Goal: Task Accomplishment & Management: Complete application form

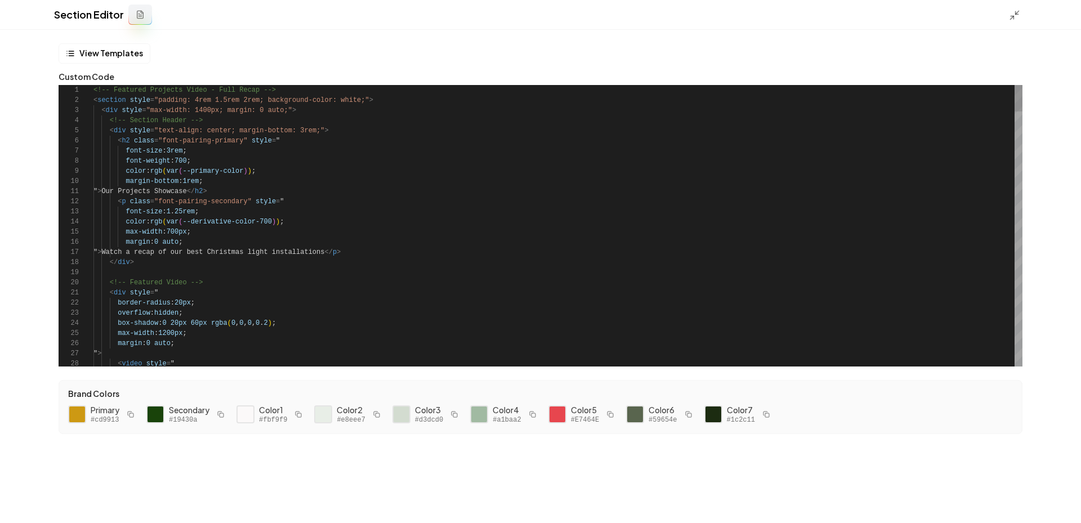
scroll to position [61, 49]
click at [1010, 17] on icon at bounding box center [1014, 15] width 11 height 11
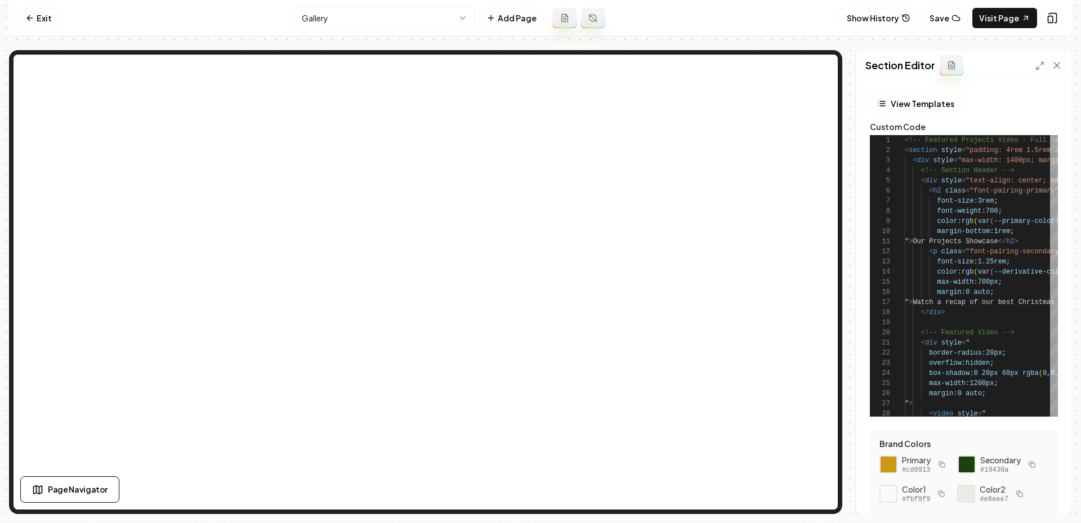
click at [1033, 62] on div "Section Editor" at bounding box center [963, 65] width 215 height 29
click at [1039, 65] on icon at bounding box center [1039, 65] width 9 height 9
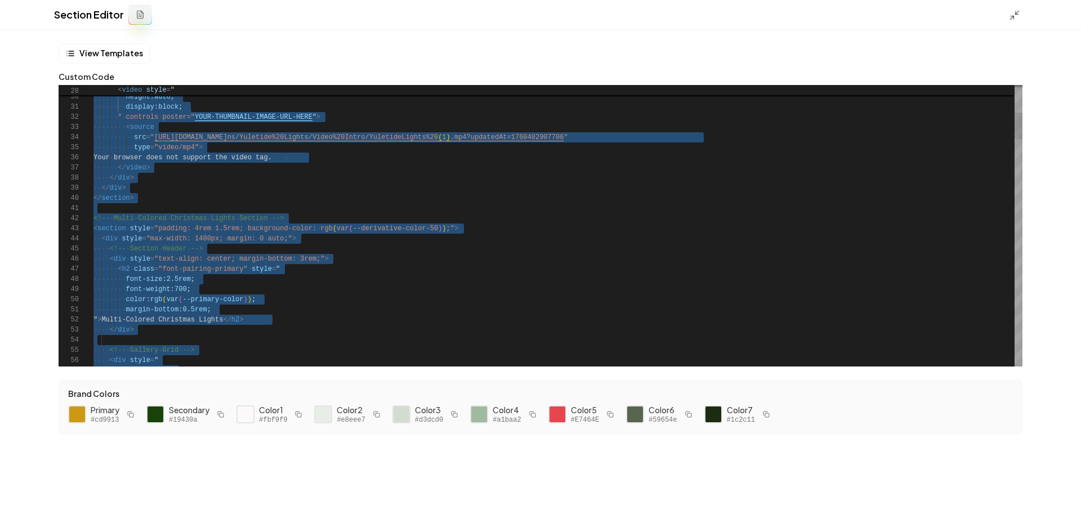
scroll to position [0, 0]
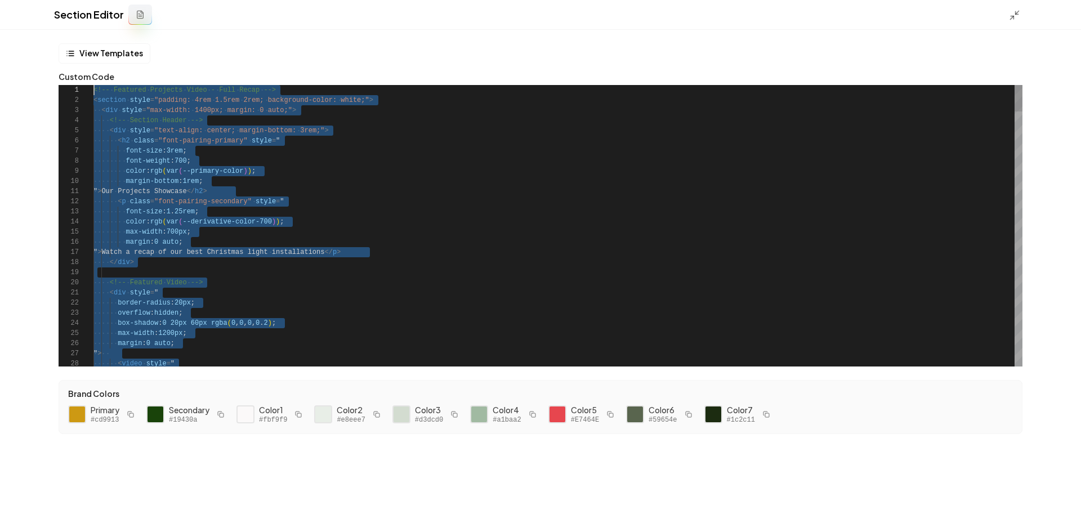
drag, startPoint x: 143, startPoint y: 363, endPoint x: 0, endPoint y: -84, distance: 469.3
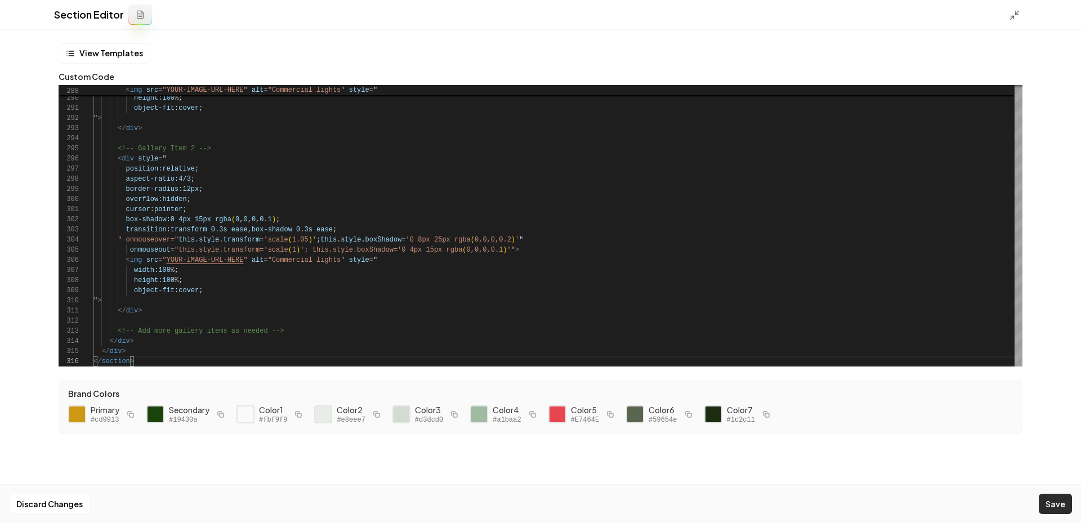
click at [1061, 513] on button "Save" at bounding box center [1055, 504] width 33 height 20
click at [1005, 14] on div "Section Editor" at bounding box center [540, 15] width 1081 height 30
click at [1015, 15] on icon at bounding box center [1014, 15] width 11 height 11
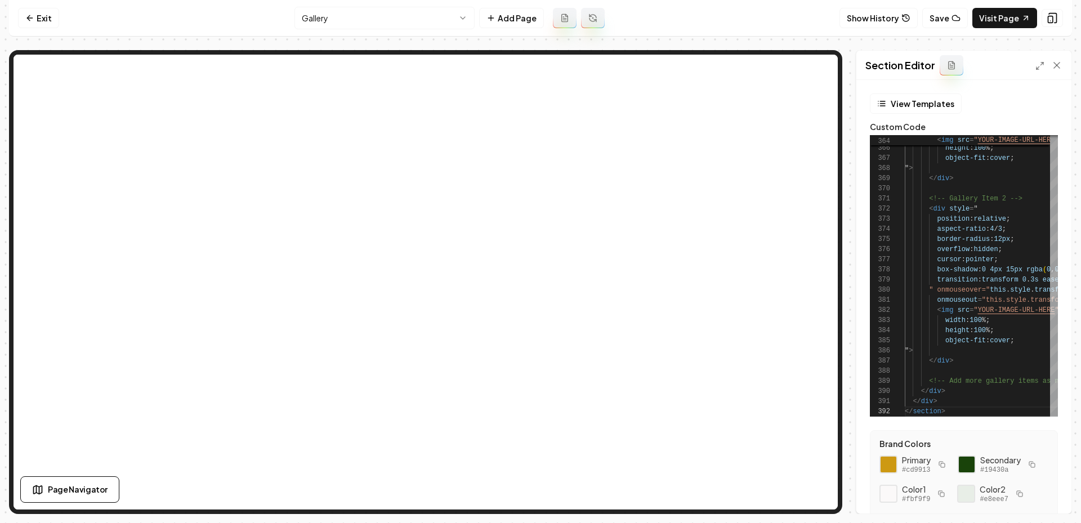
click at [1004, 5] on nav "Exit Gallery Add Page Show History Save Visit Page" at bounding box center [540, 18] width 1063 height 37
click at [1002, 23] on link "Visit Page" at bounding box center [1004, 18] width 65 height 20
click at [1041, 68] on icon at bounding box center [1039, 65] width 9 height 9
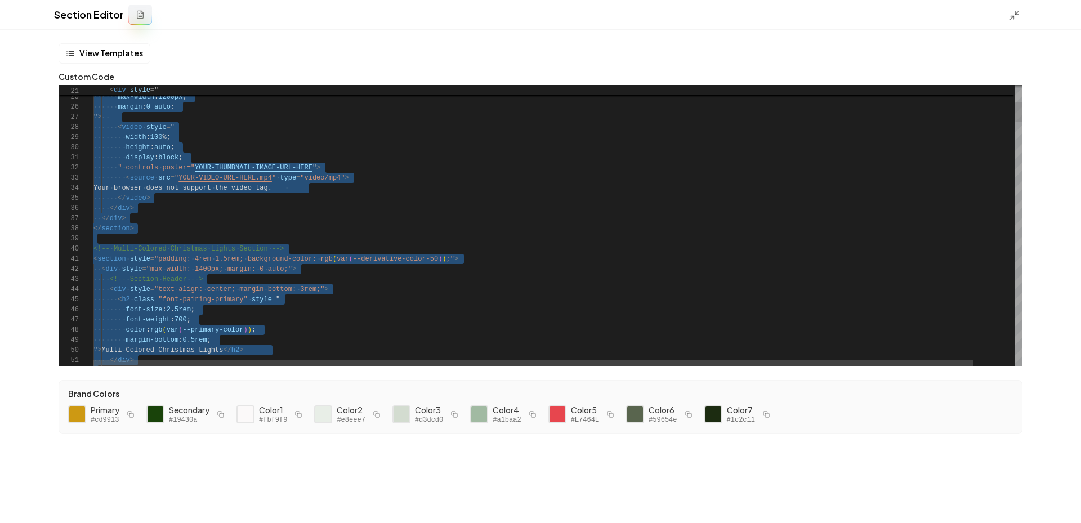
scroll to position [0, 0]
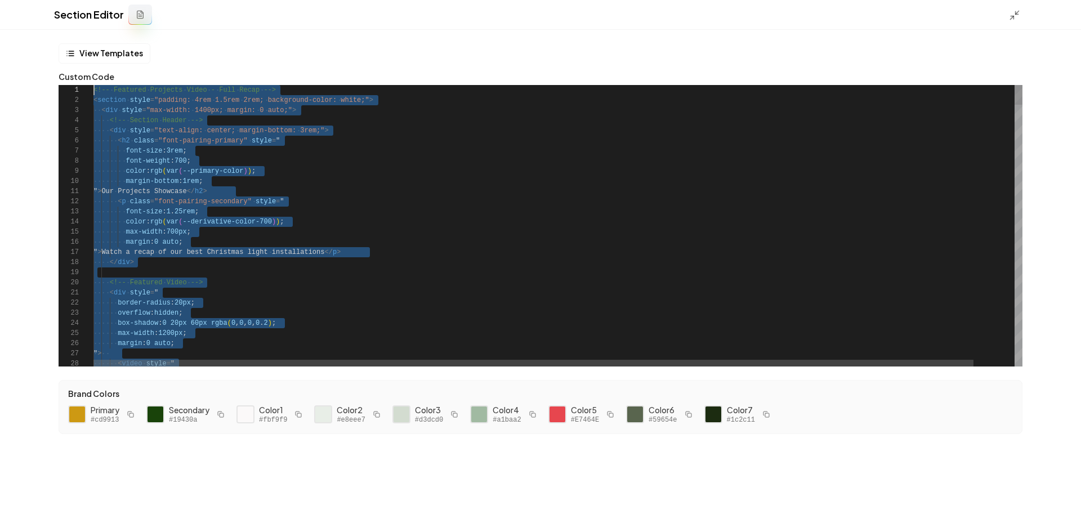
drag, startPoint x: 162, startPoint y: 362, endPoint x: 115, endPoint y: -84, distance: 448.8
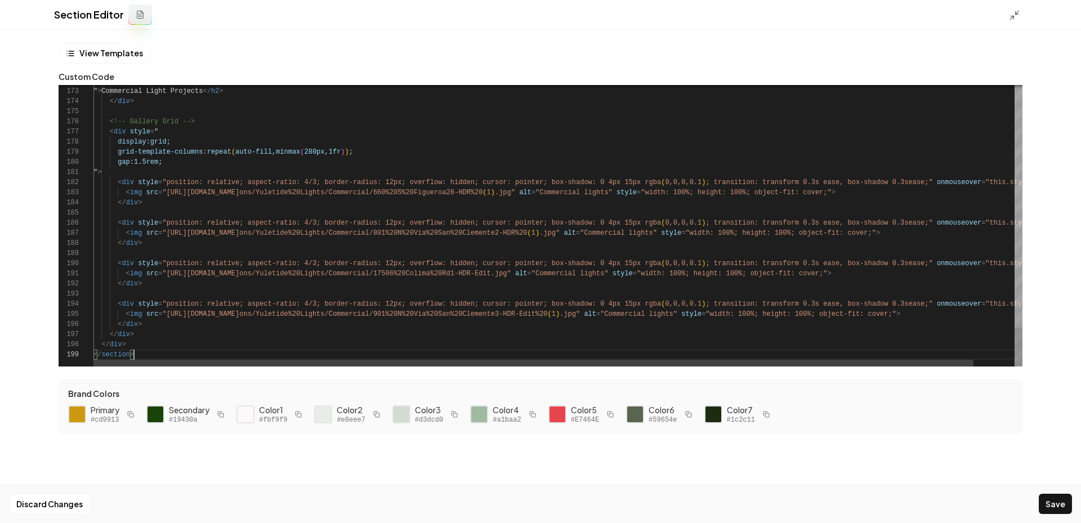
scroll to position [51, 41]
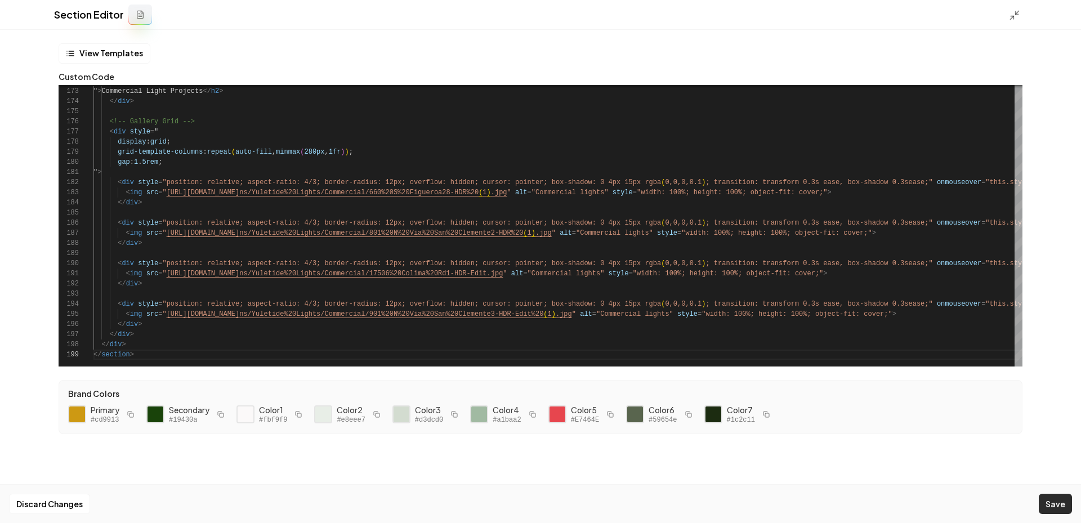
click at [1041, 505] on button "Save" at bounding box center [1055, 504] width 33 height 20
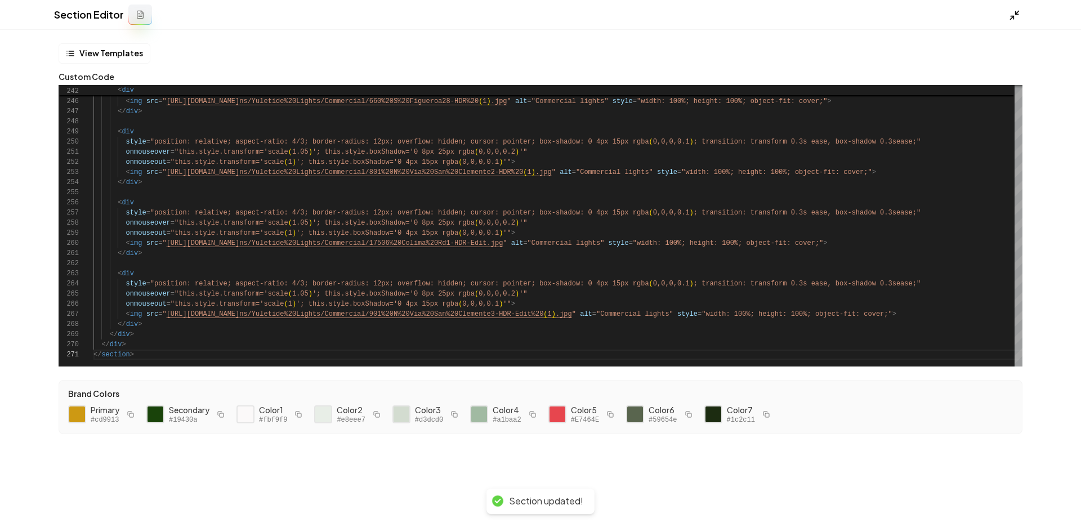
click at [1014, 16] on icon at bounding box center [1014, 15] width 11 height 11
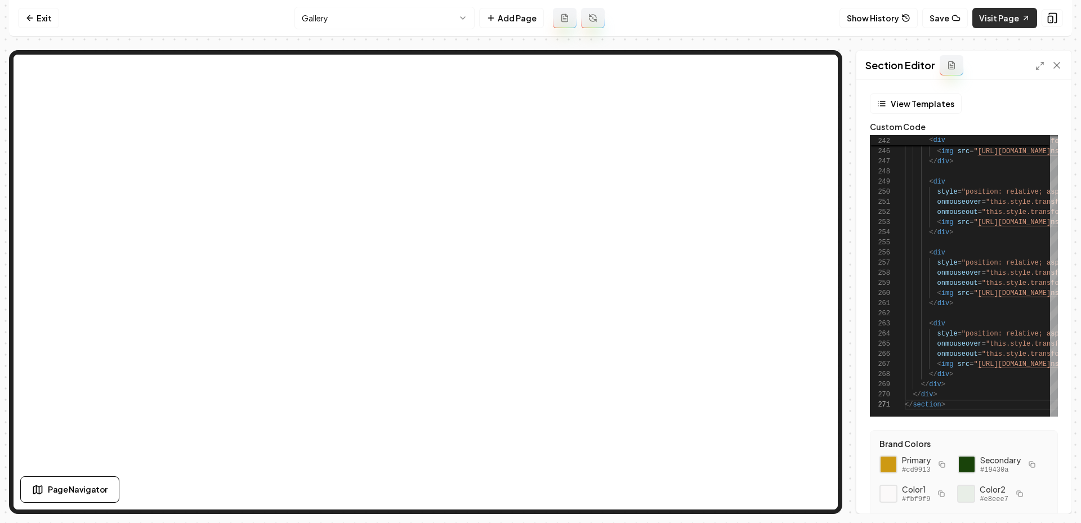
click at [999, 21] on link "Visit Page" at bounding box center [1004, 18] width 65 height 20
click at [1044, 65] on div at bounding box center [1048, 65] width 27 height 11
click at [1034, 66] on div "Section Editor" at bounding box center [963, 65] width 215 height 29
click at [1037, 64] on icon at bounding box center [1039, 65] width 9 height 9
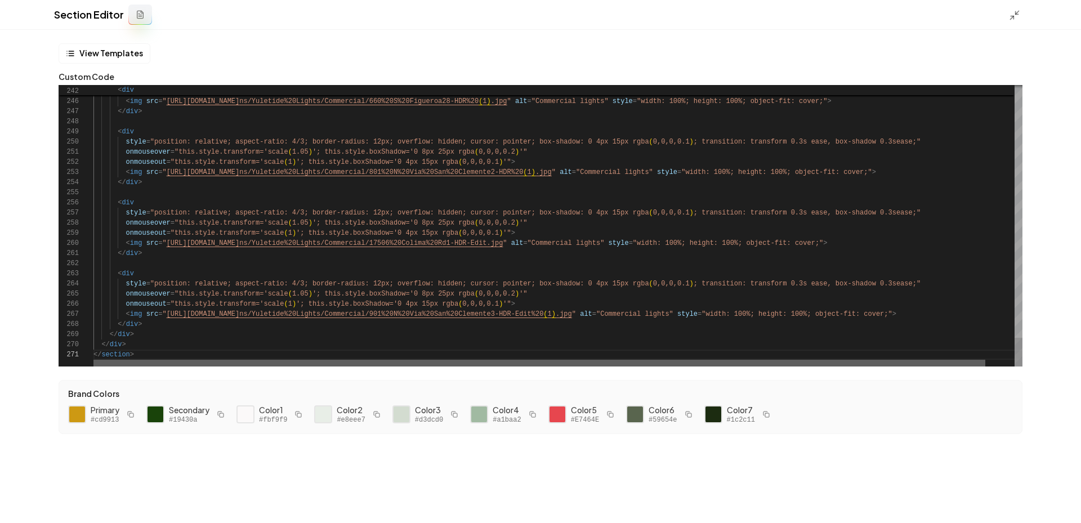
click at [138, 360] on div at bounding box center [539, 363] width 892 height 7
click at [93, 360] on div at bounding box center [539, 363] width 892 height 7
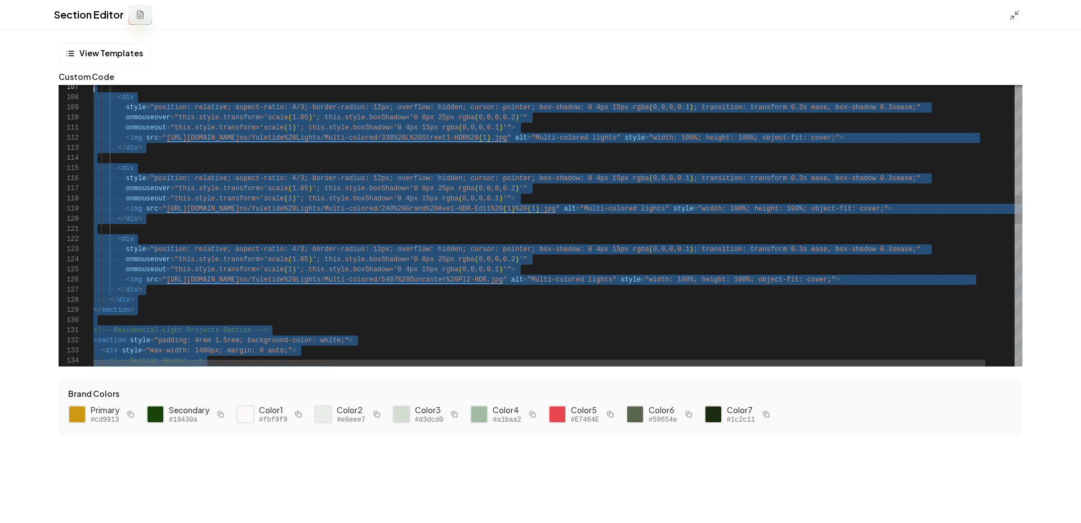
scroll to position [61, 0]
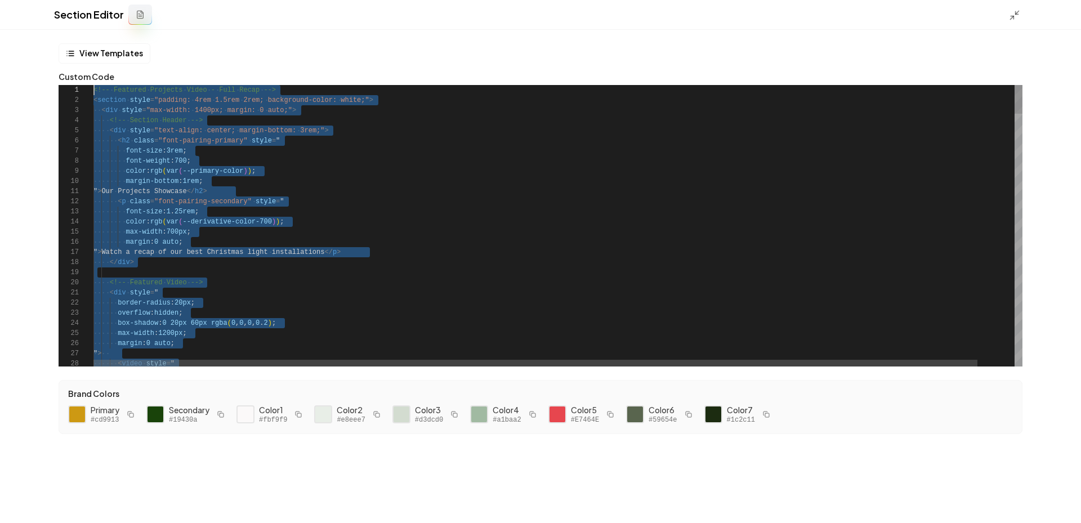
type textarea "**********"
drag, startPoint x: 144, startPoint y: 355, endPoint x: 94, endPoint y: -84, distance: 441.9
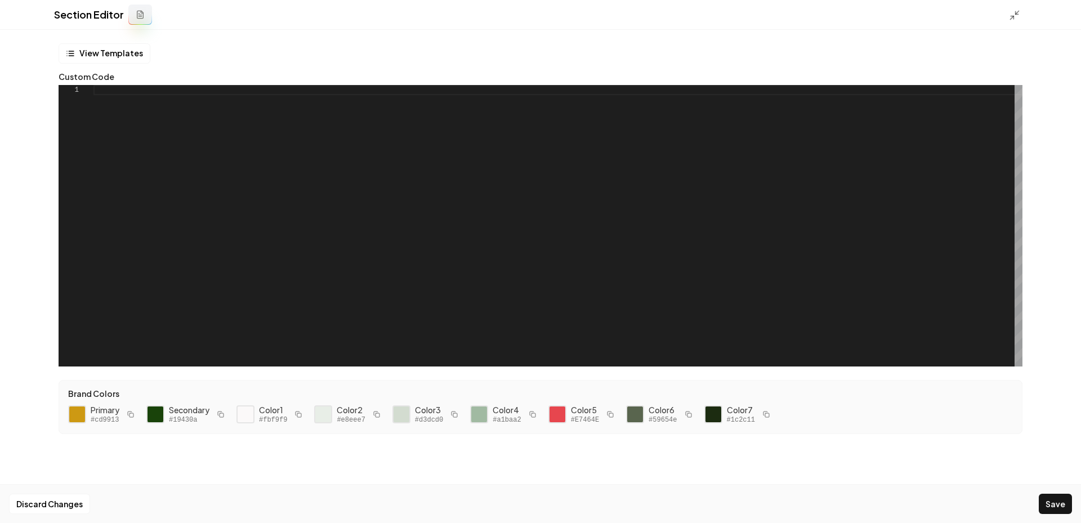
scroll to position [20, 49]
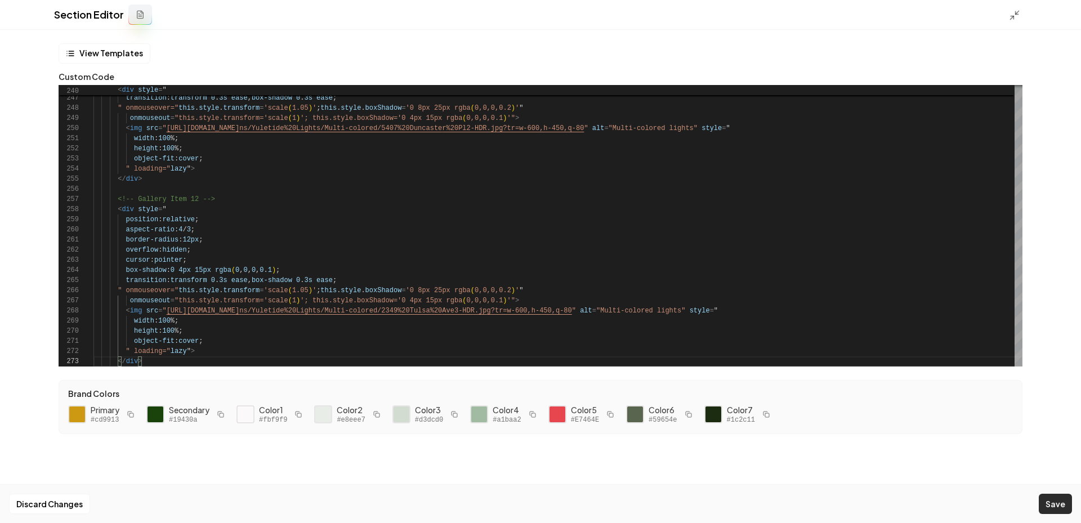
click at [1060, 512] on button "Save" at bounding box center [1055, 504] width 33 height 20
click at [1013, 18] on polyline at bounding box center [1011, 17] width 3 height 3
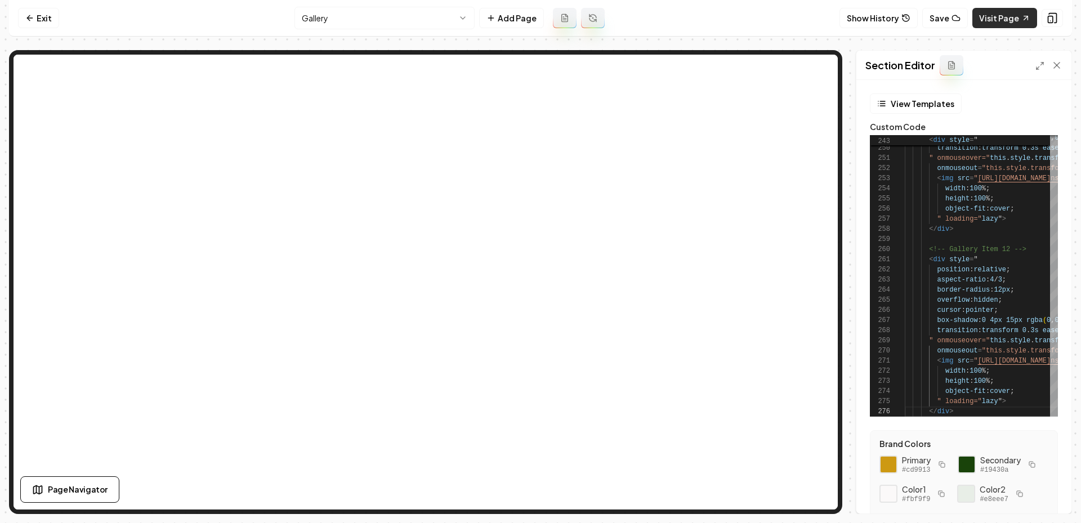
click at [1000, 21] on link "Visit Page" at bounding box center [1004, 18] width 65 height 20
click at [1035, 67] on icon at bounding box center [1039, 65] width 9 height 9
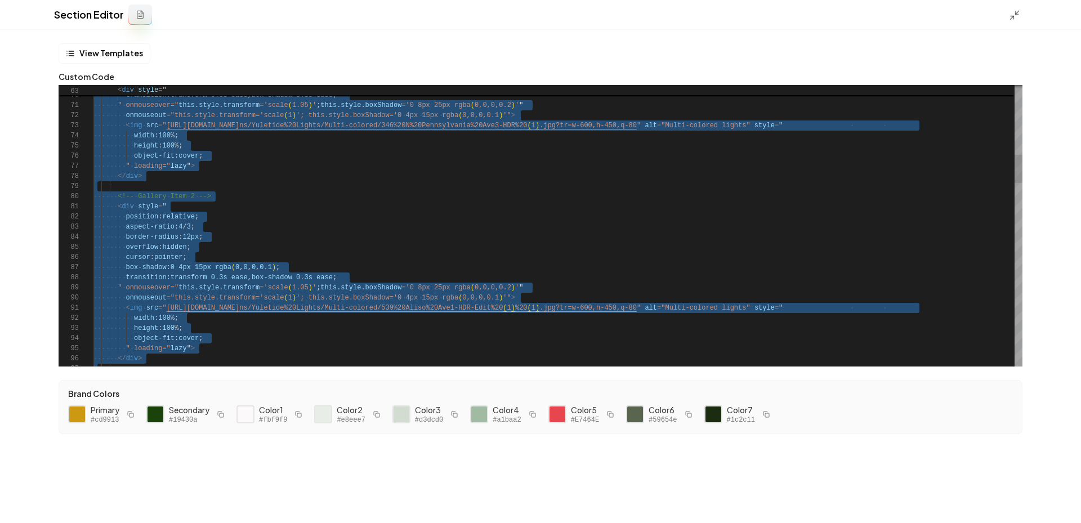
scroll to position [0, 0]
type textarea "**********"
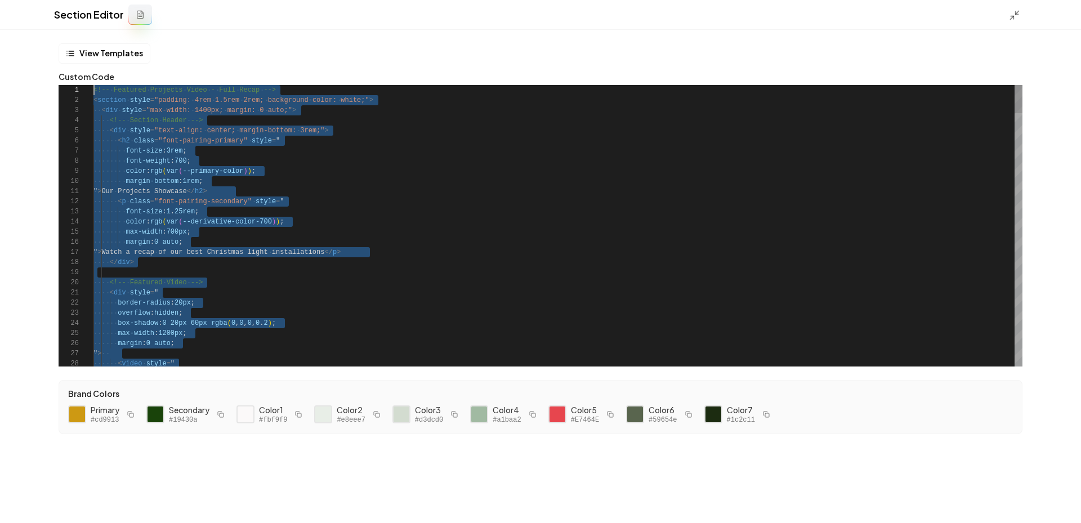
drag, startPoint x: 145, startPoint y: 362, endPoint x: 73, endPoint y: -34, distance: 402.2
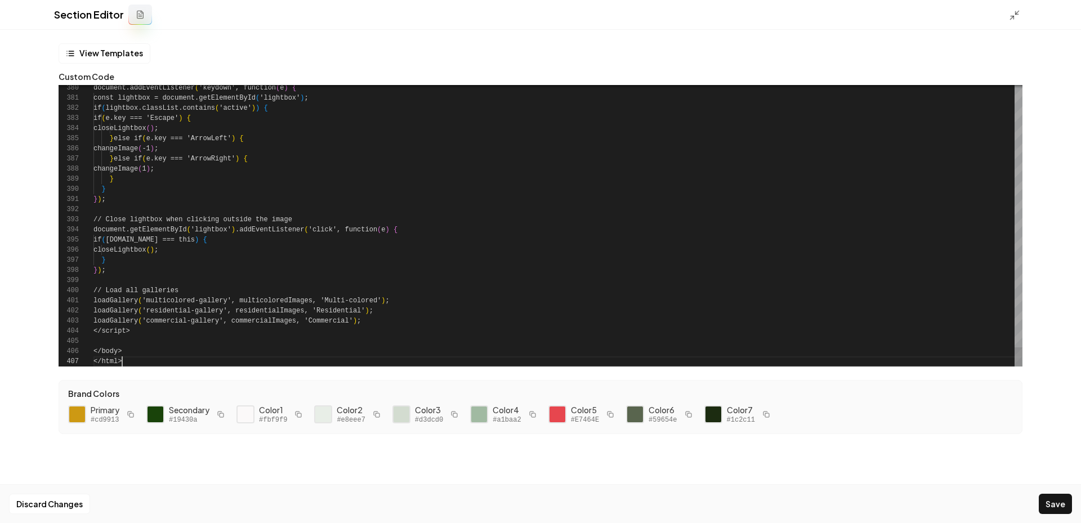
scroll to position [61, 29]
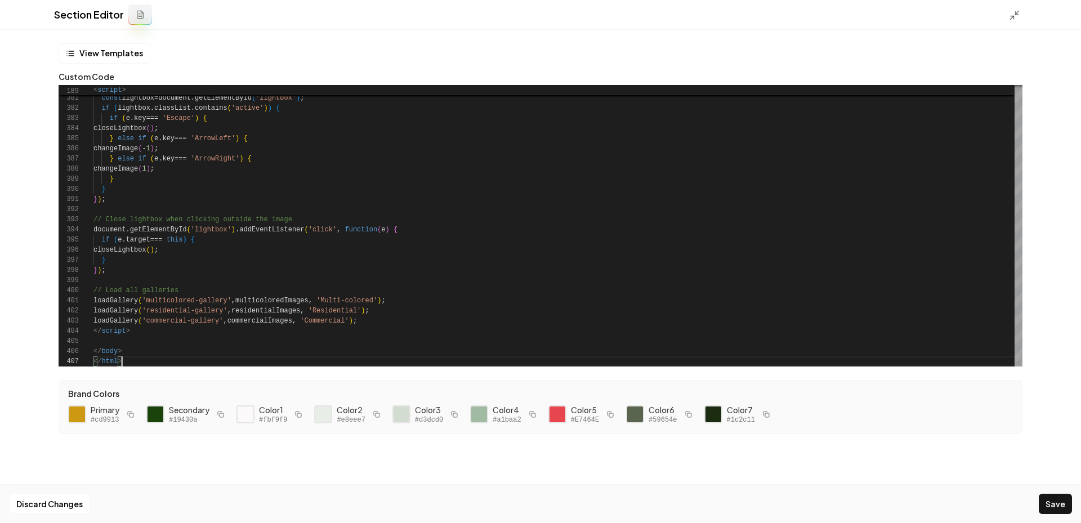
click at [1044, 493] on div "Discard Changes Save" at bounding box center [540, 503] width 1081 height 39
click at [1045, 505] on button "Save" at bounding box center [1055, 504] width 33 height 20
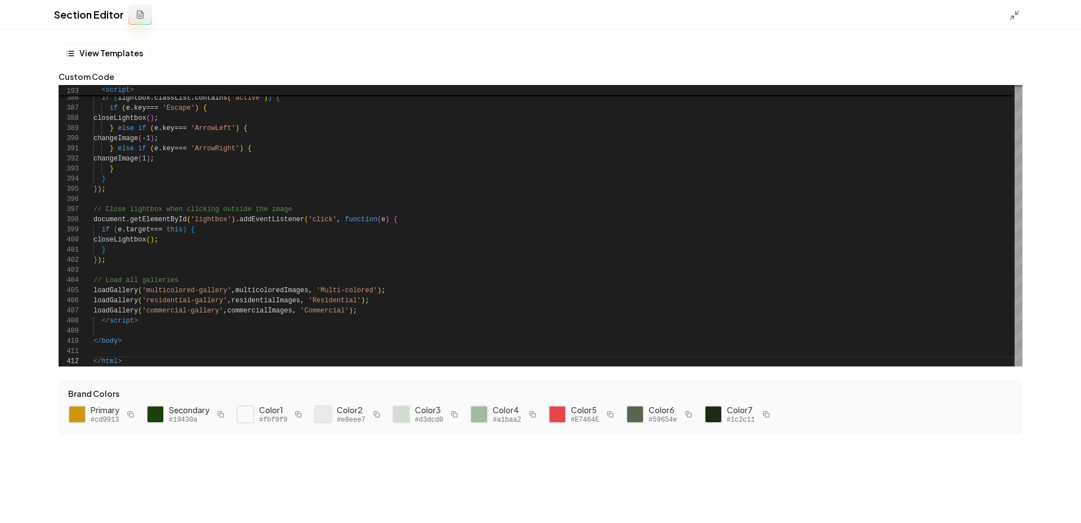
click at [1007, 21] on div "Section Editor" at bounding box center [540, 15] width 1081 height 30
click at [1009, 14] on icon at bounding box center [1014, 15] width 11 height 11
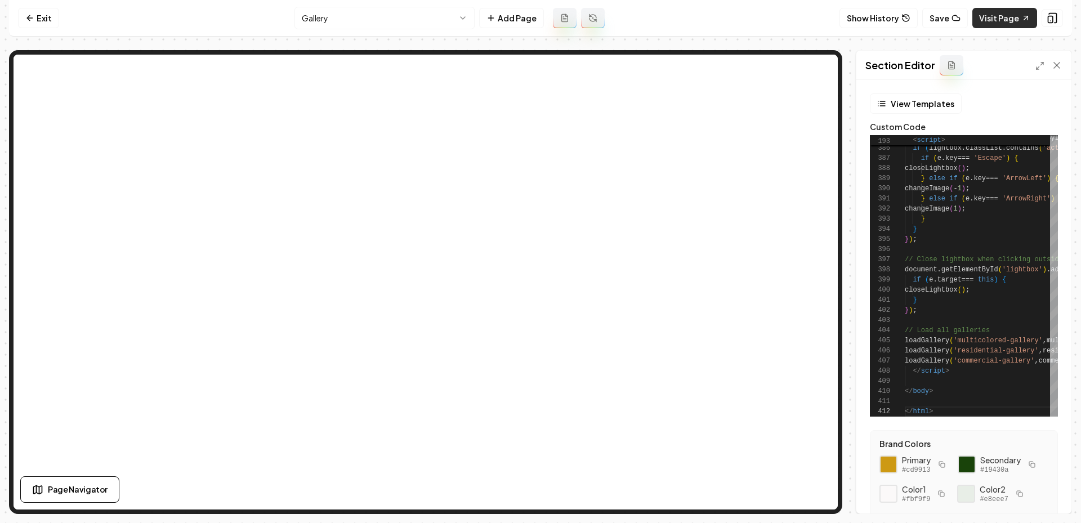
click at [988, 21] on link "Visit Page" at bounding box center [1004, 18] width 65 height 20
click at [1040, 56] on div "Section Editor" at bounding box center [963, 65] width 215 height 29
click at [1040, 63] on icon at bounding box center [1039, 65] width 9 height 9
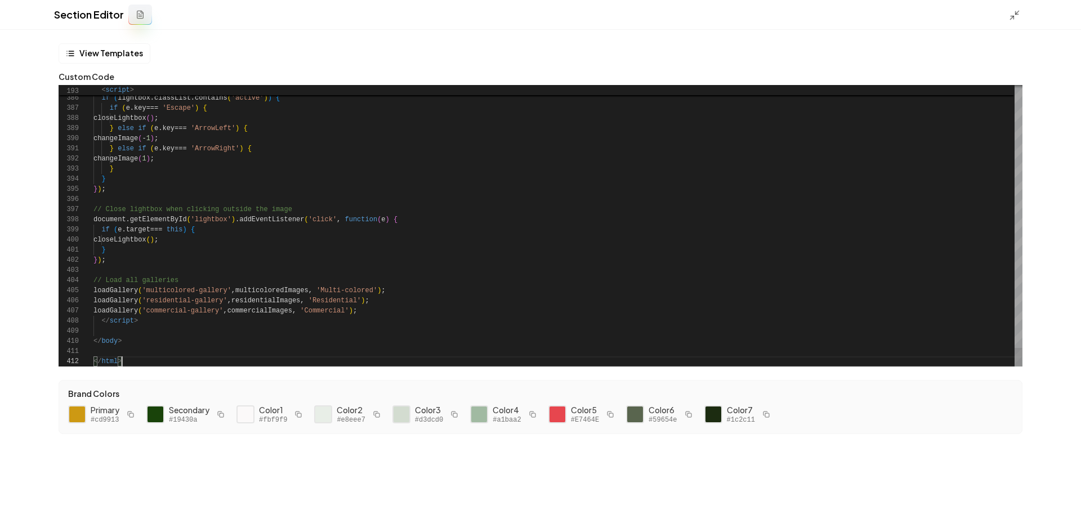
scroll to position [51, 29]
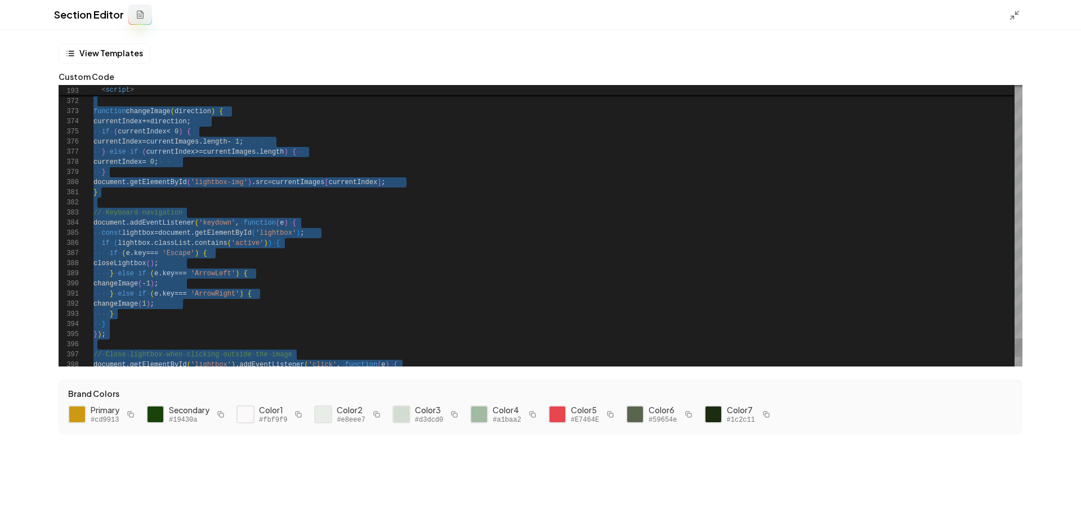
drag, startPoint x: 149, startPoint y: 357, endPoint x: 124, endPoint y: 74, distance: 284.7
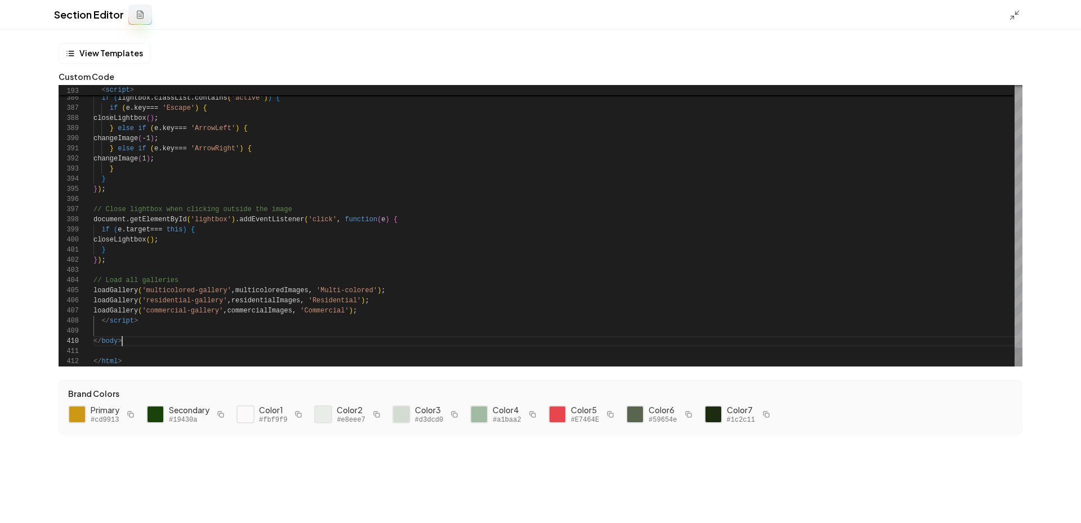
drag, startPoint x: 136, startPoint y: 361, endPoint x: 124, endPoint y: -80, distance: 441.5
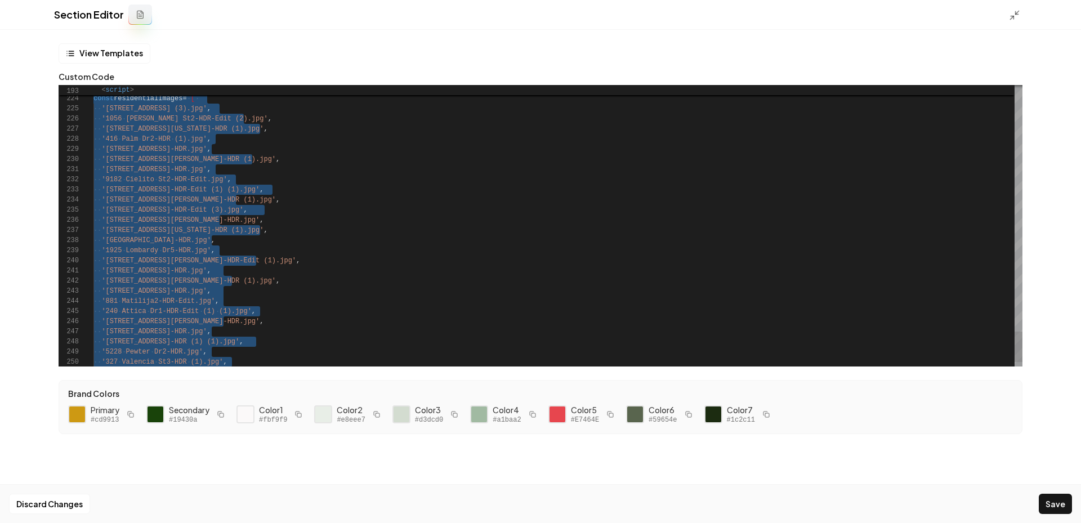
scroll to position [10, 0]
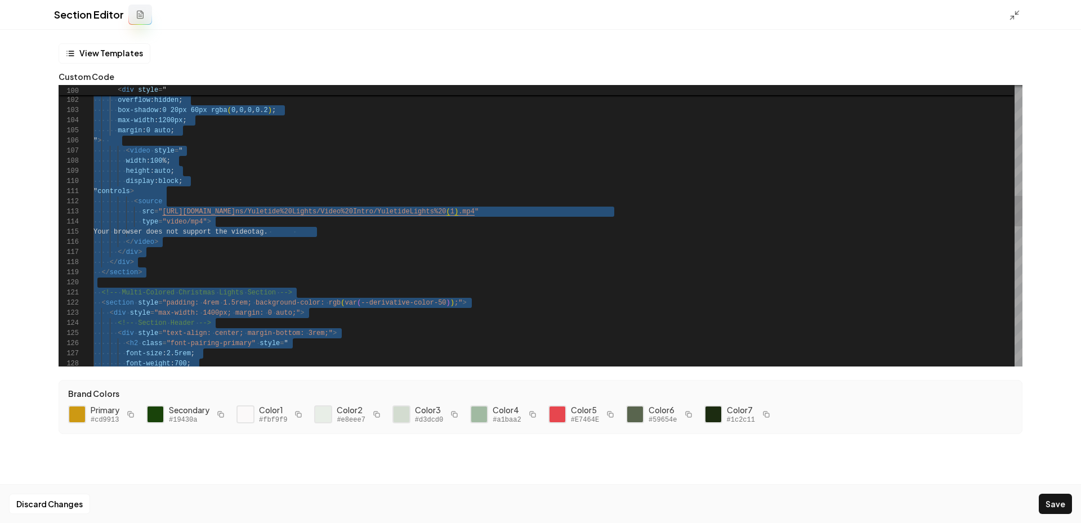
type textarea "**********"
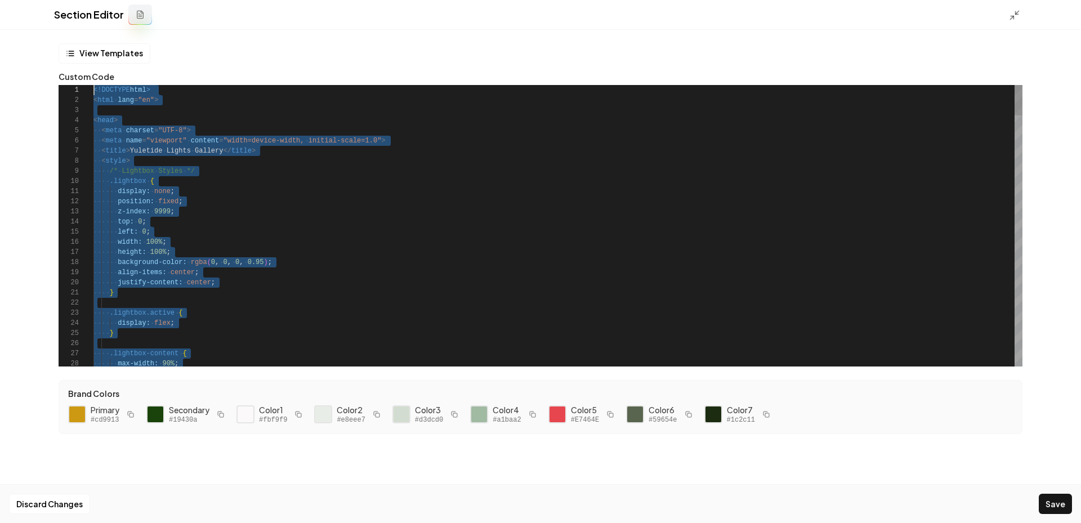
scroll to position [0, 0]
drag, startPoint x: 252, startPoint y: 350, endPoint x: 108, endPoint y: -42, distance: 418.0
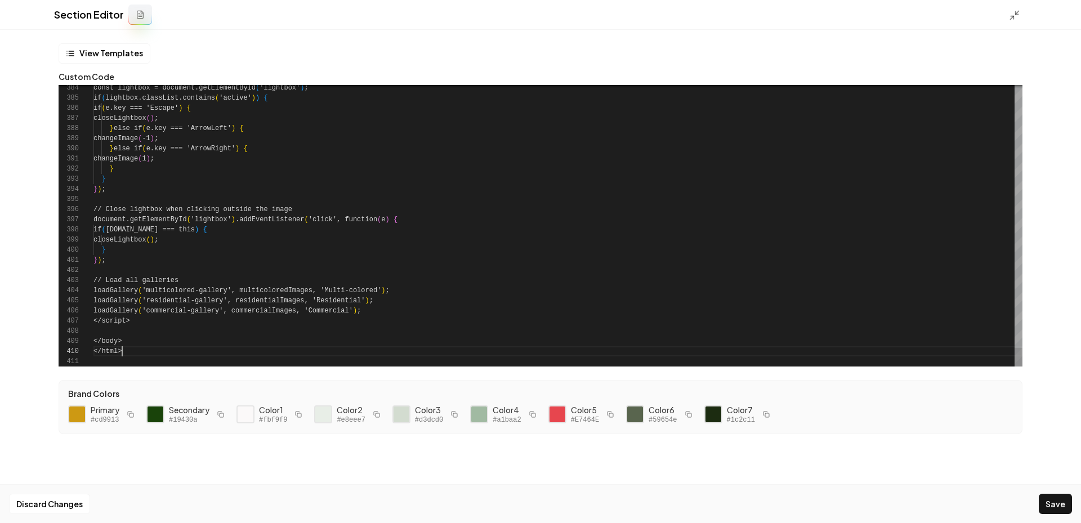
scroll to position [91, 29]
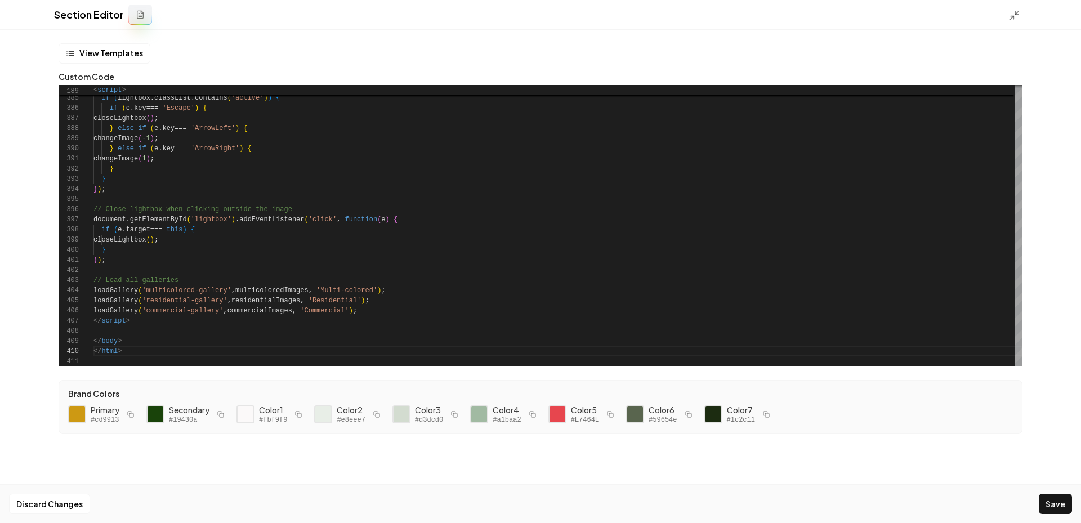
click at [1055, 516] on div "Discard Changes Save" at bounding box center [540, 503] width 1081 height 39
click at [1049, 509] on button "Save" at bounding box center [1055, 504] width 33 height 20
type textarea "********* ******* *******"
click at [1016, 24] on div "Section Editor" at bounding box center [540, 15] width 1081 height 30
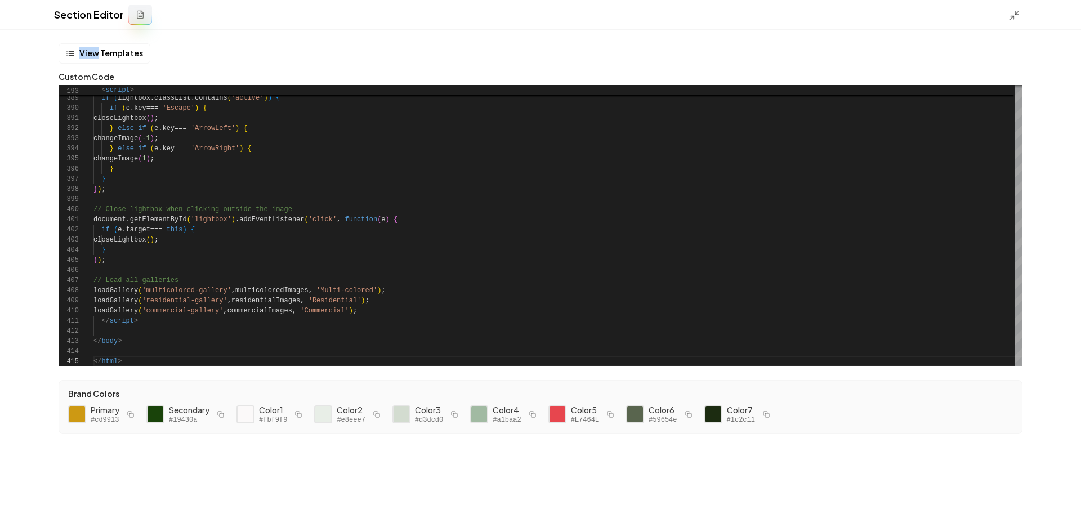
click at [1016, 23] on div "Section Editor" at bounding box center [540, 15] width 1081 height 30
click at [1010, 12] on icon at bounding box center [1014, 15] width 11 height 11
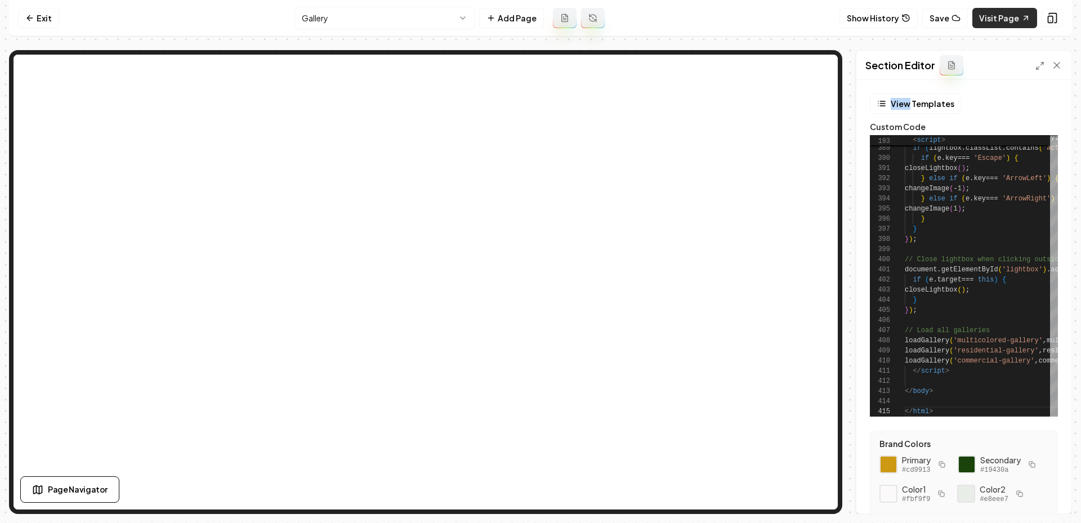
click at [995, 14] on link "Visit Page" at bounding box center [1004, 18] width 65 height 20
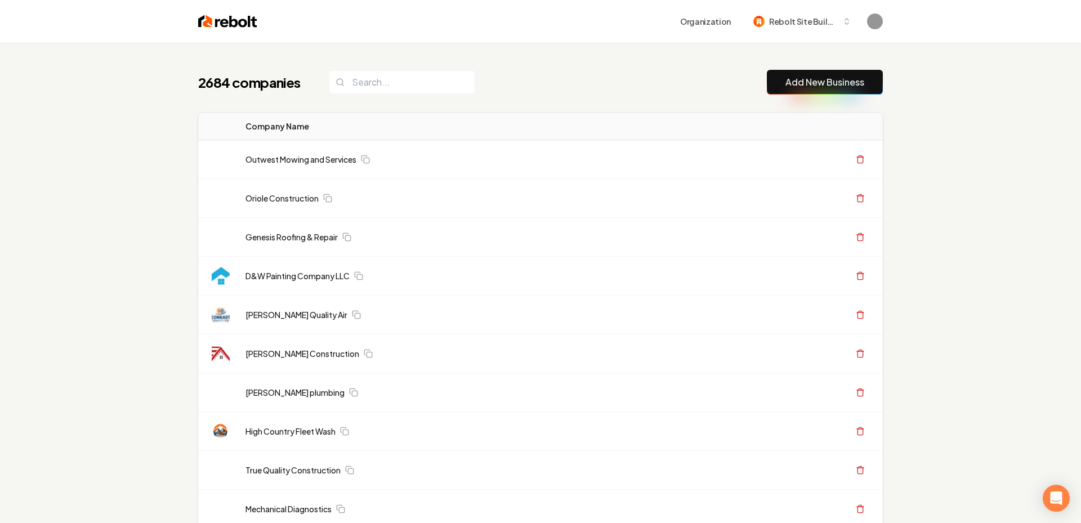
click at [788, 77] on link "Add New Business" at bounding box center [824, 82] width 79 height 14
click at [786, 93] on button "Add New Business" at bounding box center [825, 82] width 116 height 25
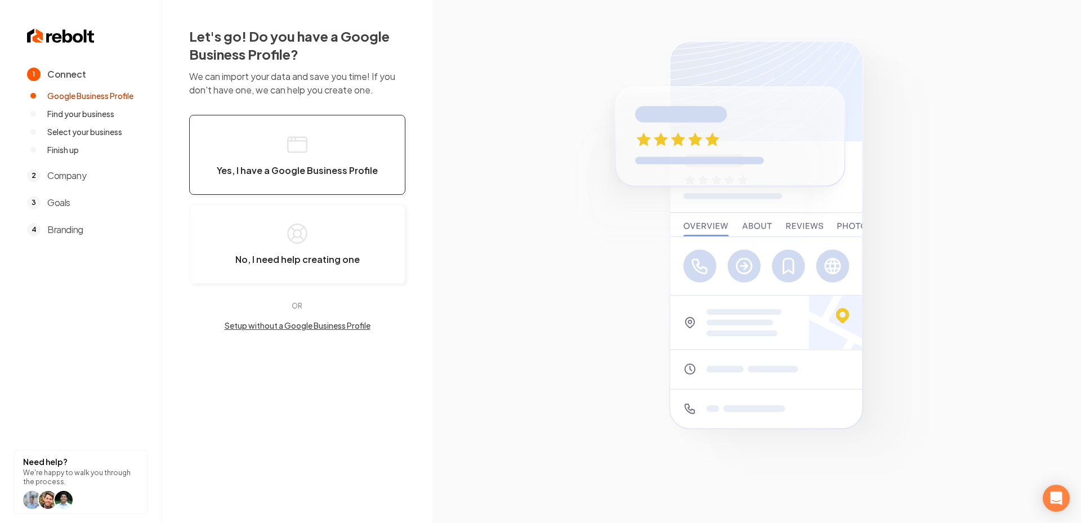
click at [272, 141] on button "Yes, I have a Google Business Profile" at bounding box center [297, 155] width 216 height 80
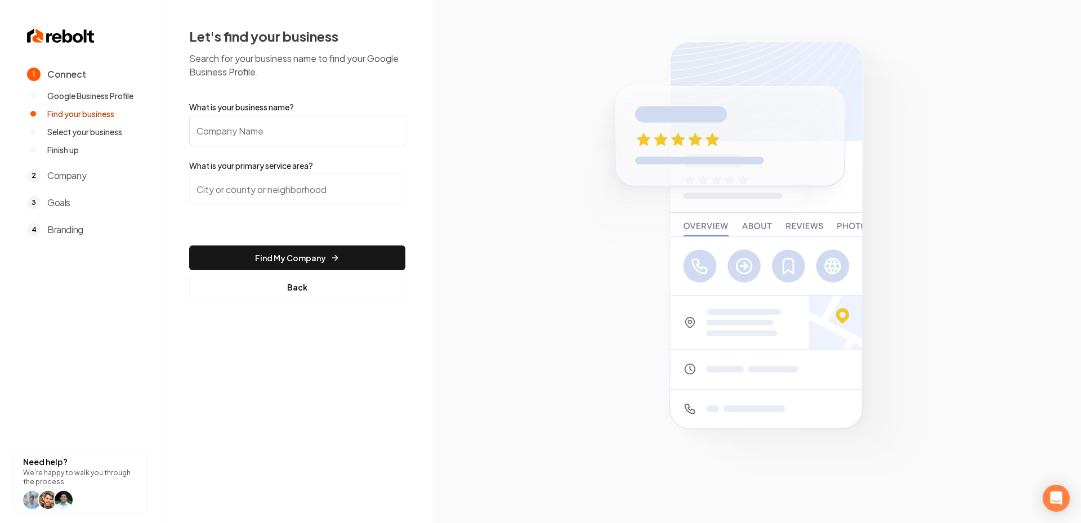
click at [271, 137] on input "What is your business name?" at bounding box center [297, 131] width 216 height 32
paste input "[PERSON_NAME] Lake Electric"
type input "[PERSON_NAME] Lake Electric"
click at [285, 192] on input "search" at bounding box center [297, 189] width 216 height 32
paste input "Alabama"
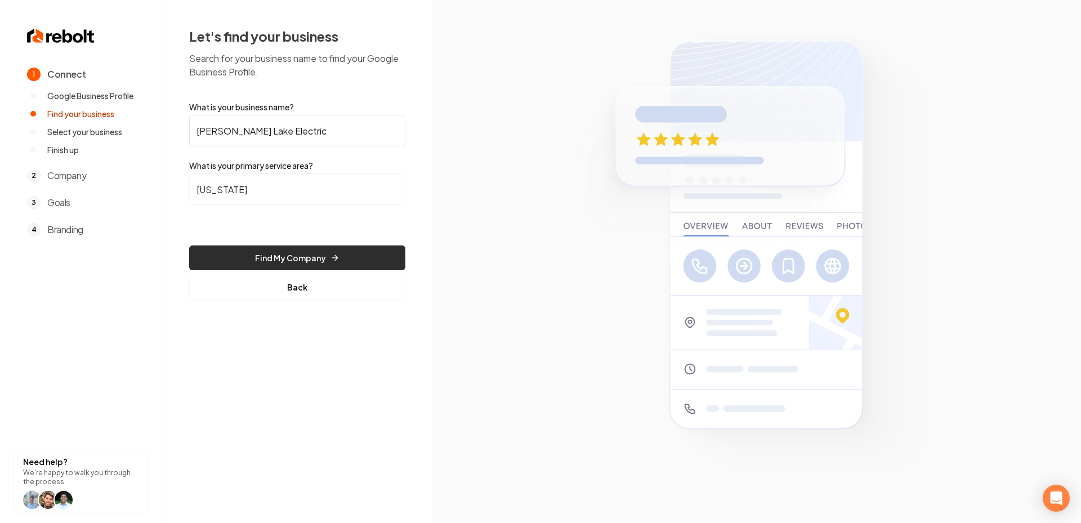
click at [284, 260] on body "1 Connect Google Business Profile Find your business Select your business Finis…" at bounding box center [540, 261] width 1081 height 523
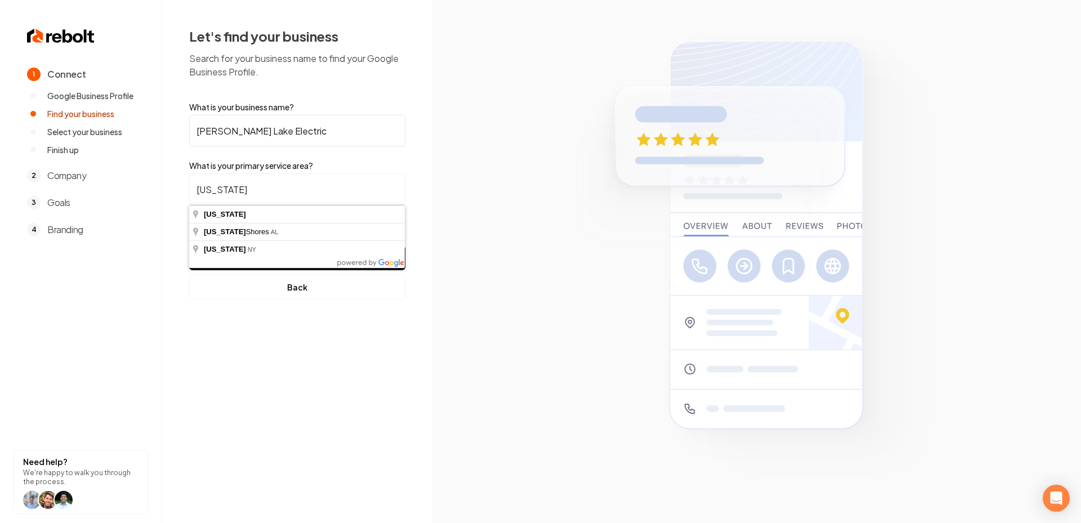
click at [247, 187] on input "Alabama" at bounding box center [297, 189] width 216 height 32
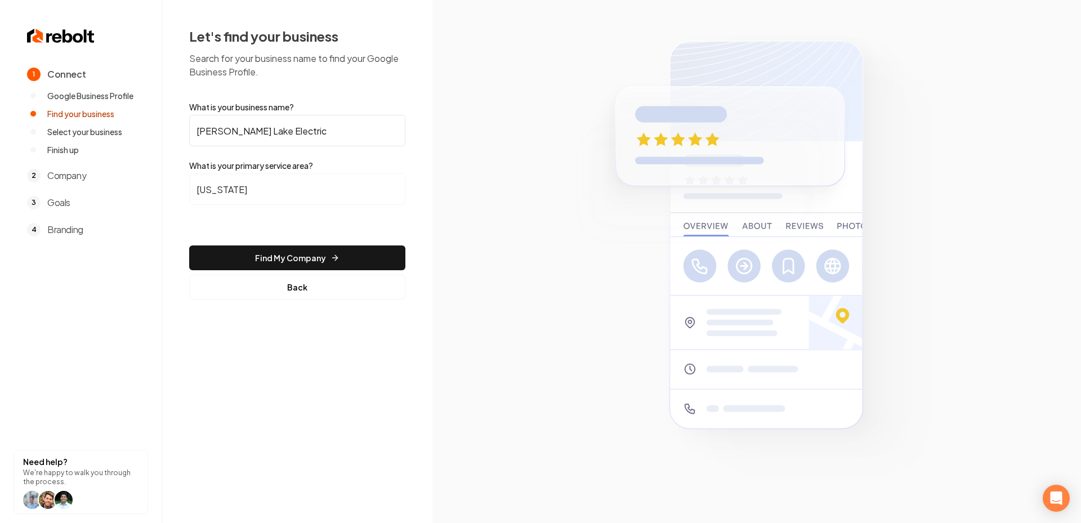
click at [313, 185] on input "Alabama" at bounding box center [297, 189] width 216 height 32
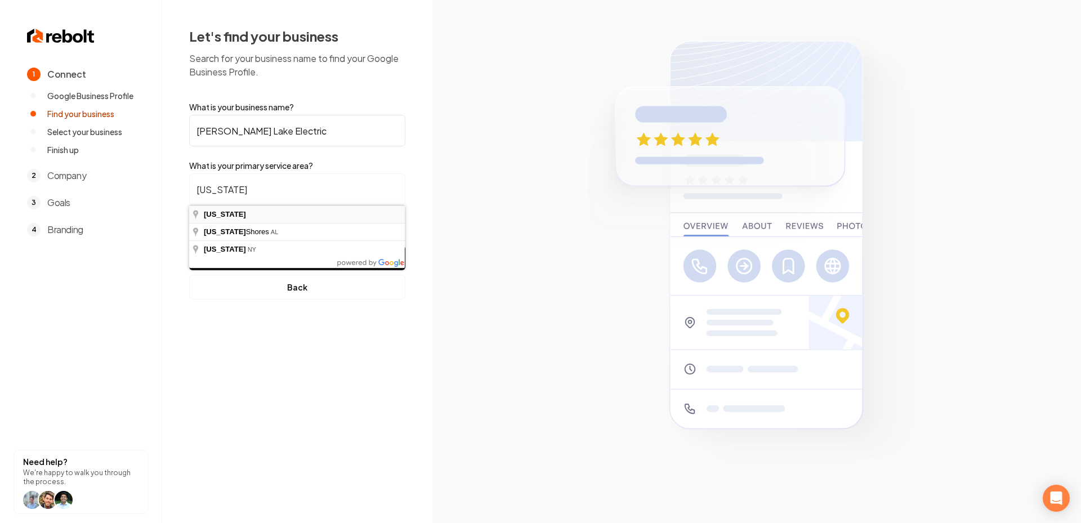
type input "Alabama"
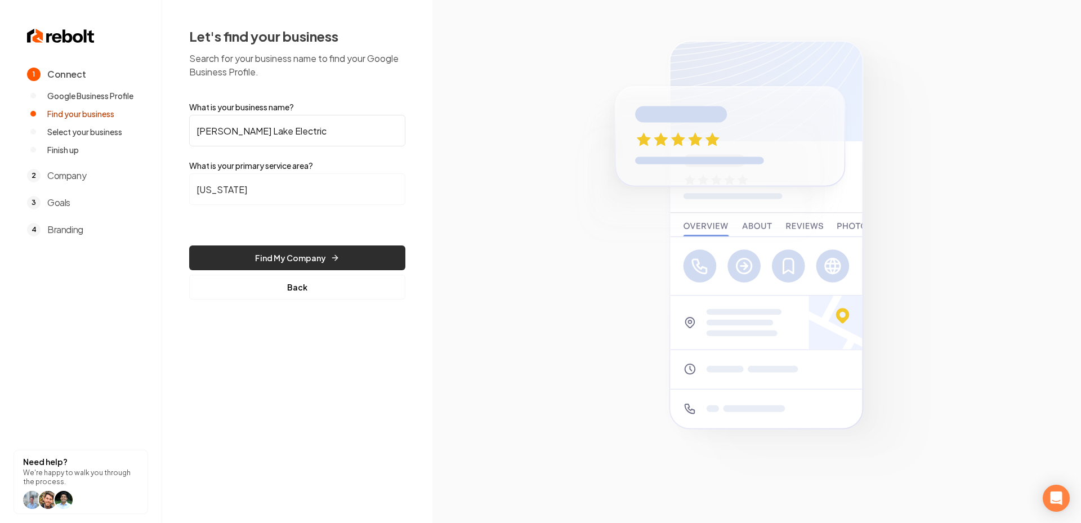
click at [299, 257] on button "Find My Company" at bounding box center [297, 257] width 216 height 25
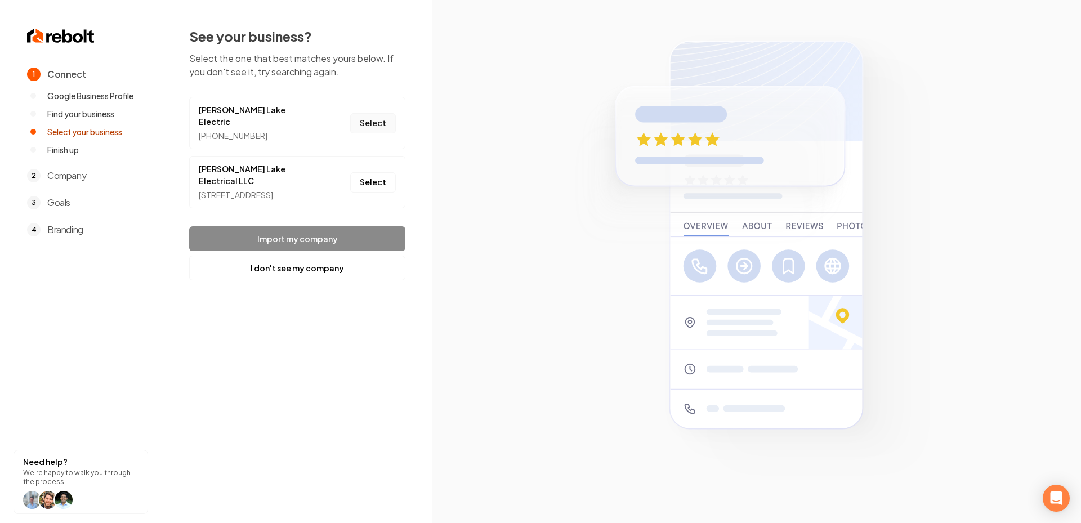
click at [379, 117] on button "Select" at bounding box center [373, 123] width 46 height 20
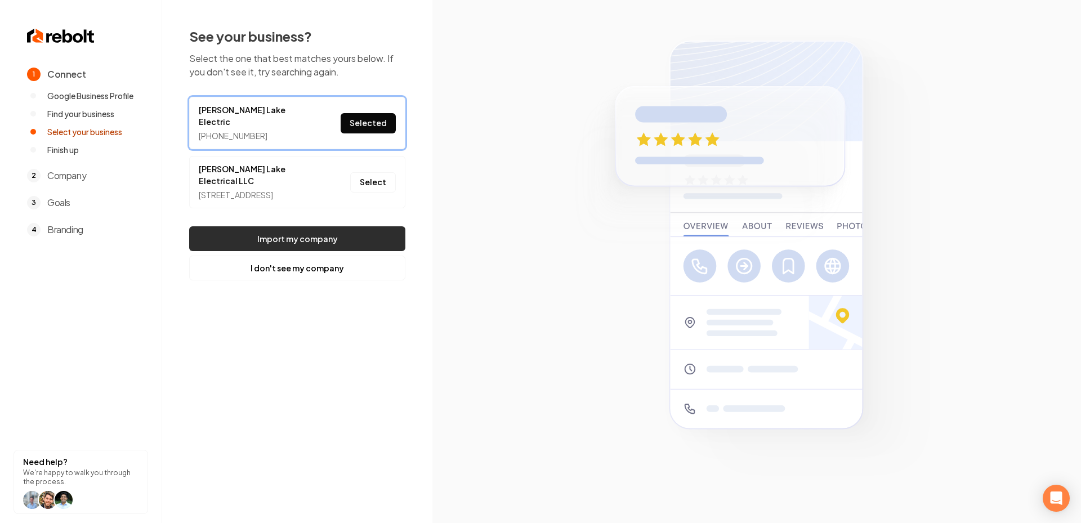
click at [319, 226] on button "Import my company" at bounding box center [297, 238] width 216 height 25
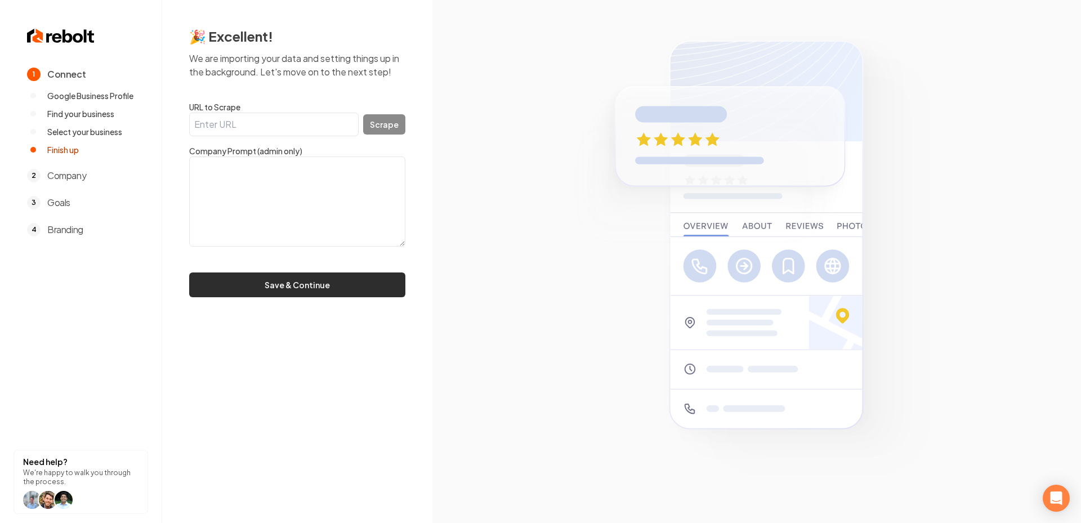
click at [292, 290] on button "Save & Continue" at bounding box center [297, 284] width 216 height 25
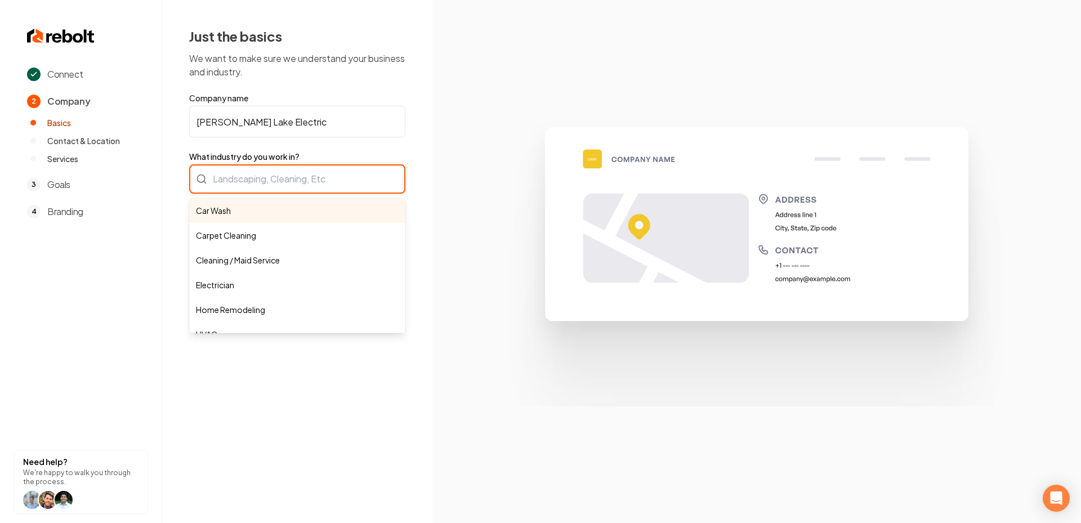
click at [273, 193] on div "Car Wash Carpet Cleaning Cleaning / Maid Service Electrician Home Remodeling HV…" at bounding box center [297, 178] width 216 height 29
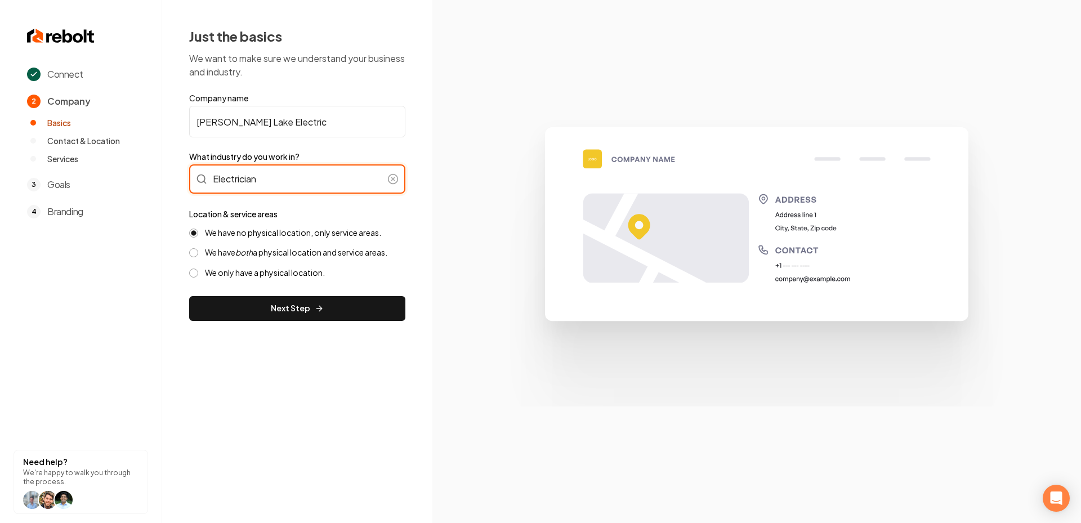
type input "Electrician"
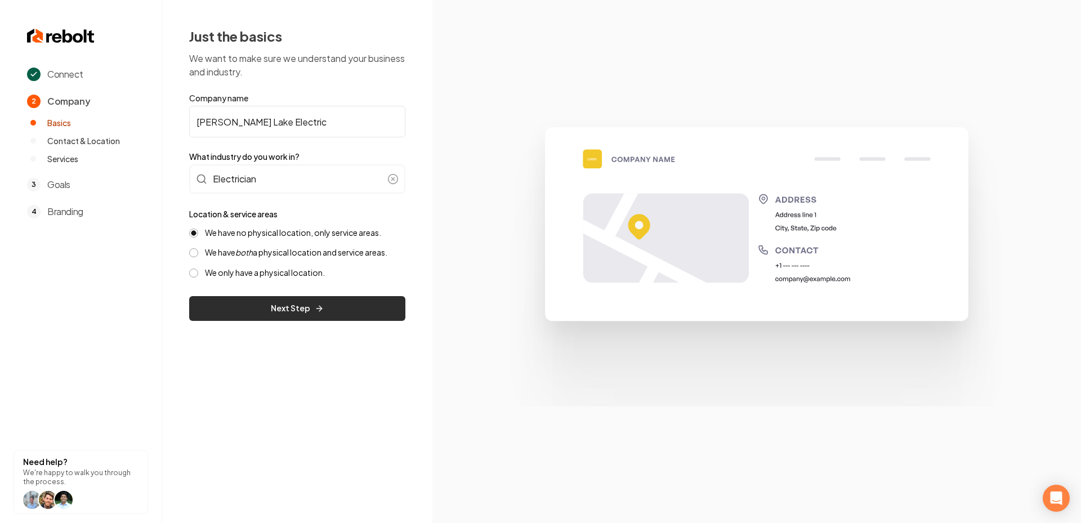
click at [324, 317] on button "Next Step" at bounding box center [297, 308] width 216 height 25
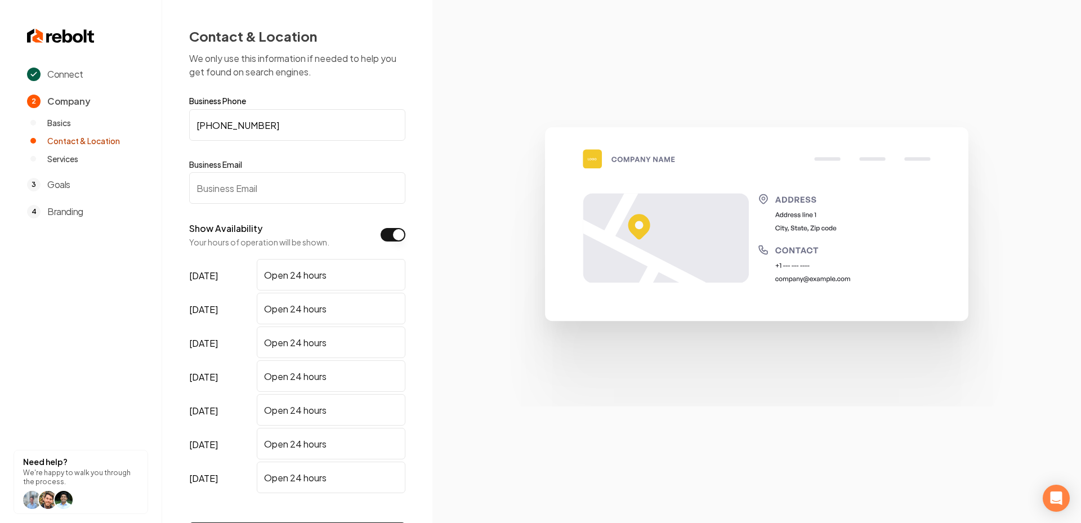
click at [298, 184] on input "Business Email" at bounding box center [297, 188] width 216 height 32
paste input "smithlakeelectrical@gmail.com"
type input "smithlakeelectrical@gmail.com"
click at [524, 317] on img at bounding box center [756, 261] width 540 height 289
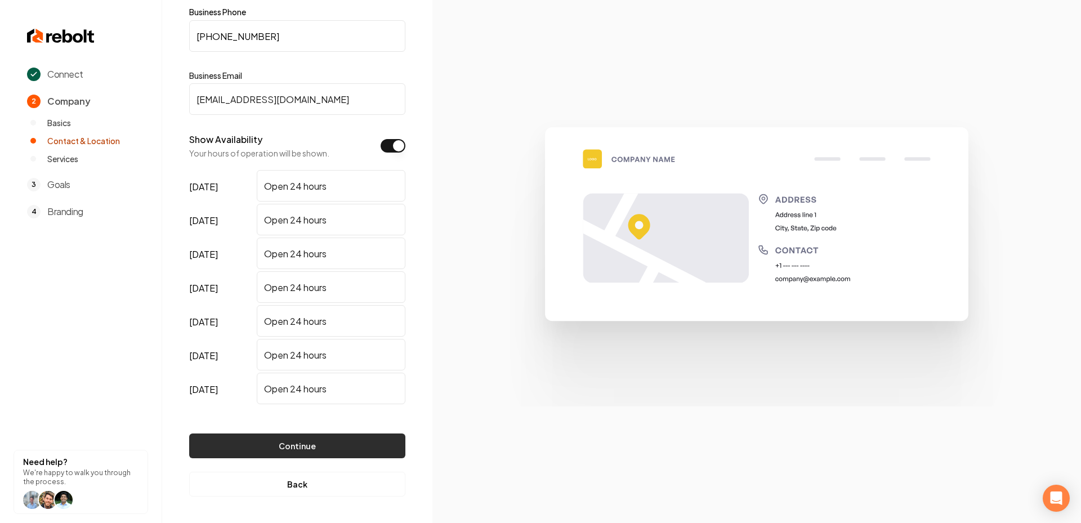
click at [281, 442] on button "Continue" at bounding box center [297, 445] width 216 height 25
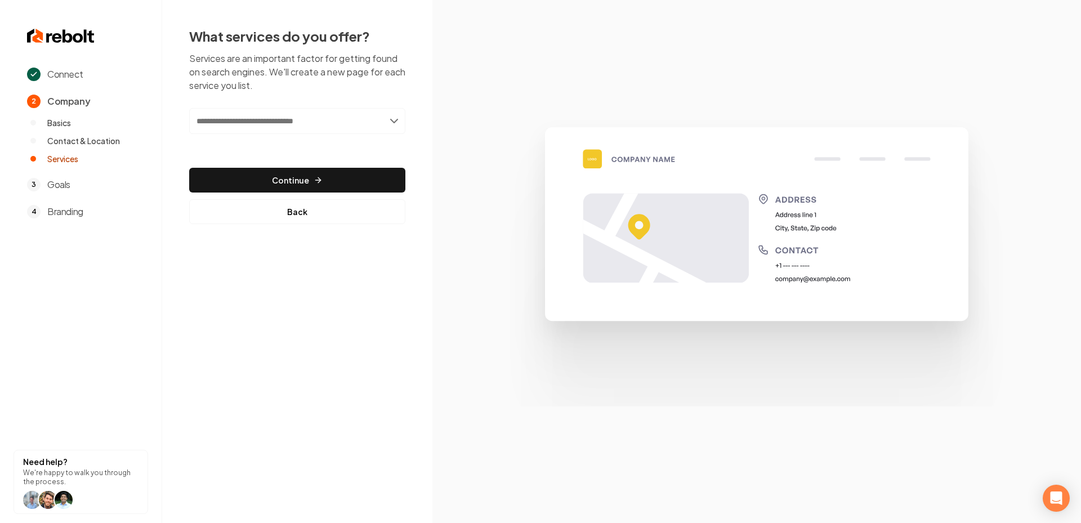
click at [260, 126] on input "text" at bounding box center [297, 121] width 216 height 26
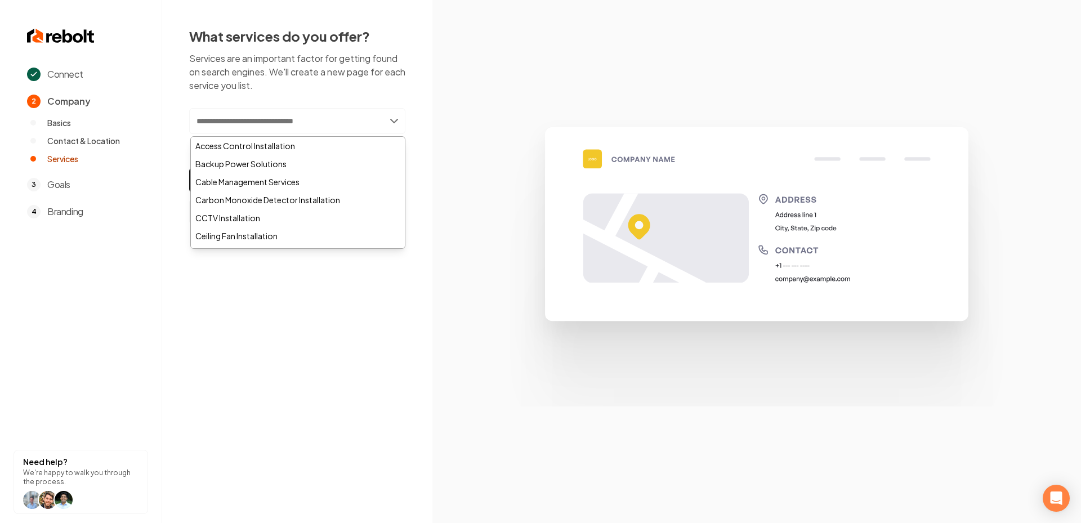
click at [254, 132] on input "text" at bounding box center [297, 121] width 216 height 26
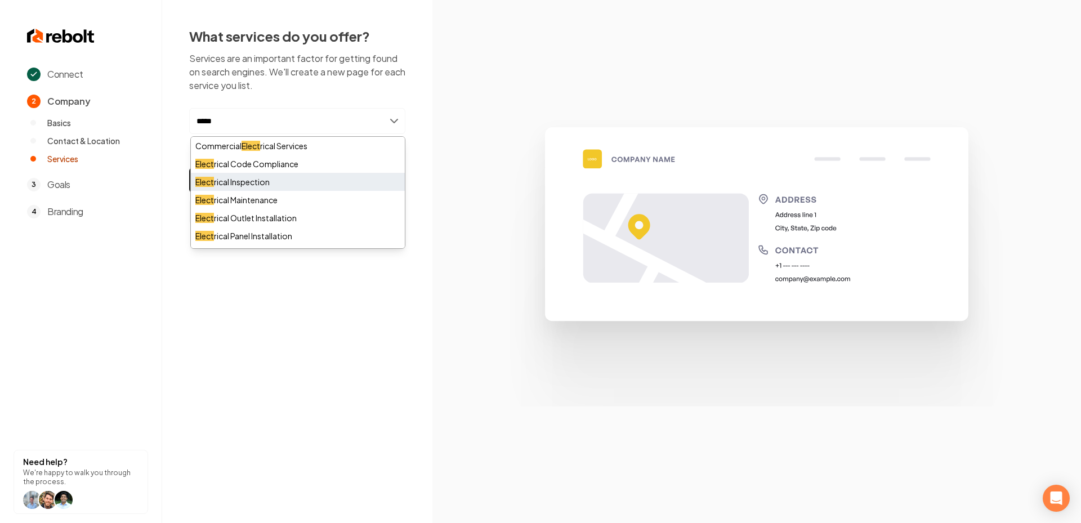
type input "*****"
click at [290, 180] on div "Elect rical Inspection" at bounding box center [298, 182] width 214 height 18
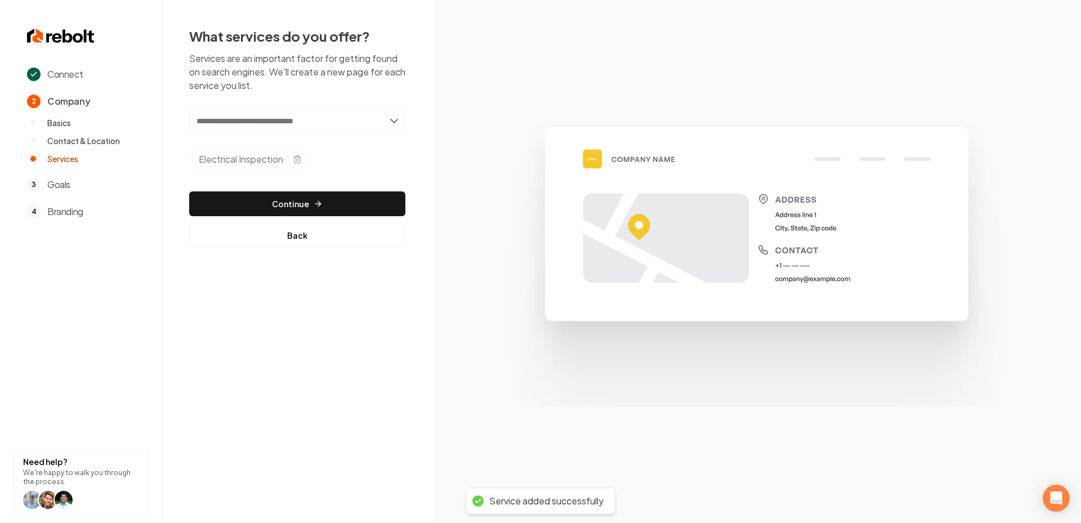
click at [285, 118] on input "text" at bounding box center [297, 121] width 216 height 26
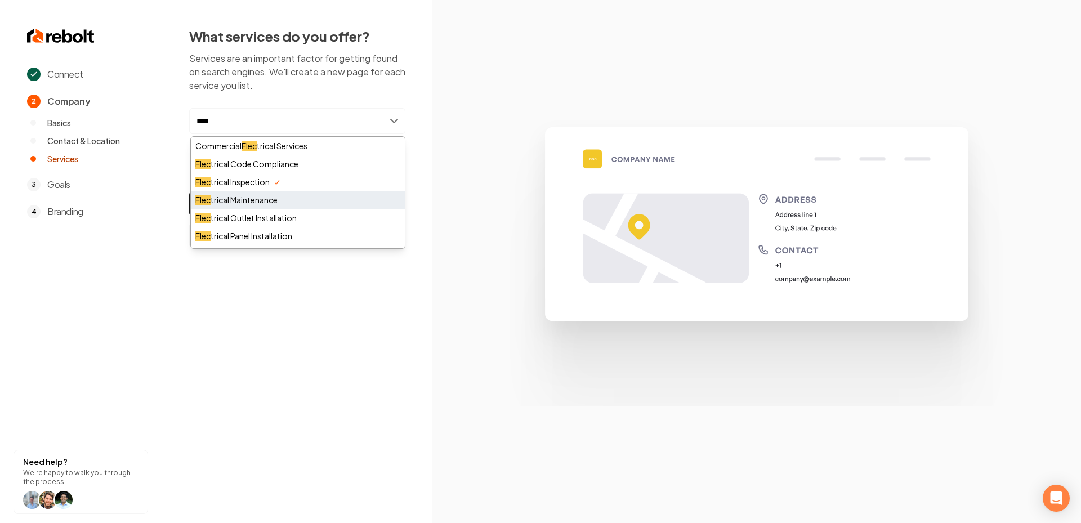
type input "****"
click at [281, 198] on div "Elec trical Maintenance" at bounding box center [298, 200] width 214 height 18
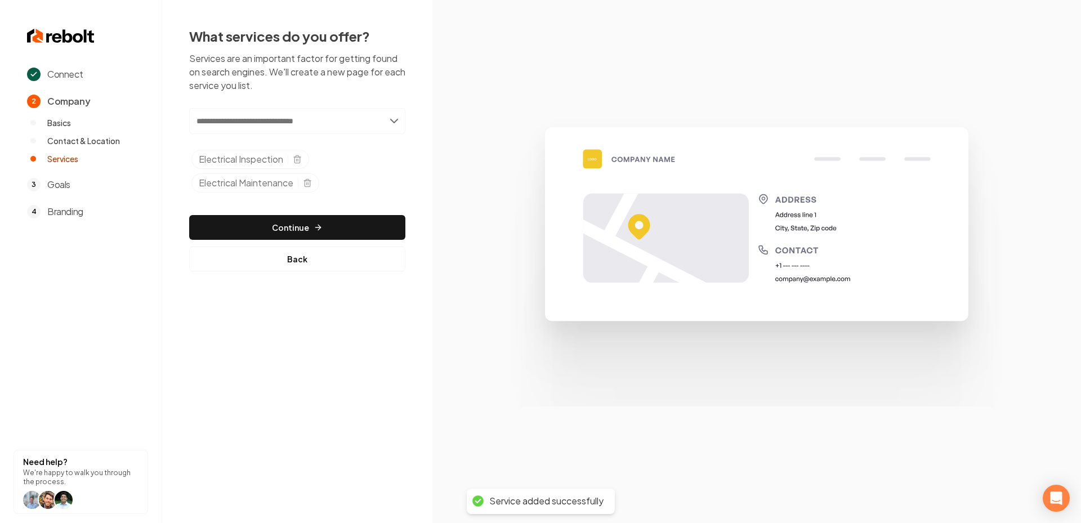
click at [281, 126] on input "text" at bounding box center [297, 121] width 216 height 26
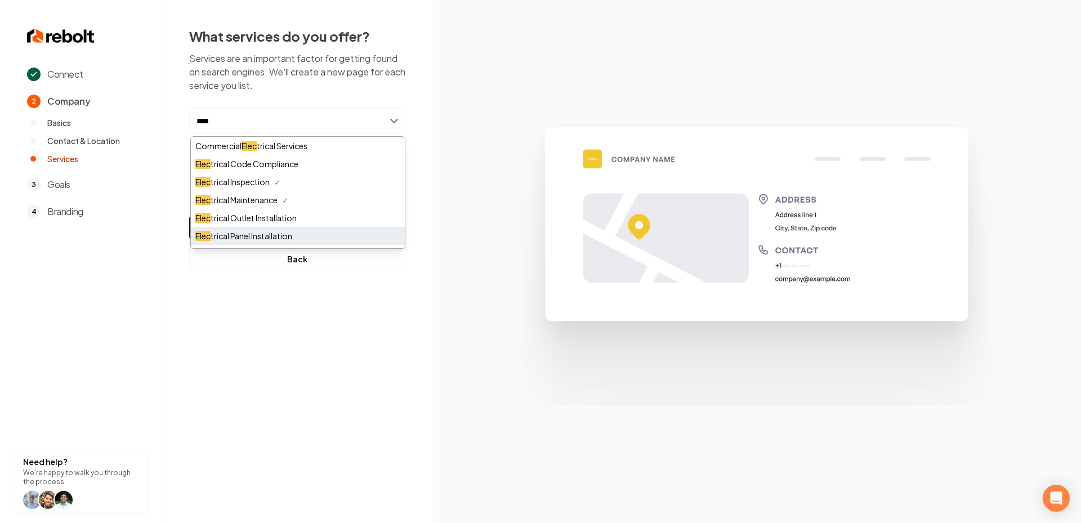
type input "****"
click at [281, 239] on div "Elec trical Panel Installation" at bounding box center [298, 236] width 214 height 18
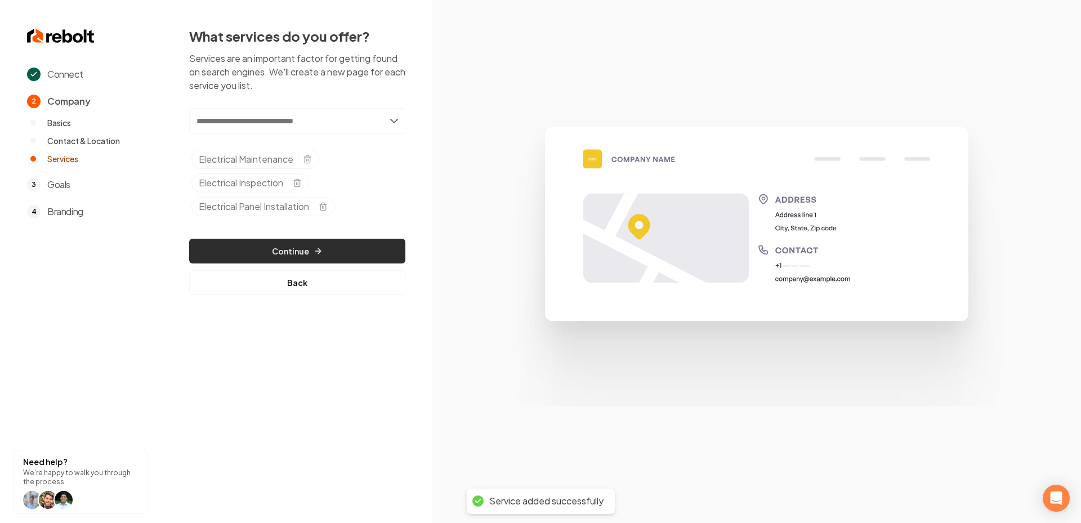
click at [328, 253] on button "Continue" at bounding box center [297, 251] width 216 height 25
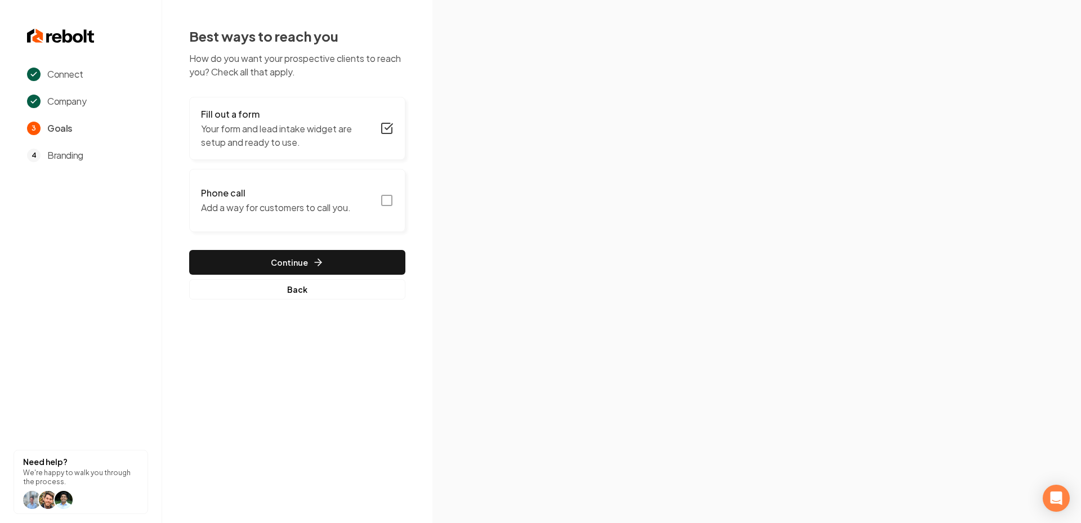
click at [391, 199] on icon "button" at bounding box center [387, 201] width 14 height 14
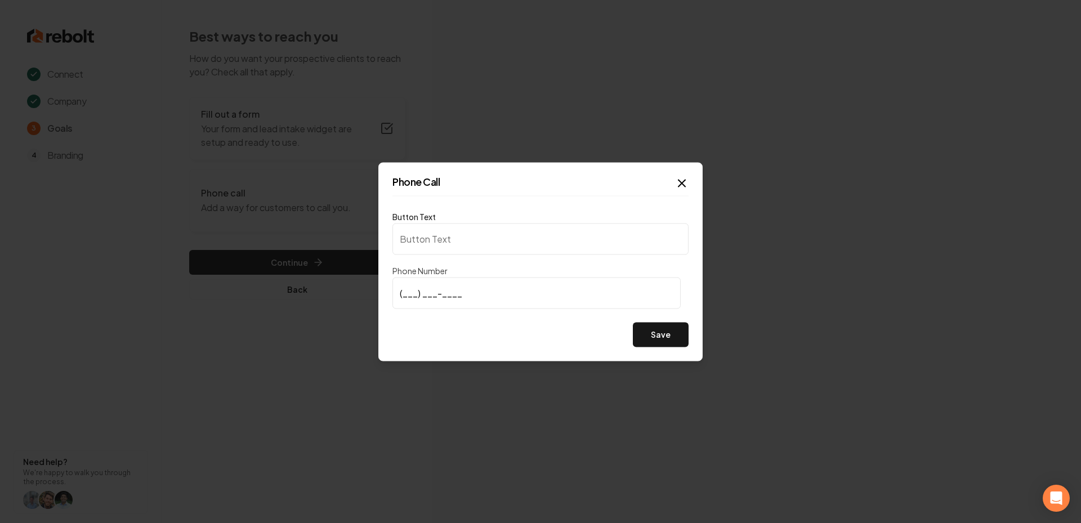
type input "Call us"
type input "(205) 717-5196"
click at [672, 350] on div "Phone Call Button Text Call us Phone Number (205) 717-5196 Save Close" at bounding box center [540, 261] width 324 height 199
click at [652, 333] on button "Save" at bounding box center [661, 334] width 56 height 25
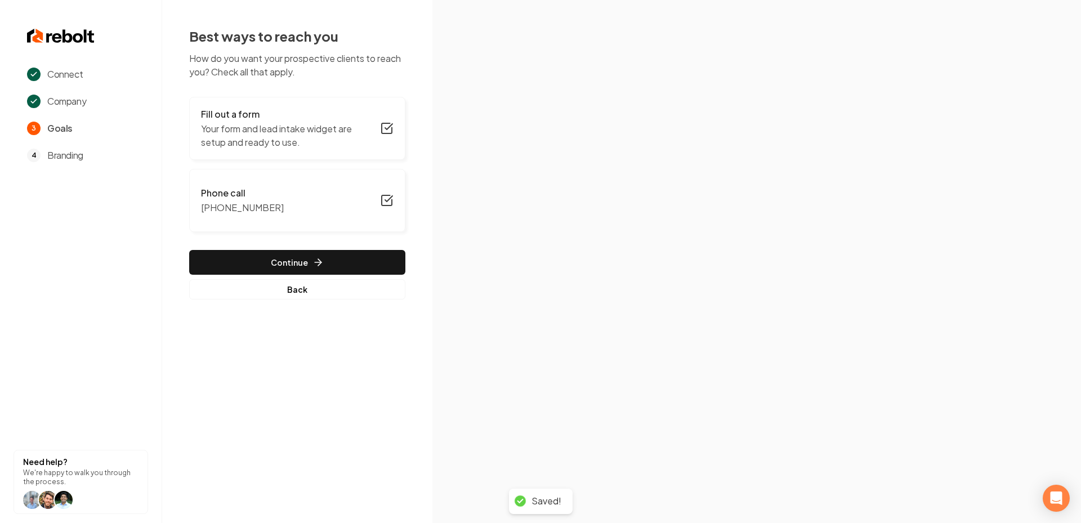
click at [320, 260] on icon "button" at bounding box center [317, 262] width 11 height 11
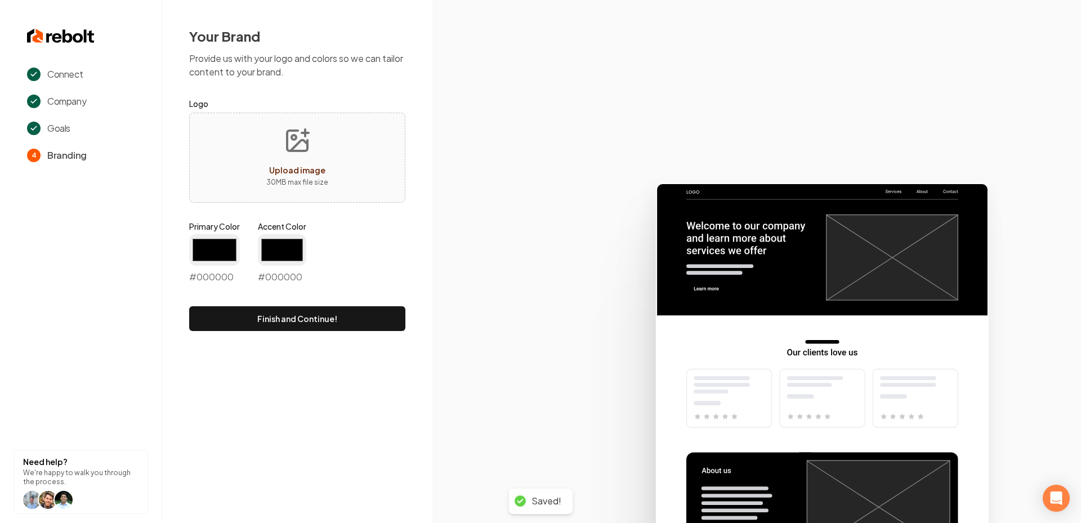
type input "#194d33"
type input "#70be00"
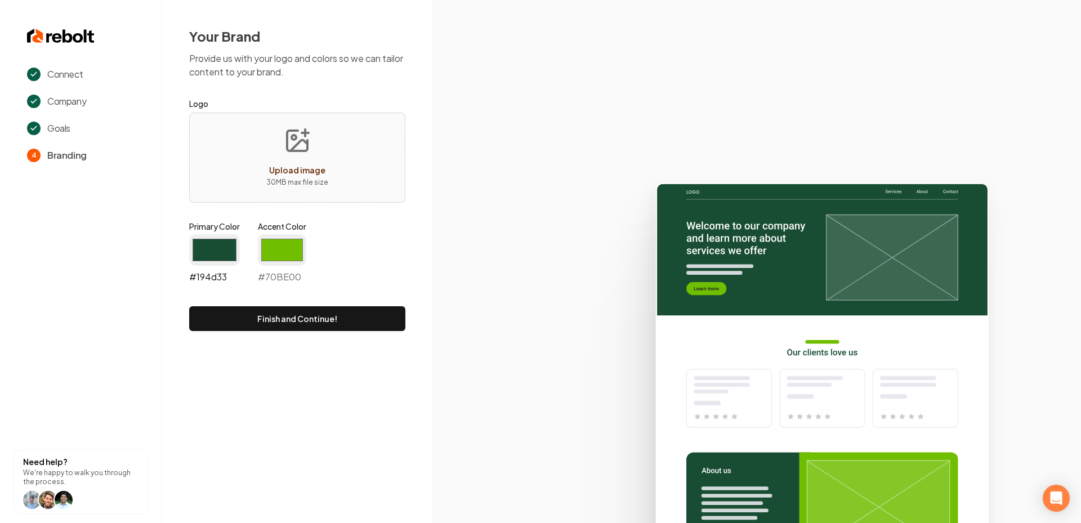
click at [220, 243] on input "#194d33" at bounding box center [214, 250] width 51 height 32
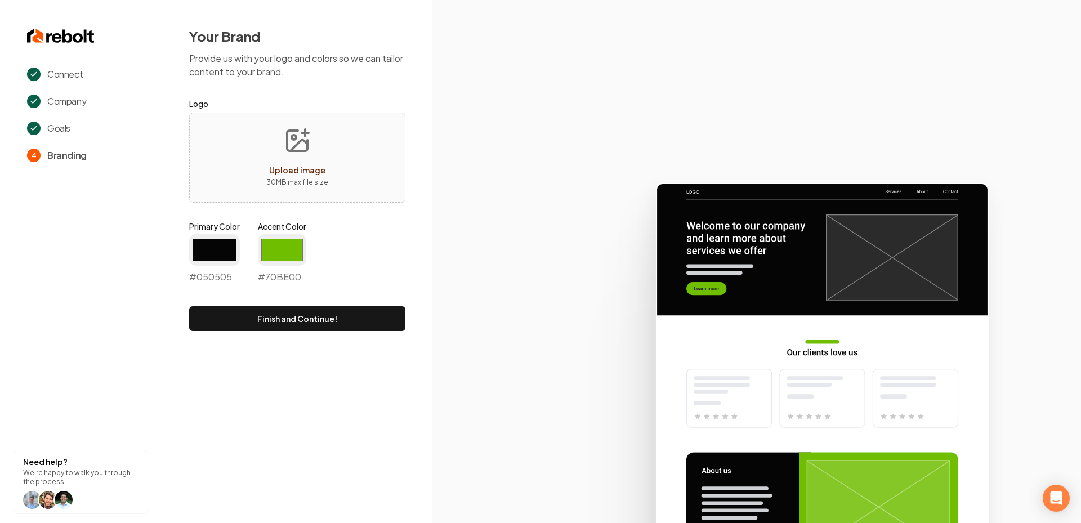
type input "#050505"
click at [297, 232] on div "Accent Color #70be00 #70BE00" at bounding box center [282, 252] width 48 height 63
click at [288, 247] on input "#70be00" at bounding box center [282, 250] width 48 height 32
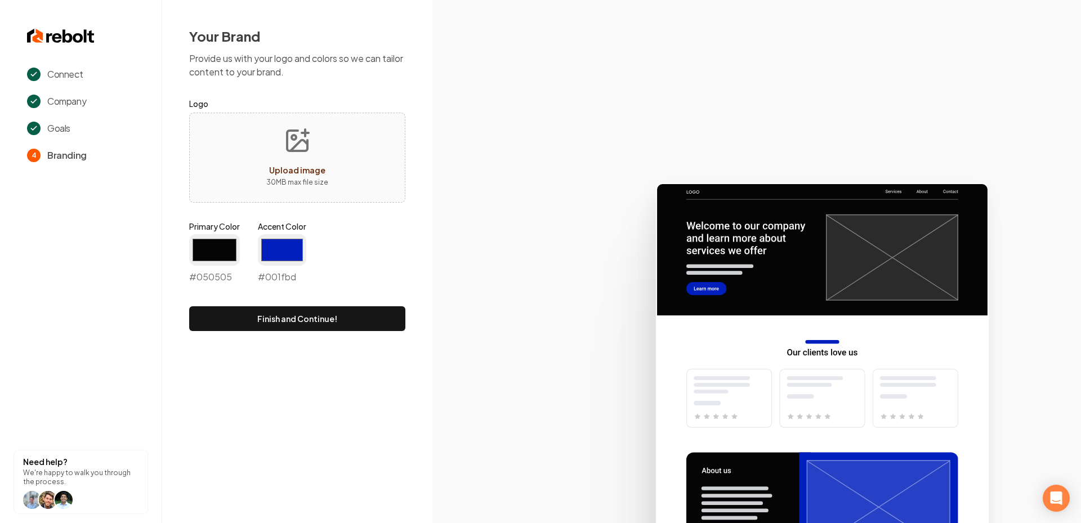
type input "#001fbd"
click at [448, 339] on icon at bounding box center [756, 348] width 648 height 350
click at [285, 329] on button "Finish and Continue!" at bounding box center [297, 318] width 216 height 25
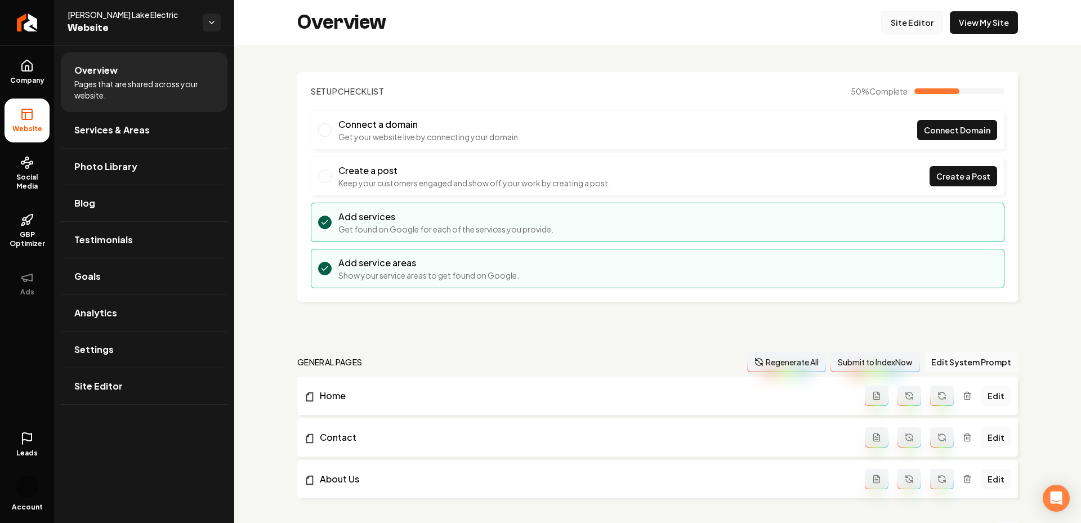
click at [922, 28] on link "Site Editor" at bounding box center [912, 22] width 62 height 23
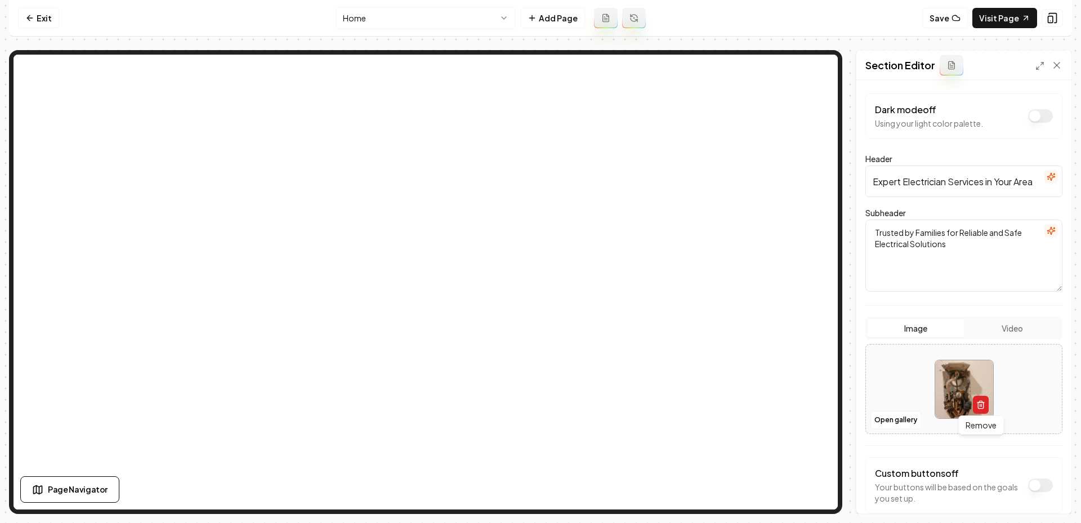
click at [979, 406] on icon "button" at bounding box center [980, 404] width 9 height 9
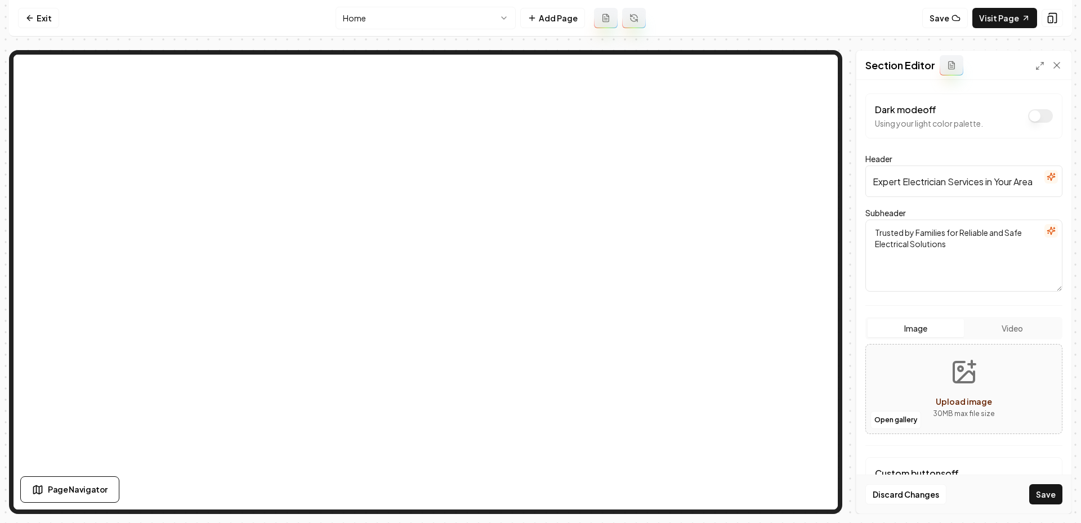
click at [964, 381] on icon "Upload image" at bounding box center [964, 372] width 20 height 20
type input "**********"
click at [1055, 496] on button "Save" at bounding box center [1045, 494] width 33 height 20
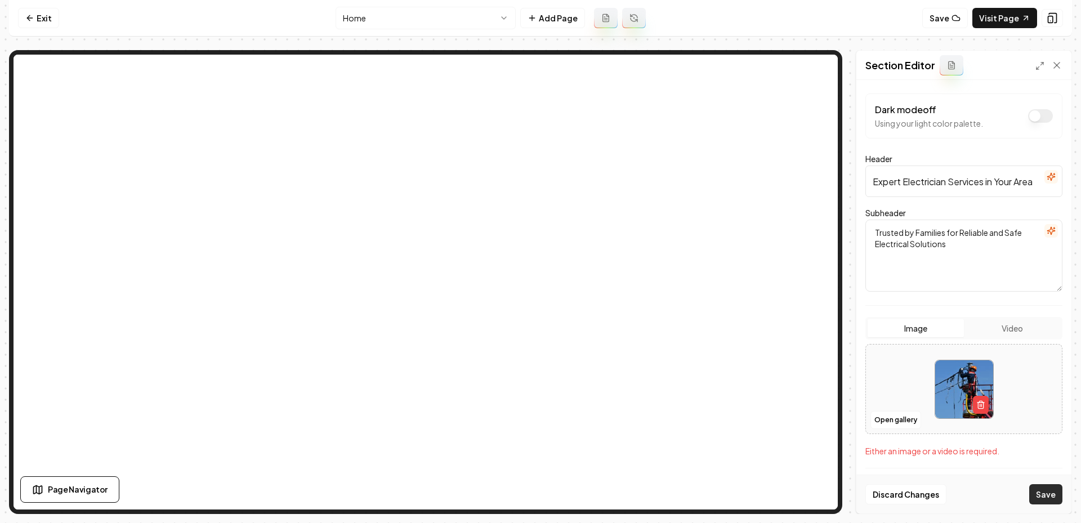
click at [1044, 494] on button "Save" at bounding box center [1045, 494] width 33 height 20
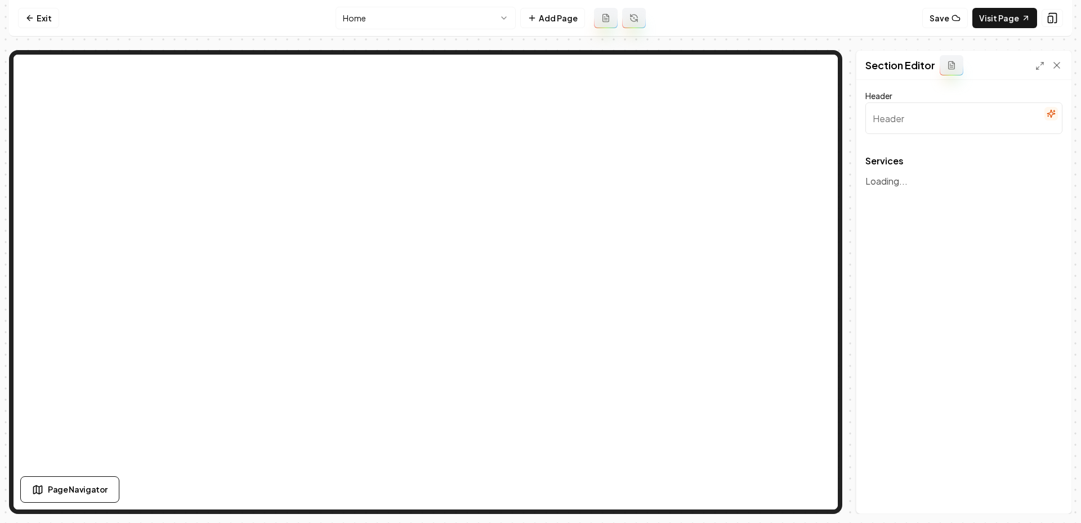
type input "Expert Electrical Services"
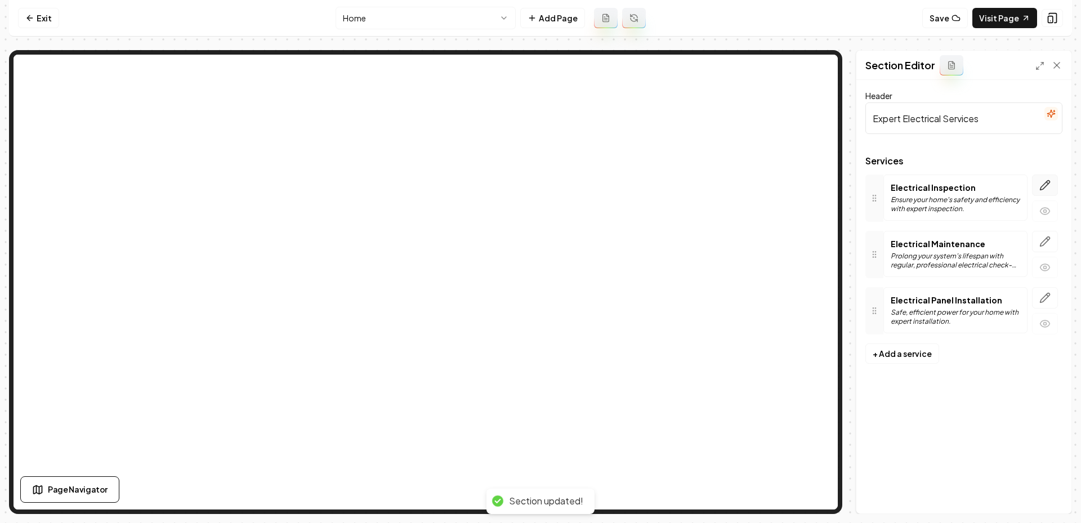
click at [1050, 189] on icon "button" at bounding box center [1044, 185] width 11 height 11
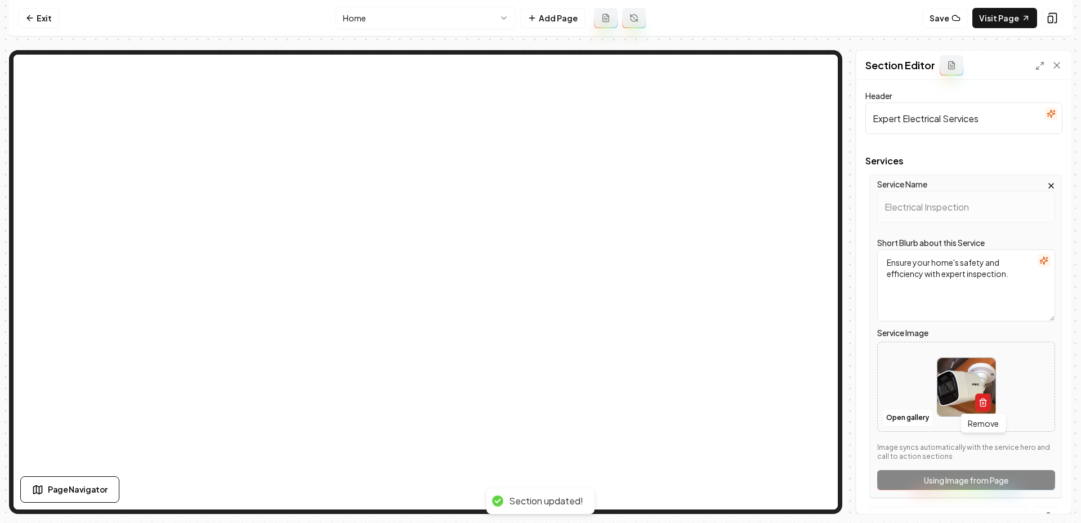
click at [982, 400] on icon "button" at bounding box center [982, 400] width 7 height 0
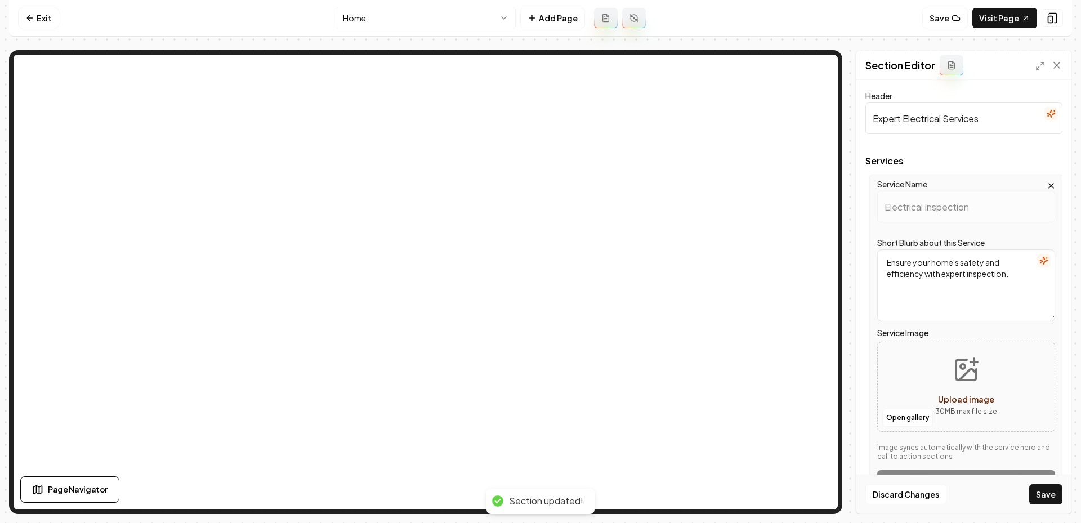
click at [963, 374] on icon "Upload image" at bounding box center [965, 369] width 27 height 27
type input "**********"
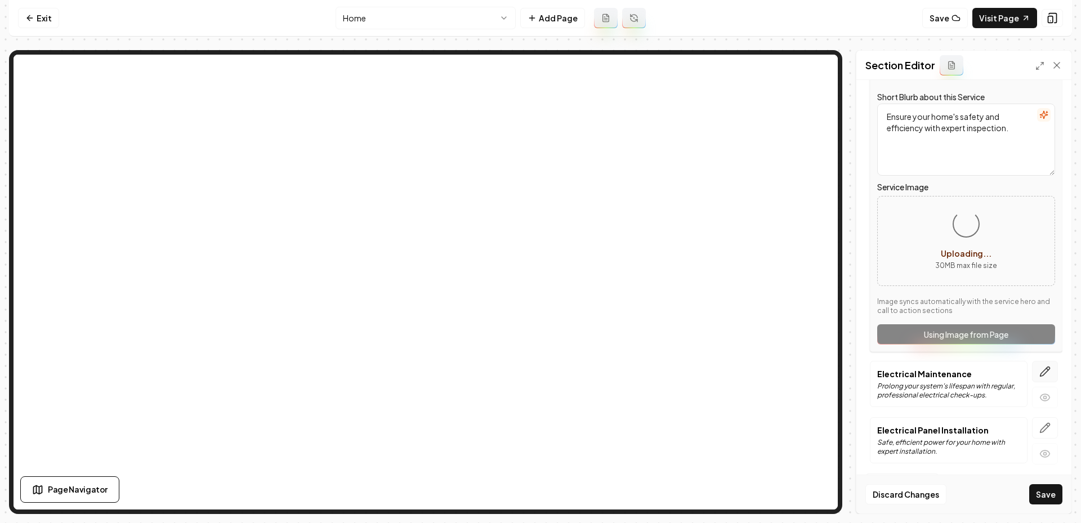
click at [1040, 370] on icon "button" at bounding box center [1044, 371] width 11 height 11
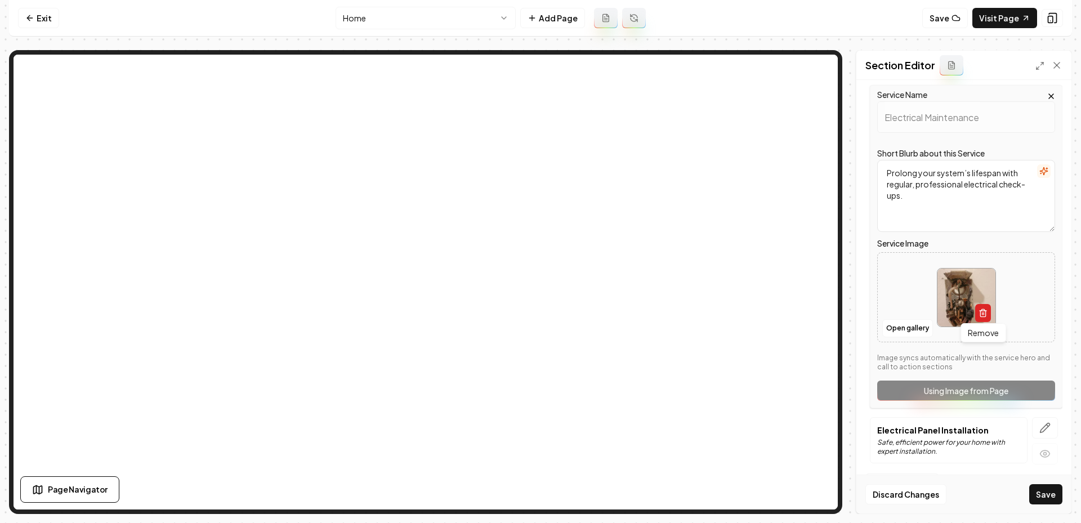
click at [981, 312] on icon "button" at bounding box center [982, 312] width 9 height 9
click at [949, 278] on button "Upload image 30 MB max file size" at bounding box center [966, 297] width 80 height 79
type input "**********"
click at [1044, 423] on icon "button" at bounding box center [1044, 427] width 11 height 11
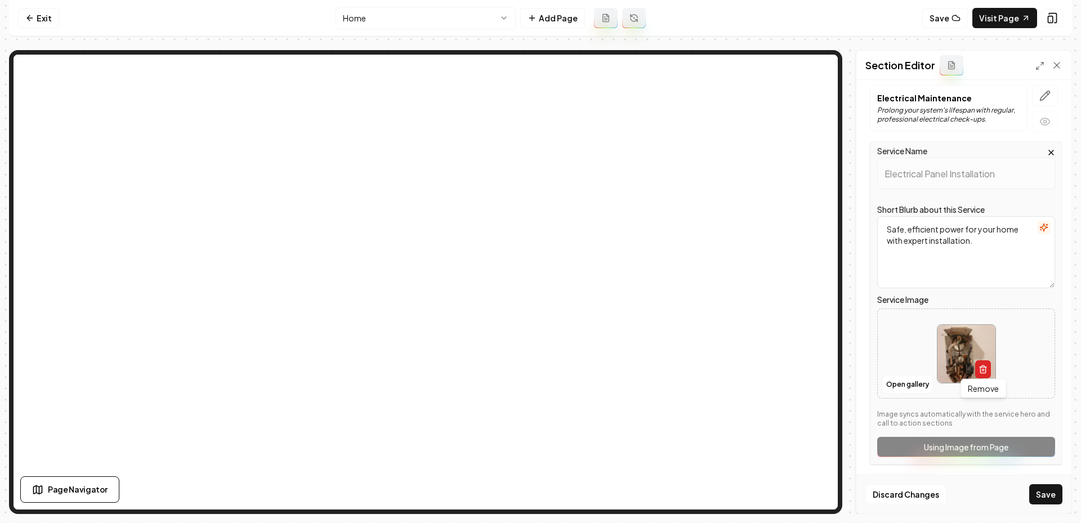
click at [985, 369] on icon "button" at bounding box center [982, 370] width 5 height 6
click at [946, 331] on button "Upload image 30 MB max file size" at bounding box center [966, 353] width 80 height 79
type input "**********"
click at [1045, 496] on button "Save" at bounding box center [1045, 494] width 33 height 20
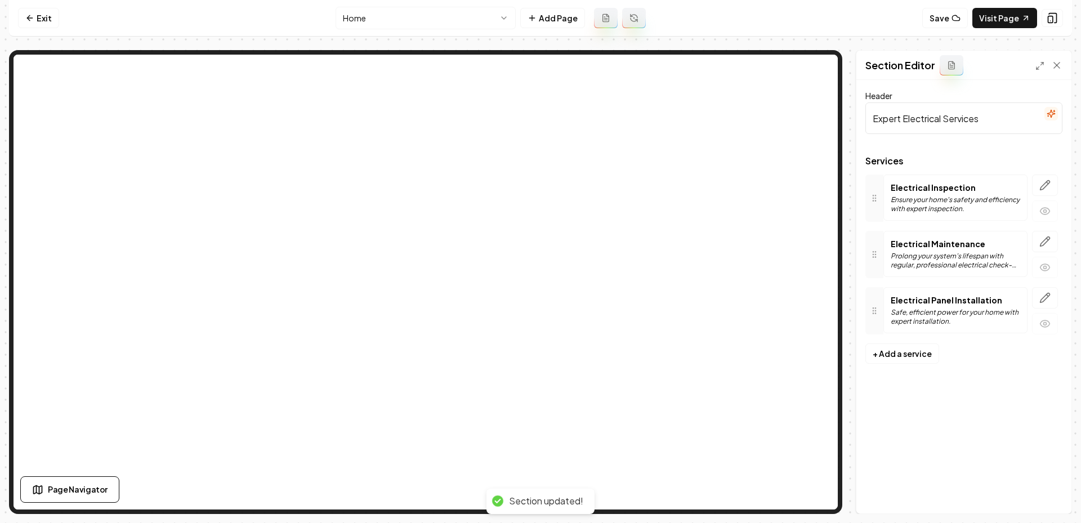
scroll to position [0, 0]
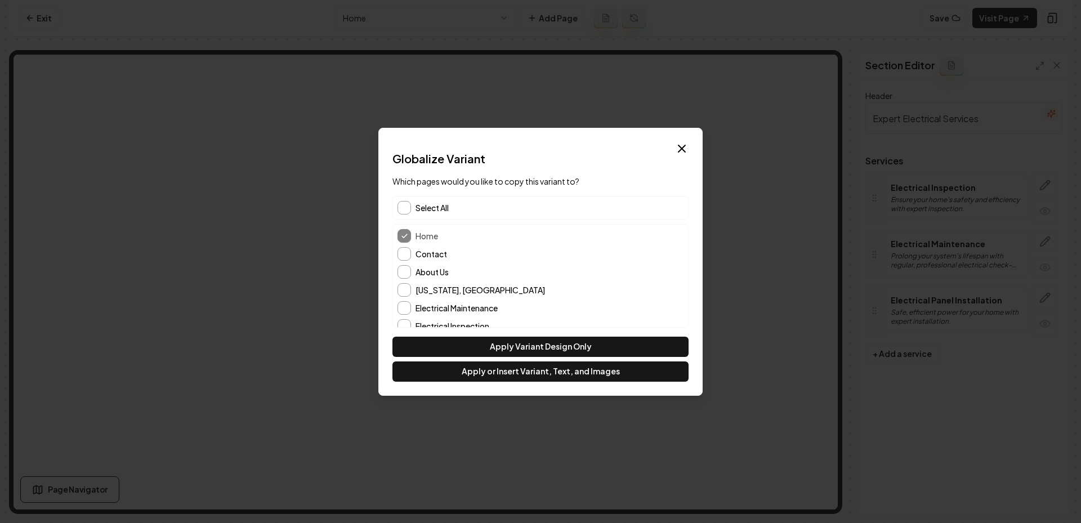
click at [414, 271] on div "About Us" at bounding box center [540, 272] width 286 height 14
click at [405, 260] on div "Home Contact About Us Alabama, AL Electrical Maintenance Electrical Inspection …" at bounding box center [540, 290] width 295 height 131
click at [405, 270] on button "About Us" at bounding box center [404, 272] width 14 height 14
click at [405, 253] on button "Contact" at bounding box center [404, 254] width 14 height 14
click at [511, 374] on button "Apply or Insert Variant, Text, and Images" at bounding box center [540, 371] width 296 height 20
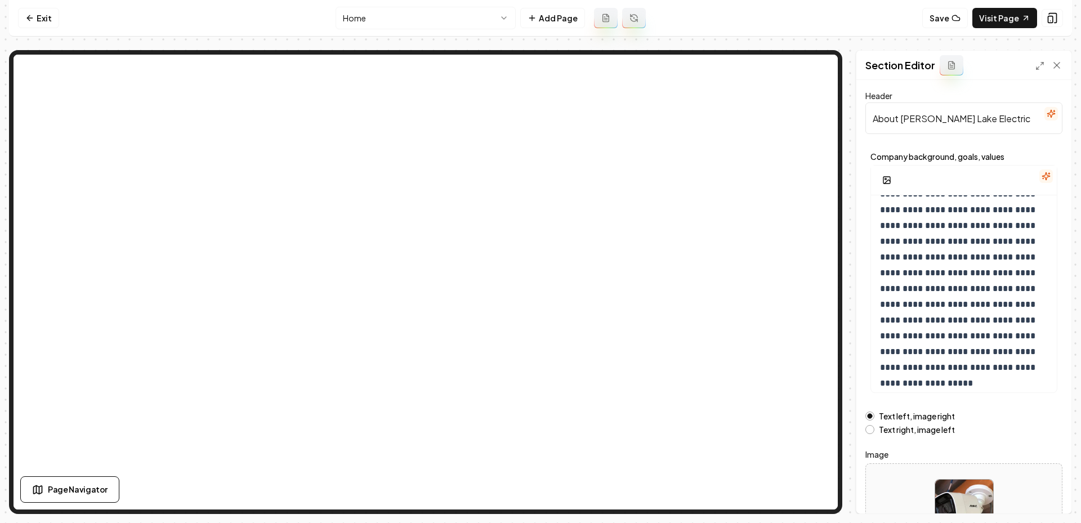
scroll to position [83, 0]
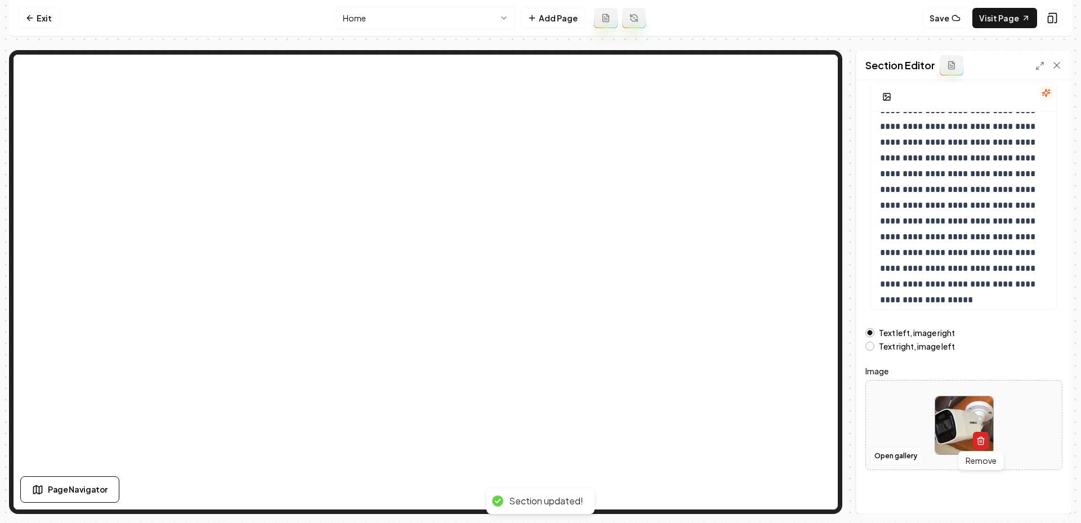
click at [984, 441] on icon "button" at bounding box center [980, 440] width 9 height 9
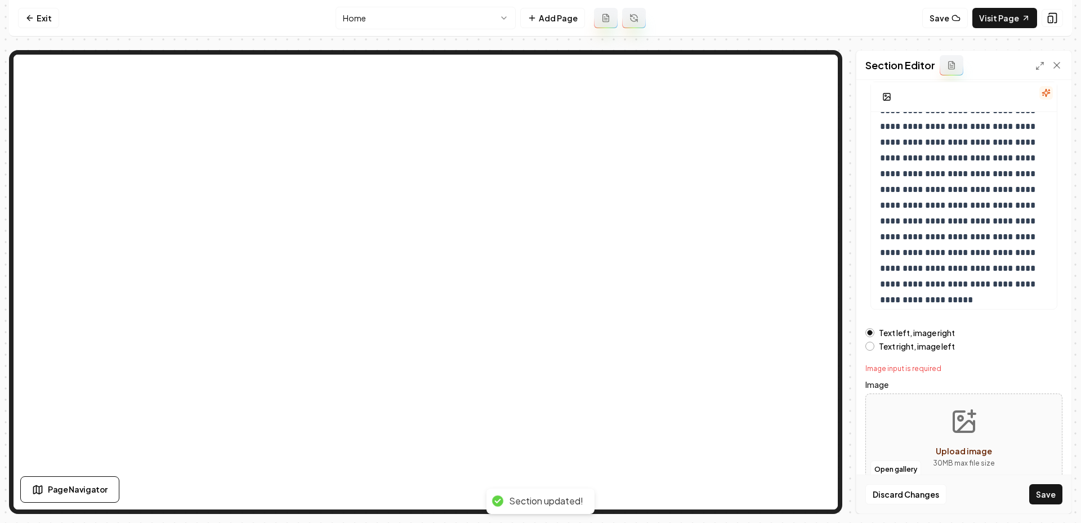
click at [947, 407] on button "Upload image 30 MB max file size" at bounding box center [964, 438] width 80 height 79
type input "**********"
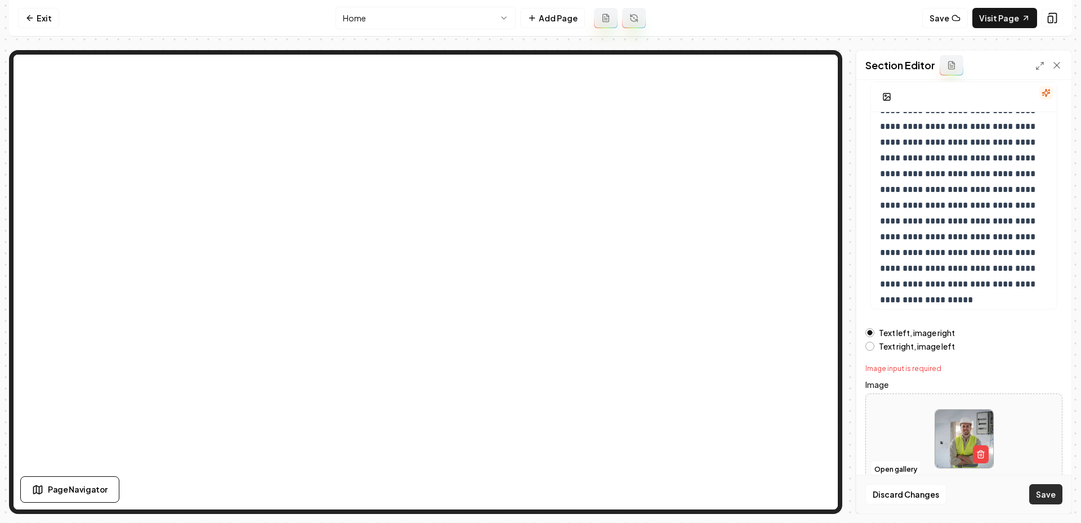
click at [1050, 494] on button "Save" at bounding box center [1045, 494] width 33 height 20
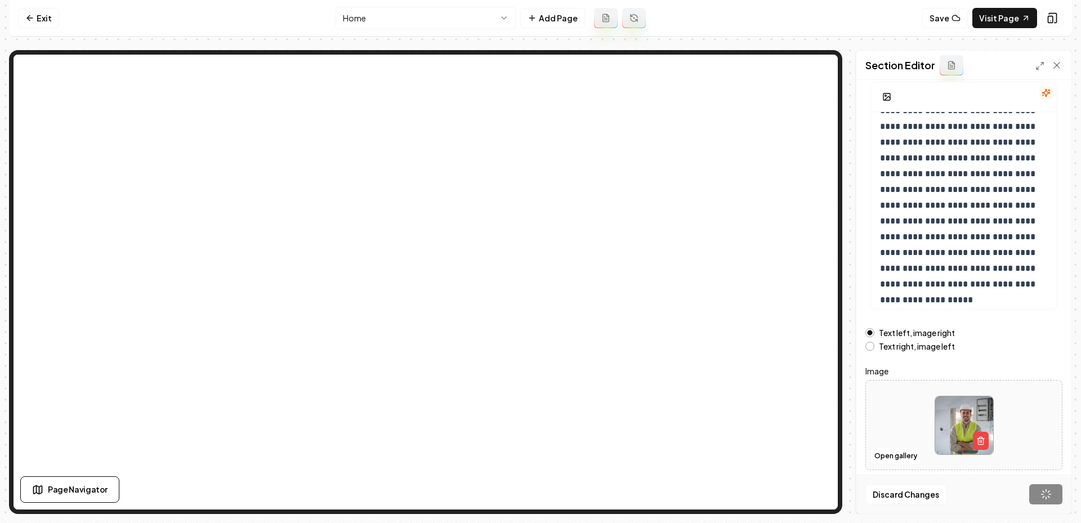
scroll to position [0, 0]
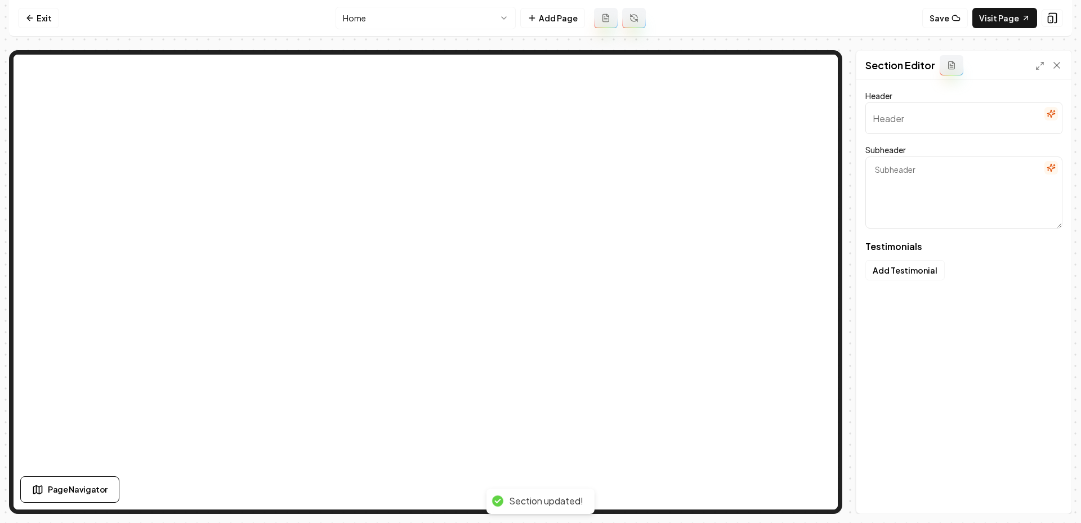
type input "Why locals trust Smith Lake Electric"
type textarea "See the real stories of reliable repairs and installations"
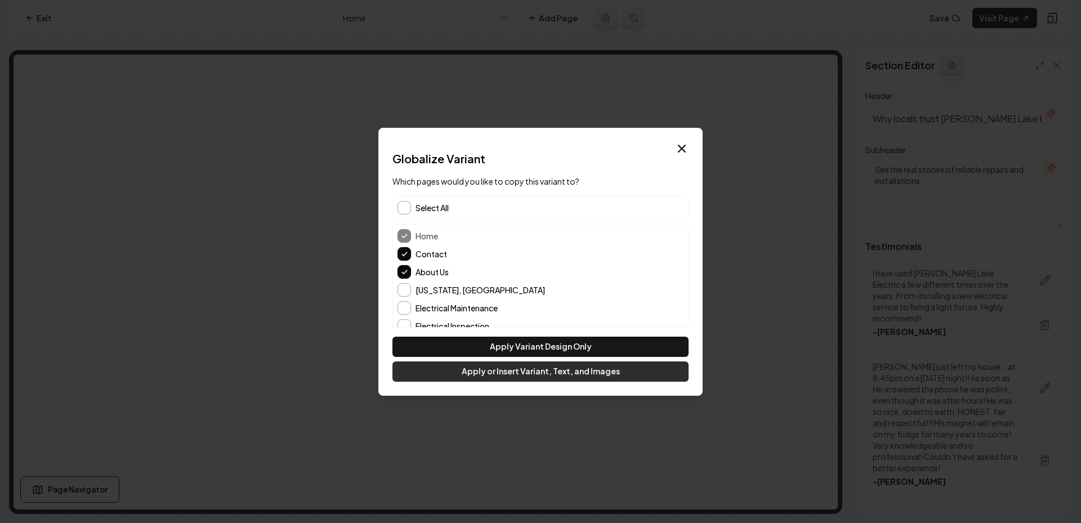
click at [503, 372] on button "Apply or Insert Variant, Text, and Images" at bounding box center [540, 371] width 296 height 20
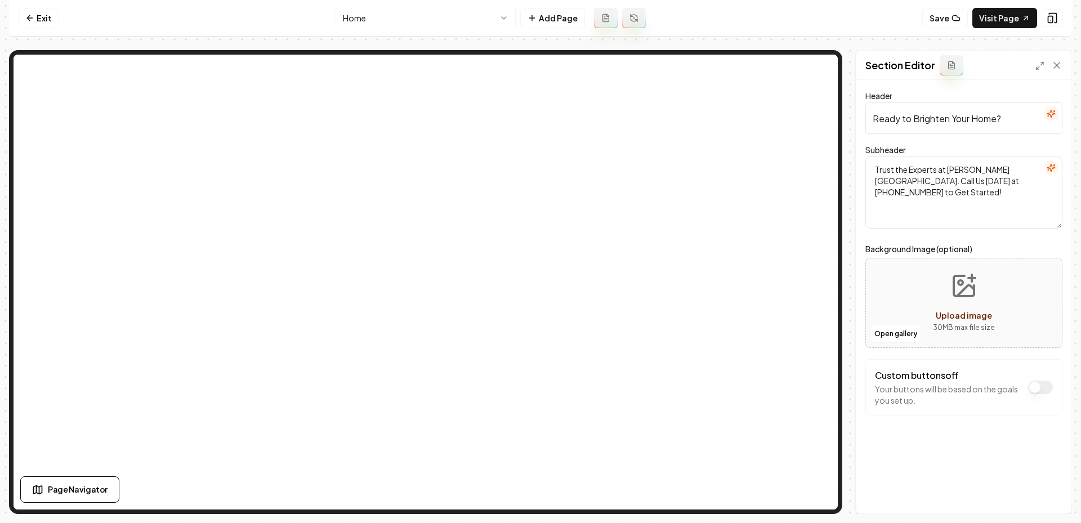
click at [943, 289] on button "Upload image 30 MB max file size" at bounding box center [964, 302] width 80 height 79
type input "**********"
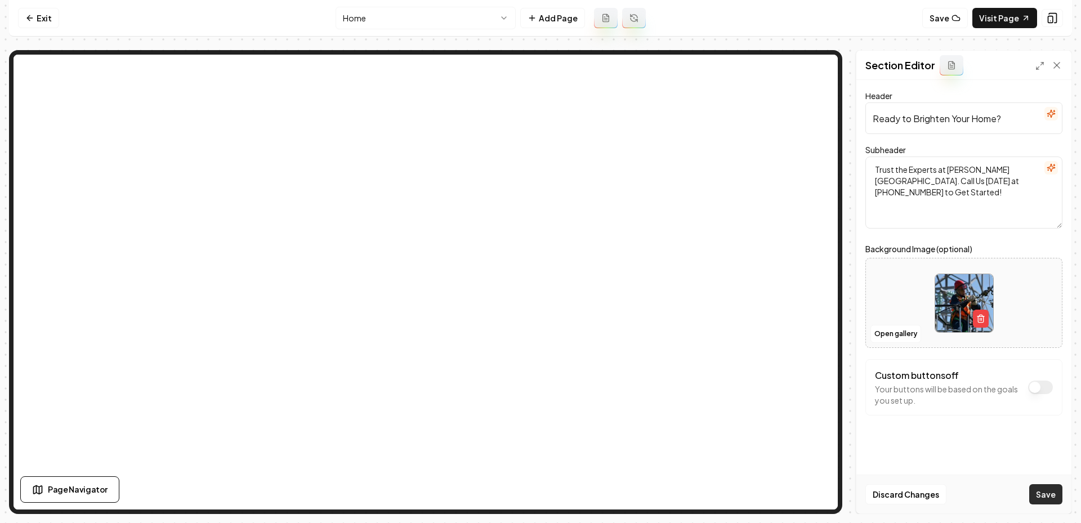
click at [1051, 501] on button "Save" at bounding box center [1045, 494] width 33 height 20
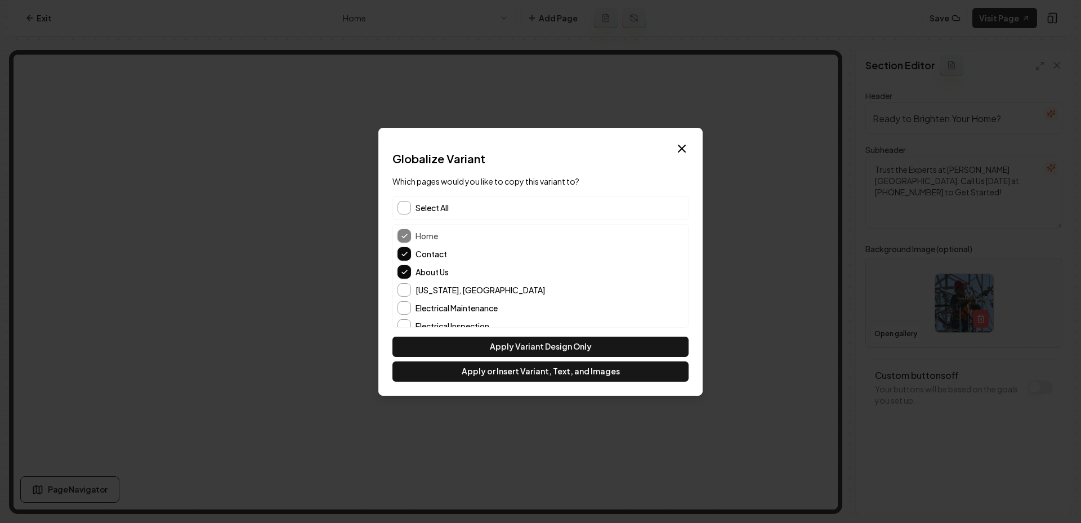
click at [444, 206] on span "Select All" at bounding box center [431, 207] width 33 height 11
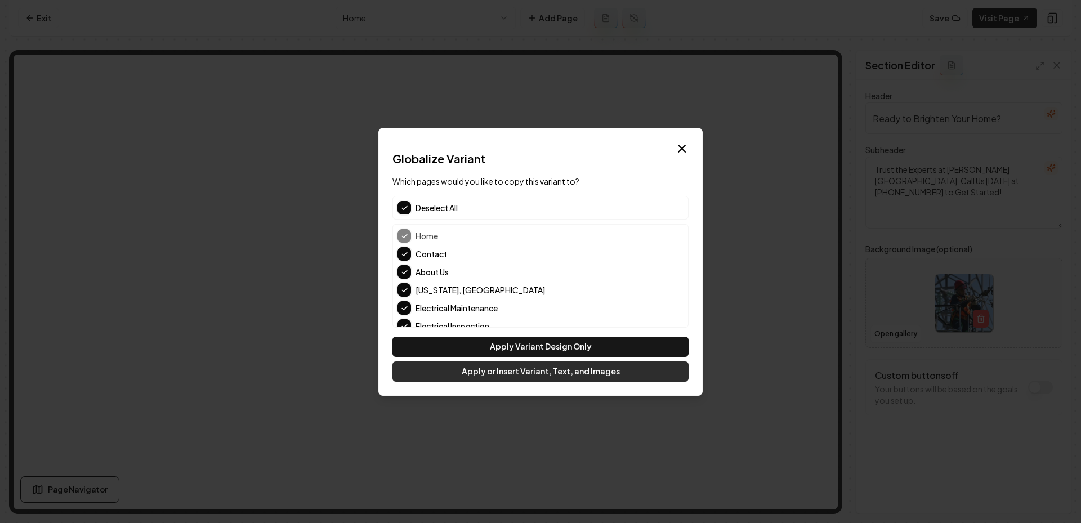
click at [526, 373] on button "Apply or Insert Variant, Text, and Images" at bounding box center [540, 371] width 296 height 20
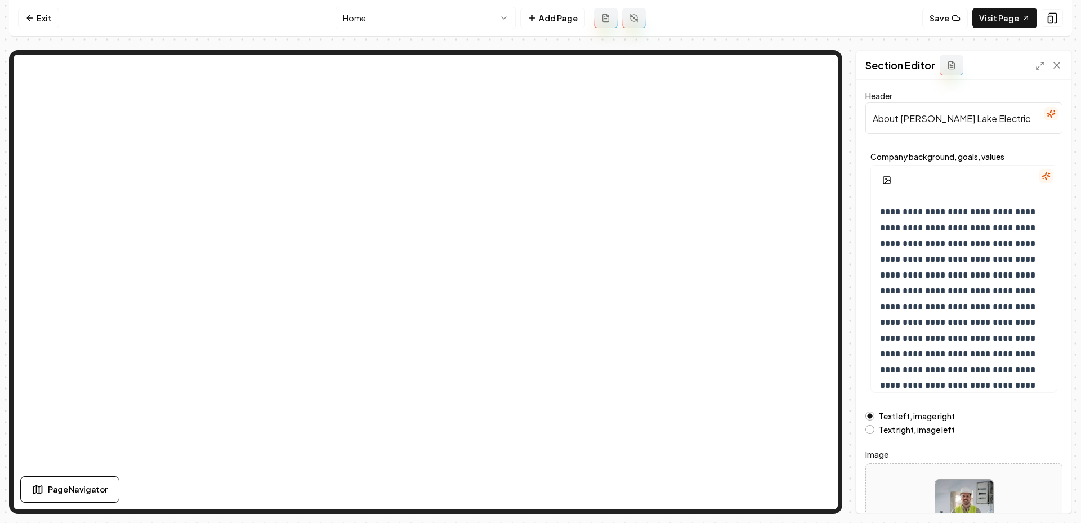
scroll to position [83, 0]
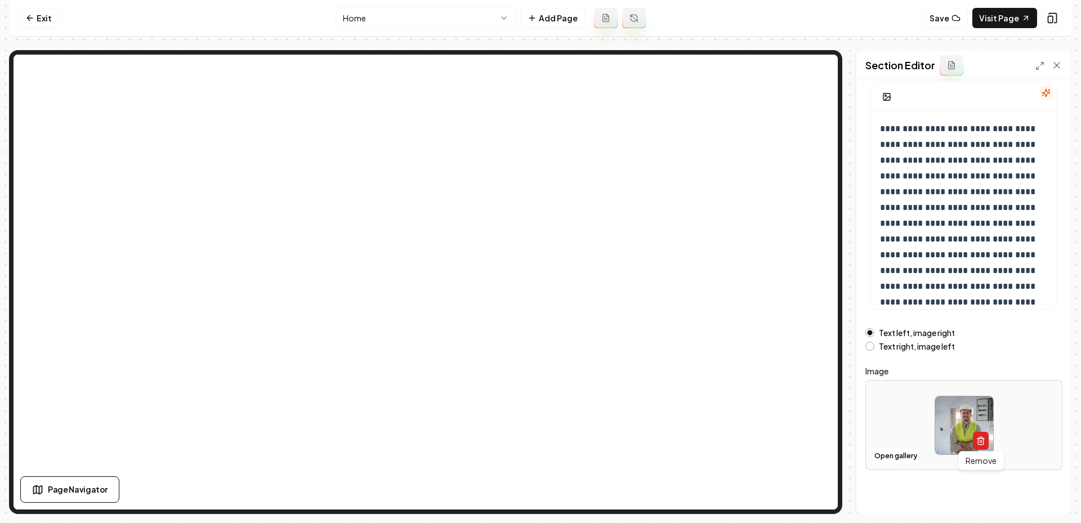
click at [978, 439] on icon "button" at bounding box center [980, 442] width 5 height 6
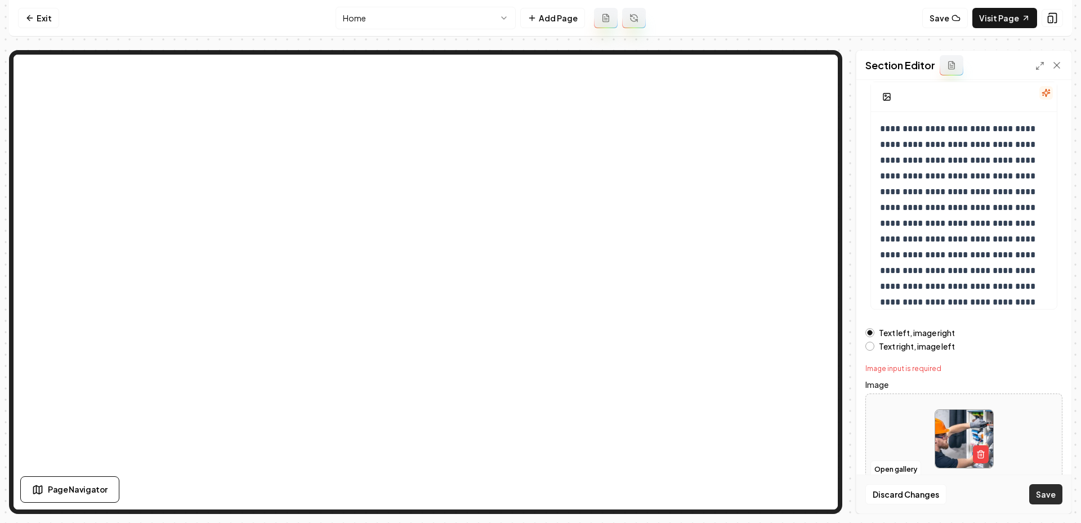
click at [1034, 500] on button "Save" at bounding box center [1045, 494] width 33 height 20
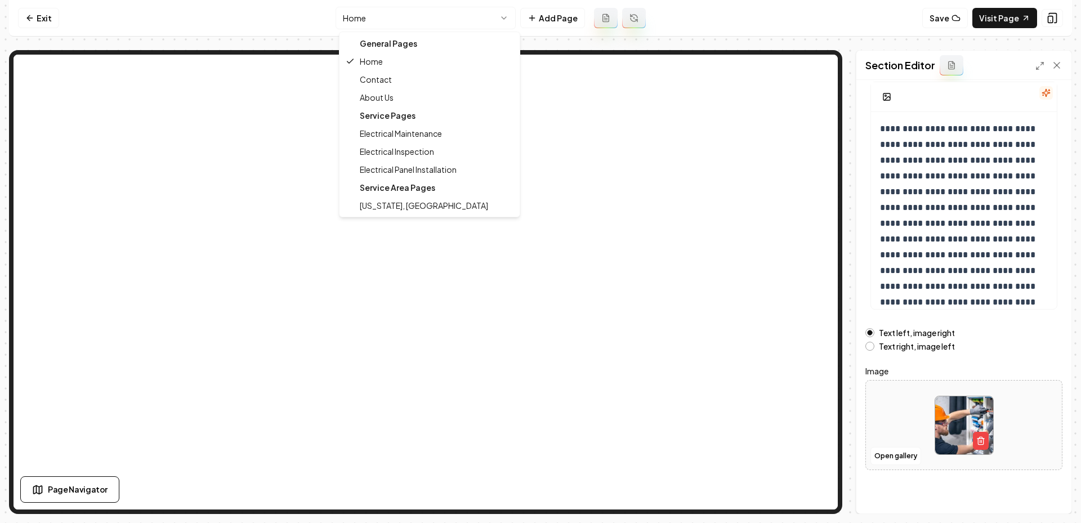
click at [451, 16] on html "**********" at bounding box center [540, 261] width 1081 height 523
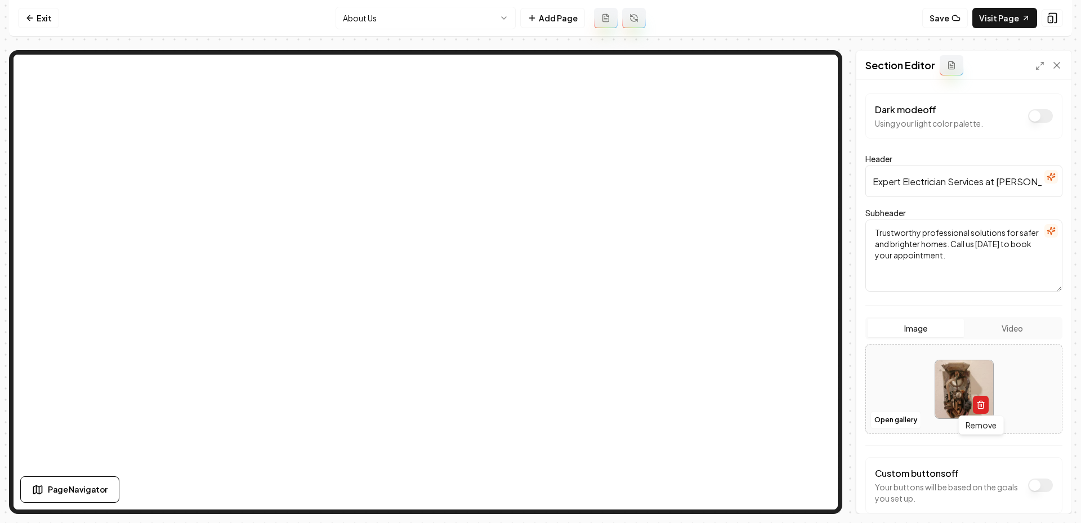
click at [986, 406] on button "button" at bounding box center [981, 405] width 16 height 18
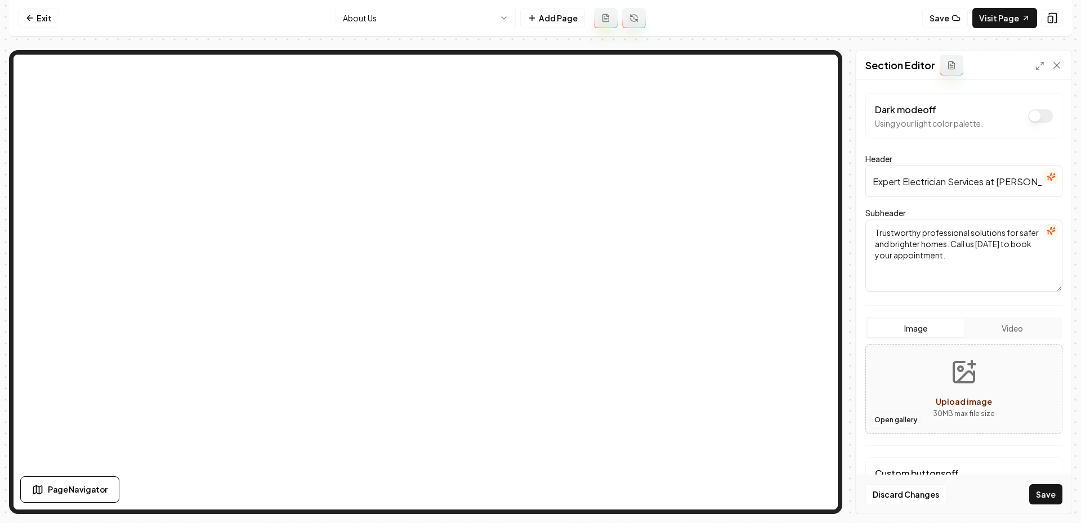
click at [898, 419] on button "Open gallery" at bounding box center [895, 420] width 51 height 18
click at [964, 386] on button "Upload image 30 MB max file size" at bounding box center [964, 389] width 80 height 79
type input "**********"
click at [1043, 504] on button "Save" at bounding box center [1045, 494] width 33 height 20
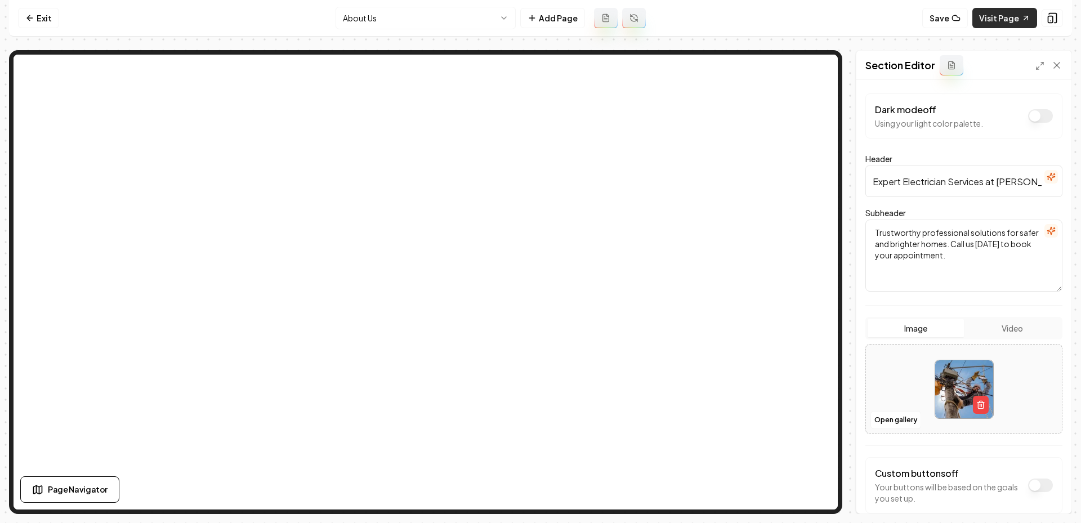
click at [1006, 20] on link "Visit Page" at bounding box center [1004, 18] width 65 height 20
drag, startPoint x: 849, startPoint y: 268, endPoint x: 965, endPoint y: 387, distance: 165.6
click at [965, 387] on form "Dark mode off Using your light color palette. Header Expert Electrician Service…" at bounding box center [963, 325] width 197 height 465
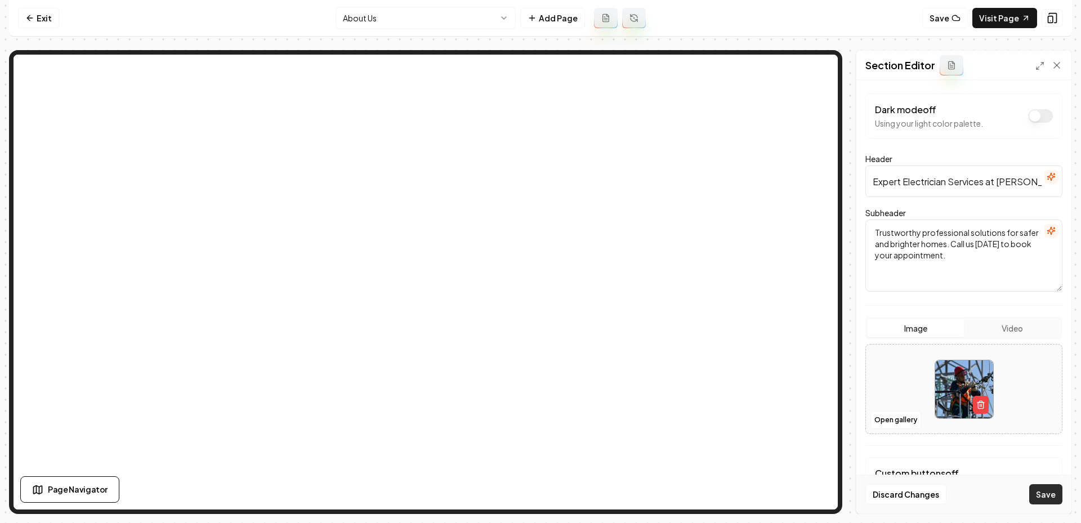
click at [1046, 490] on button "Save" at bounding box center [1045, 494] width 33 height 20
click at [988, 16] on link "Visit Page" at bounding box center [1004, 18] width 65 height 20
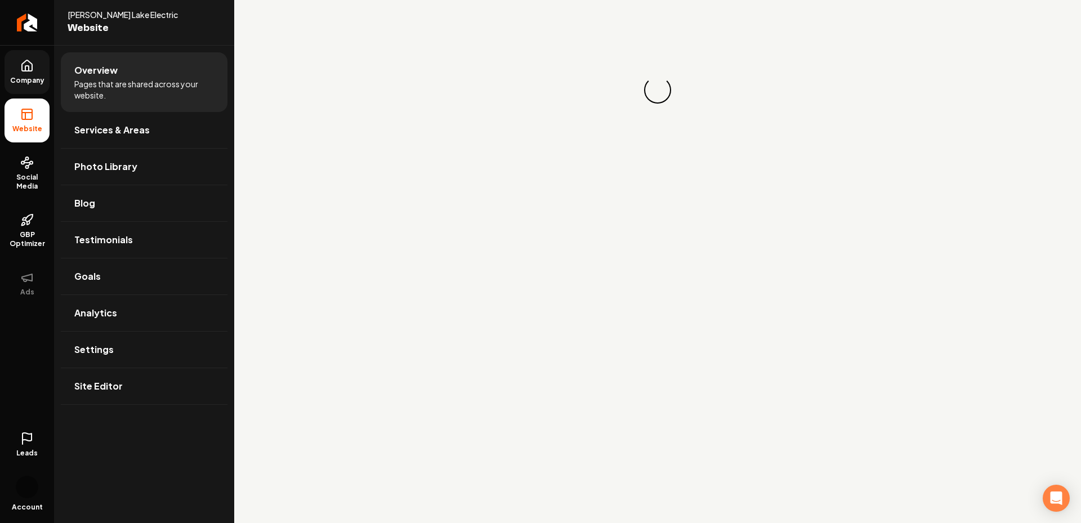
click at [30, 70] on icon at bounding box center [27, 65] width 10 height 11
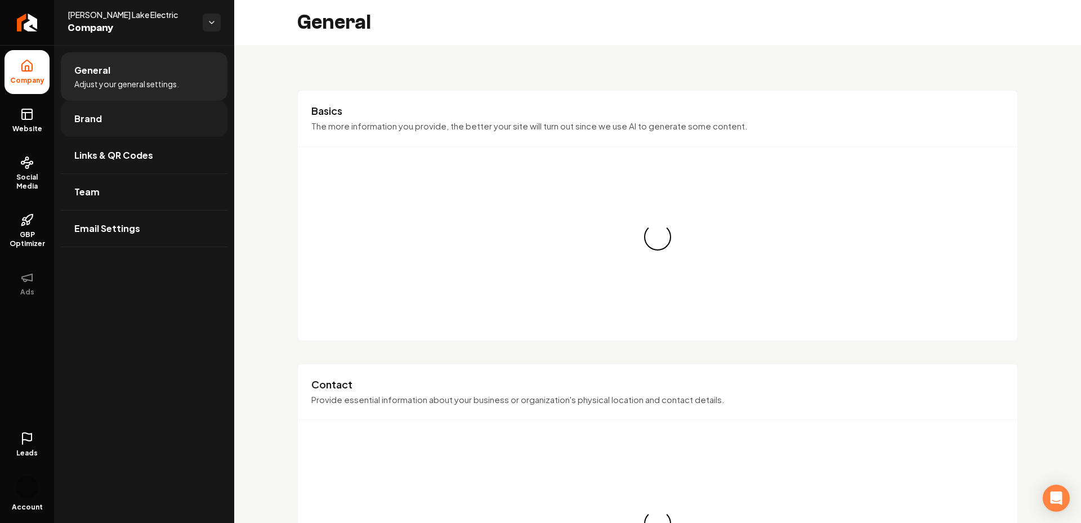
click at [109, 131] on link "Brand" at bounding box center [144, 119] width 167 height 36
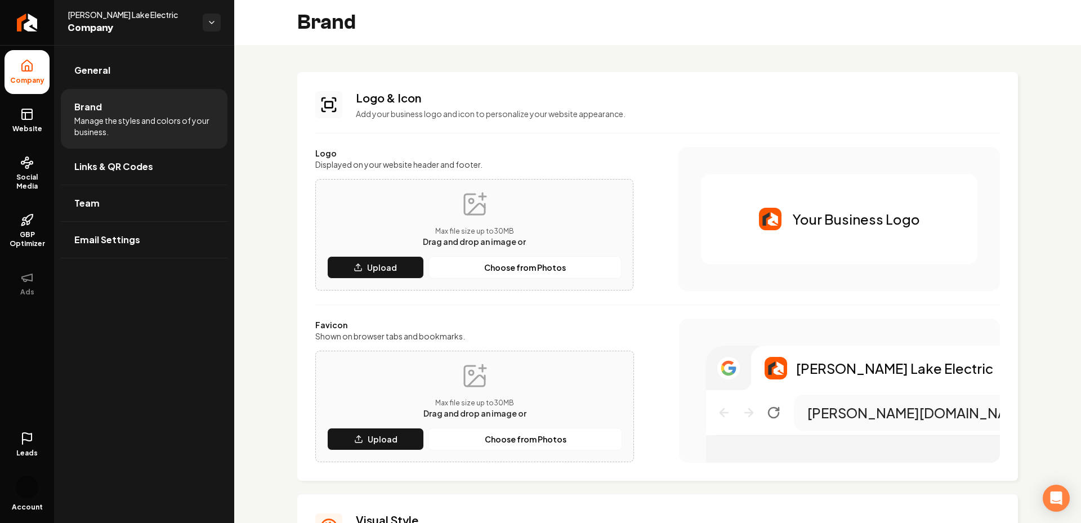
click at [441, 228] on p "Max file size up to 30 MB" at bounding box center [474, 231] width 103 height 9
click at [364, 279] on div "Max file size up to 30 MB Drag and drop an image or Upload Choose from Photos" at bounding box center [474, 234] width 318 height 111
click at [358, 266] on line "Main content area" at bounding box center [358, 266] width 0 height 5
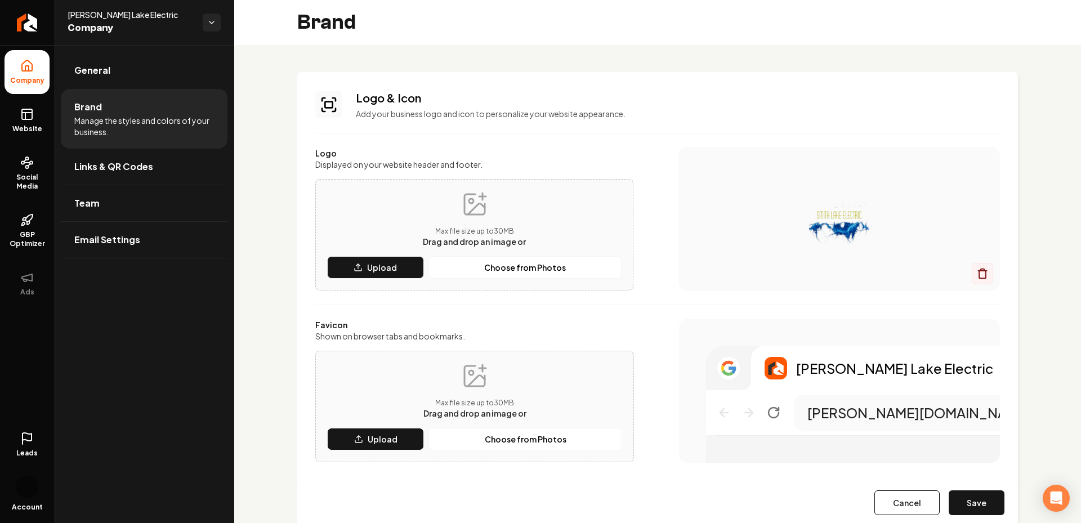
click at [1016, 117] on div "Logo & Icon Add your business logo and icon to personalize your website appeara…" at bounding box center [657, 298] width 721 height 452
click at [368, 266] on p "Upload" at bounding box center [382, 267] width 30 height 11
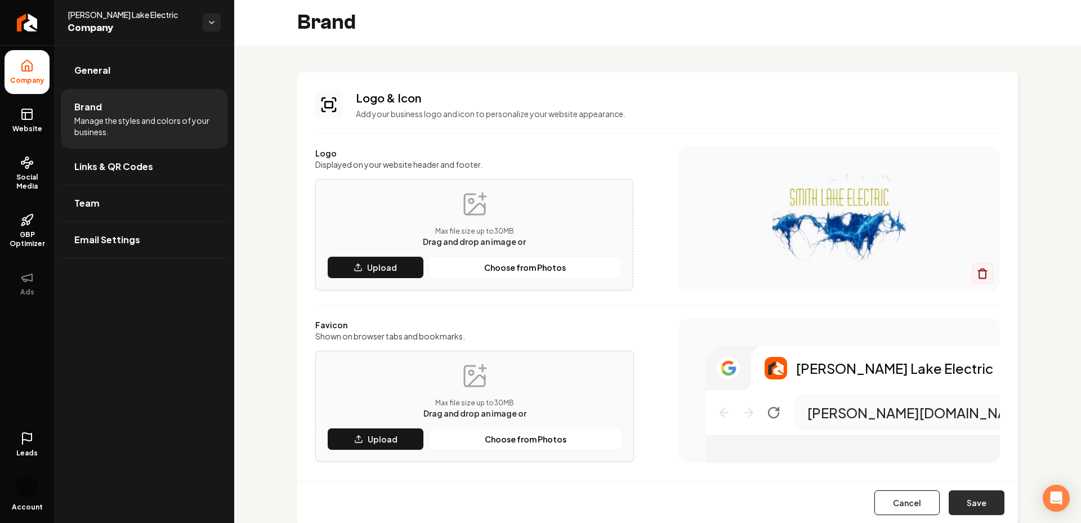
click at [987, 507] on button "Save" at bounding box center [977, 502] width 56 height 25
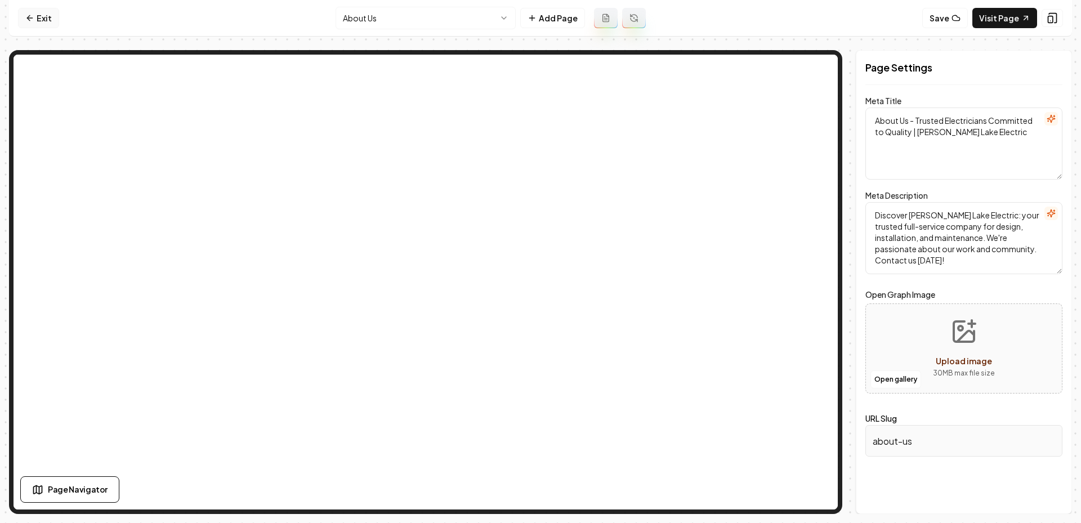
click at [40, 16] on link "Exit" at bounding box center [38, 18] width 41 height 20
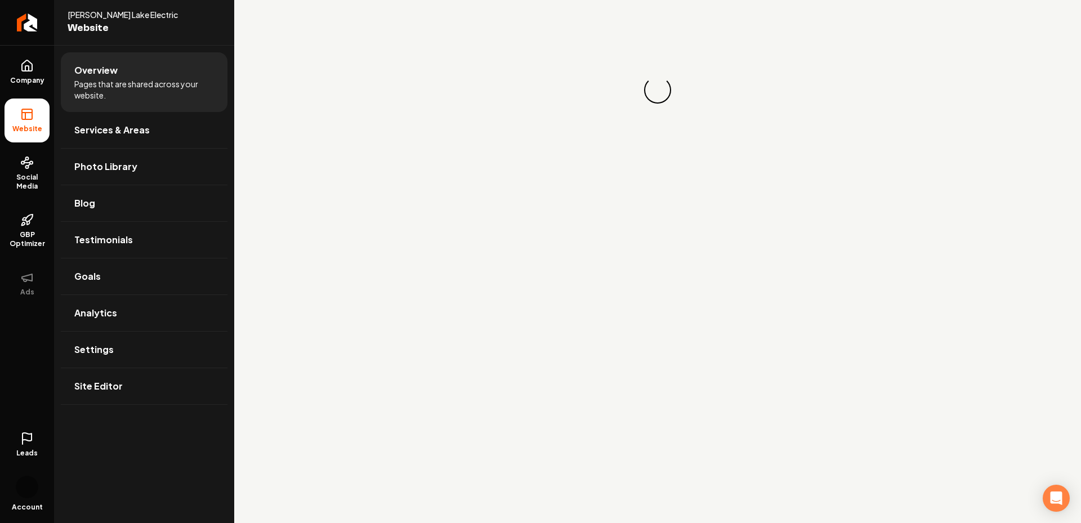
click at [3, 45] on ul "Company Website Social Media GBP Optimizer Ads" at bounding box center [27, 177] width 54 height 265
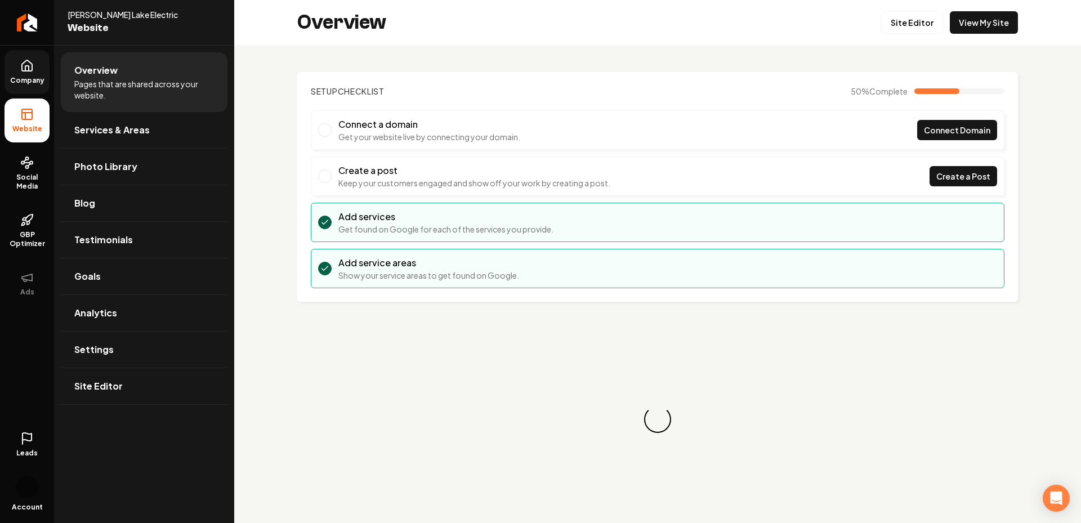
click at [14, 73] on link "Company" at bounding box center [27, 72] width 45 height 44
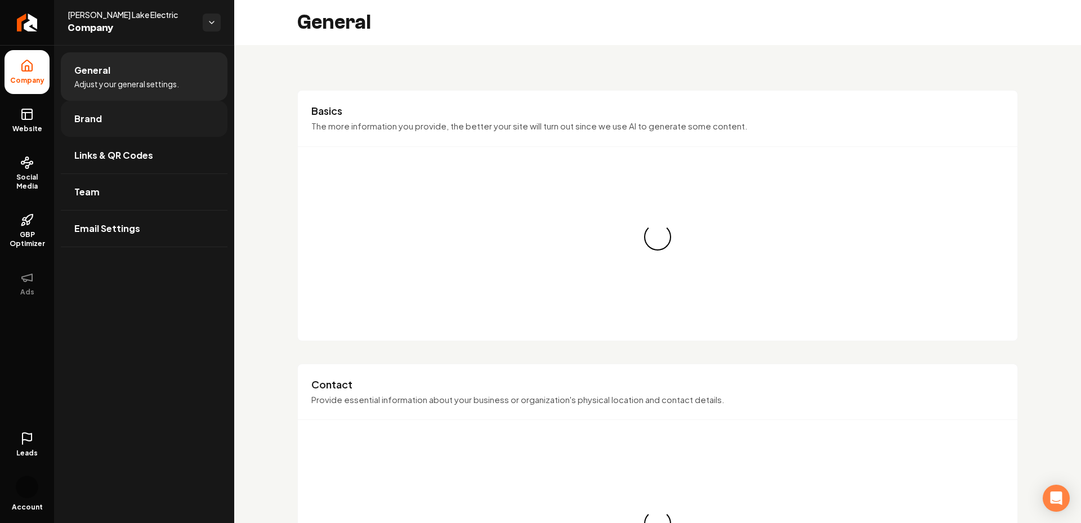
click at [112, 121] on link "Brand" at bounding box center [144, 119] width 167 height 36
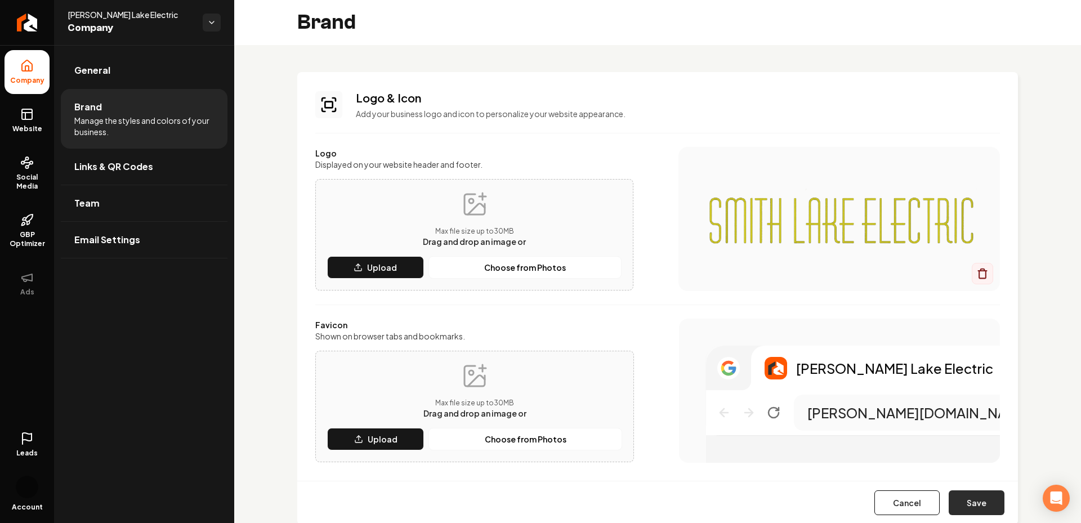
click at [979, 496] on button "Save" at bounding box center [977, 502] width 56 height 25
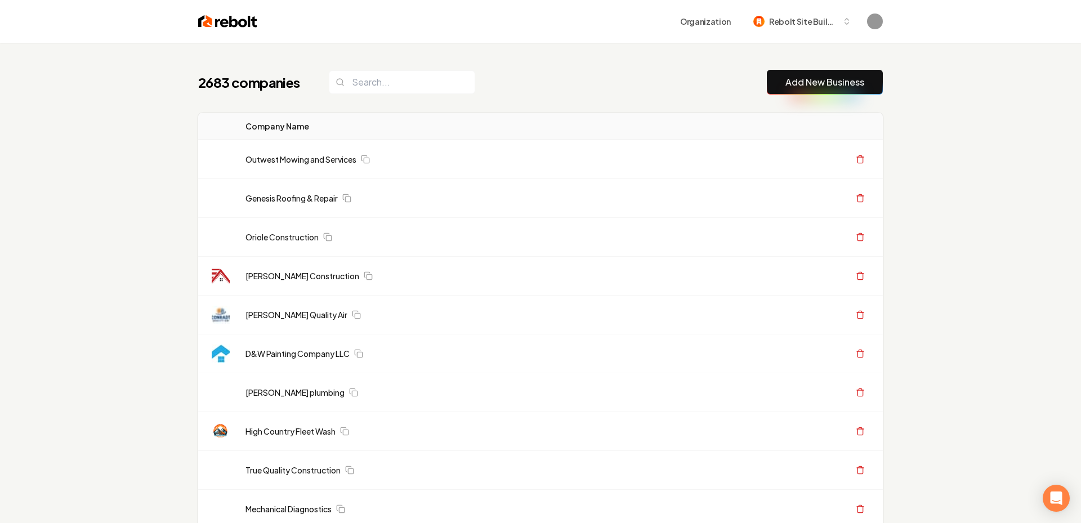
click at [806, 95] on button "Add New Business" at bounding box center [825, 82] width 116 height 25
click at [800, 86] on link "Add New Business" at bounding box center [824, 82] width 79 height 14
click at [810, 83] on link "Add New Business" at bounding box center [824, 82] width 79 height 14
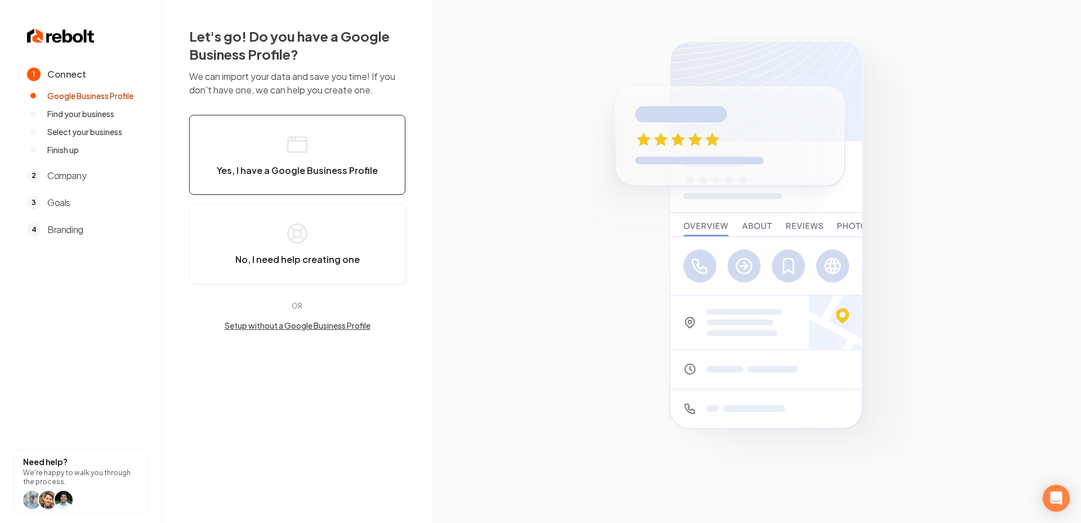
click at [285, 151] on button "Yes, I have a Google Business Profile" at bounding box center [297, 155] width 216 height 80
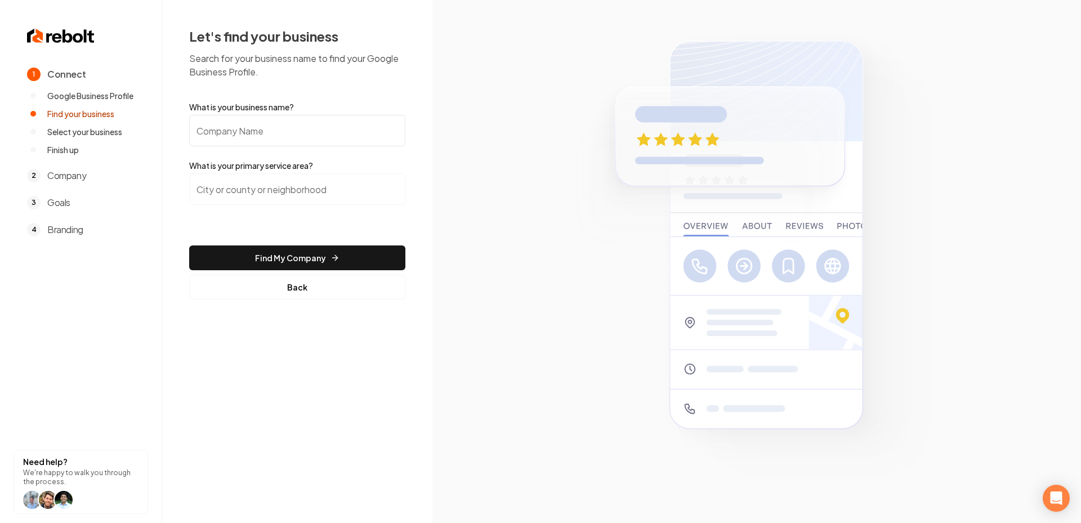
click at [243, 134] on input "What is your business name?" at bounding box center [297, 131] width 216 height 32
paste input "Lake Electric"
type input "Lake Electric"
click at [256, 189] on input "search" at bounding box center [297, 189] width 216 height 32
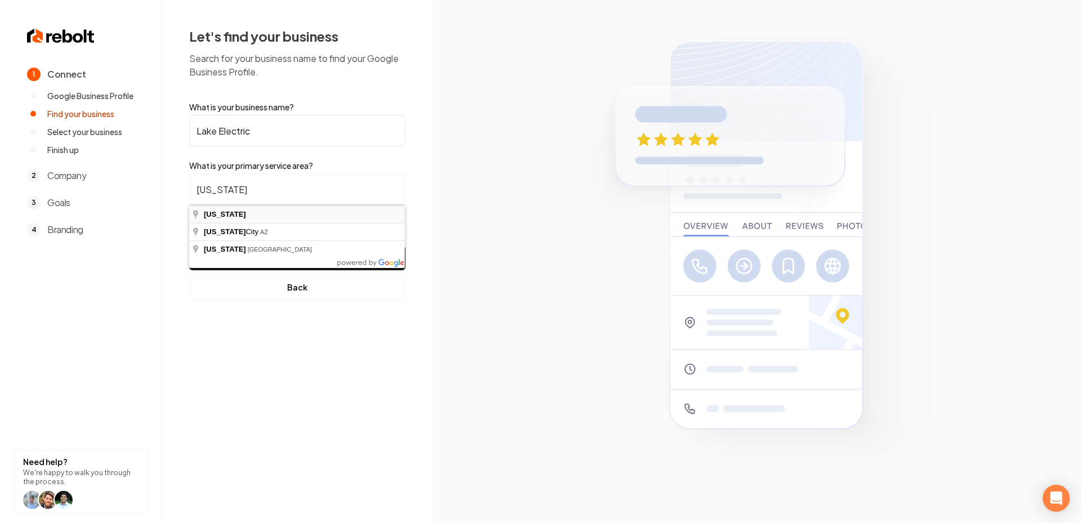
type input "Arizona"
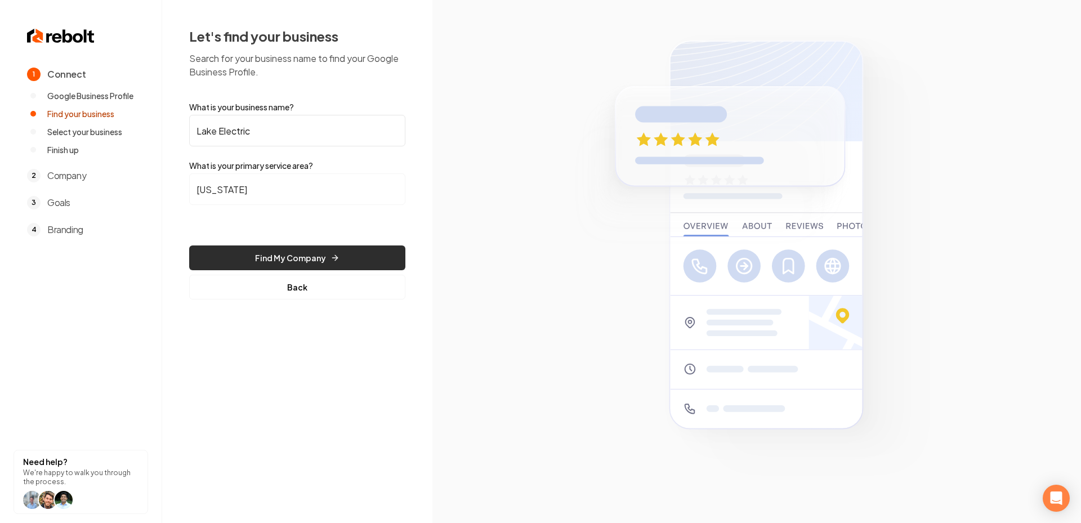
click at [261, 253] on button "Find My Company" at bounding box center [297, 257] width 216 height 25
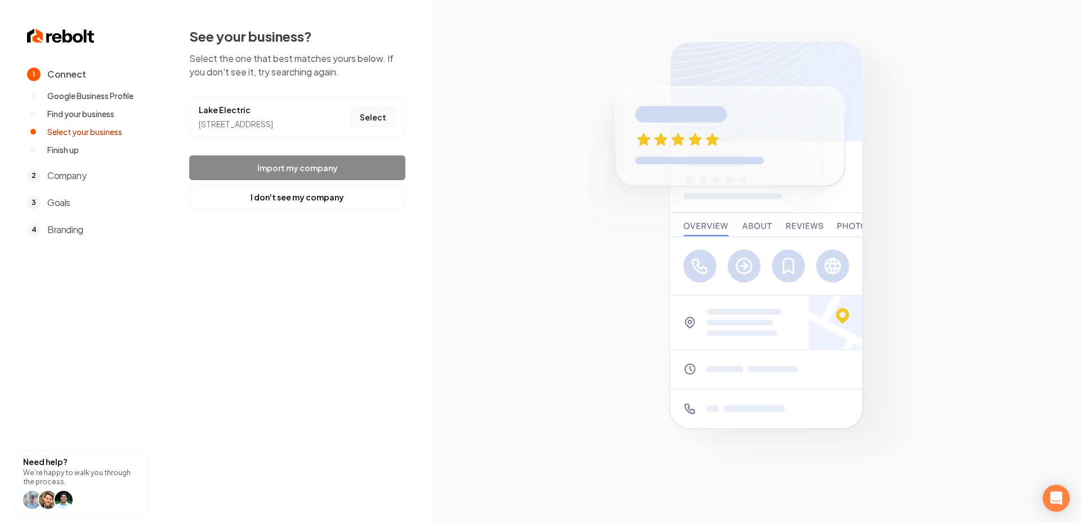
click at [383, 122] on button "Select" at bounding box center [373, 117] width 46 height 20
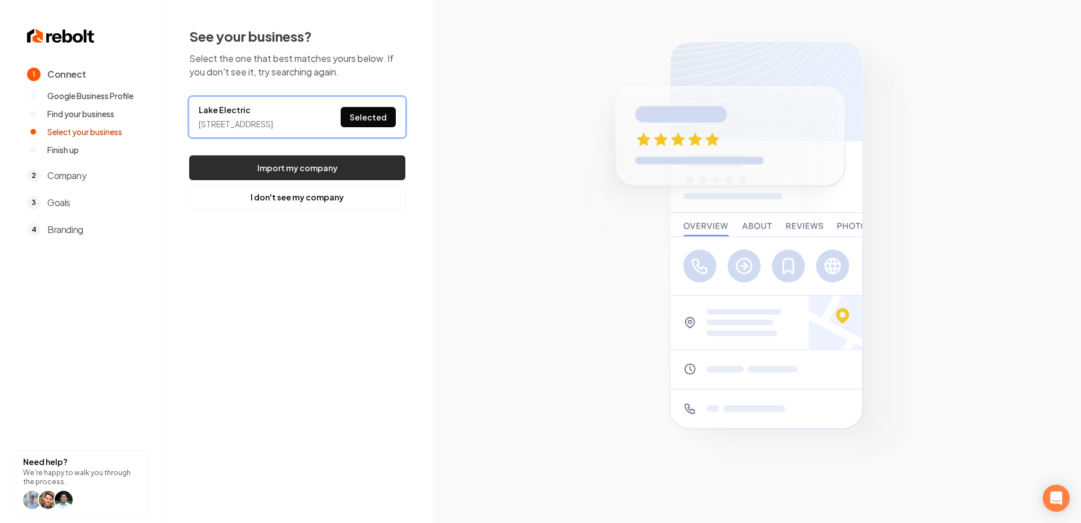
click at [335, 171] on button "Import my company" at bounding box center [297, 167] width 216 height 25
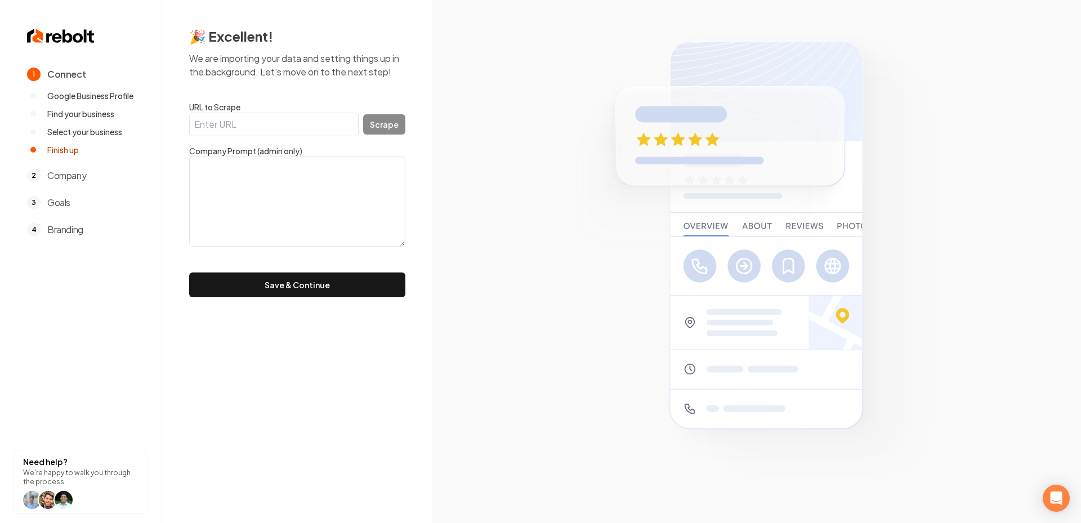
click at [225, 127] on input "URL to Scrape" at bounding box center [273, 125] width 169 height 24
paste input "https://lakeelectricaz.com/"
type input "https://lakeelectricaz.com/"
click at [377, 131] on button "Scrape" at bounding box center [384, 124] width 42 height 20
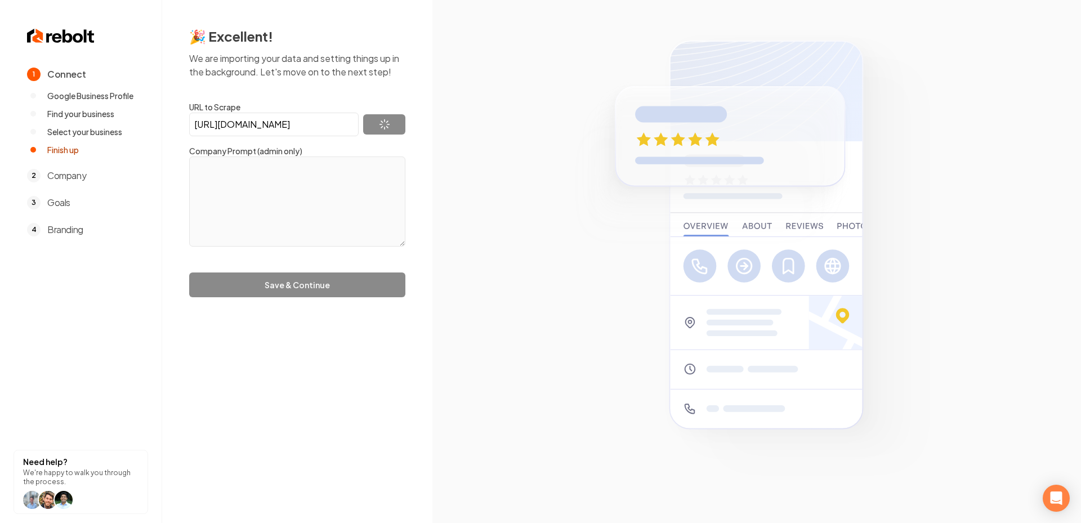
type textarea "Lake Electric is a licensed electrical contractor based in Surprise, AZ, provid…"
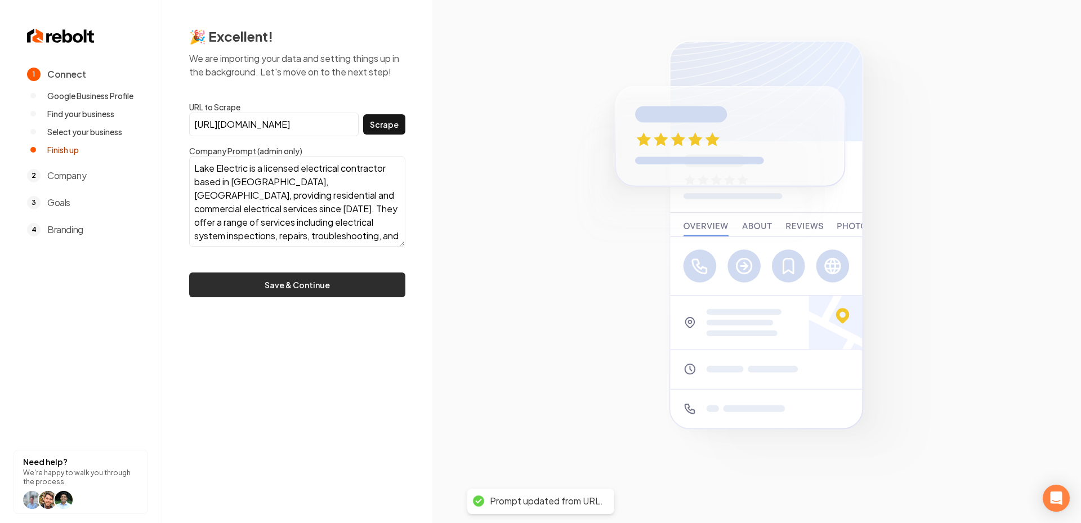
click at [322, 282] on button "Save & Continue" at bounding box center [297, 284] width 216 height 25
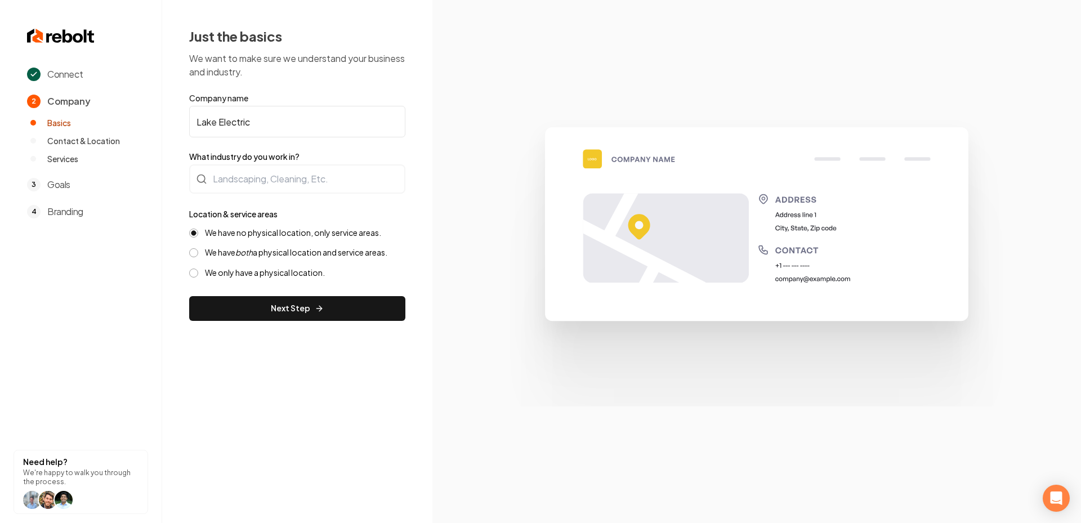
click at [297, 195] on form "Company name Lake Electric What industry do you work in? Location & service are…" at bounding box center [297, 206] width 216 height 229
click at [284, 180] on div at bounding box center [297, 178] width 216 height 29
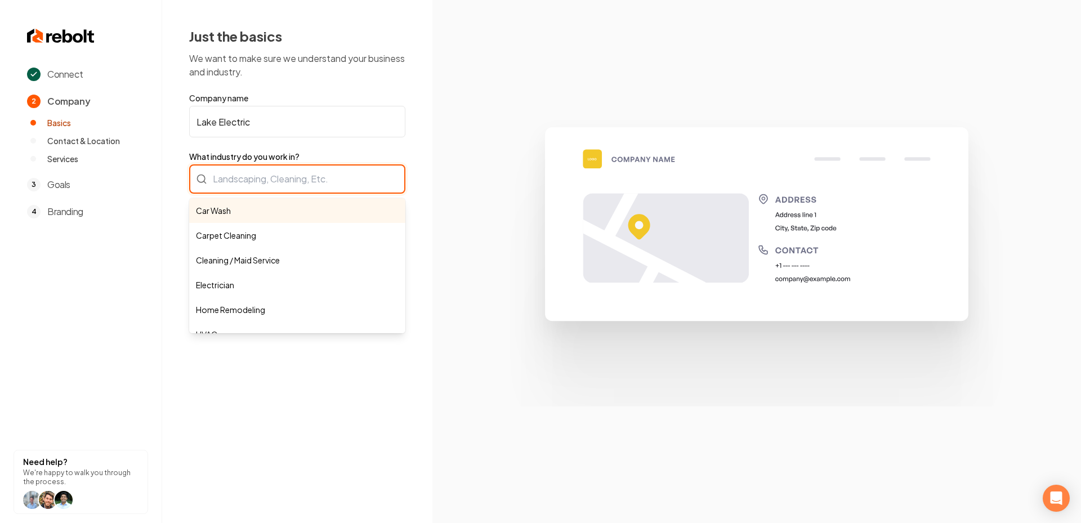
type input "e"
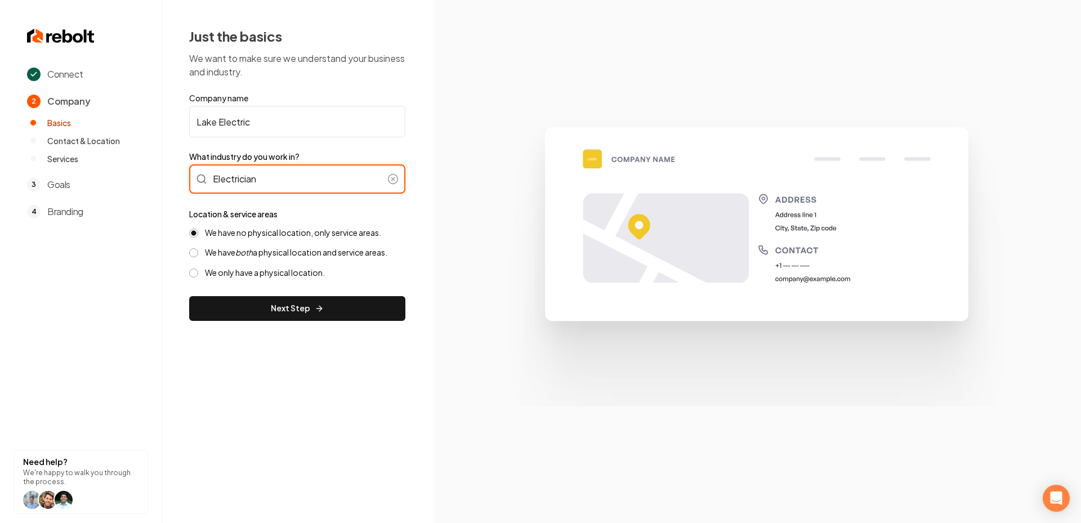
type input "Electrician"
click at [282, 253] on label "We have both a physical location and service areas." at bounding box center [296, 252] width 182 height 11
click at [198, 253] on button "We have both a physical location and service areas." at bounding box center [193, 252] width 9 height 9
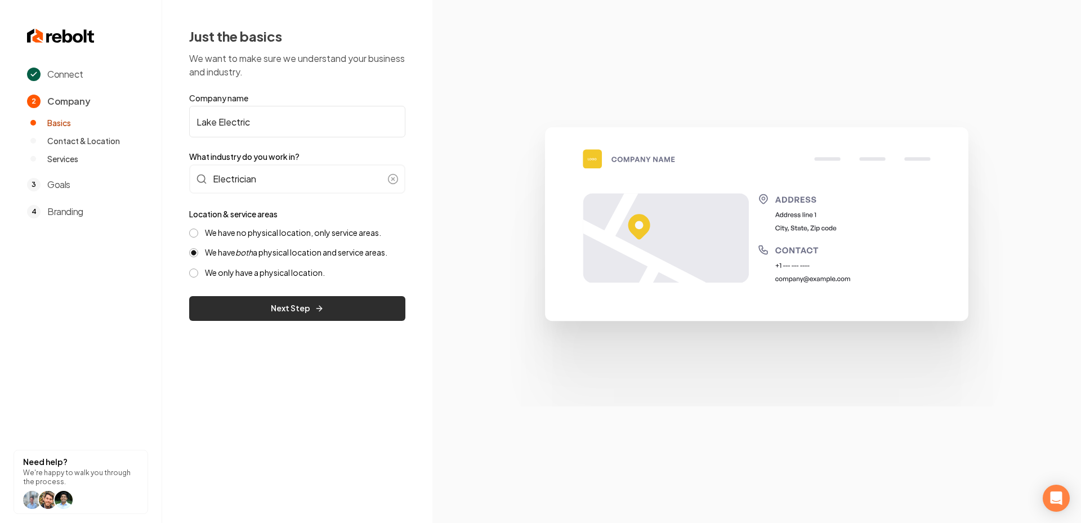
click at [305, 316] on button "Next Step" at bounding box center [297, 308] width 216 height 25
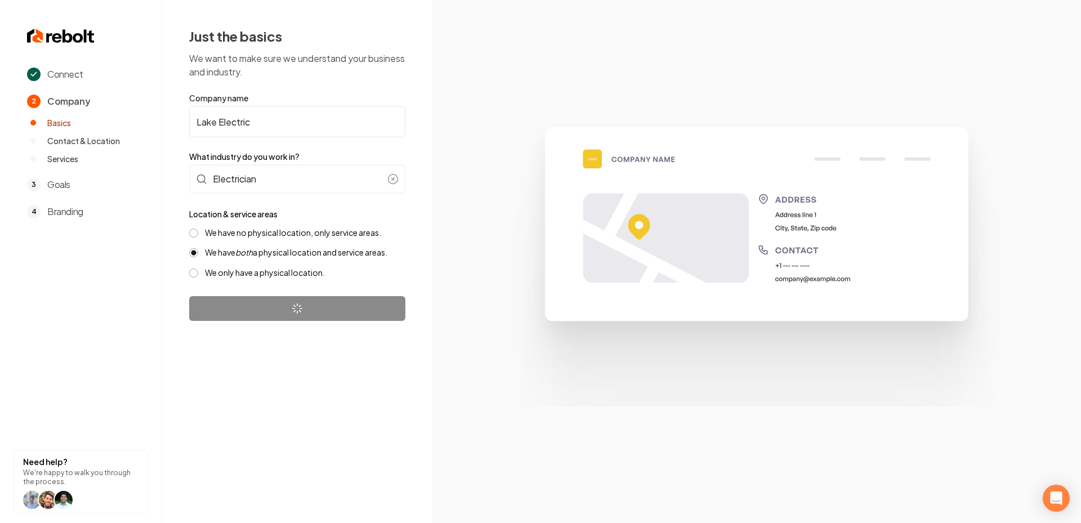
select select "**"
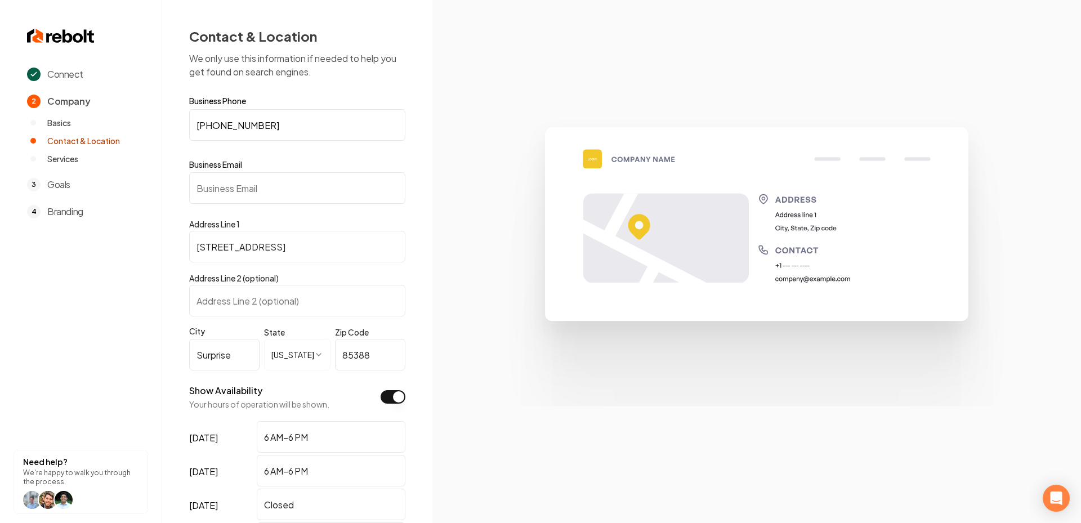
click at [231, 180] on input "Business Email" at bounding box center [297, 188] width 216 height 32
paste input "lakeelectrician@gmail.com"
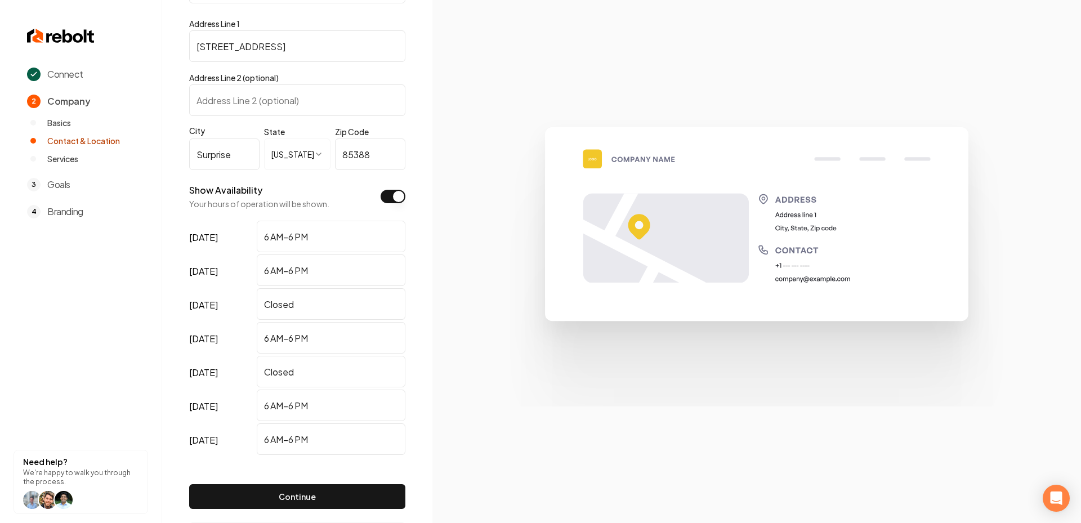
scroll to position [251, 0]
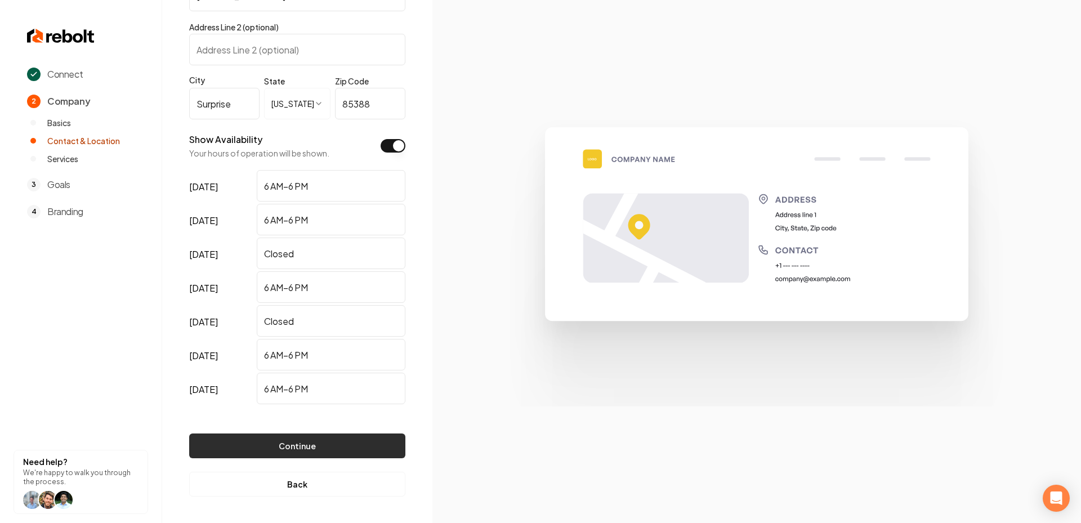
type input "lakeelectrician@gmail.com"
click at [312, 433] on button "Continue" at bounding box center [297, 445] width 216 height 25
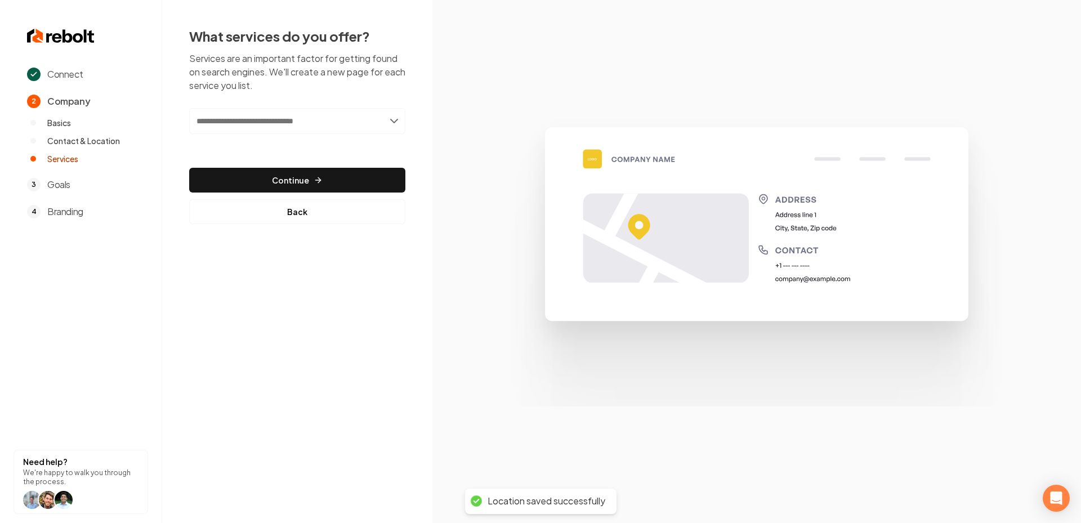
click at [305, 120] on input "text" at bounding box center [297, 121] width 216 height 26
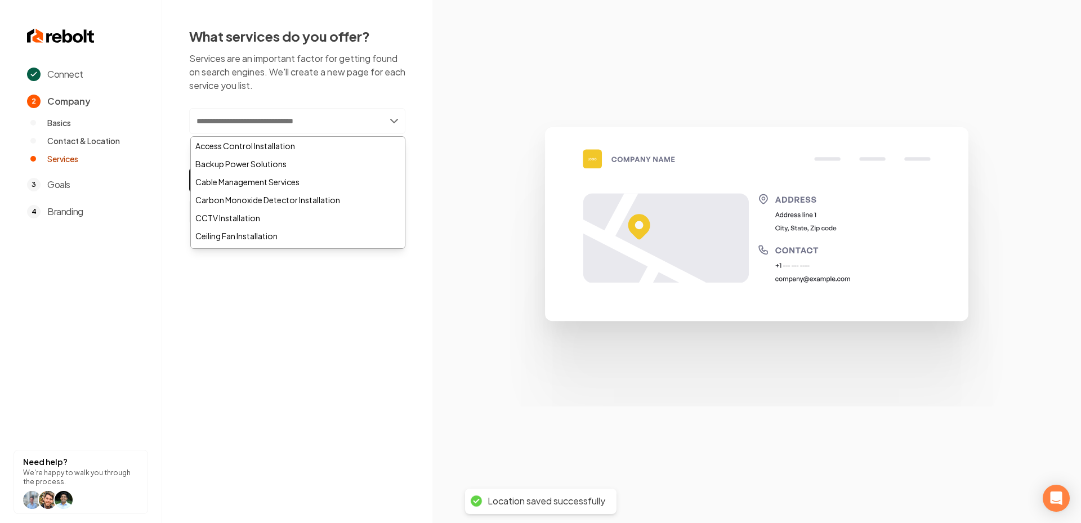
paste input "**********"
type input "**********"
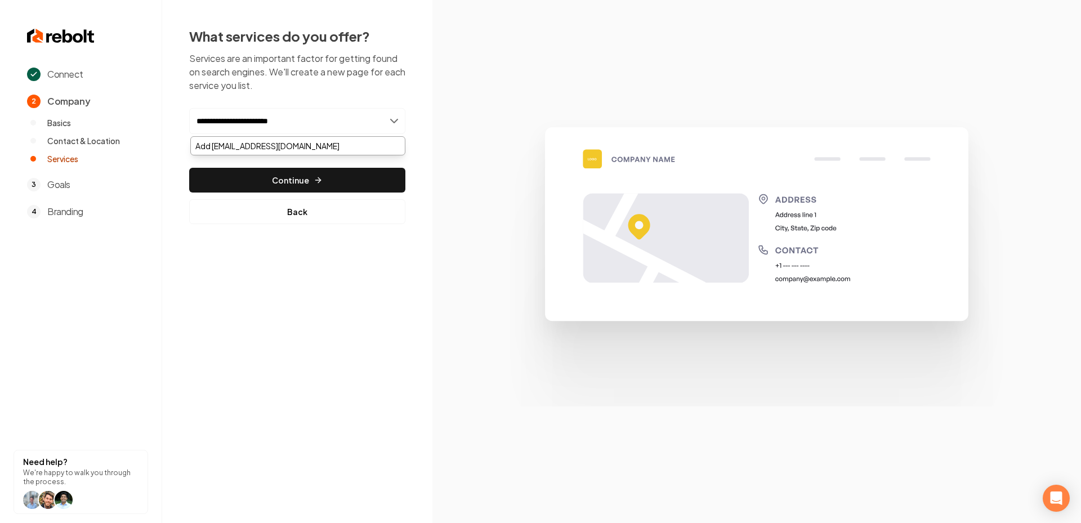
click at [310, 128] on input "**********" at bounding box center [297, 121] width 216 height 26
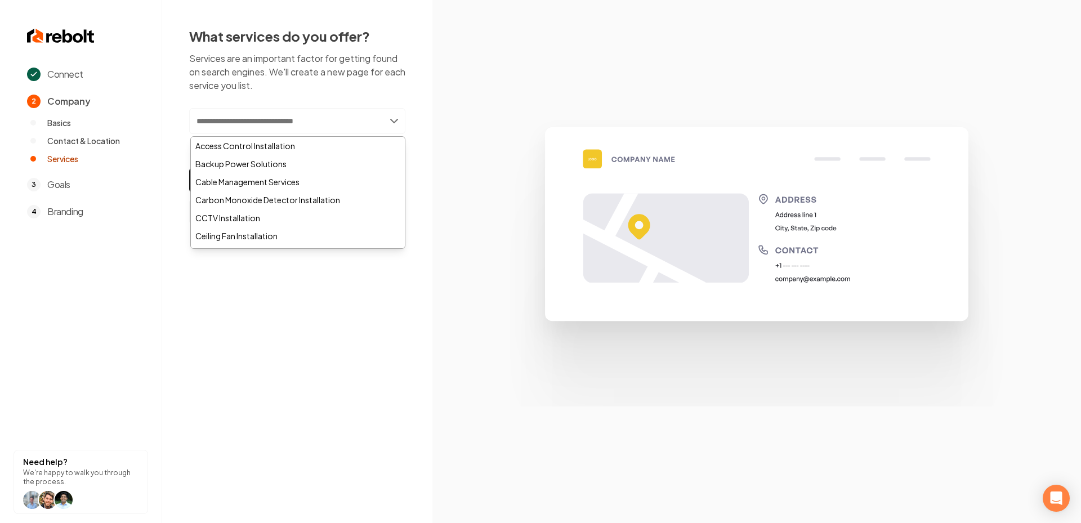
paste input "**********"
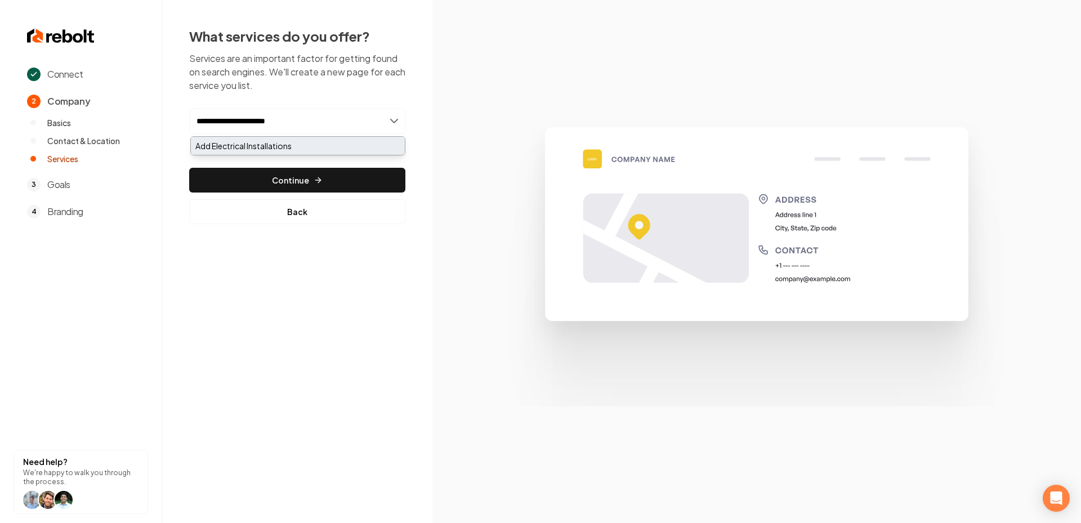
type input "**********"
click at [319, 144] on div "Add Electrical Installations" at bounding box center [298, 146] width 214 height 18
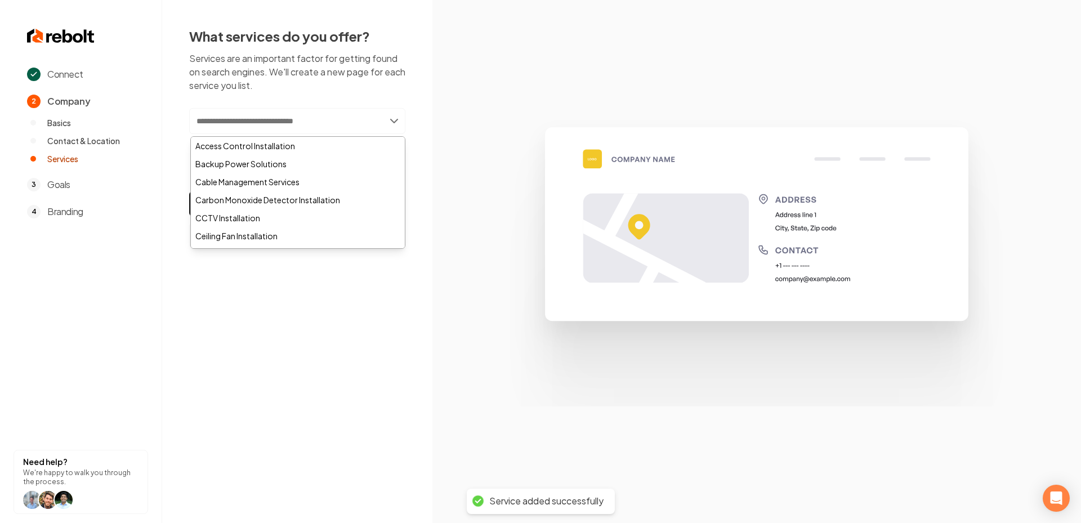
paste input "**********"
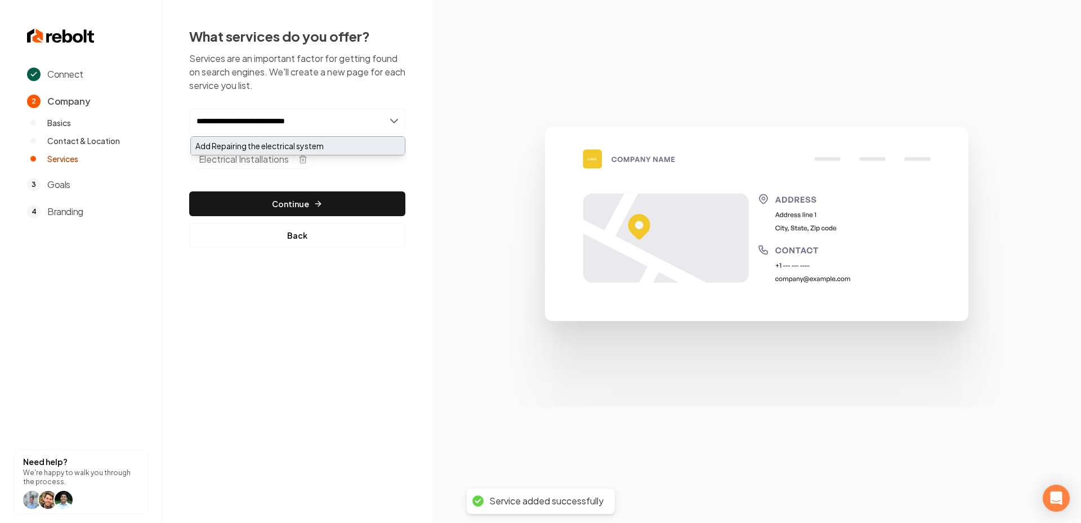
type input "**********"
click at [279, 150] on div "Add Repairing the electrical system" at bounding box center [298, 146] width 214 height 18
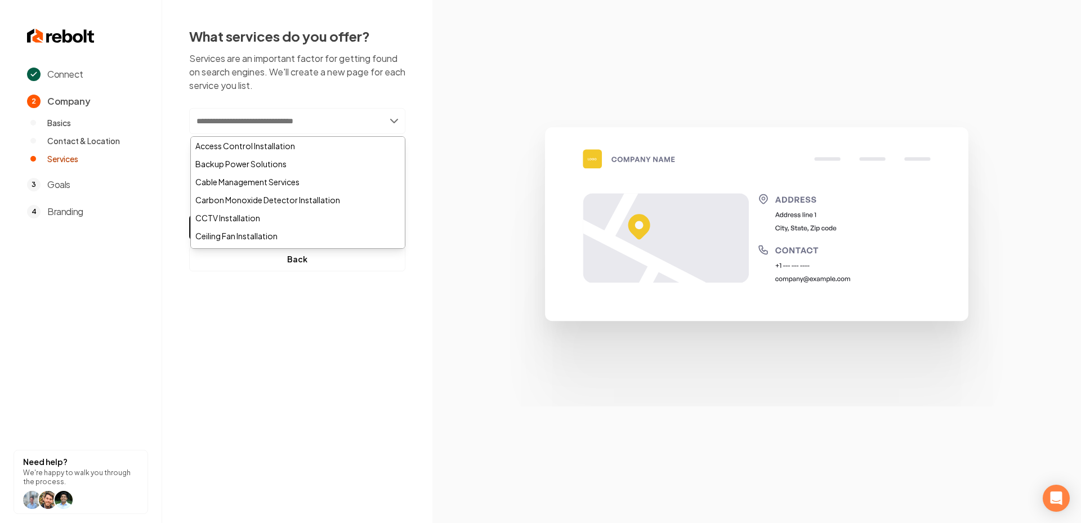
paste input "********"
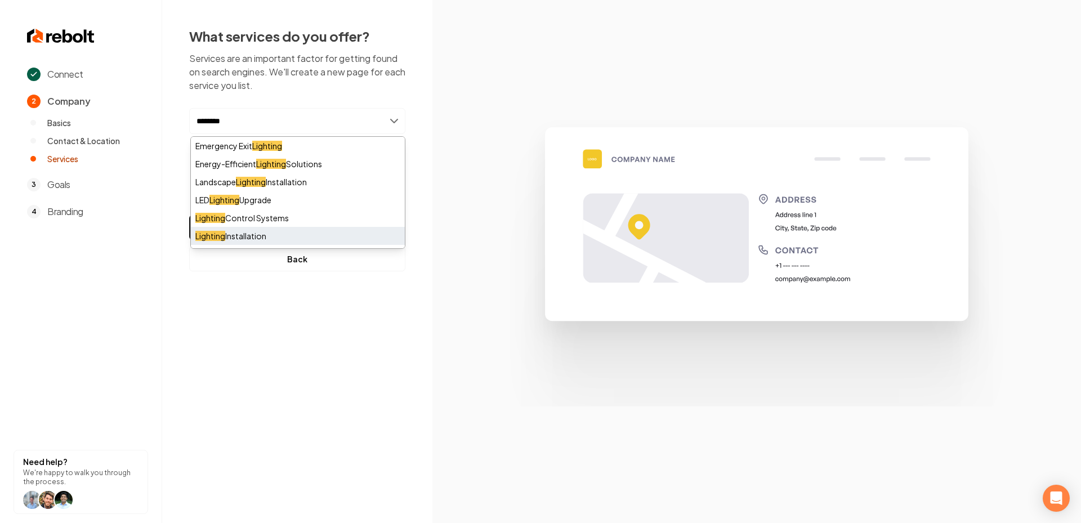
type input "********"
click at [276, 236] on div "Lighting Installation" at bounding box center [298, 236] width 214 height 18
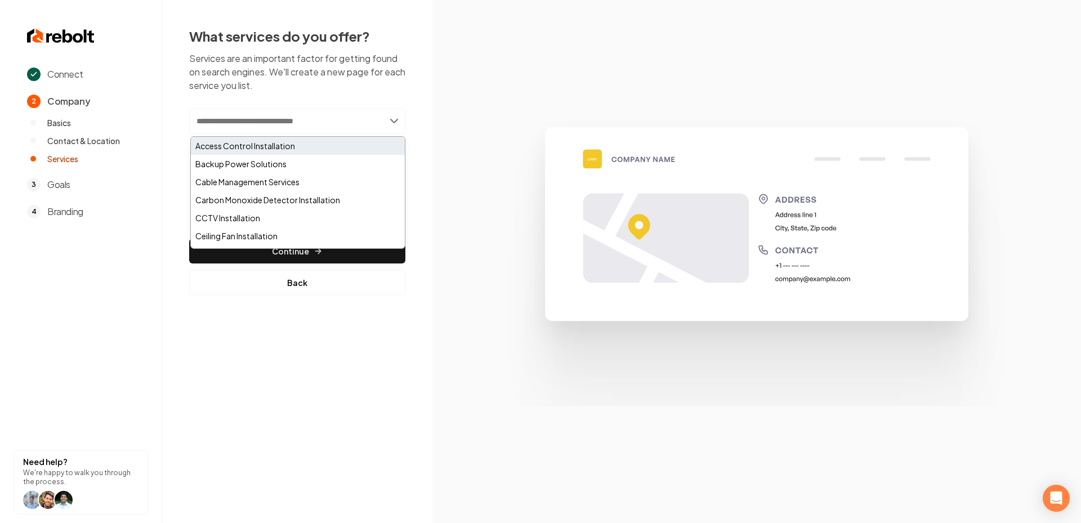
paste input "**********"
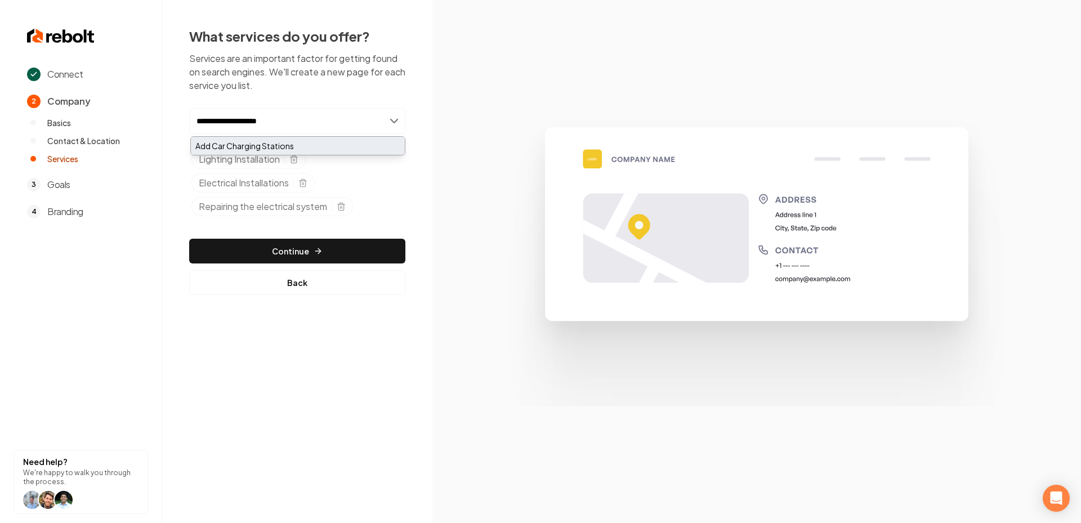
type input "**********"
click at [333, 147] on div "Add Car Charging Stations" at bounding box center [298, 146] width 214 height 18
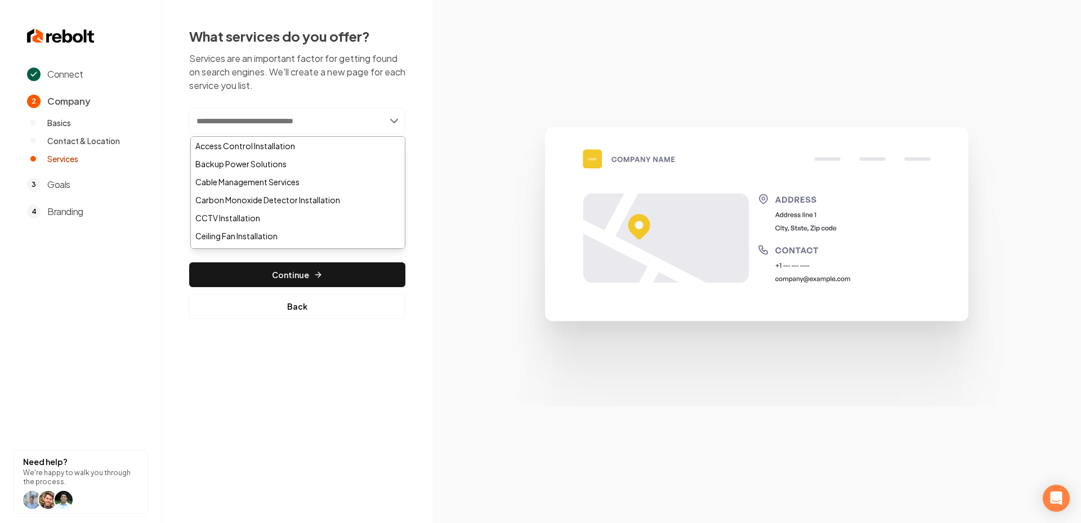
click at [381, 319] on div "What services do you offer? Services are an important factor for getting found …" at bounding box center [297, 173] width 270 height 346
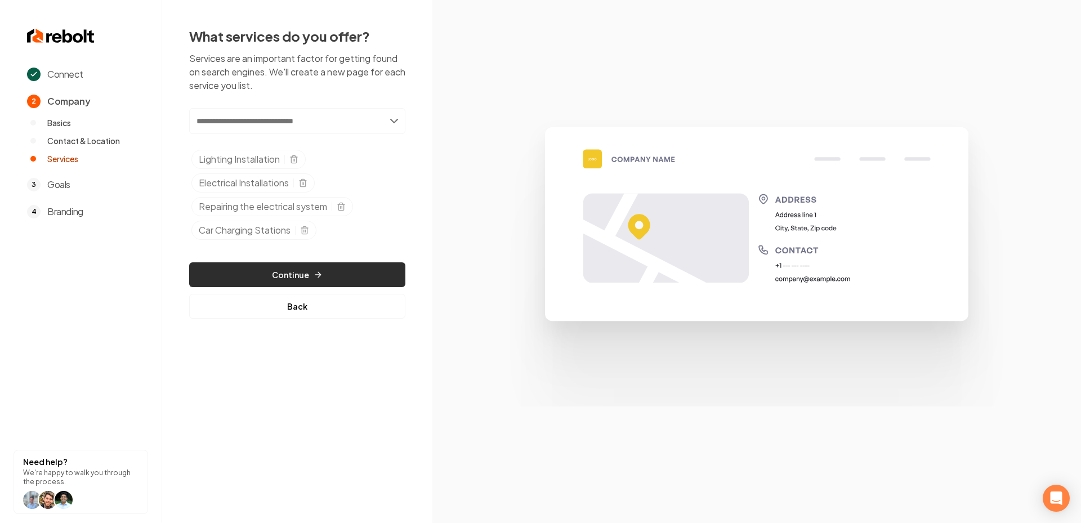
click at [345, 281] on button "Continue" at bounding box center [297, 274] width 216 height 25
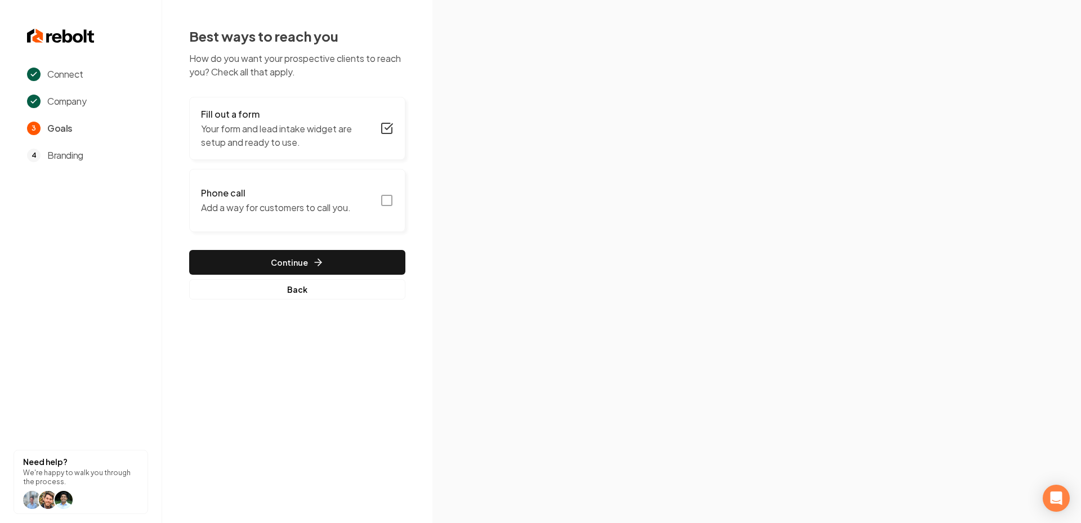
click at [389, 200] on icon "button" at bounding box center [387, 201] width 14 height 14
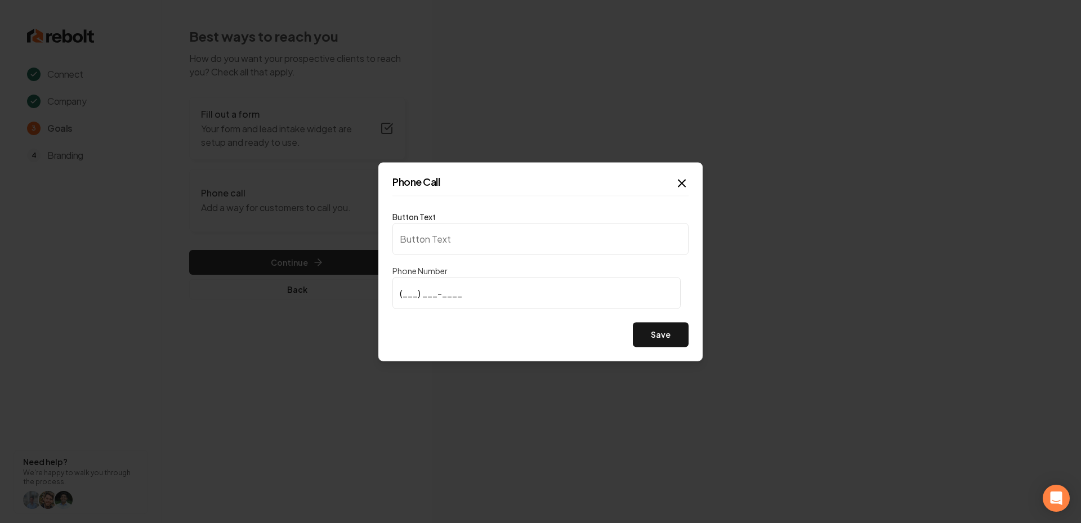
type input "Call us"
type input "(623) 810-9788"
click at [668, 342] on button "Save" at bounding box center [661, 334] width 56 height 25
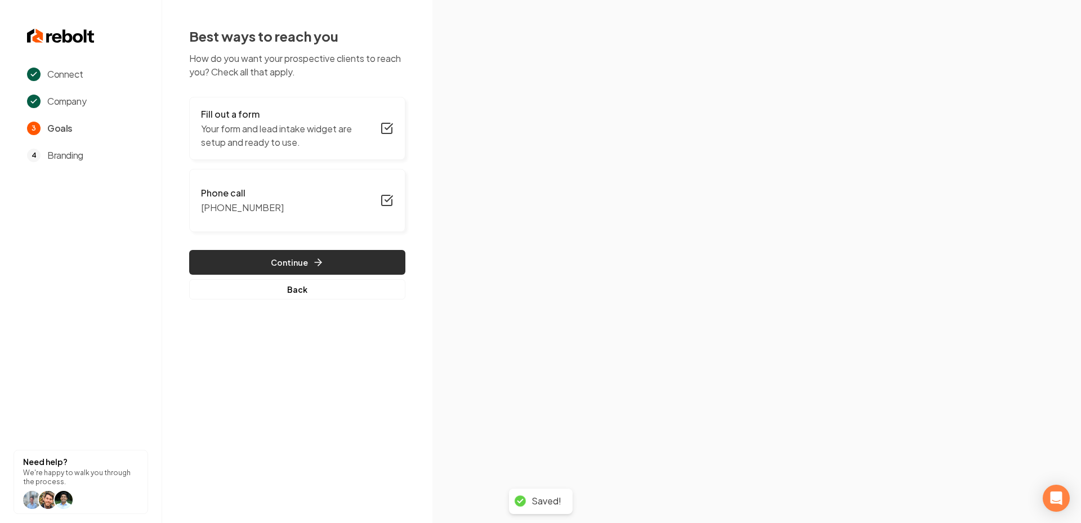
click at [324, 267] on button "Continue" at bounding box center [297, 262] width 216 height 25
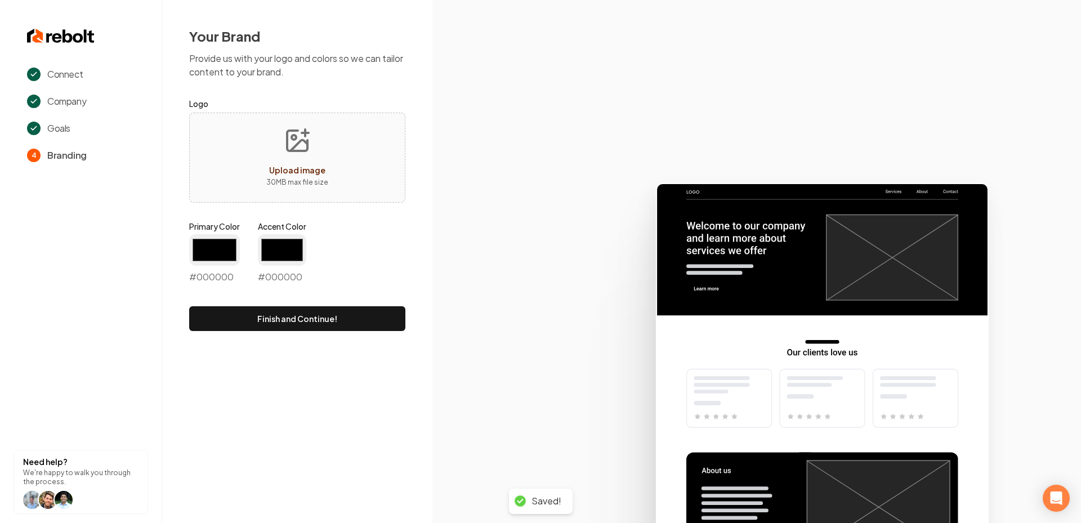
type input "#194d33"
type input "#70be00"
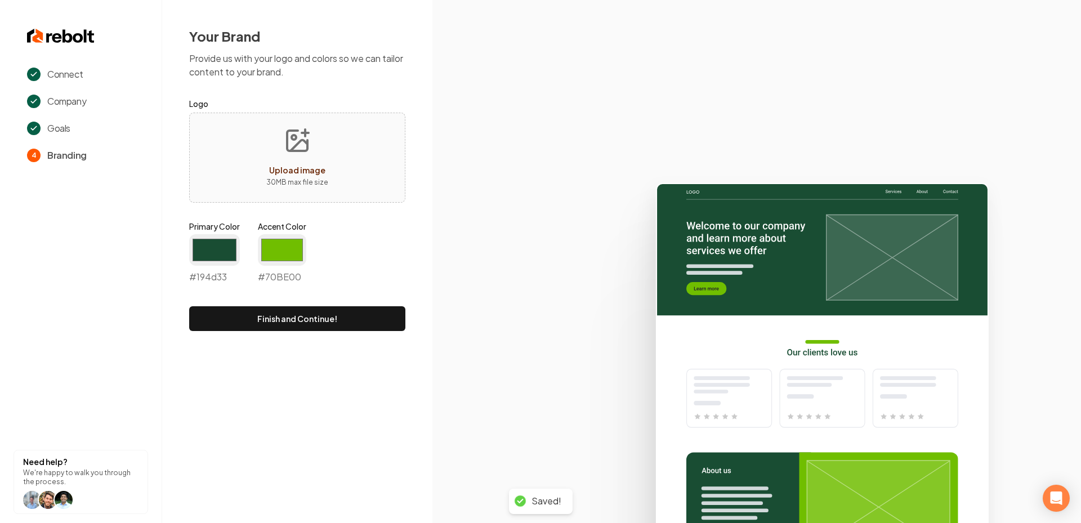
click at [275, 148] on button "Upload image 30 MB max file size" at bounding box center [297, 157] width 80 height 79
type input "**********"
click at [230, 247] on input "#194d33" at bounding box center [214, 250] width 51 height 32
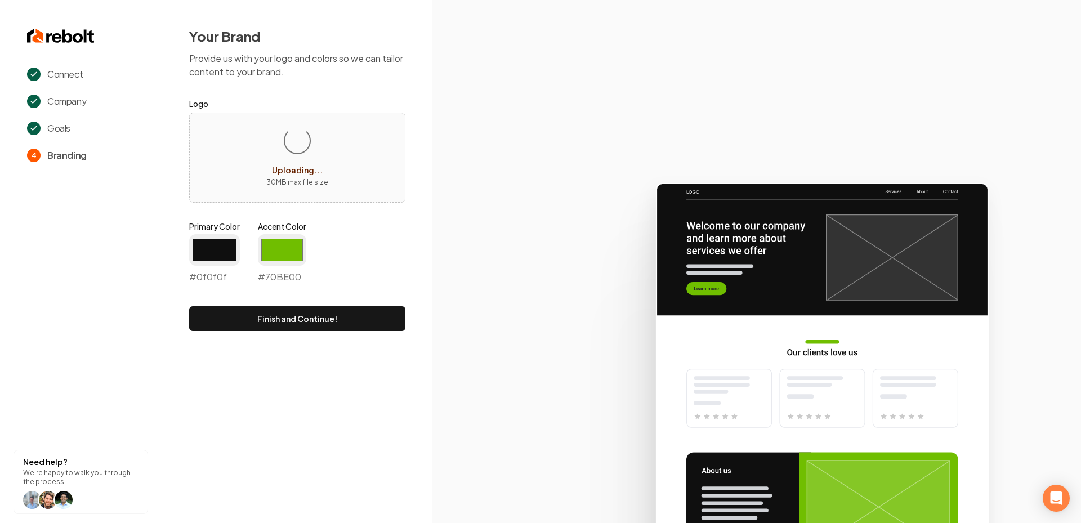
type input "#0f0f0f"
drag, startPoint x: 285, startPoint y: 265, endPoint x: 281, endPoint y: 255, distance: 10.3
click at [285, 265] on input "#70be00" at bounding box center [282, 250] width 48 height 32
click at [279, 244] on input "#70be00" at bounding box center [282, 250] width 48 height 32
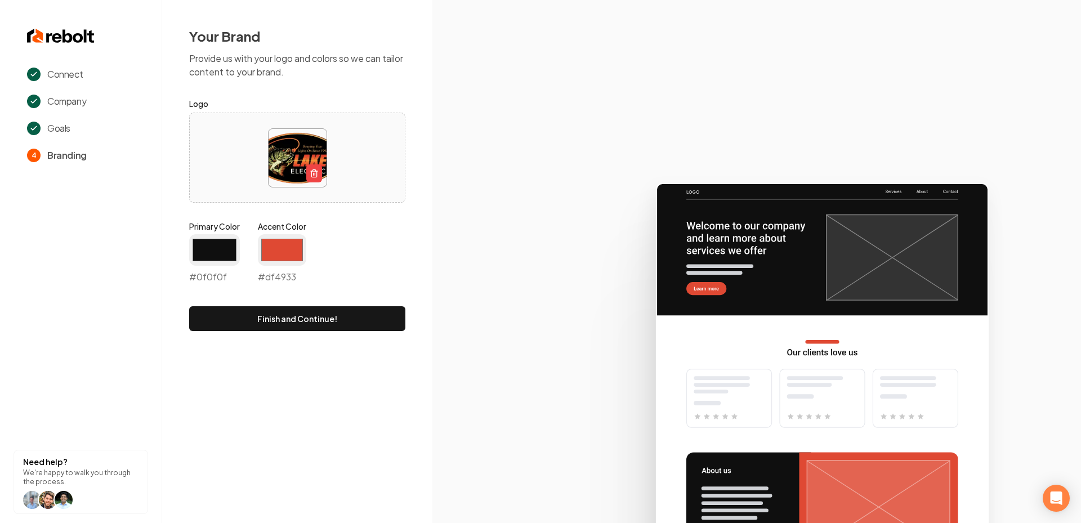
type input "#df4933"
drag, startPoint x: 498, startPoint y: 214, endPoint x: 464, endPoint y: 231, distance: 38.0
click at [498, 214] on icon at bounding box center [756, 348] width 648 height 350
click at [330, 321] on button "Finish and Continue!" at bounding box center [297, 318] width 216 height 25
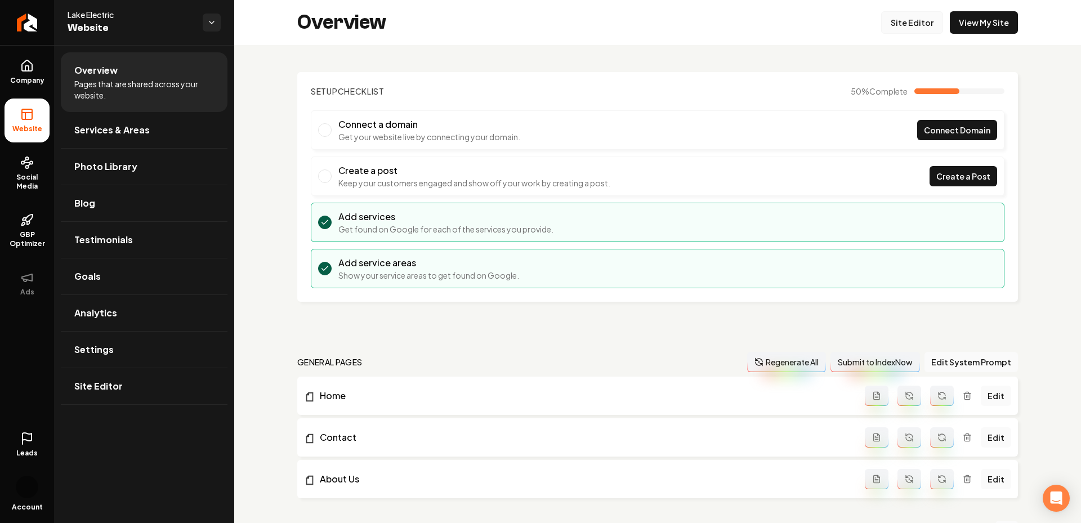
click at [907, 26] on link "Site Editor" at bounding box center [912, 22] width 62 height 23
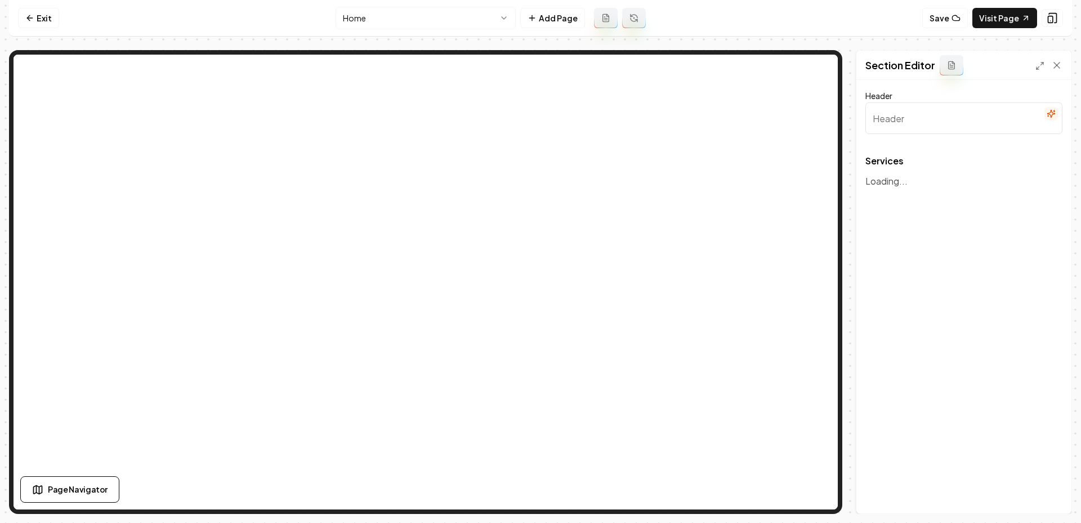
type input "Our Expert Electrical Services"
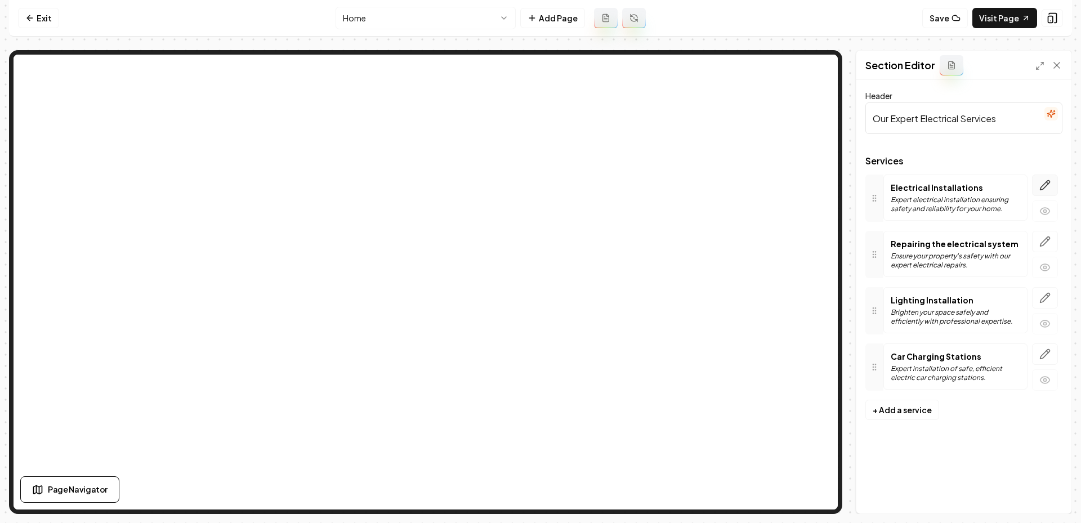
click at [1043, 184] on icon "button" at bounding box center [1044, 185] width 11 height 11
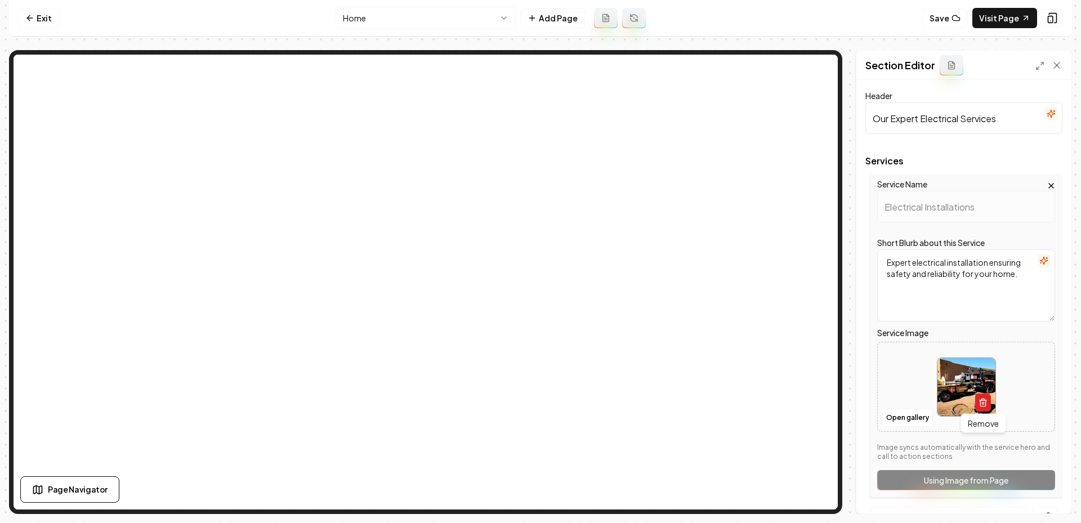
click at [986, 396] on button "button" at bounding box center [983, 402] width 16 height 18
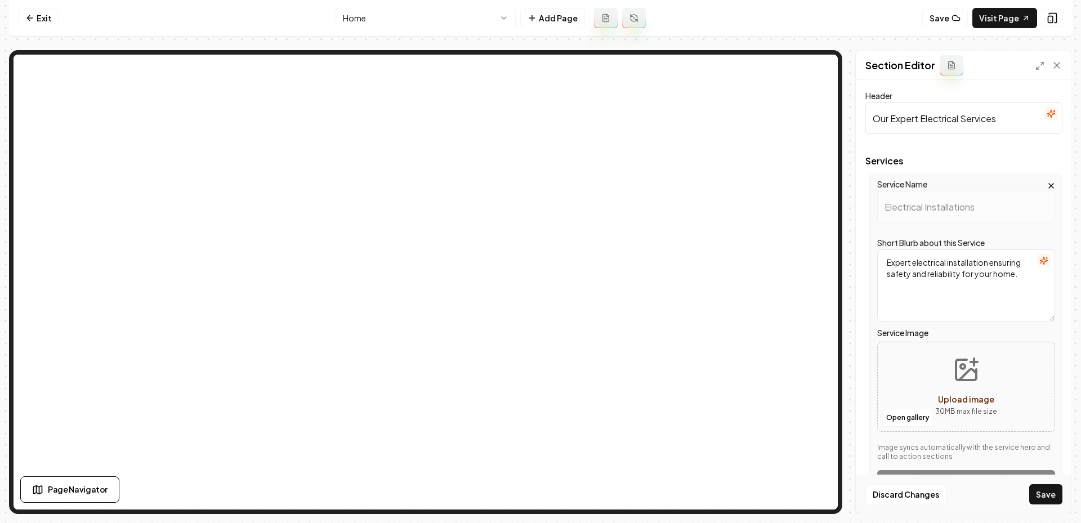
click at [965, 384] on button "Upload image 30 MB max file size" at bounding box center [966, 386] width 80 height 79
type input "**********"
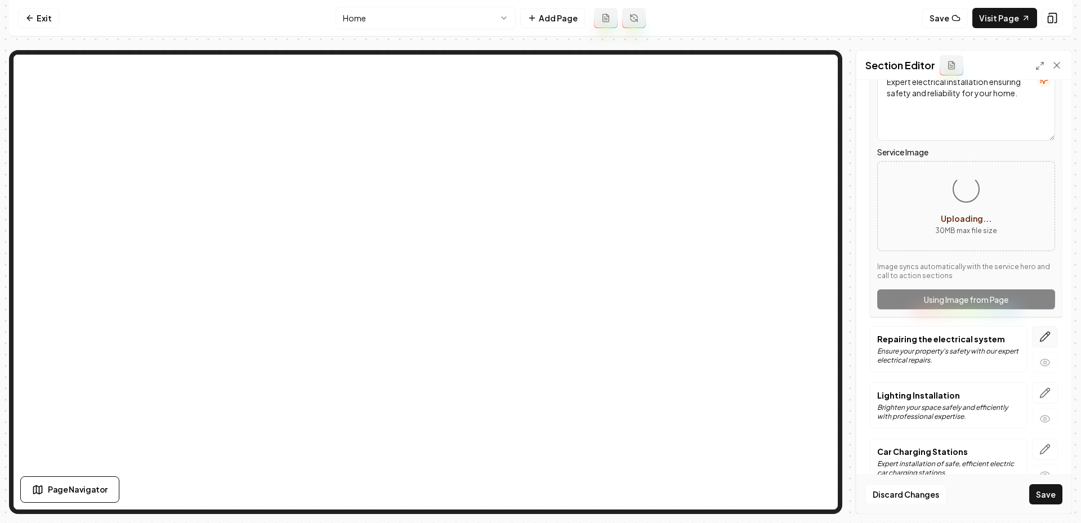
click at [1047, 343] on button "button" at bounding box center [1045, 336] width 26 height 21
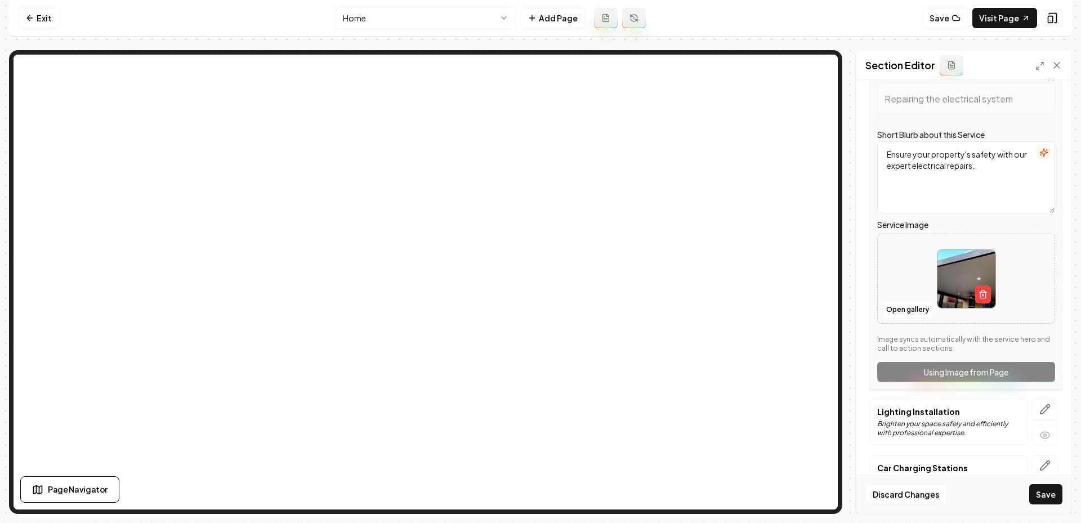
scroll to position [163, 0]
click at [980, 291] on icon "button" at bounding box center [982, 295] width 9 height 9
click at [950, 278] on button "Upload image 30 MB max file size" at bounding box center [966, 279] width 80 height 79
type input "**********"
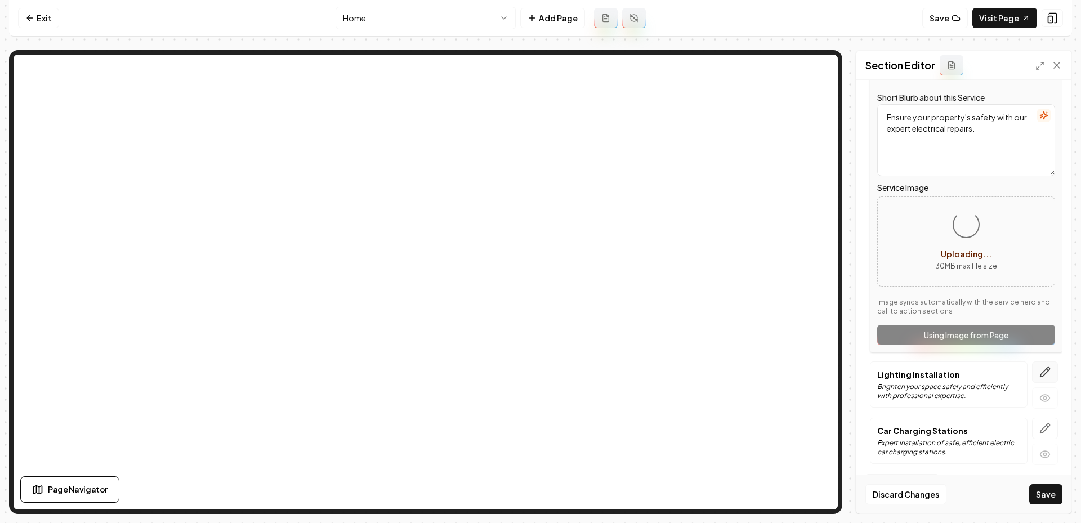
click at [1050, 372] on icon "button" at bounding box center [1044, 371] width 11 height 11
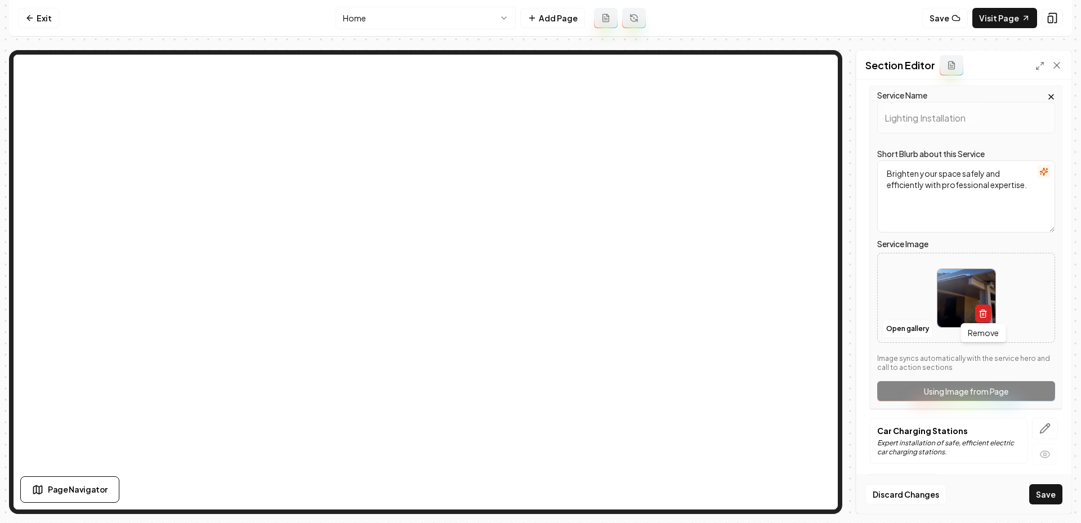
click at [987, 316] on button "button" at bounding box center [983, 314] width 16 height 18
click at [943, 290] on button "Upload image 30 MB max file size" at bounding box center [966, 297] width 80 height 79
type input "**********"
click at [1044, 423] on icon "button" at bounding box center [1044, 428] width 11 height 11
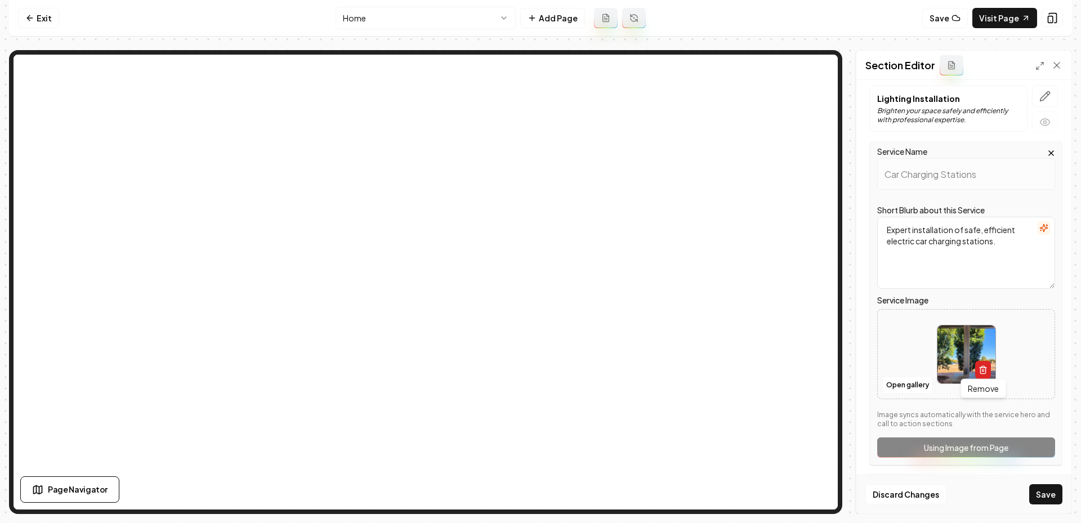
click at [981, 369] on icon "button" at bounding box center [982, 369] width 9 height 9
click at [967, 352] on button "Upload image 30 MB max file size" at bounding box center [966, 354] width 80 height 79
type input "**********"
click at [1040, 497] on button "Save" at bounding box center [1045, 494] width 33 height 20
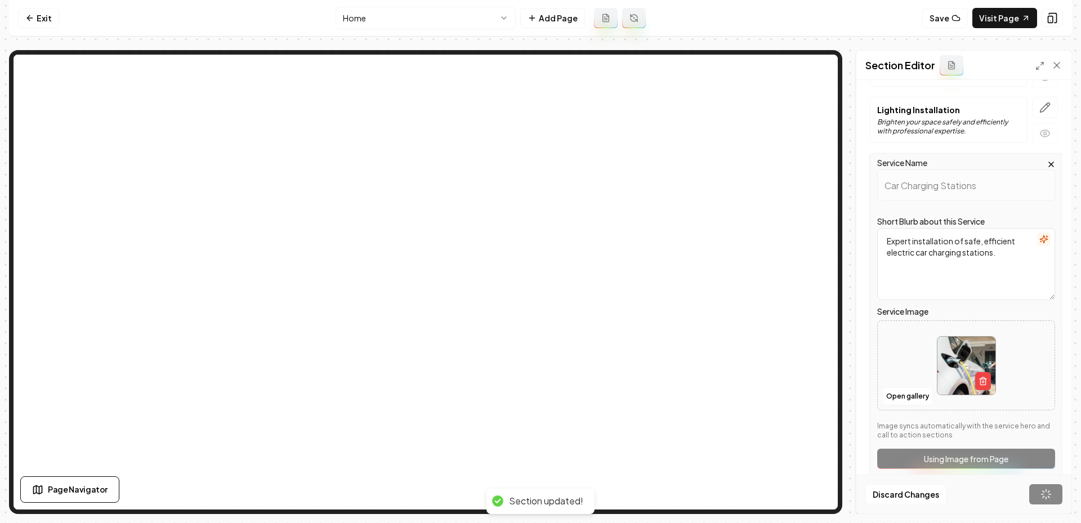
scroll to position [0, 0]
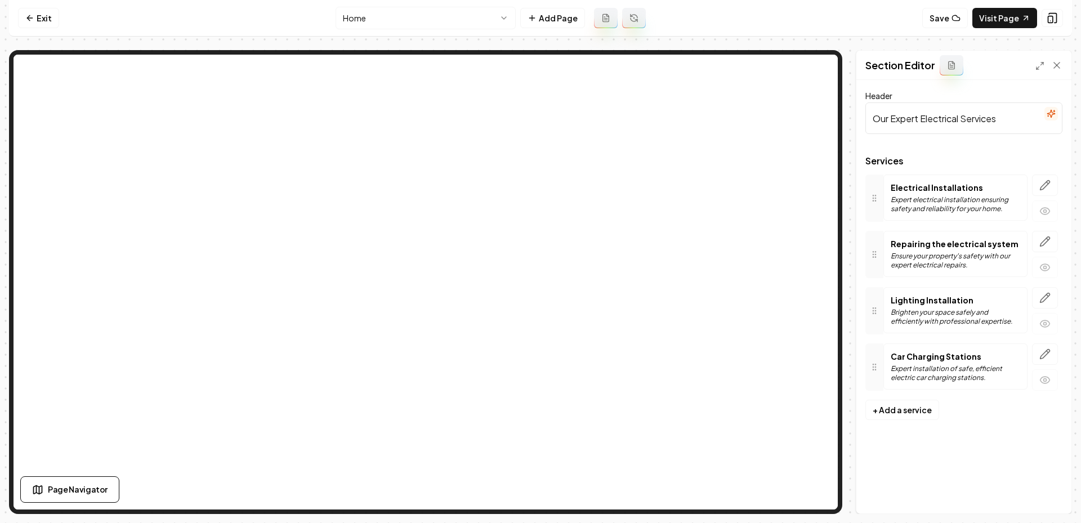
click at [1010, 209] on p "Expert electrical installation ensuring safety and reliability for your home." at bounding box center [955, 204] width 129 height 18
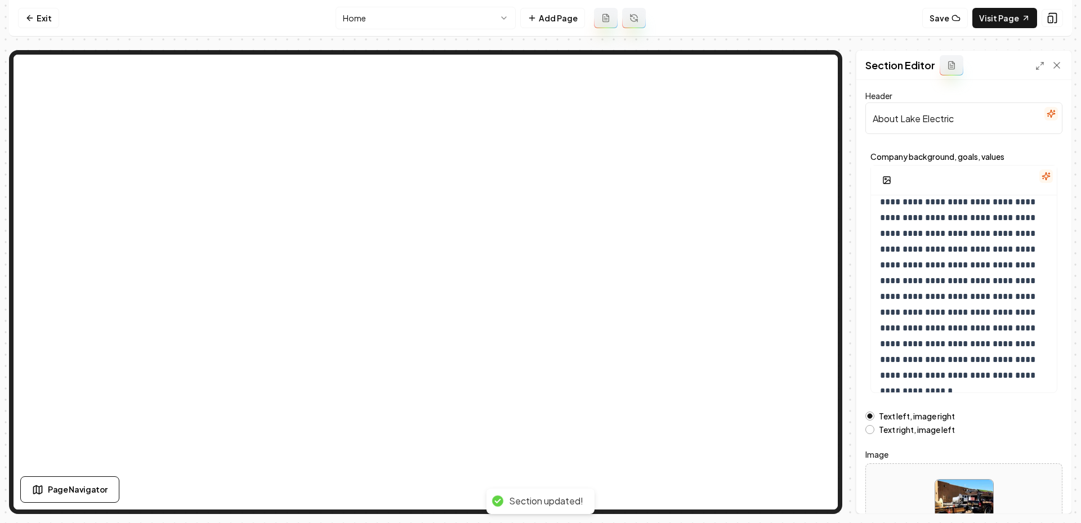
scroll to position [83, 0]
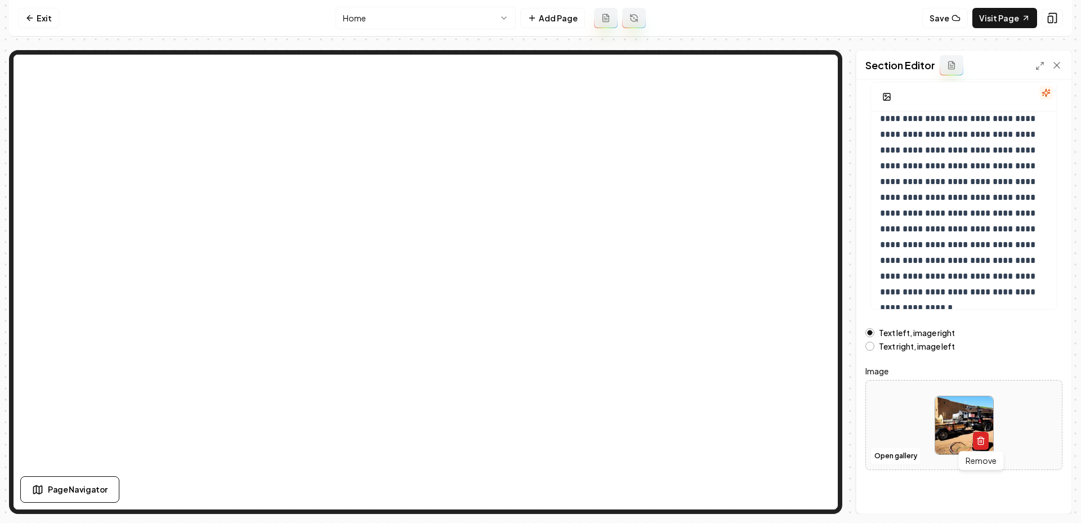
click at [980, 435] on button "button" at bounding box center [981, 441] width 16 height 18
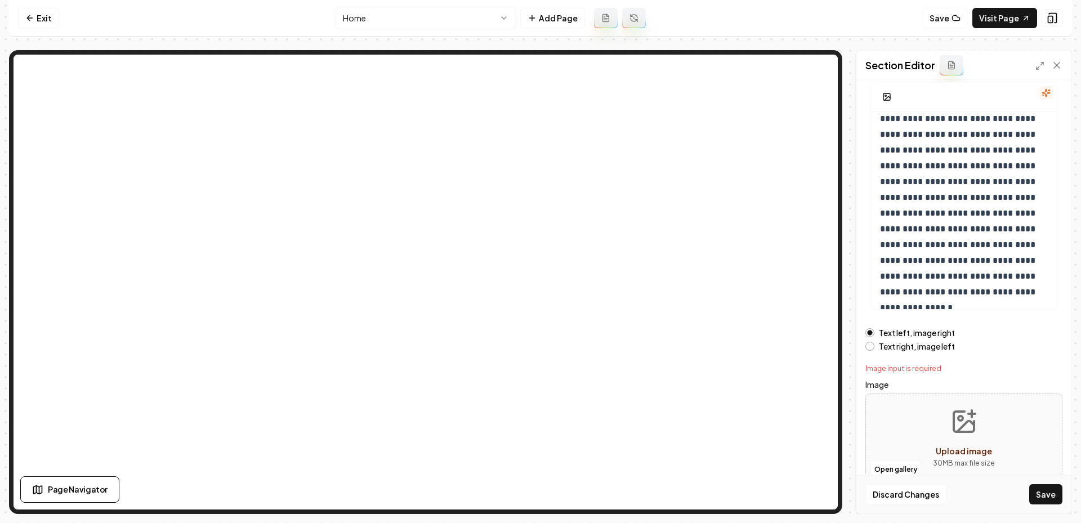
click at [965, 419] on icon "Upload image" at bounding box center [963, 421] width 27 height 27
type input "**********"
click at [1043, 502] on button "Save" at bounding box center [1045, 494] width 33 height 20
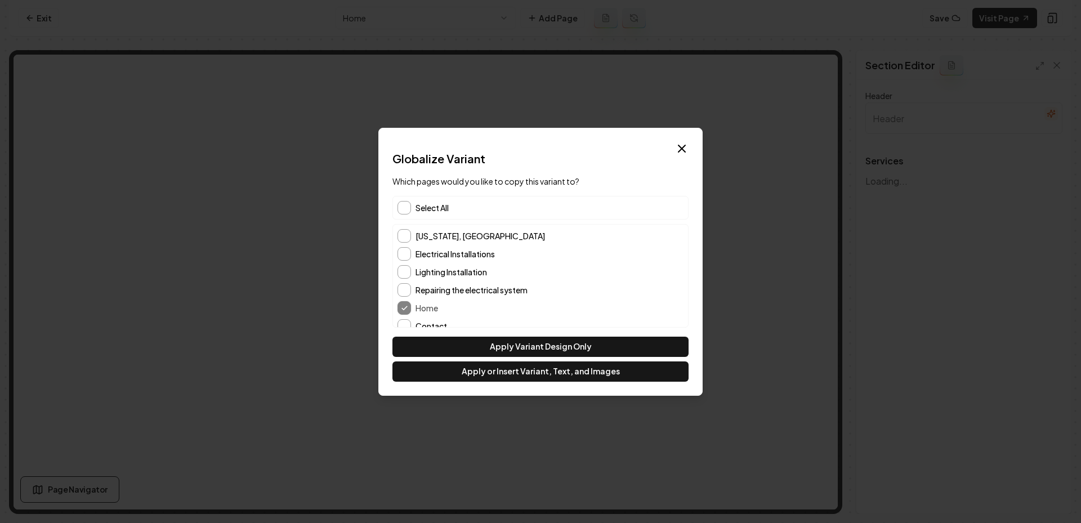
scroll to position [46, 0]
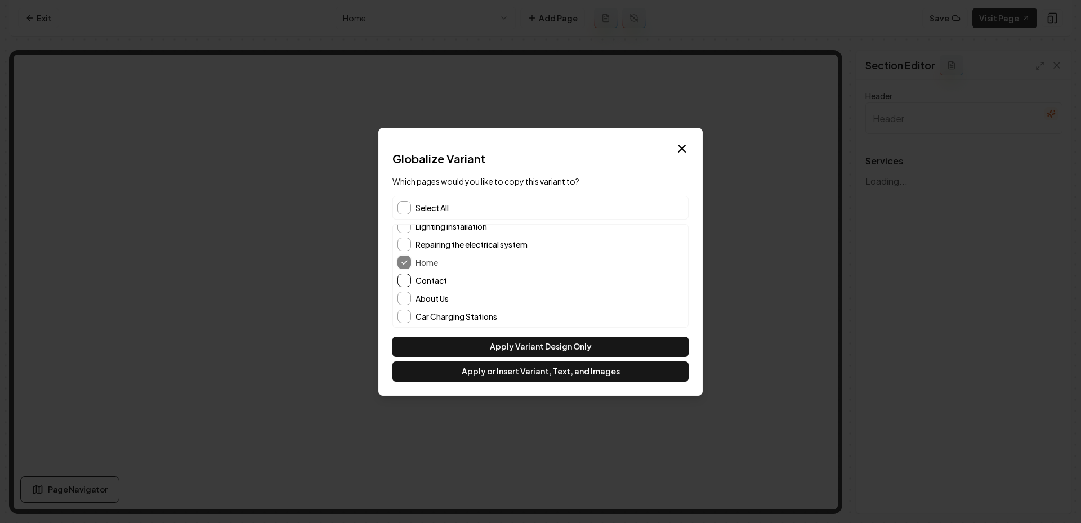
type input "Our Expert Electrical Services"
click at [401, 281] on button "Contact" at bounding box center [404, 281] width 14 height 14
click at [400, 297] on button "About Us" at bounding box center [404, 299] width 14 height 14
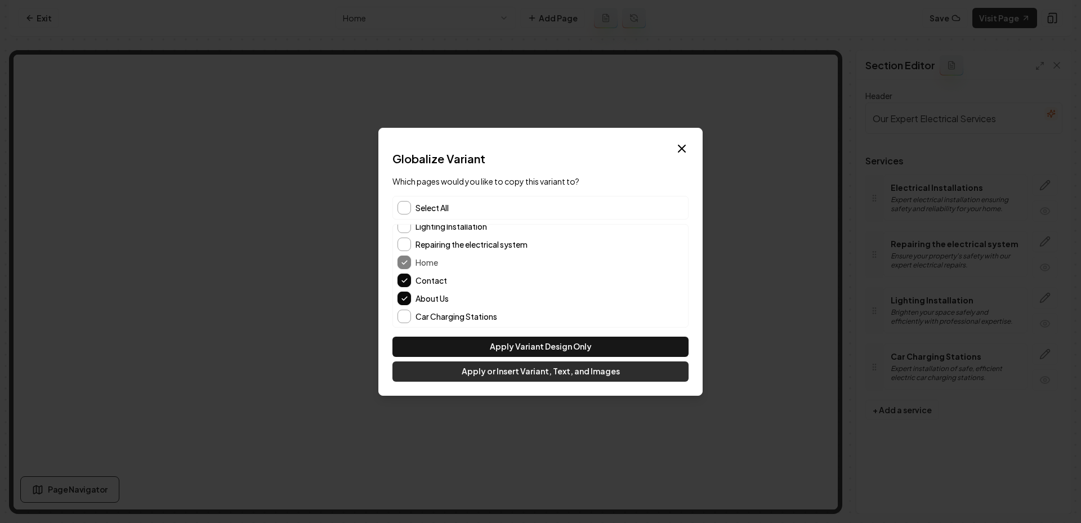
click at [493, 381] on button "Apply or Insert Variant, Text, and Images" at bounding box center [540, 371] width 296 height 20
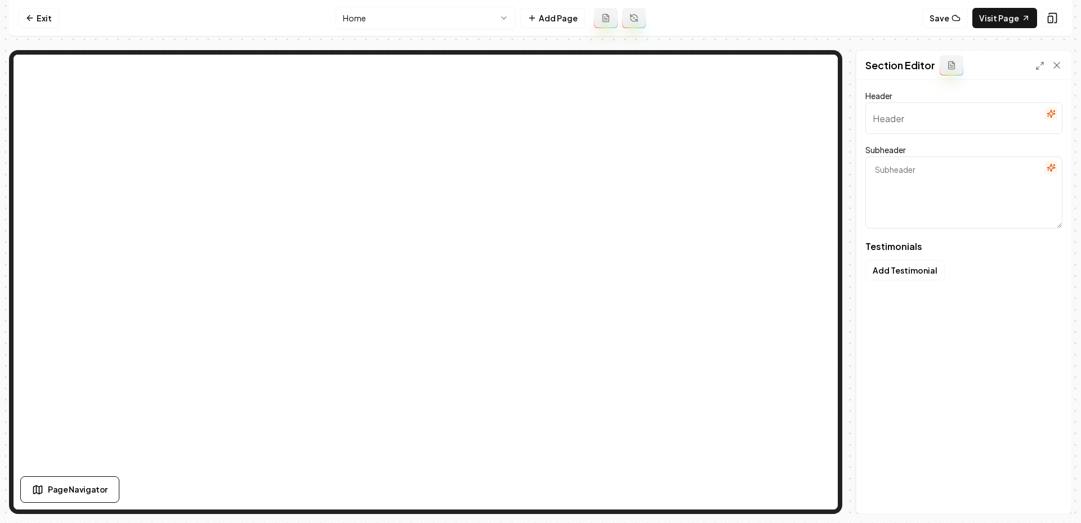
type input "What locals love about us"
type textarea "Read stories of reliable and safe service from your neighbors"
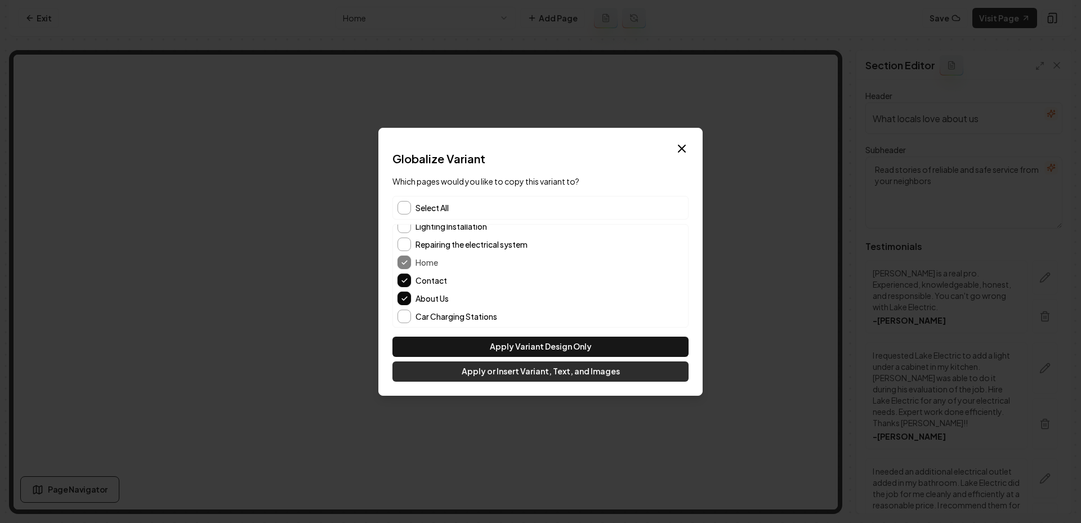
click at [495, 372] on button "Apply or Insert Variant, Text, and Images" at bounding box center [540, 371] width 296 height 20
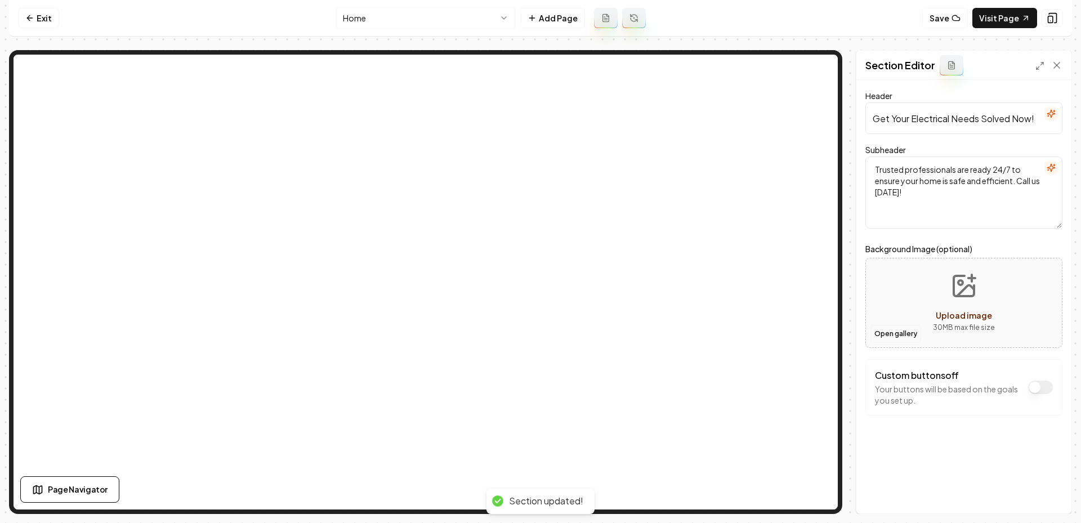
click at [901, 339] on button "Open gallery" at bounding box center [895, 334] width 51 height 18
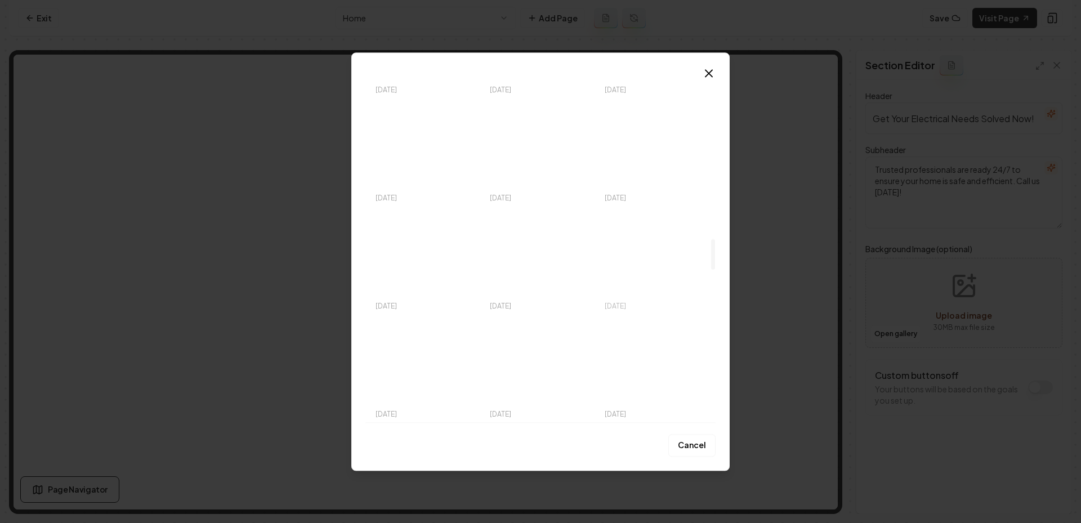
scroll to position [1916, 0]
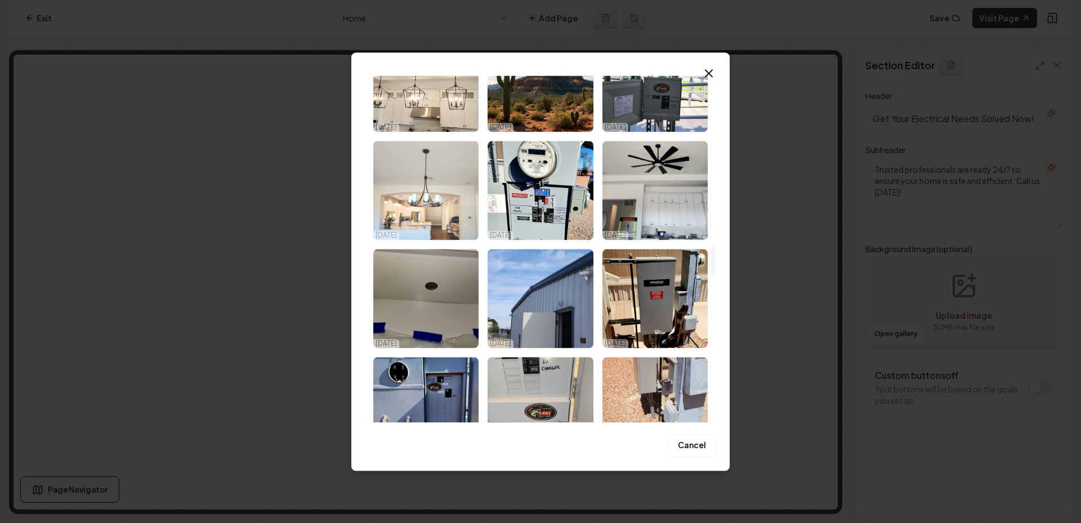
click at [416, 207] on img "Select image image_68eeb00f5c7cd75eb8daf87b.jpeg" at bounding box center [425, 190] width 105 height 99
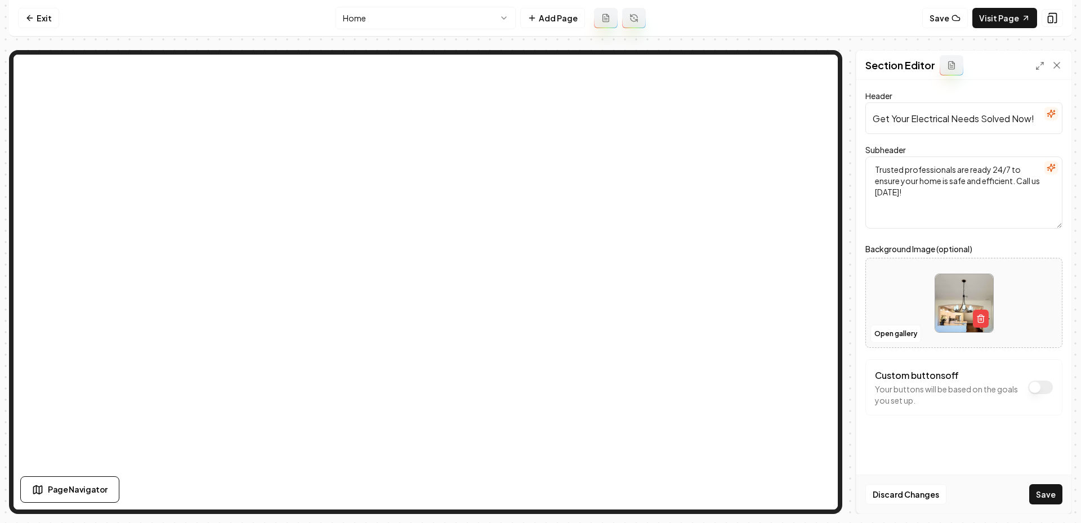
click at [1047, 507] on div "Discard Changes Save" at bounding box center [963, 494] width 215 height 39
click at [1040, 493] on button "Save" at bounding box center [1045, 494] width 33 height 20
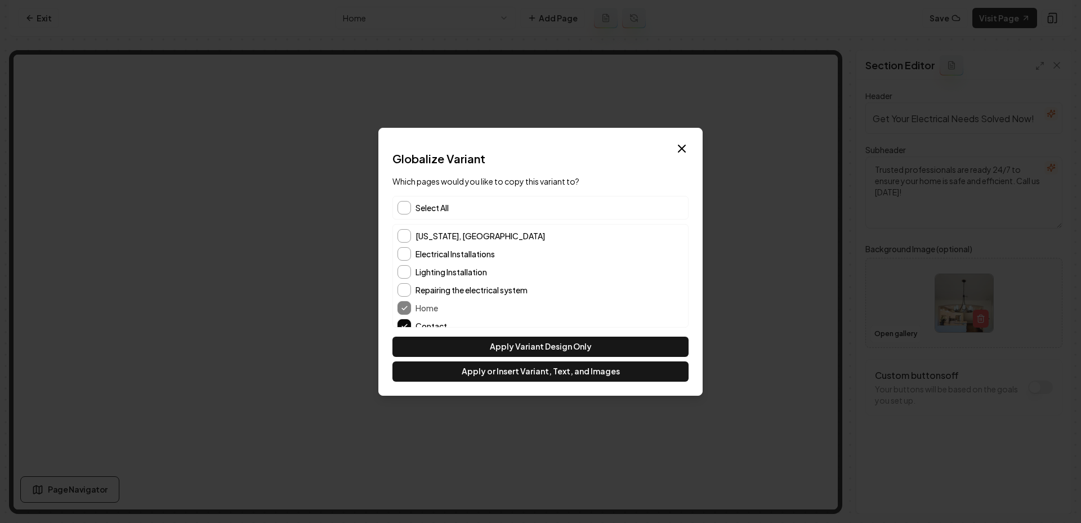
click at [427, 202] on span "Select All" at bounding box center [431, 207] width 33 height 11
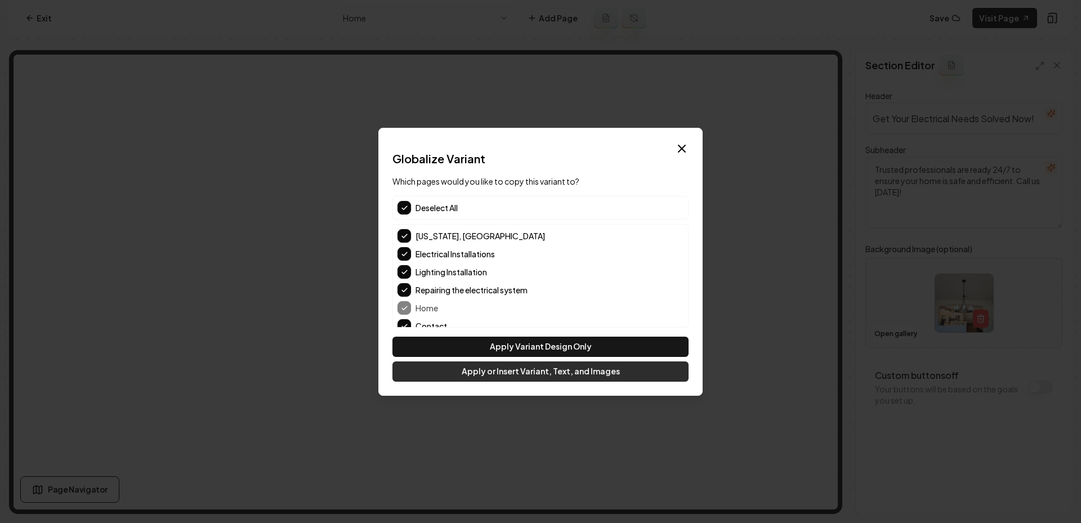
click at [523, 373] on button "Apply or Insert Variant, Text, and Images" at bounding box center [540, 371] width 296 height 20
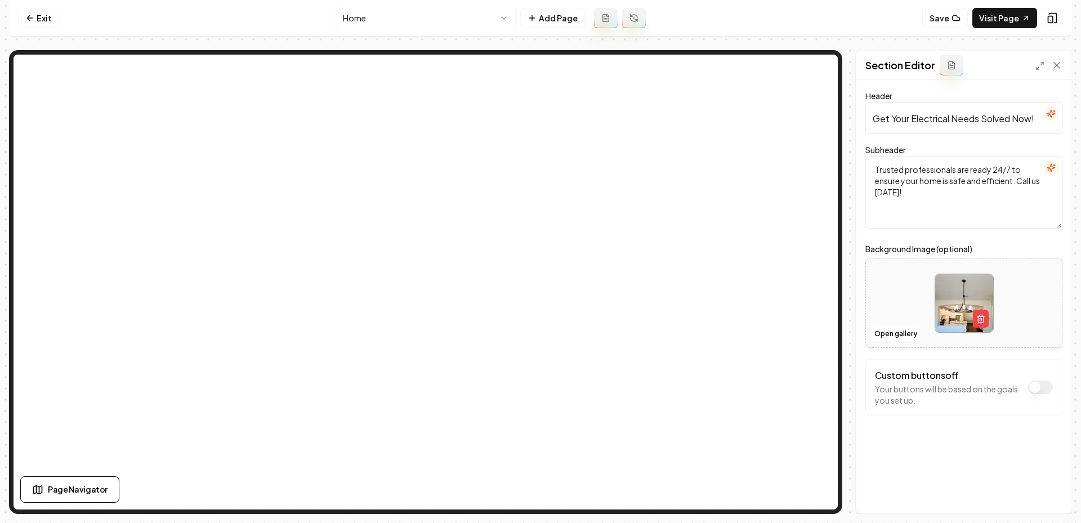
click at [436, 15] on html "Computer Required This feature is only available on a computer. Please switch t…" at bounding box center [540, 261] width 1081 height 523
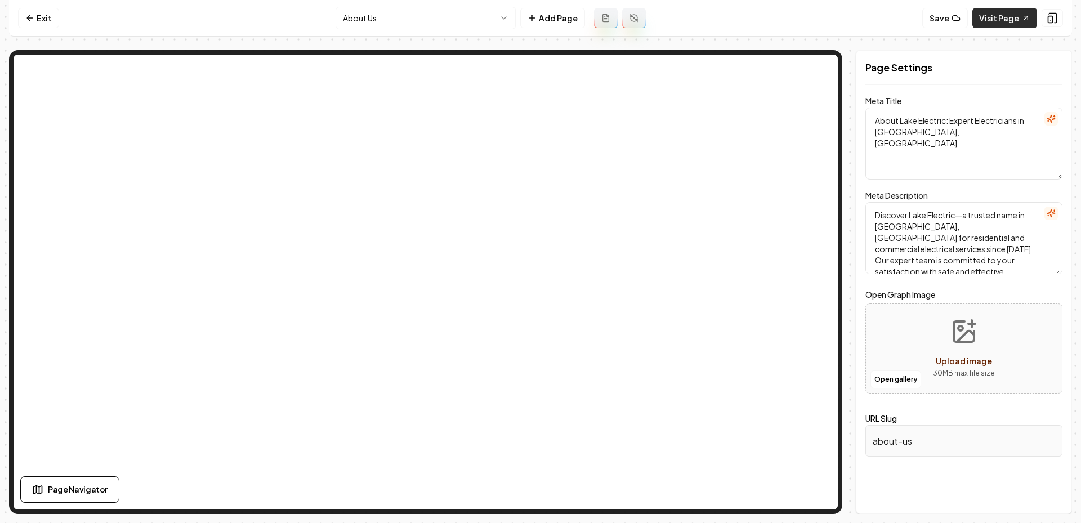
click at [992, 17] on link "Visit Page" at bounding box center [1004, 18] width 65 height 20
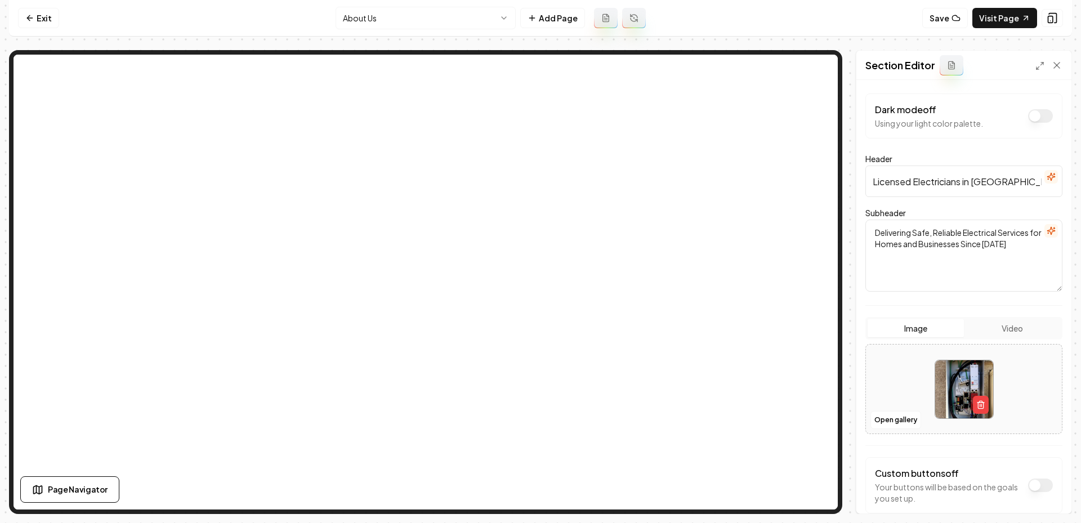
click at [392, 39] on div "Exit About Us Add Page Save Visit Page Page Navigator Section Editor Dark mode …" at bounding box center [540, 257] width 1063 height 514
click at [374, 24] on html "Computer Required This feature is only available on a computer. Please switch t…" at bounding box center [540, 261] width 1081 height 523
click at [981, 400] on icon "button" at bounding box center [980, 404] width 9 height 9
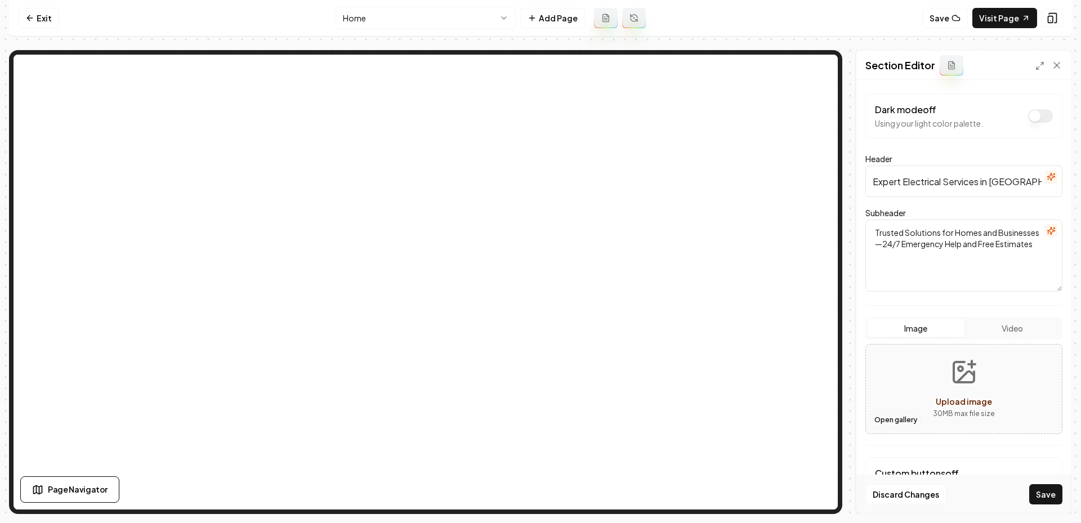
click at [887, 423] on button "Open gallery" at bounding box center [895, 420] width 51 height 18
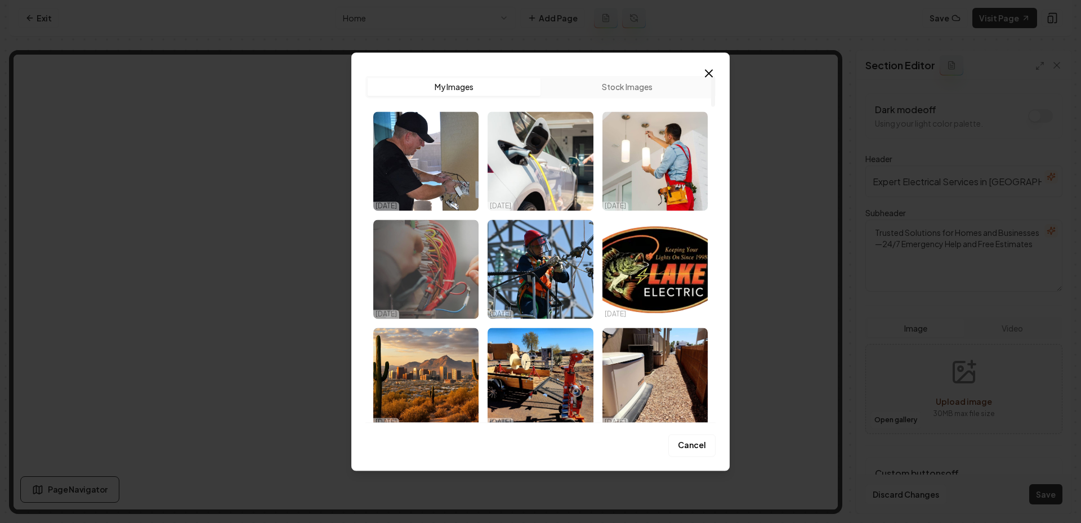
click at [424, 273] on img "Select image image_68eeb0905c7cd75eb8de7742.jpg" at bounding box center [425, 269] width 105 height 99
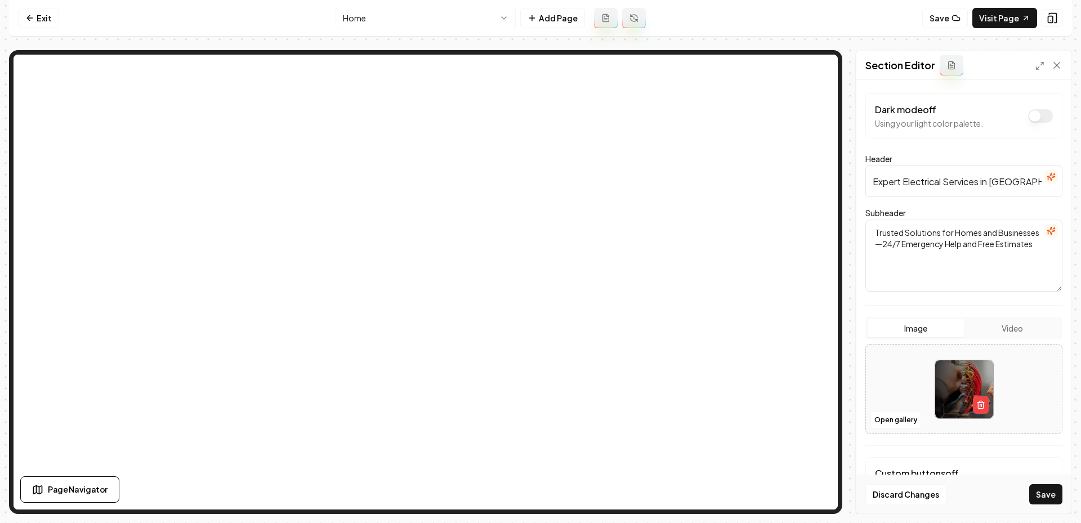
click at [1041, 505] on div "Discard Changes Save" at bounding box center [963, 494] width 215 height 39
click at [1041, 494] on button "Save" at bounding box center [1045, 494] width 33 height 20
click at [980, 21] on link "Visit Page" at bounding box center [1004, 18] width 65 height 20
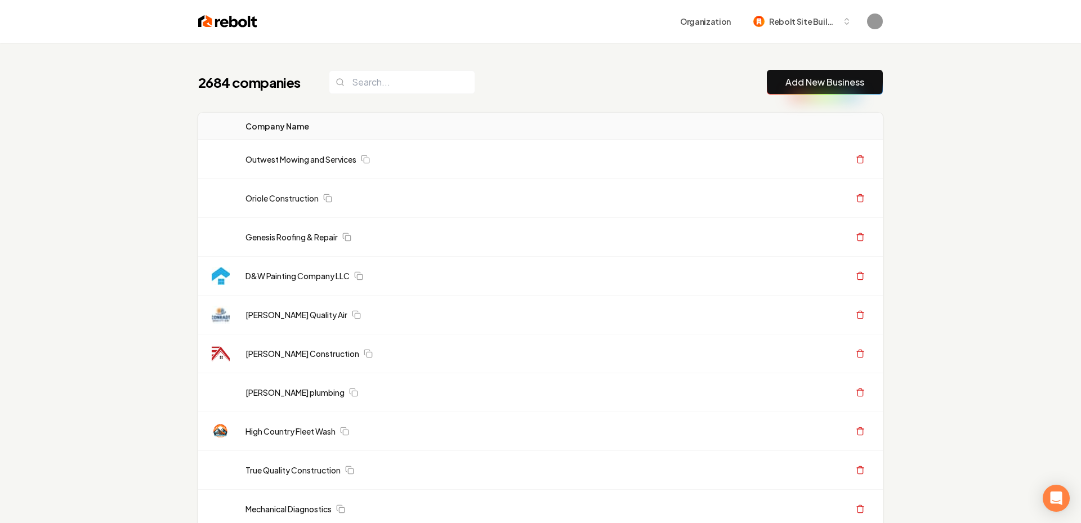
click at [795, 72] on button "Add New Business" at bounding box center [825, 82] width 116 height 25
click at [795, 78] on link "Add New Business" at bounding box center [824, 82] width 79 height 14
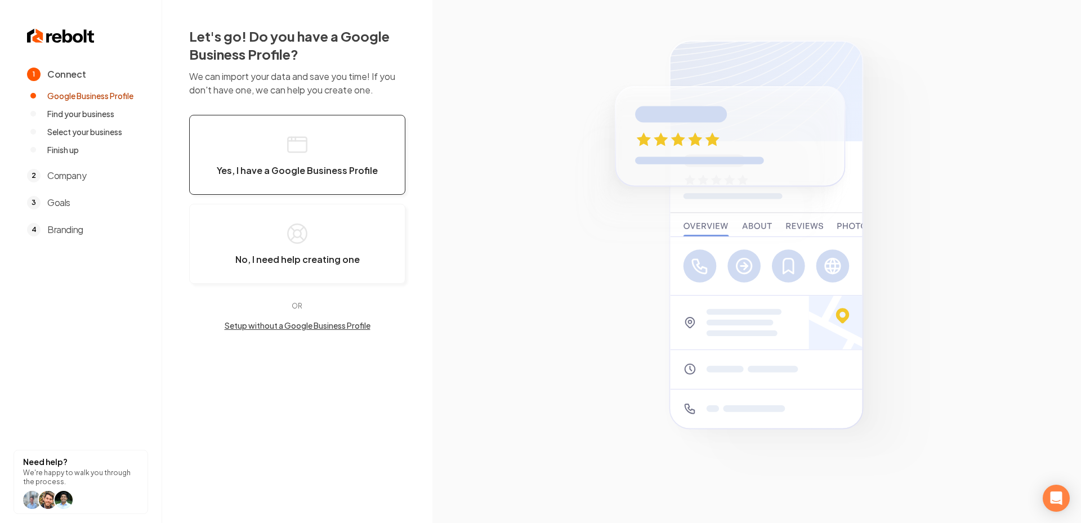
click at [244, 163] on button "Yes, I have a Google Business Profile" at bounding box center [297, 155] width 216 height 80
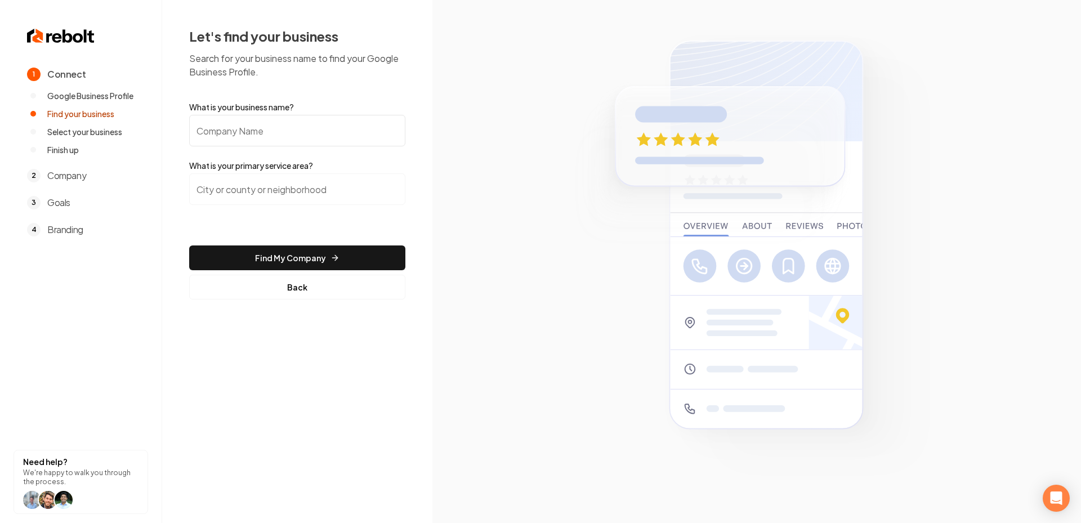
click at [239, 125] on input "What is your business name?" at bounding box center [297, 131] width 216 height 32
paste input "Handy Help Experts"
type input "Handy Help Experts"
click at [251, 176] on input "search" at bounding box center [297, 189] width 216 height 32
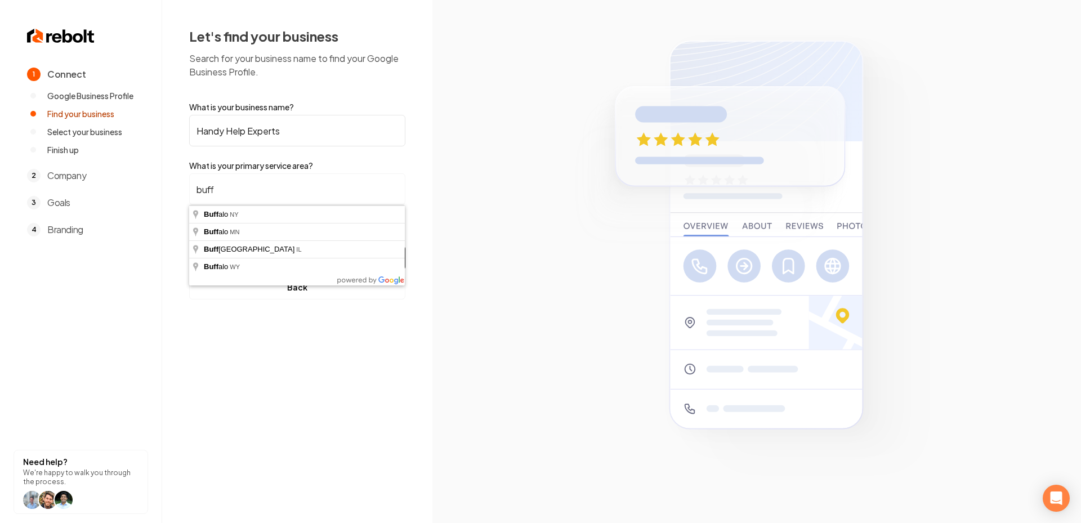
type input "Buffalo, NY"
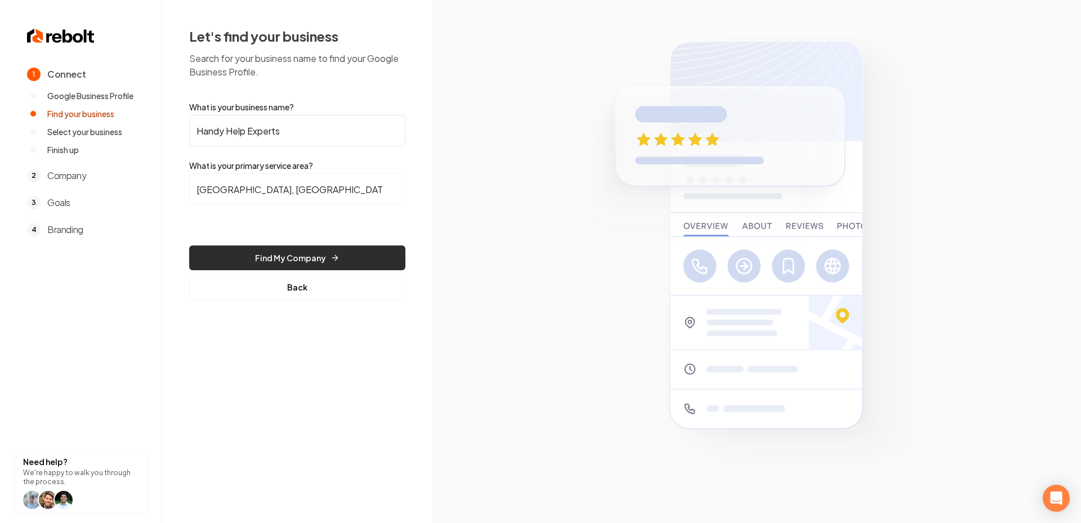
click at [280, 252] on button "Find My Company" at bounding box center [297, 257] width 216 height 25
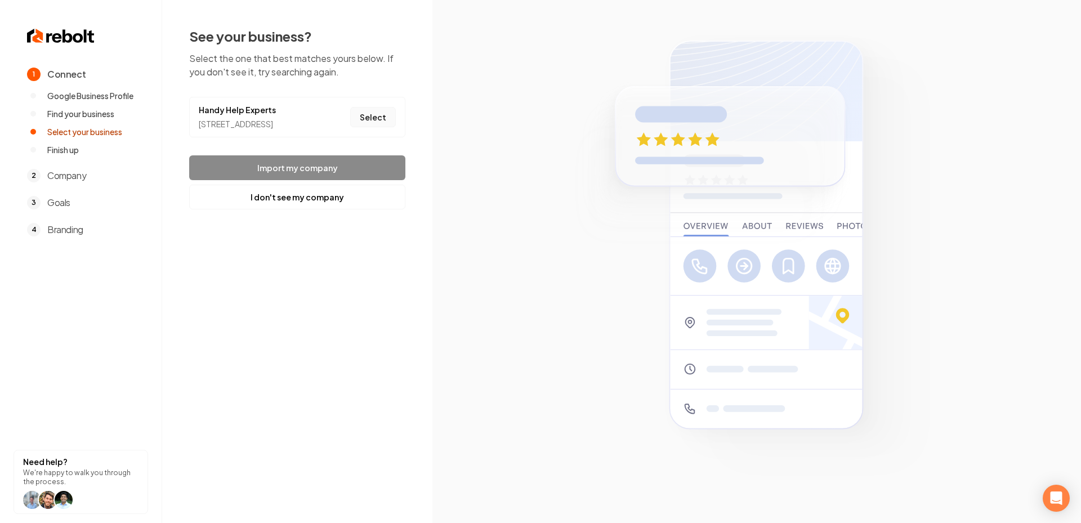
click at [369, 125] on button "Select" at bounding box center [373, 117] width 46 height 20
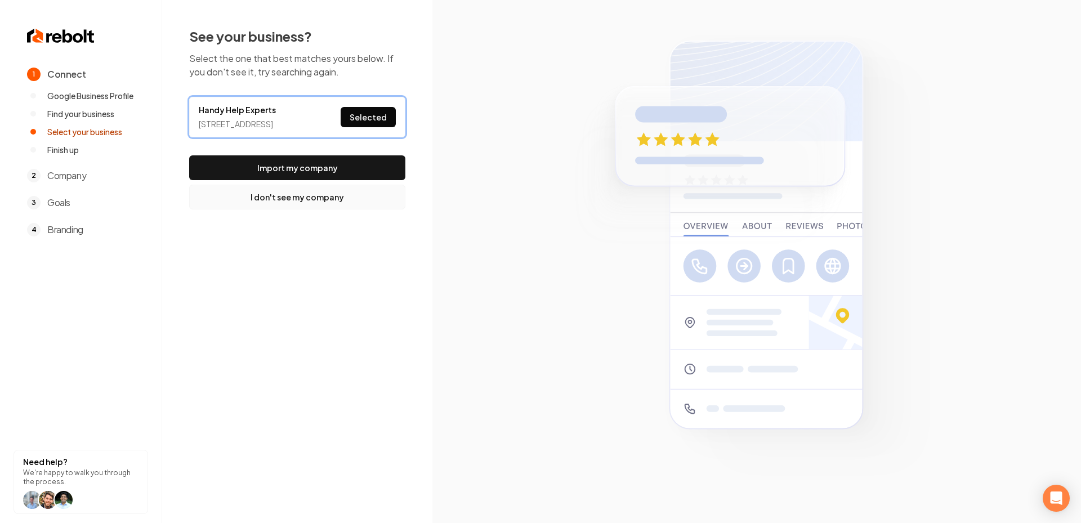
click at [318, 199] on button "I don't see my company" at bounding box center [297, 197] width 216 height 25
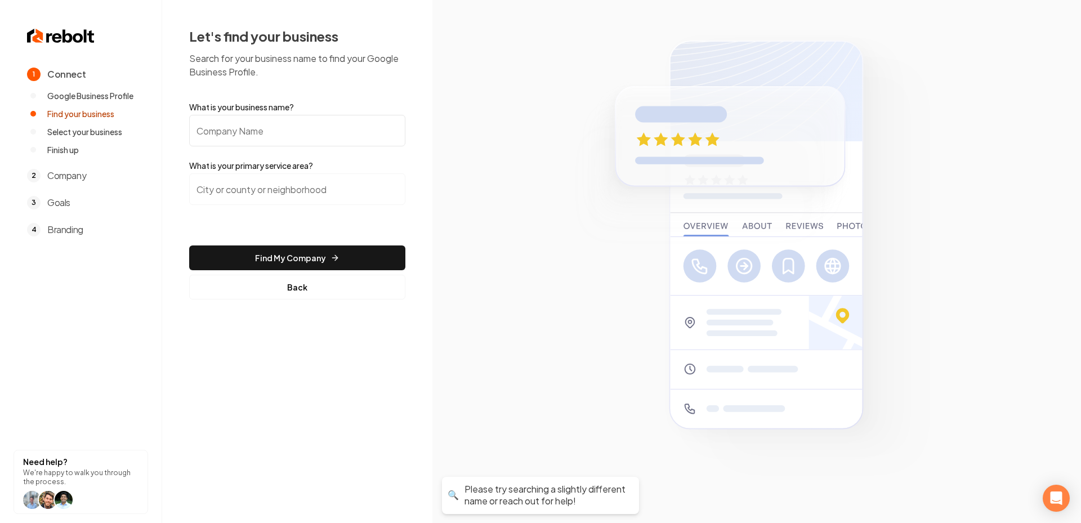
click at [274, 138] on input "What is your business name?" at bounding box center [297, 131] width 216 height 32
paste input "Handy Help Experts"
type input "Handy Help Experts"
click at [269, 176] on input "search" at bounding box center [297, 189] width 216 height 32
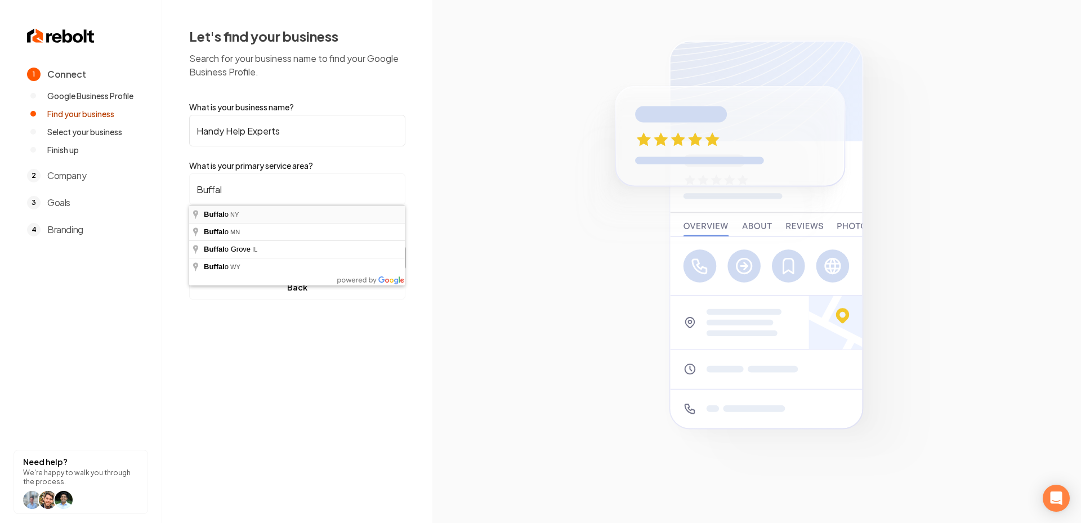
type input "Buffalo, NY"
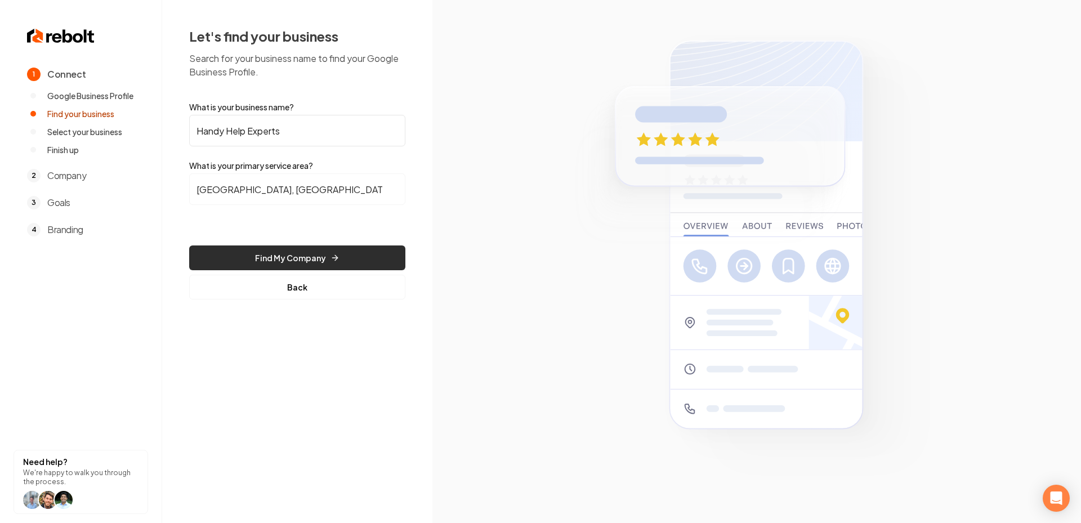
click at [293, 254] on button "Find My Company" at bounding box center [297, 257] width 216 height 25
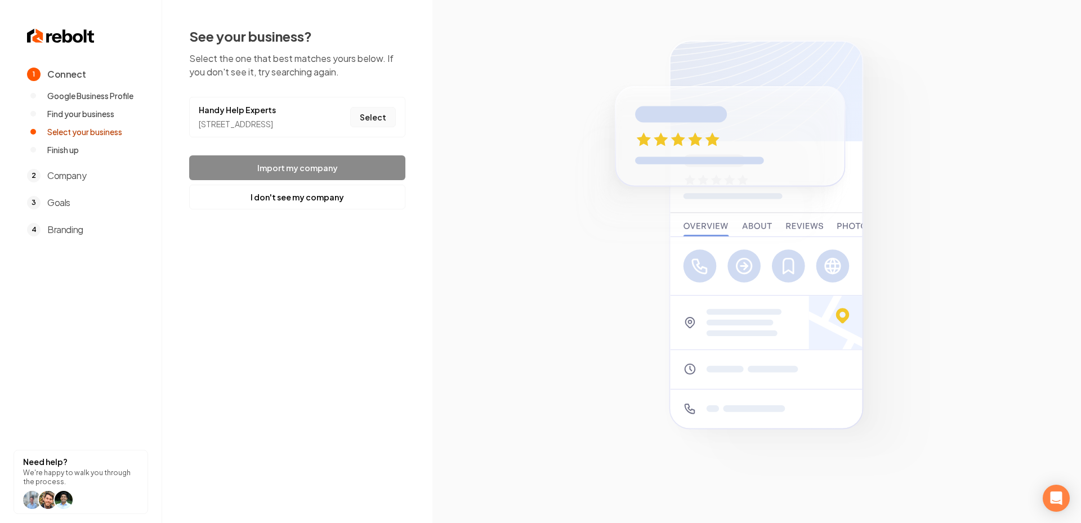
click at [377, 119] on button "Select" at bounding box center [373, 117] width 46 height 20
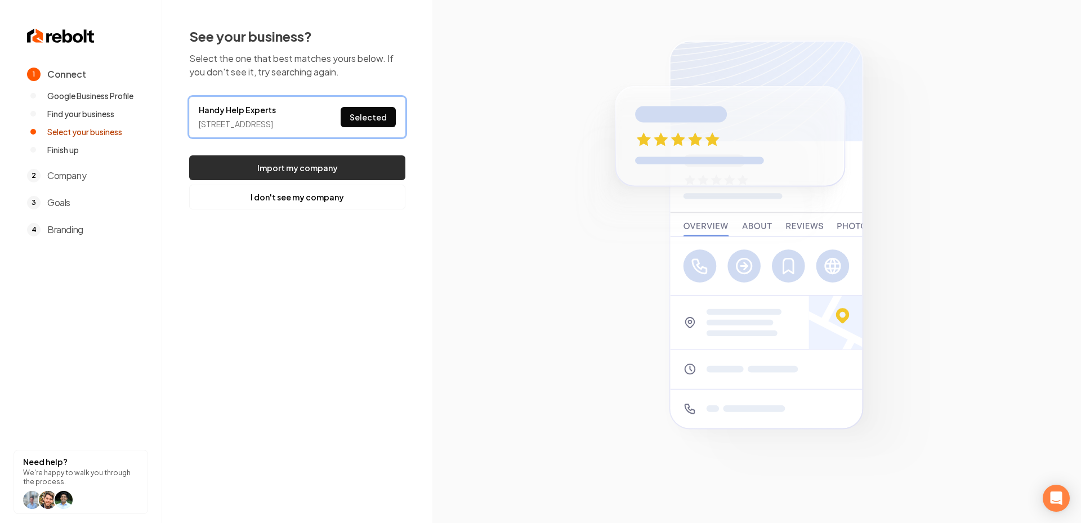
click at [311, 179] on button "Import my company" at bounding box center [297, 167] width 216 height 25
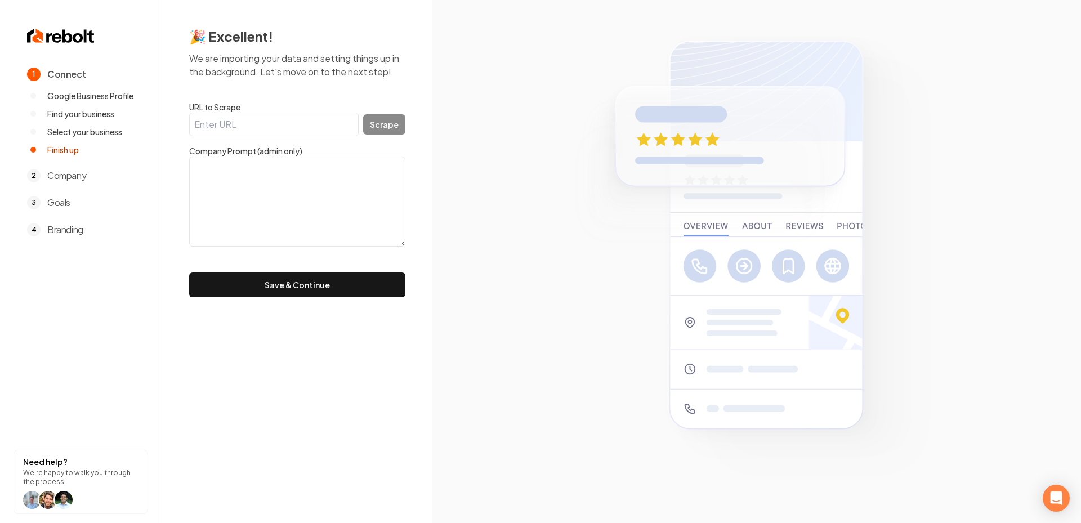
click at [251, 119] on input "URL to Scrape" at bounding box center [273, 125] width 169 height 24
paste input "https://handyhelpexperts.com/"
type input "https://handyhelpexperts.com/"
click at [374, 128] on button "Scrape" at bounding box center [384, 124] width 42 height 20
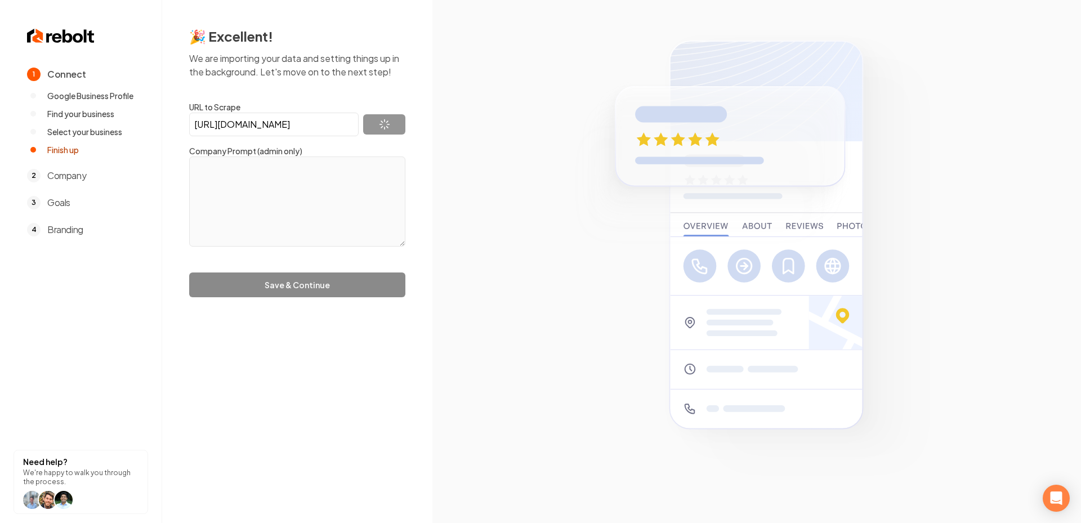
type textarea "At Handy Help Experts, we have been providing high-quality home repair services…"
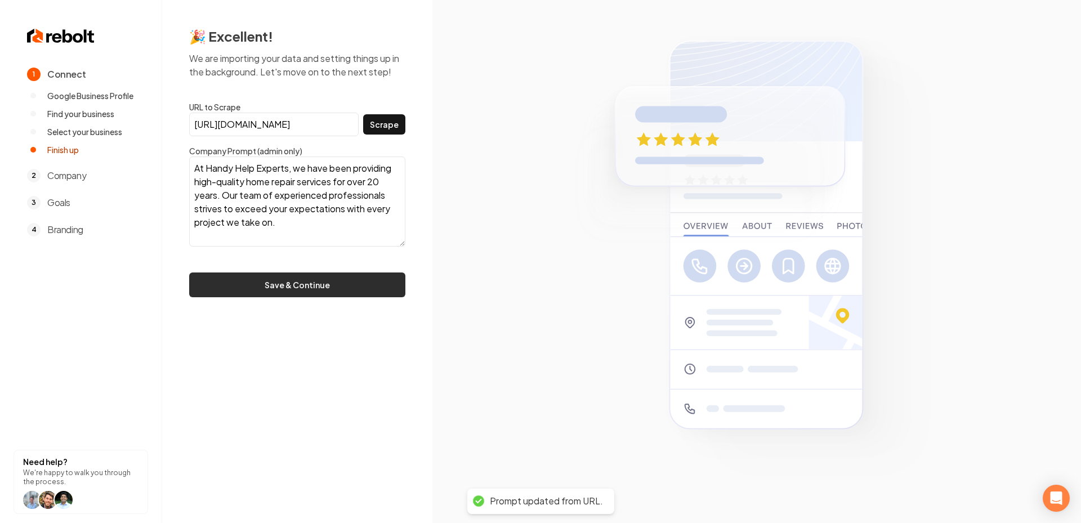
click at [294, 281] on button "Save & Continue" at bounding box center [297, 284] width 216 height 25
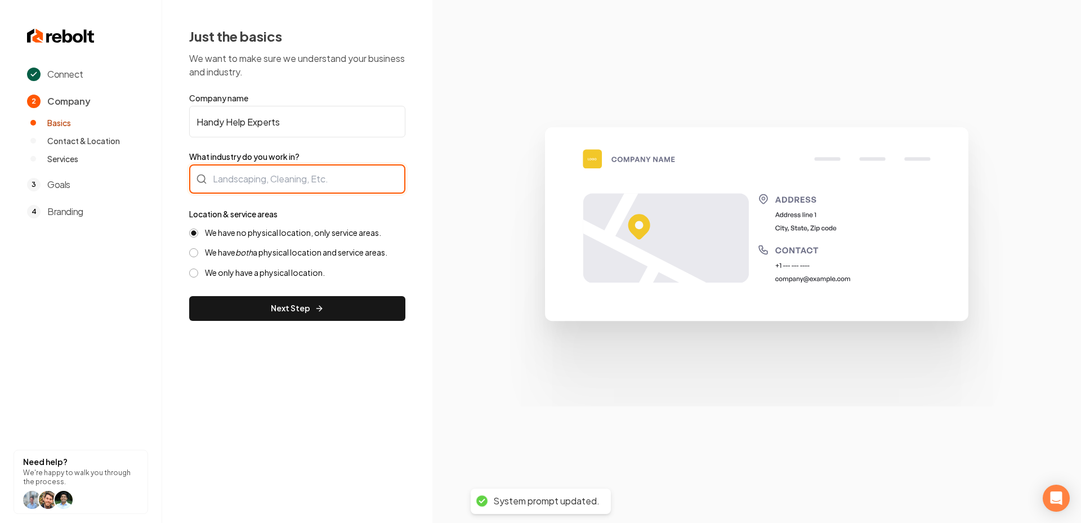
click at [294, 184] on div at bounding box center [297, 178] width 216 height 29
paste input "Home Remodeling & Repair"
type input "Home Remodeling & Repair"
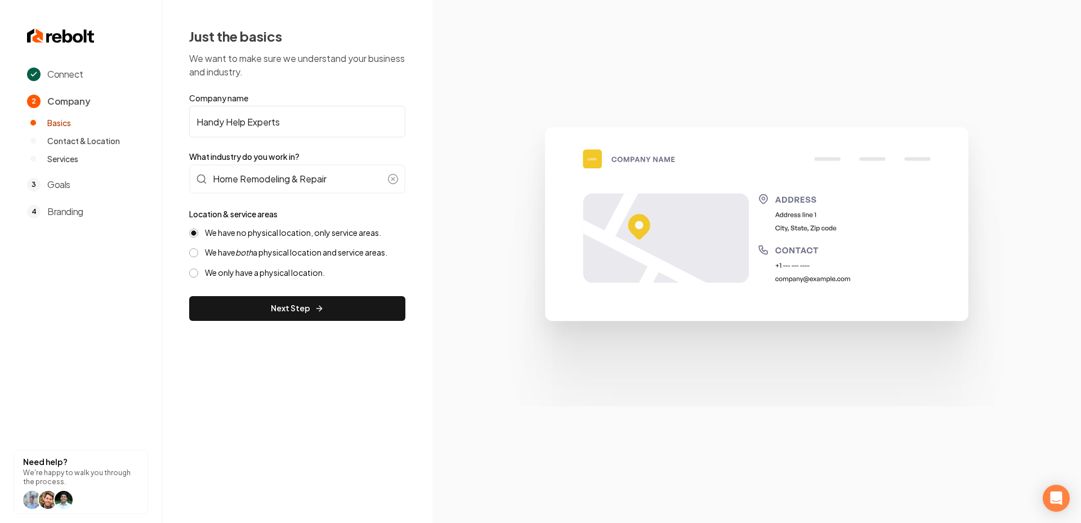
click at [309, 243] on div "We have no physical location, only service areas. We have both a physical locat…" at bounding box center [297, 252] width 216 height 51
click at [301, 261] on div "We have no physical location, only service areas. We have both a physical locat…" at bounding box center [297, 252] width 216 height 51
click at [288, 254] on label "We have both a physical location and service areas." at bounding box center [296, 252] width 182 height 11
click at [198, 254] on button "We have both a physical location and service areas." at bounding box center [193, 252] width 9 height 9
click at [275, 299] on button "Next Step" at bounding box center [297, 308] width 216 height 25
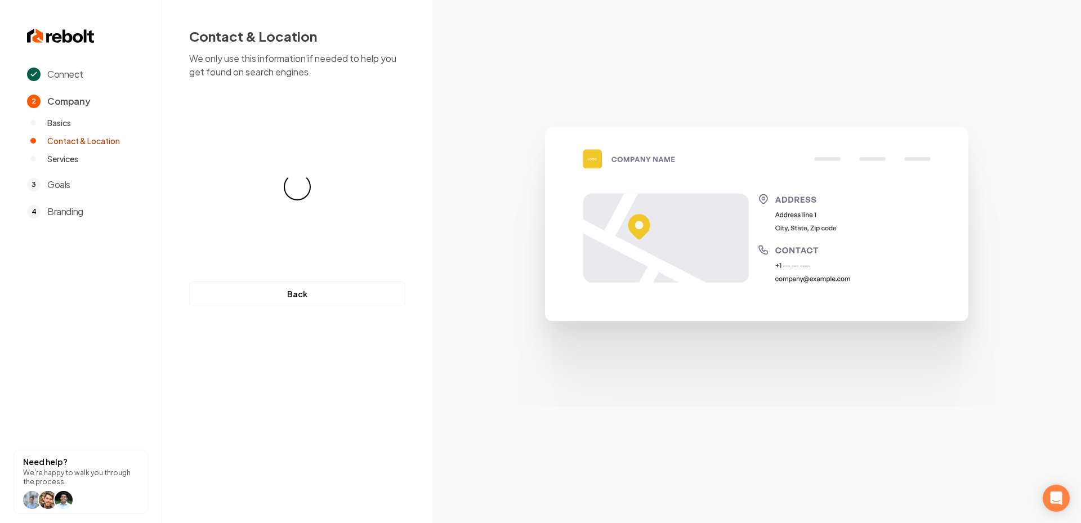
select select "**"
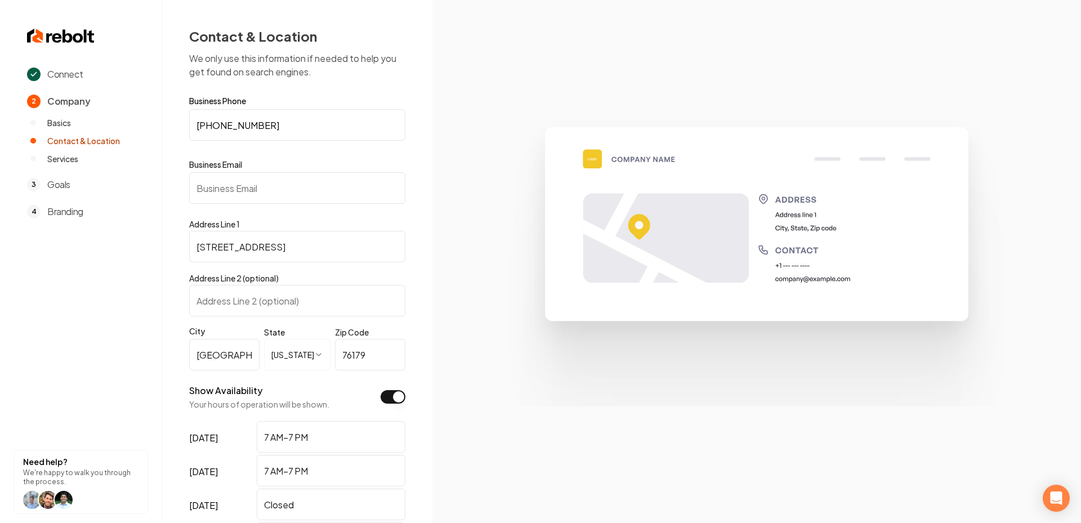
click at [250, 198] on input "Business Email" at bounding box center [297, 188] width 216 height 32
paste input "faith@handyhelpexperts.com"
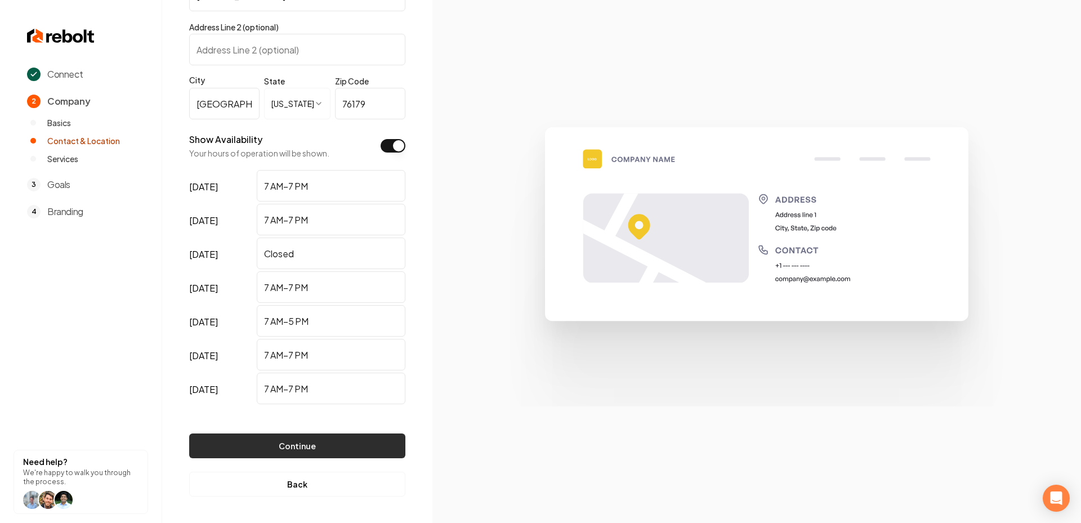
type input "faith@handyhelpexperts.com"
click at [276, 446] on button "Continue" at bounding box center [297, 445] width 216 height 25
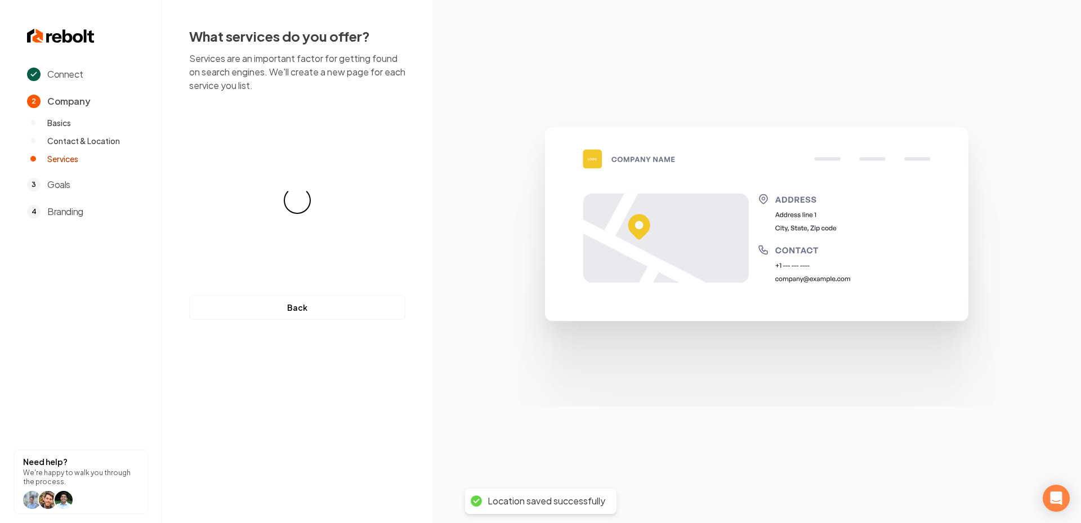
scroll to position [0, 0]
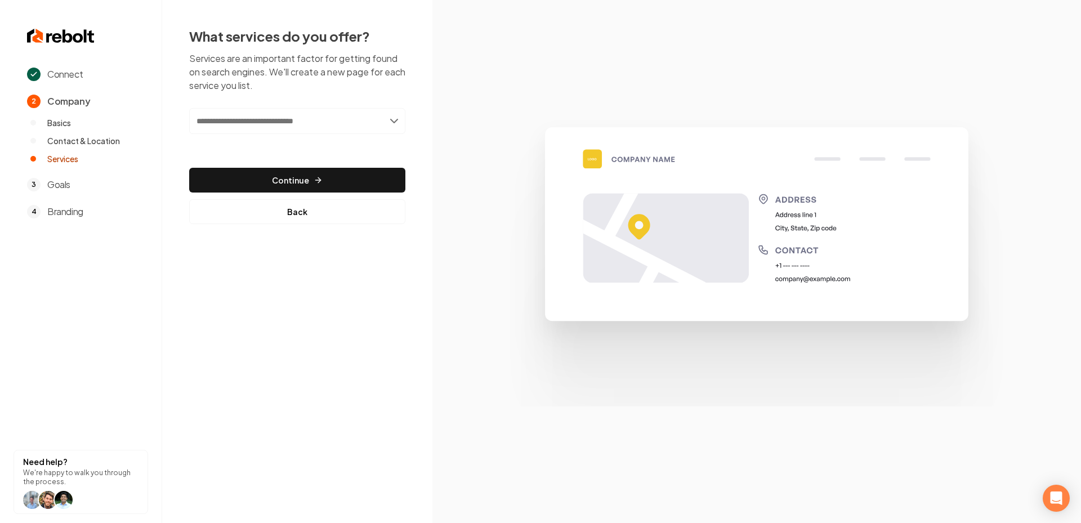
click at [294, 127] on input "text" at bounding box center [297, 121] width 216 height 26
paste input "**********"
type input "**********"
click at [266, 141] on div "Add Plumbing Services" at bounding box center [298, 146] width 214 height 18
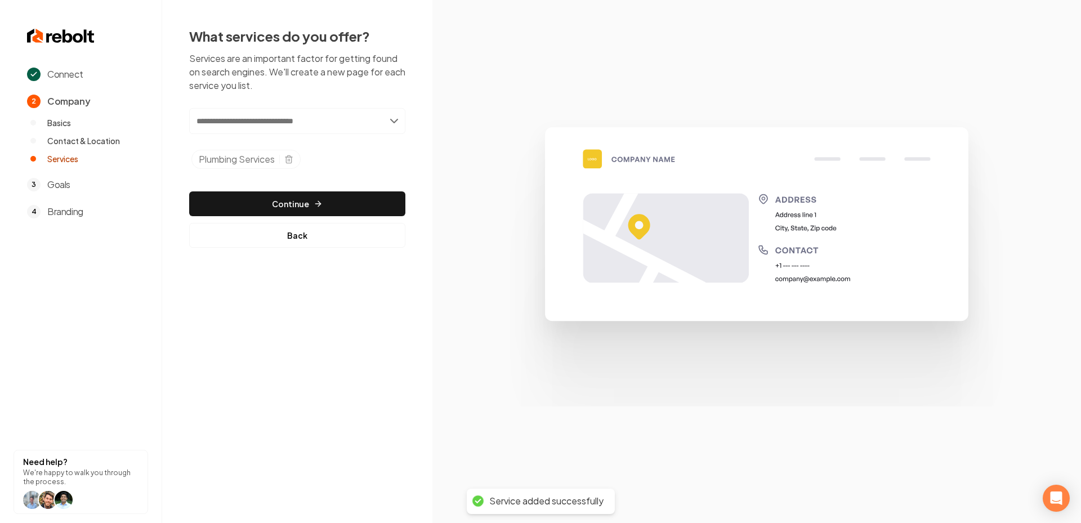
click at [285, 126] on input "text" at bounding box center [297, 121] width 216 height 26
paste input "**********"
type input "**********"
click at [295, 140] on div "Add Electrical Services" at bounding box center [298, 146] width 214 height 18
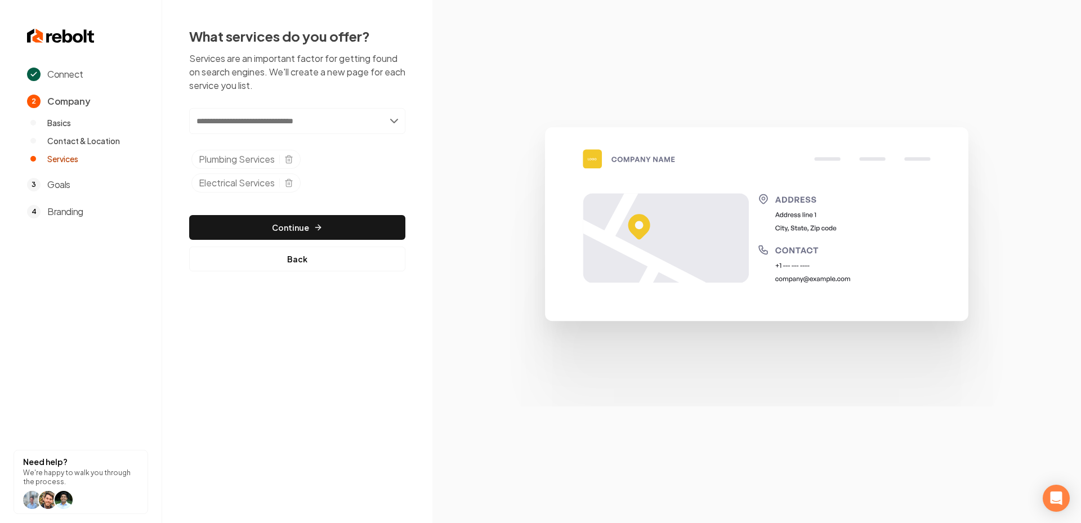
paste input "**********"
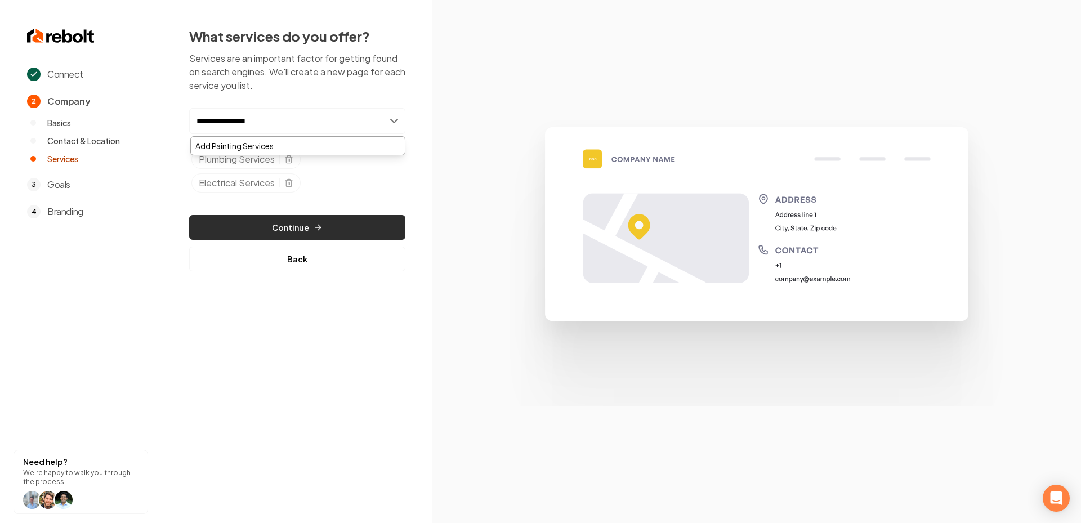
type input "**********"
click at [278, 225] on button "Continue" at bounding box center [297, 227] width 216 height 25
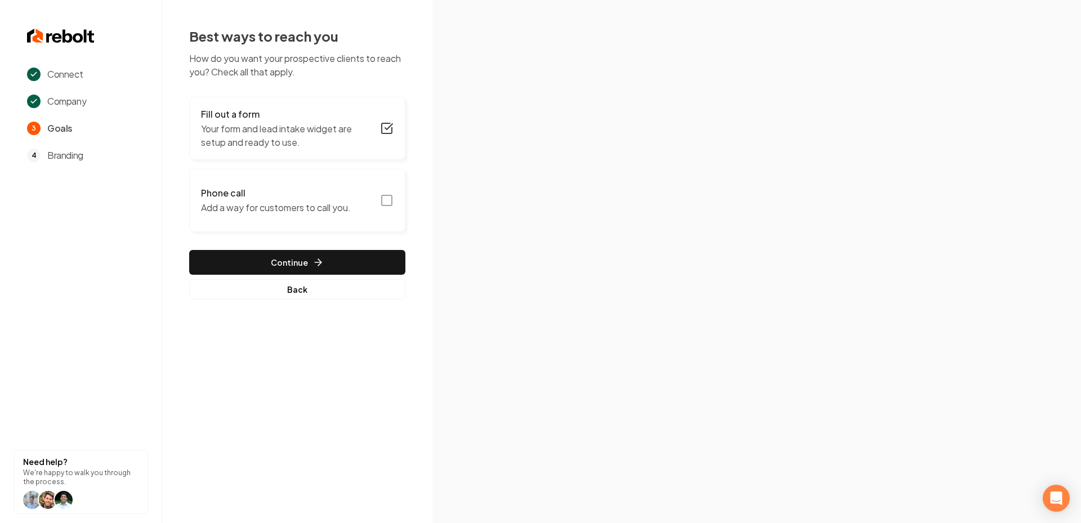
click at [383, 198] on icon "button" at bounding box center [387, 201] width 14 height 14
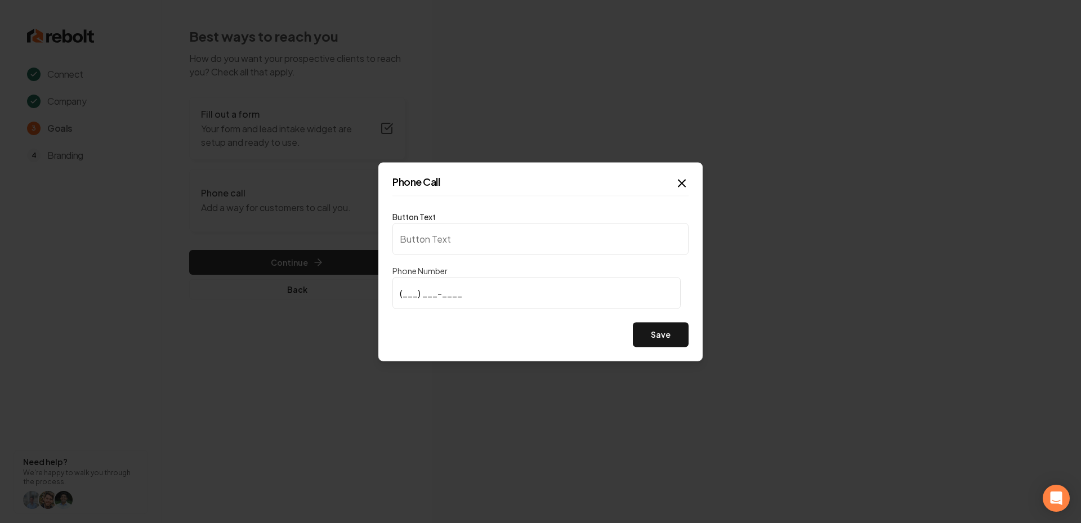
type input "Call us"
type input "(585) 524-6119"
click at [672, 349] on div "Phone Call Button Text Call us Phone Number (585) 524-6119 Save Close" at bounding box center [540, 261] width 324 height 199
click at [664, 338] on button "Save" at bounding box center [661, 334] width 56 height 25
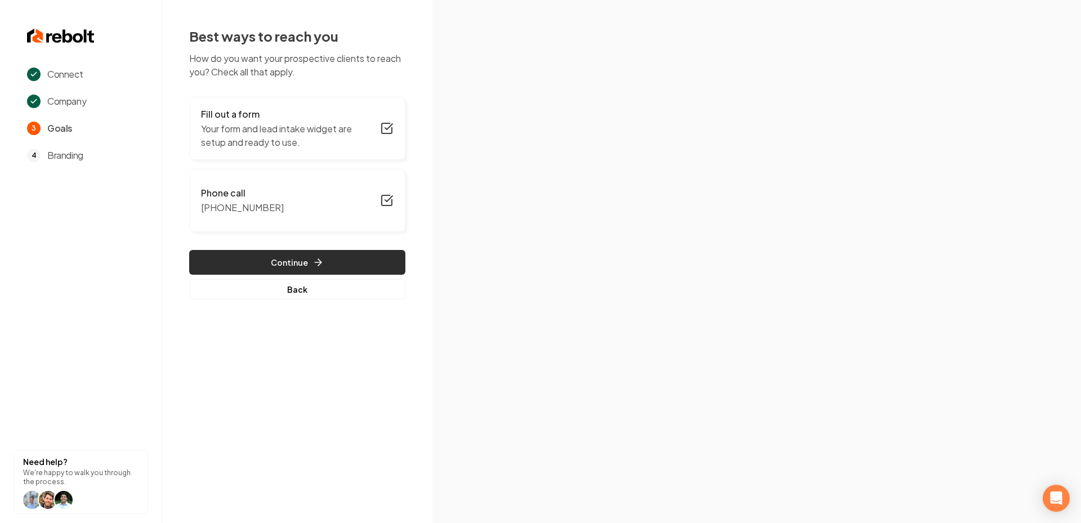
click at [327, 260] on button "Continue" at bounding box center [297, 262] width 216 height 25
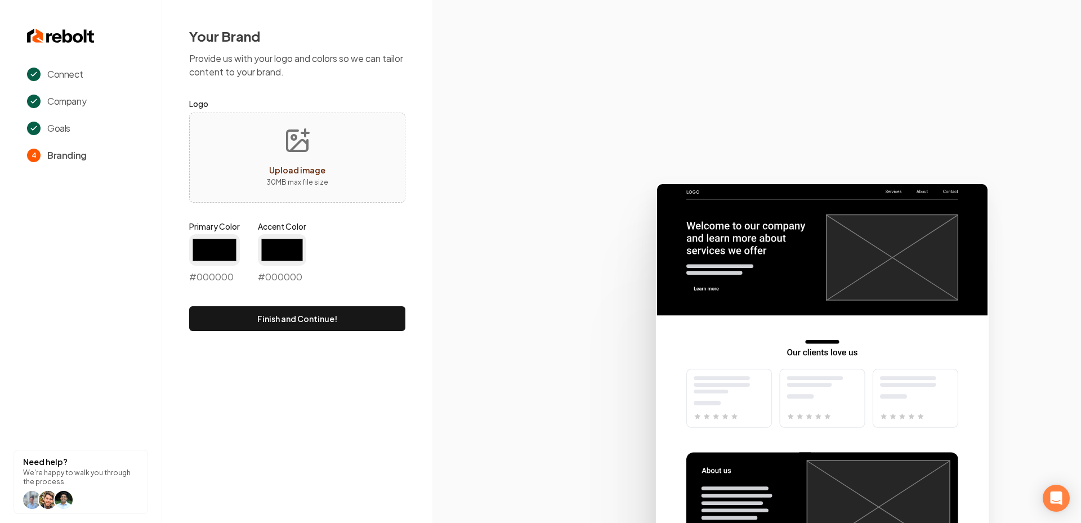
type input "#194d33"
type input "#70be00"
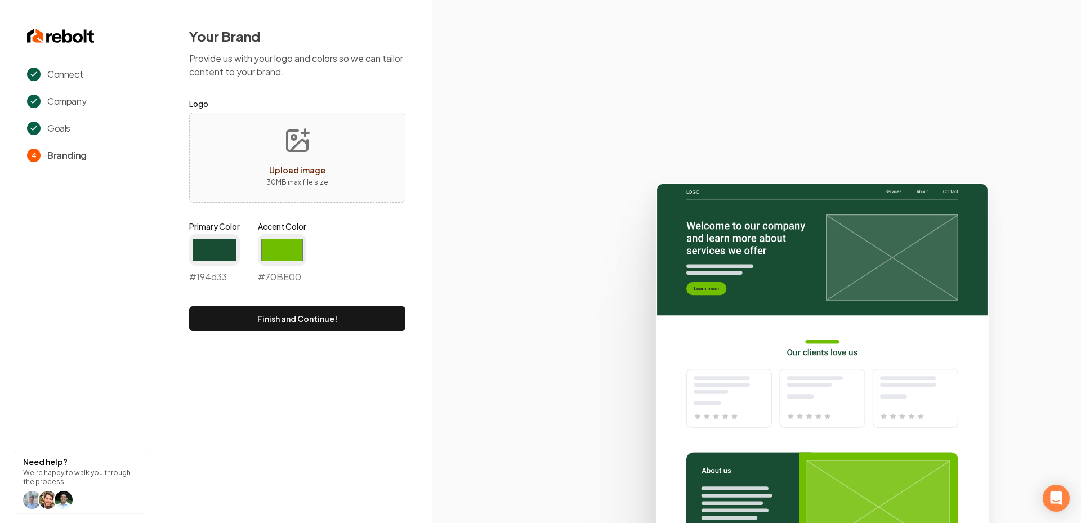
click at [200, 266] on div "#194d33 #194d33" at bounding box center [214, 259] width 51 height 50
click at [210, 247] on input "#194d33" at bounding box center [214, 250] width 51 height 32
drag, startPoint x: 188, startPoint y: 325, endPoint x: 184, endPoint y: 334, distance: 10.1
click at [183, 334] on div "Your Brand Provide us with your logo and colors so we can tailor content to you…" at bounding box center [297, 179] width 270 height 358
click at [216, 249] on input "#194d33" at bounding box center [214, 250] width 51 height 32
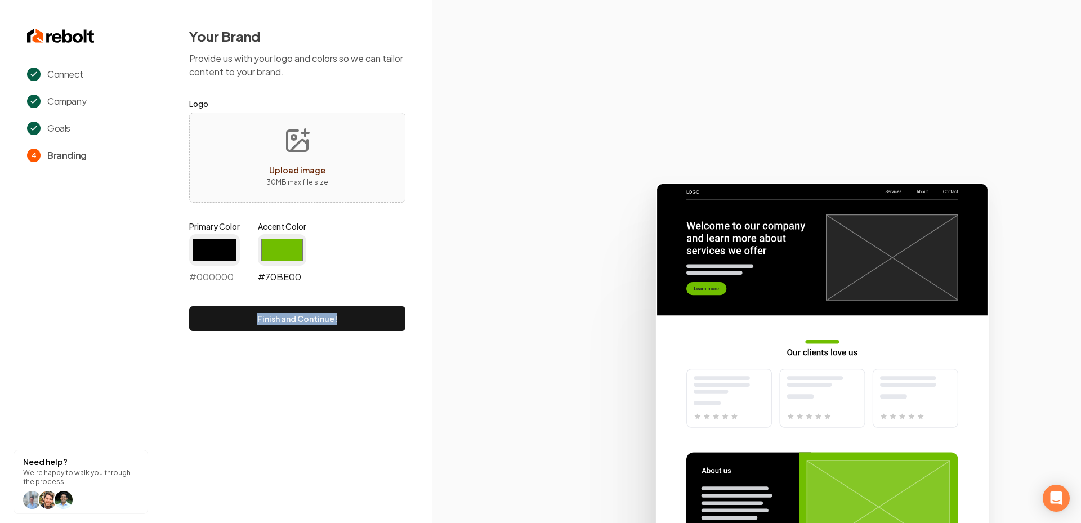
type input "#000000"
click at [283, 240] on input "#70be00" at bounding box center [282, 250] width 48 height 32
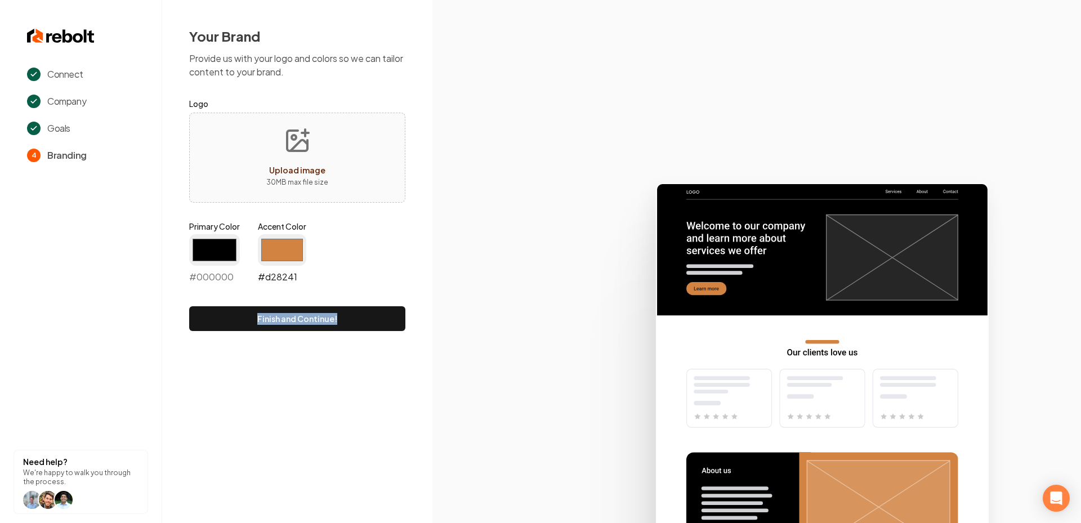
type input "#d28241"
click at [538, 275] on icon at bounding box center [756, 348] width 648 height 350
click at [350, 310] on button "Finish and Continue!" at bounding box center [297, 318] width 216 height 25
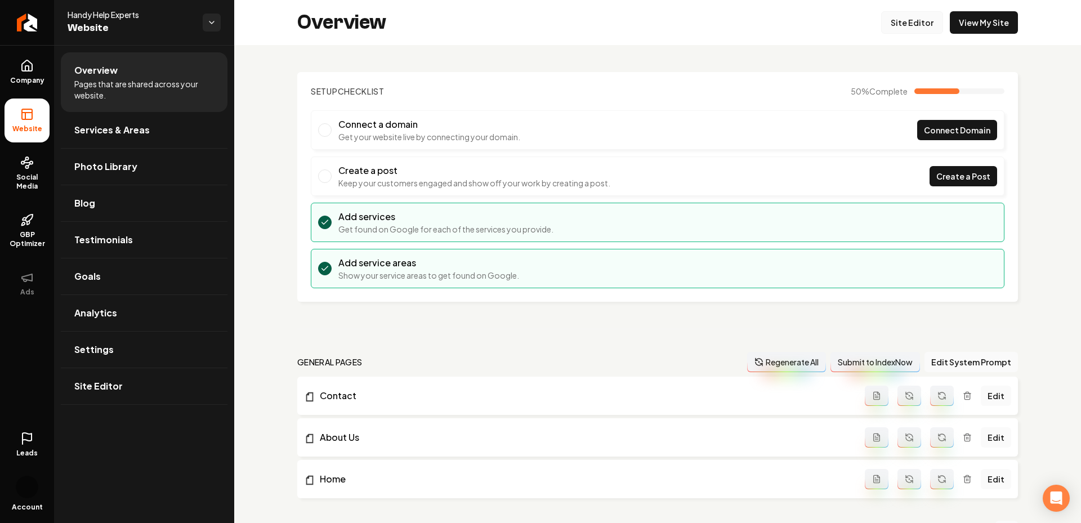
click at [913, 24] on link "Site Editor" at bounding box center [912, 22] width 62 height 23
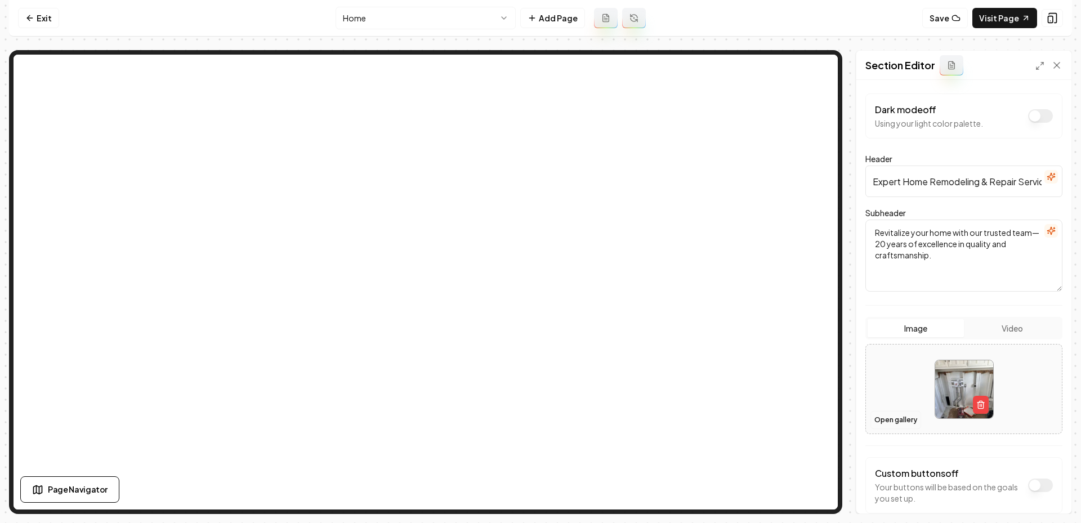
click at [893, 415] on button "Open gallery" at bounding box center [895, 420] width 51 height 18
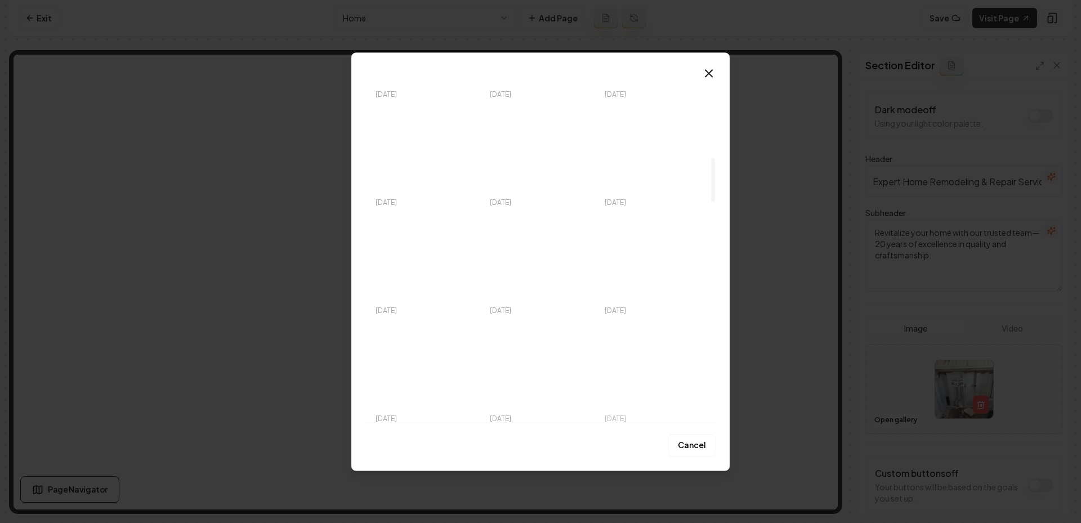
scroll to position [645, 0]
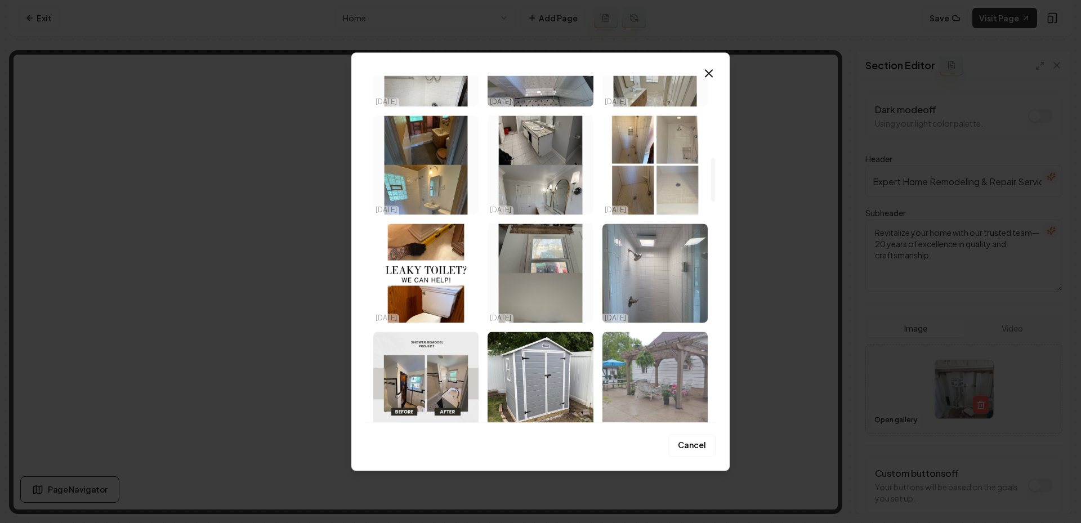
click at [656, 377] on img "Select image image_68eeb5fe5c7cd75eb804b3f0.jpeg" at bounding box center [654, 381] width 105 height 99
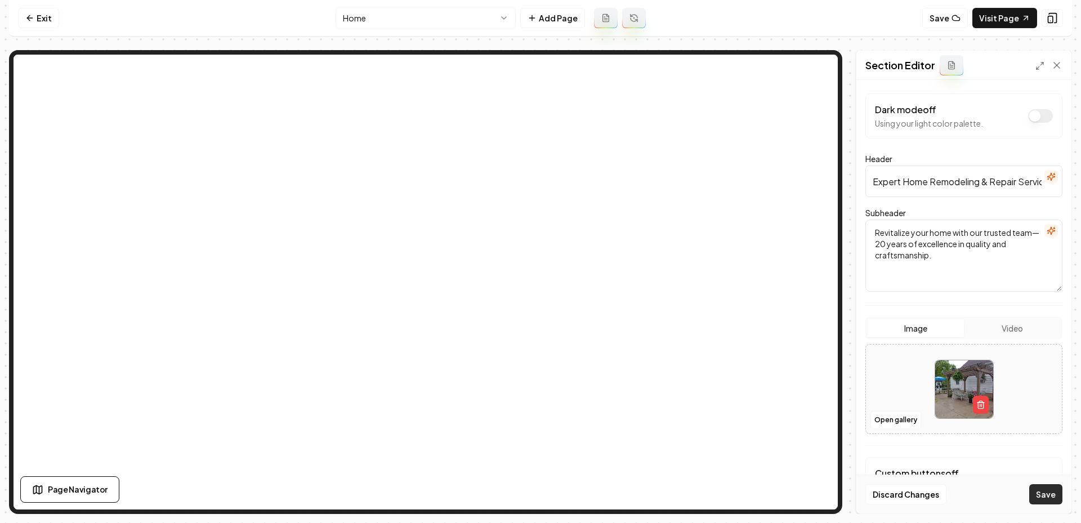
click at [1053, 499] on button "Save" at bounding box center [1045, 494] width 33 height 20
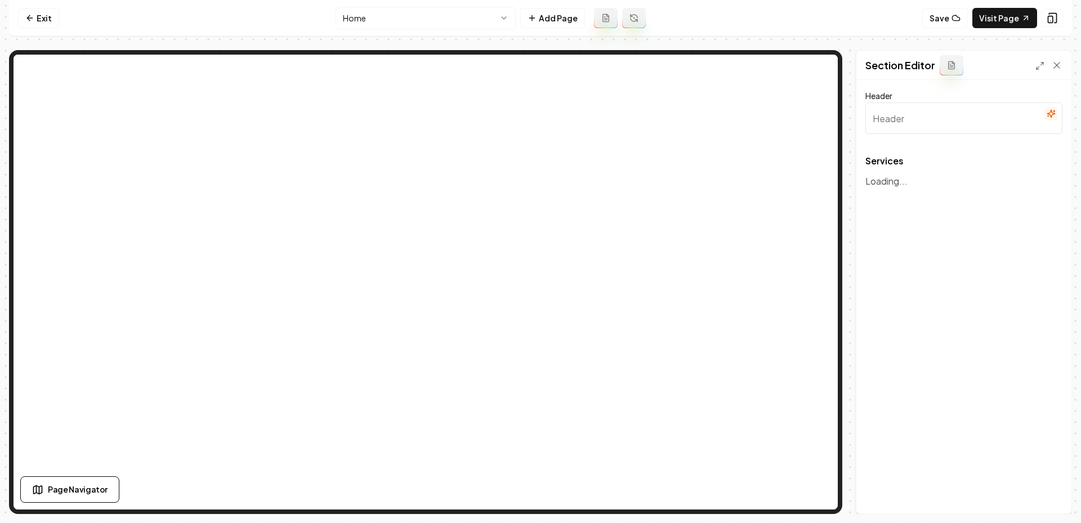
type input "Our Expert Home Remodeling & Repair Services"
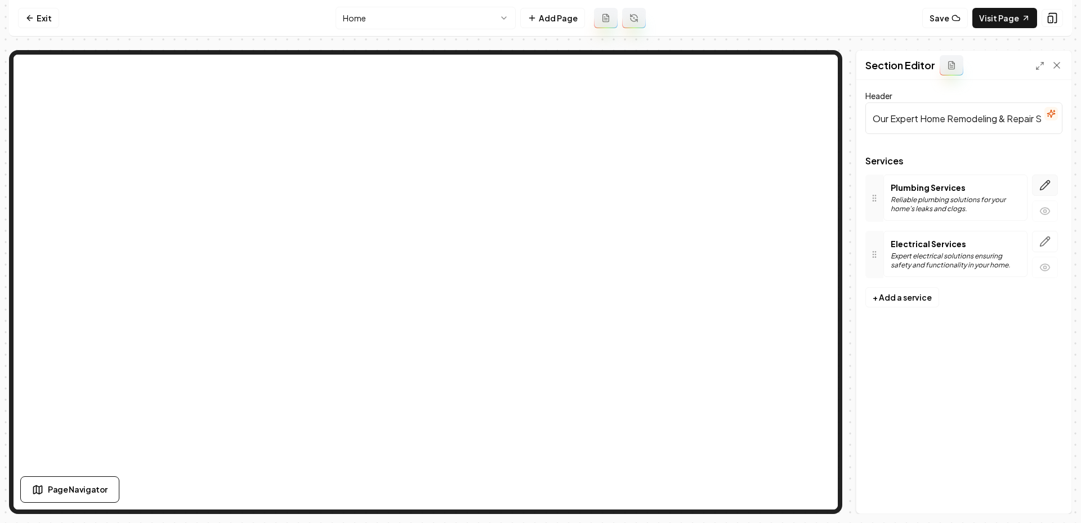
click at [1045, 182] on icon "button" at bounding box center [1044, 185] width 11 height 11
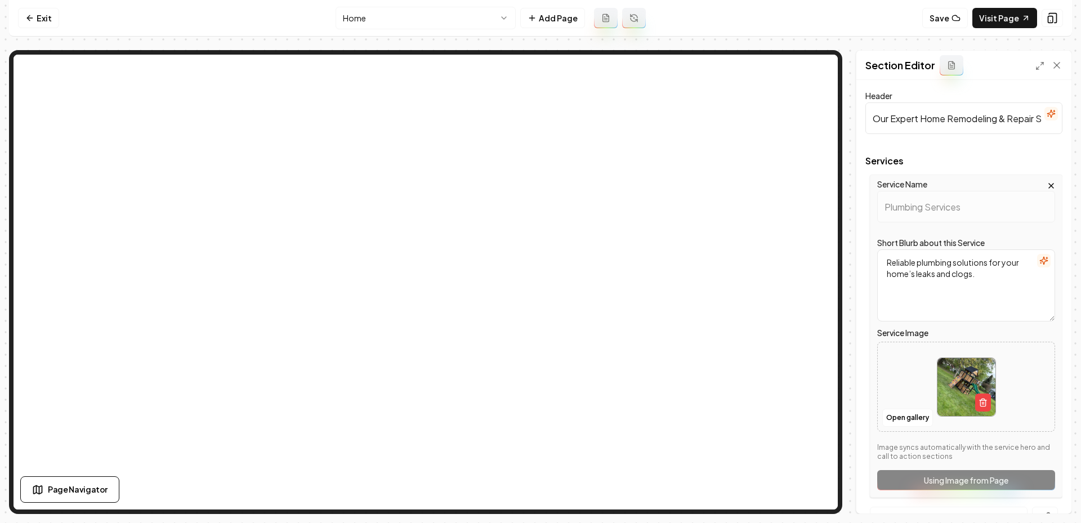
click at [974, 399] on img at bounding box center [966, 387] width 58 height 58
click at [984, 405] on icon "button" at bounding box center [982, 402] width 9 height 9
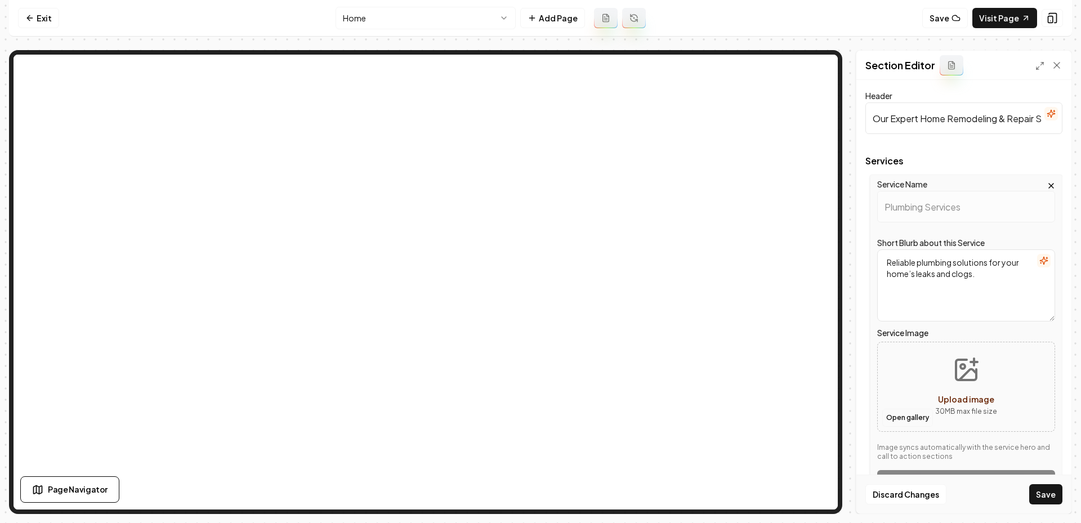
click at [897, 418] on button "Open gallery" at bounding box center [907, 418] width 51 height 18
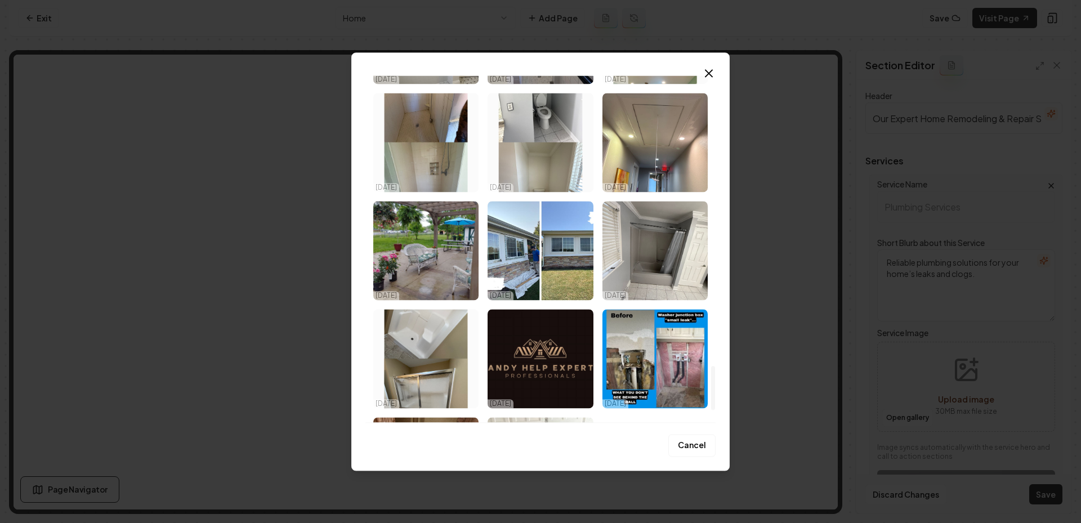
scroll to position [2386, 0]
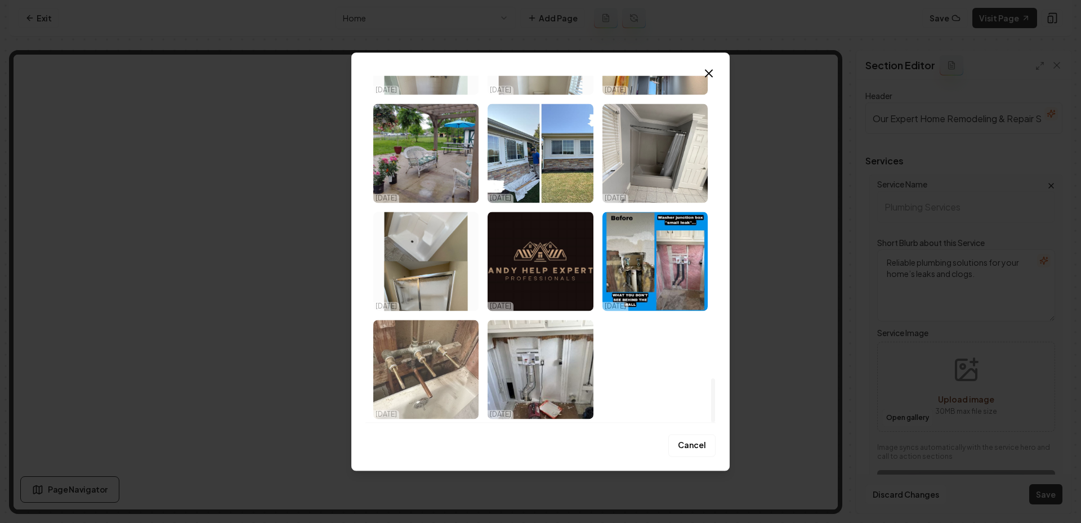
click at [430, 373] on img "Select image image_68eeb5fa5c7cd75eb804a362.jpeg" at bounding box center [425, 369] width 105 height 99
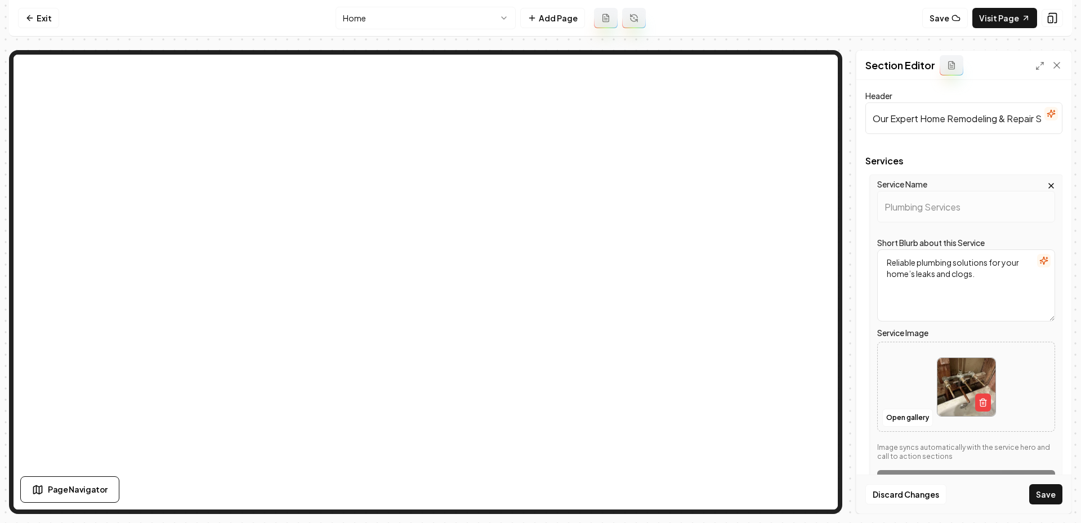
scroll to position [90, 0]
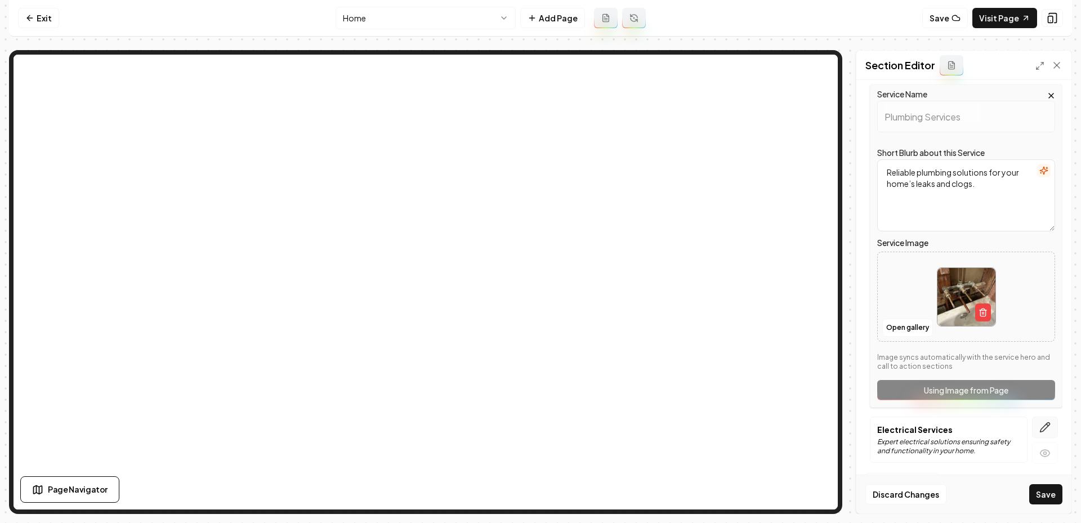
click at [1043, 419] on button "button" at bounding box center [1045, 427] width 26 height 21
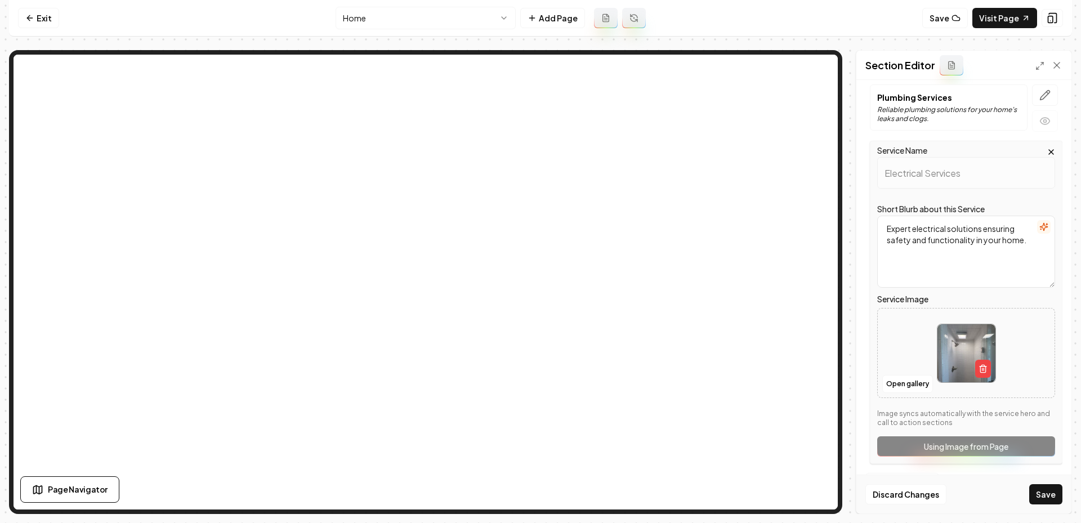
scroll to position [0, 0]
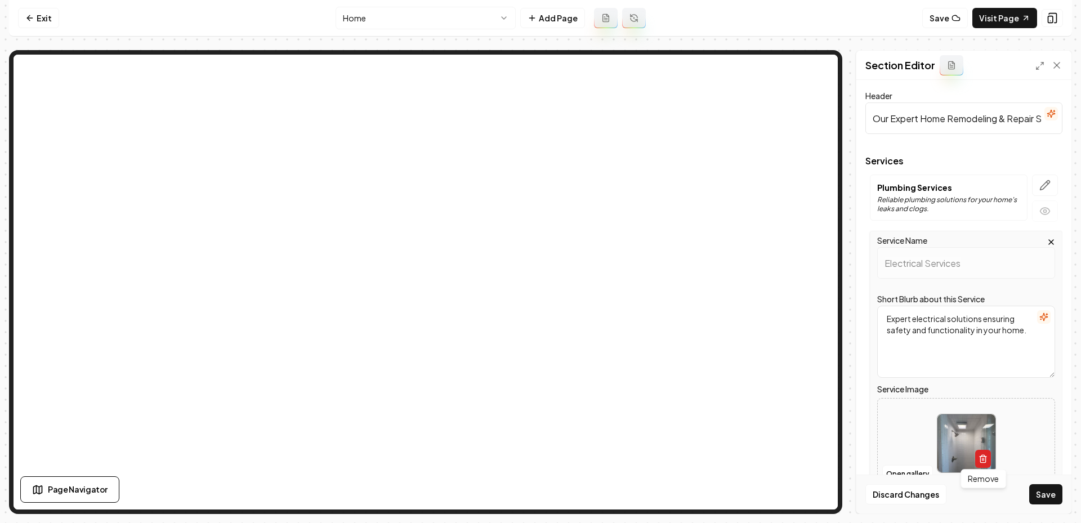
click at [985, 452] on button "button" at bounding box center [983, 459] width 16 height 18
click at [904, 466] on button "Open gallery" at bounding box center [907, 474] width 51 height 18
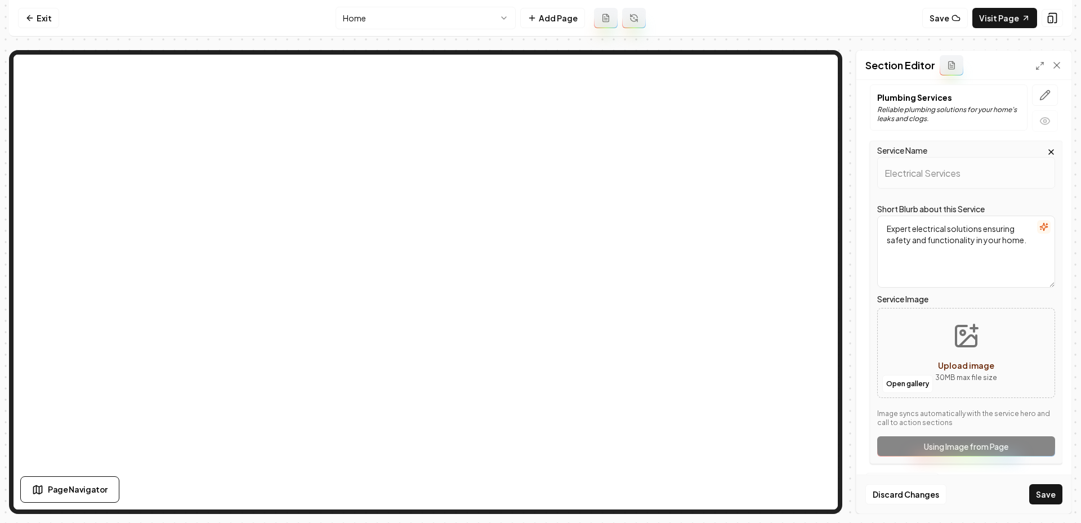
click at [961, 348] on button "Upload image 30 MB max file size" at bounding box center [966, 353] width 80 height 79
type input "**********"
click at [1049, 499] on button "Save" at bounding box center [1045, 494] width 33 height 20
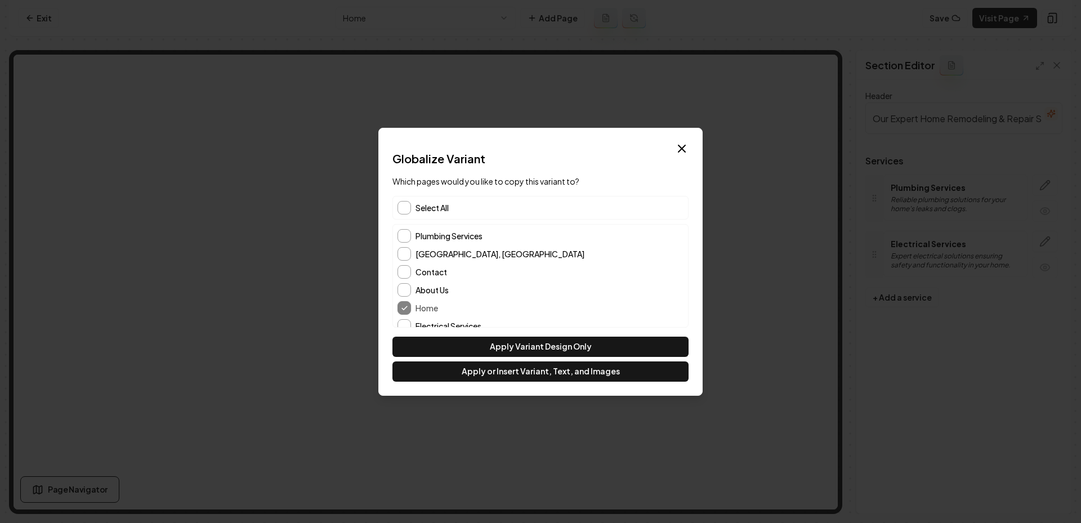
scroll to position [10, 0]
click at [413, 278] on div "About Us" at bounding box center [540, 281] width 286 height 14
click at [402, 278] on button "About Us" at bounding box center [404, 281] width 14 height 14
click at [400, 261] on button "Contact" at bounding box center [404, 263] width 14 height 14
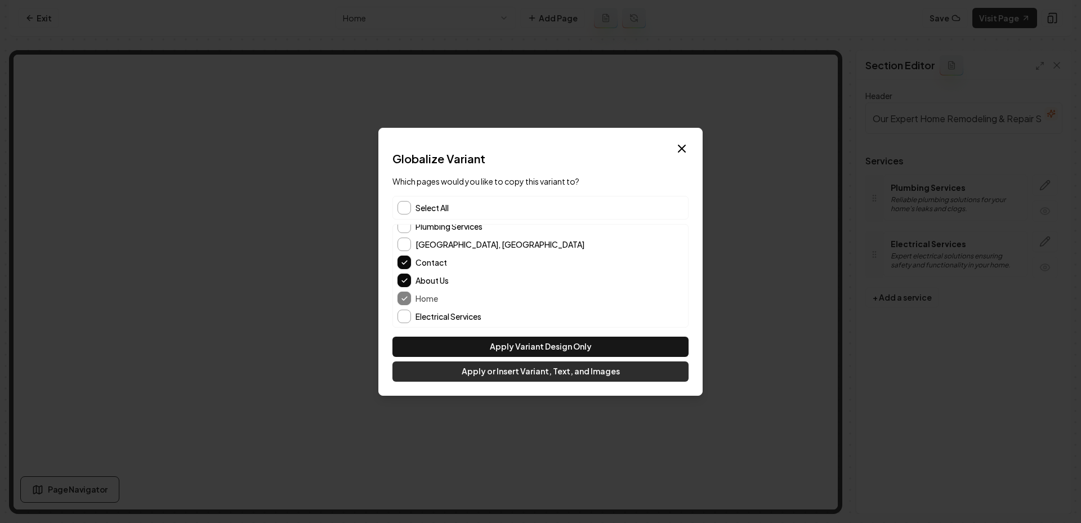
click at [457, 375] on button "Apply or Insert Variant, Text, and Images" at bounding box center [540, 371] width 296 height 20
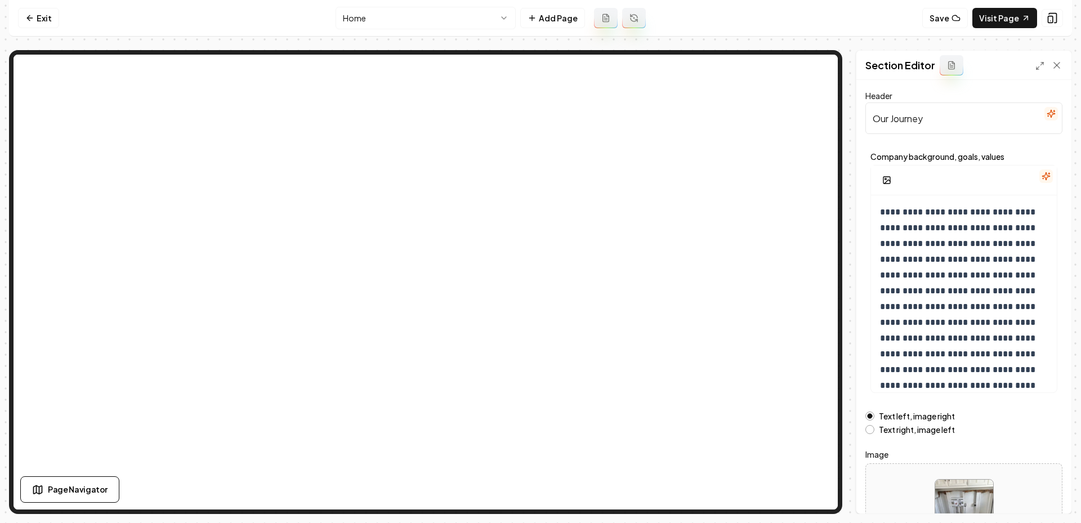
scroll to position [83, 0]
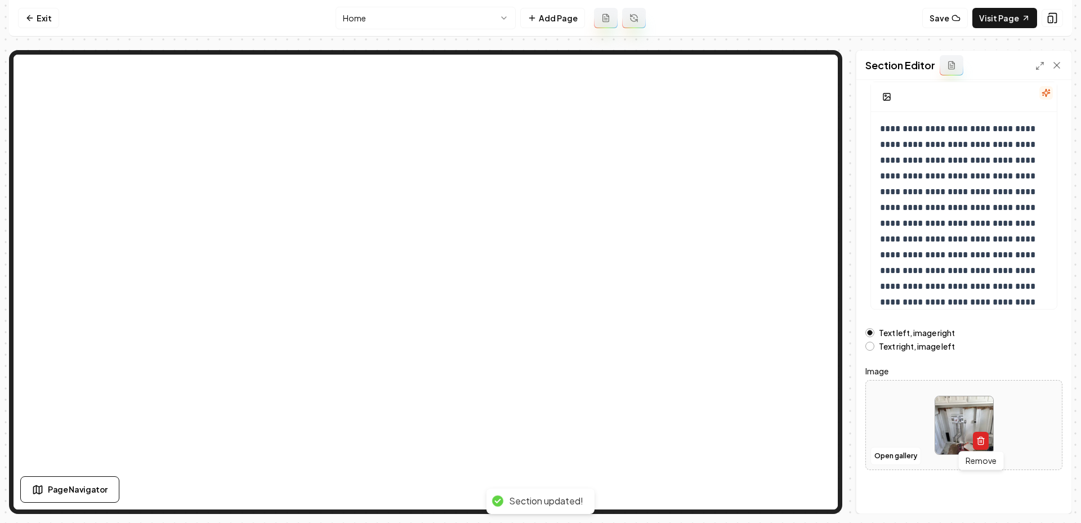
click at [978, 444] on icon "button" at bounding box center [980, 440] width 9 height 9
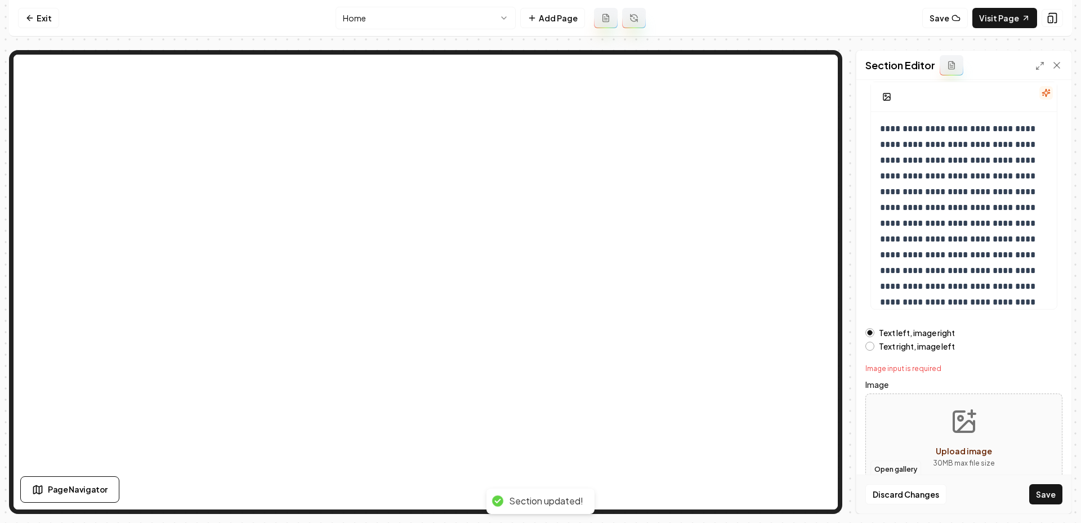
click at [887, 468] on button "Open gallery" at bounding box center [895, 469] width 51 height 18
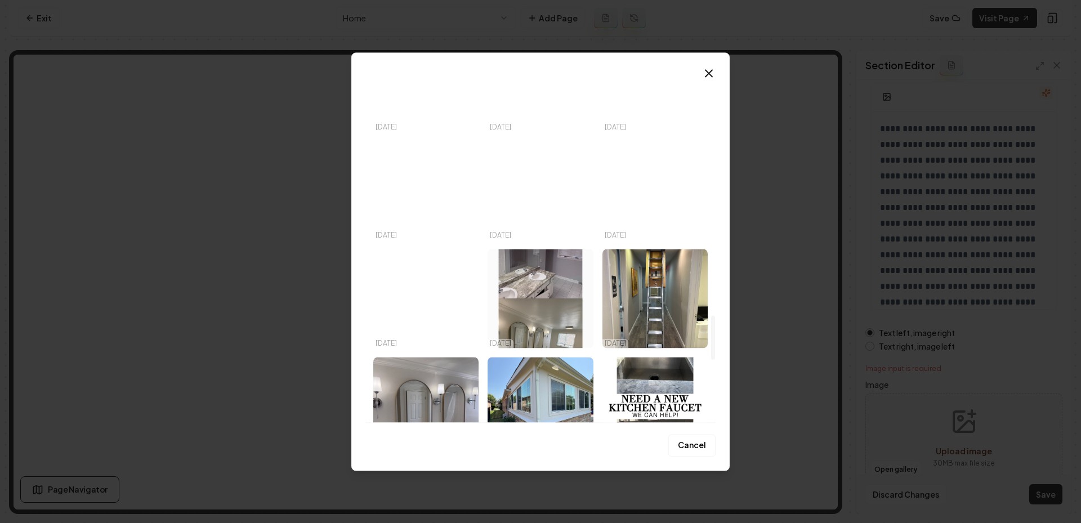
scroll to position [2047, 0]
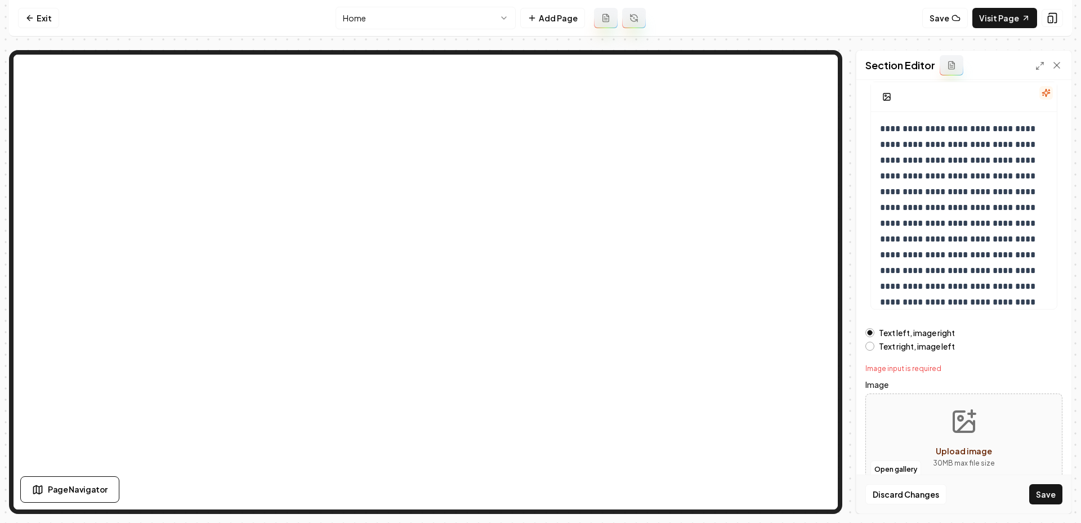
click at [963, 422] on icon "Upload image" at bounding box center [963, 421] width 27 height 27
type input "**********"
click at [1045, 499] on button "Save" at bounding box center [1045, 494] width 33 height 20
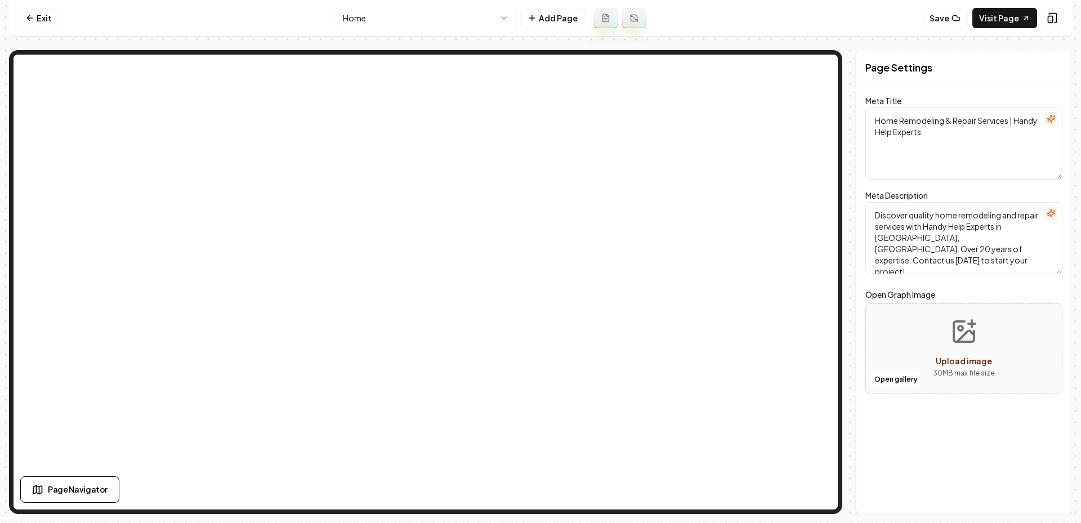
scroll to position [0, 0]
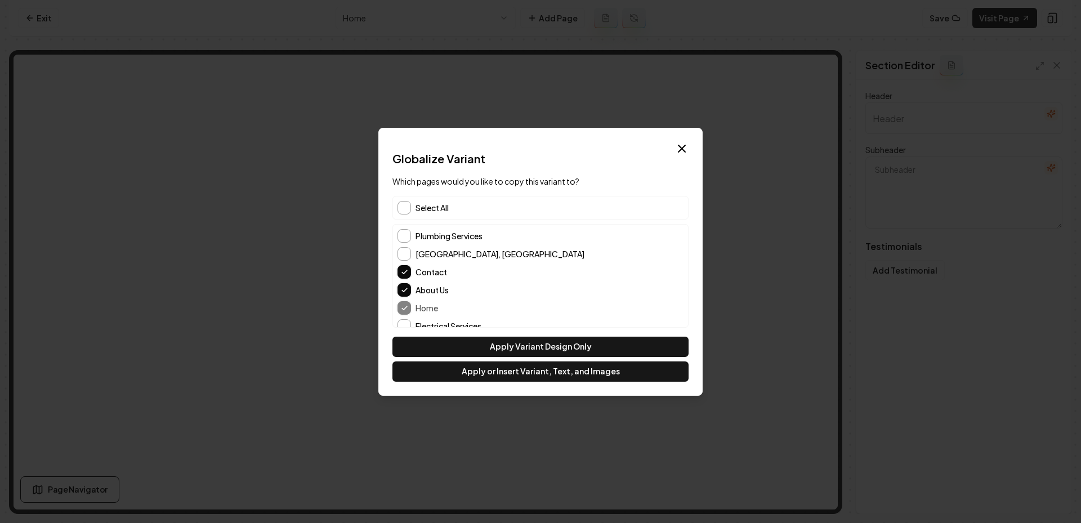
type input "Our clients recommend us"
type textarea "See their stories and what keeps them coming back"
click at [493, 373] on button "Apply or Insert Variant, Text, and Images" at bounding box center [540, 371] width 296 height 20
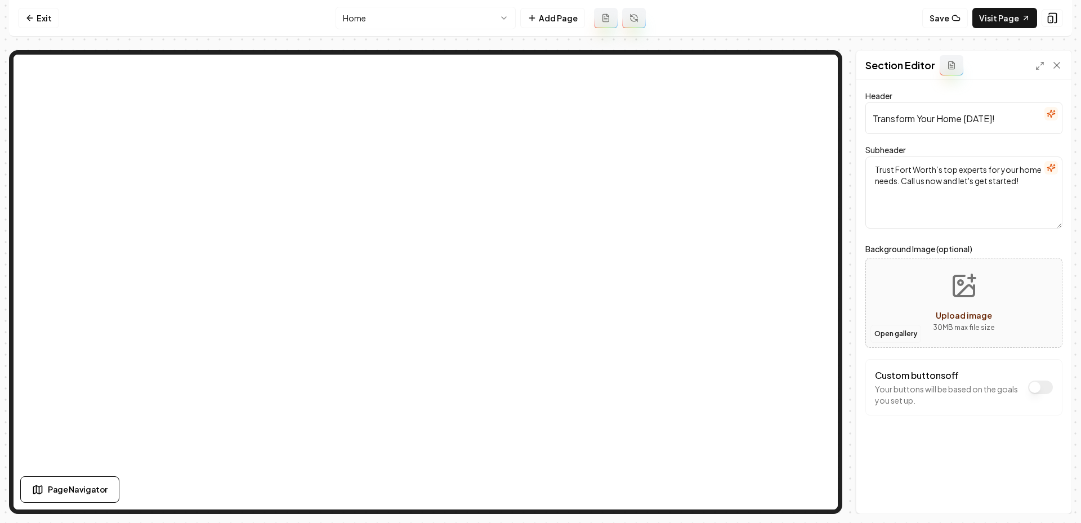
click at [891, 336] on button "Open gallery" at bounding box center [895, 334] width 51 height 18
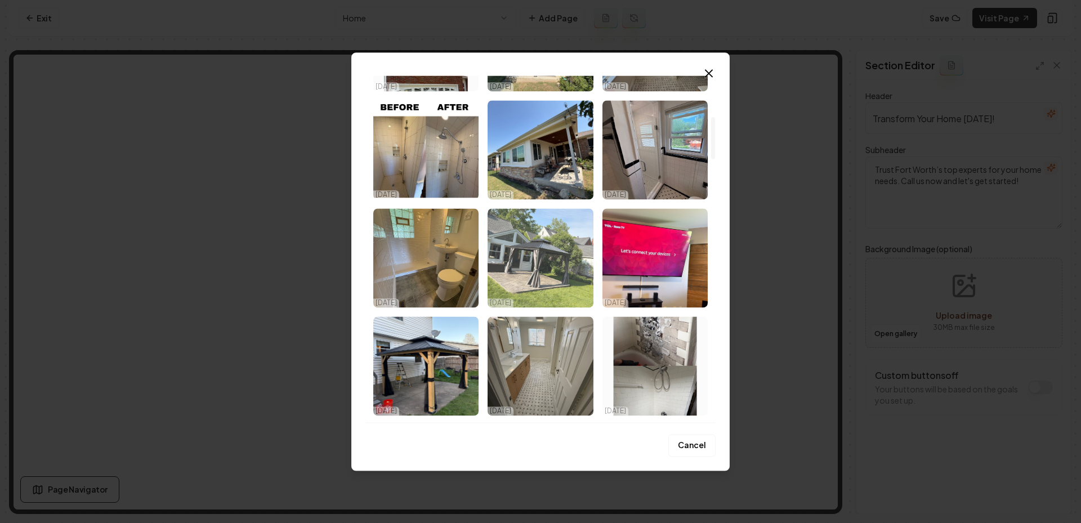
scroll to position [424, 0]
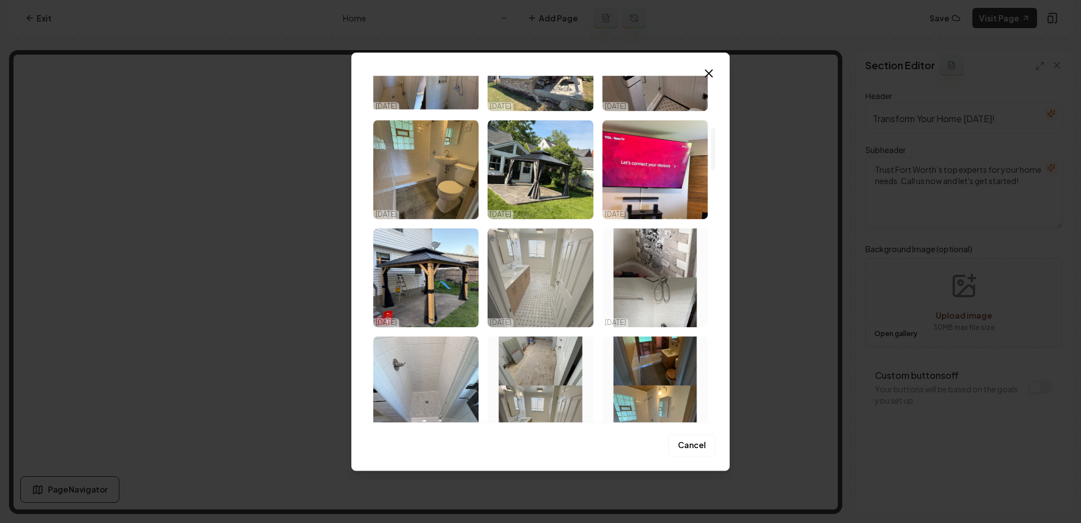
click at [552, 303] on img "Select image image_68eeb5fe5c7cd75eb804b393.jpeg" at bounding box center [539, 277] width 105 height 99
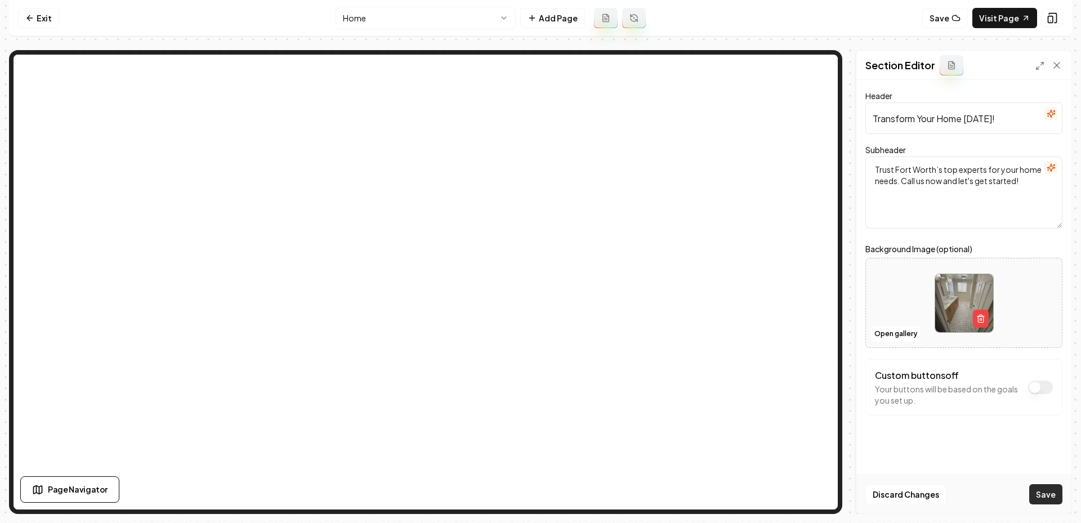
click at [1055, 503] on button "Save" at bounding box center [1045, 494] width 33 height 20
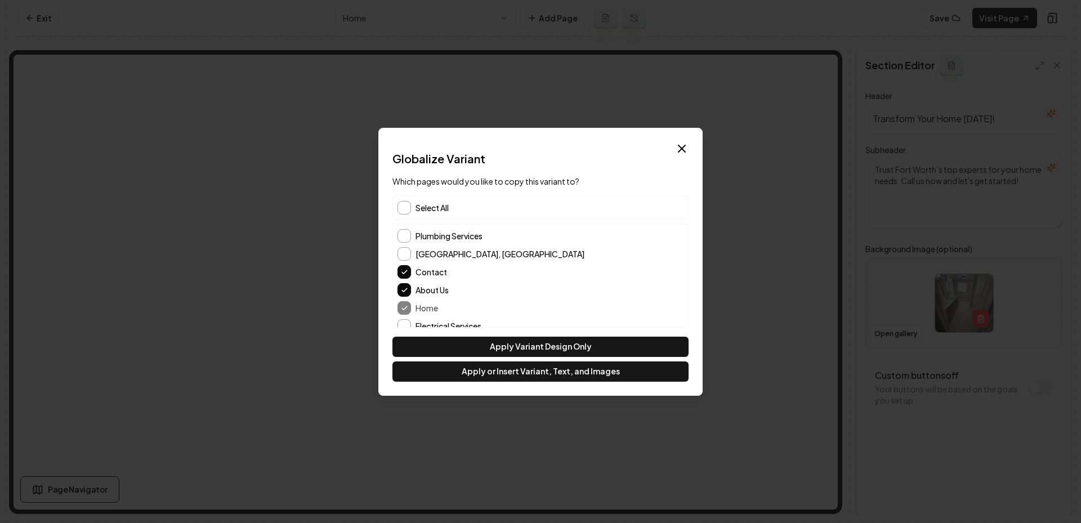
click at [393, 198] on div "Select All" at bounding box center [540, 208] width 296 height 24
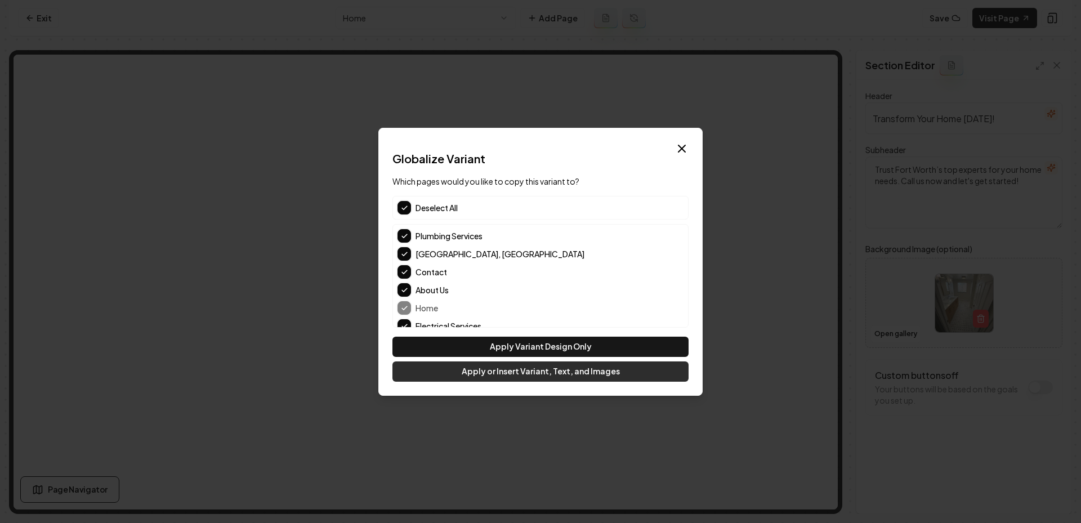
click at [592, 376] on button "Apply or Insert Variant, Text, and Images" at bounding box center [540, 371] width 296 height 20
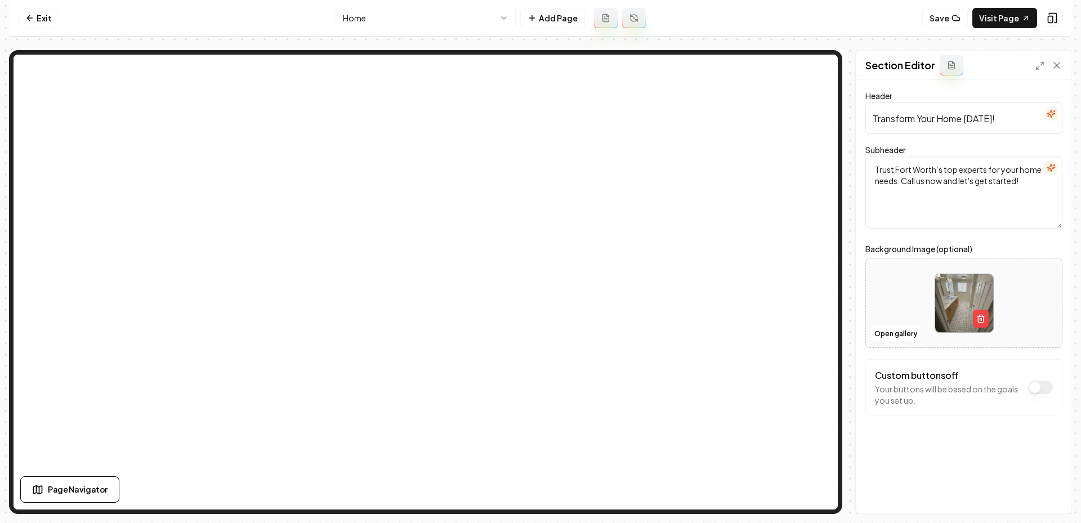
click at [435, 18] on html "Computer Required This feature is only available on a computer. Please switch t…" at bounding box center [540, 261] width 1081 height 523
click at [991, 317] on img at bounding box center [964, 303] width 58 height 58
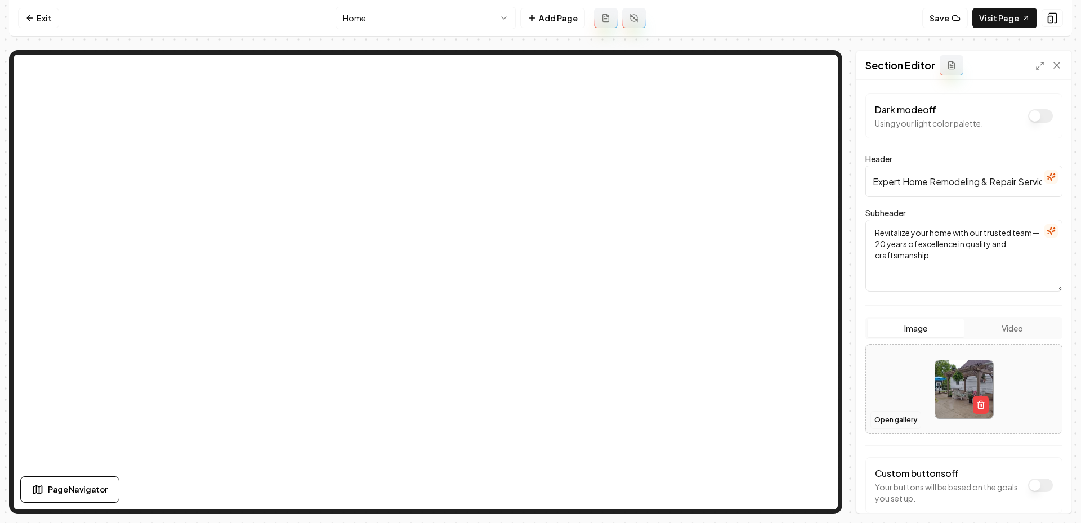
click at [898, 420] on button "Open gallery" at bounding box center [895, 420] width 51 height 18
click at [979, 404] on line "button" at bounding box center [979, 405] width 0 height 2
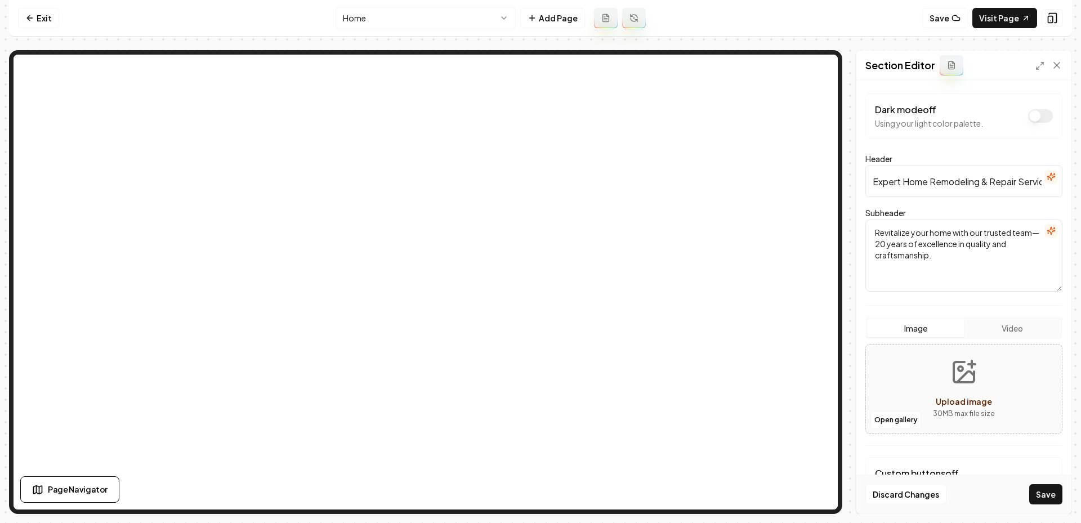
click at [954, 371] on icon "Upload image" at bounding box center [964, 372] width 20 height 20
click at [891, 420] on button "Open gallery" at bounding box center [895, 420] width 51 height 18
click at [936, 401] on button "Upload image 30 MB max file size" at bounding box center [964, 389] width 80 height 79
type input "**********"
click at [1052, 493] on button "Save" at bounding box center [1045, 494] width 33 height 20
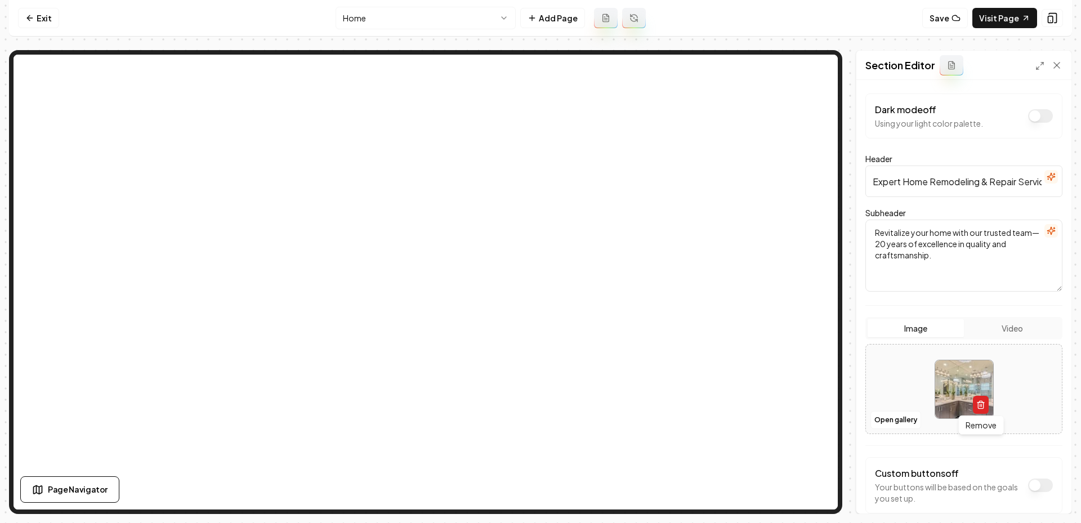
click at [986, 408] on button "button" at bounding box center [981, 405] width 16 height 18
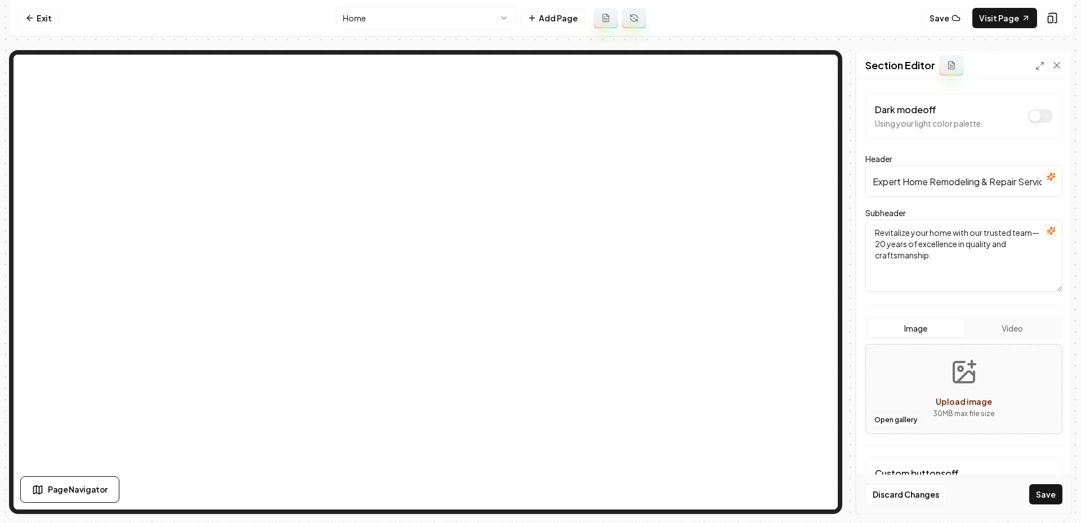
click at [880, 414] on button "Open gallery" at bounding box center [895, 420] width 51 height 18
drag, startPoint x: 991, startPoint y: 413, endPoint x: 957, endPoint y: 350, distance: 71.5
click at [957, 350] on button "Upload image 30 MB max file size" at bounding box center [964, 389] width 80 height 79
type input "**********"
click at [1040, 491] on button "Save" at bounding box center [1045, 494] width 33 height 20
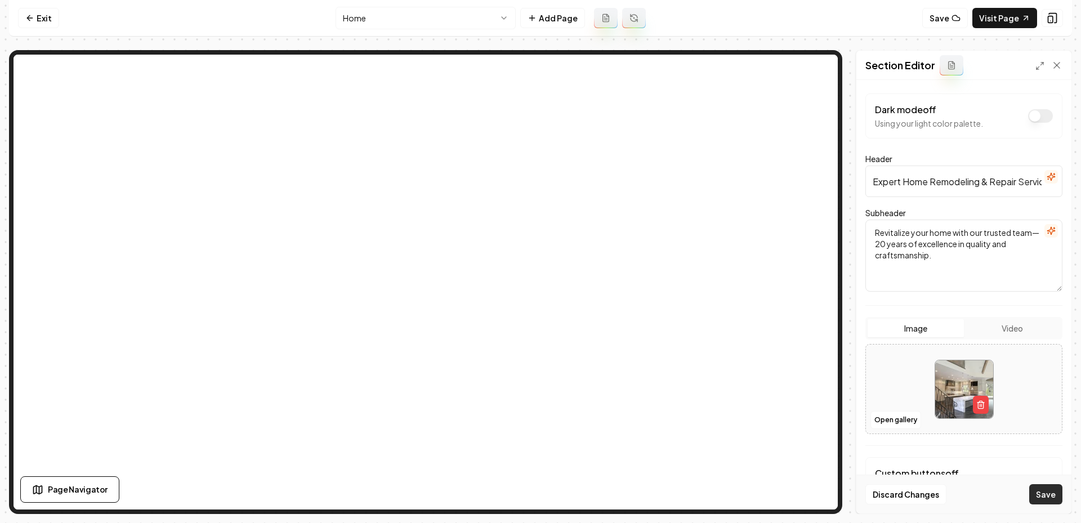
click at [1039, 496] on button "Save" at bounding box center [1045, 494] width 33 height 20
click at [476, 12] on html "Computer Required This feature is only available on a computer. Please switch t…" at bounding box center [540, 261] width 1081 height 523
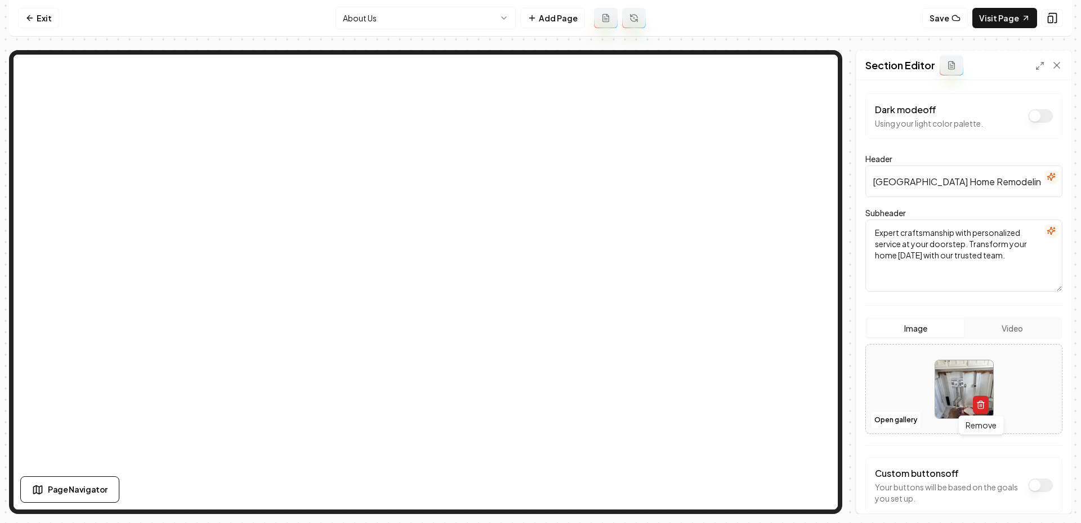
click at [978, 402] on icon "button" at bounding box center [980, 402] width 7 height 0
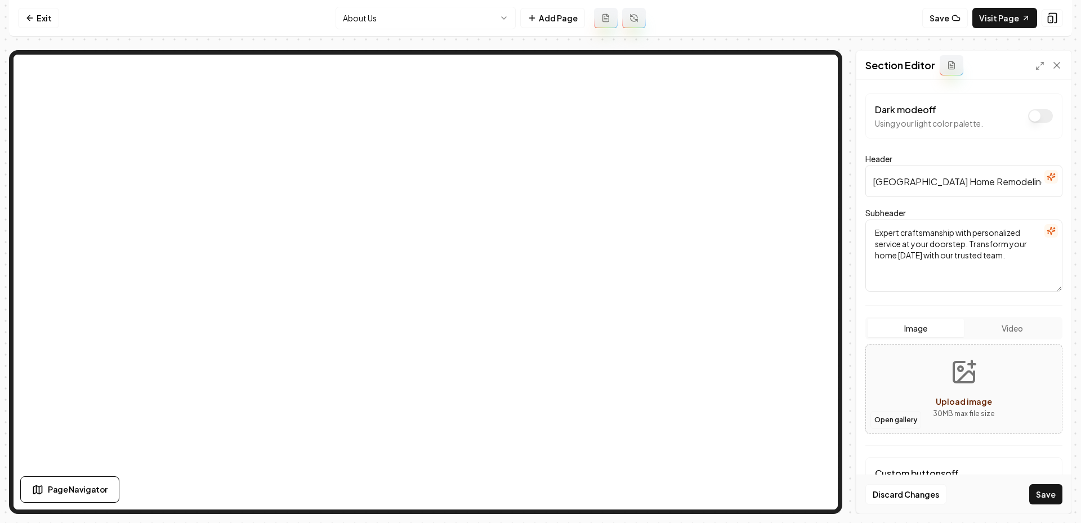
click at [896, 418] on button "Open gallery" at bounding box center [895, 420] width 51 height 18
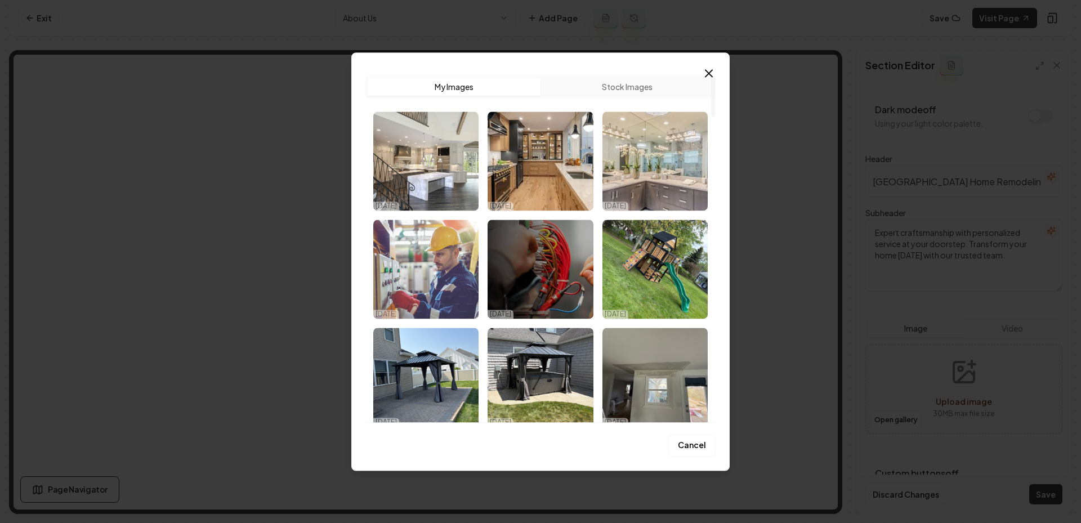
click at [453, 263] on img "Select image image_68eeb75f5c7cd75eb80e2826.jpg" at bounding box center [425, 269] width 105 height 99
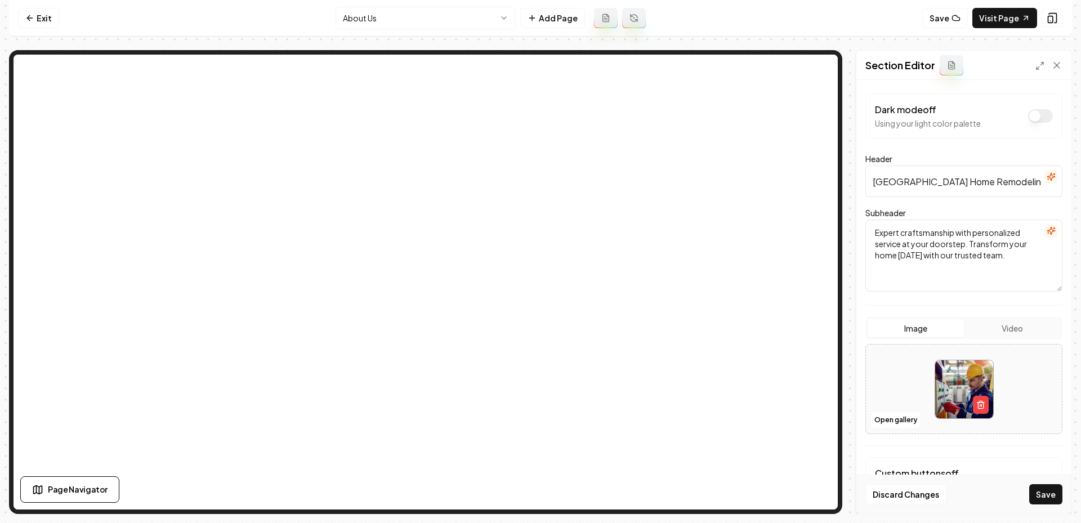
click at [1029, 485] on div "Discard Changes Save" at bounding box center [963, 494] width 215 height 39
click at [1047, 493] on button "Save" at bounding box center [1045, 494] width 33 height 20
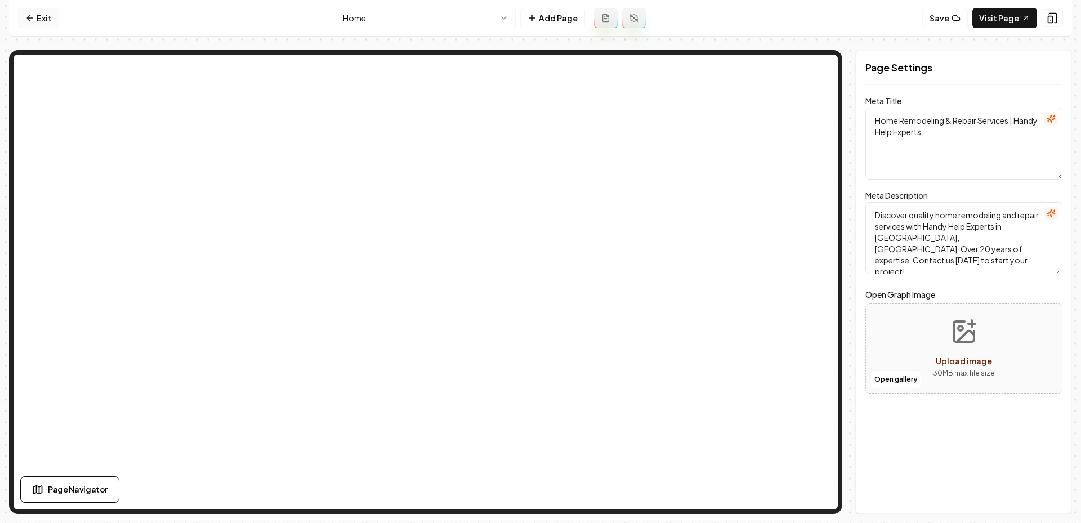
click at [46, 19] on link "Exit" at bounding box center [38, 18] width 41 height 20
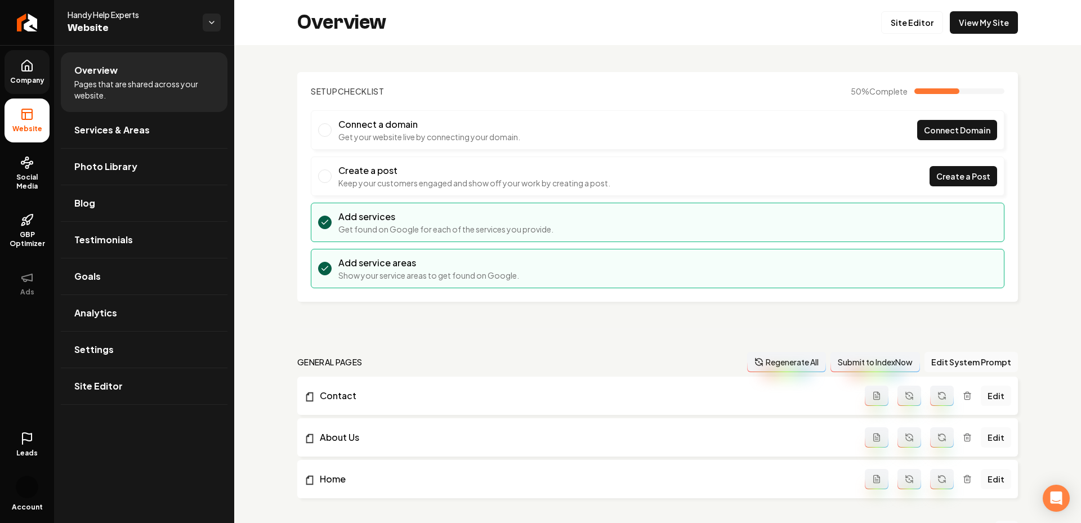
click at [24, 85] on link "Company" at bounding box center [27, 72] width 45 height 44
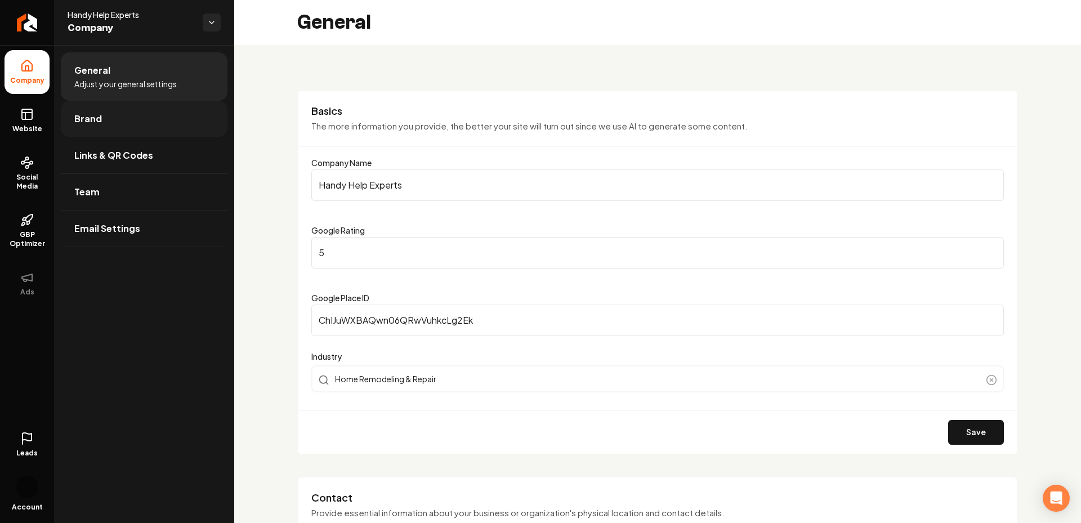
click at [87, 124] on span "Brand" at bounding box center [88, 119] width 28 height 14
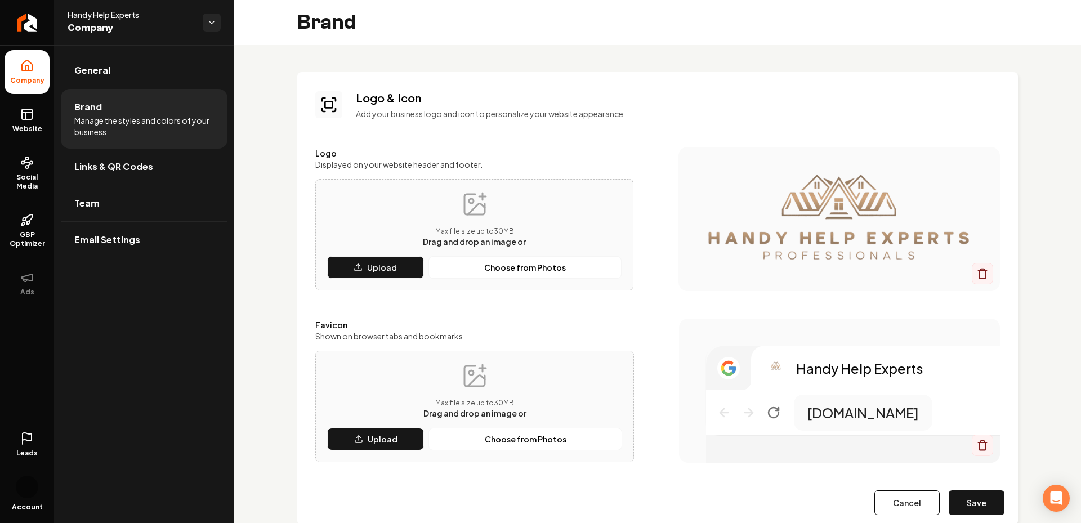
click at [758, 481] on div "Cancel Save" at bounding box center [657, 502] width 721 height 43
click at [970, 124] on div "Logo & Icon Add your business logo and icon to personalize your website appeara…" at bounding box center [657, 298] width 721 height 452
click at [382, 439] on p "Upload" at bounding box center [383, 438] width 30 height 11
click at [994, 496] on button "Save" at bounding box center [977, 502] width 56 height 25
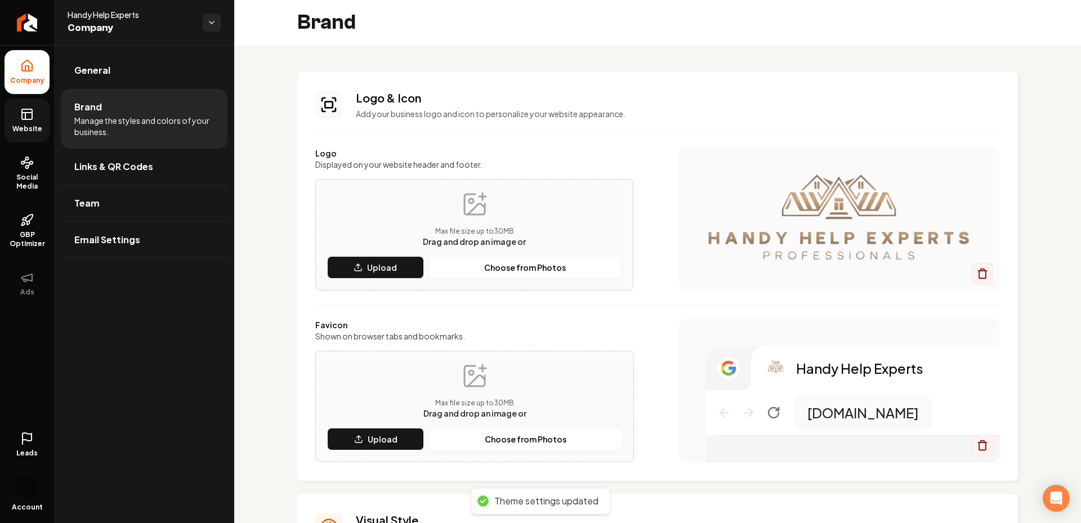
click at [26, 120] on link "Website" at bounding box center [27, 121] width 45 height 44
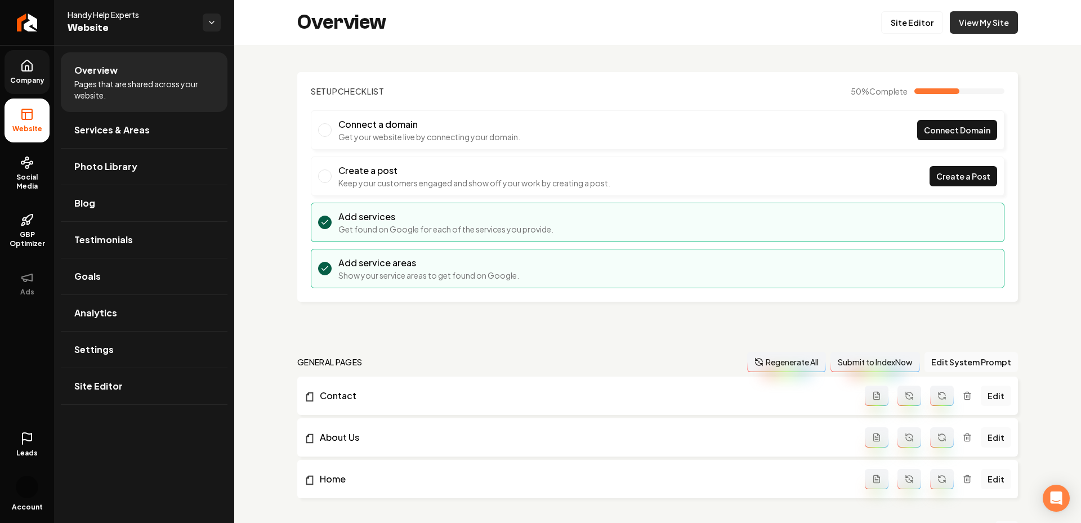
click at [1005, 26] on link "View My Site" at bounding box center [984, 22] width 68 height 23
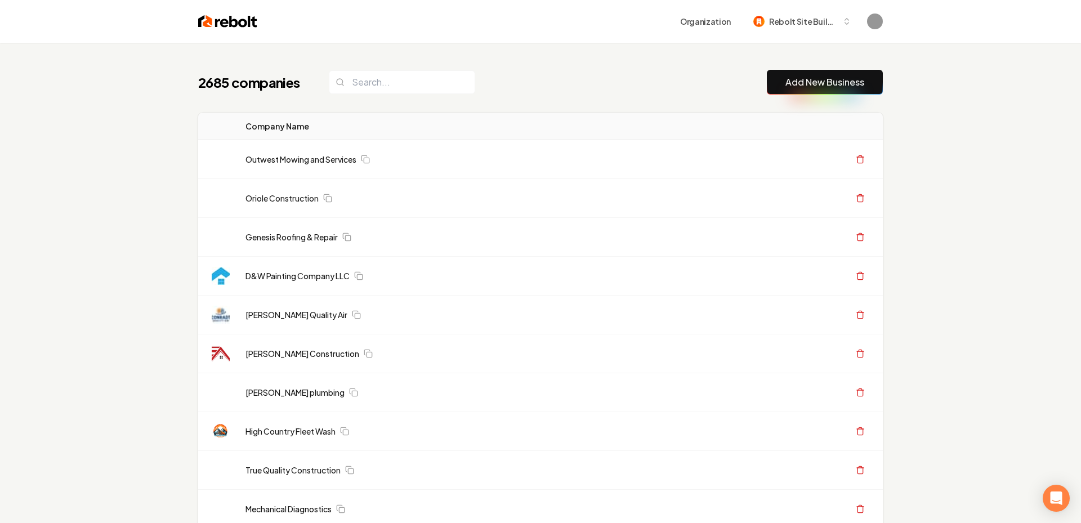
click at [798, 91] on button "Add New Business" at bounding box center [825, 82] width 116 height 25
click at [795, 87] on link "Add New Business" at bounding box center [824, 82] width 79 height 14
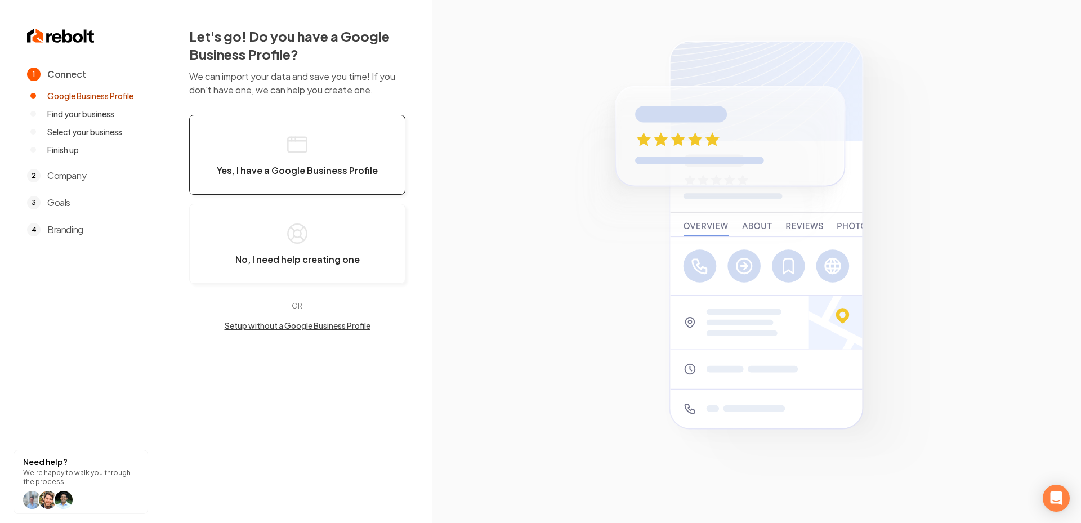
click at [318, 132] on button "Yes, I have a Google Business Profile" at bounding box center [297, 155] width 216 height 80
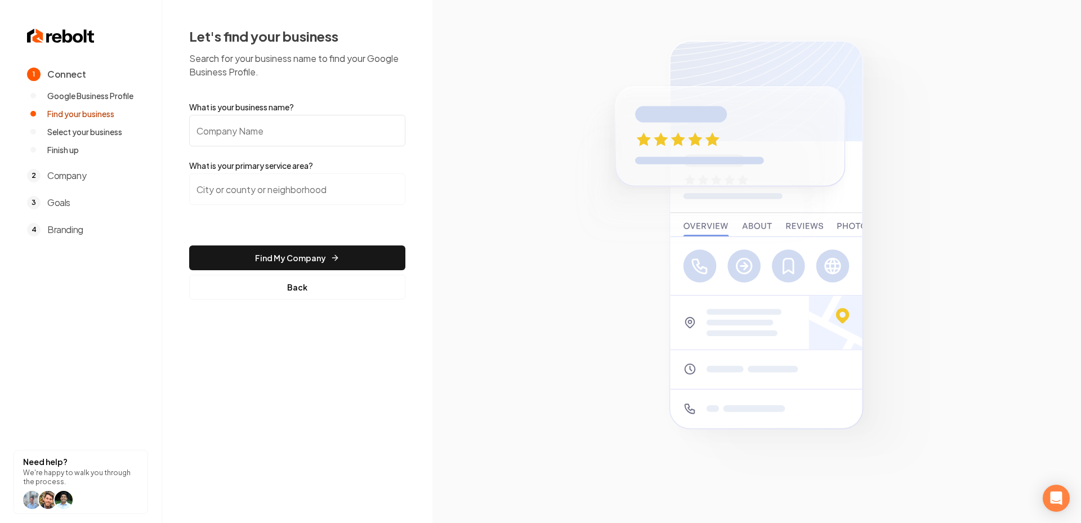
click at [264, 120] on input "What is your business name?" at bounding box center [297, 131] width 216 height 32
paste input "Edge Shines"
type input "Edge Shines"
click at [635, 228] on img at bounding box center [756, 261] width 389 height 470
click at [266, 193] on input "search" at bounding box center [297, 189] width 216 height 32
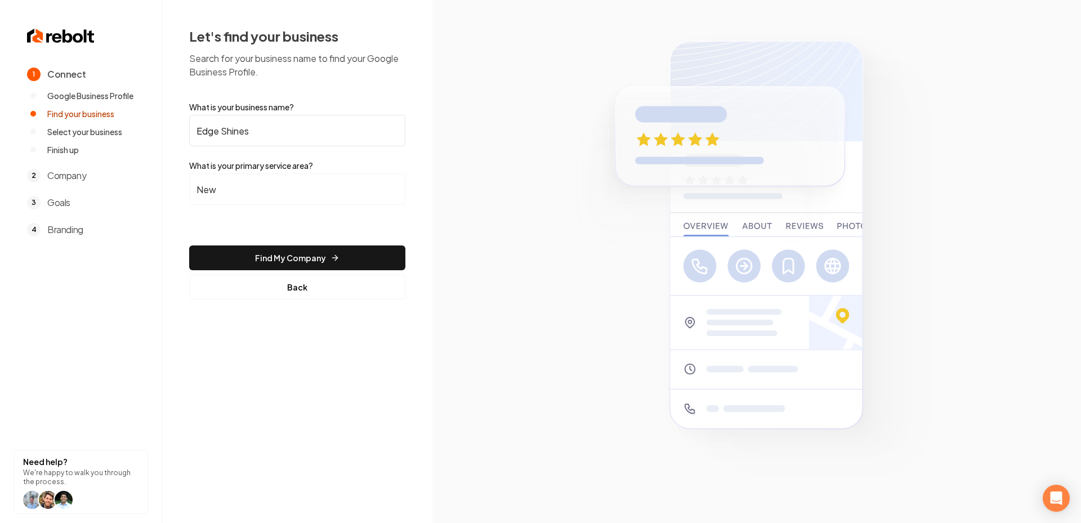
click at [386, 132] on input "Edge Shines" at bounding box center [297, 131] width 216 height 32
click at [256, 209] on div "New" at bounding box center [297, 195] width 216 height 45
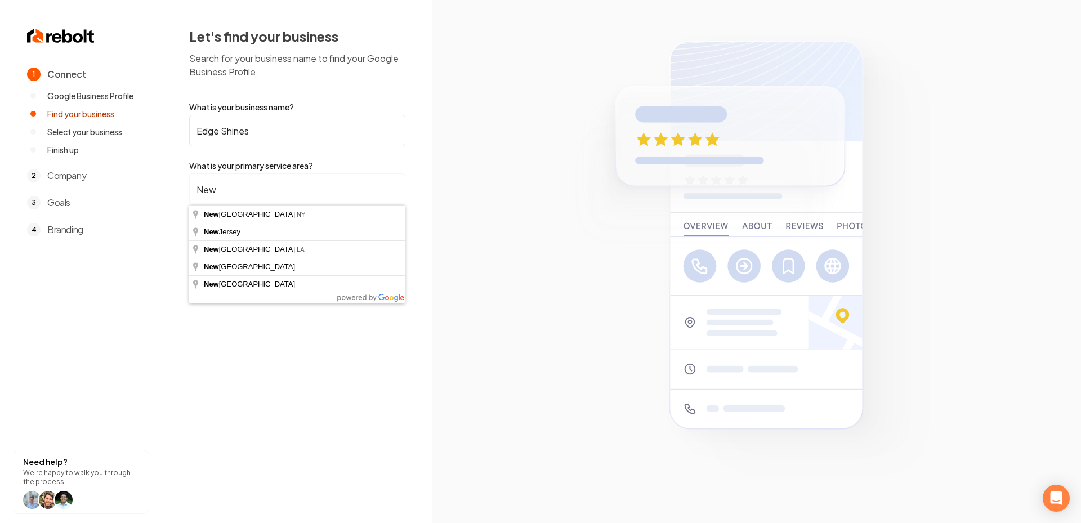
click at [256, 203] on input "New" at bounding box center [297, 189] width 216 height 32
type input "[US_STATE], [GEOGRAPHIC_DATA]"
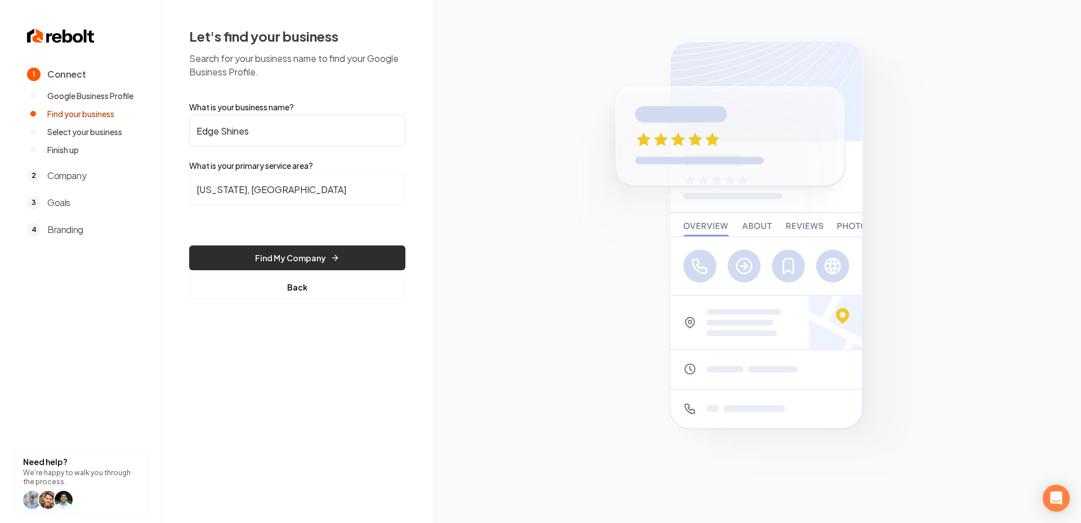
click at [318, 261] on button "Find My Company" at bounding box center [297, 257] width 216 height 25
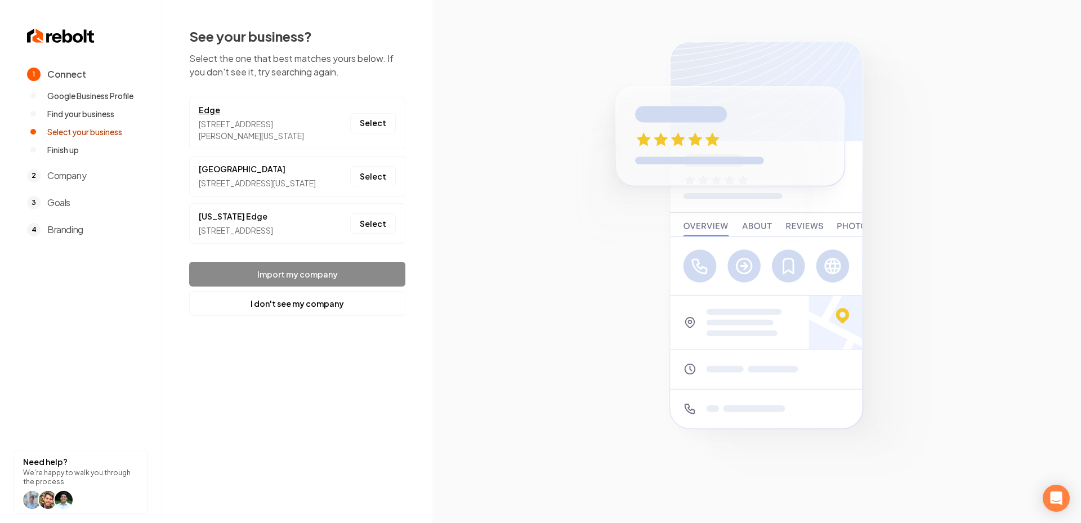
click at [203, 106] on link "Edge" at bounding box center [258, 110] width 118 height 12
click at [208, 169] on link "[GEOGRAPHIC_DATA]" at bounding box center [257, 169] width 117 height 12
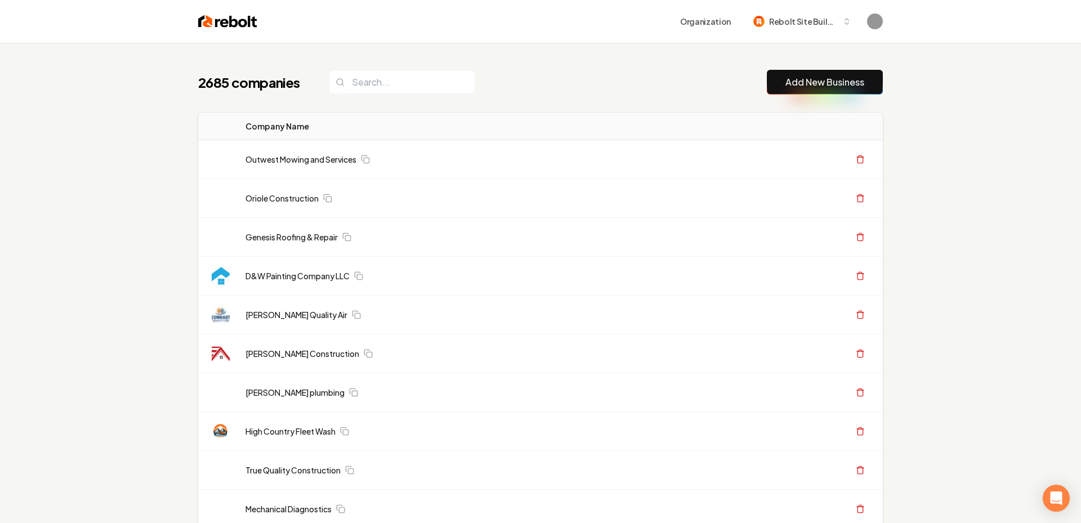
click at [861, 80] on link "Add New Business" at bounding box center [824, 82] width 79 height 14
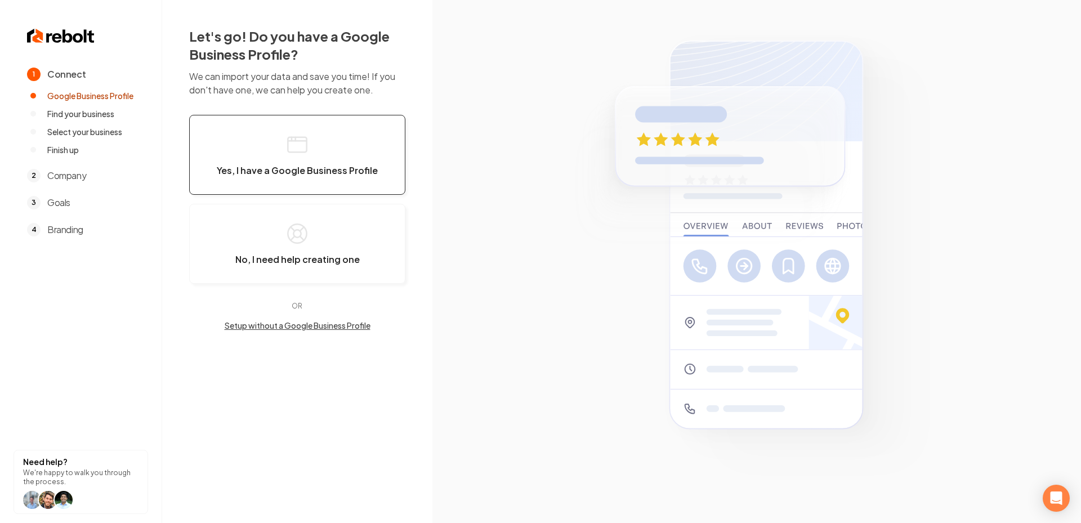
click at [273, 150] on button "Yes, I have a Google Business Profile" at bounding box center [297, 155] width 216 height 80
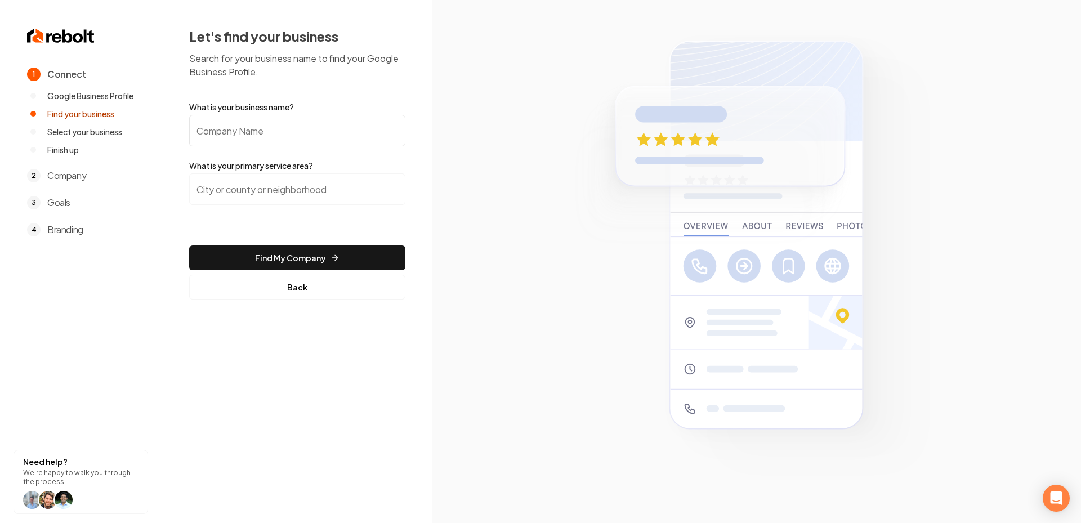
click at [248, 128] on input "What is your business name?" at bounding box center [297, 131] width 216 height 32
click at [279, 285] on button "Back" at bounding box center [297, 287] width 216 height 25
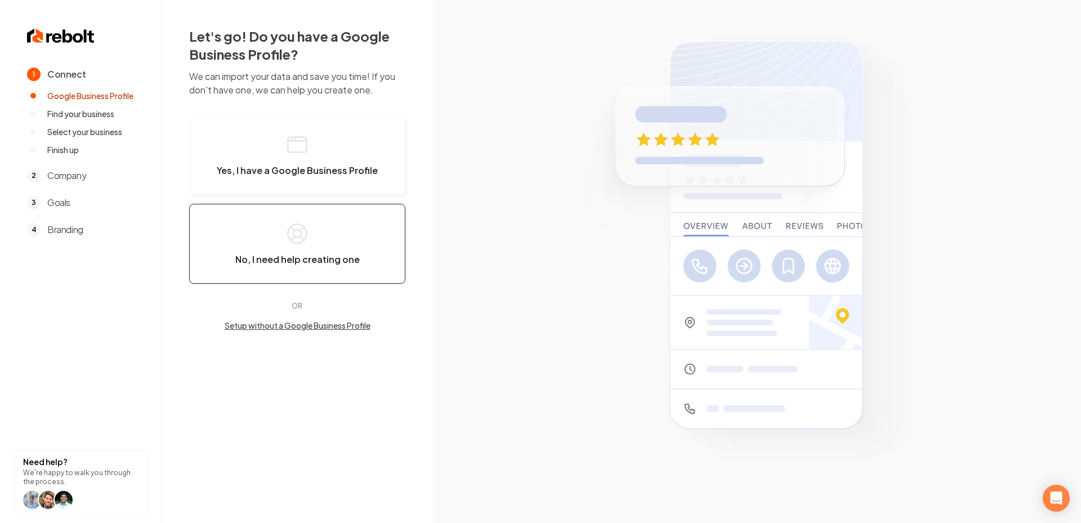
click at [280, 234] on button "No, I need help creating one" at bounding box center [297, 244] width 216 height 80
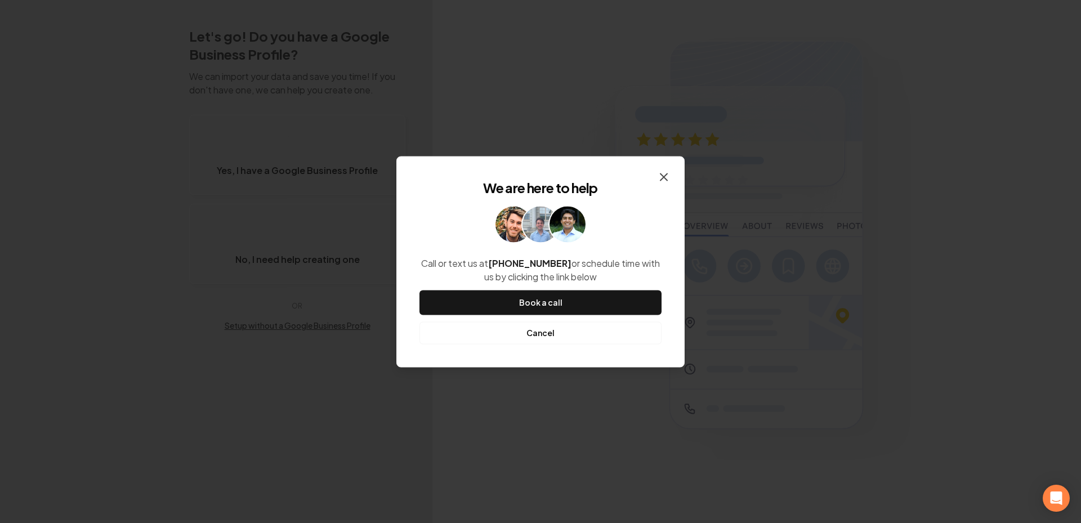
click at [665, 180] on icon "button" at bounding box center [664, 177] width 14 height 14
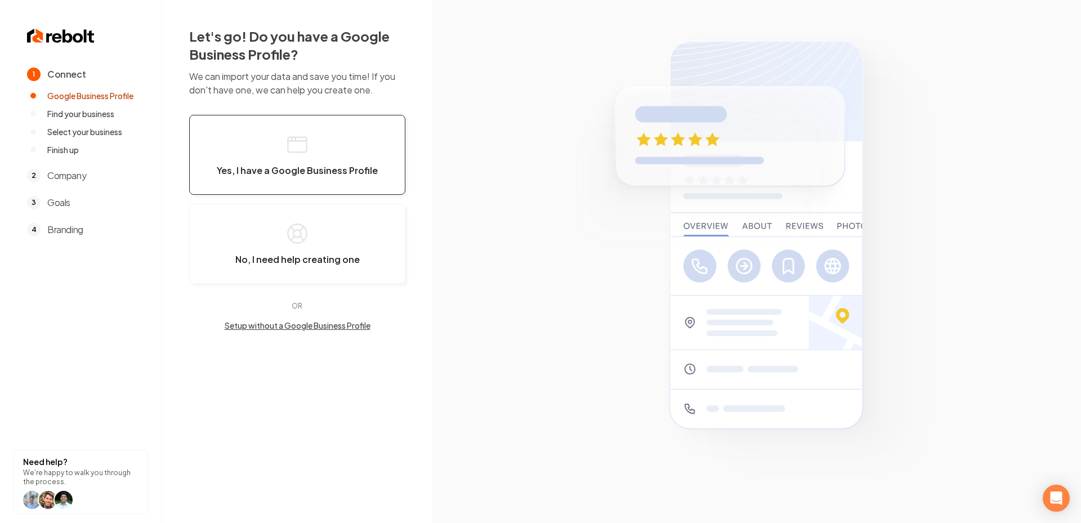
click at [267, 163] on button "Yes, I have a Google Business Profile" at bounding box center [297, 155] width 216 height 80
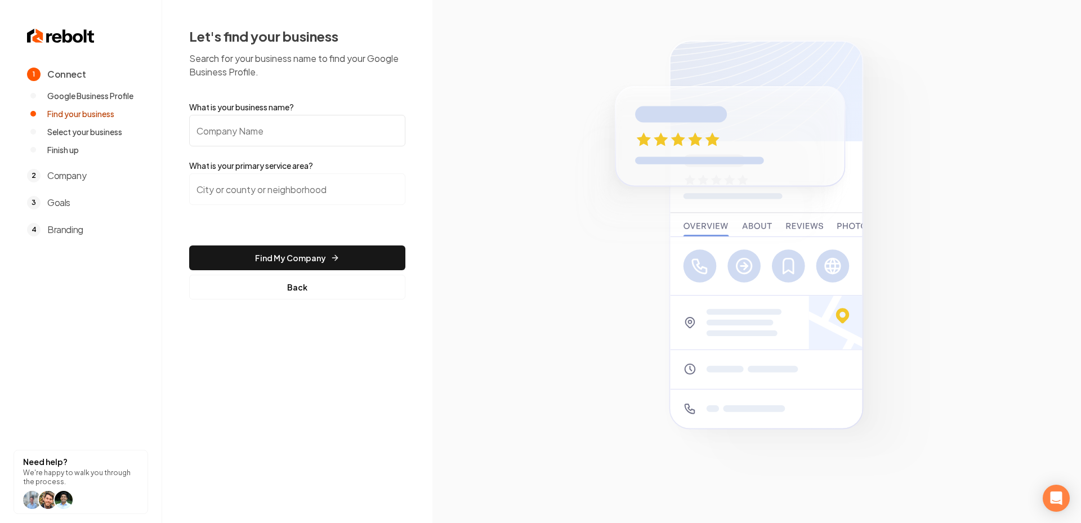
click at [189, 117] on input "What is your business name?" at bounding box center [297, 131] width 216 height 32
type input "Edge Shines"
drag, startPoint x: 297, startPoint y: 191, endPoint x: 275, endPoint y: 187, distance: 23.0
click at [297, 191] on input "search" at bounding box center [297, 189] width 216 height 32
click at [248, 179] on input "search" at bounding box center [297, 189] width 216 height 32
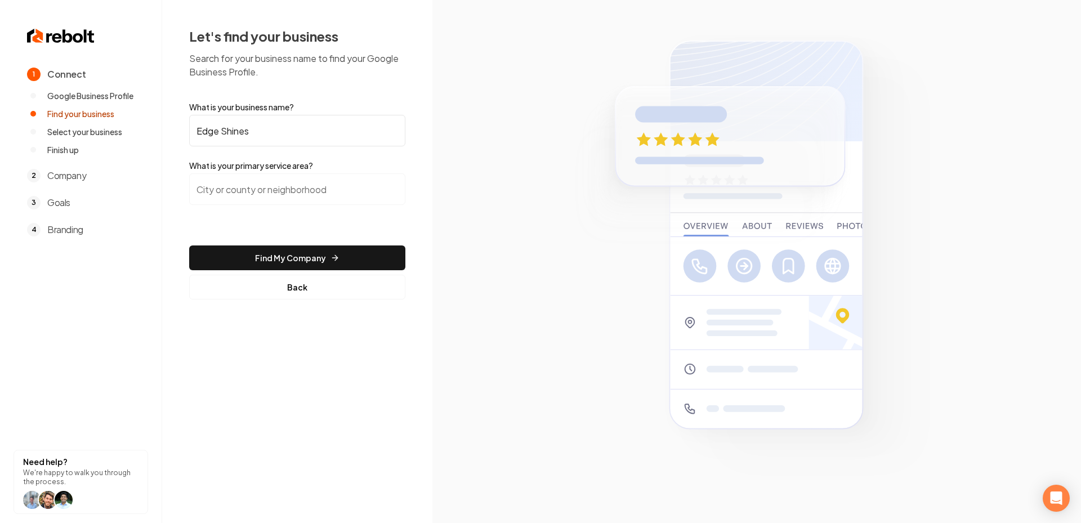
type input "N"
click at [313, 135] on input "Edge Shines" at bounding box center [297, 131] width 216 height 32
type input "Edge Shines Home Services"
click at [262, 186] on input "search" at bounding box center [297, 189] width 216 height 32
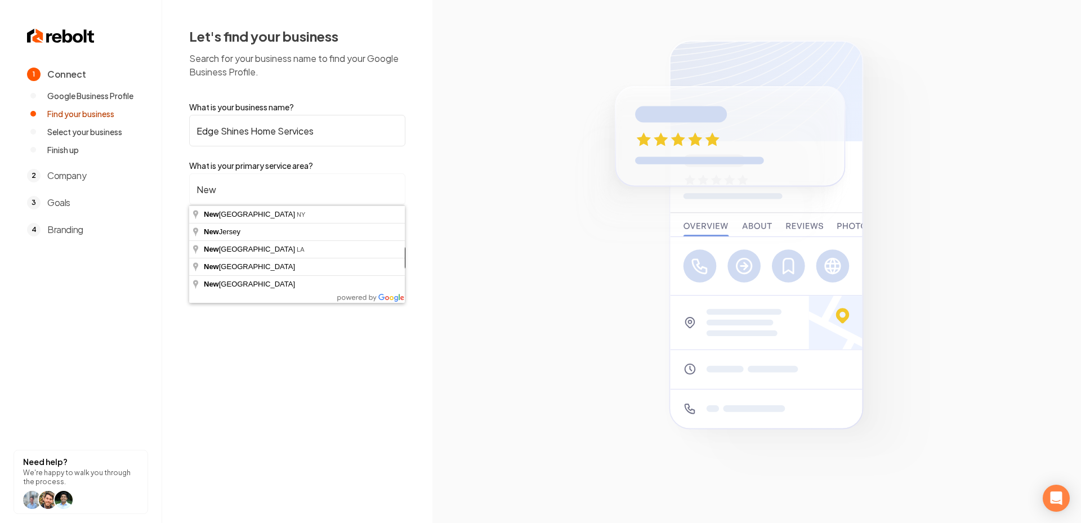
click at [244, 203] on input "New" at bounding box center [297, 189] width 216 height 32
type input "New York, NY"
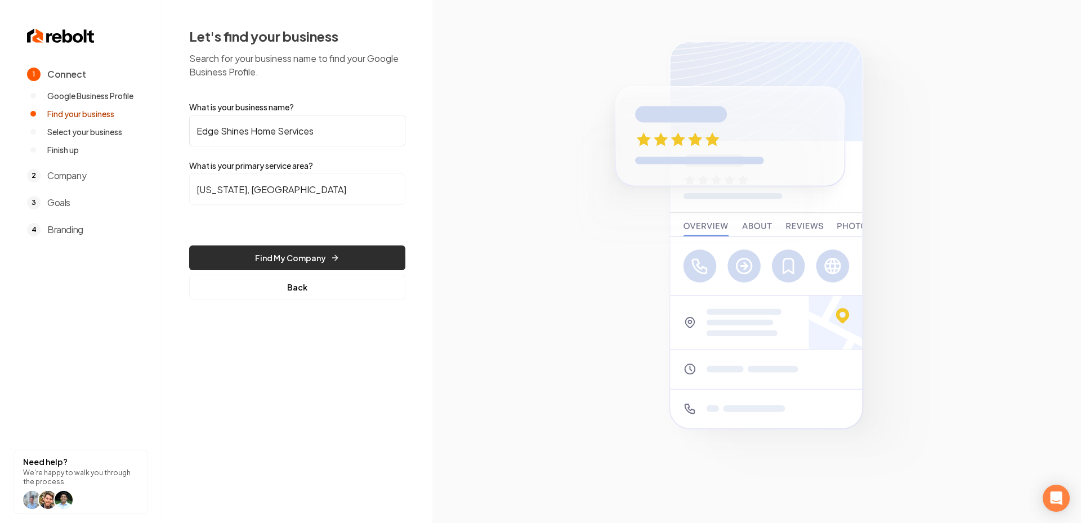
click at [294, 250] on button "Find My Company" at bounding box center [297, 257] width 216 height 25
drag, startPoint x: 273, startPoint y: 194, endPoint x: 186, endPoint y: 194, distance: 86.7
click at [186, 194] on div "Let's find your business Search for your business name to find your Google Busi…" at bounding box center [297, 163] width 270 height 326
click at [390, 186] on input "New York, NY" at bounding box center [297, 189] width 216 height 32
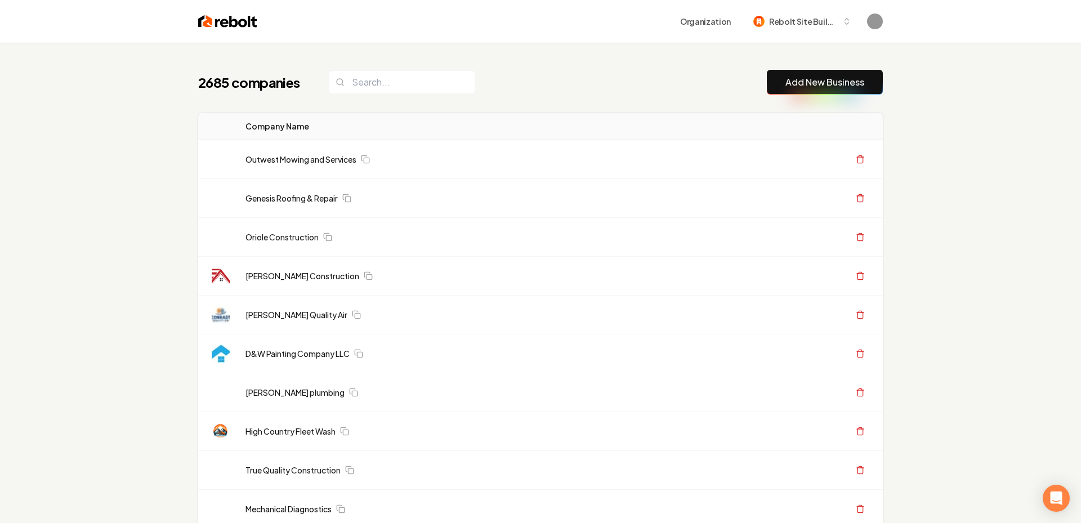
click at [838, 92] on button "Add New Business" at bounding box center [825, 82] width 116 height 25
click at [790, 81] on link "Add New Business" at bounding box center [824, 82] width 79 height 14
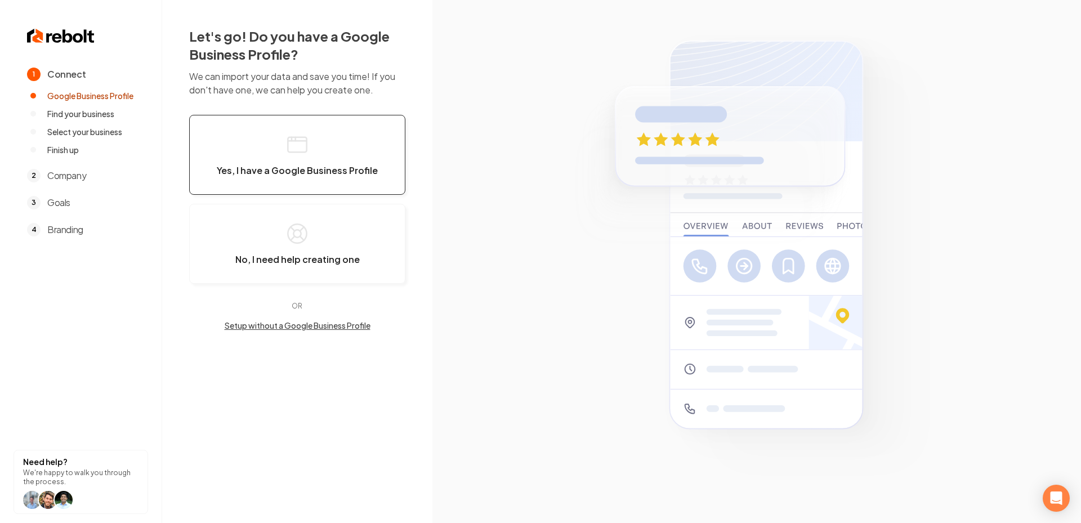
click at [334, 147] on button "Yes, I have a Google Business Profile" at bounding box center [297, 155] width 216 height 80
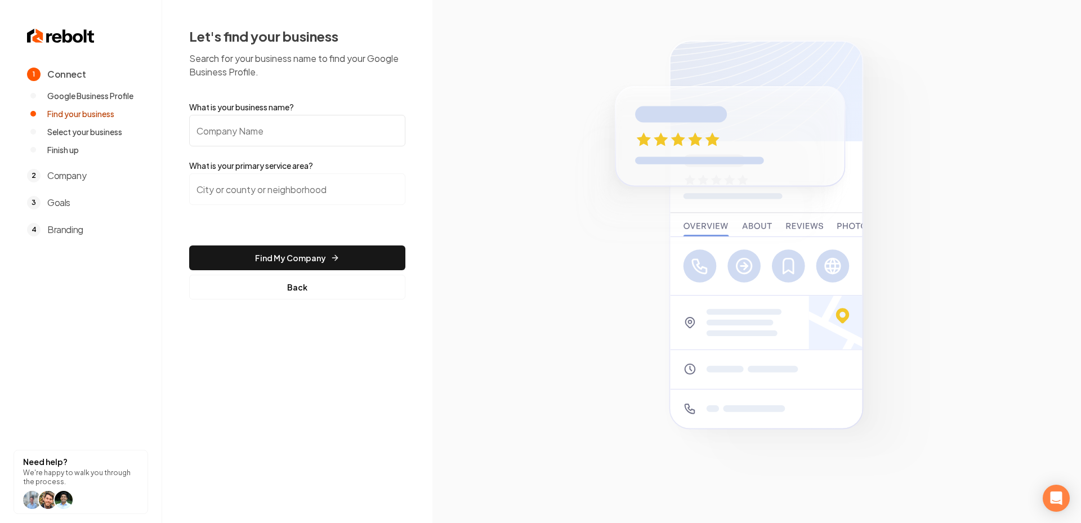
click at [310, 133] on input "What is your business name?" at bounding box center [297, 131] width 216 height 32
type input "Edge Shines Home Services"
click at [278, 189] on input "search" at bounding box center [297, 189] width 216 height 32
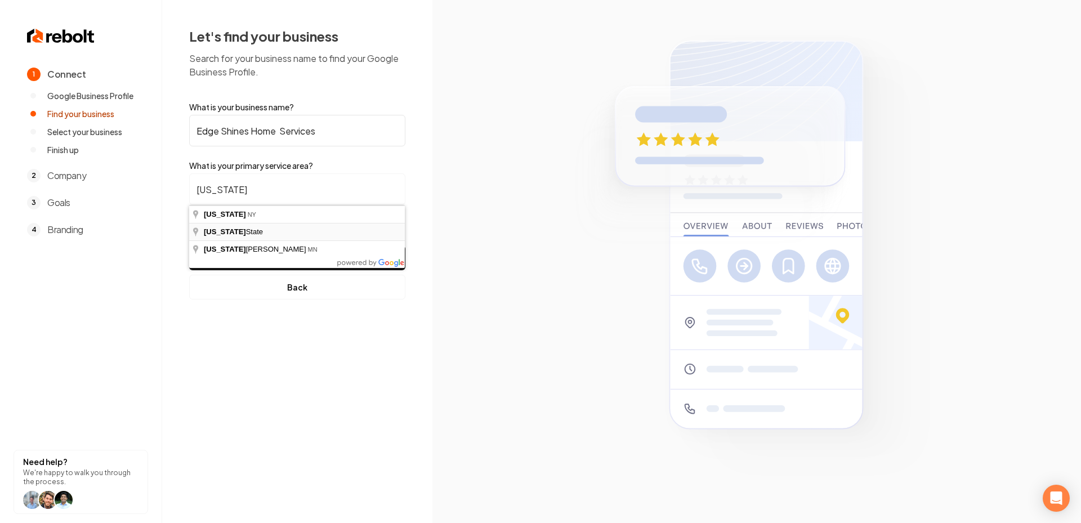
type input "New York State"
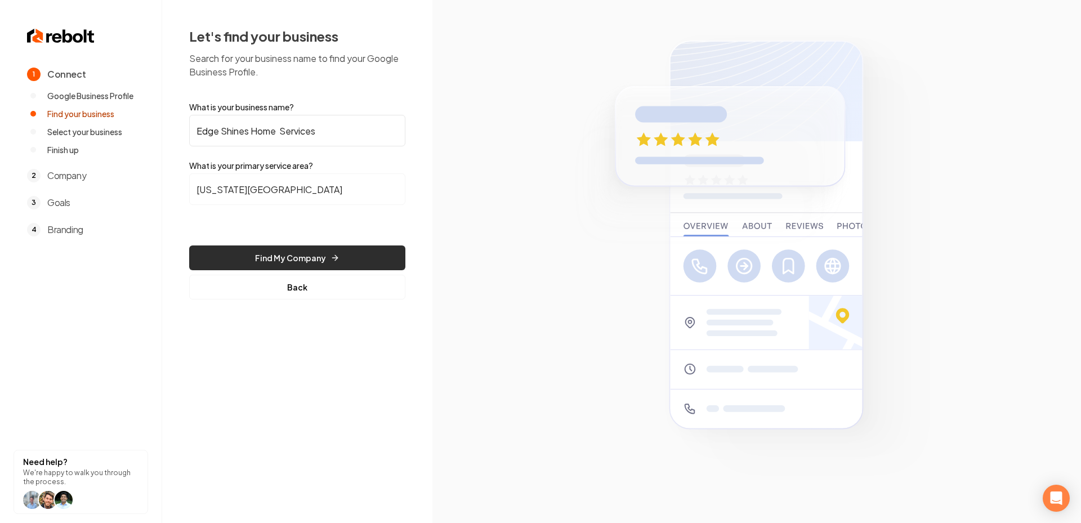
click at [273, 265] on button "Find My Company" at bounding box center [297, 257] width 216 height 25
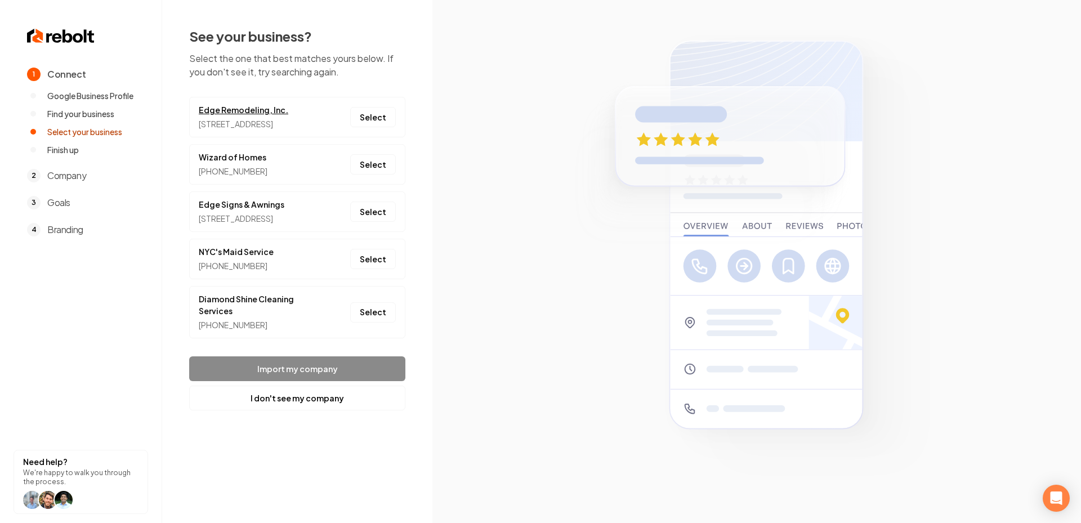
click at [239, 111] on link "Edge Remodeling, Inc." at bounding box center [244, 110] width 90 height 12
click at [280, 410] on button "I don't see my company" at bounding box center [297, 398] width 216 height 25
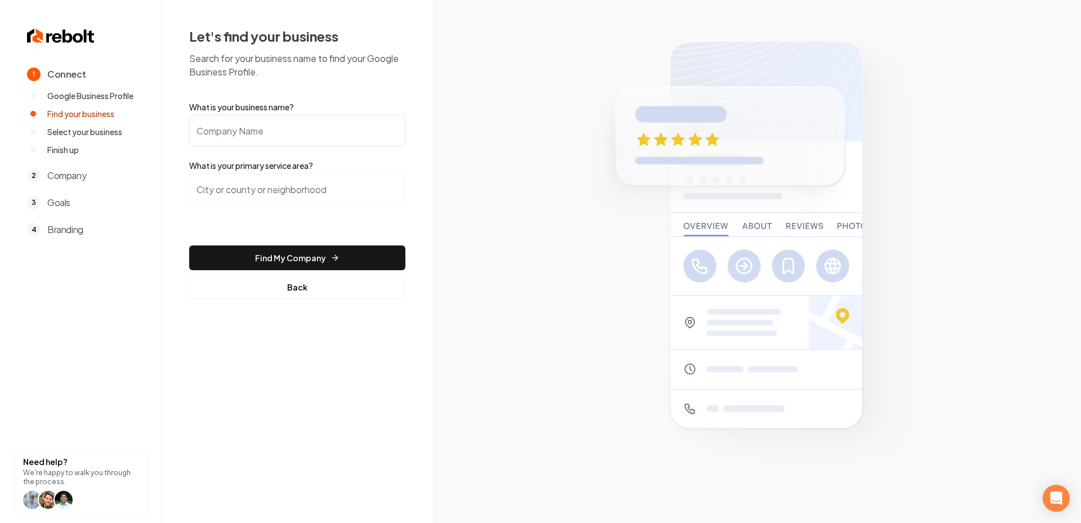
click at [223, 135] on input "What is your business name?" at bounding box center [297, 131] width 216 height 32
click at [249, 122] on input "What is your business name?" at bounding box center [297, 131] width 216 height 32
type input "Edge Shines"
click at [240, 189] on input "search" at bounding box center [297, 189] width 216 height 32
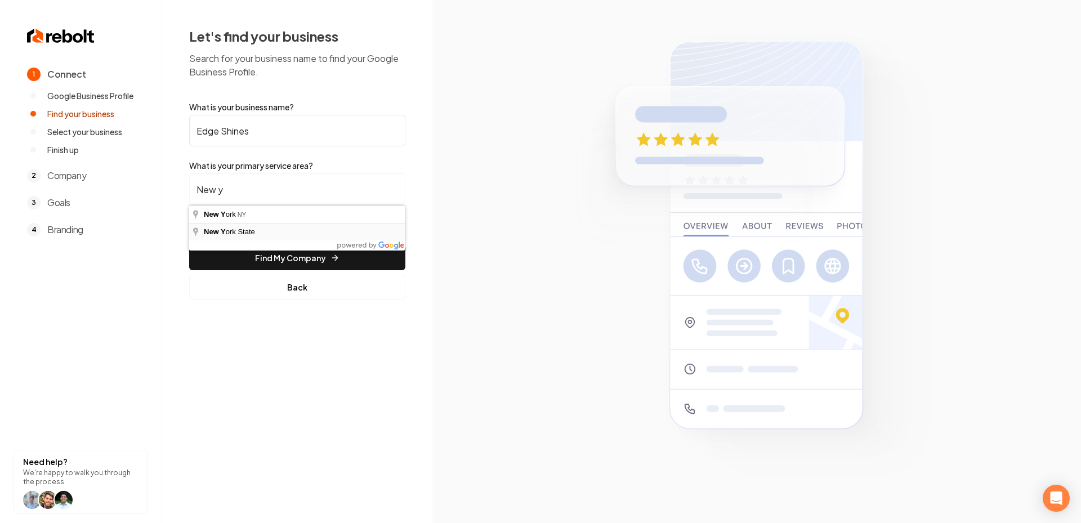
type input "New York State"
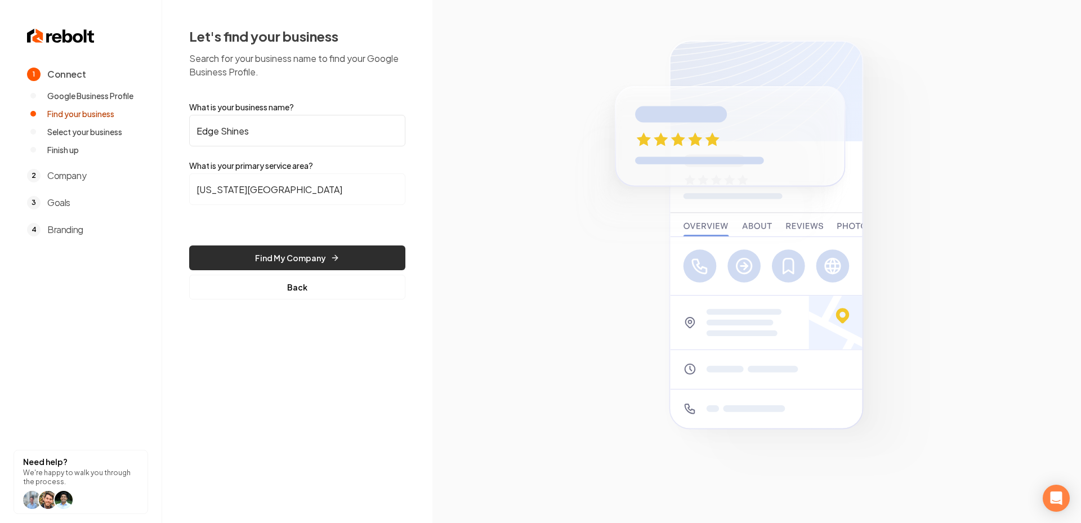
click at [288, 264] on button "Find My Company" at bounding box center [297, 257] width 216 height 25
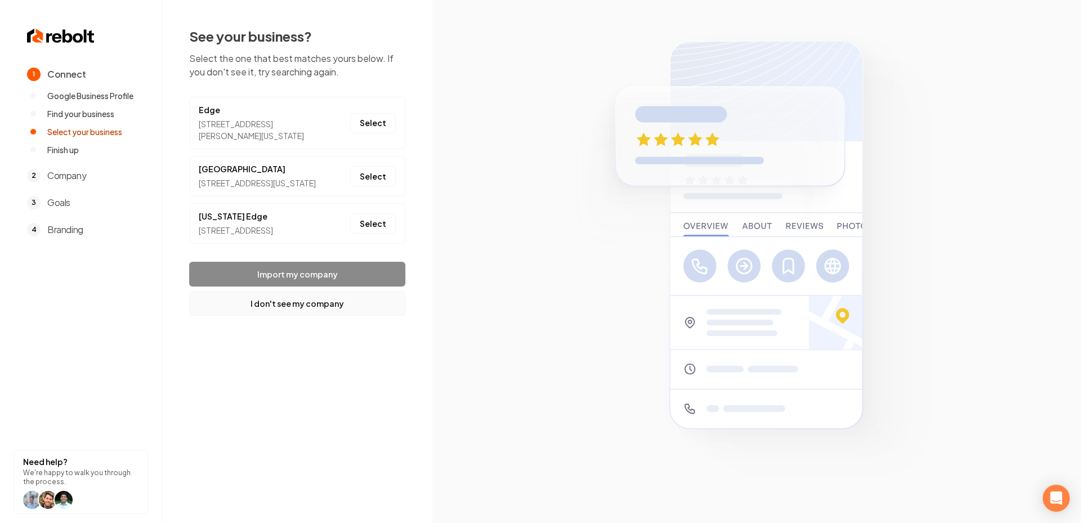
click at [292, 316] on button "I don't see my company" at bounding box center [297, 303] width 216 height 25
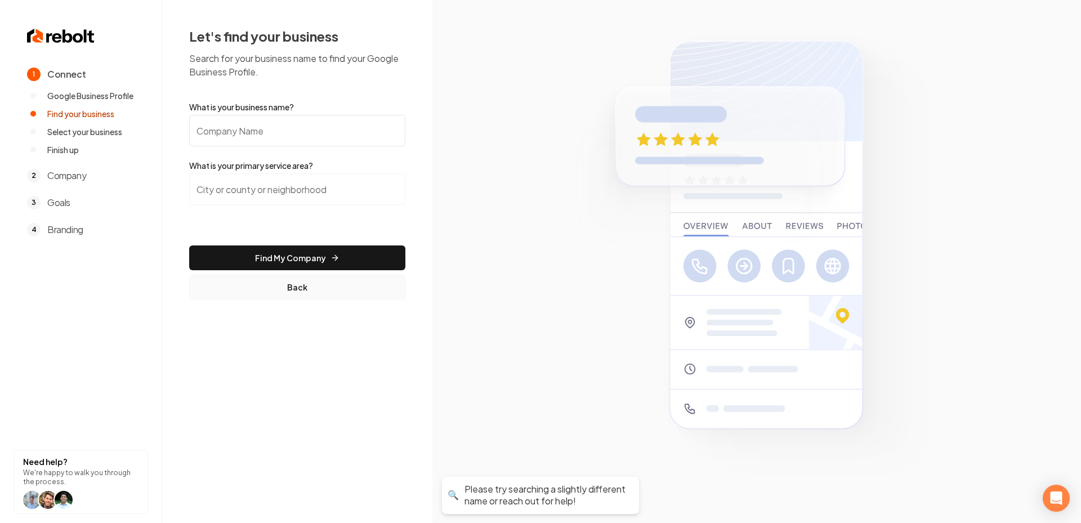
click at [289, 295] on button "Back" at bounding box center [297, 287] width 216 height 25
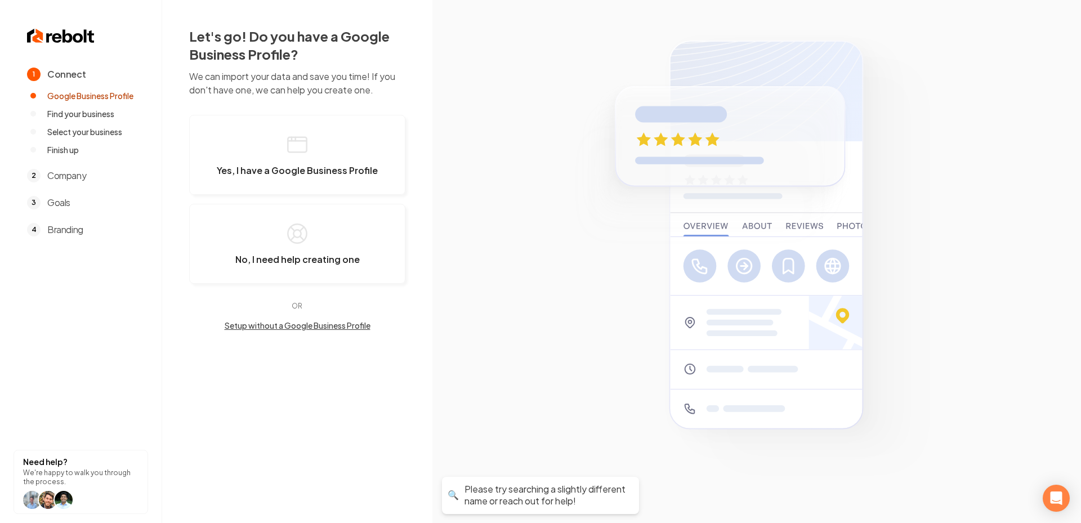
click at [292, 330] on div "Let's go! Do you have a Google Business Profile? We can import your data and sa…" at bounding box center [297, 179] width 270 height 358
click at [274, 325] on button "Setup without a Google Business Profile" at bounding box center [297, 325] width 216 height 11
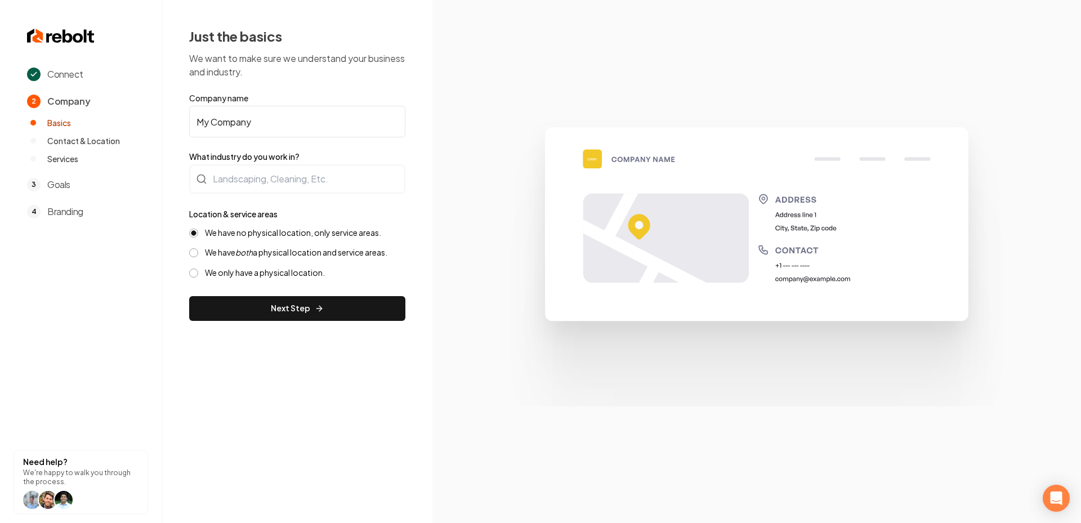
click at [244, 115] on input "My Company" at bounding box center [297, 122] width 216 height 32
paste input "Edge Shines"
type input "Edge Shines"
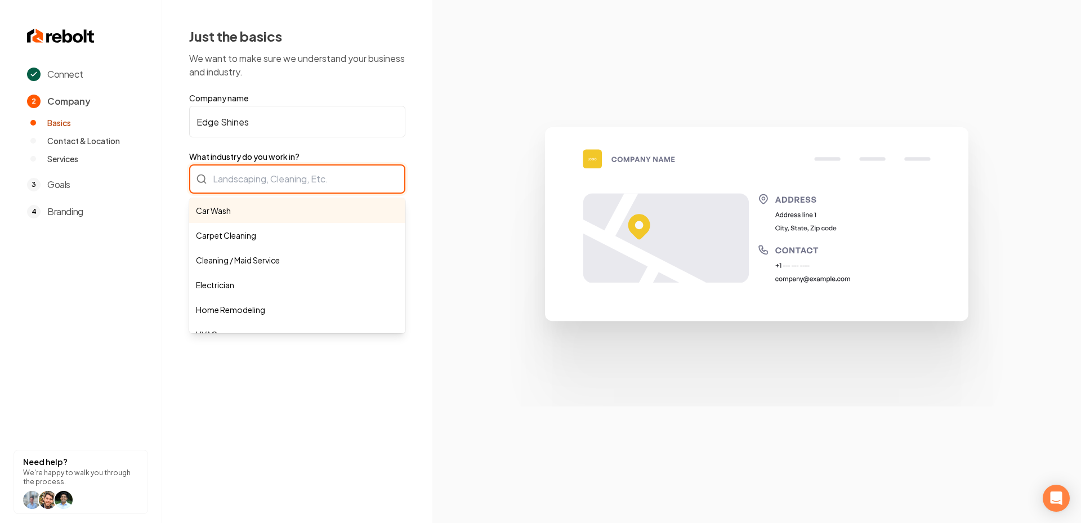
click at [280, 169] on div "Car Wash Carpet Cleaning Cleaning / Maid Service Electrician Home Remodeling HV…" at bounding box center [297, 178] width 216 height 29
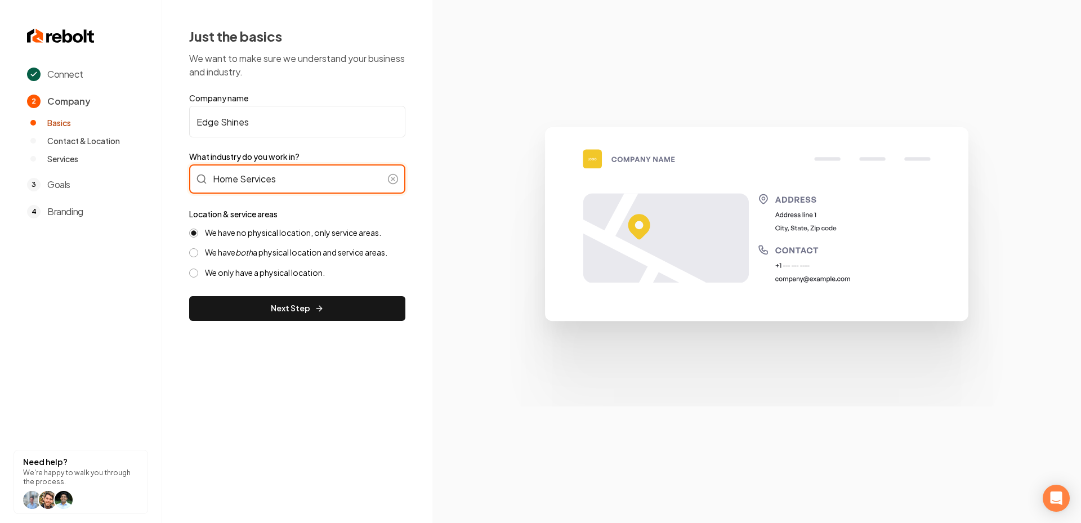
type input "Home Services"
click at [308, 254] on label "We have both a physical location and service areas." at bounding box center [296, 252] width 182 height 11
click at [198, 254] on button "We have both a physical location and service areas." at bounding box center [193, 252] width 9 height 9
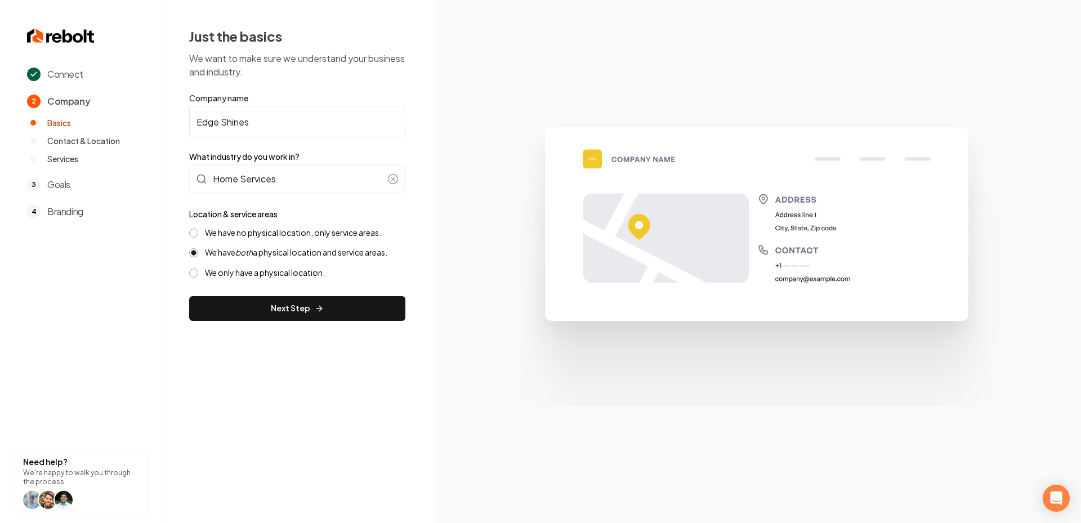
click at [272, 234] on label "We have no physical location, only service areas." at bounding box center [293, 232] width 176 height 11
click at [198, 234] on button "We have no physical location, only service areas." at bounding box center [193, 233] width 9 height 9
click at [278, 294] on form "Company name Edge Shines What industry do you work in? Home Services Location &…" at bounding box center [297, 206] width 216 height 229
click at [278, 310] on button "Next Step" at bounding box center [297, 308] width 216 height 25
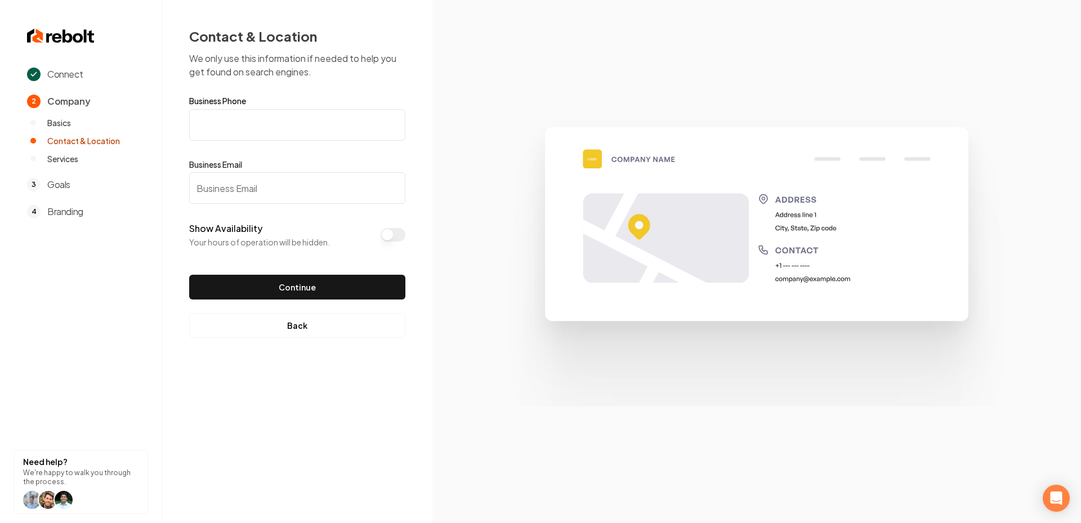
click at [391, 236] on button "Show Availability" at bounding box center [393, 235] width 25 height 14
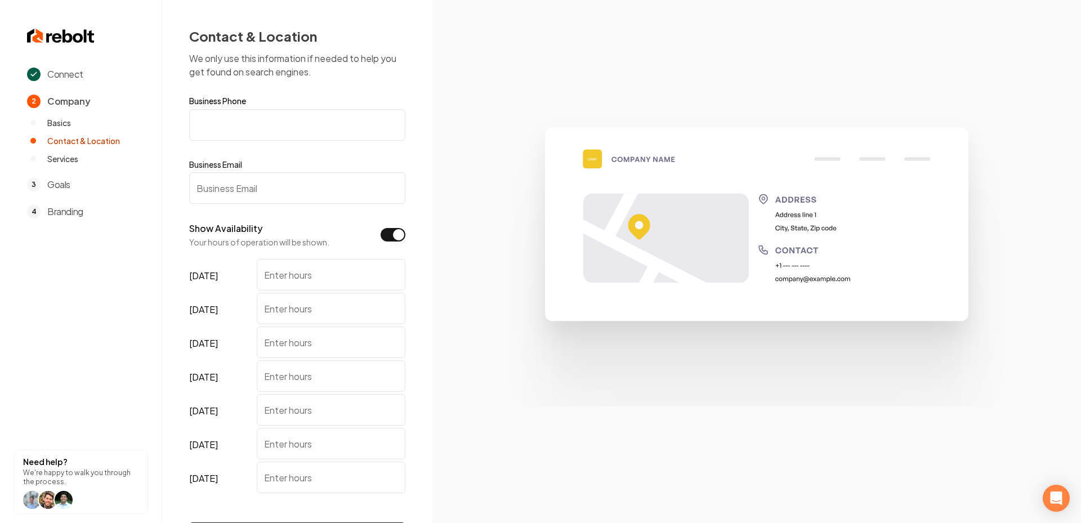
click at [388, 236] on button "Show Availability" at bounding box center [393, 235] width 25 height 14
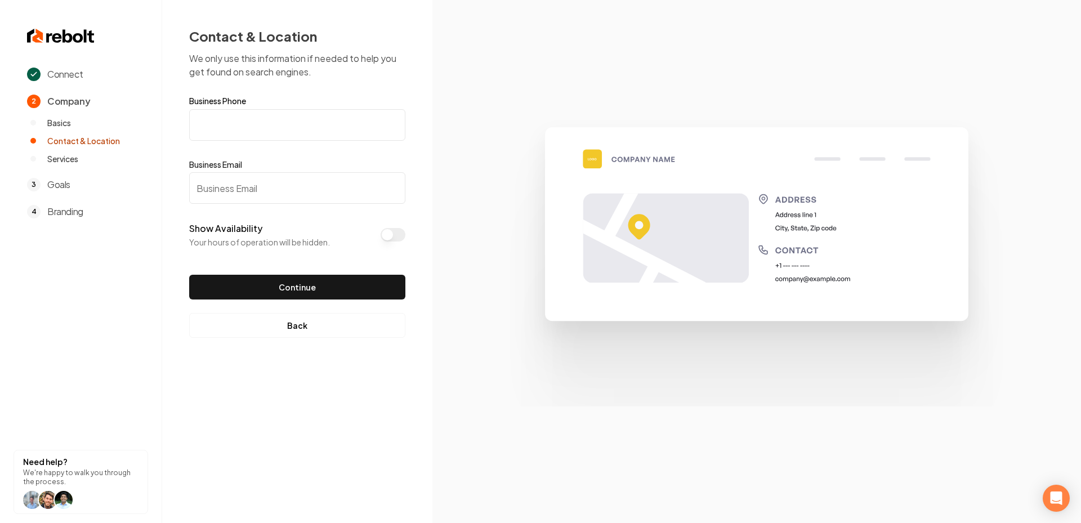
click at [246, 123] on input "Business Phone" at bounding box center [297, 125] width 216 height 32
paste input "(0__) ___-____"
type input "(0__) ___-____"
click at [223, 187] on input "Business Email" at bounding box center [297, 188] width 216 height 32
paste input "edgeshines0@gmail.com"
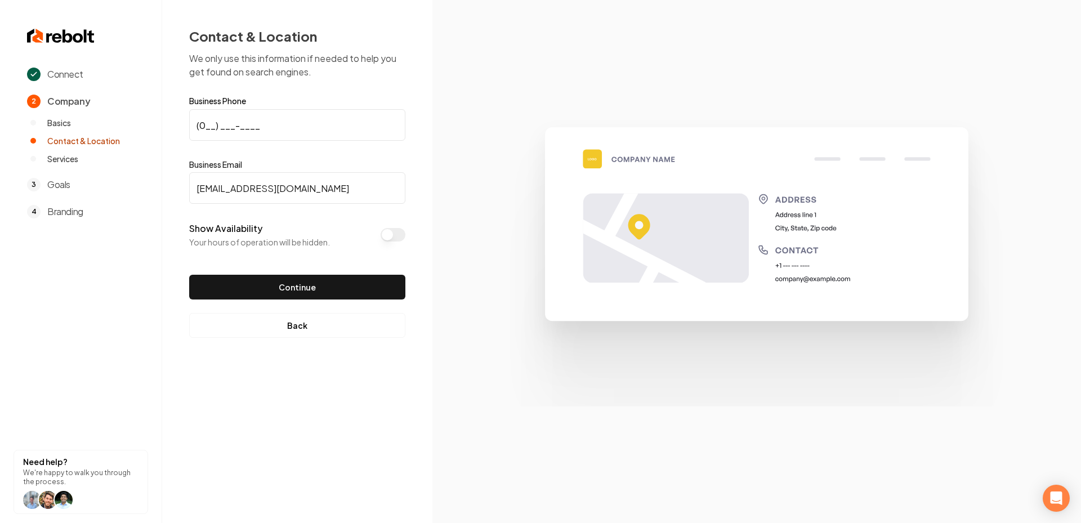
type input "edgeshines0@gmail.com"
click at [253, 132] on input "(0__) ___-____" at bounding box center [297, 125] width 216 height 32
paste input "845) 542-7255"
type input "(845) 542-7255"
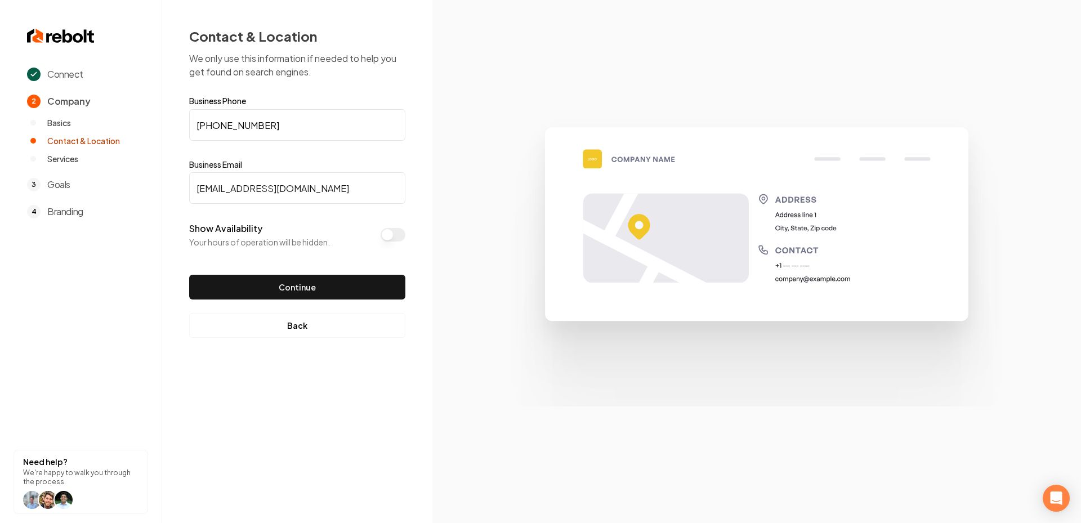
click at [529, 352] on img at bounding box center [756, 261] width 540 height 289
click at [317, 288] on button "Continue" at bounding box center [297, 287] width 216 height 25
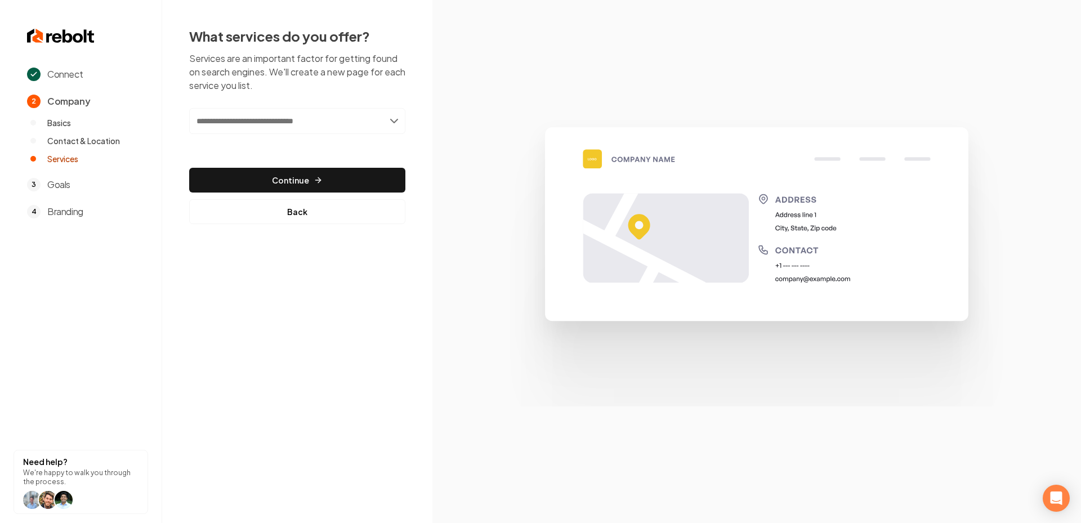
click at [290, 118] on input "text" at bounding box center [297, 121] width 216 height 26
type input "*"
type input "**********"
click at [268, 142] on div "Add Soft Washing" at bounding box center [298, 146] width 214 height 18
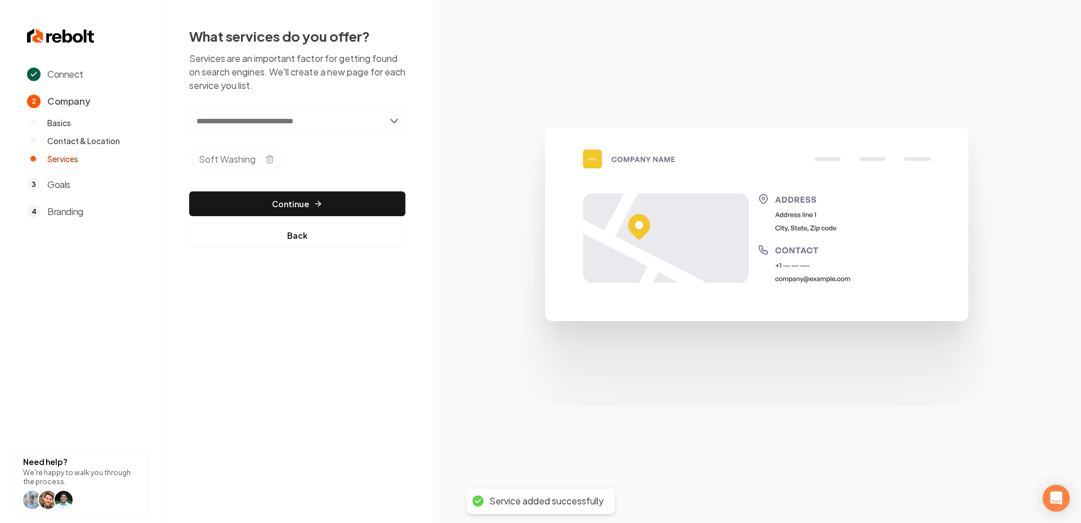
click at [265, 129] on input "text" at bounding box center [297, 121] width 216 height 26
type input "**********"
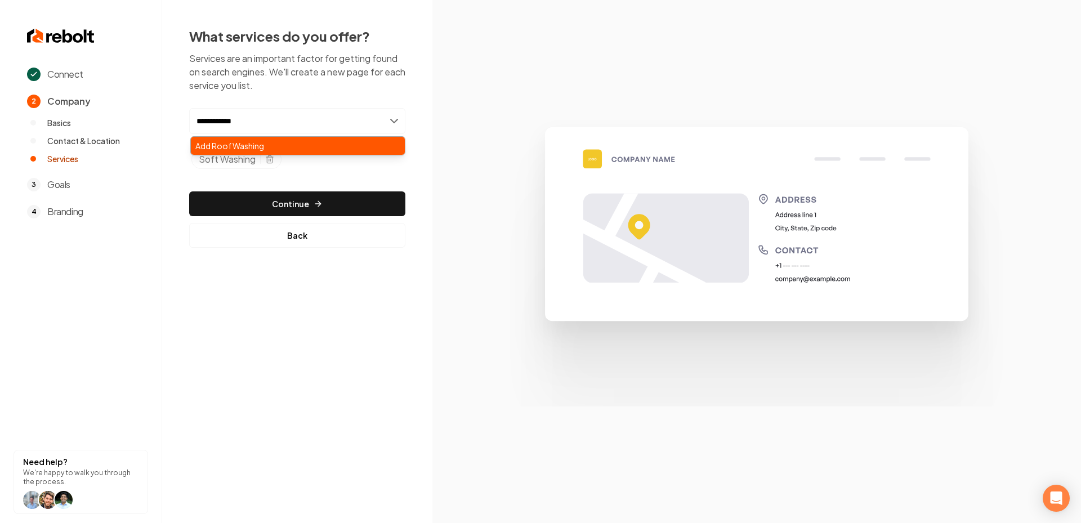
click at [276, 149] on div "Add Roof Washing" at bounding box center [298, 146] width 214 height 18
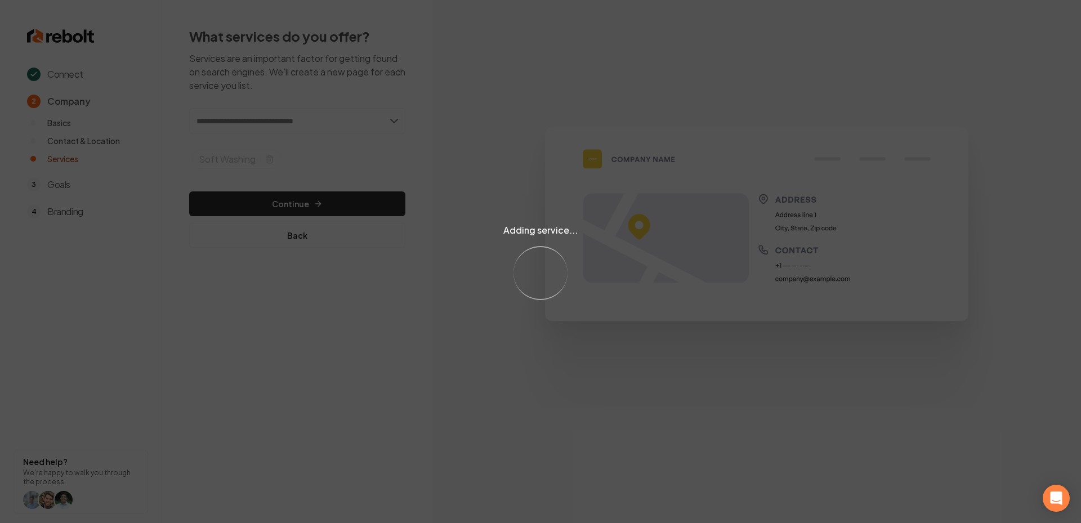
click at [291, 124] on div "Adding service... Loading..." at bounding box center [540, 261] width 1081 height 523
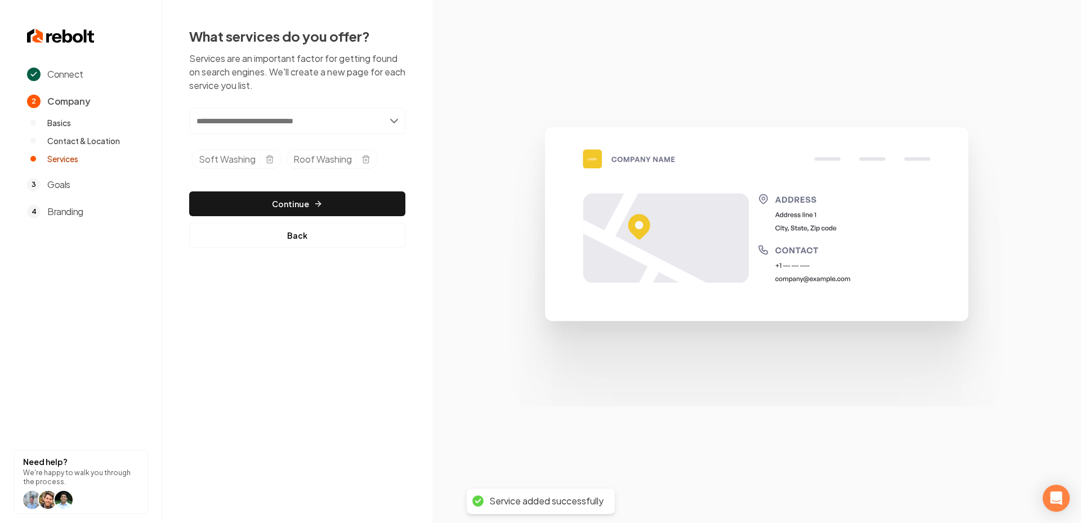
click at [291, 124] on input "text" at bounding box center [297, 121] width 216 height 26
type input "*"
type input "**********"
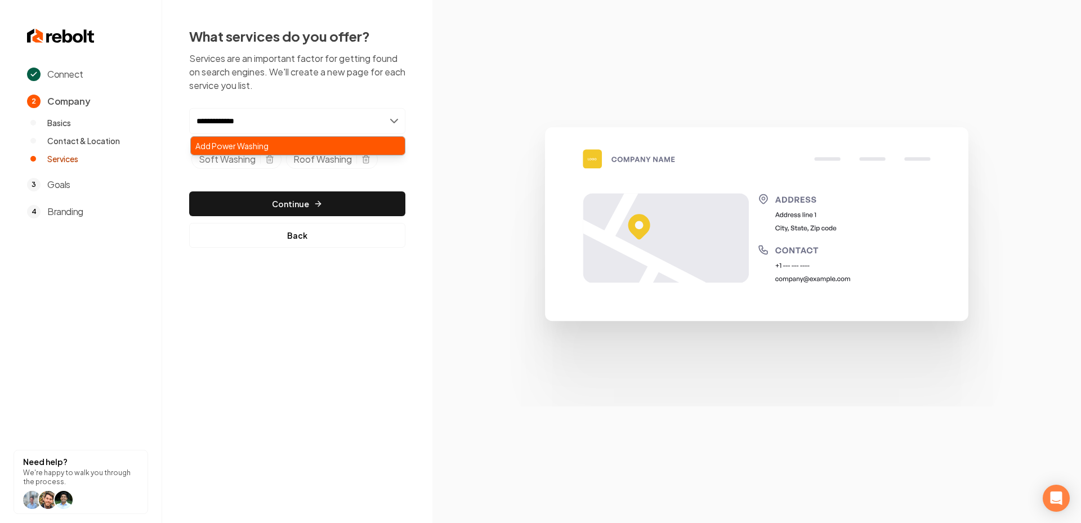
click at [280, 149] on div "Add Power Washing" at bounding box center [298, 146] width 214 height 18
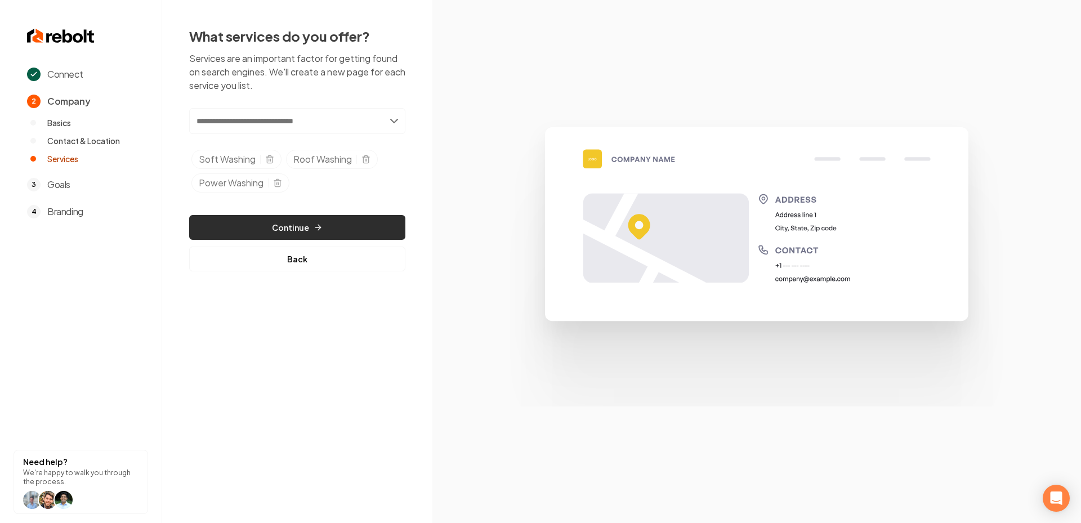
click at [306, 224] on button "Continue" at bounding box center [297, 227] width 216 height 25
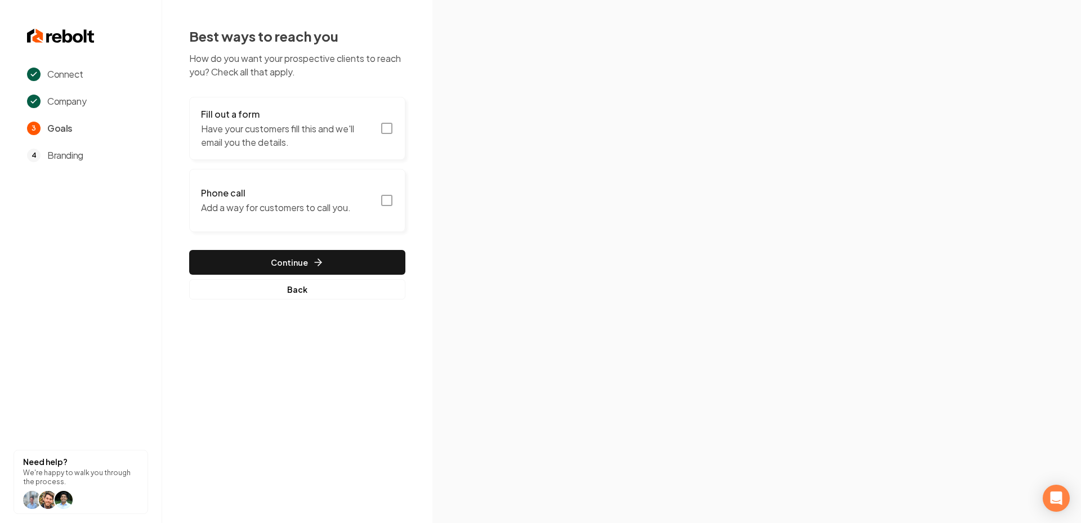
click at [388, 201] on icon "button" at bounding box center [387, 201] width 14 height 14
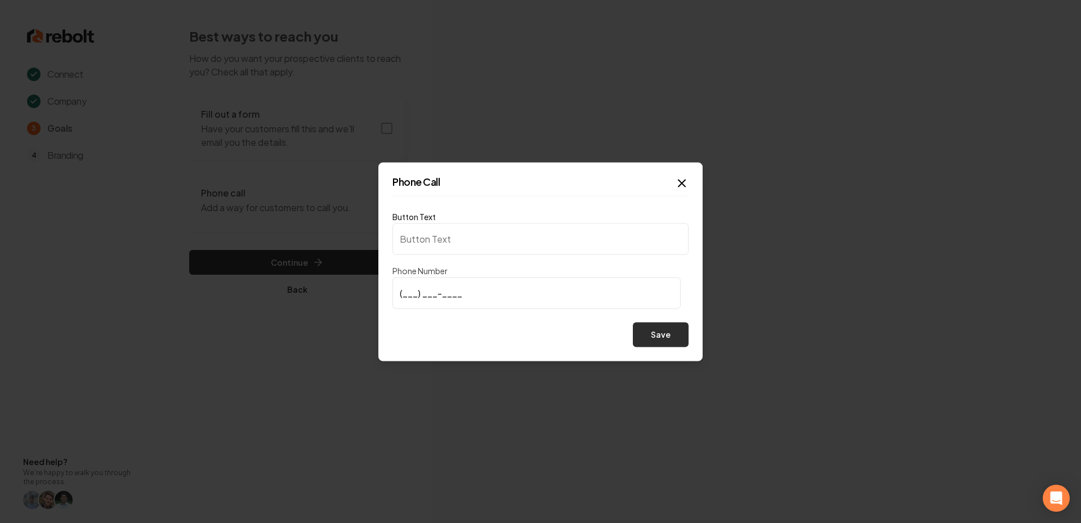
click at [641, 331] on button "Save" at bounding box center [661, 334] width 56 height 25
type input "Call us"
type input "(845) 542-7255"
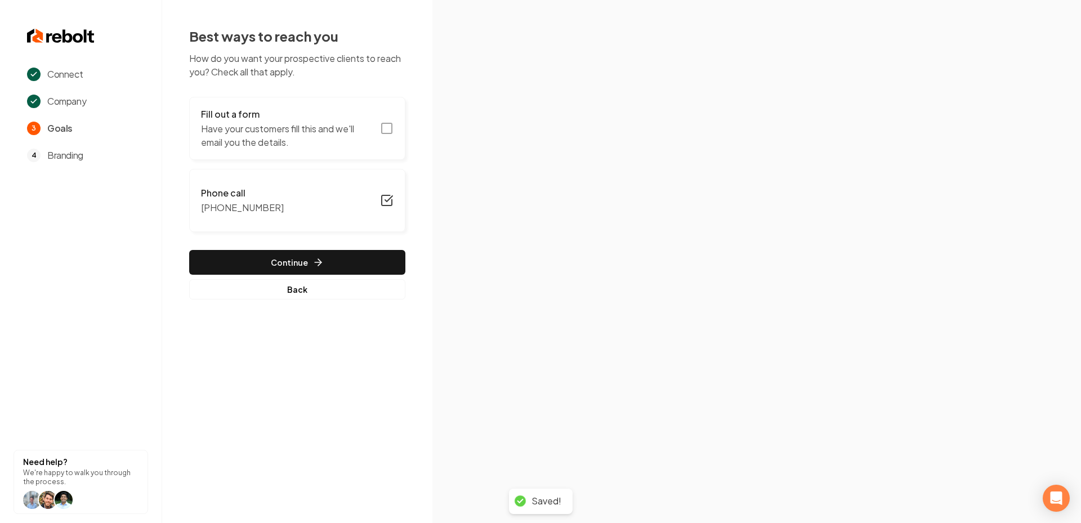
click at [665, 317] on section at bounding box center [756, 261] width 648 height 523
click at [386, 126] on icon "button" at bounding box center [387, 129] width 14 height 14
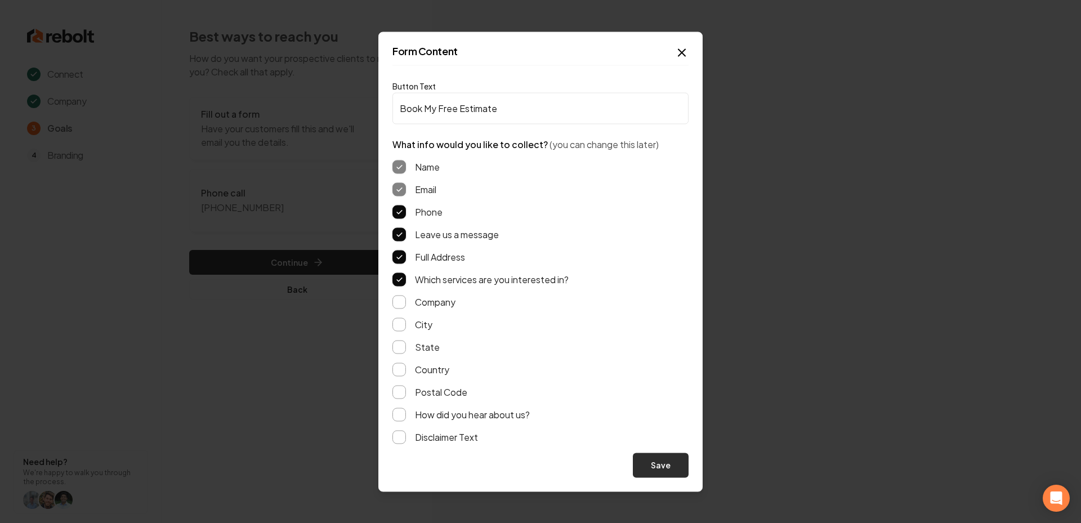
click at [661, 472] on button "Save" at bounding box center [661, 465] width 56 height 25
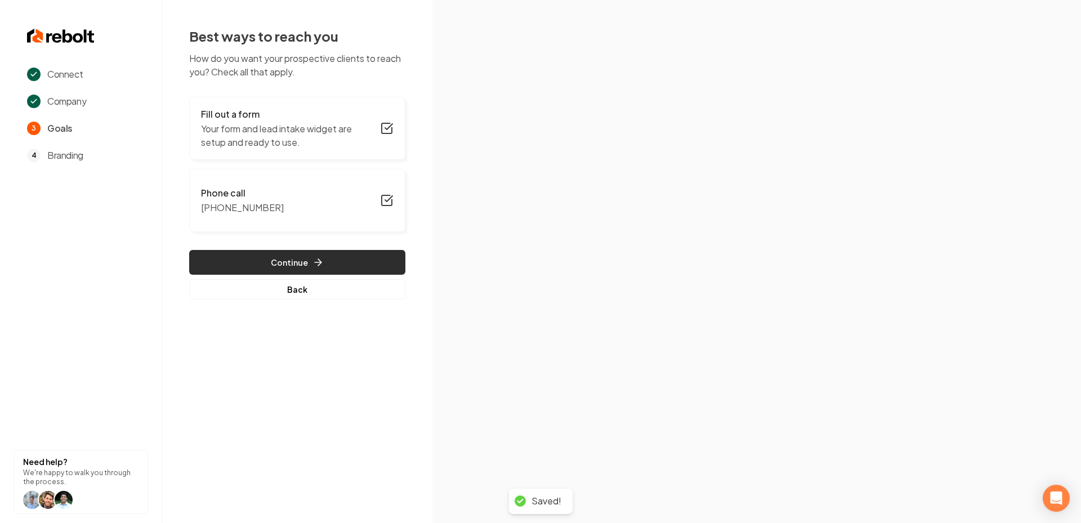
click at [306, 254] on button "Continue" at bounding box center [297, 262] width 216 height 25
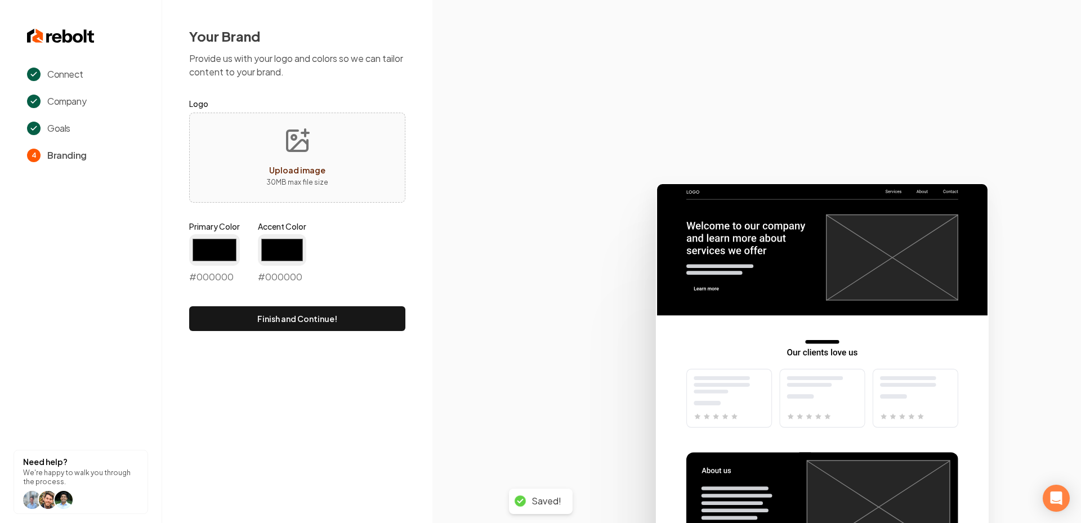
type input "#194d33"
type input "#70be00"
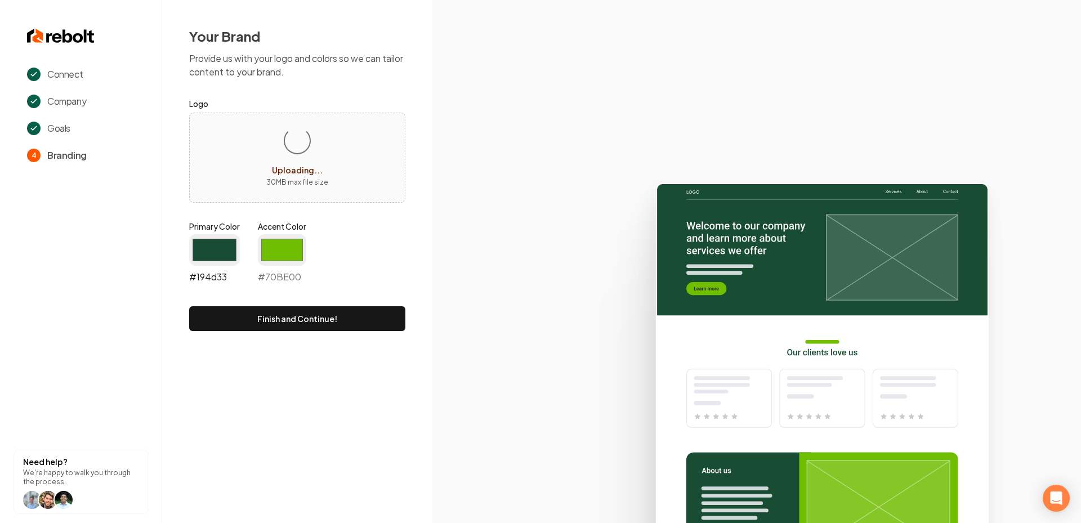
click at [213, 241] on input "#194d33" at bounding box center [214, 250] width 51 height 32
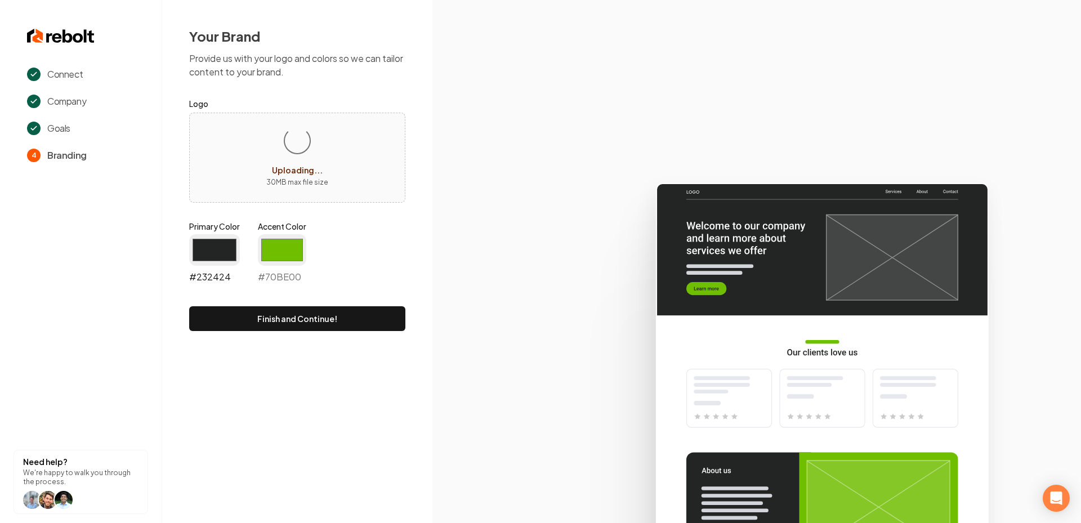
type input "#232424"
click at [284, 232] on div "Accent Color #70be00 #70BE00" at bounding box center [282, 252] width 48 height 63
click at [284, 246] on input "#70be00" at bounding box center [282, 250] width 48 height 32
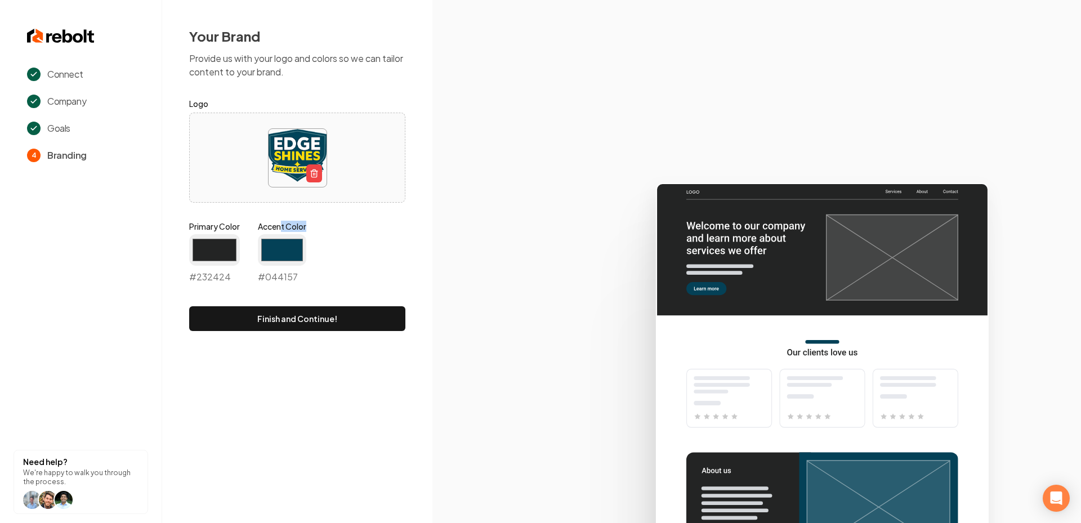
type input "#044157"
click at [483, 271] on icon at bounding box center [756, 348] width 648 height 350
click at [269, 314] on button "Finish and Continue!" at bounding box center [297, 318] width 216 height 25
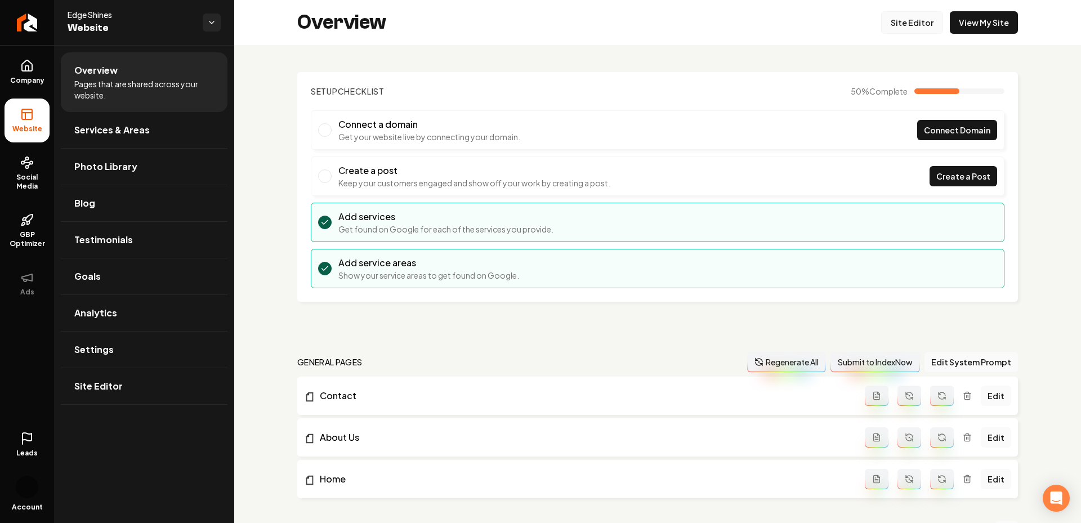
click at [902, 14] on link "Site Editor" at bounding box center [912, 22] width 62 height 23
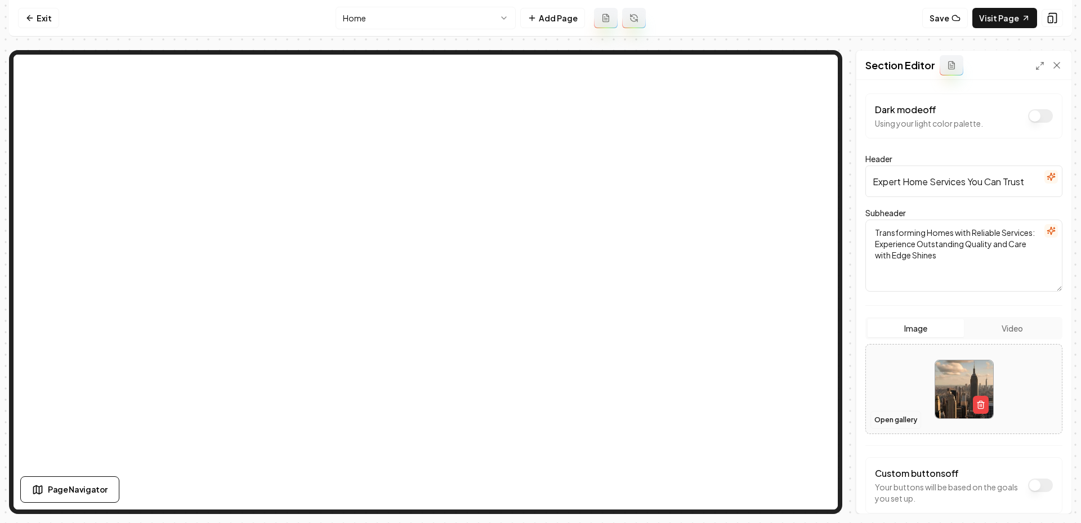
click at [899, 420] on button "Open gallery" at bounding box center [895, 420] width 51 height 18
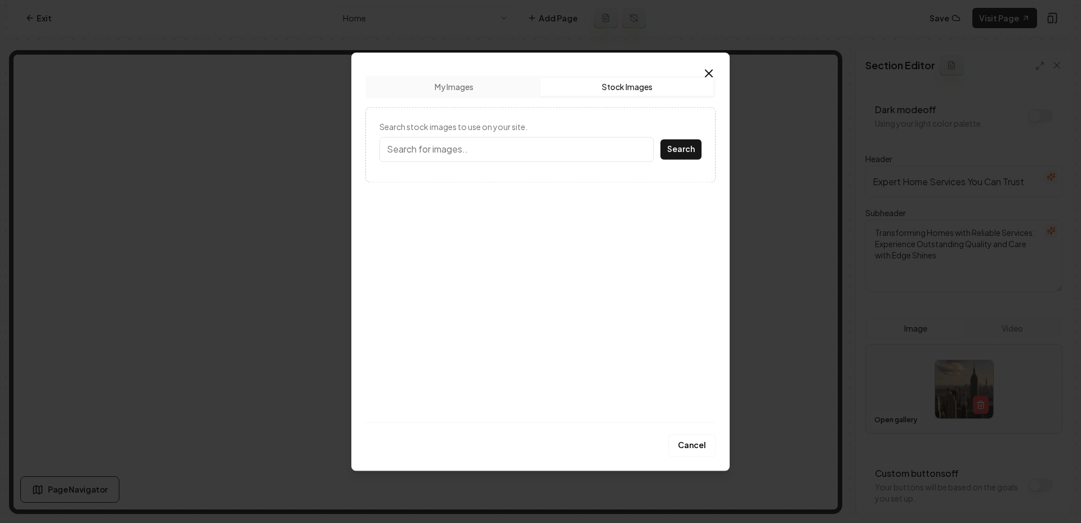
click at [623, 84] on button "Stock Images" at bounding box center [626, 87] width 173 height 18
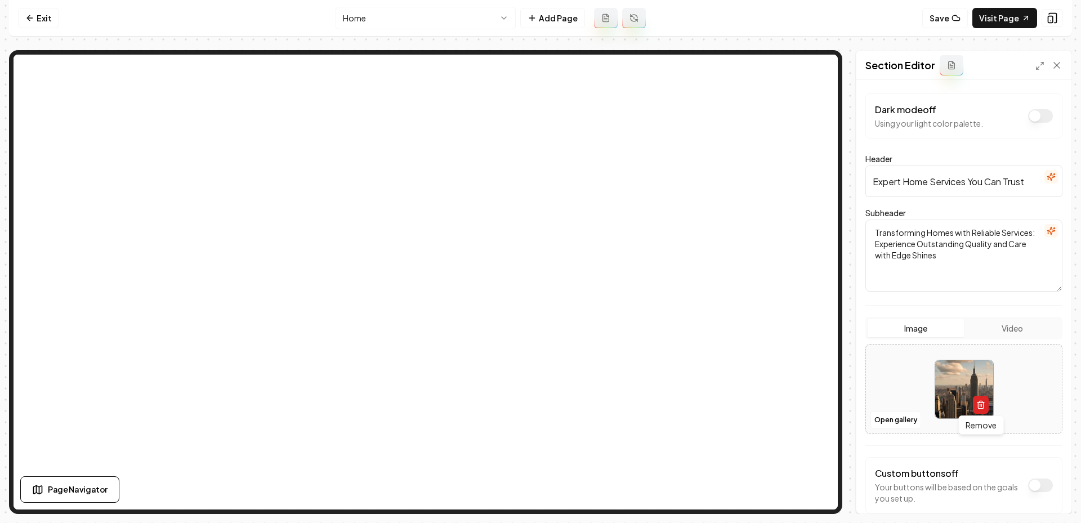
click at [978, 406] on icon "button" at bounding box center [980, 405] width 5 height 6
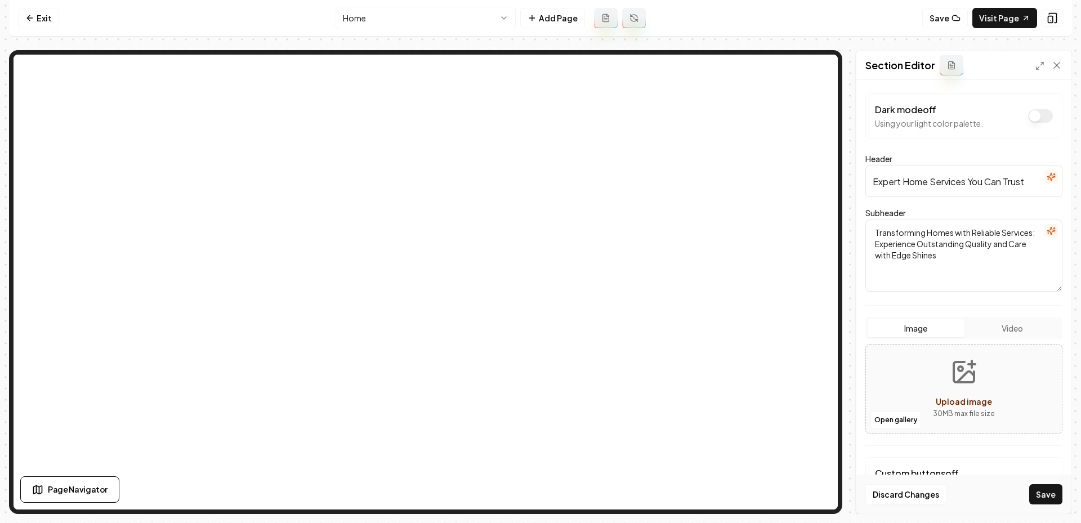
click at [956, 392] on button "Upload image 30 MB max file size" at bounding box center [964, 389] width 80 height 79
type input "**********"
click at [1031, 489] on button "Save" at bounding box center [1045, 494] width 33 height 20
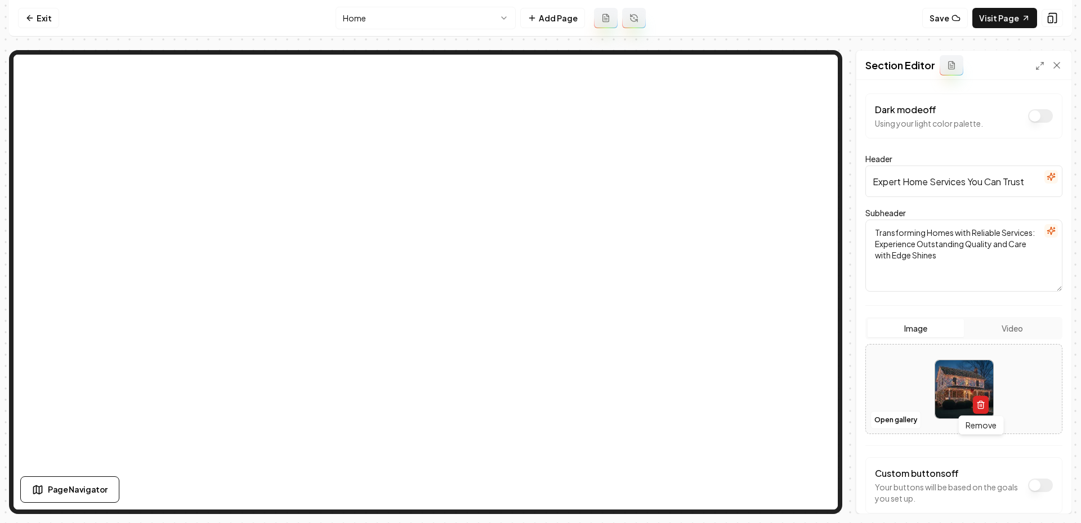
click at [977, 402] on icon "button" at bounding box center [980, 404] width 9 height 9
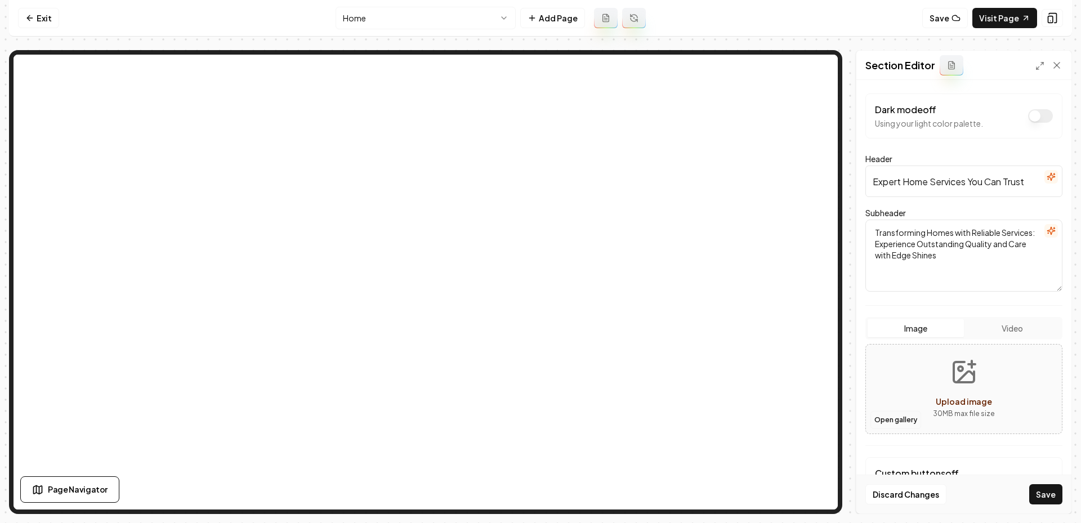
click at [885, 419] on button "Open gallery" at bounding box center [895, 420] width 51 height 18
click at [936, 396] on button "Upload image 30 MB max file size" at bounding box center [964, 389] width 80 height 79
type input "**********"
click at [1040, 495] on button "Save" at bounding box center [1045, 494] width 33 height 20
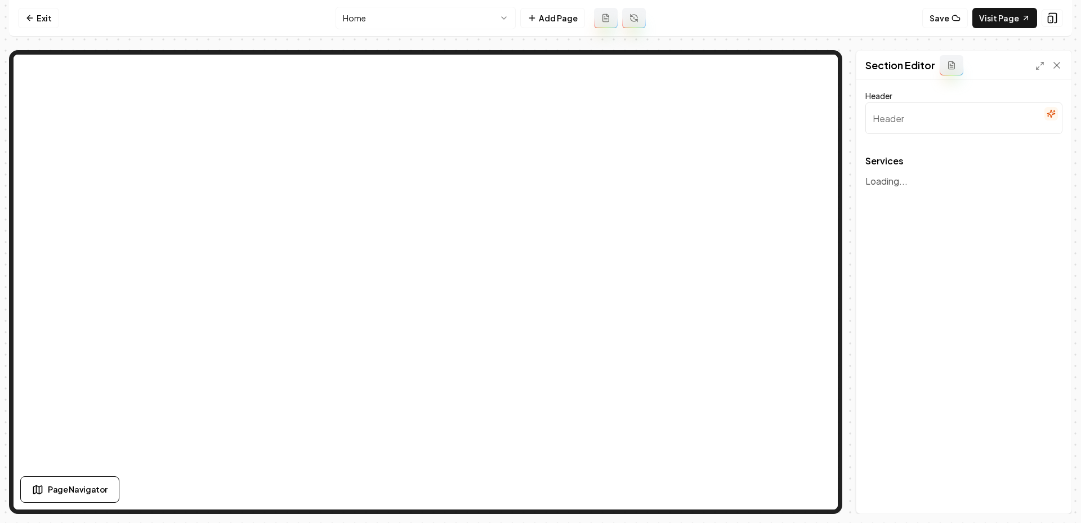
type input "Our Home Services"
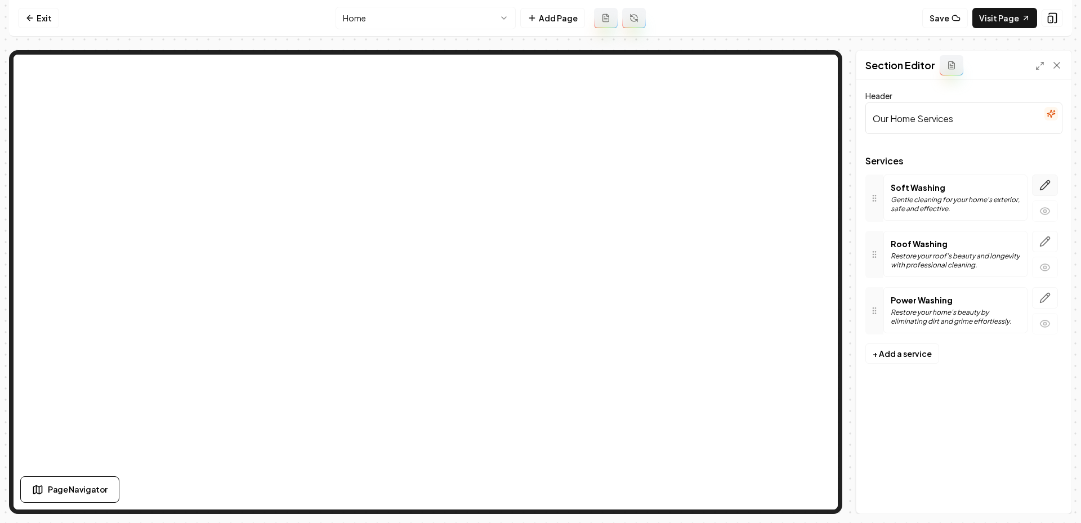
click at [1044, 182] on icon "button" at bounding box center [1044, 185] width 11 height 11
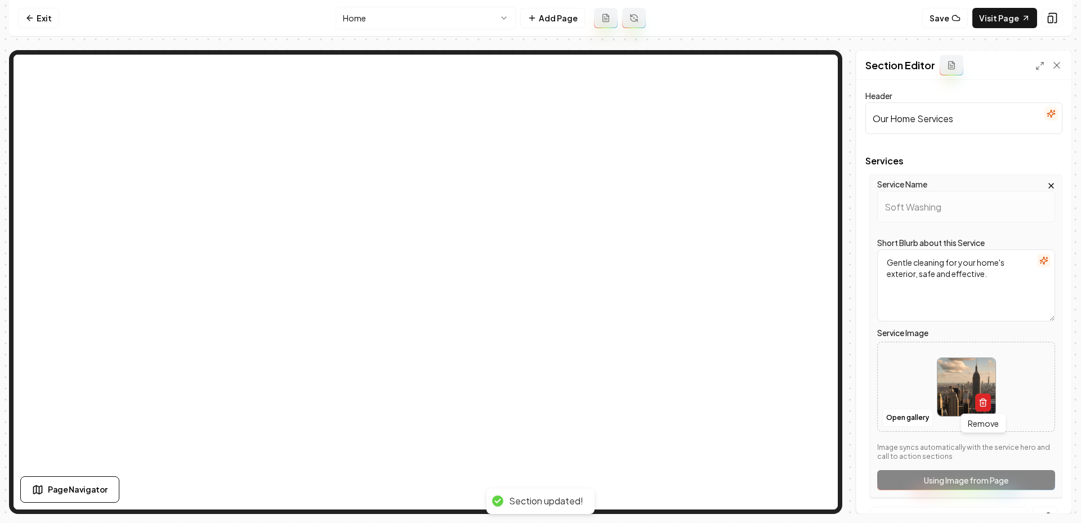
click at [983, 400] on icon "button" at bounding box center [982, 402] width 9 height 9
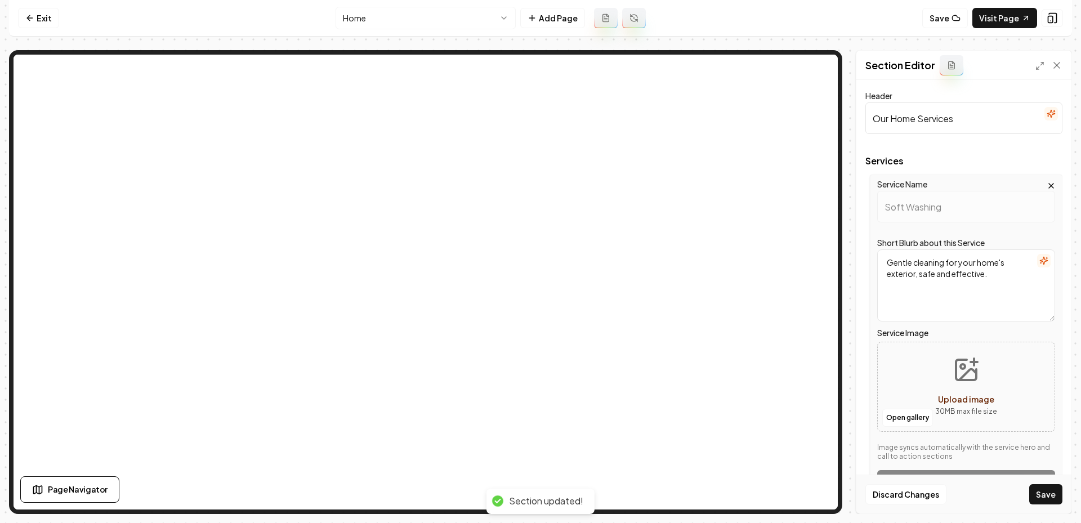
click at [945, 378] on button "Upload image 30 MB max file size" at bounding box center [966, 386] width 80 height 79
type input "**********"
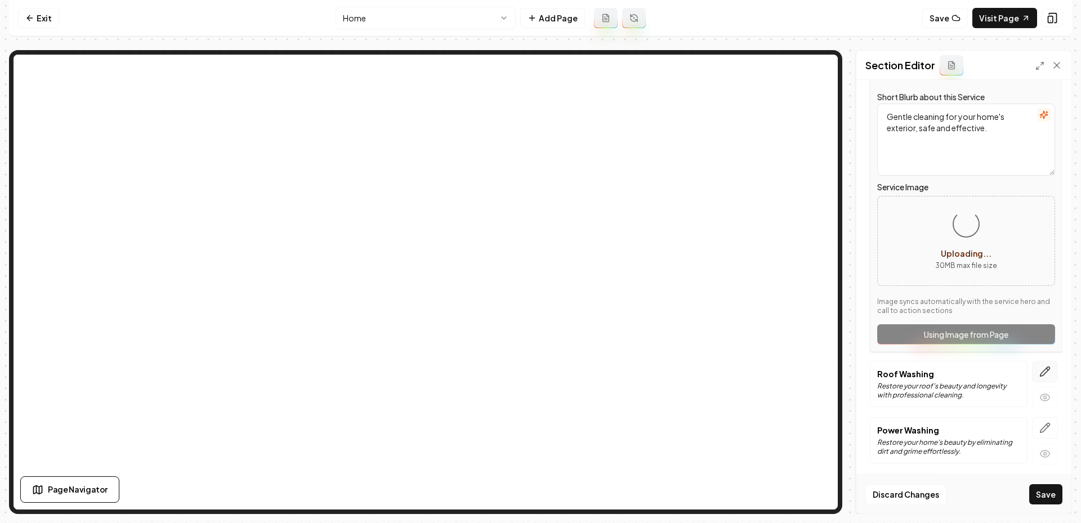
click at [1054, 364] on button "button" at bounding box center [1045, 371] width 26 height 21
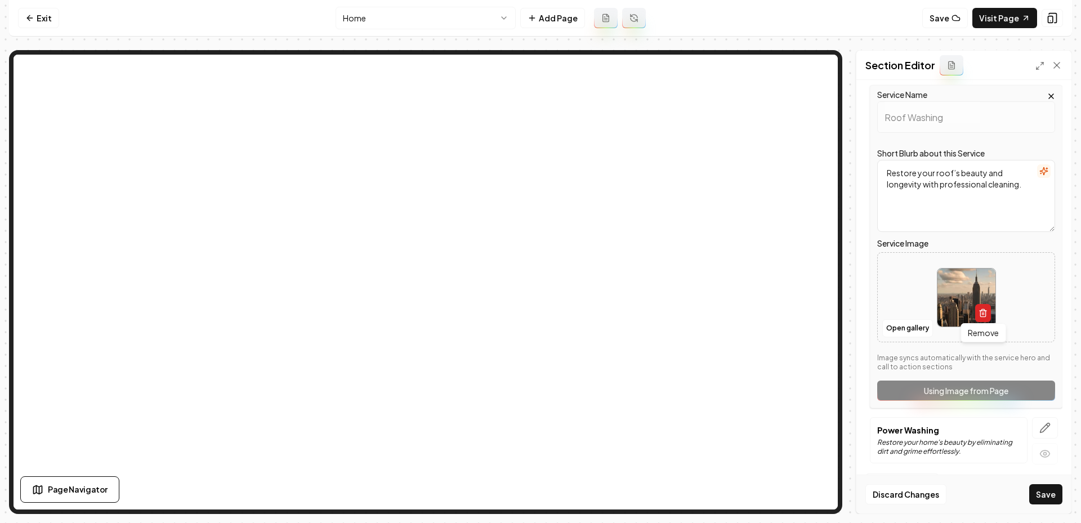
click at [982, 311] on icon "button" at bounding box center [982, 312] width 9 height 9
click at [967, 295] on button "Upload image 30 MB max file size" at bounding box center [966, 297] width 80 height 79
type input "**********"
click at [1041, 425] on icon "button" at bounding box center [1044, 427] width 11 height 11
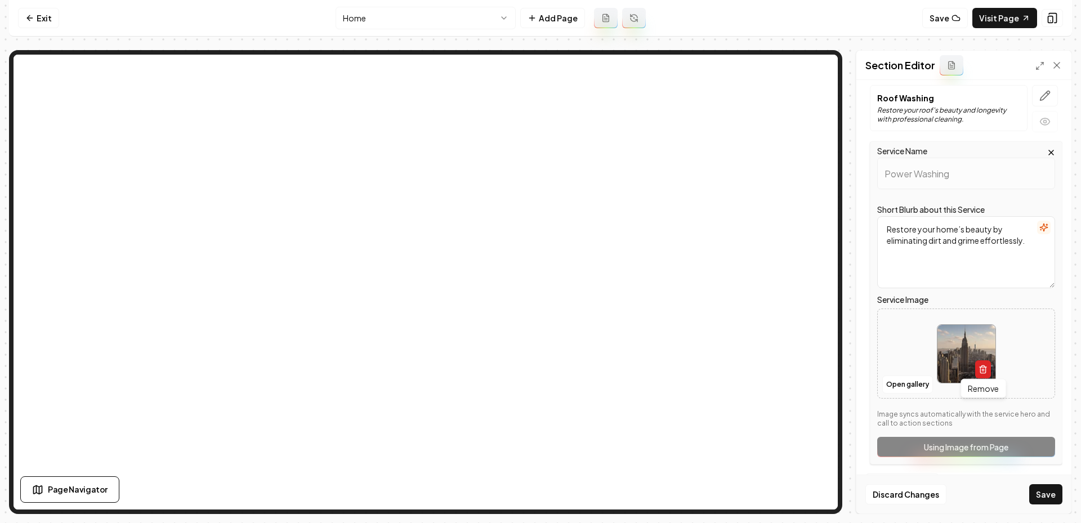
click at [984, 373] on button "button" at bounding box center [983, 369] width 16 height 18
click at [963, 328] on icon "Upload image" at bounding box center [965, 336] width 27 height 27
type input "**********"
click at [1041, 502] on button "Save" at bounding box center [1045, 494] width 33 height 20
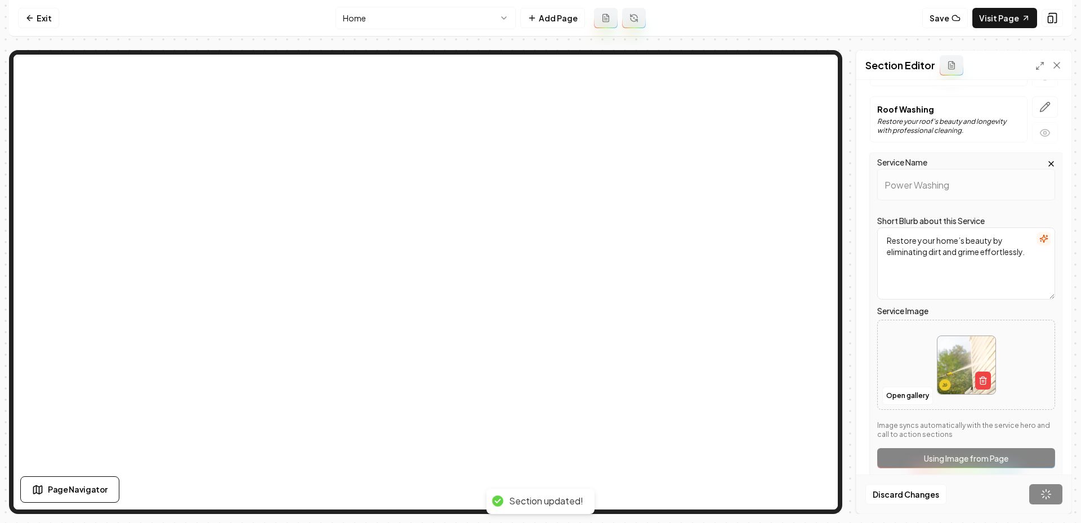
scroll to position [0, 0]
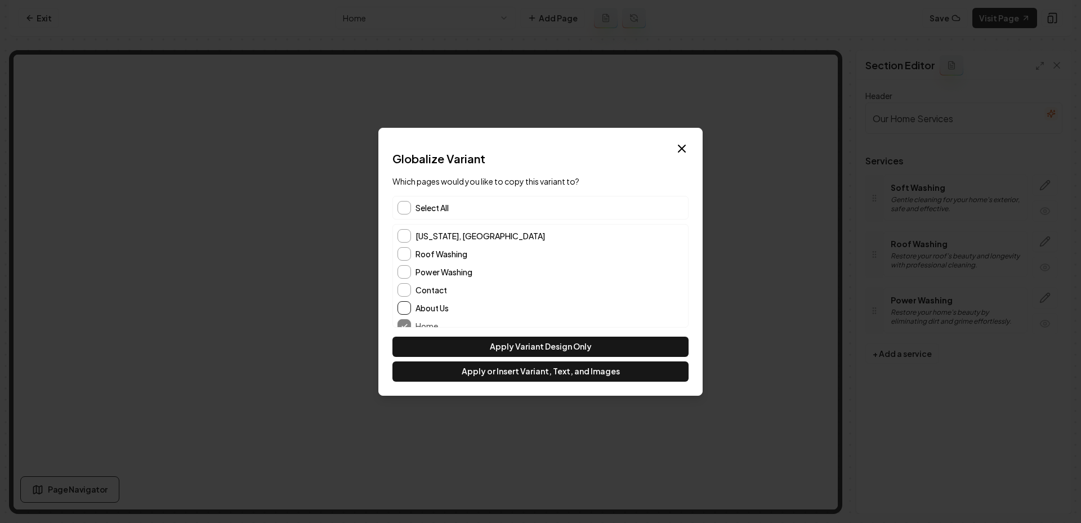
click at [402, 303] on button "About Us" at bounding box center [404, 308] width 14 height 14
click at [402, 287] on button "Contact" at bounding box center [404, 290] width 14 height 14
click at [436, 370] on button "Apply or Insert Variant, Text, and Images" at bounding box center [540, 371] width 296 height 20
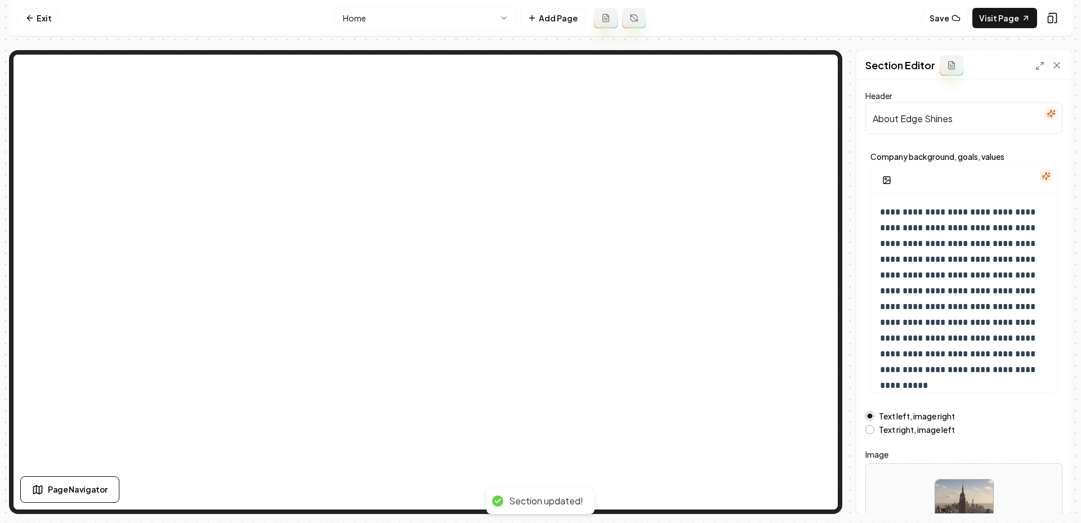
scroll to position [83, 0]
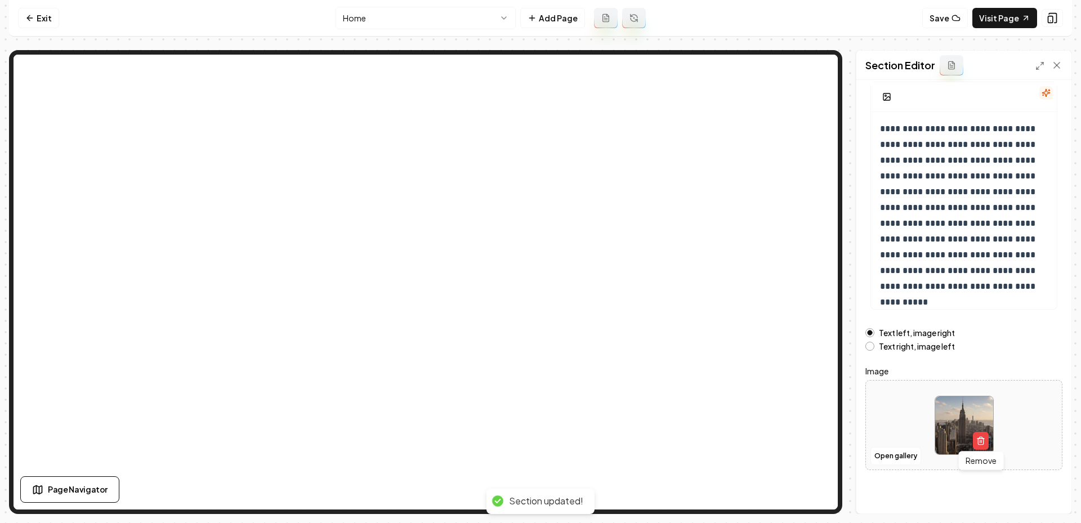
click at [989, 440] on img at bounding box center [964, 425] width 58 height 58
click at [977, 440] on icon "button" at bounding box center [980, 440] width 9 height 9
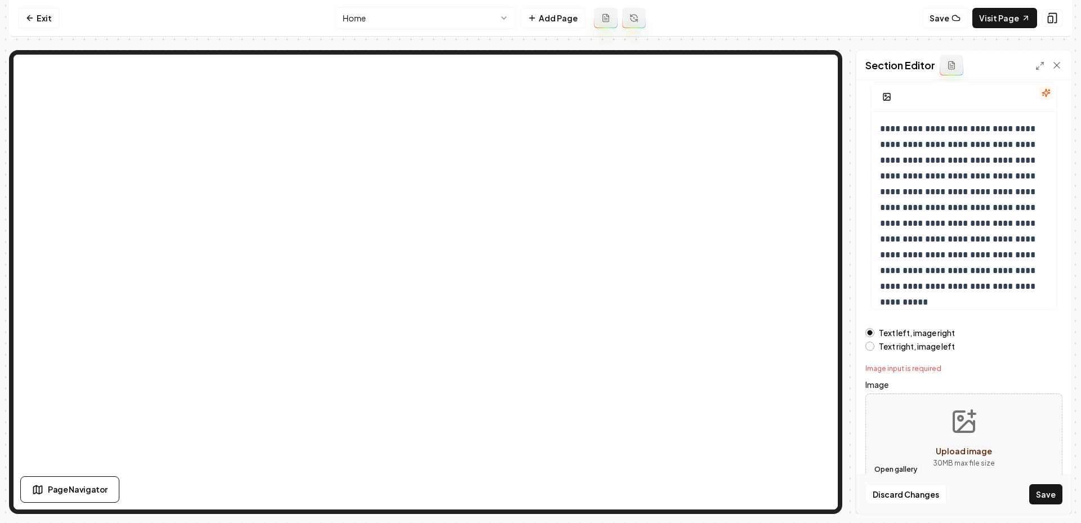
click at [887, 466] on button "Open gallery" at bounding box center [895, 469] width 51 height 18
click at [959, 425] on icon "Upload image" at bounding box center [963, 421] width 27 height 27
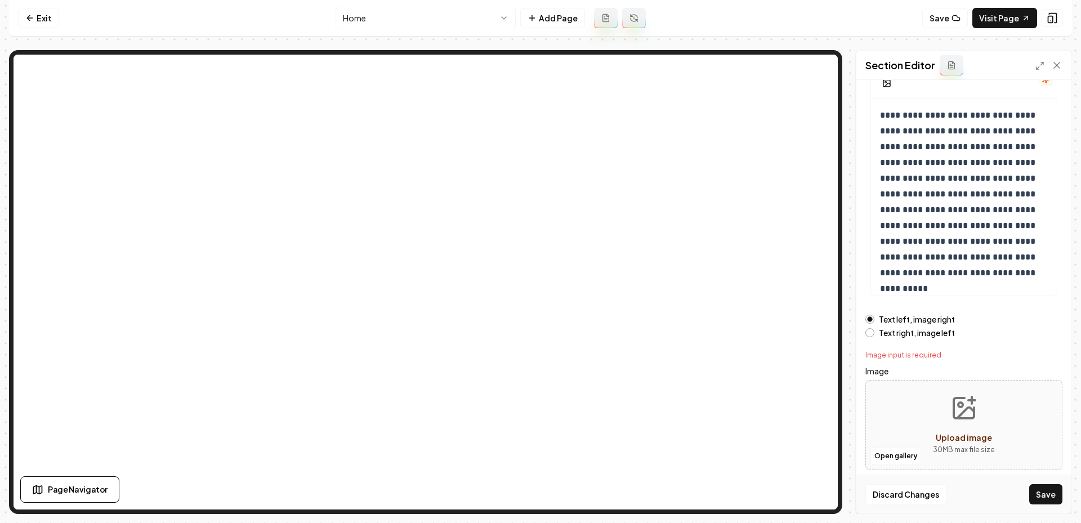
click at [959, 426] on button "Upload image 30 MB max file size" at bounding box center [964, 425] width 80 height 79
type input "**********"
click at [1034, 499] on button "Save" at bounding box center [1045, 494] width 33 height 20
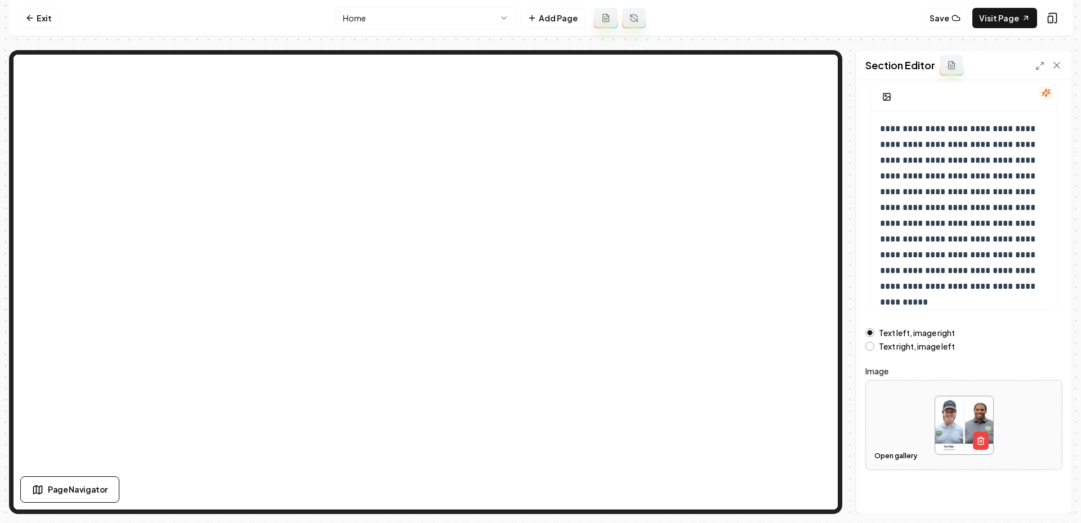
scroll to position [0, 0]
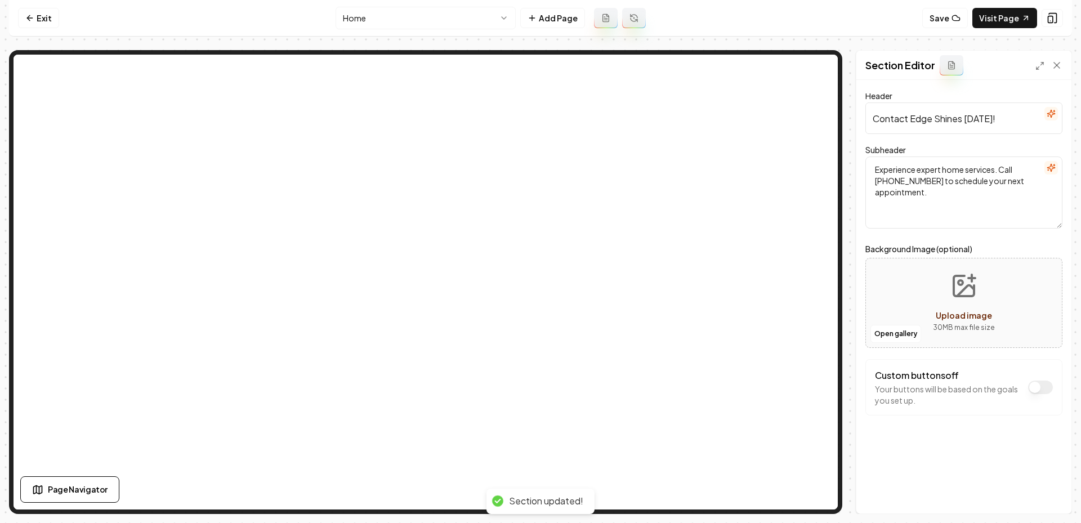
click at [947, 284] on button "Upload image 30 MB max file size" at bounding box center [964, 302] width 80 height 79
type input "**********"
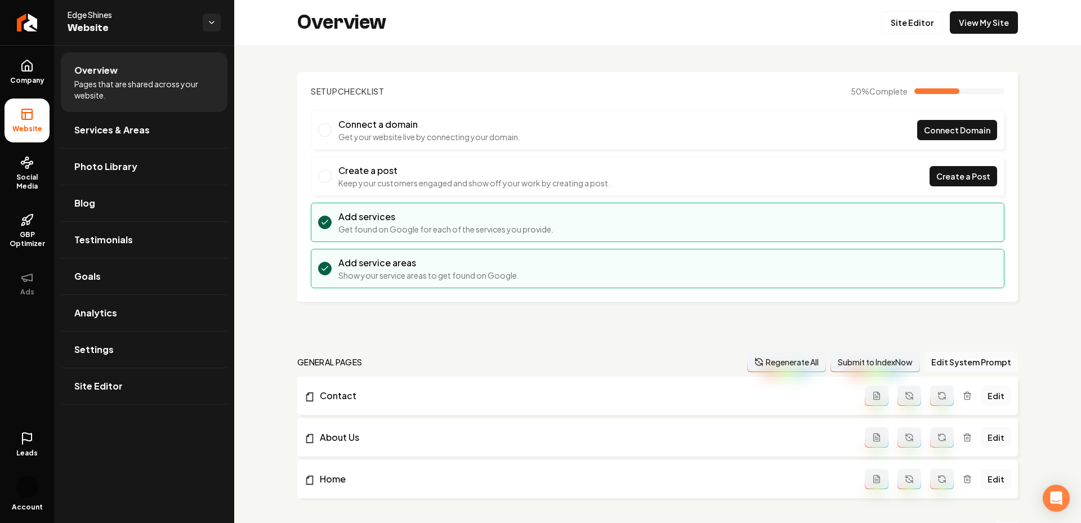
click at [901, 8] on div "Overview Site Editor View My Site" at bounding box center [657, 22] width 847 height 45
click at [901, 35] on div "Overview Site Editor View My Site" at bounding box center [657, 22] width 847 height 45
click at [894, 11] on link "Site Editor" at bounding box center [912, 22] width 62 height 23
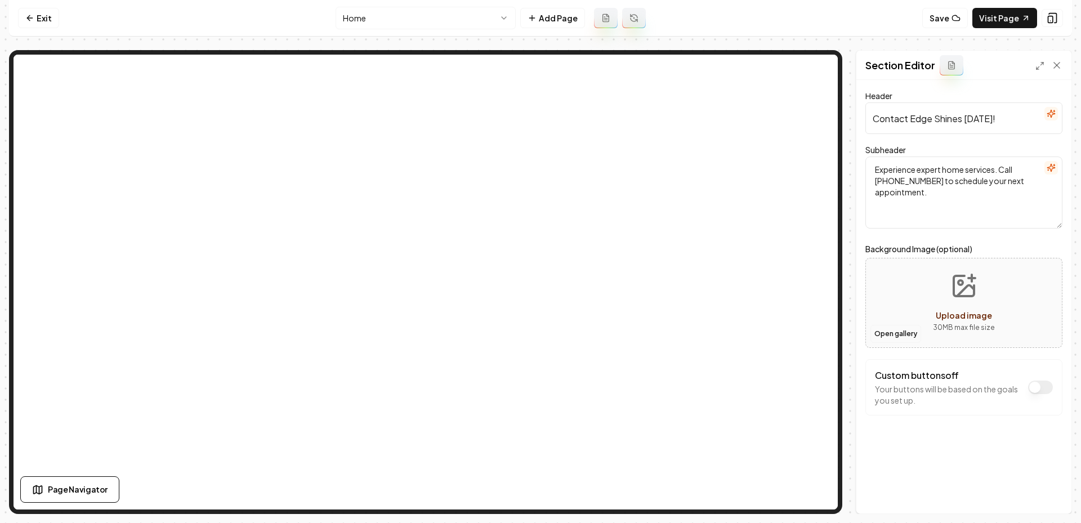
click at [892, 332] on button "Open gallery" at bounding box center [895, 334] width 51 height 18
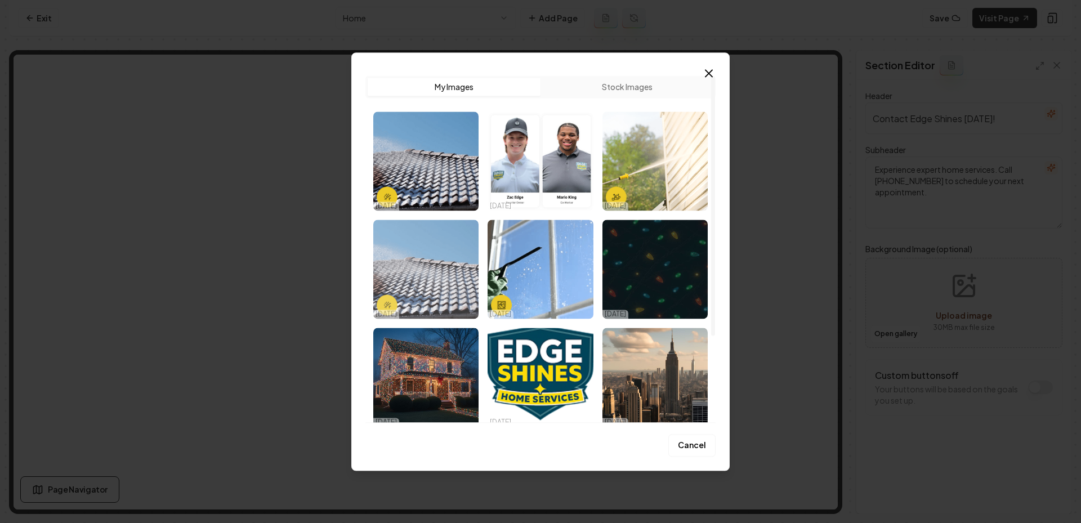
click at [446, 279] on img "Select image image_68eebde75c7cd75eb84771f5.png" at bounding box center [425, 269] width 105 height 99
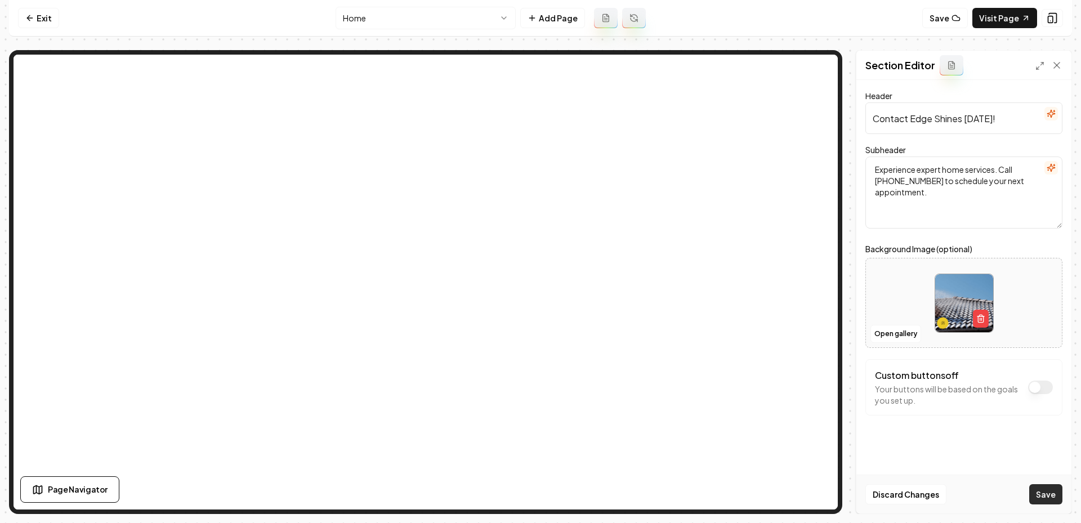
click at [1044, 494] on button "Save" at bounding box center [1045, 494] width 33 height 20
click at [924, 209] on textarea "Experience expert home services. Call (845) 542-7255 to schedule your next appo…" at bounding box center [963, 192] width 197 height 72
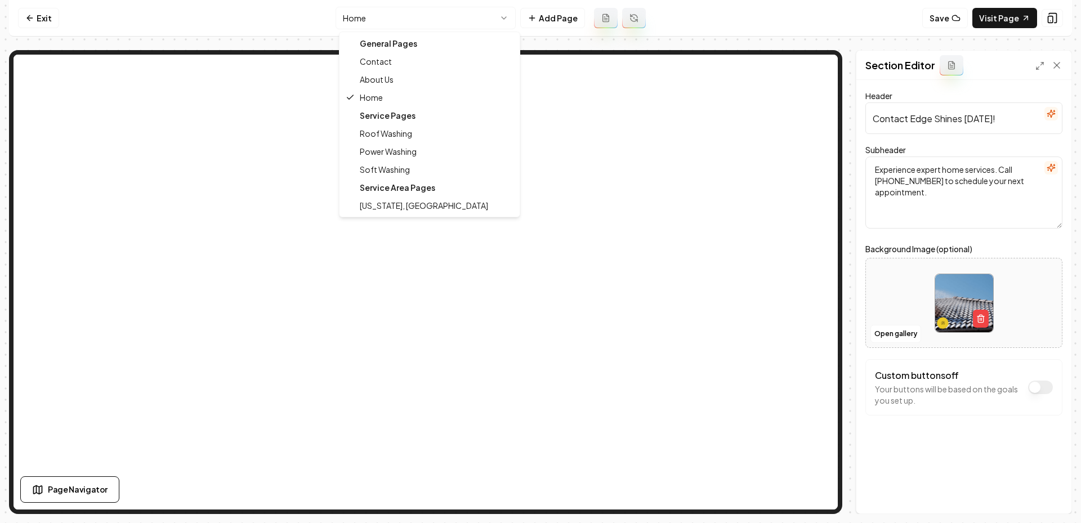
click at [435, 13] on html "Computer Required This feature is only available on a computer. Please switch t…" at bounding box center [540, 261] width 1081 height 523
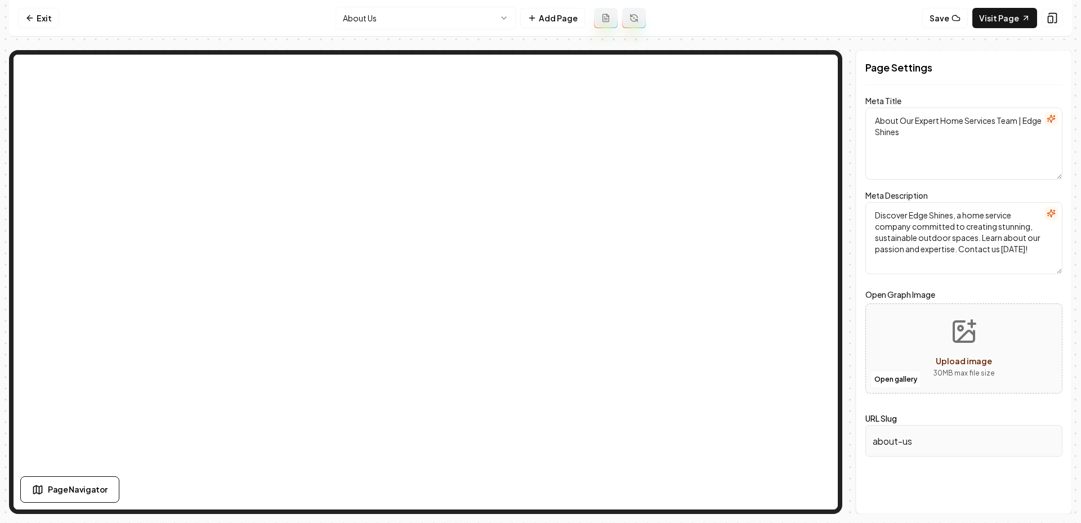
click at [952, 349] on button "Upload image 30 MB max file size" at bounding box center [964, 348] width 80 height 79
type input "**********"
click at [1050, 499] on button "Save" at bounding box center [1045, 494] width 33 height 20
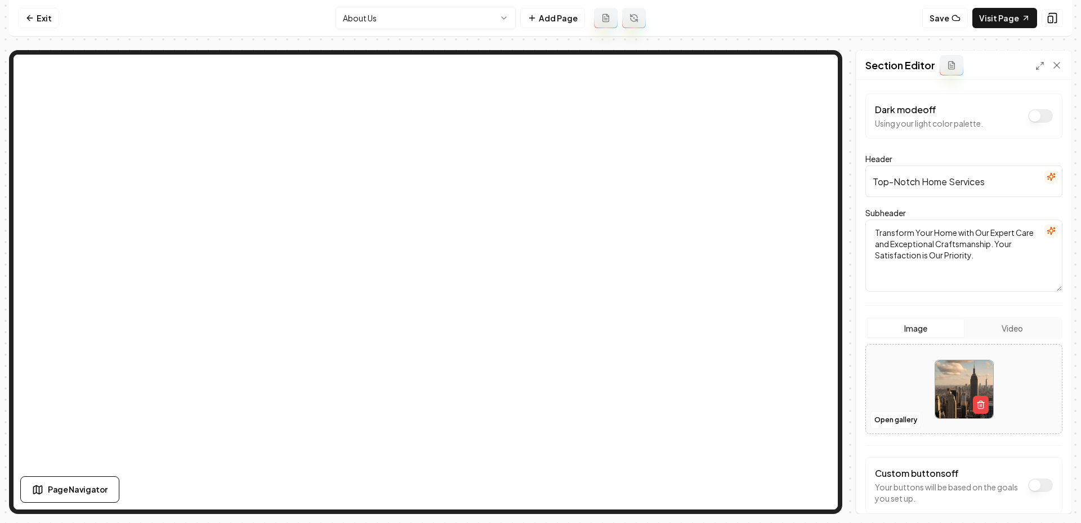
click at [964, 378] on img at bounding box center [964, 389] width 58 height 58
click at [977, 408] on icon "button" at bounding box center [980, 404] width 9 height 9
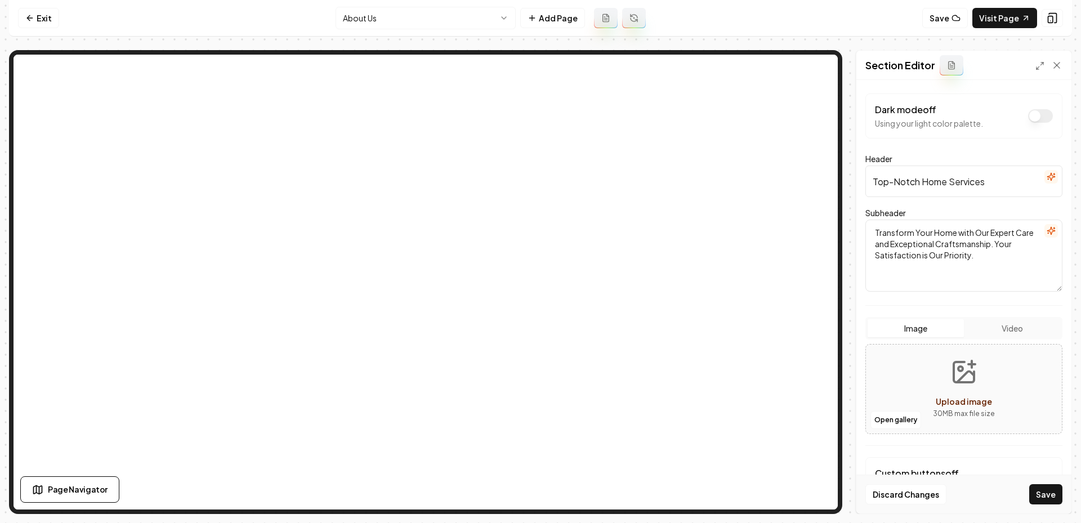
click at [938, 375] on button "Upload image 30 MB max file size" at bounding box center [964, 389] width 80 height 79
type input "**********"
click at [1044, 496] on button "Save" at bounding box center [1045, 494] width 33 height 20
click at [889, 417] on button "Open gallery" at bounding box center [895, 420] width 51 height 18
click at [977, 402] on icon "button" at bounding box center [980, 404] width 9 height 9
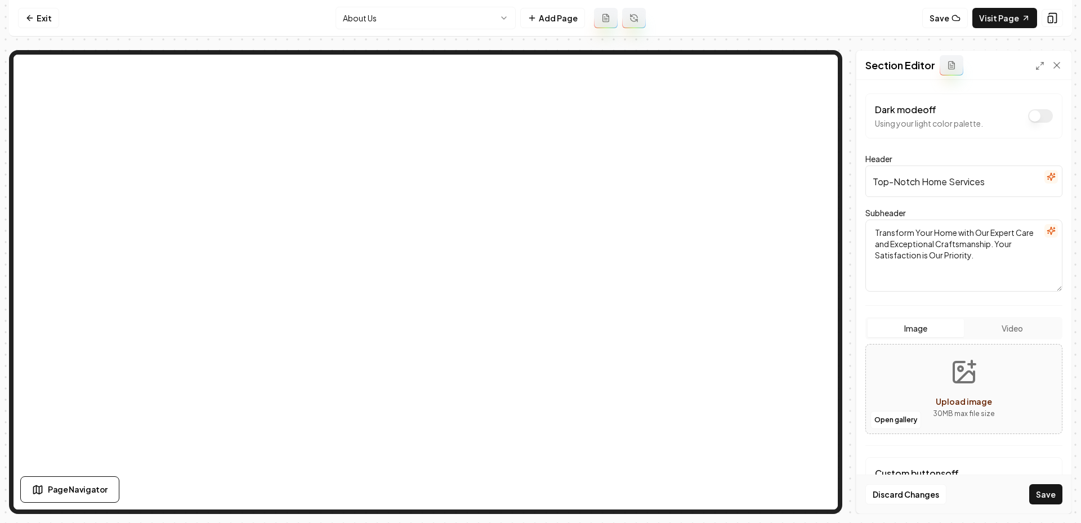
click at [927, 385] on button "Upload image 30 MB max file size" at bounding box center [964, 389] width 80 height 79
type input "**********"
click at [1046, 498] on button "Save" at bounding box center [1045, 494] width 33 height 20
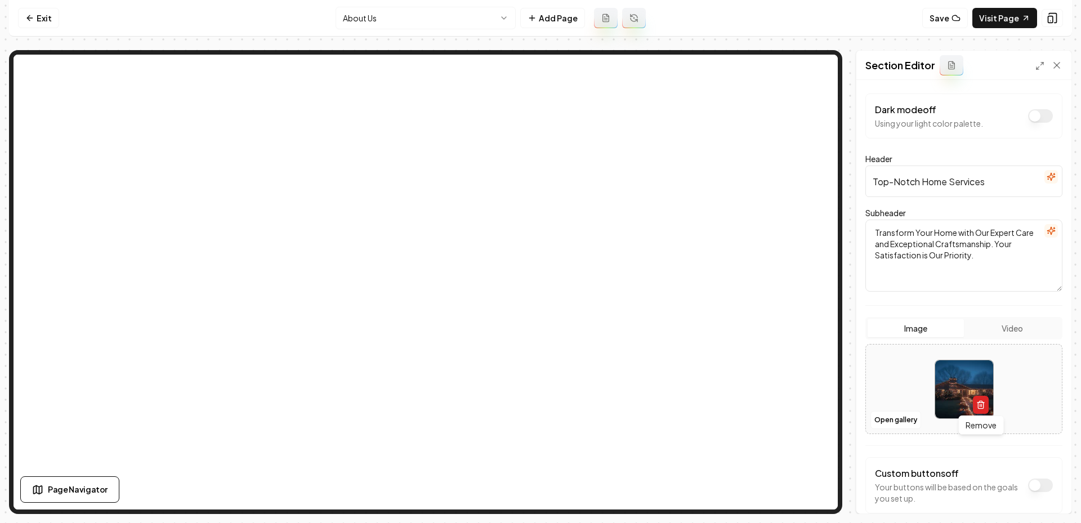
click at [977, 405] on icon "button" at bounding box center [980, 404] width 9 height 9
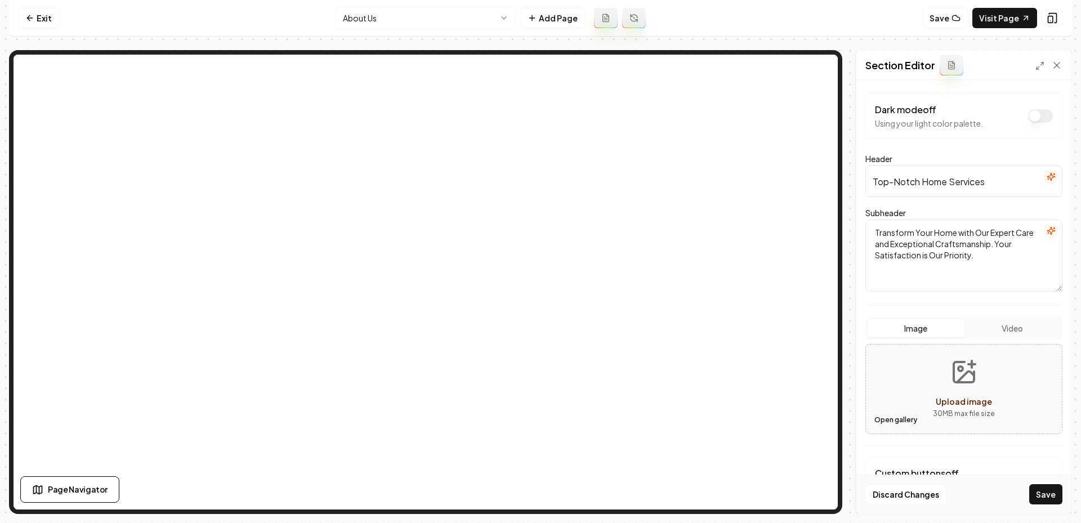
click at [898, 420] on button "Open gallery" at bounding box center [895, 420] width 51 height 18
click at [957, 383] on icon "Upload image" at bounding box center [963, 372] width 27 height 27
type input "**********"
click at [1045, 486] on button "Save" at bounding box center [1045, 494] width 33 height 20
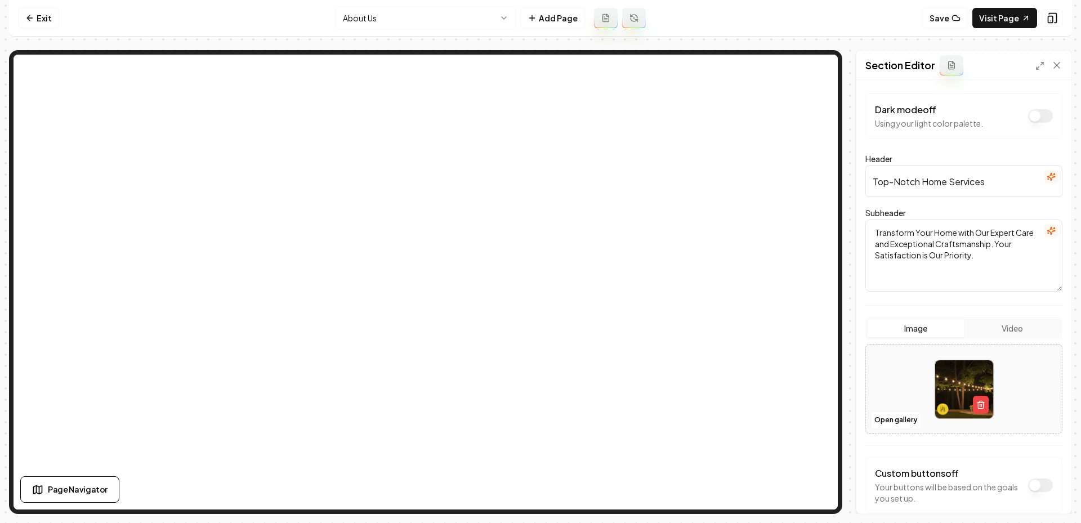
click at [410, 27] on html "Computer Required This feature is only available on a computer. Please switch t…" at bounding box center [540, 261] width 1081 height 523
click at [985, 401] on button "button" at bounding box center [981, 405] width 16 height 18
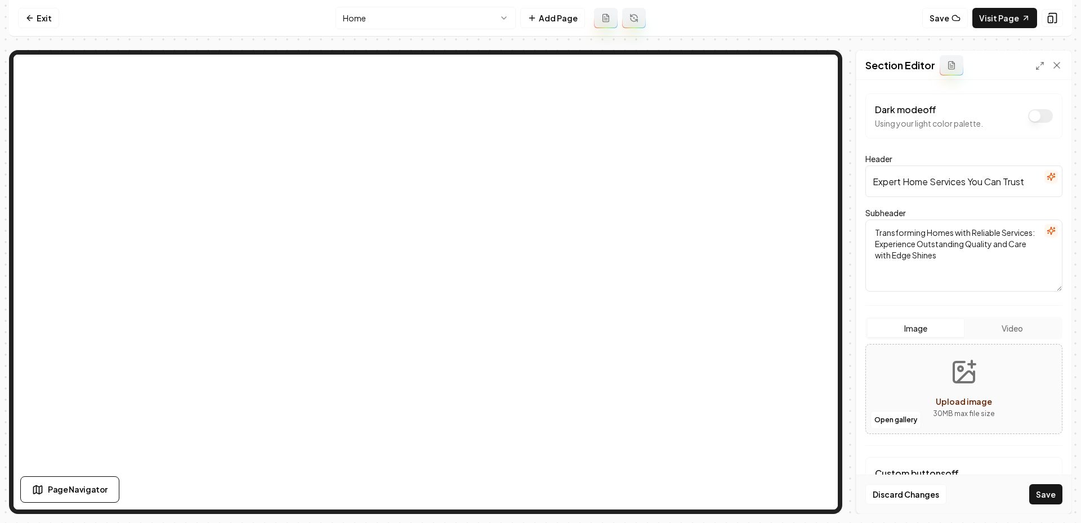
click at [968, 375] on icon "Upload image" at bounding box center [963, 372] width 27 height 27
type input "**********"
click at [1038, 491] on button "Save" at bounding box center [1045, 494] width 33 height 20
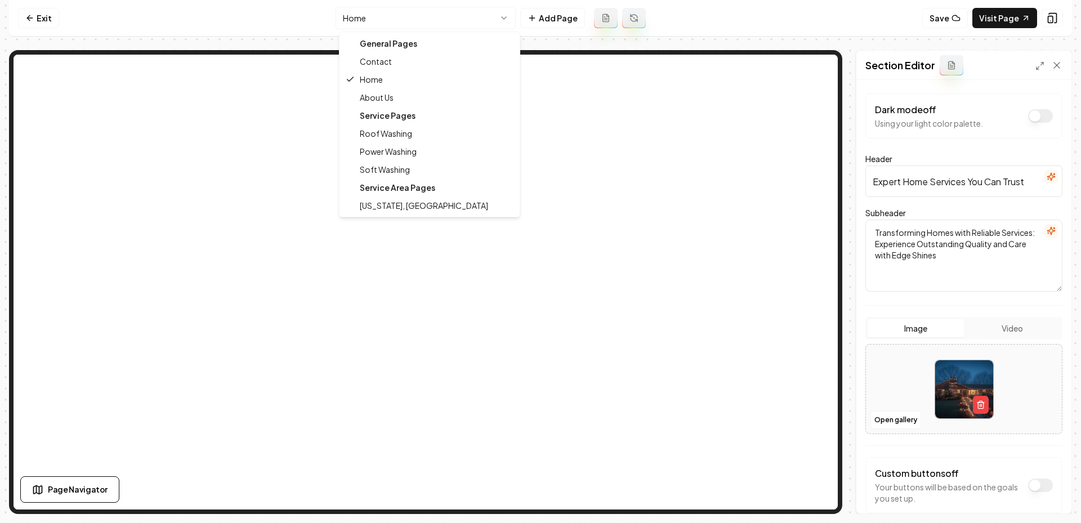
click at [377, 7] on html "Computer Required This feature is only available on a computer. Please switch t…" at bounding box center [540, 261] width 1081 height 523
click at [393, 29] on html "Computer Required This feature is only available on a computer. Please switch t…" at bounding box center [540, 261] width 1081 height 523
click at [396, 10] on html "Computer Required This feature is only available on a computer. Please switch t…" at bounding box center [540, 261] width 1081 height 523
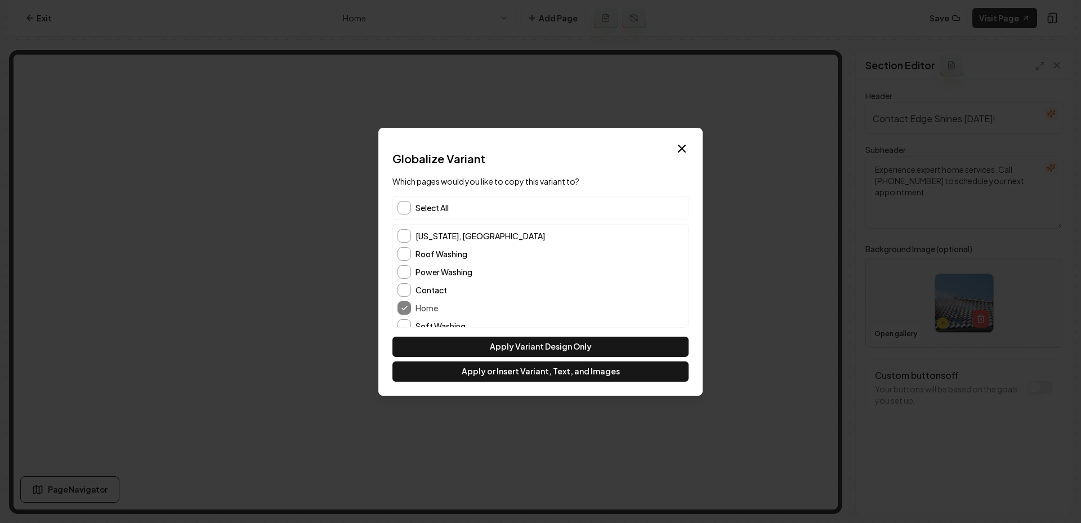
click at [429, 209] on span "Select All" at bounding box center [431, 207] width 33 height 11
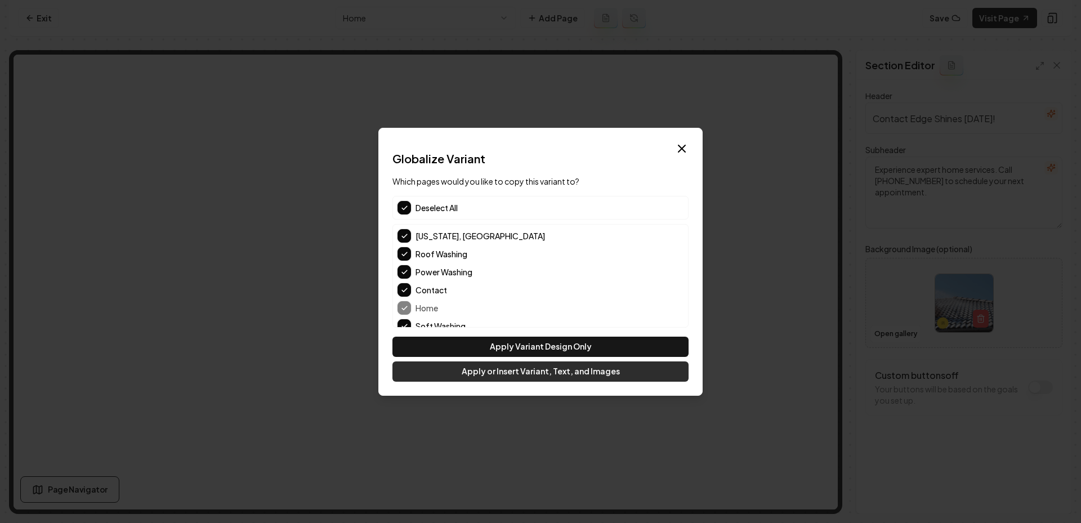
click at [495, 367] on button "Apply or Insert Variant, Text, and Images" at bounding box center [540, 371] width 296 height 20
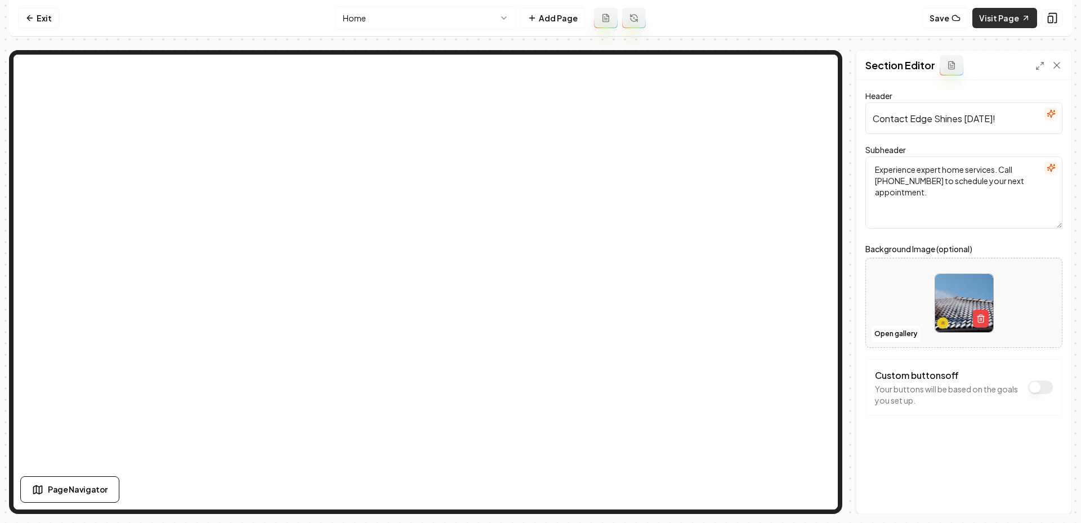
click at [1001, 24] on link "Visit Page" at bounding box center [1004, 18] width 65 height 20
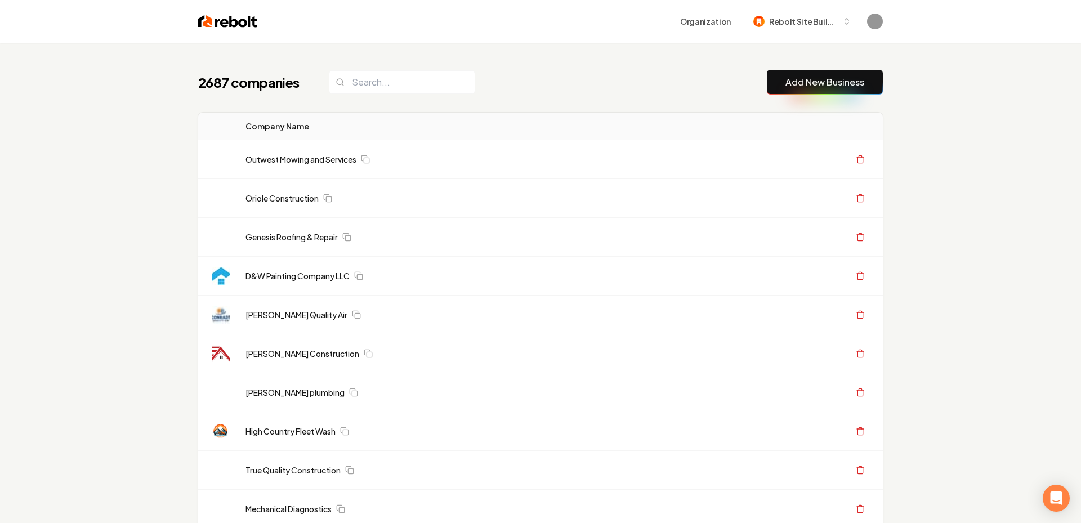
click at [801, 77] on link "Add New Business" at bounding box center [824, 82] width 79 height 14
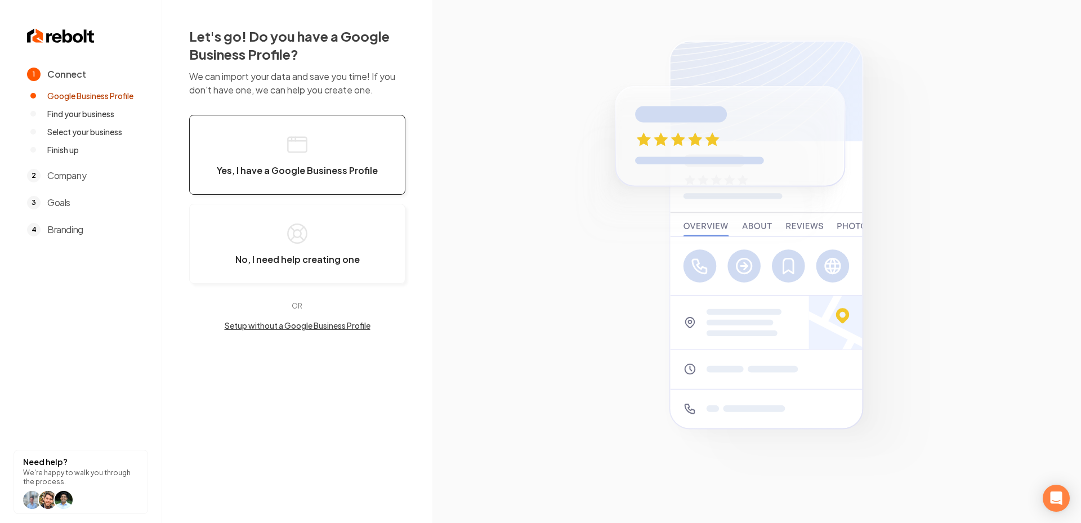
click at [320, 157] on button "Yes, I have a Google Business Profile" at bounding box center [297, 155] width 216 height 80
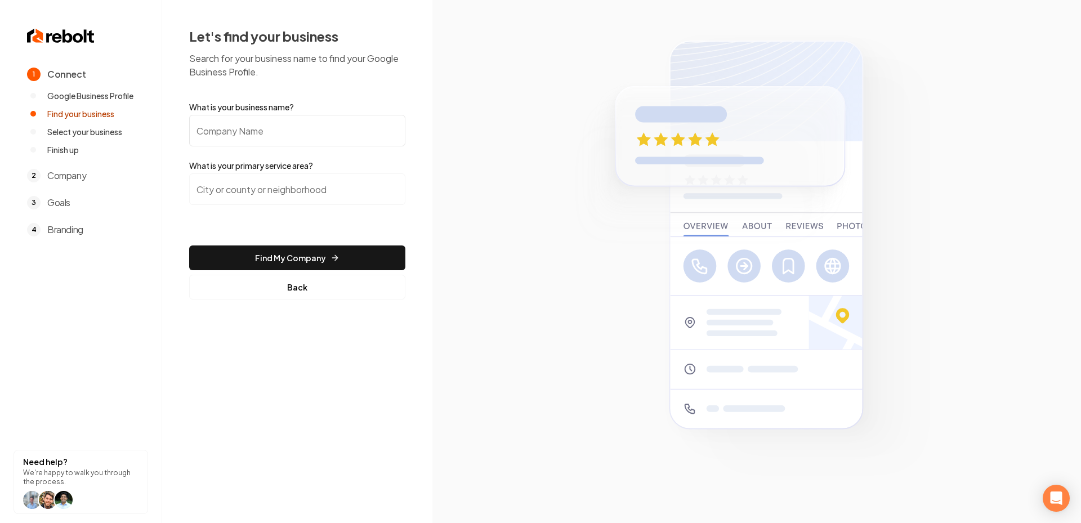
click at [258, 136] on input "What is your business name?" at bounding box center [297, 131] width 216 height 32
paste input "Birdie Heating & Cooling"
type input "Birdie Heating & Cooling"
click at [262, 180] on input "search" at bounding box center [297, 189] width 216 height 32
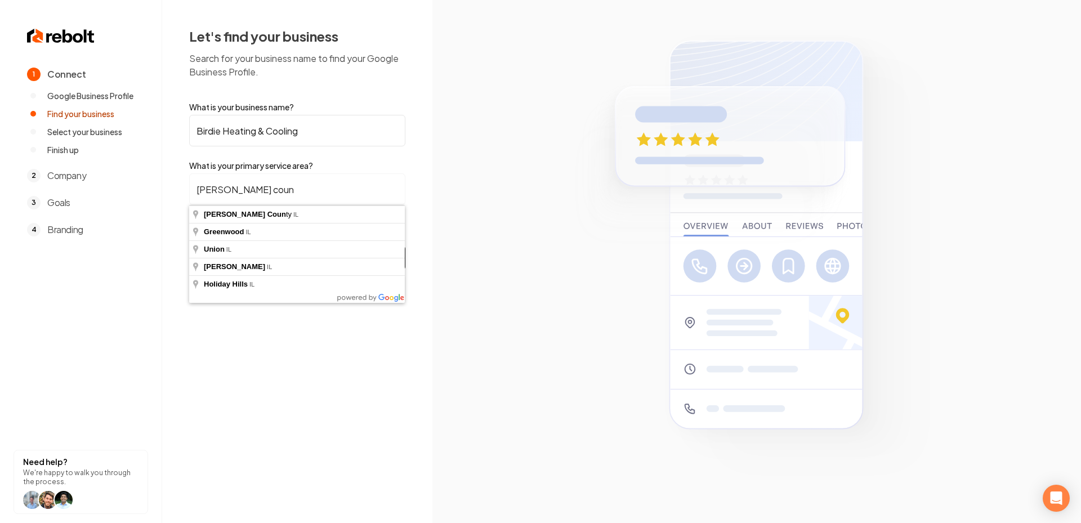
type input "McHenry County, IL"
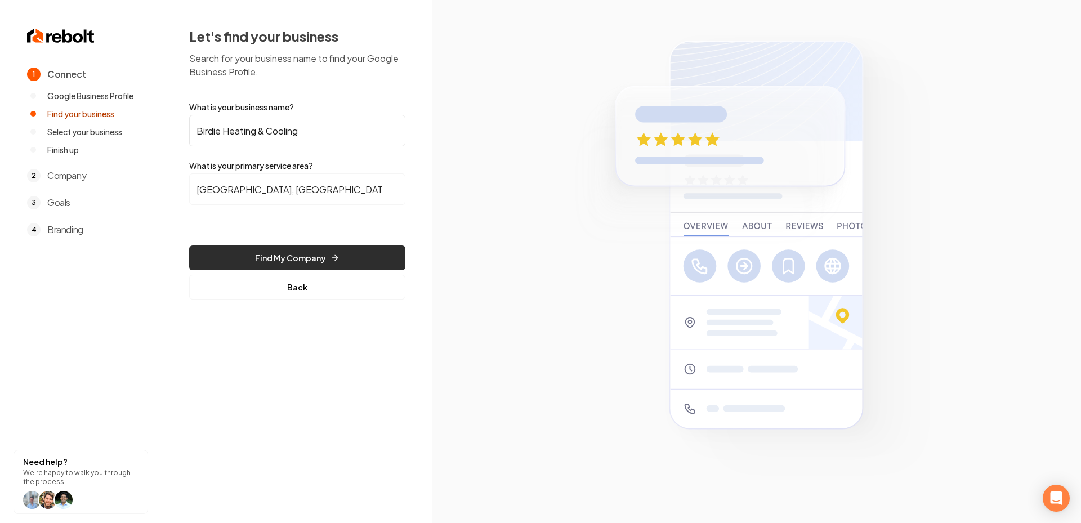
click at [240, 249] on button "Find My Company" at bounding box center [297, 257] width 216 height 25
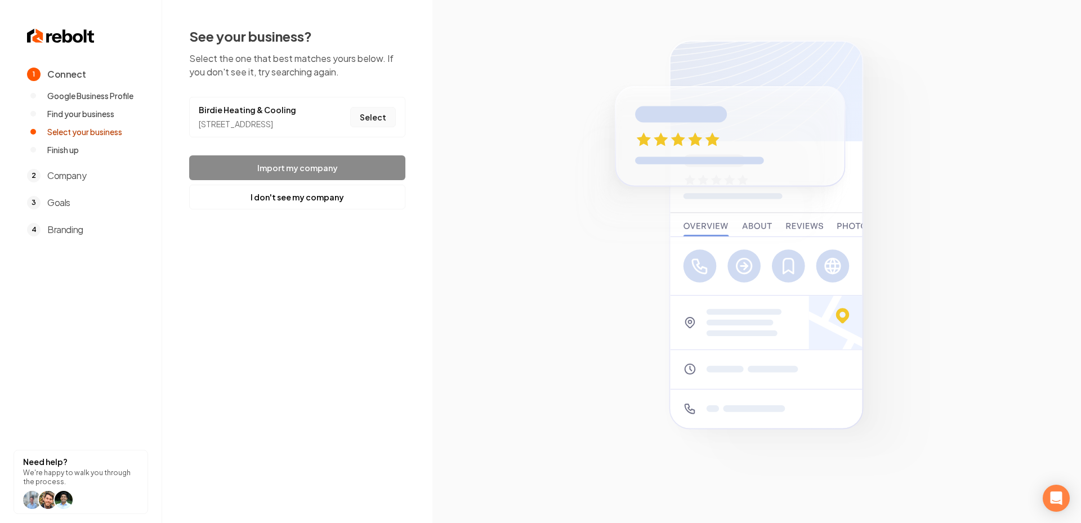
click at [379, 125] on button "Select" at bounding box center [373, 117] width 46 height 20
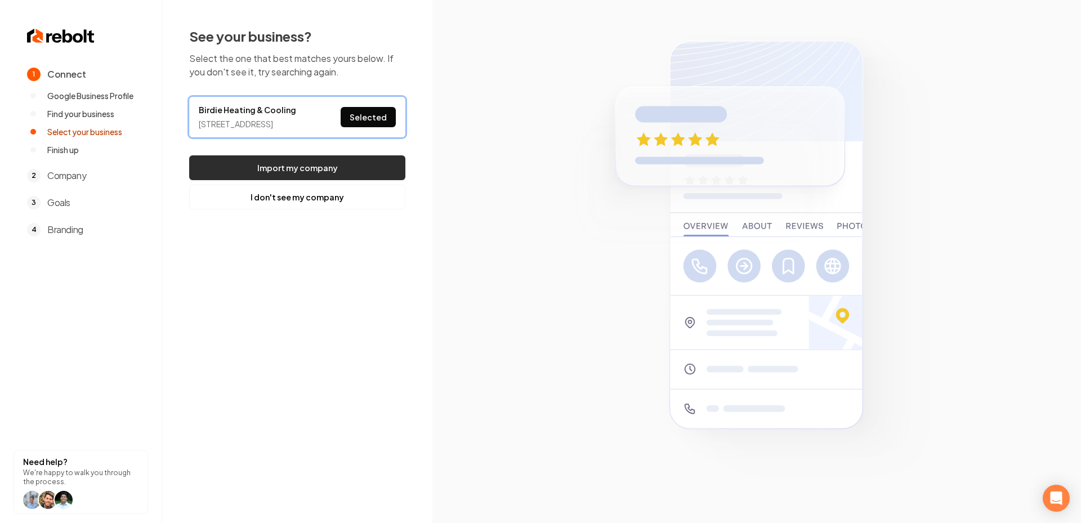
click at [292, 180] on button "Import my company" at bounding box center [297, 167] width 216 height 25
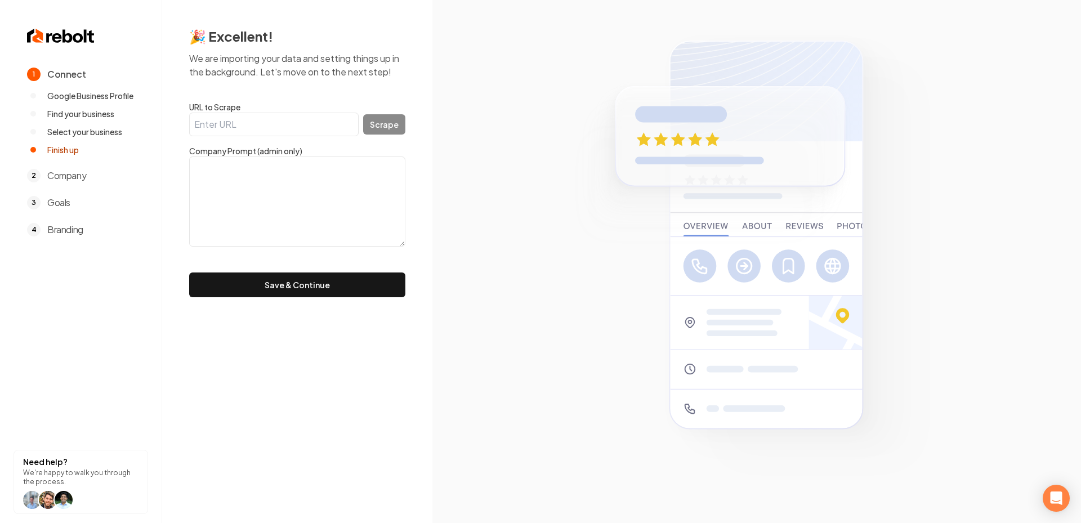
click at [284, 133] on input "URL to Scrape" at bounding box center [273, 125] width 169 height 24
paste input "https://www.birdiehvac.com/"
type input "https://www.birdiehvac.com/"
click at [404, 124] on button "Scrape" at bounding box center [384, 124] width 42 height 20
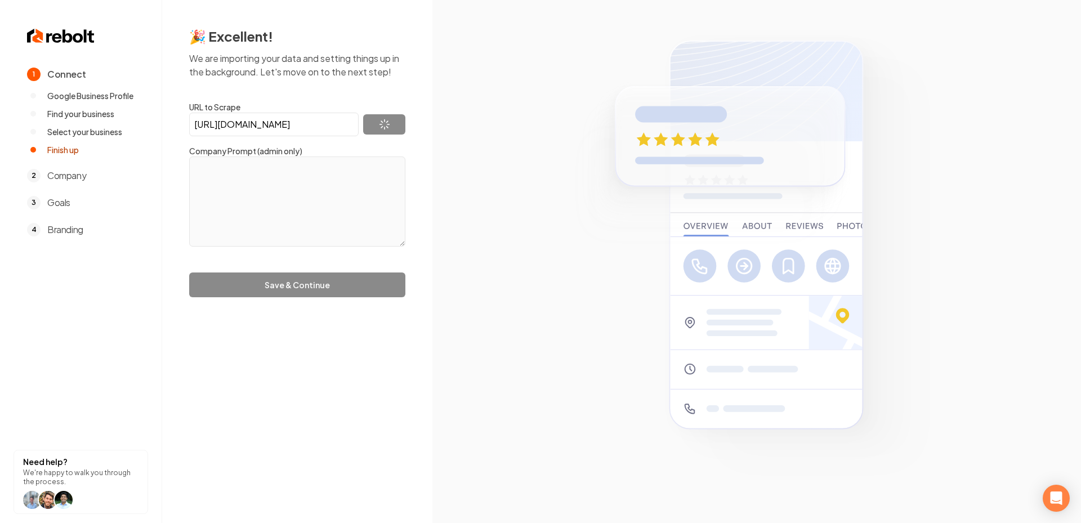
type textarea "Birdie Heating & Cooling is a trusted HVAC company based in Lake in the Hills, …"
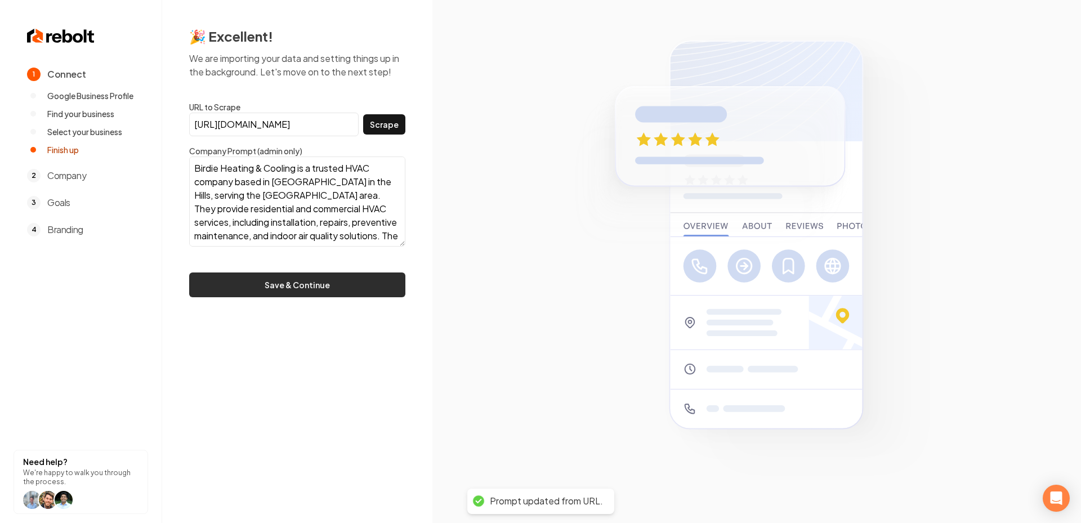
click at [328, 280] on button "Save & Continue" at bounding box center [297, 284] width 216 height 25
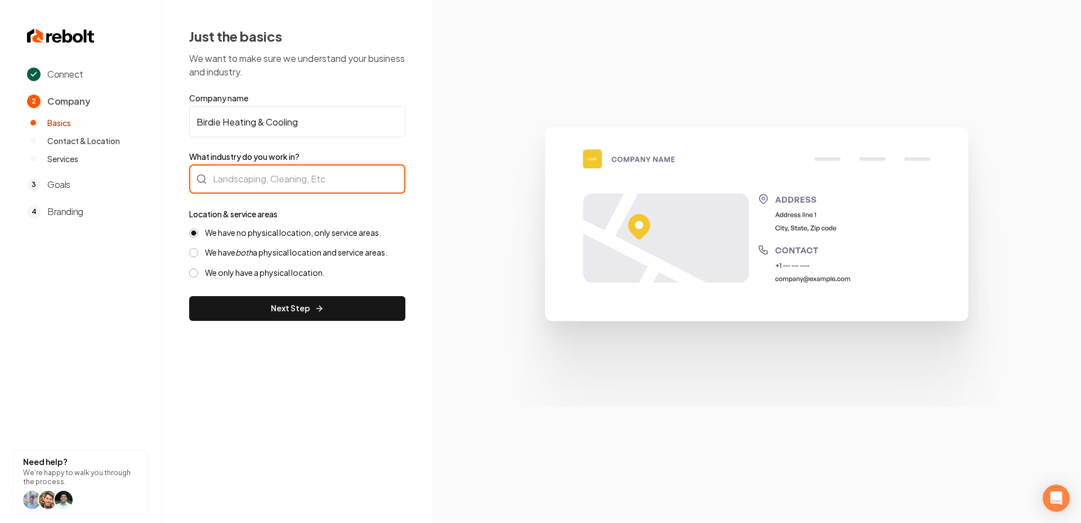
click at [249, 186] on div at bounding box center [297, 178] width 216 height 29
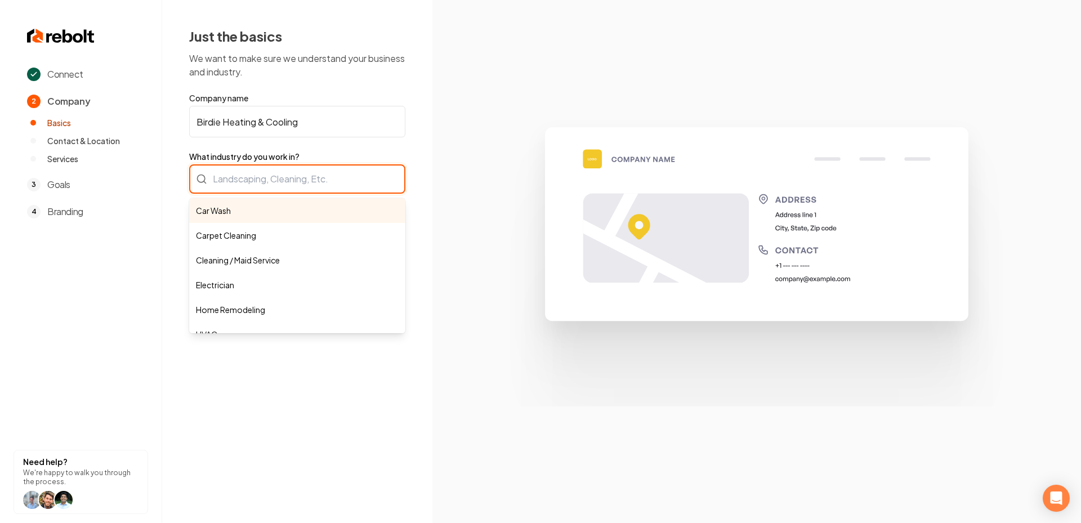
paste input "HVAC"
type input "HVAC"
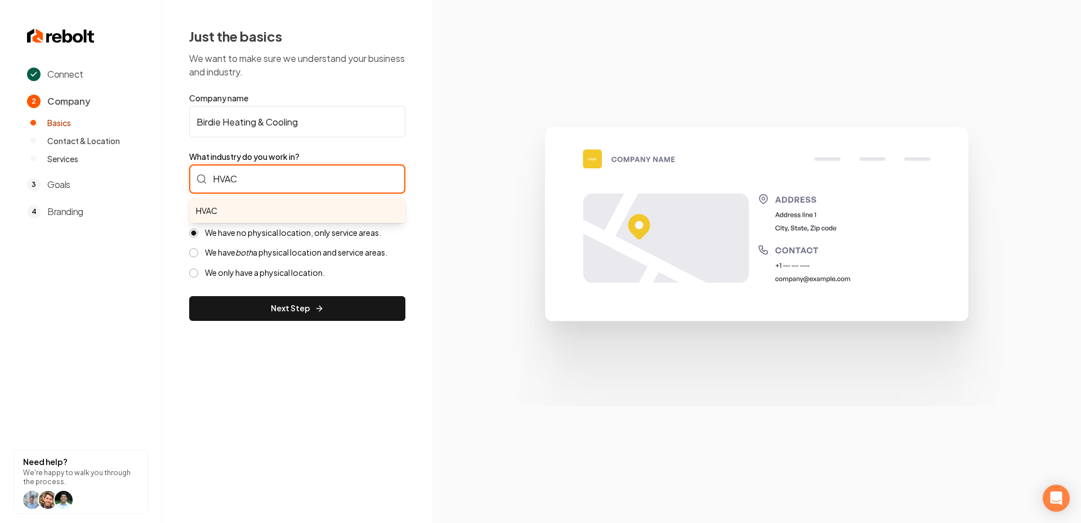
click at [249, 186] on input "HVAC" at bounding box center [297, 178] width 216 height 29
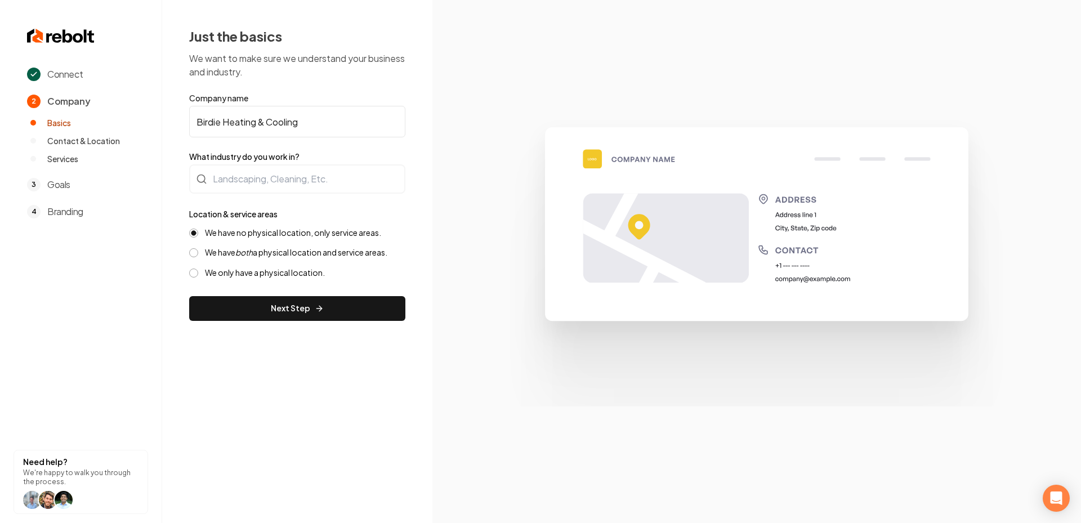
drag, startPoint x: 339, startPoint y: 120, endPoint x: 223, endPoint y: 119, distance: 116.0
click at [223, 119] on form "Company name Birdie Heating & Cooling What industry do you work in? Location & …" at bounding box center [297, 206] width 216 height 229
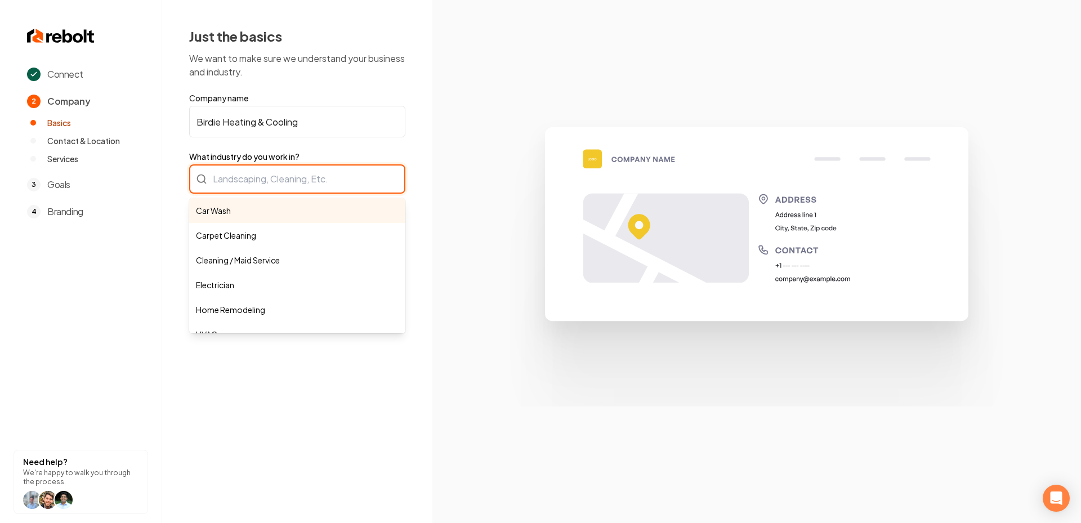
click at [256, 169] on div "Car Wash Carpet Cleaning Cleaning / Maid Service Electrician Home Remodeling HV…" at bounding box center [297, 178] width 216 height 29
paste input "Heating & Cooling"
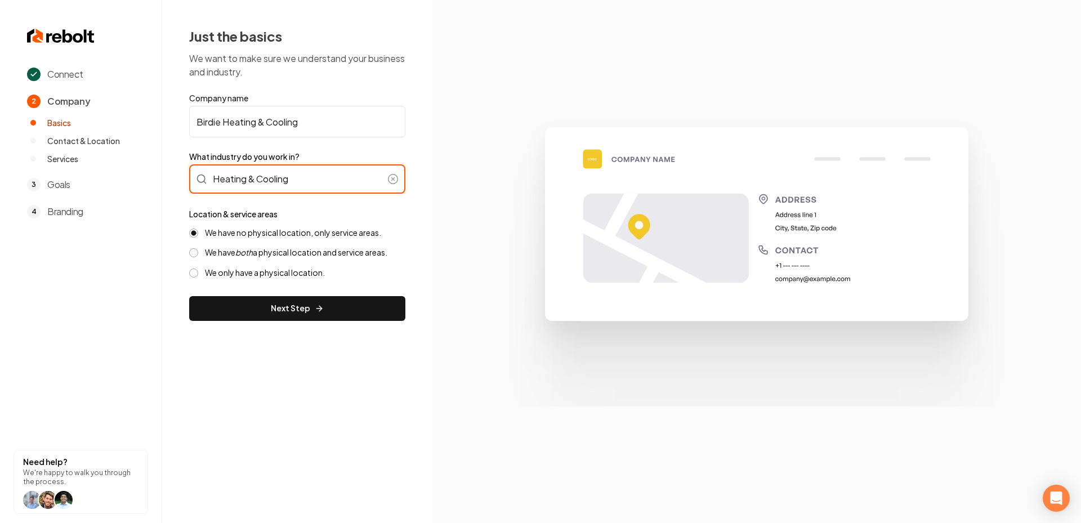
type input "Heating & Cooling"
click at [235, 250] on label "We have both a physical location and service areas." at bounding box center [296, 252] width 182 height 11
click at [198, 250] on button "We have both a physical location and service areas." at bounding box center [193, 252] width 9 height 9
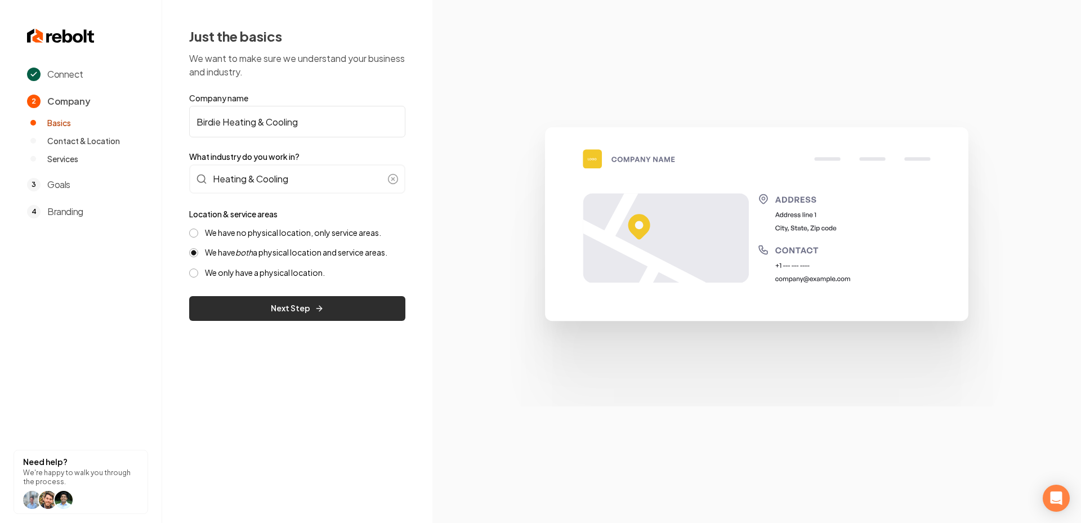
click at [287, 308] on button "Next Step" at bounding box center [297, 308] width 216 height 25
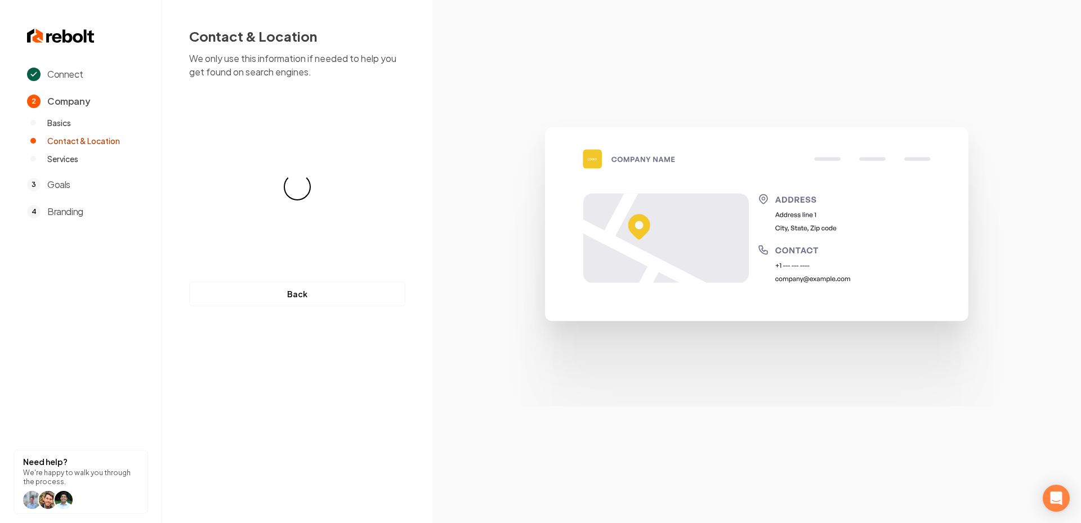
select select "**"
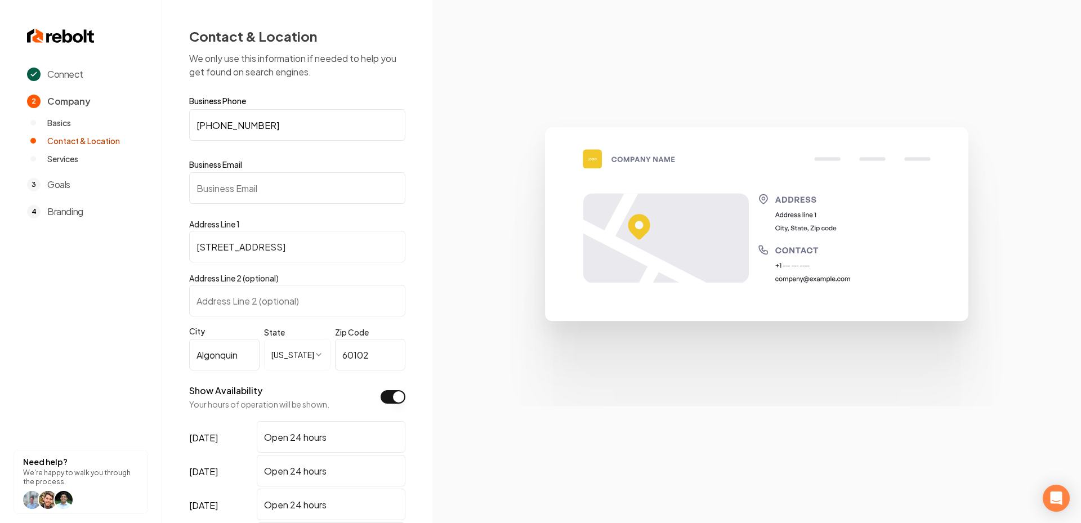
click at [279, 171] on div "Business Email" at bounding box center [297, 181] width 216 height 45
click at [268, 180] on input "Business Email" at bounding box center [297, 188] width 216 height 32
paste input "birdiehvac@gmail.com"
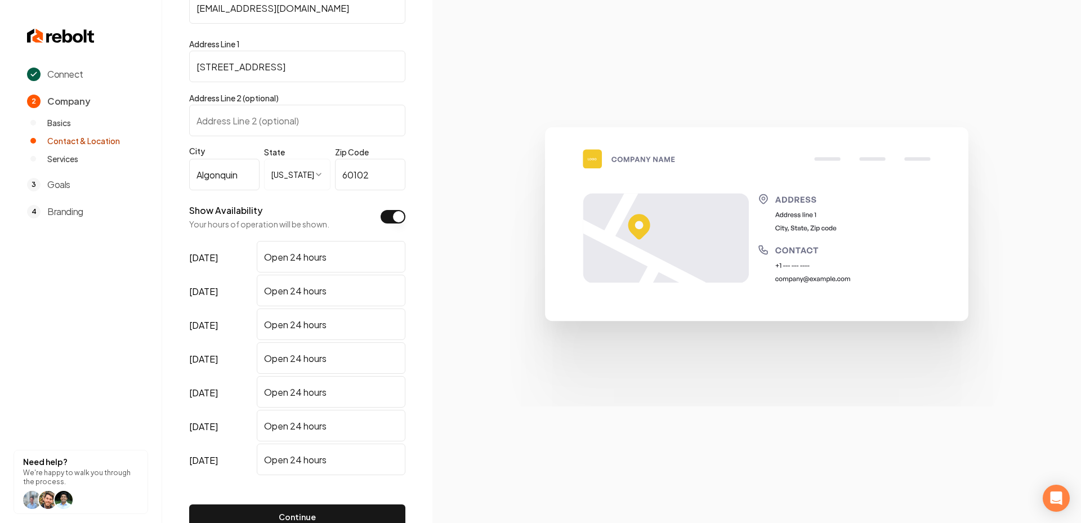
scroll to position [251, 0]
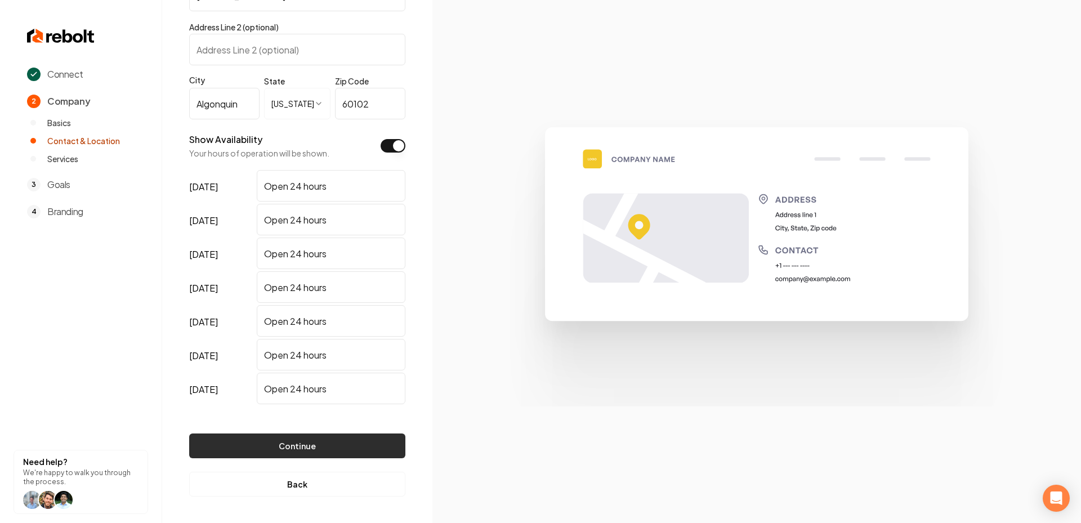
type input "birdiehvac@gmail.com"
click at [279, 441] on button "Continue" at bounding box center [297, 445] width 216 height 25
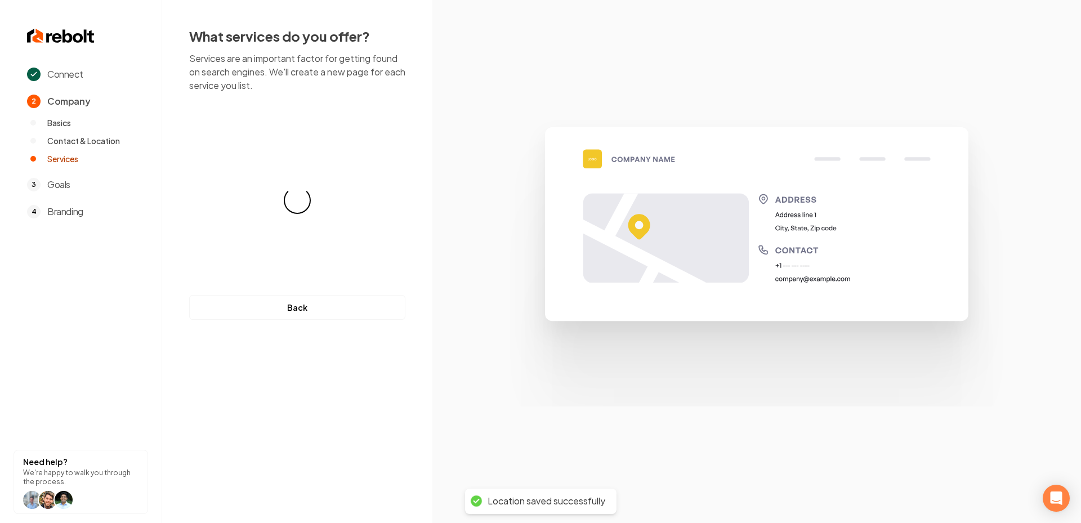
scroll to position [0, 0]
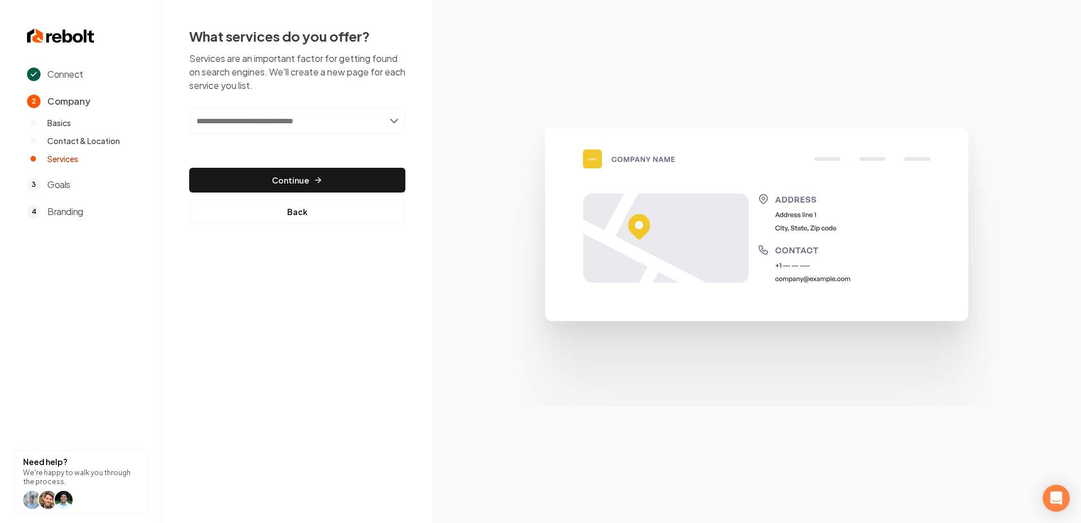
click at [301, 114] on input "text" at bounding box center [297, 121] width 216 height 26
paste input "****"
type input "****"
click at [312, 141] on div "Add HVAC" at bounding box center [298, 146] width 214 height 18
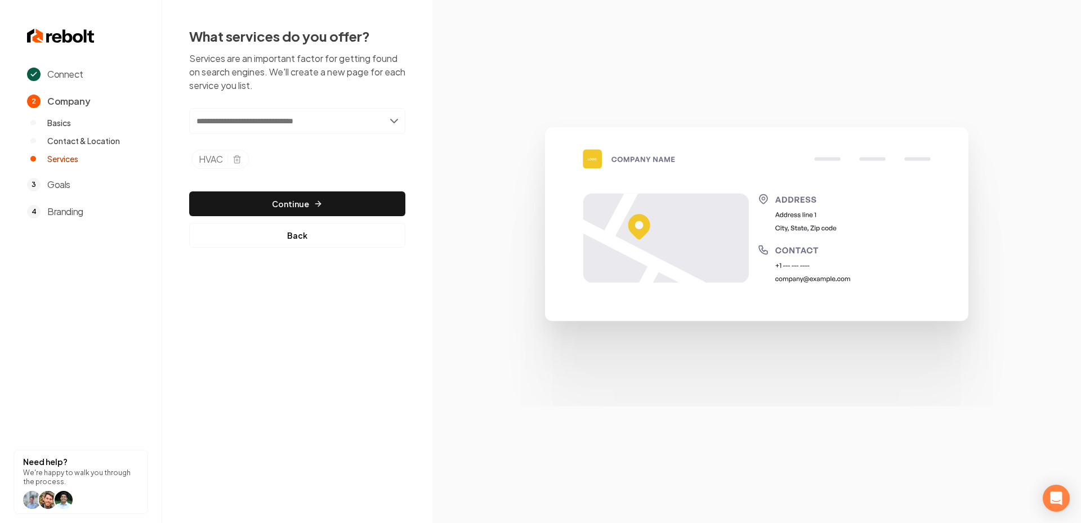
paste input "**********"
type input "**********"
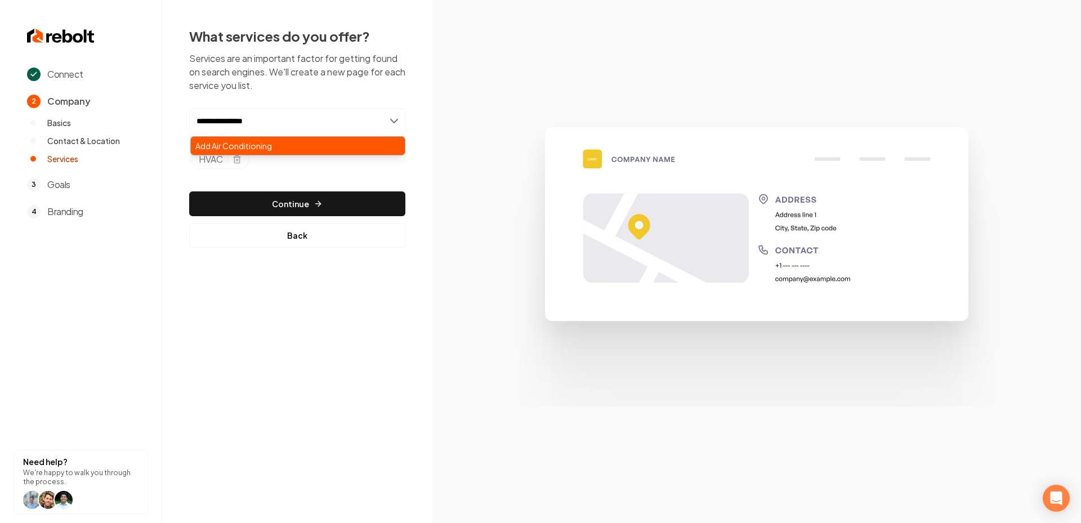
click at [243, 141] on div "Add Air Conditioning" at bounding box center [298, 146] width 214 height 18
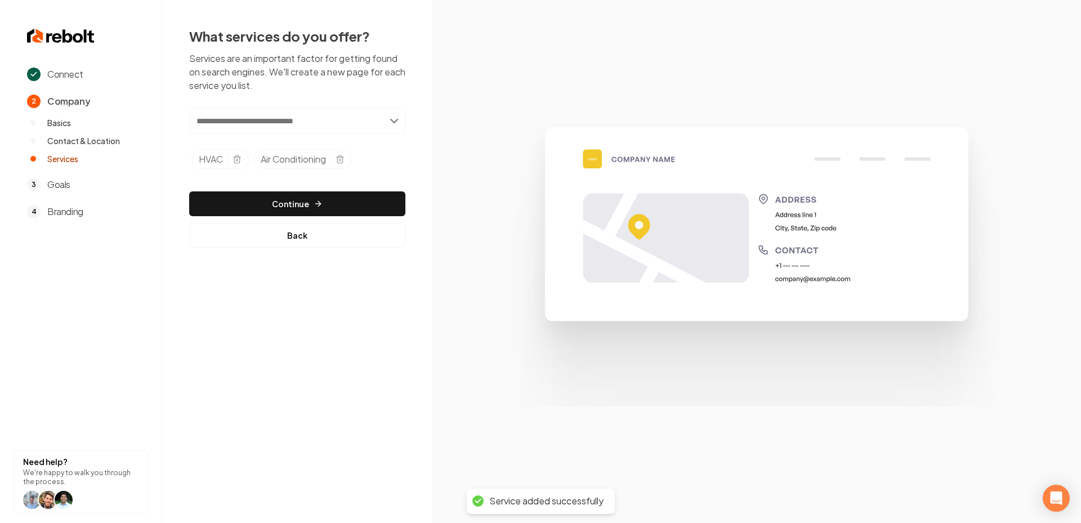
paste input "*******"
type input "*******"
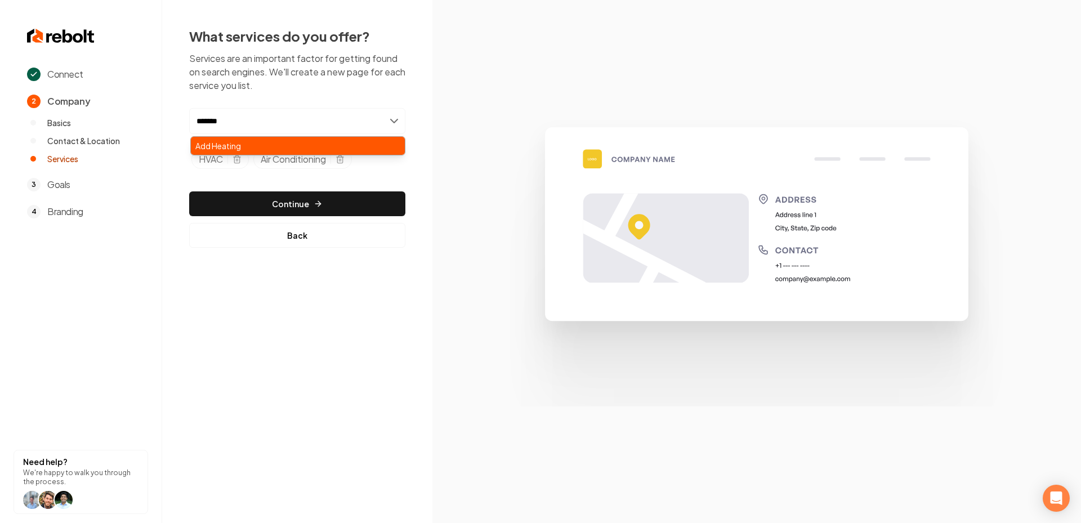
click at [302, 147] on div "Add Heating" at bounding box center [298, 146] width 214 height 18
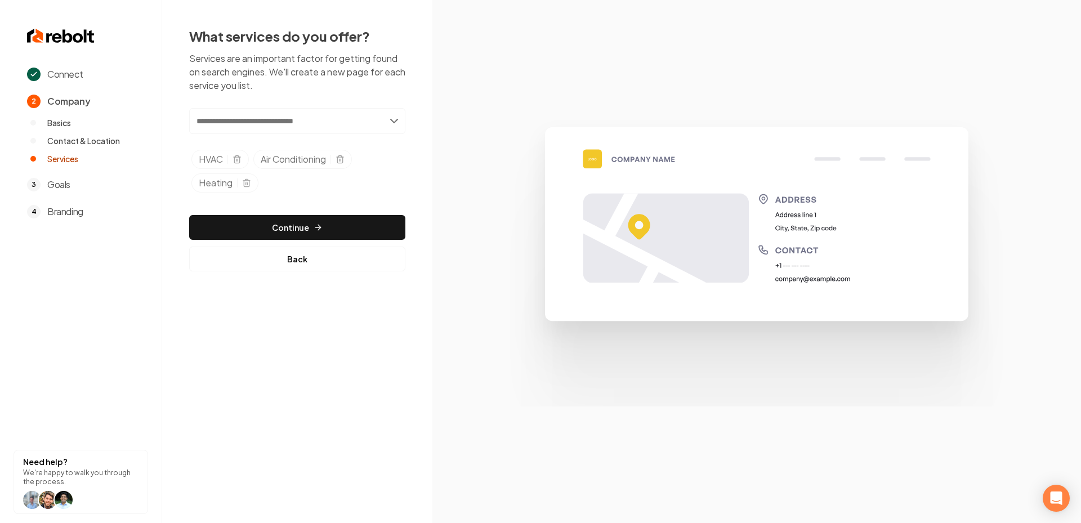
paste input "**********"
type input "**********"
click at [319, 145] on div "Add Water Heaters and Boilers" at bounding box center [298, 146] width 214 height 18
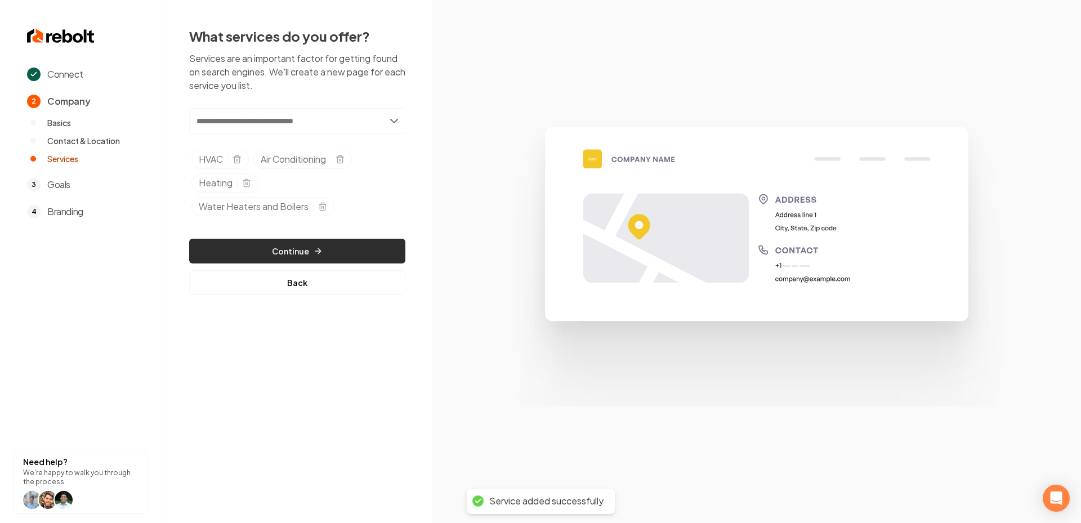
click at [351, 243] on button "Continue" at bounding box center [297, 251] width 216 height 25
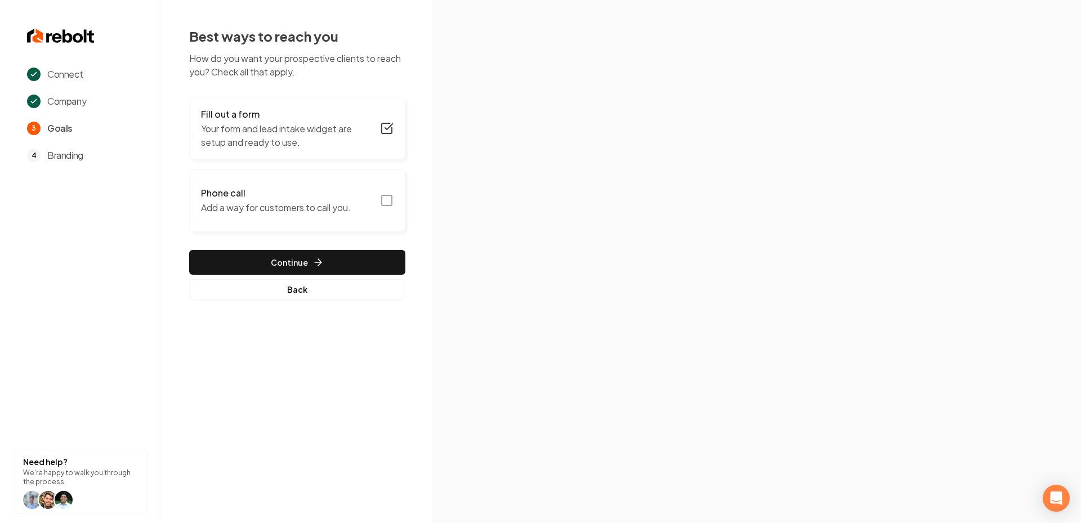
click at [385, 198] on icon "button" at bounding box center [387, 201] width 14 height 14
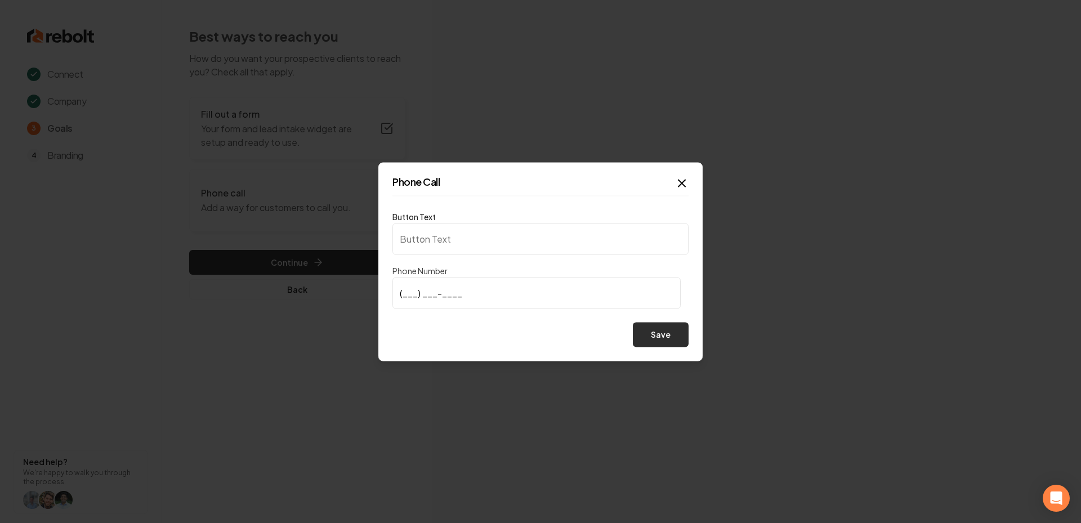
type input "Call us"
type input "(224) 406-0150"
click at [663, 337] on button "Save" at bounding box center [661, 334] width 56 height 25
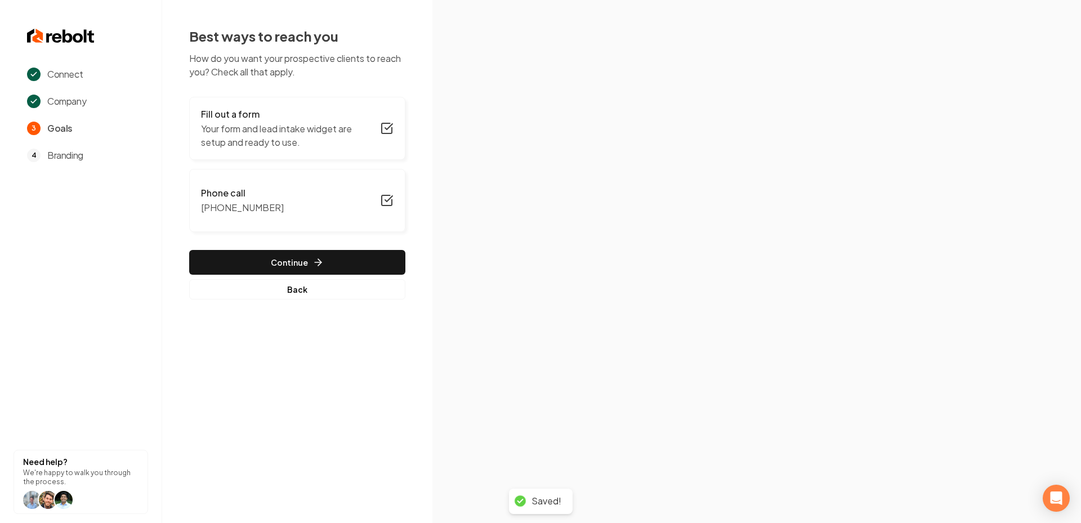
click at [305, 256] on button "Continue" at bounding box center [297, 262] width 216 height 25
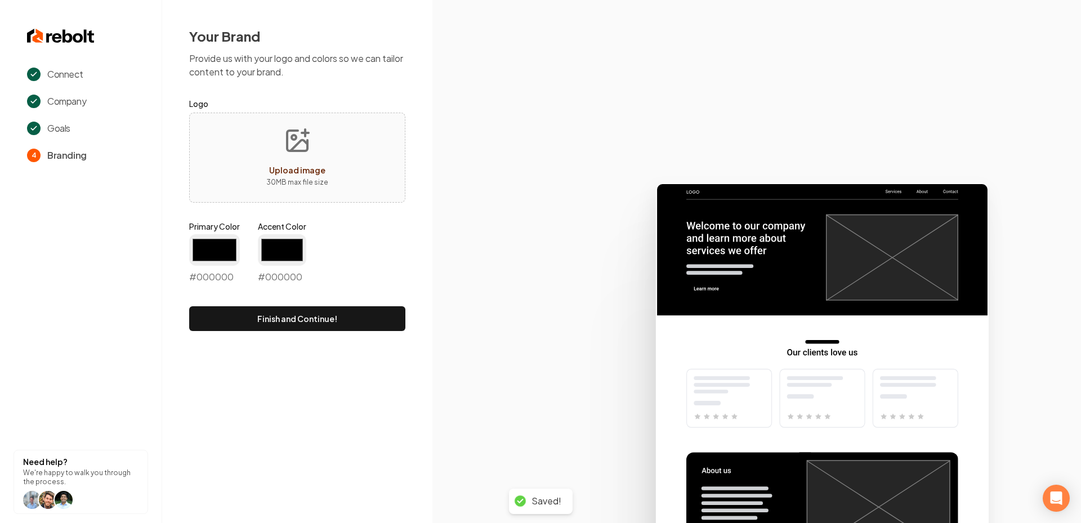
type input "#194d33"
type input "#70be00"
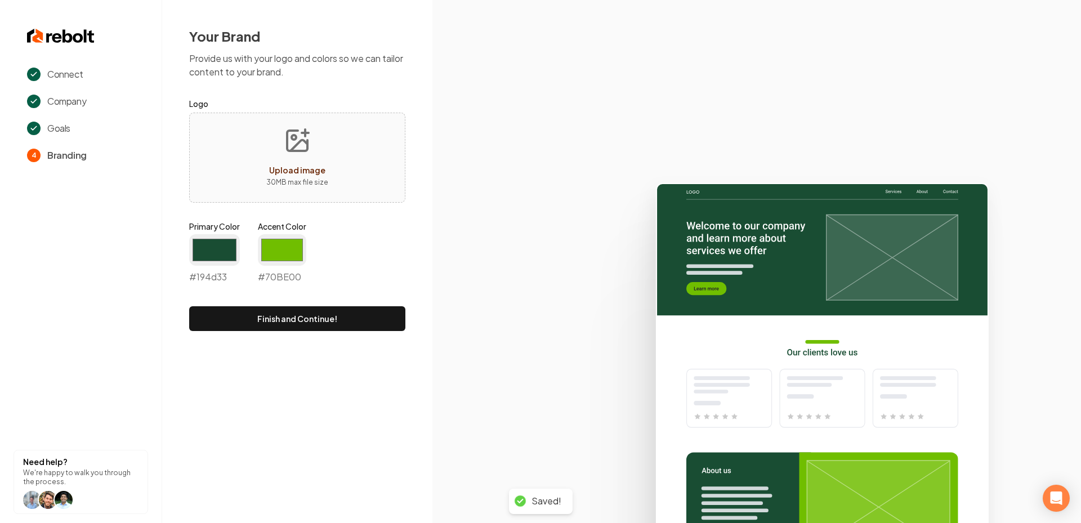
click at [285, 165] on span "Upload image" at bounding box center [297, 170] width 56 height 10
type input "**********"
click at [201, 256] on input "#194d33" at bounding box center [214, 250] width 51 height 32
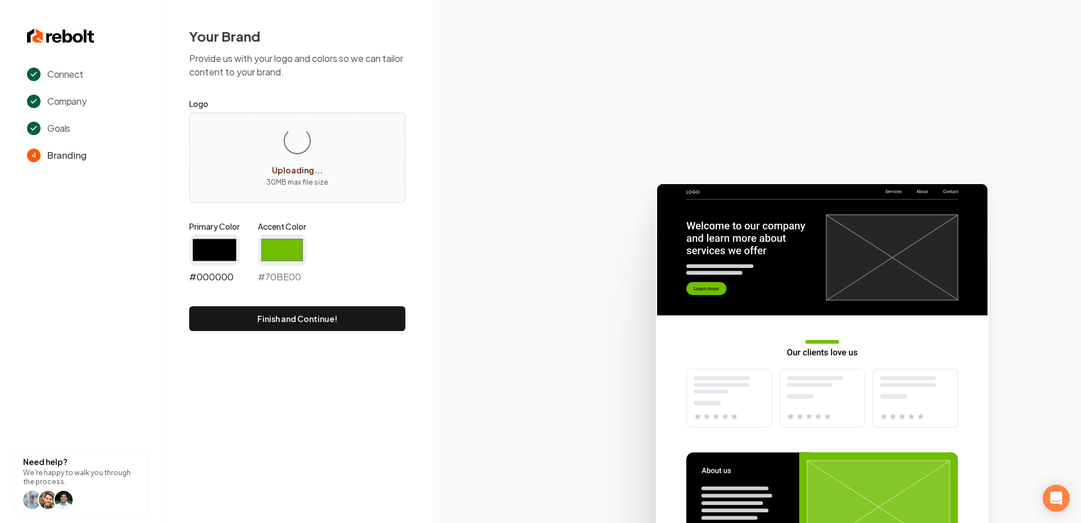
type input "#000000"
click at [288, 257] on input "#70be00" at bounding box center [282, 250] width 48 height 32
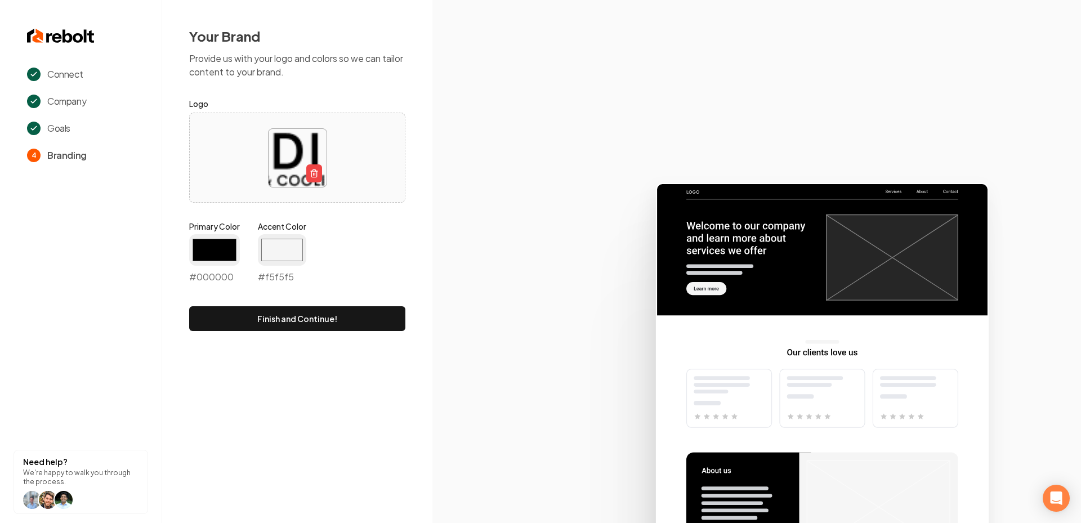
type input "#f5f5f5"
click at [435, 330] on icon at bounding box center [756, 348] width 648 height 350
click at [316, 321] on button "Finish and Continue!" at bounding box center [297, 318] width 216 height 25
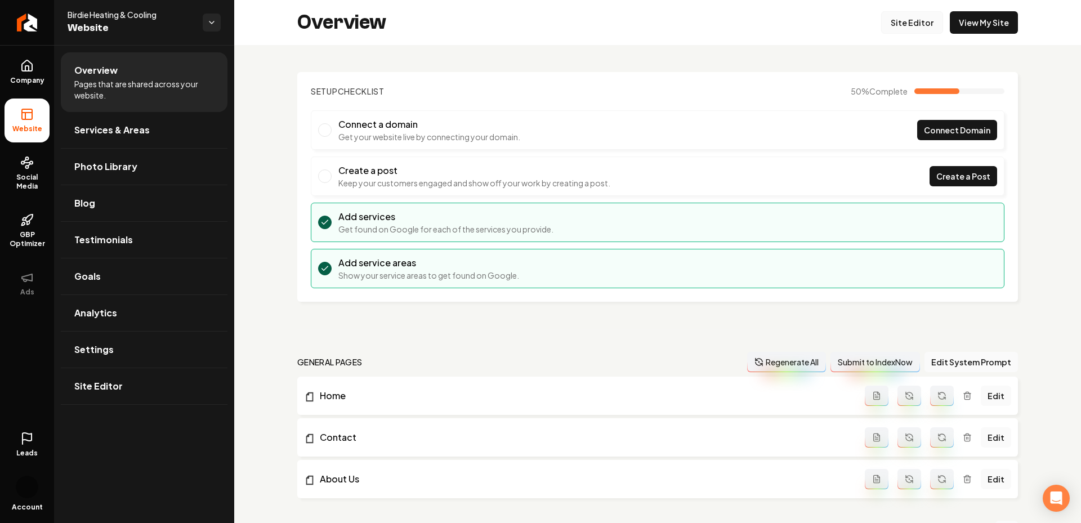
click at [922, 16] on link "Site Editor" at bounding box center [912, 22] width 62 height 23
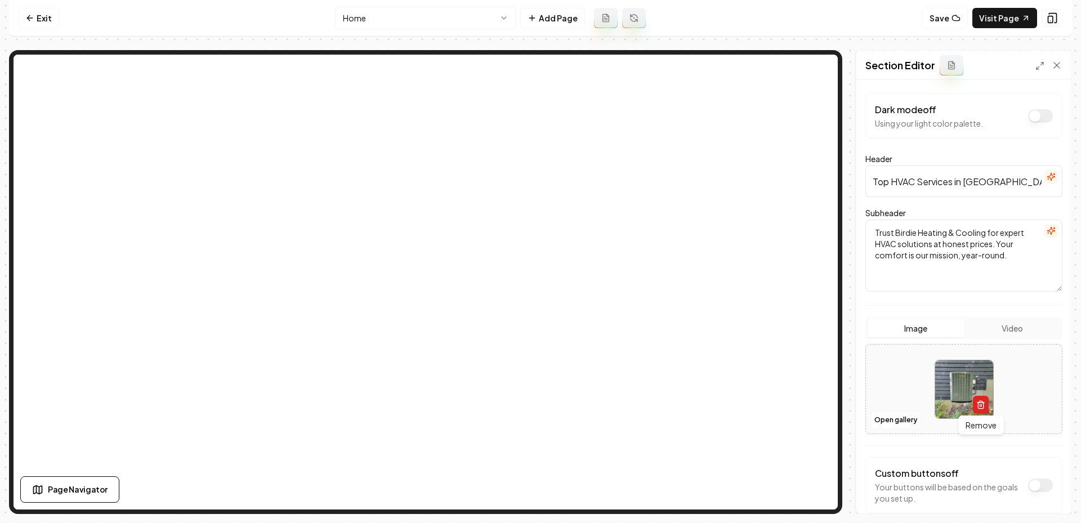
click at [982, 404] on icon "button" at bounding box center [980, 404] width 9 height 9
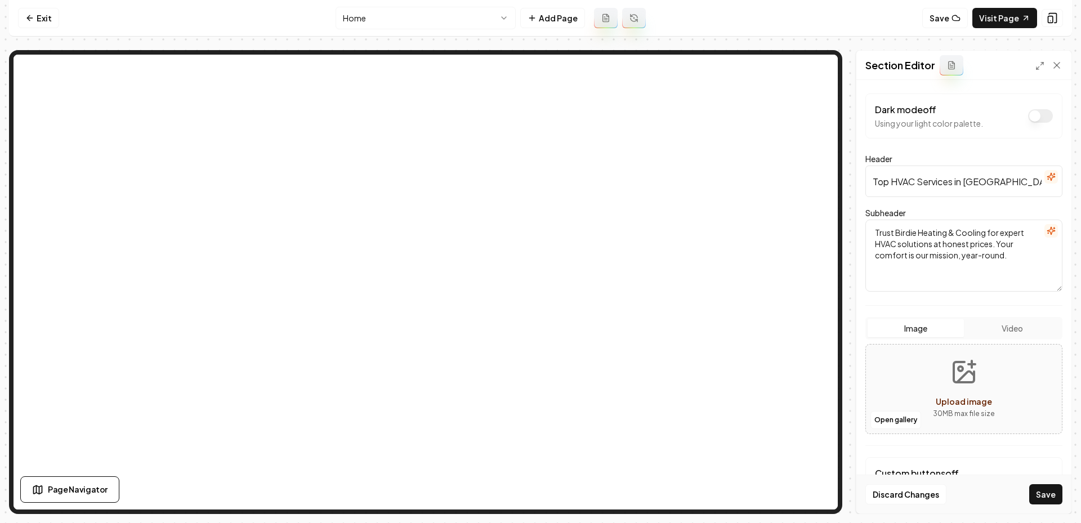
click at [947, 386] on button "Upload image 30 MB max file size" at bounding box center [964, 389] width 80 height 79
type input "**********"
click at [1049, 502] on button "Save" at bounding box center [1045, 494] width 33 height 20
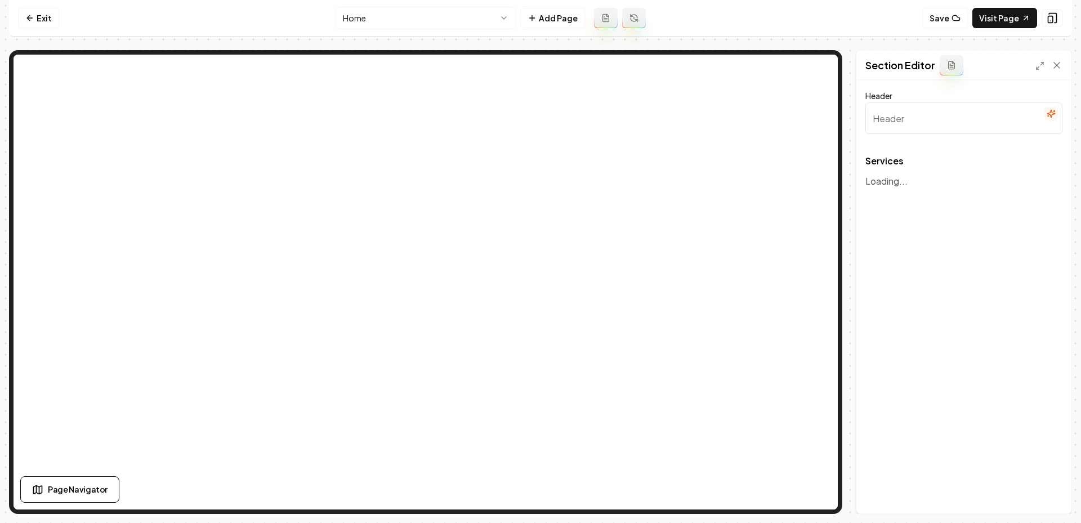
type input "Our Expert HVAC Services"
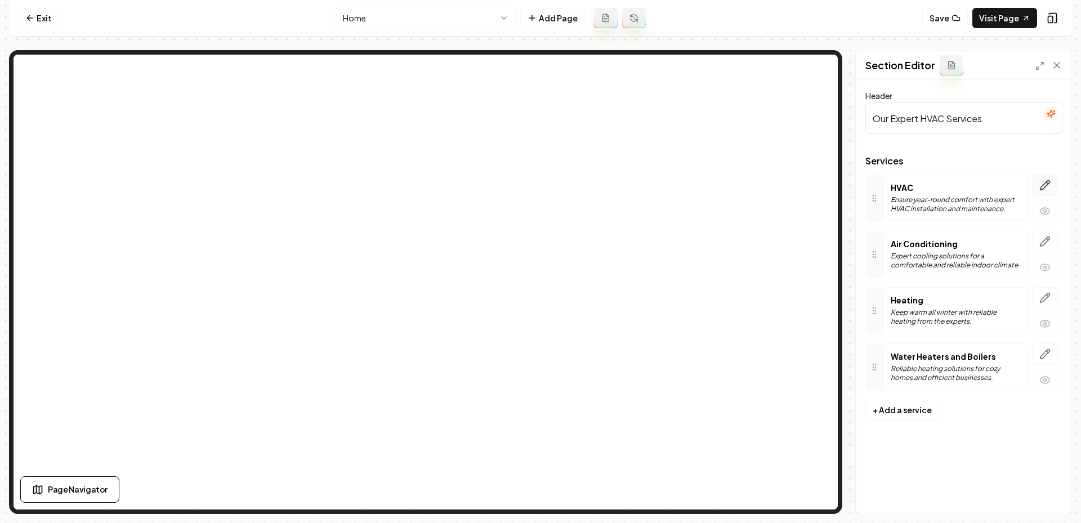
click at [1049, 188] on icon "button" at bounding box center [1044, 185] width 11 height 11
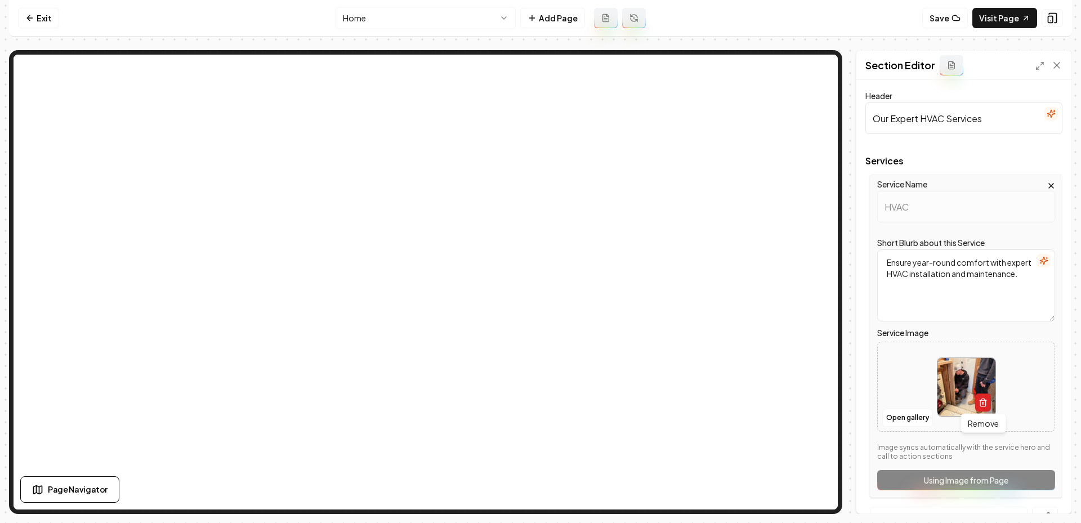
click at [987, 398] on button "button" at bounding box center [983, 402] width 16 height 18
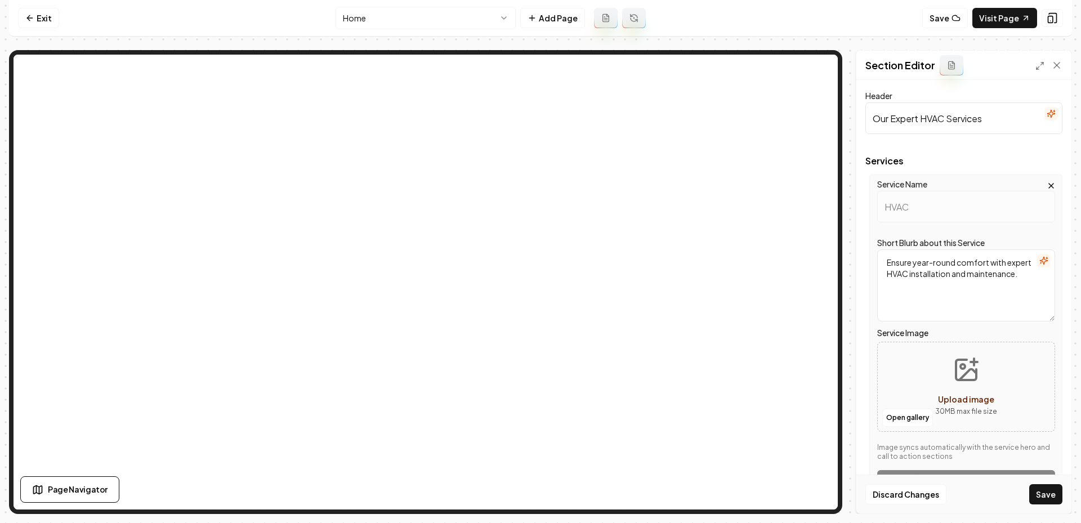
click at [967, 356] on icon "Upload image" at bounding box center [965, 369] width 27 height 27
type input "**********"
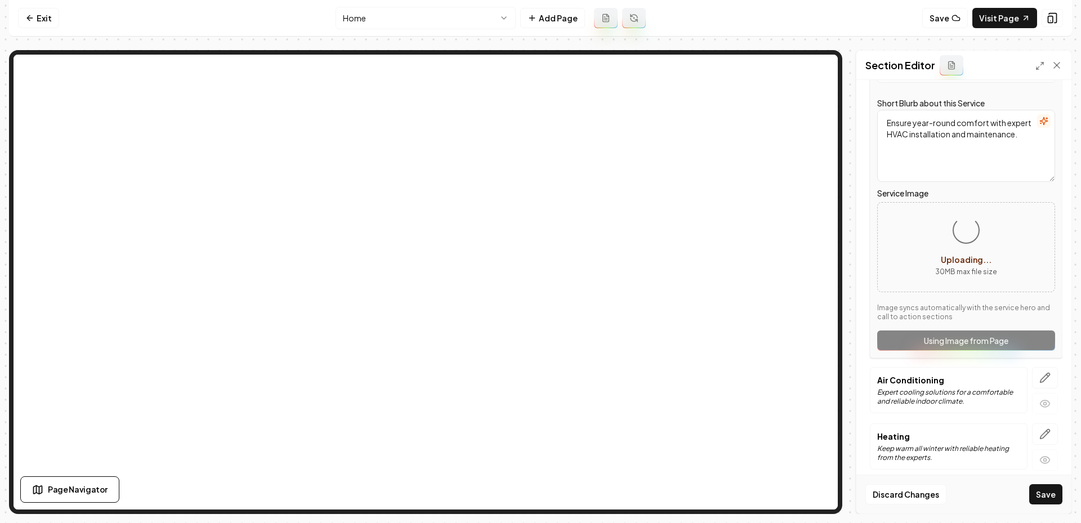
scroll to position [202, 0]
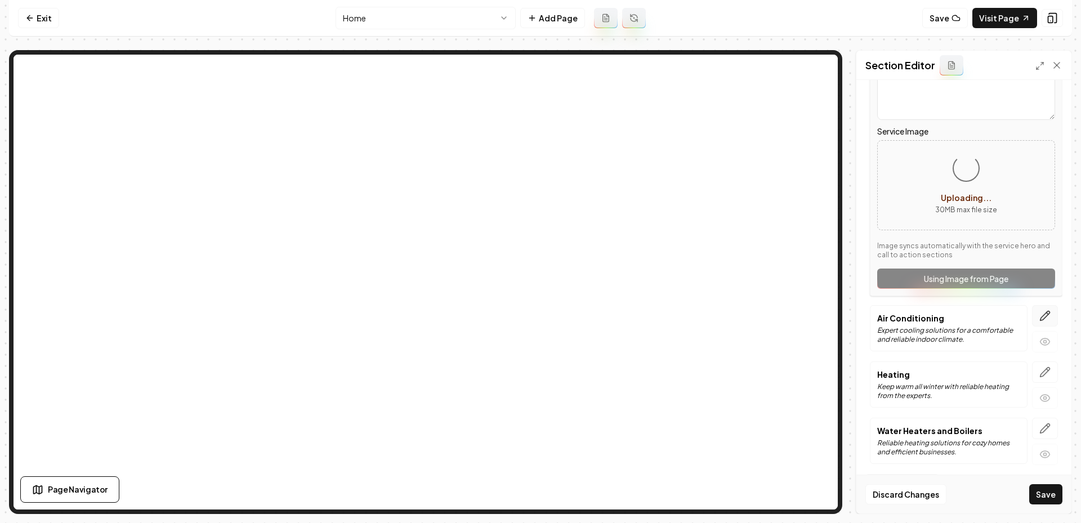
click at [1055, 314] on button "button" at bounding box center [1045, 315] width 26 height 21
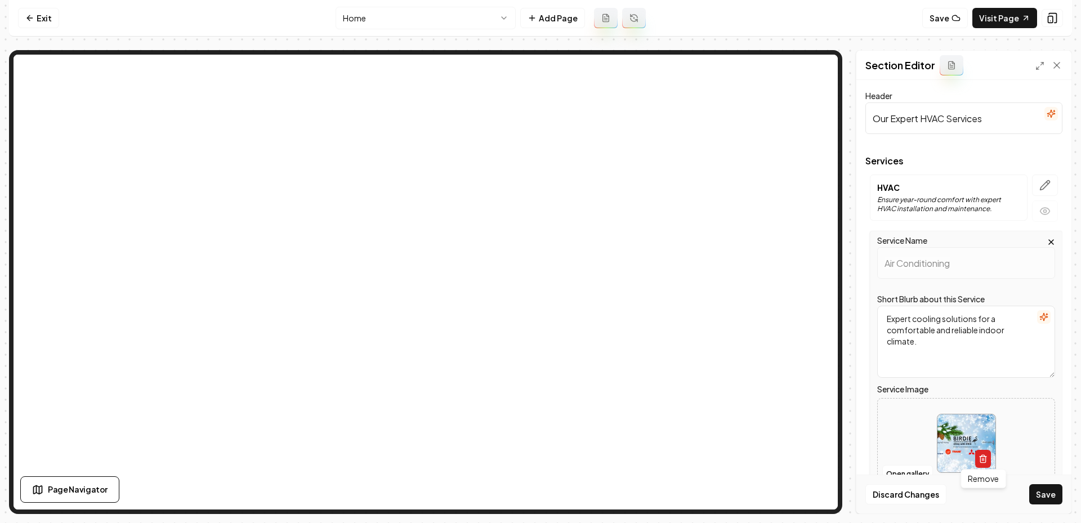
click at [983, 459] on icon "button" at bounding box center [982, 458] width 9 height 9
click at [968, 441] on button "Upload image 30 MB max file size" at bounding box center [966, 443] width 80 height 79
type input "**********"
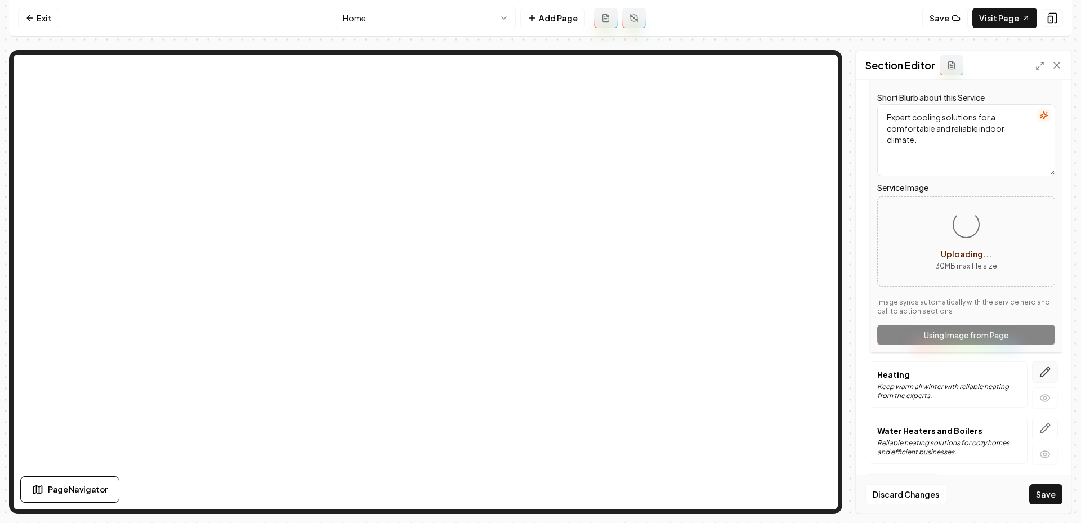
click at [1036, 371] on button "button" at bounding box center [1045, 371] width 26 height 21
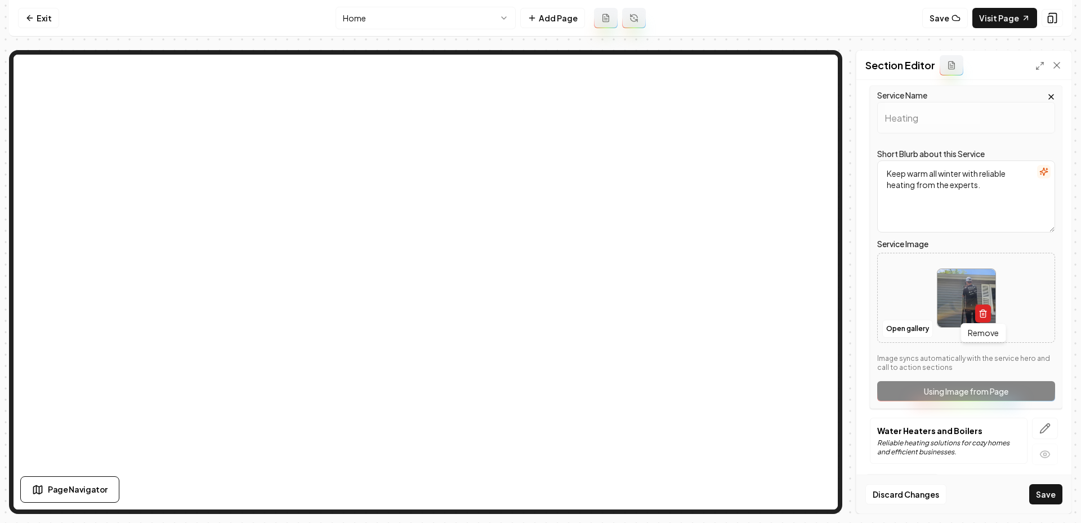
click at [983, 315] on icon "button" at bounding box center [982, 314] width 5 height 6
click at [950, 288] on button "Upload image 30 MB max file size" at bounding box center [966, 297] width 80 height 79
type input "**********"
click at [1047, 425] on icon "button" at bounding box center [1045, 429] width 10 height 10
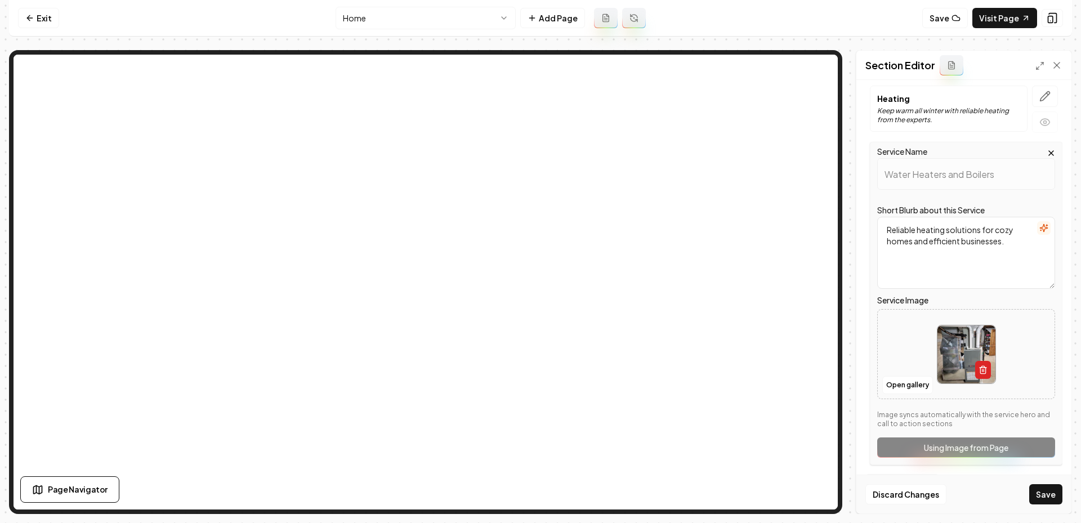
click at [986, 372] on button "button" at bounding box center [983, 370] width 16 height 18
click at [980, 356] on button "Upload image 30 MB max file size" at bounding box center [966, 354] width 80 height 79
type input "**********"
click at [1040, 493] on button "Save" at bounding box center [1045, 494] width 33 height 20
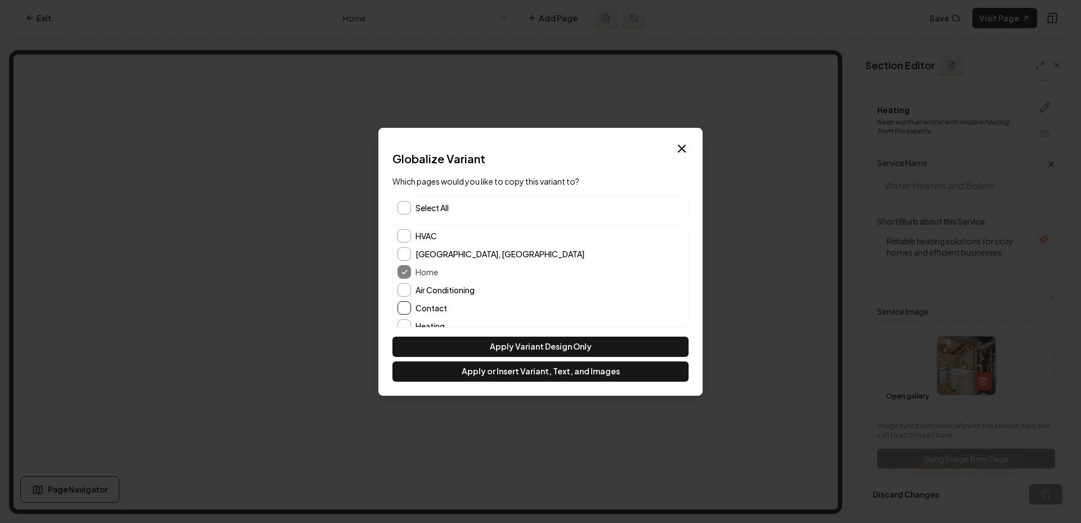
click at [402, 310] on button "Contact" at bounding box center [404, 308] width 14 height 14
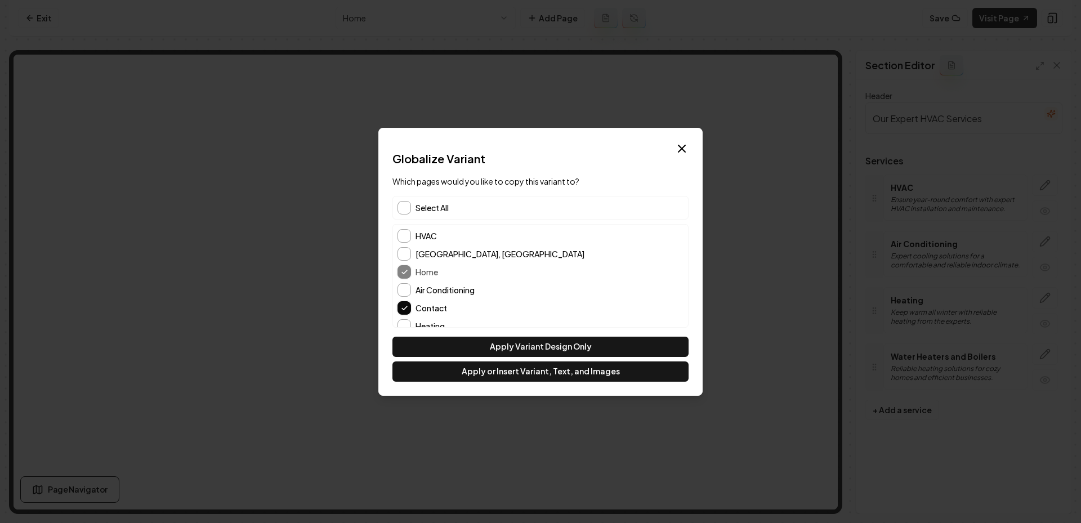
scroll to position [46, 0]
click at [410, 294] on button "About Us" at bounding box center [404, 299] width 14 height 14
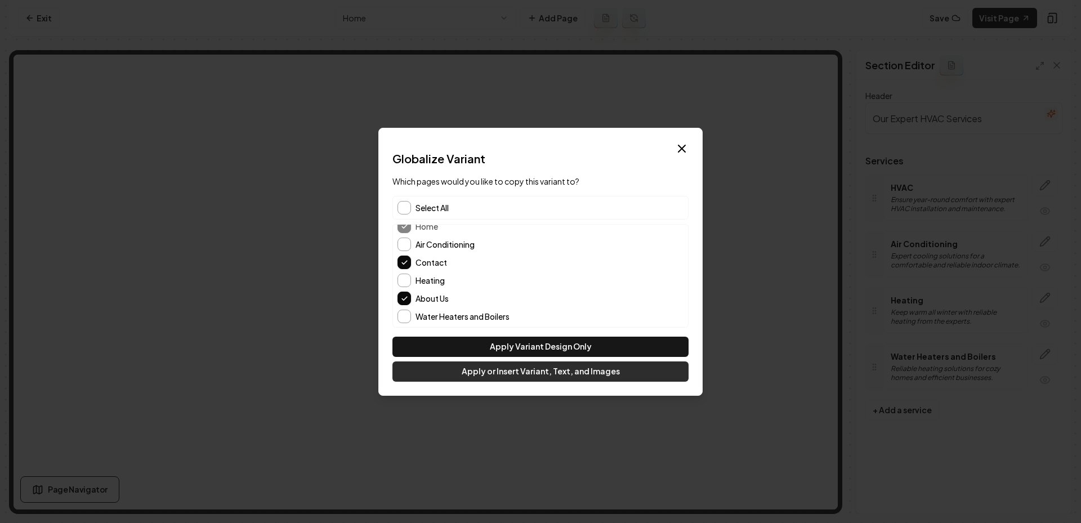
click at [516, 374] on button "Apply or Insert Variant, Text, and Images" at bounding box center [540, 371] width 296 height 20
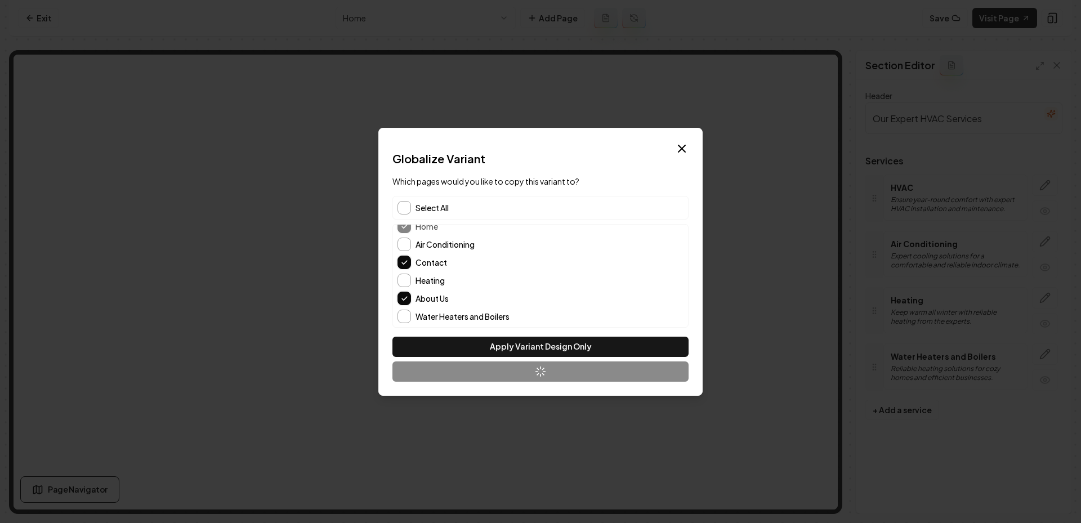
scroll to position [0, 0]
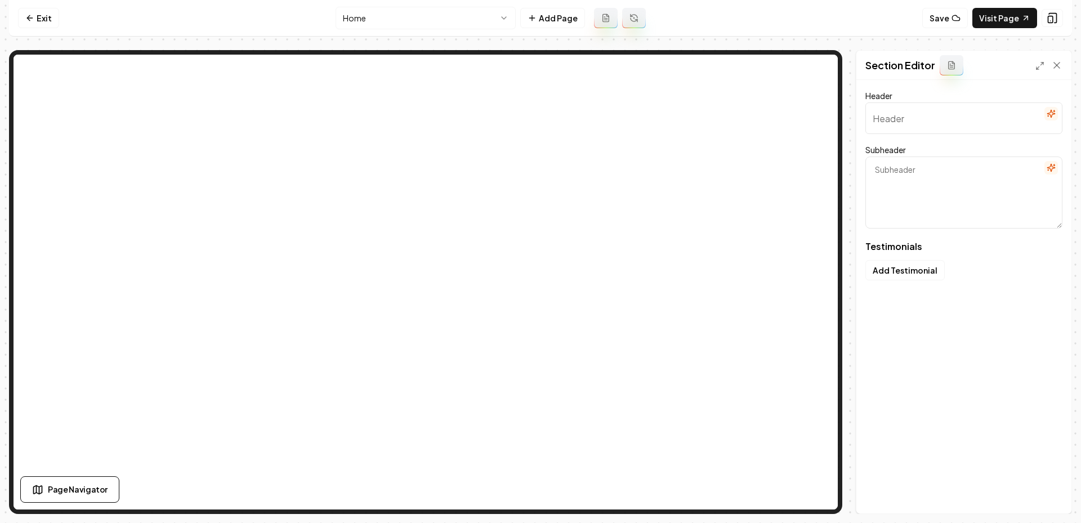
type input "Why People Trust Birdie Heating & Cooling"
type textarea "See how we keep homes cozy and customers happy year-round"
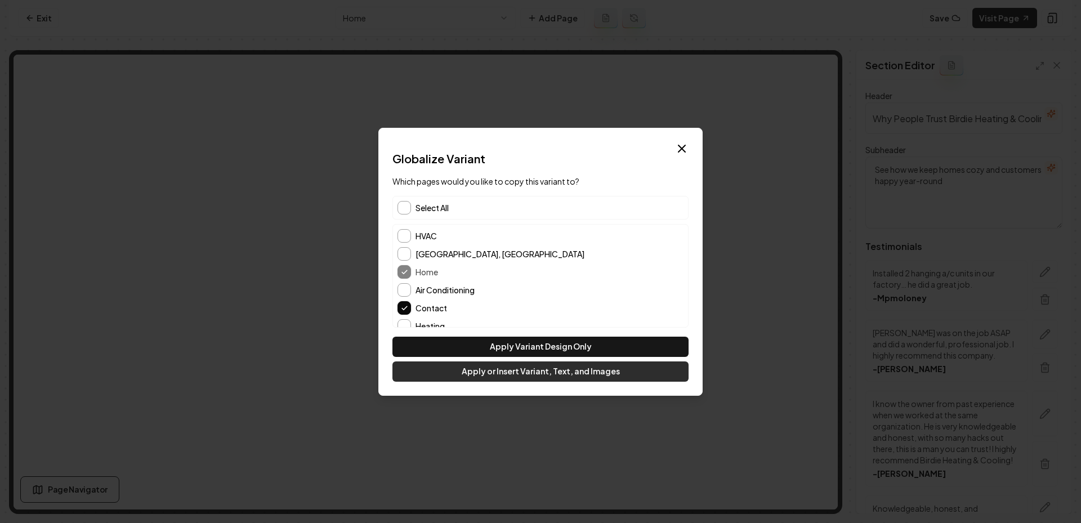
click at [524, 375] on button "Apply or Insert Variant, Text, and Images" at bounding box center [540, 371] width 296 height 20
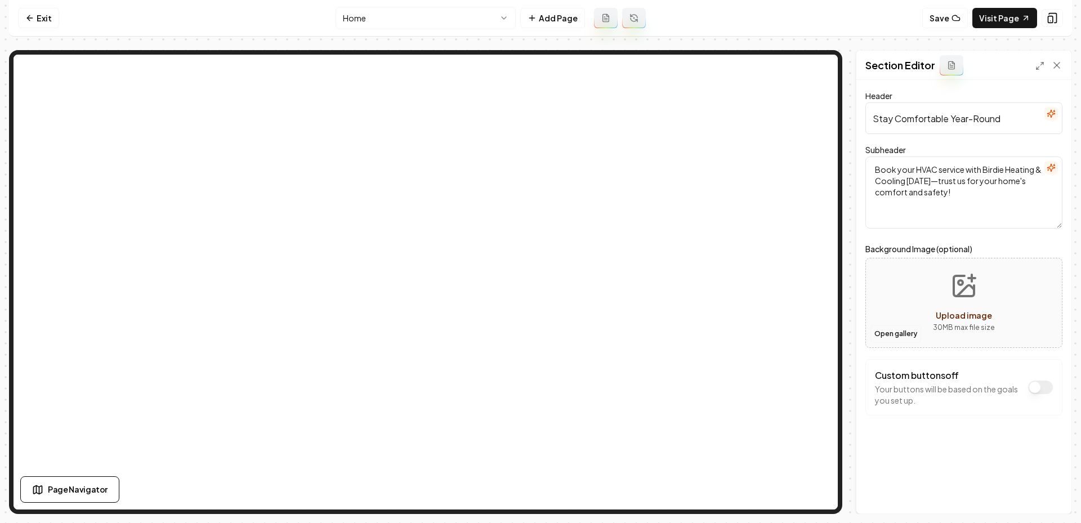
click at [891, 329] on button "Open gallery" at bounding box center [895, 334] width 51 height 18
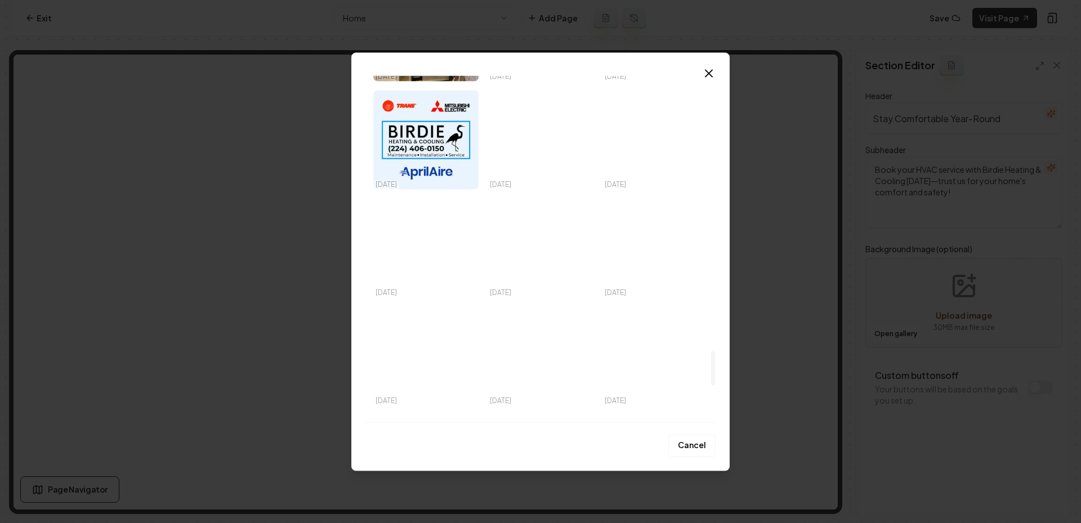
scroll to position [2768, 0]
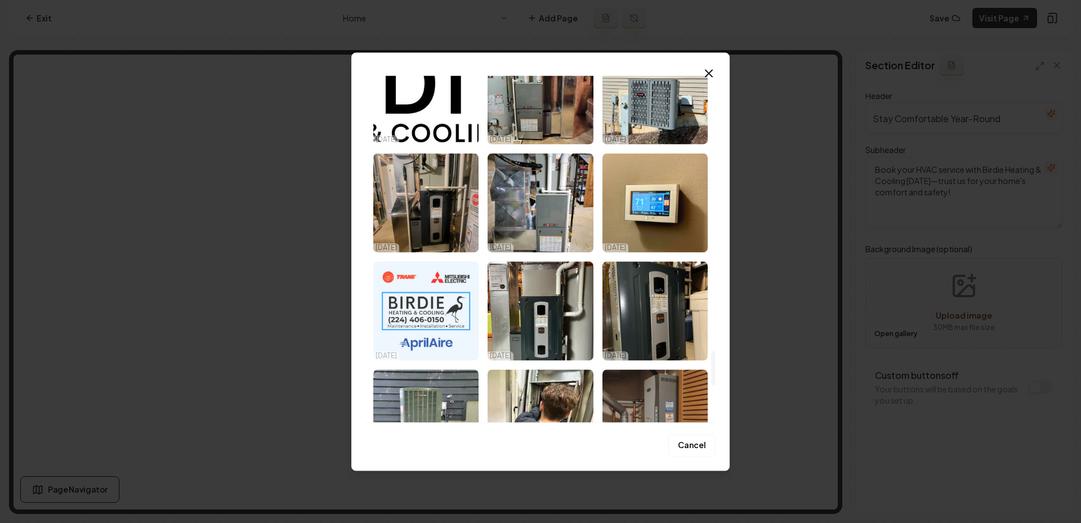
click at [435, 319] on img "Select image image_68eec0655c7cd75eb8581119.jpeg" at bounding box center [425, 310] width 105 height 99
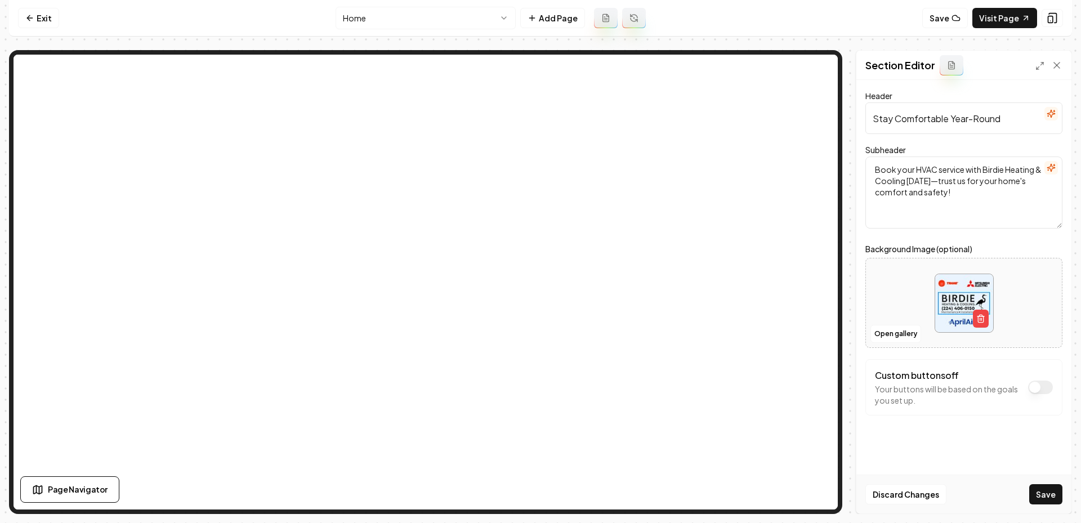
click at [1040, 517] on div "Computer Required This feature is only available on a computer. Please switch t…" at bounding box center [540, 261] width 1081 height 523
click at [1041, 501] on button "Save" at bounding box center [1045, 494] width 33 height 20
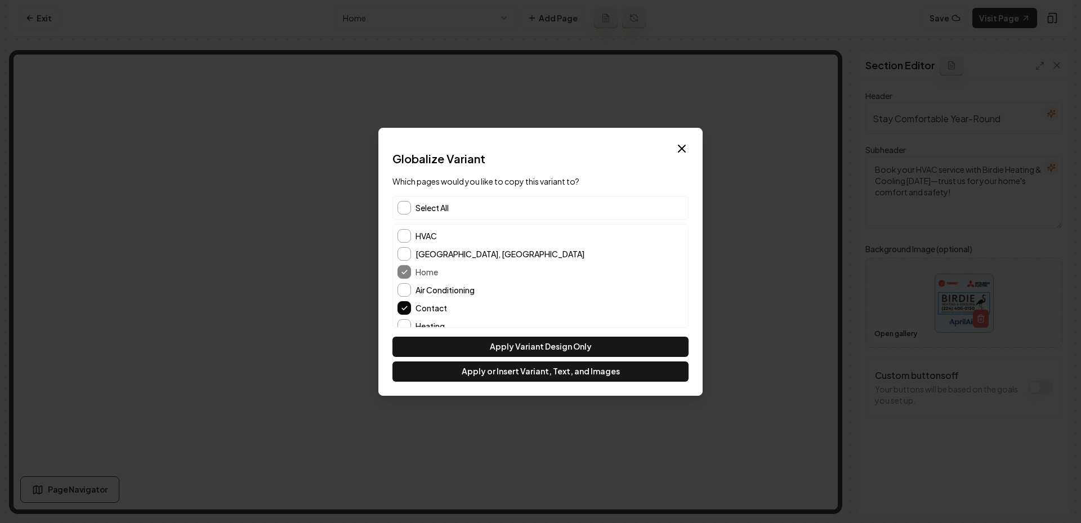
click at [442, 215] on div "Select All" at bounding box center [540, 208] width 296 height 24
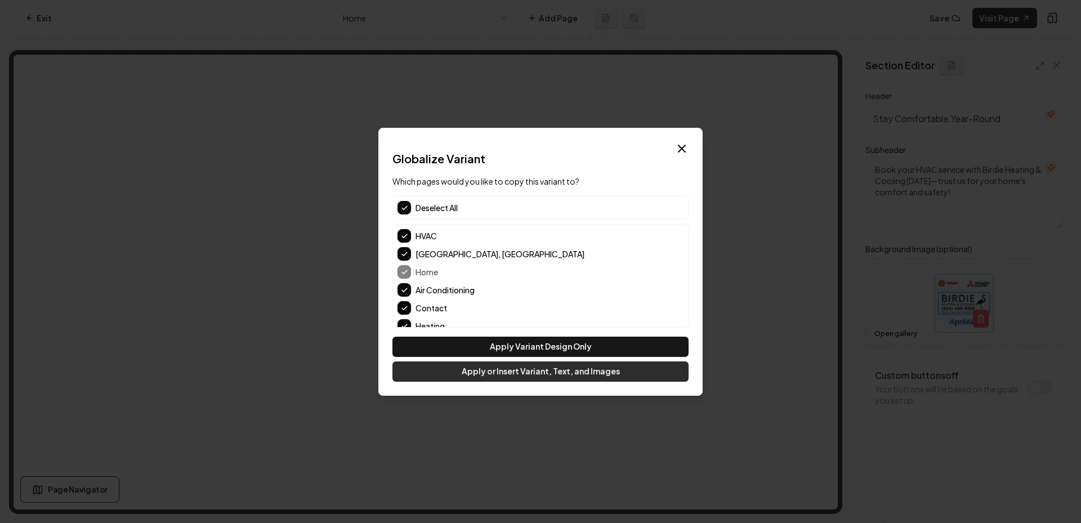
click at [527, 373] on button "Apply or Insert Variant, Text, and Images" at bounding box center [540, 371] width 296 height 20
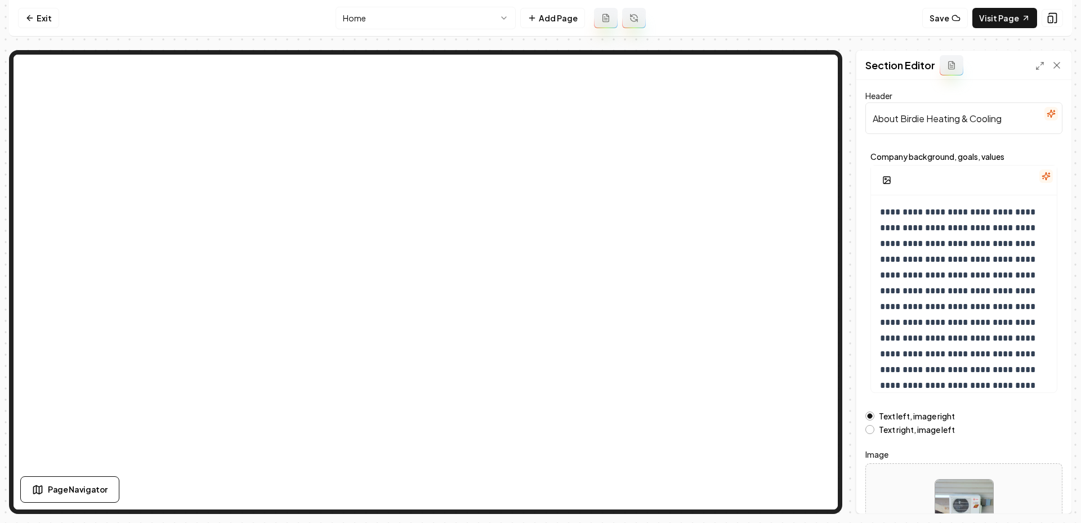
scroll to position [83, 0]
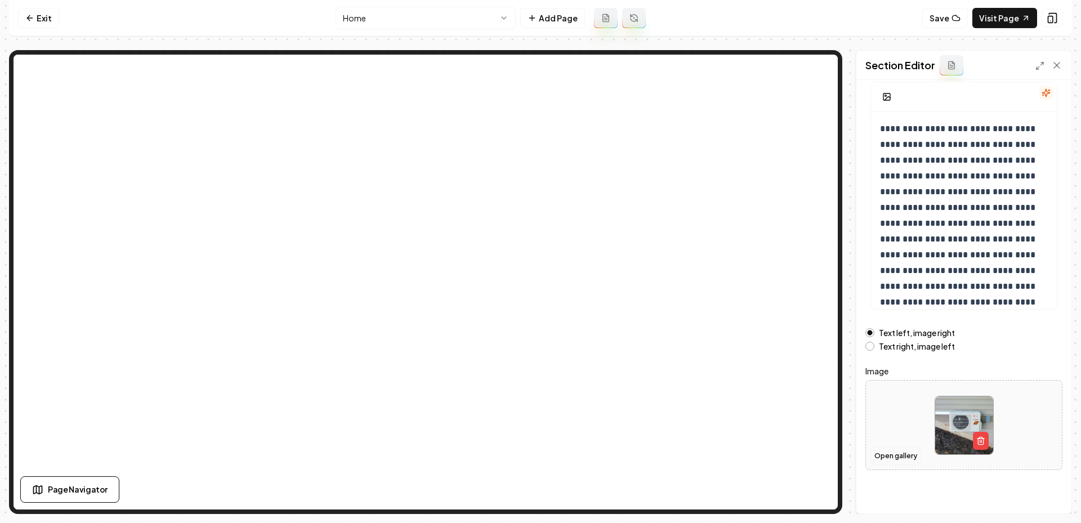
click at [902, 454] on button "Open gallery" at bounding box center [895, 456] width 51 height 18
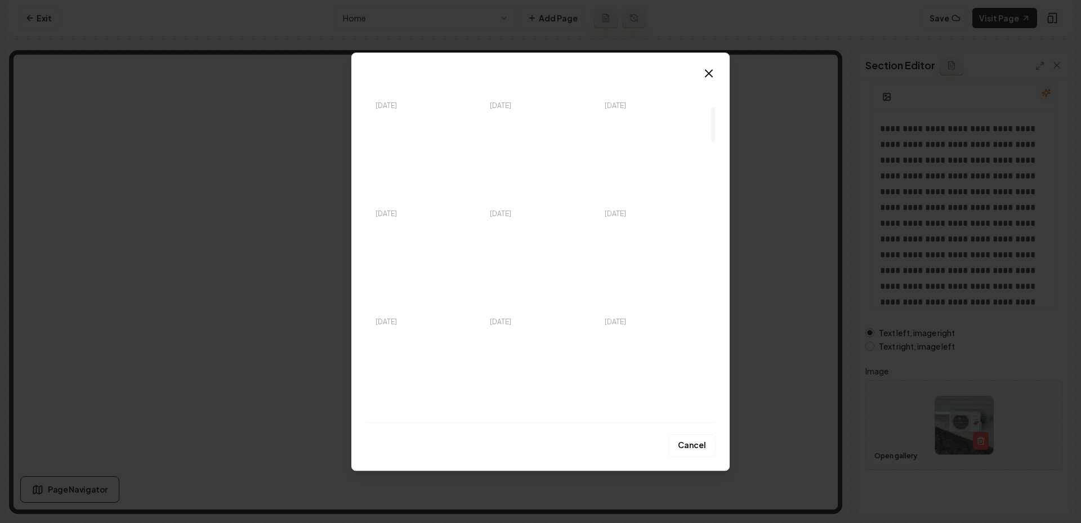
scroll to position [314, 0]
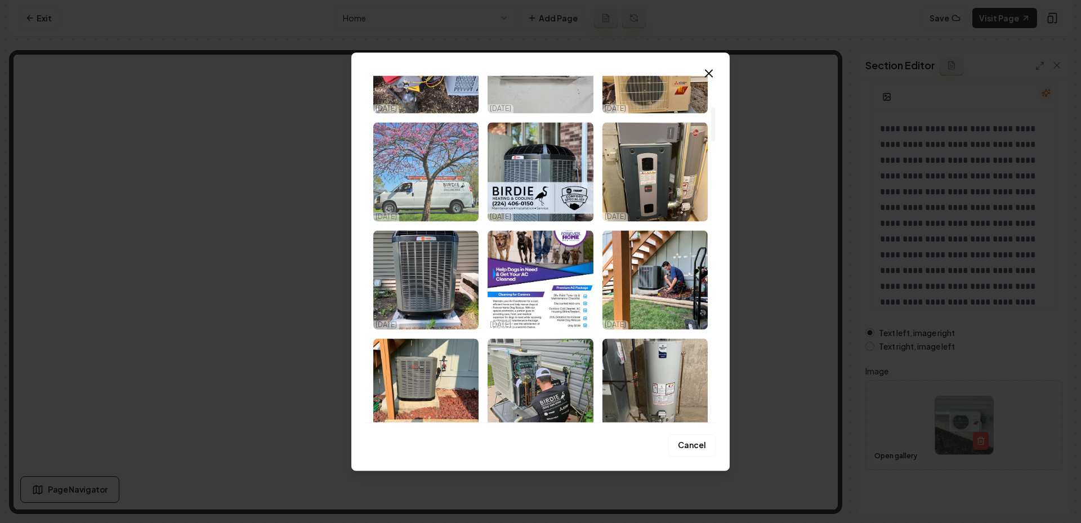
click at [440, 178] on img "Select image image_68eec0655c7cd75eb85814e6.jpeg" at bounding box center [425, 171] width 105 height 99
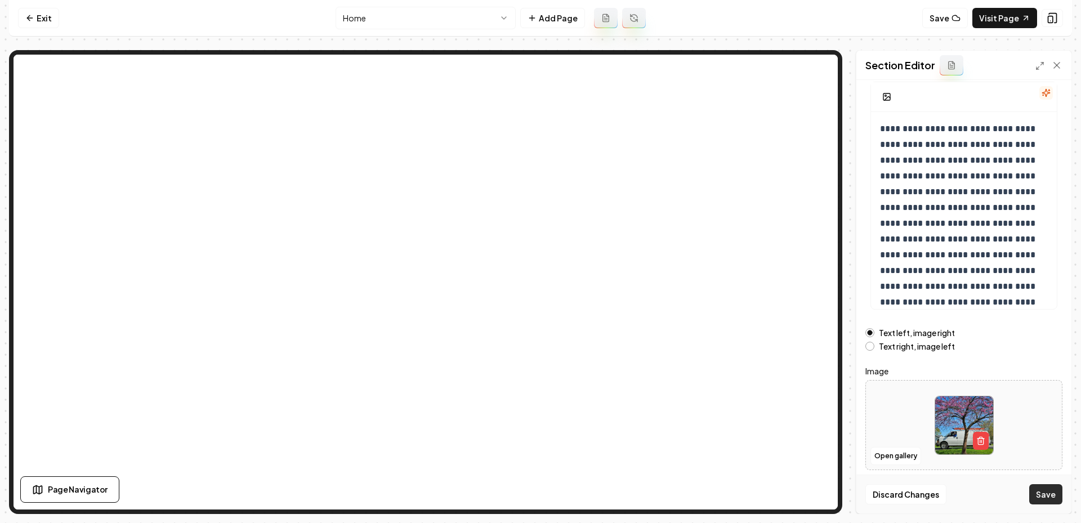
click at [1046, 498] on button "Save" at bounding box center [1045, 494] width 33 height 20
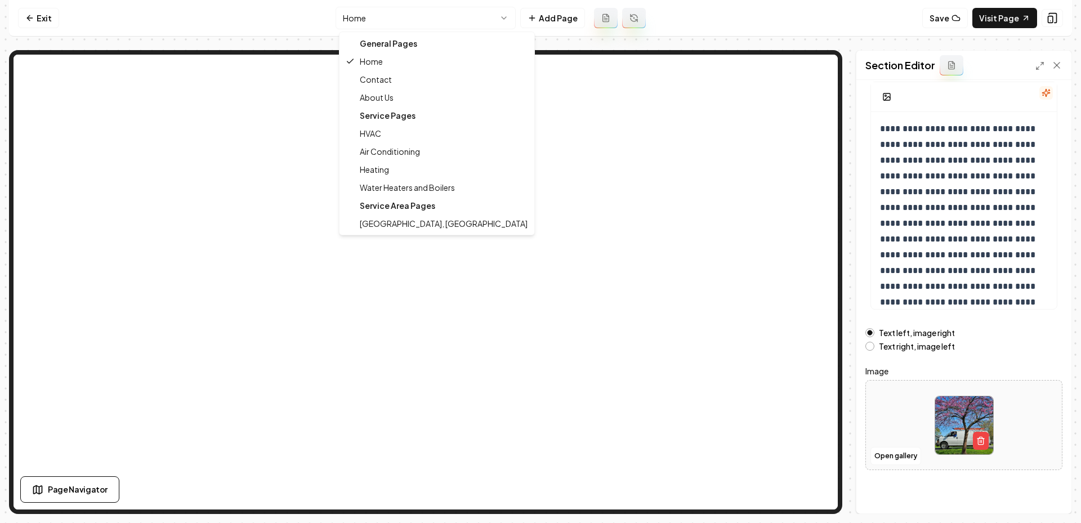
click at [417, 17] on html "**********" at bounding box center [540, 261] width 1081 height 523
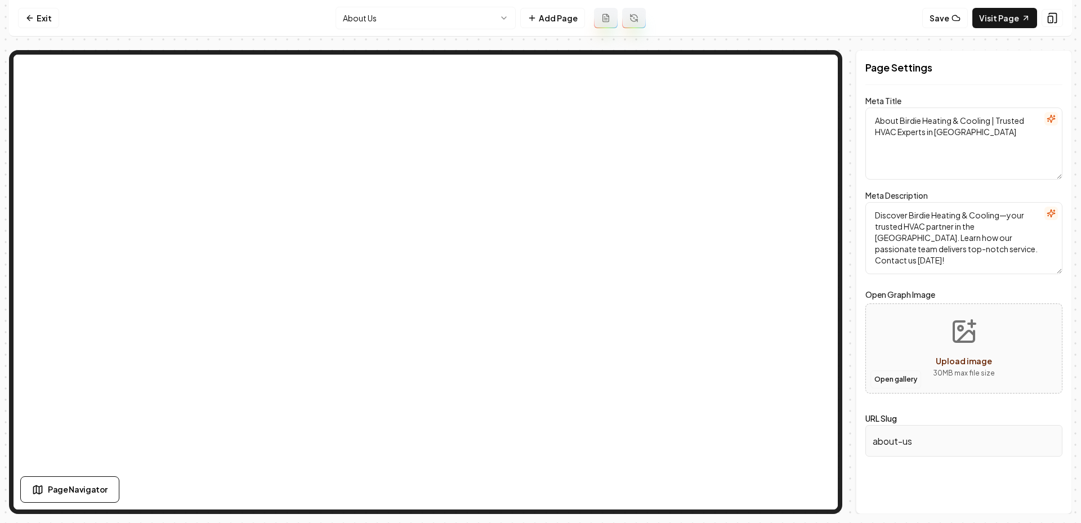
click at [896, 381] on button "Open gallery" at bounding box center [895, 379] width 51 height 18
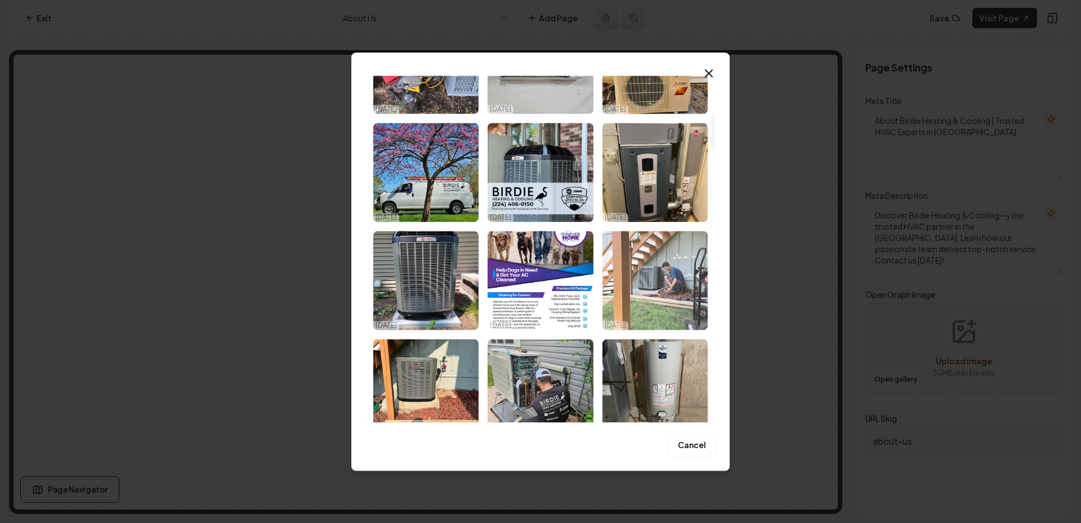
scroll to position [474, 0]
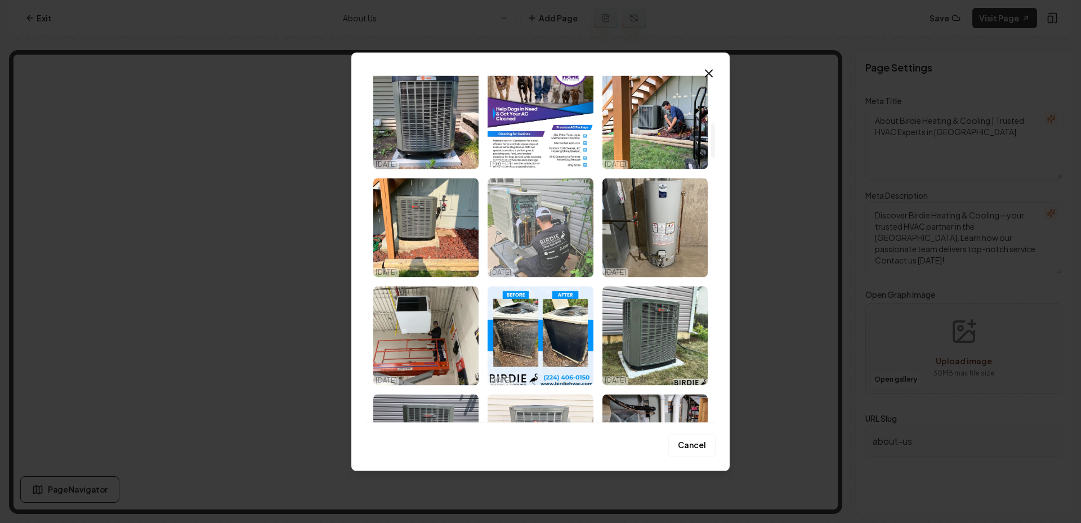
click at [537, 235] on img "Select image image_68eec0655c7cd75eb858148c.jpeg" at bounding box center [539, 227] width 105 height 99
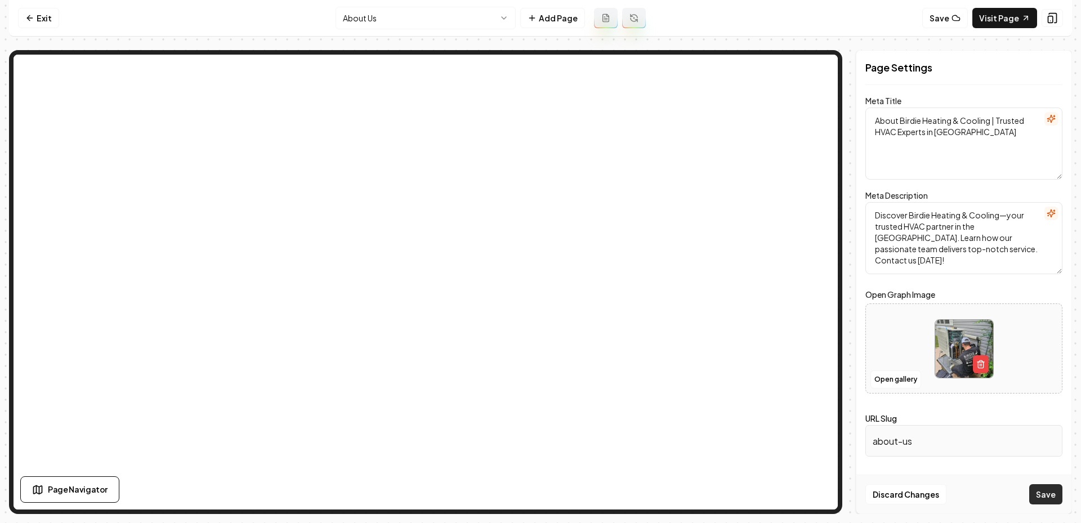
click at [1039, 494] on button "Save" at bounding box center [1045, 494] width 33 height 20
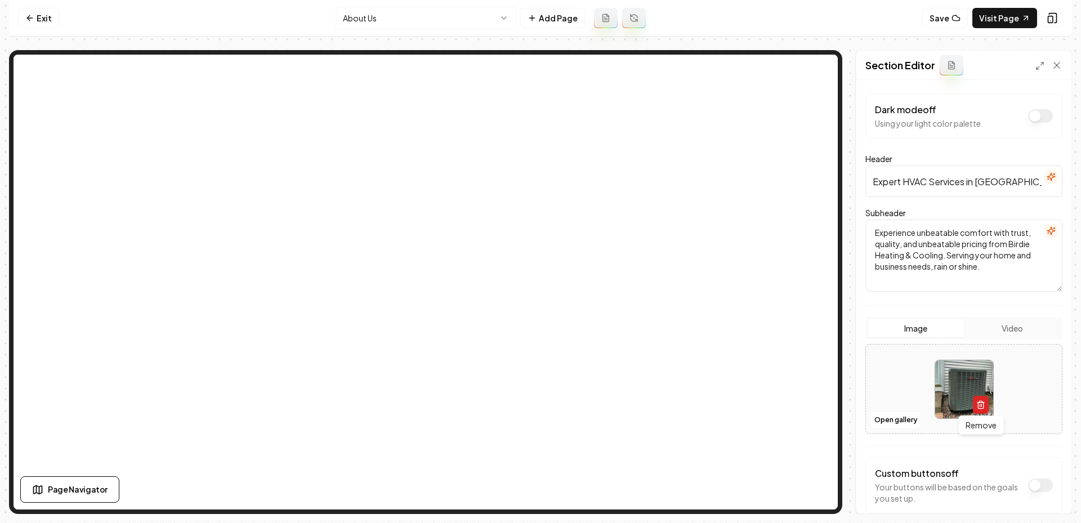
click at [978, 404] on icon "button" at bounding box center [980, 405] width 5 height 6
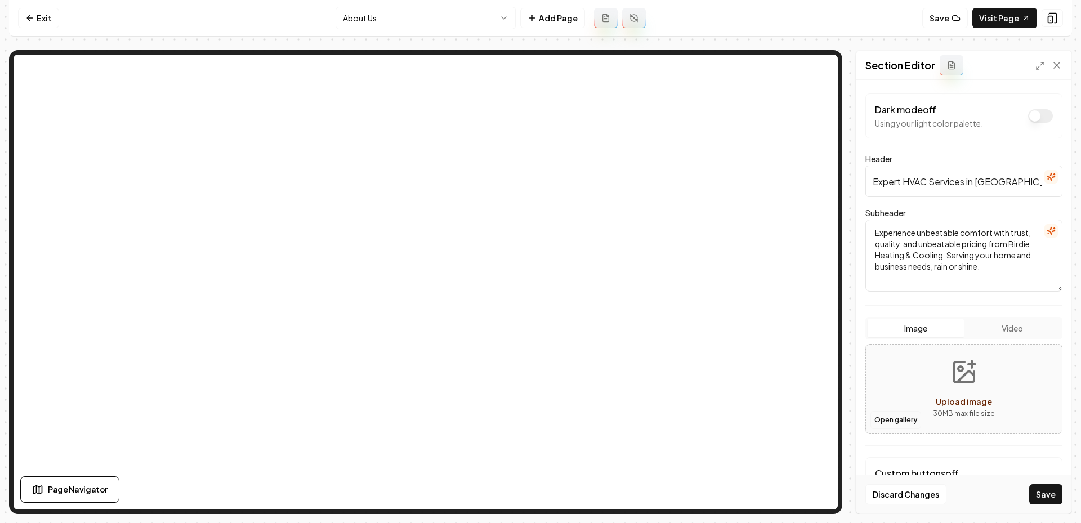
click at [889, 413] on button "Open gallery" at bounding box center [895, 420] width 51 height 18
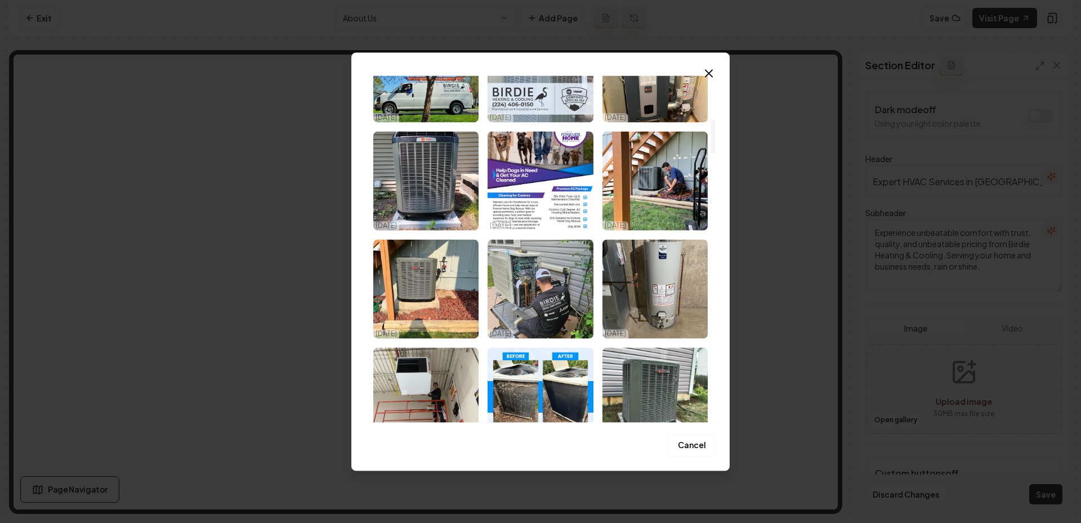
scroll to position [433, 0]
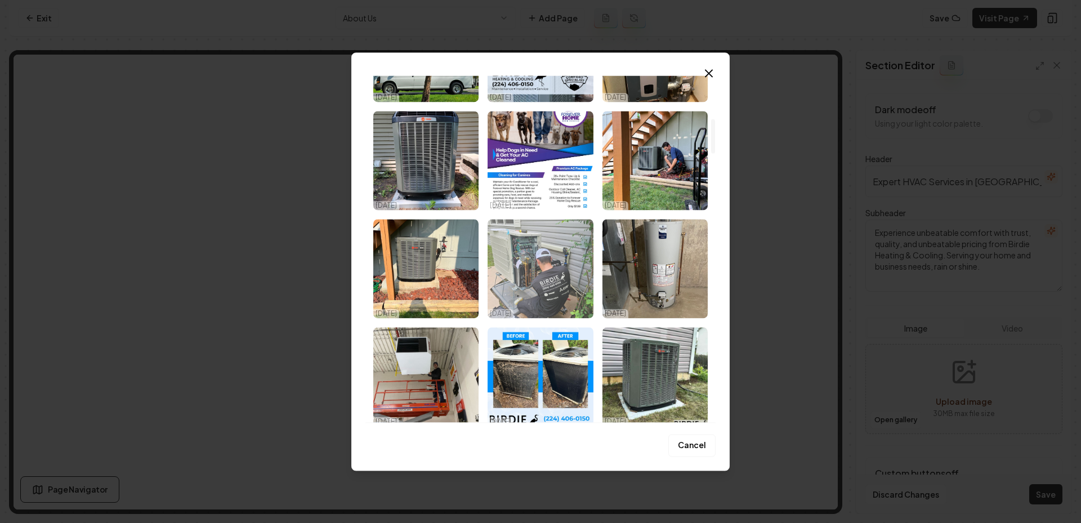
click at [526, 265] on img "Select image image_68eec0655c7cd75eb858148c.jpeg" at bounding box center [539, 268] width 105 height 99
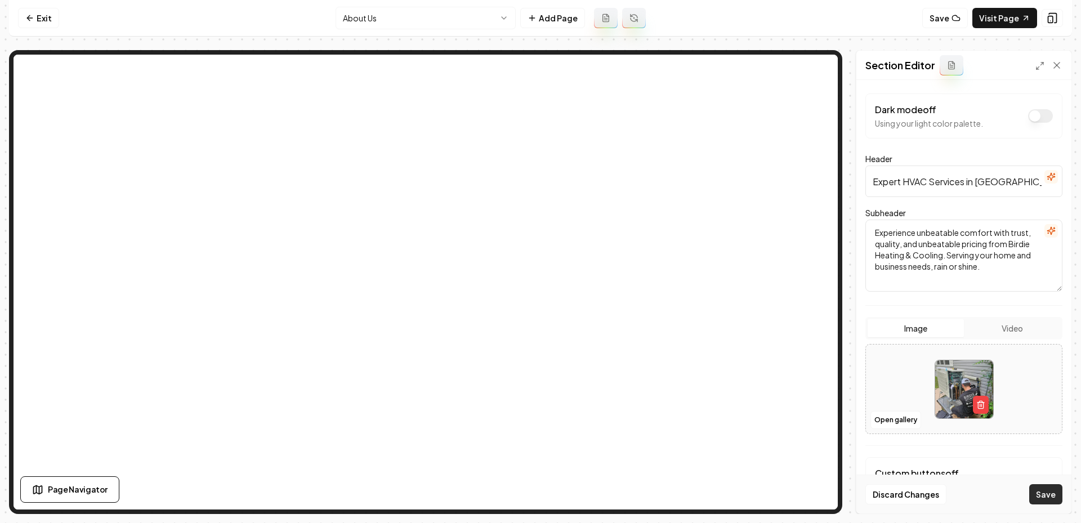
click at [1047, 489] on button "Save" at bounding box center [1045, 494] width 33 height 20
click at [991, 12] on link "Visit Page" at bounding box center [1004, 18] width 65 height 20
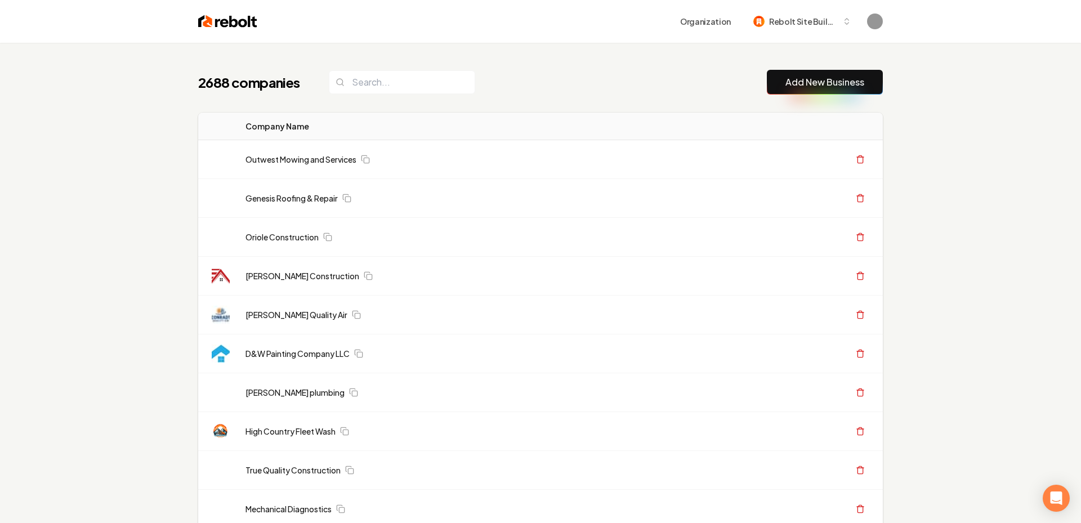
click at [816, 71] on button "Add New Business" at bounding box center [825, 82] width 116 height 25
click at [801, 83] on link "Add New Business" at bounding box center [824, 82] width 79 height 14
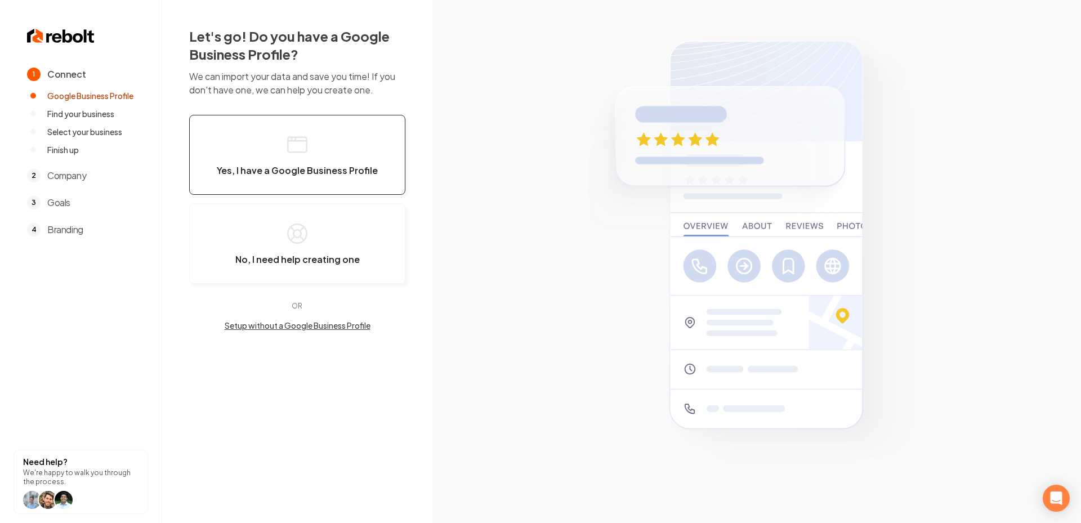
click at [270, 145] on button "Yes, I have a Google Business Profile" at bounding box center [297, 155] width 216 height 80
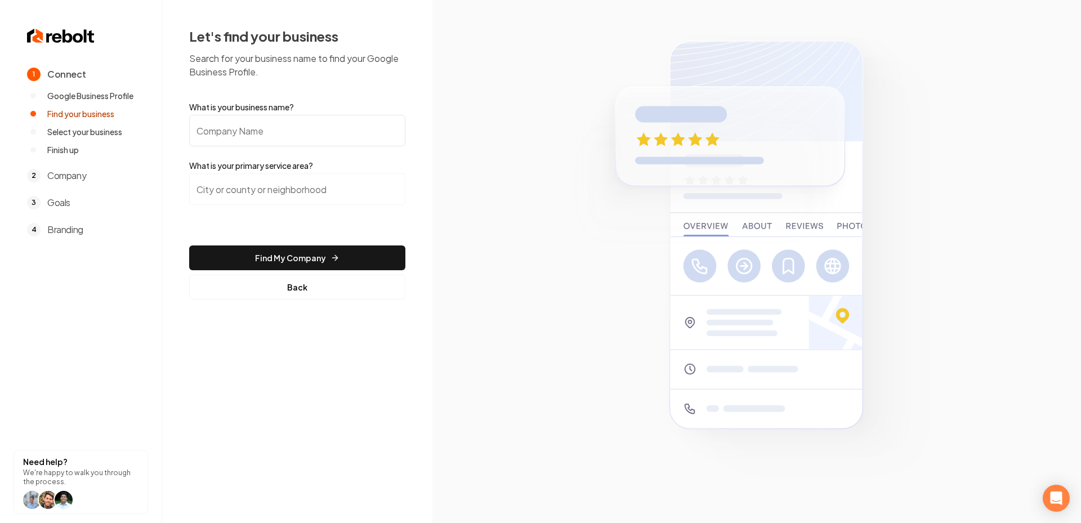
click at [249, 129] on input "What is your business name?" at bounding box center [297, 131] width 216 height 32
paste input "Garage Doors 4 U"
type input "Garage Doors 4 U"
click at [239, 177] on input "search" at bounding box center [297, 189] width 216 height 32
click at [306, 184] on input "[GEOGRAPHIC_DATA], [GEOGRAPHIC_DATA]" at bounding box center [297, 189] width 216 height 32
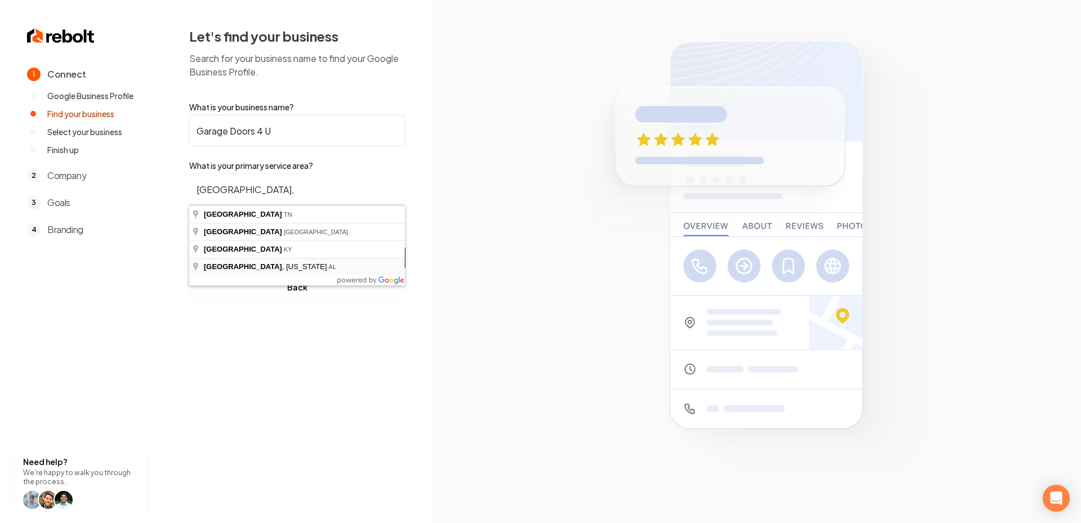
type input "[GEOGRAPHIC_DATA], [US_STATE], [GEOGRAPHIC_DATA]"
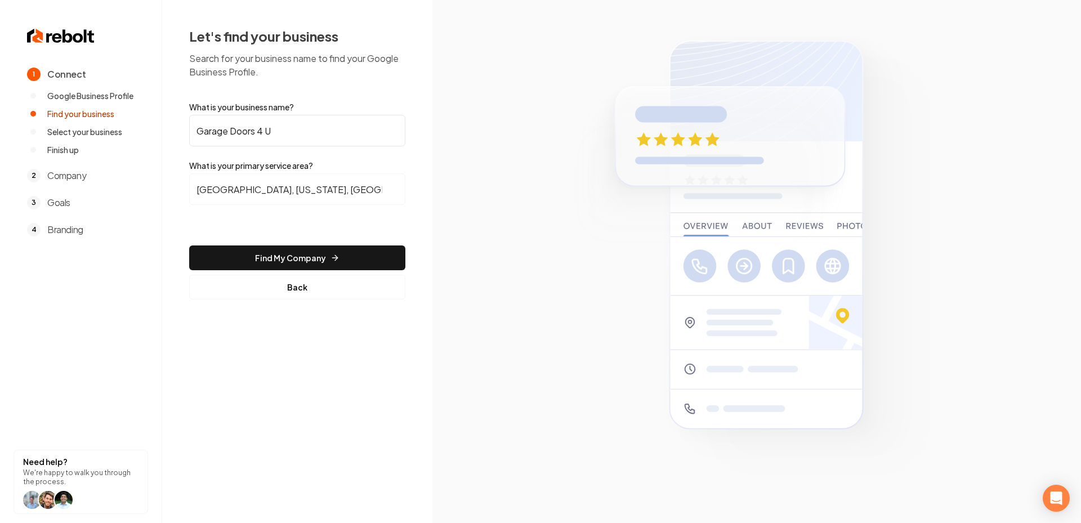
click at [275, 187] on input "[GEOGRAPHIC_DATA], [US_STATE], [GEOGRAPHIC_DATA]" at bounding box center [297, 189] width 216 height 32
click at [315, 245] on button "Find My Company" at bounding box center [297, 257] width 216 height 25
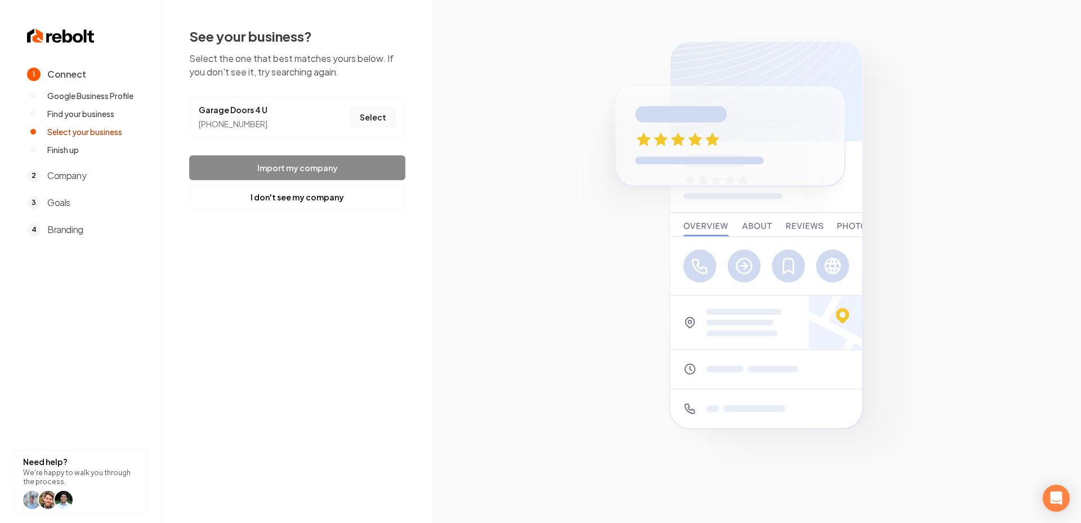
click at [371, 110] on button "Select" at bounding box center [373, 117] width 46 height 20
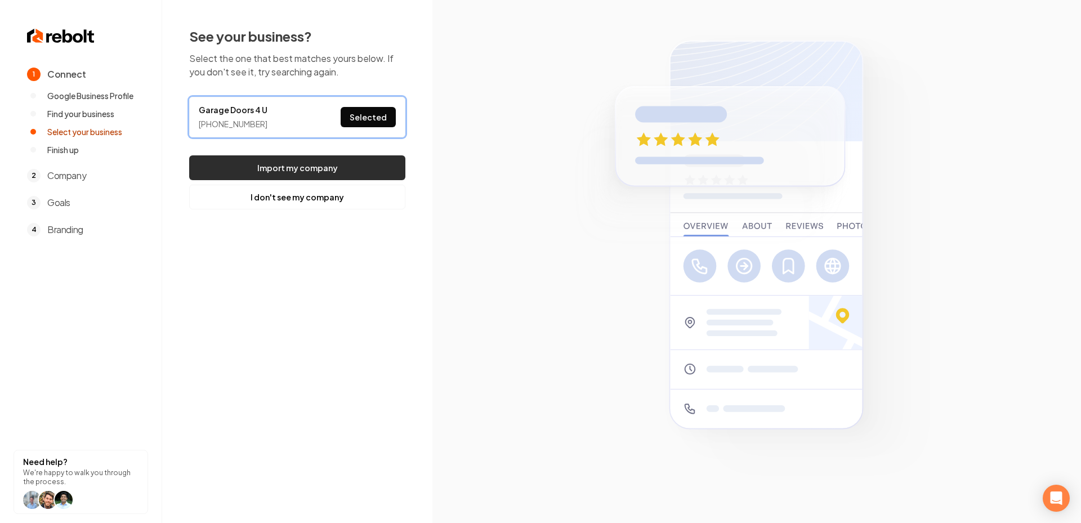
click at [349, 170] on button "Import my company" at bounding box center [297, 167] width 216 height 25
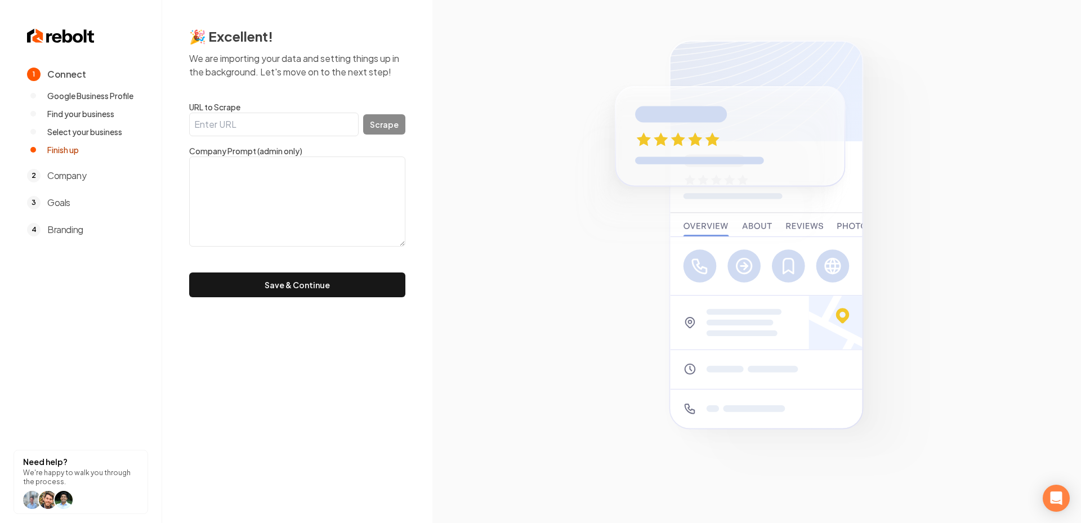
click at [289, 117] on input "URL to Scrape" at bounding box center [273, 125] width 169 height 24
paste input "[URL][DOMAIN_NAME]"
type input "[URL][DOMAIN_NAME]"
click at [369, 130] on button "Scrape" at bounding box center [384, 124] width 42 height 20
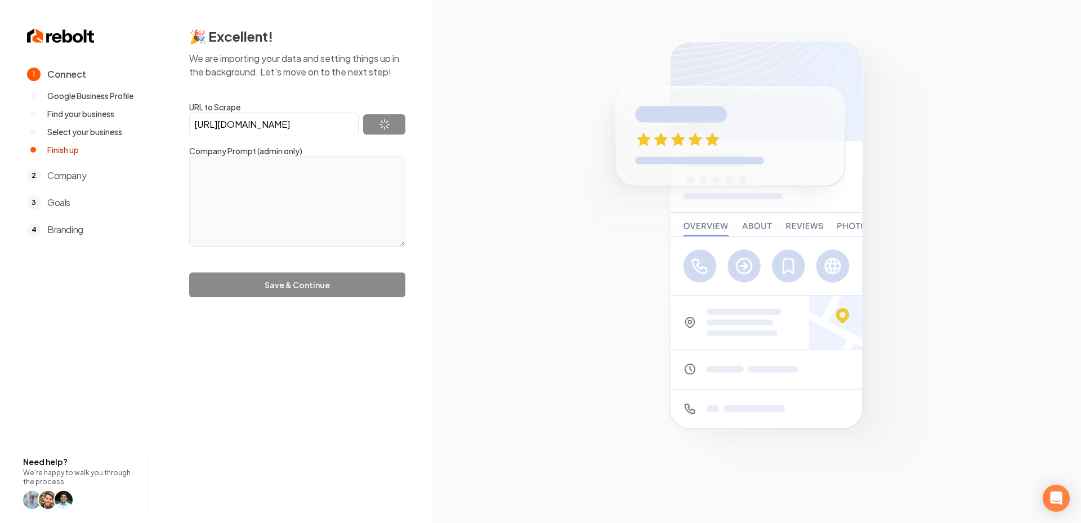
type textarea "For over 20 years, Garage Doors 4 U has been Birmingham’s trusted and award-win…"
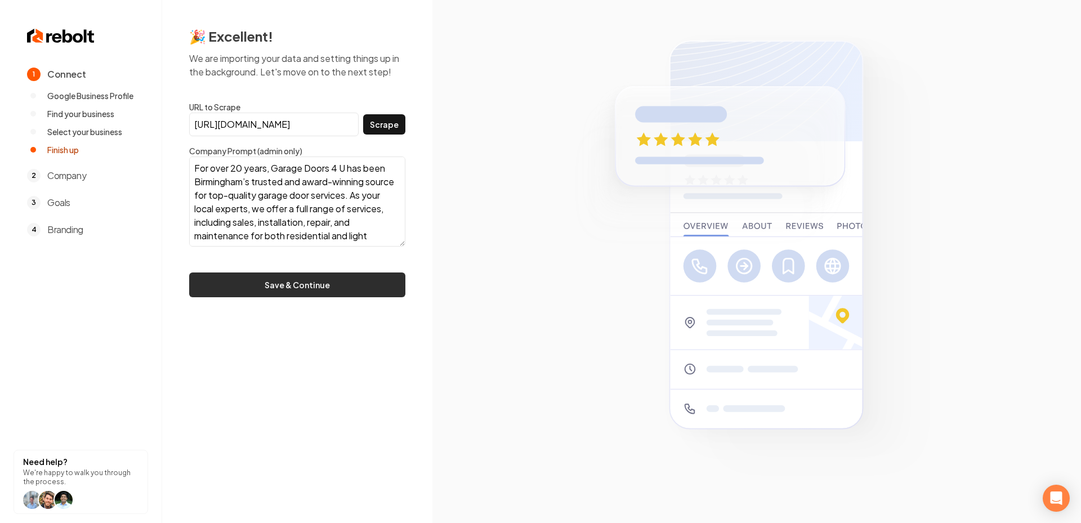
click at [311, 281] on button "Save & Continue" at bounding box center [297, 284] width 216 height 25
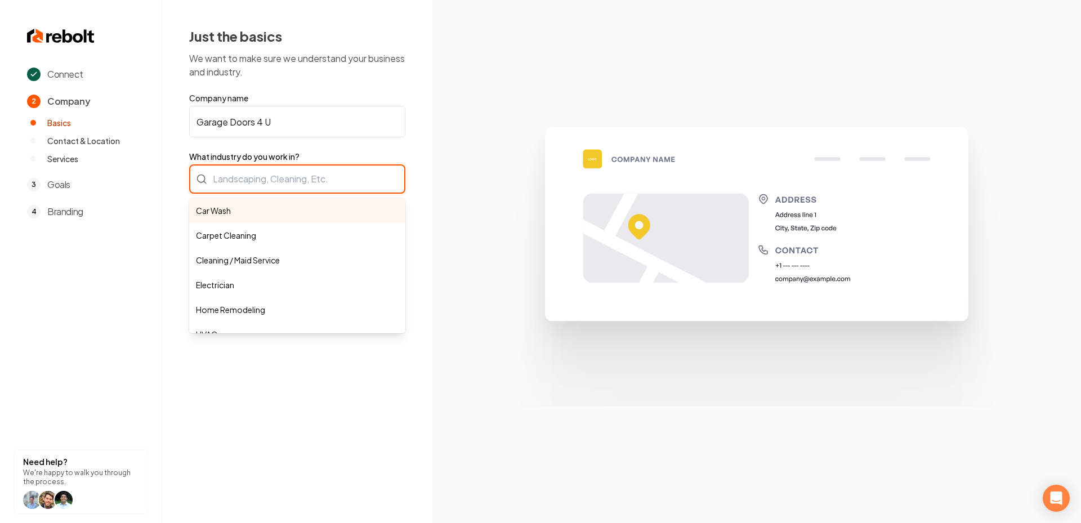
click at [296, 171] on div "Car Wash Carpet Cleaning Cleaning / Maid Service Electrician Home Remodeling HV…" at bounding box center [297, 178] width 216 height 29
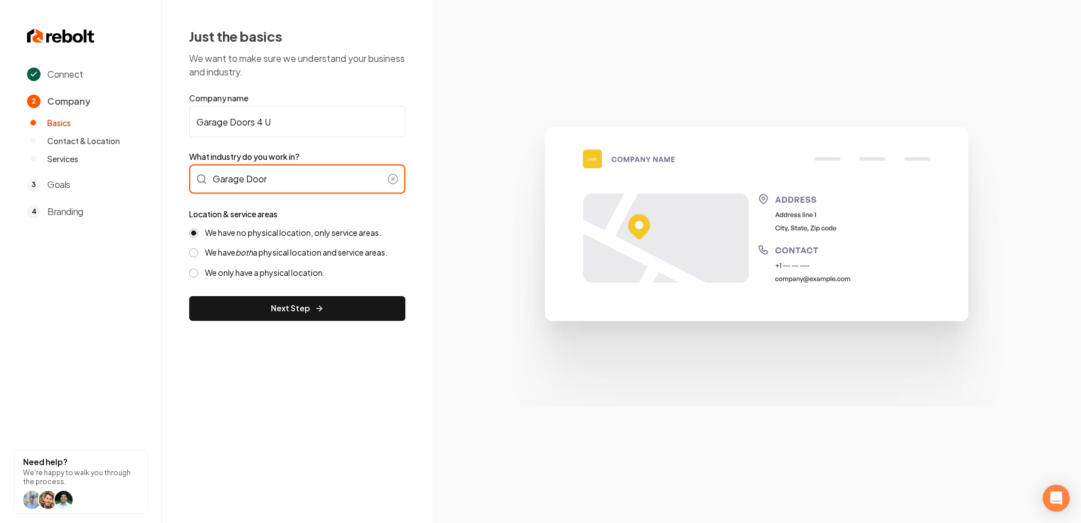
type input "Garage Door"
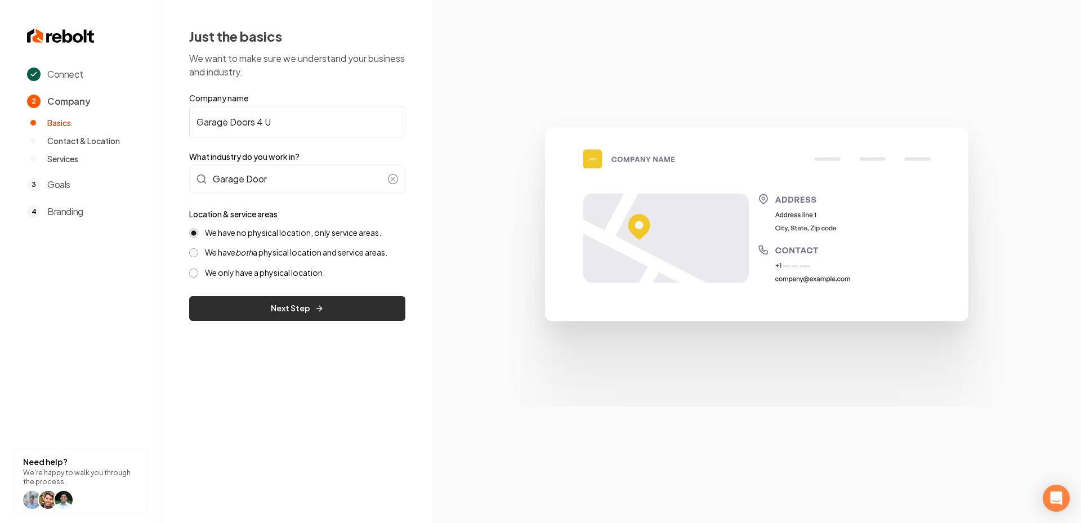
click at [290, 320] on button "Next Step" at bounding box center [297, 308] width 216 height 25
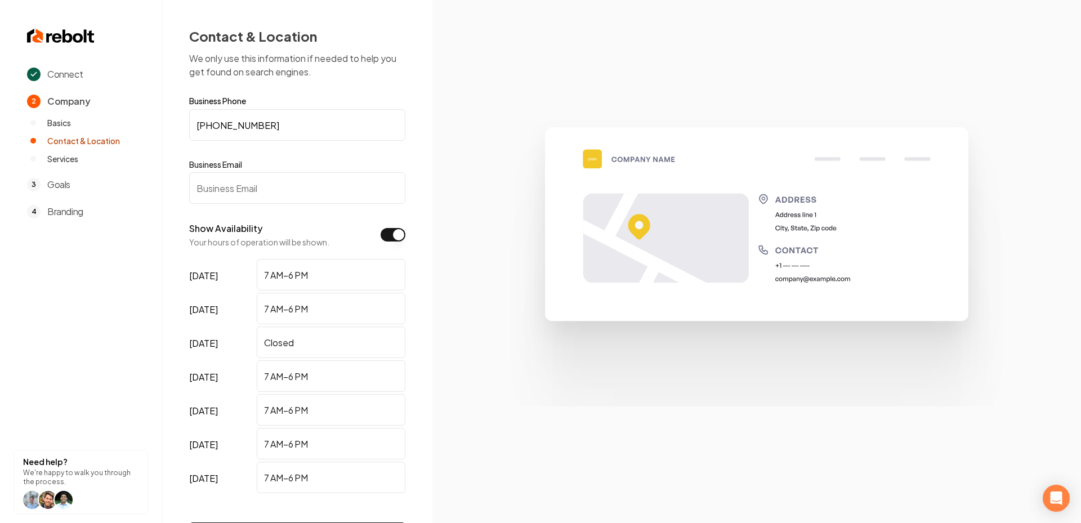
click at [257, 198] on input "Business Email" at bounding box center [297, 188] width 216 height 32
paste input "[EMAIL_ADDRESS][DOMAIN_NAME]"
type input "[EMAIL_ADDRESS][DOMAIN_NAME]"
click at [546, 241] on img at bounding box center [756, 261] width 540 height 289
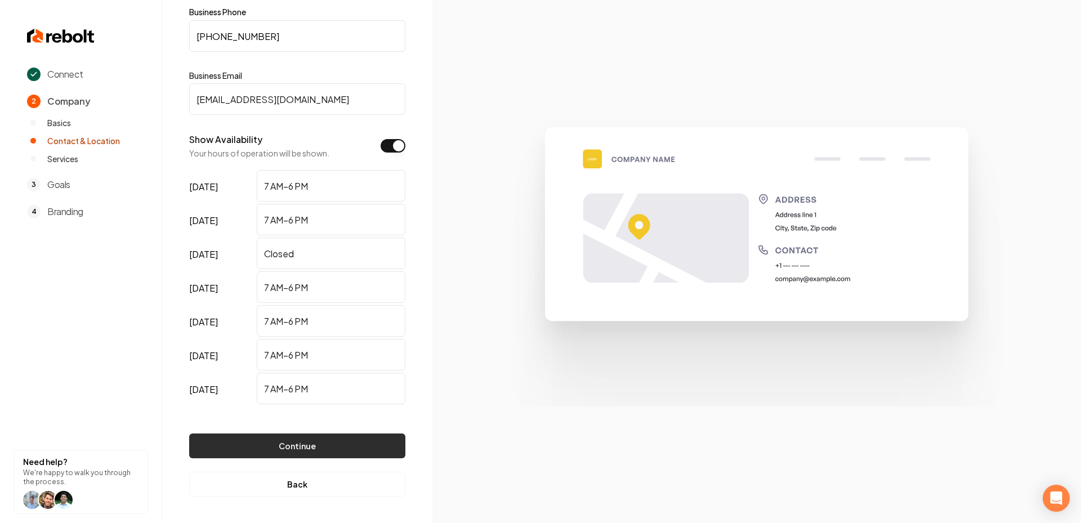
click at [291, 439] on button "Continue" at bounding box center [297, 445] width 216 height 25
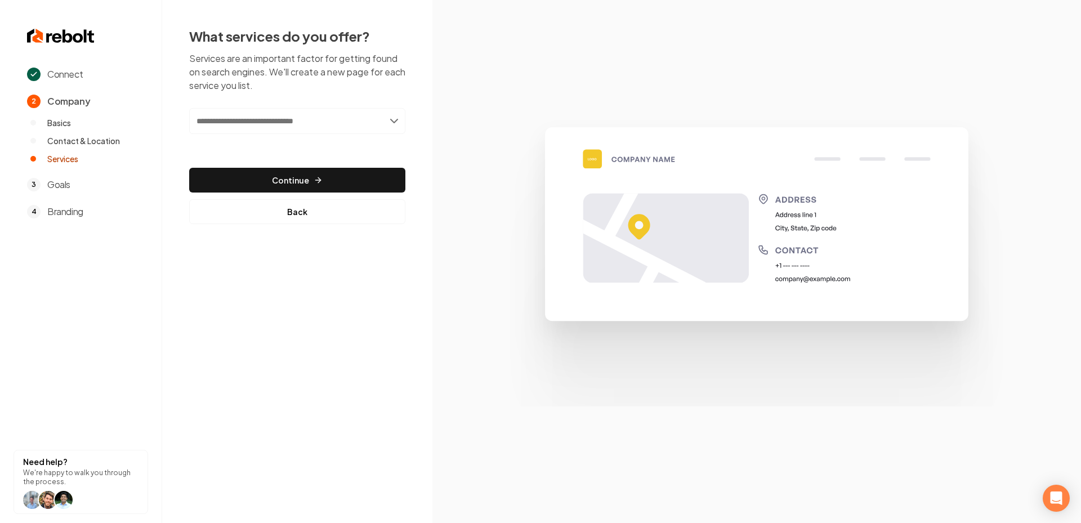
scroll to position [0, 0]
click at [338, 122] on input "text" at bounding box center [297, 121] width 216 height 26
paste input "**********"
type input "**********"
click at [326, 141] on div "Add Garage Door Installation" at bounding box center [298, 146] width 214 height 18
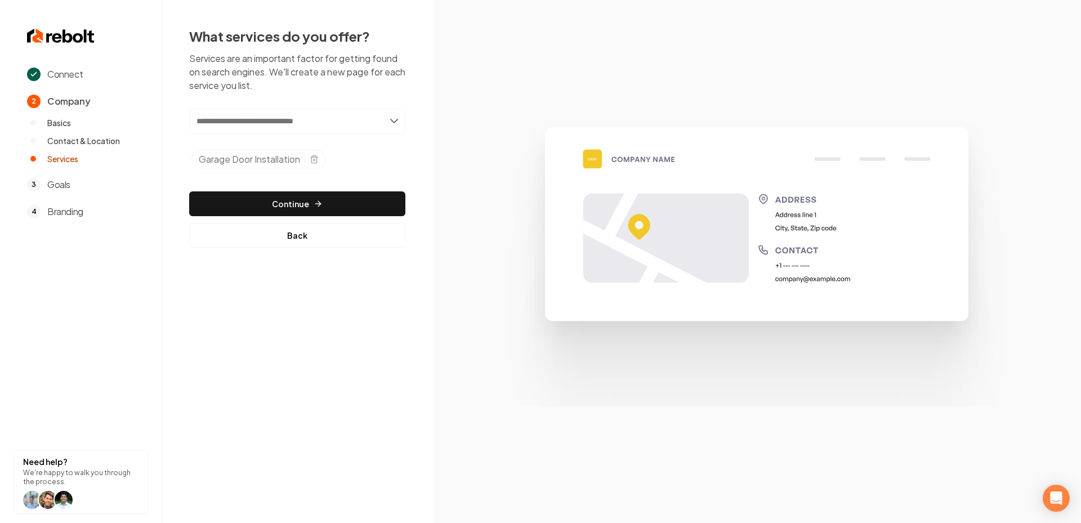
paste input "**********"
type input "**********"
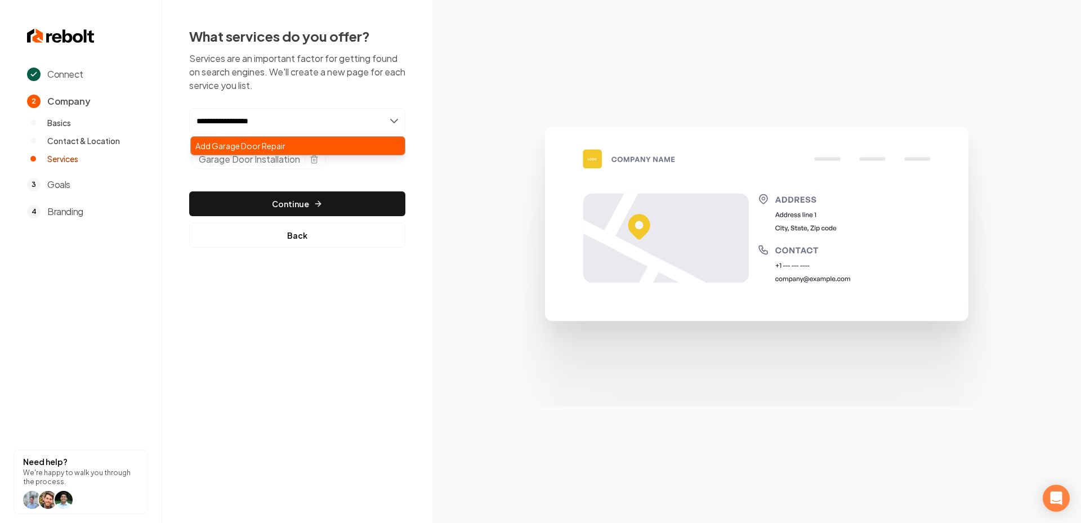
click at [289, 149] on div "Add Garage Door Repair" at bounding box center [298, 146] width 214 height 18
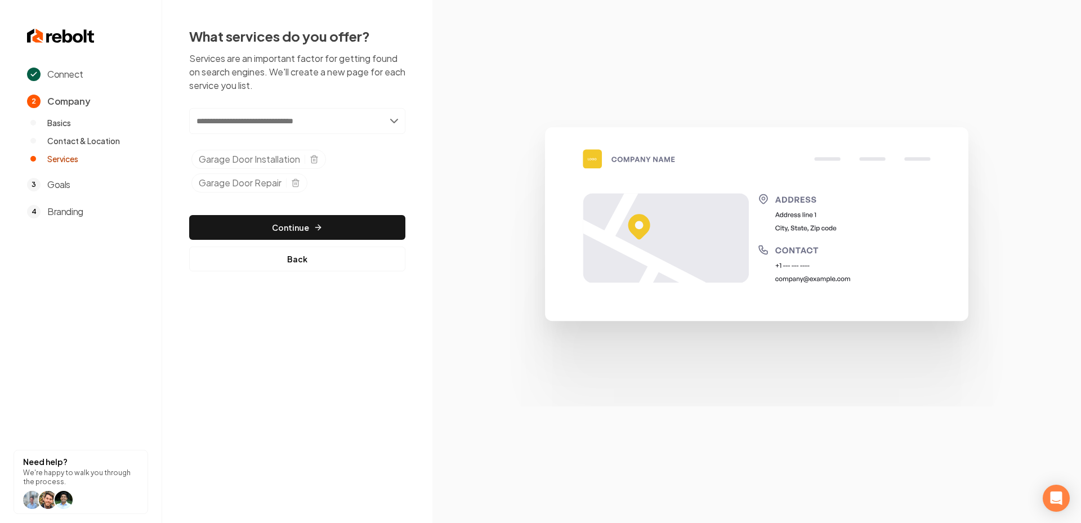
paste input "**********"
type input "**********"
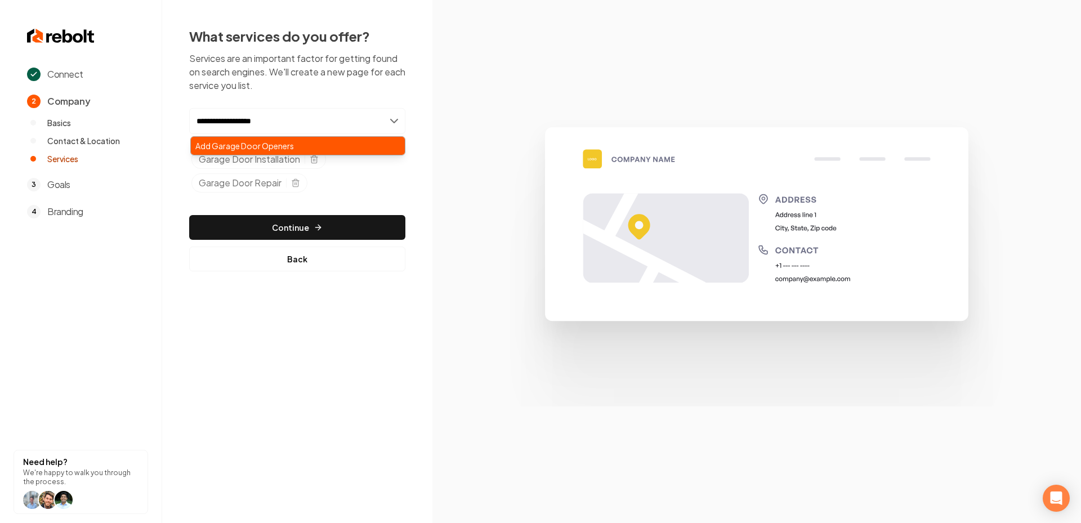
click at [287, 144] on div "Add Garage Door Openers" at bounding box center [298, 146] width 214 height 18
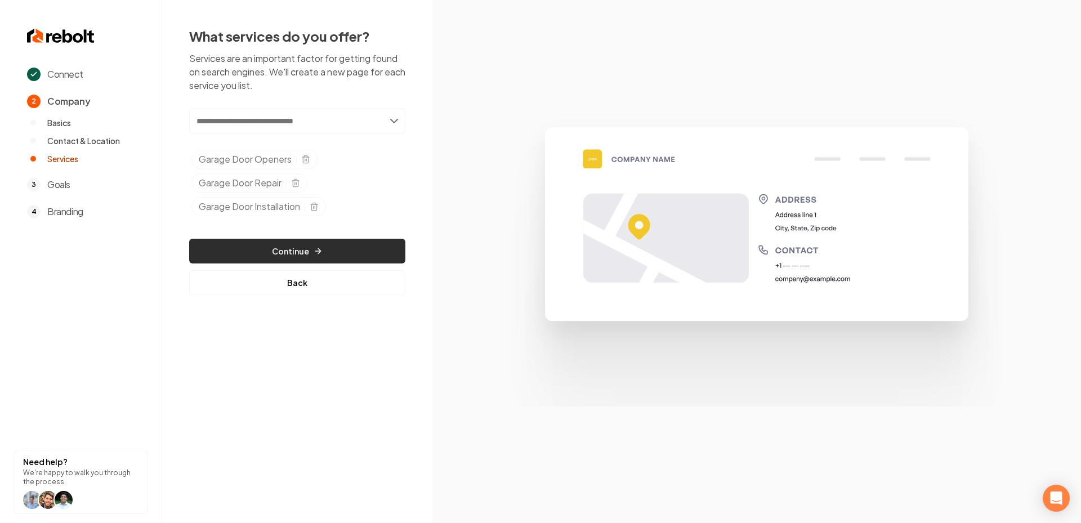
click at [368, 249] on button "Continue" at bounding box center [297, 251] width 216 height 25
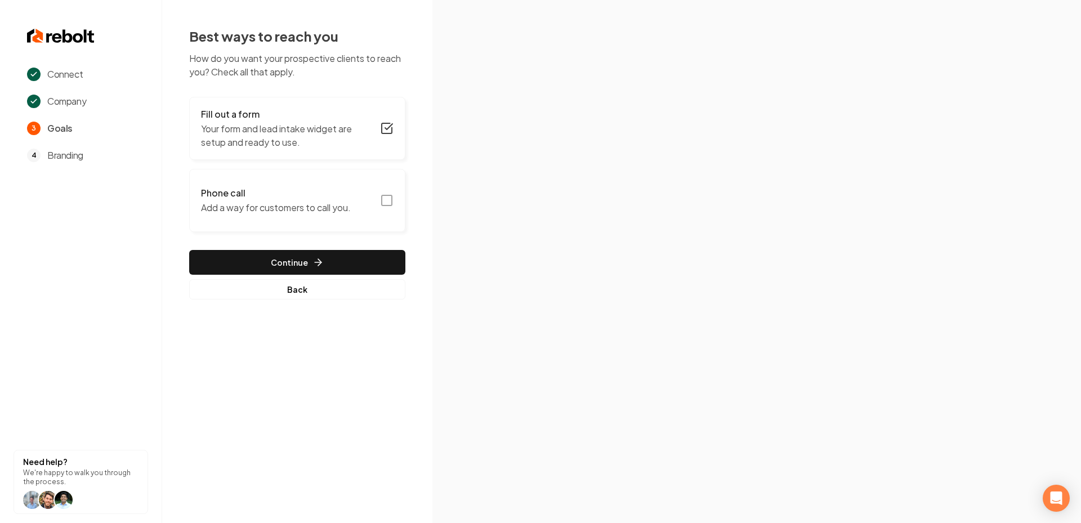
click at [391, 201] on icon "button" at bounding box center [387, 201] width 14 height 14
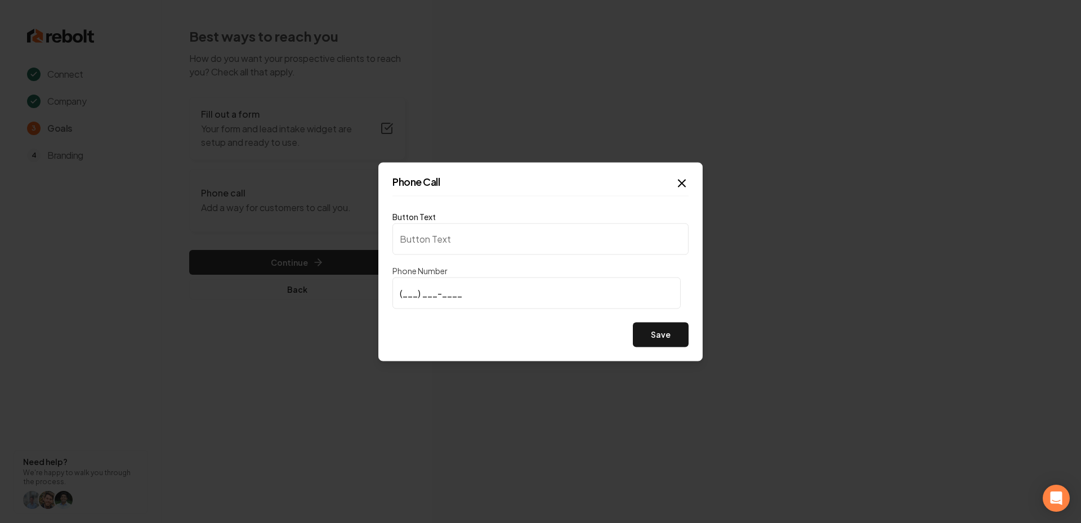
type input "Call us"
type input "[PHONE_NUMBER]"
click at [668, 330] on button "Save" at bounding box center [661, 334] width 56 height 25
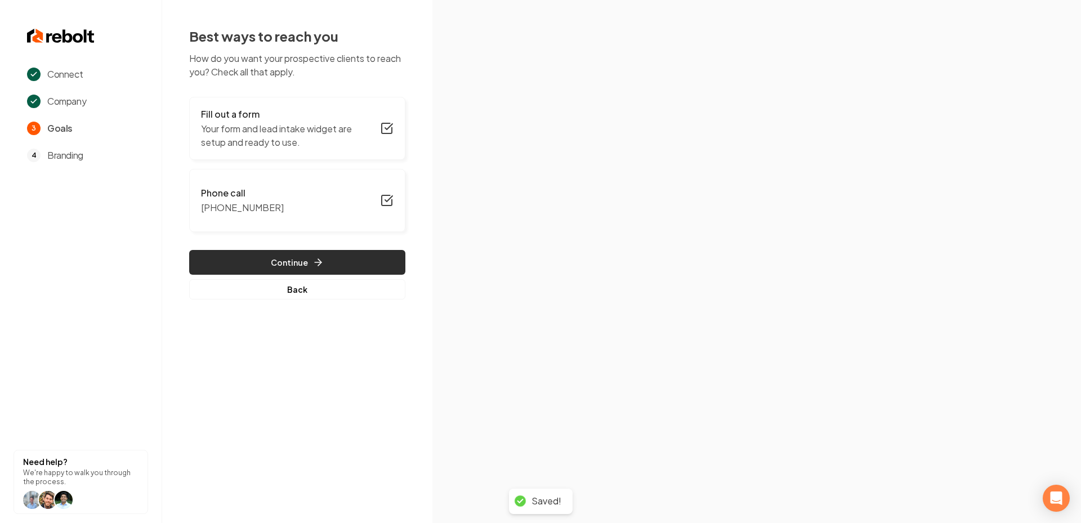
click at [338, 253] on button "Continue" at bounding box center [297, 262] width 216 height 25
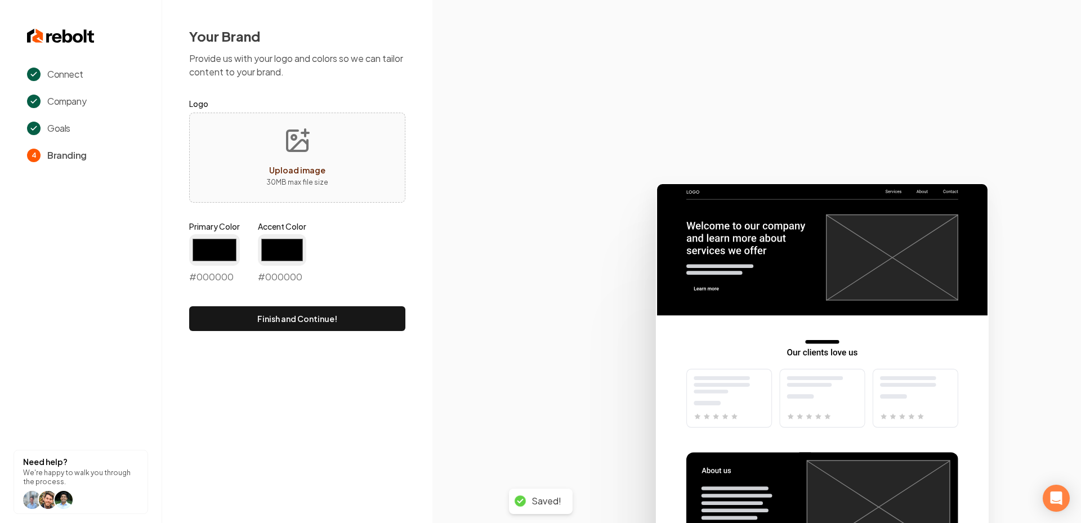
type input "#194d33"
type input "#70be00"
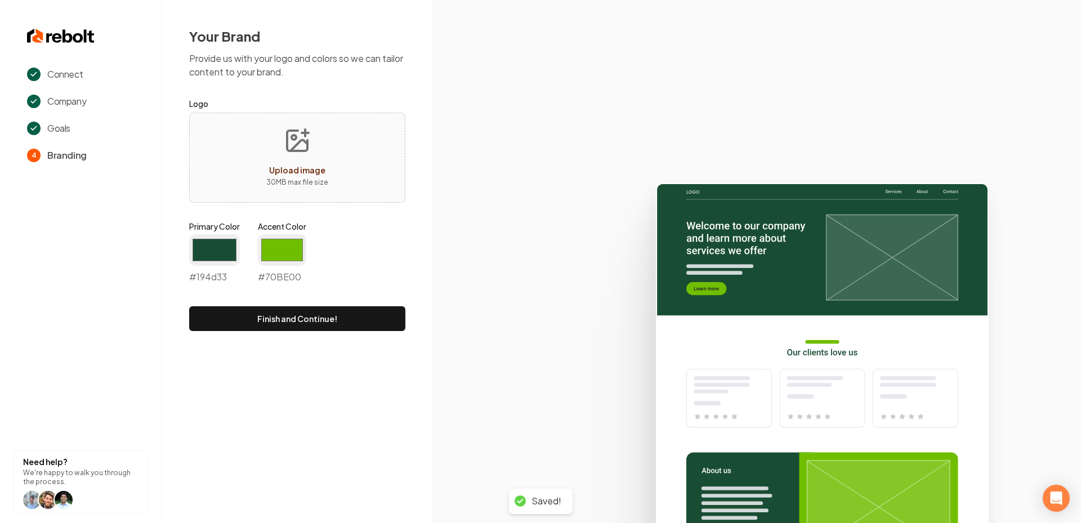
click at [285, 137] on icon "Upload image" at bounding box center [297, 140] width 27 height 27
type input "**********"
click at [208, 238] on input "#194d33" at bounding box center [214, 250] width 51 height 32
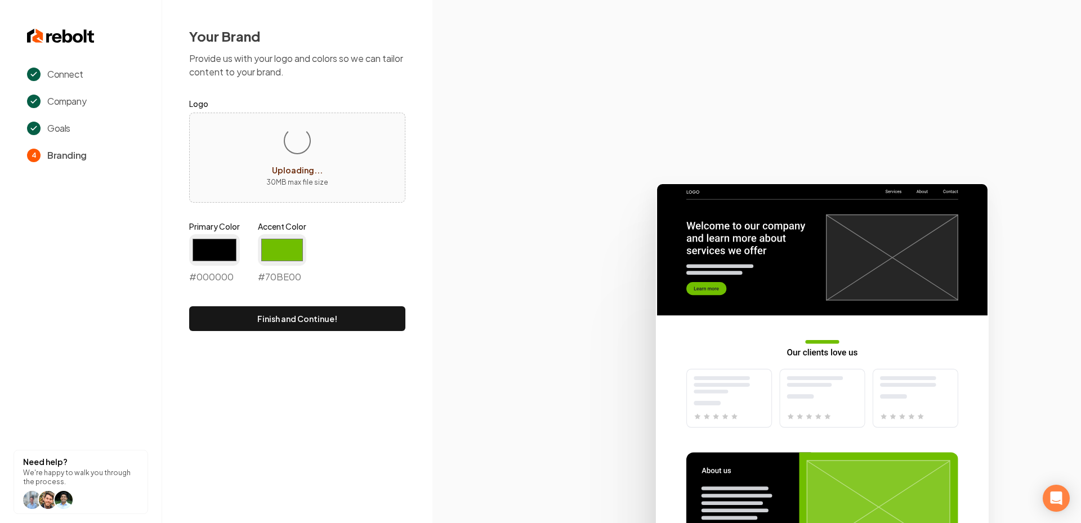
type input "#000000"
click at [310, 254] on div "Primary Color #000000 #000000 Accent Color #70be00 #70BE00" at bounding box center [297, 255] width 216 height 68
click at [280, 253] on input "#70be00" at bounding box center [282, 250] width 48 height 32
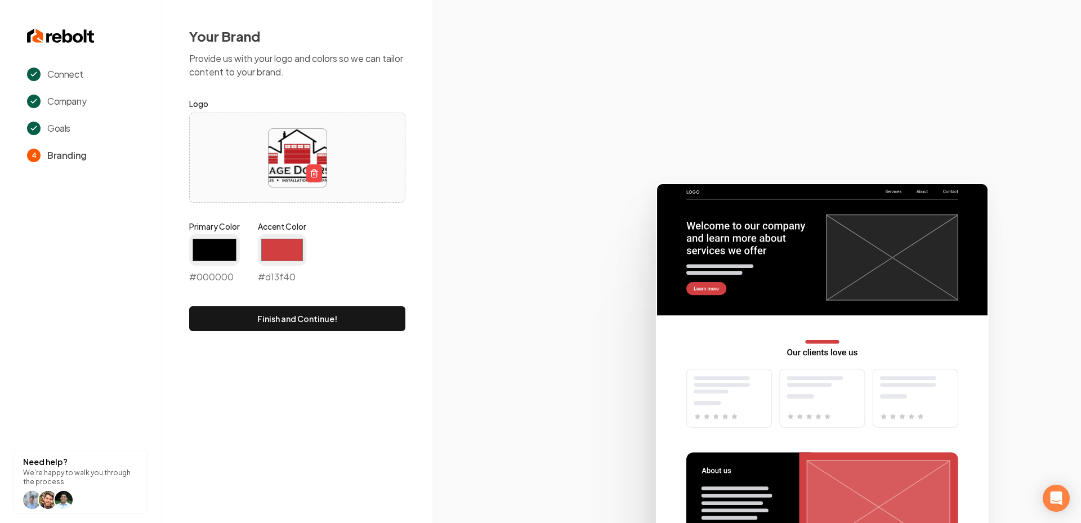
type input "#d13f40"
click at [473, 252] on icon at bounding box center [756, 348] width 648 height 350
click at [323, 315] on button "Finish and Continue!" at bounding box center [297, 318] width 216 height 25
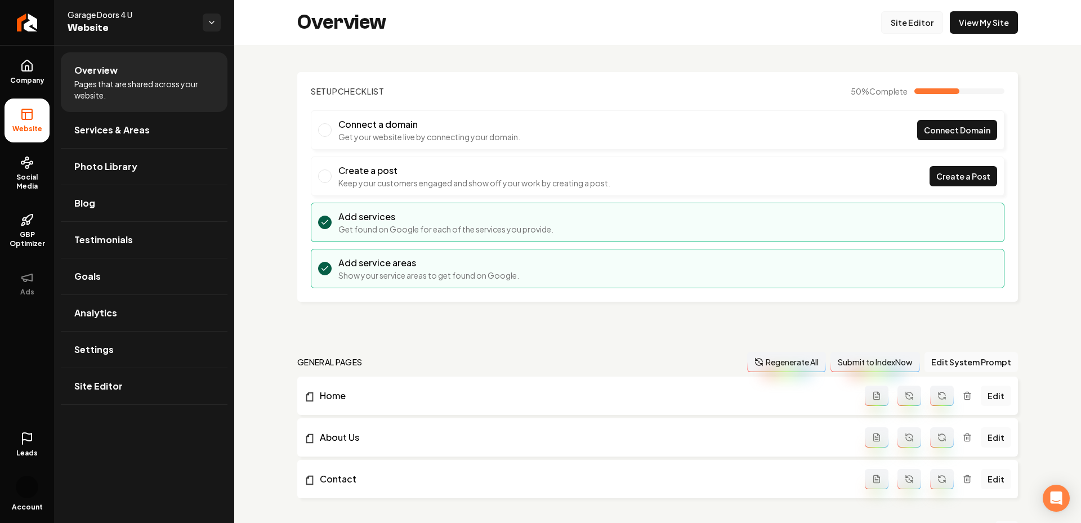
click at [903, 23] on link "Site Editor" at bounding box center [912, 22] width 62 height 23
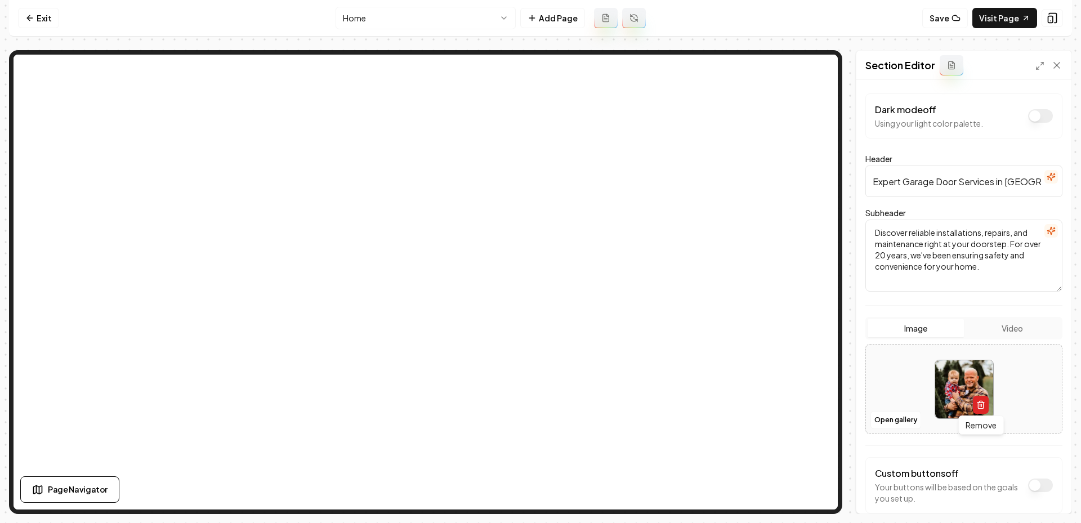
click at [976, 404] on icon "button" at bounding box center [980, 404] width 9 height 9
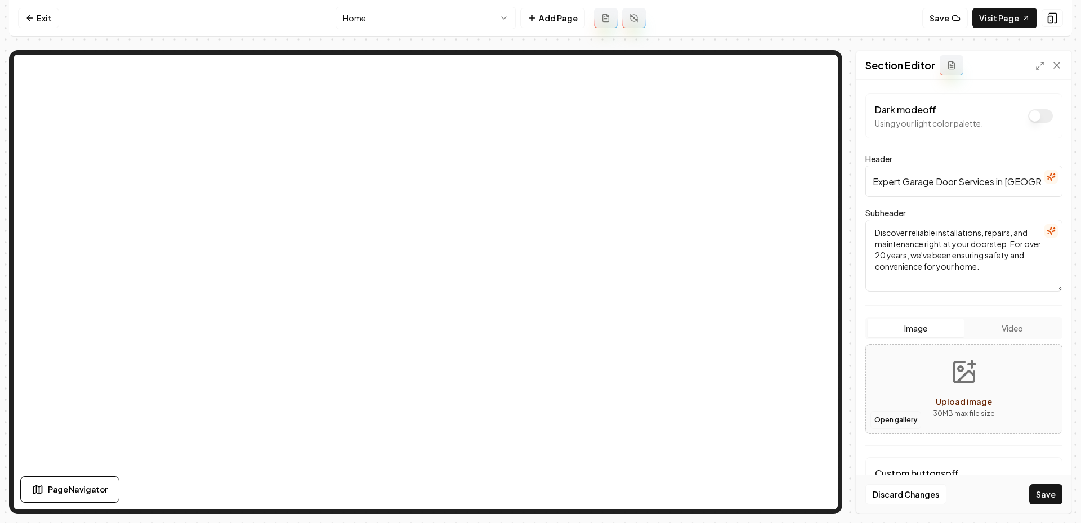
click at [895, 417] on button "Open gallery" at bounding box center [895, 420] width 51 height 18
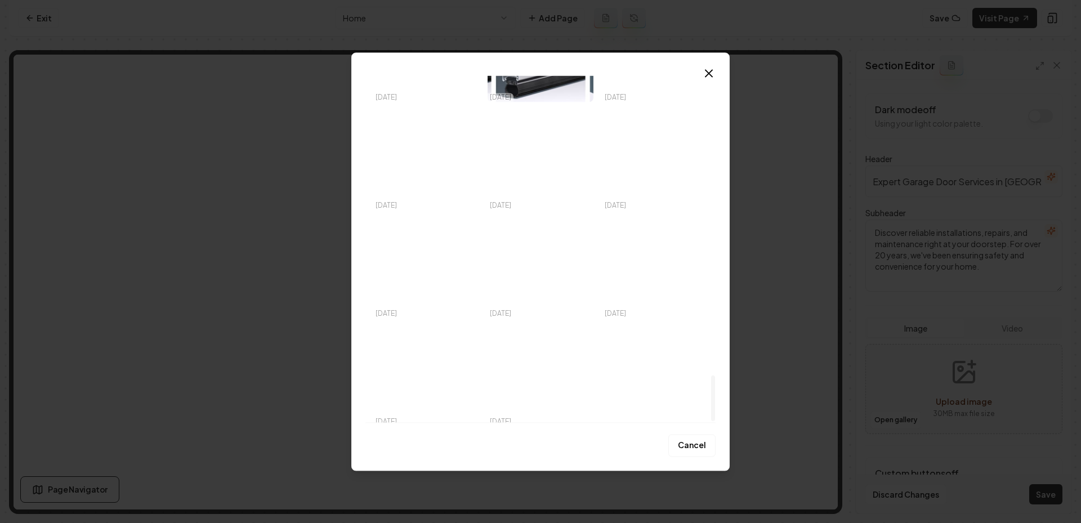
scroll to position [2269, 0]
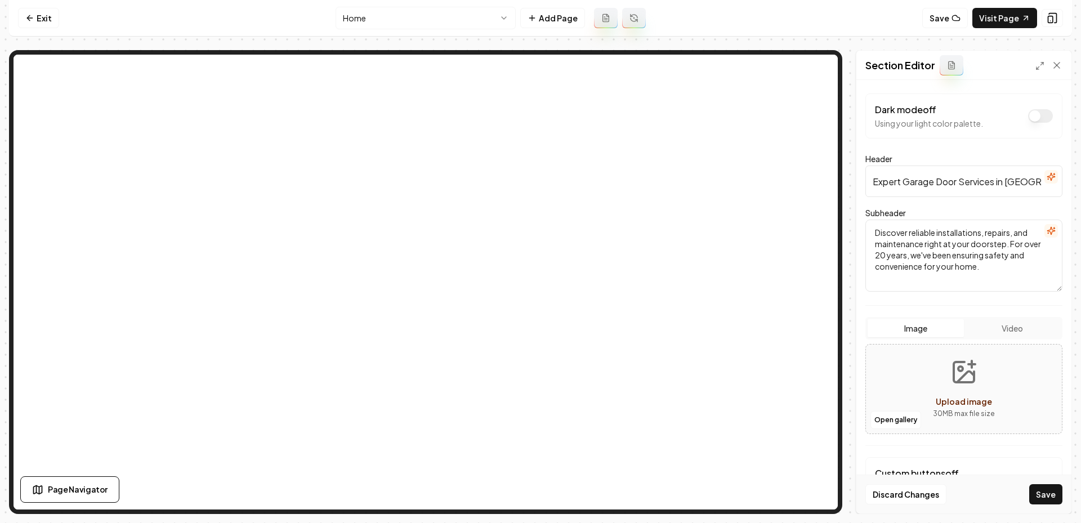
click at [966, 379] on icon "Upload image" at bounding box center [963, 372] width 27 height 27
type input "**********"
click at [1045, 495] on button "Save" at bounding box center [1045, 494] width 33 height 20
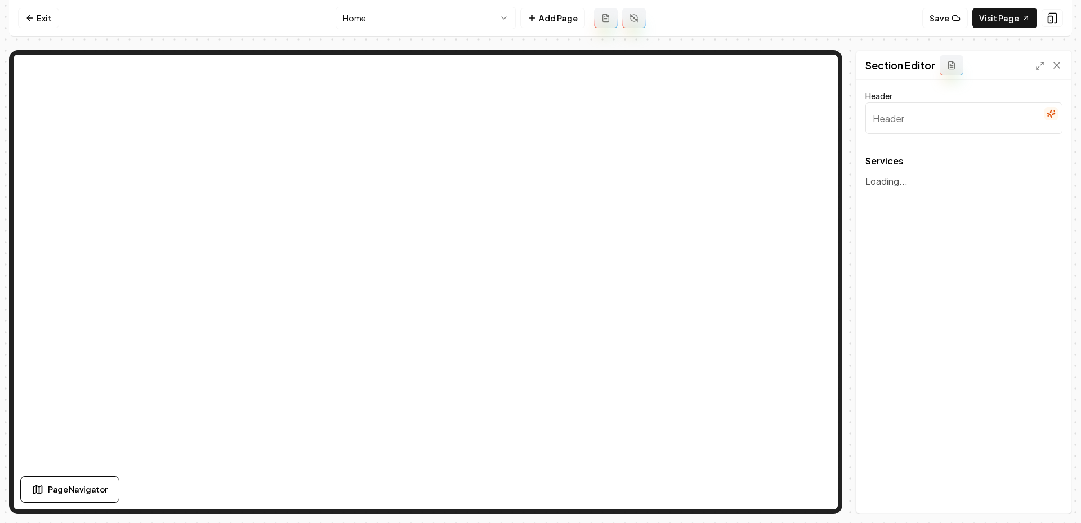
type input "Our Garage Door Services"
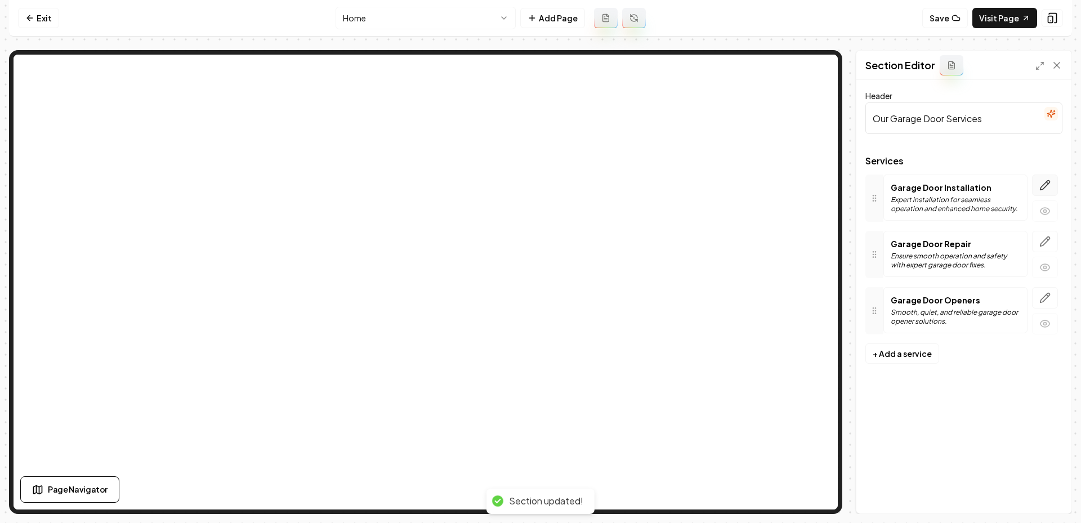
click at [1041, 185] on icon "button" at bounding box center [1044, 185] width 11 height 11
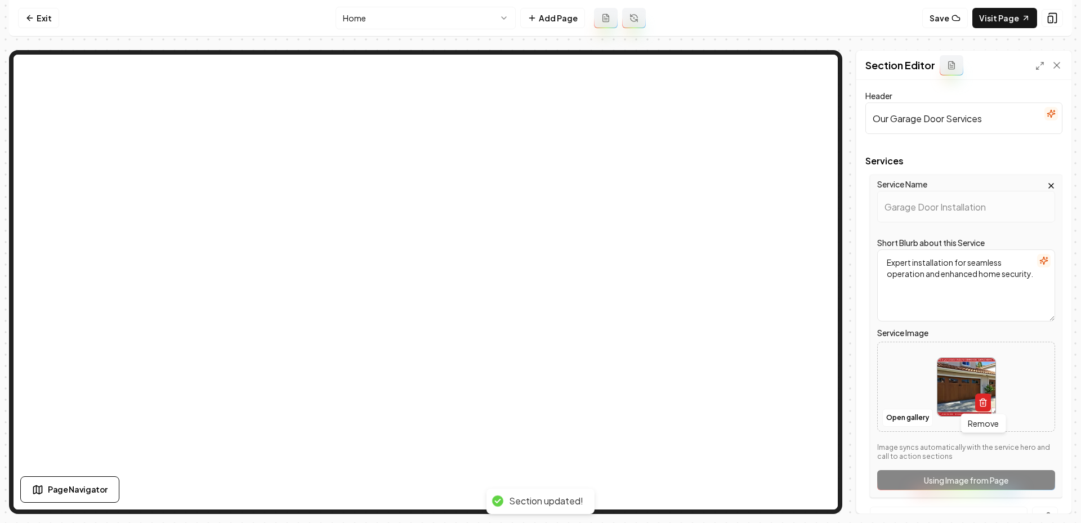
click at [980, 399] on icon "button" at bounding box center [982, 402] width 9 height 9
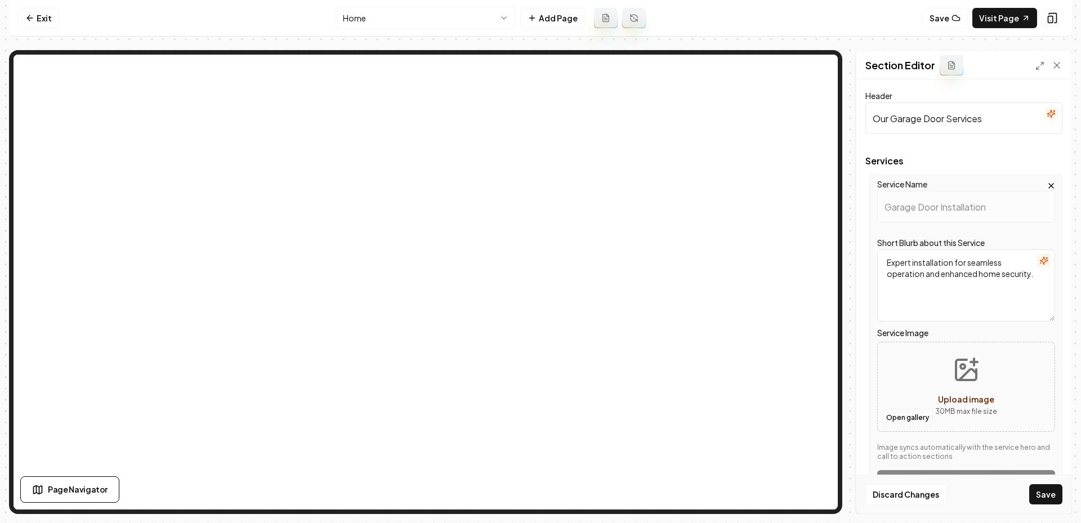
click at [907, 416] on button "Open gallery" at bounding box center [907, 418] width 51 height 18
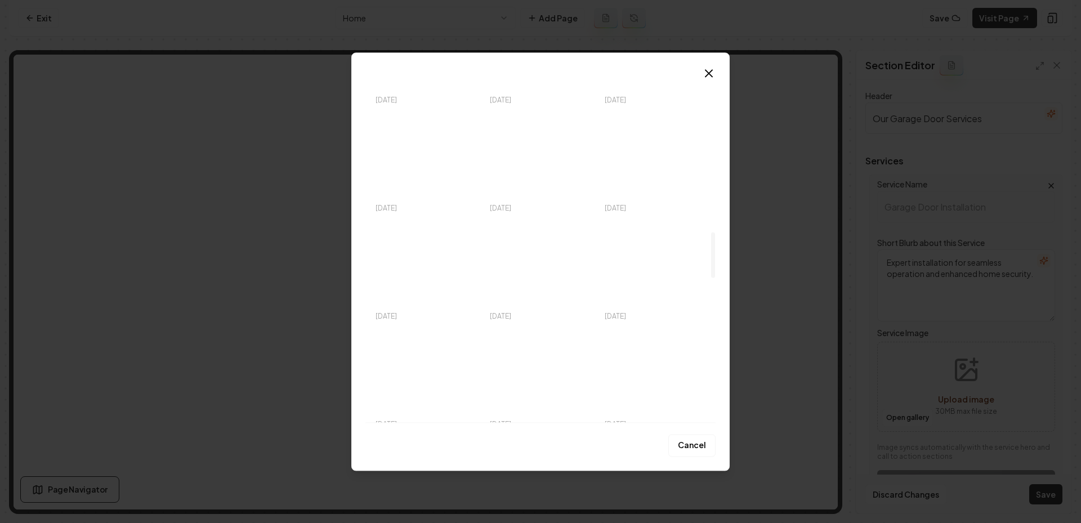
scroll to position [1185, 0]
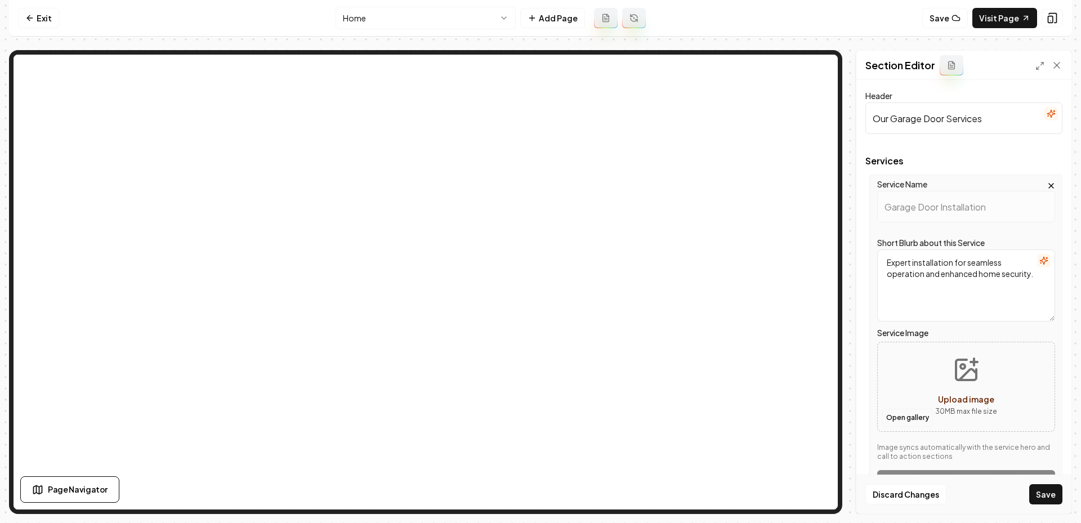
click at [903, 414] on button "Open gallery" at bounding box center [907, 418] width 51 height 18
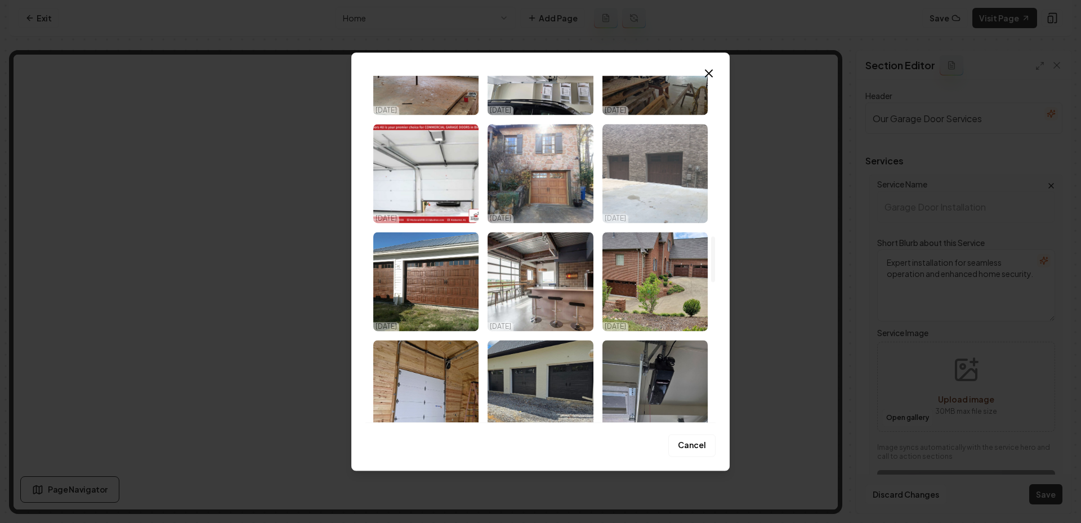
scroll to position [1216, 0]
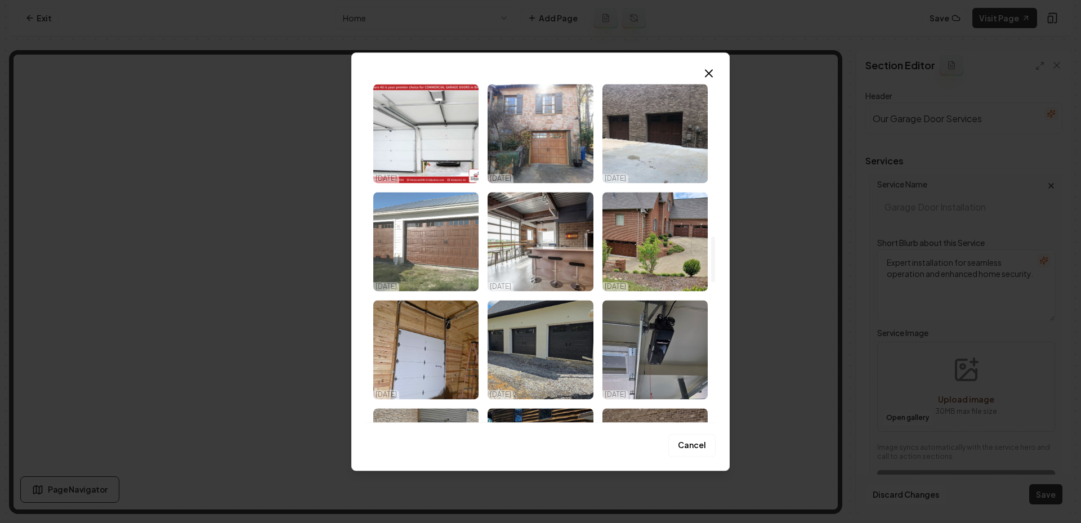
click at [432, 244] on img "Select image image_68eec2735c7cd75eb865f56a.jpeg" at bounding box center [425, 241] width 105 height 99
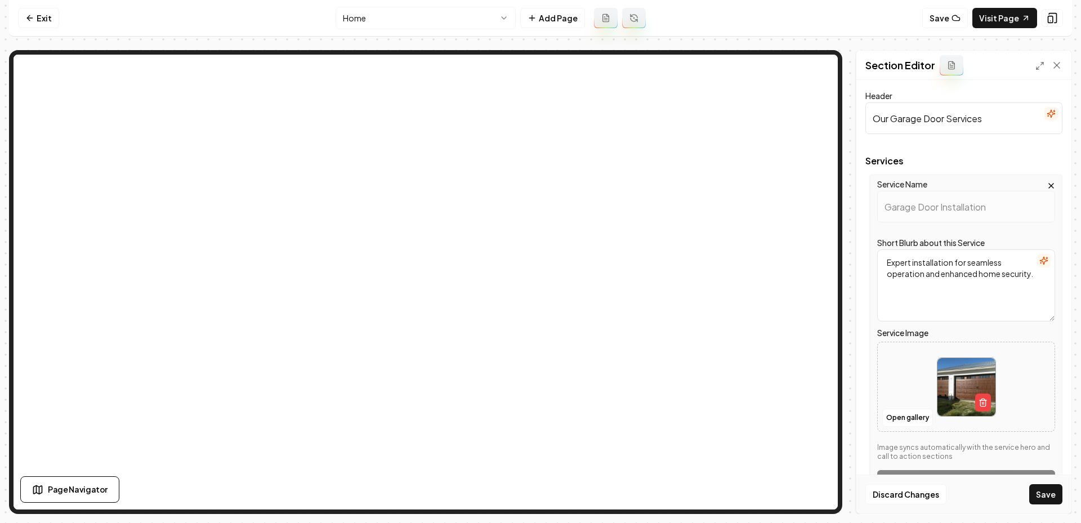
click at [1045, 505] on div "Discard Changes Save" at bounding box center [963, 494] width 215 height 39
click at [1040, 494] on button "Save" at bounding box center [1045, 494] width 33 height 20
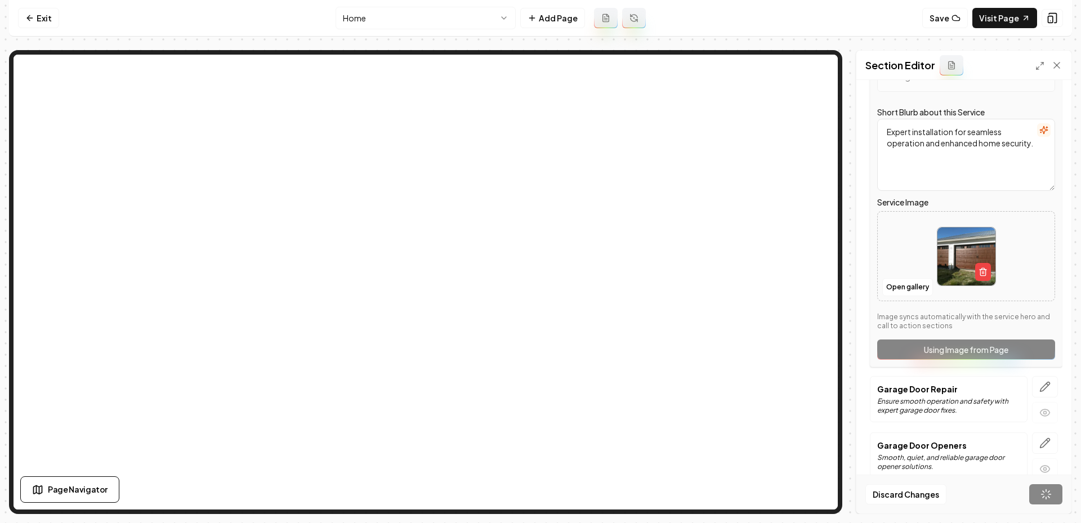
scroll to position [135, 0]
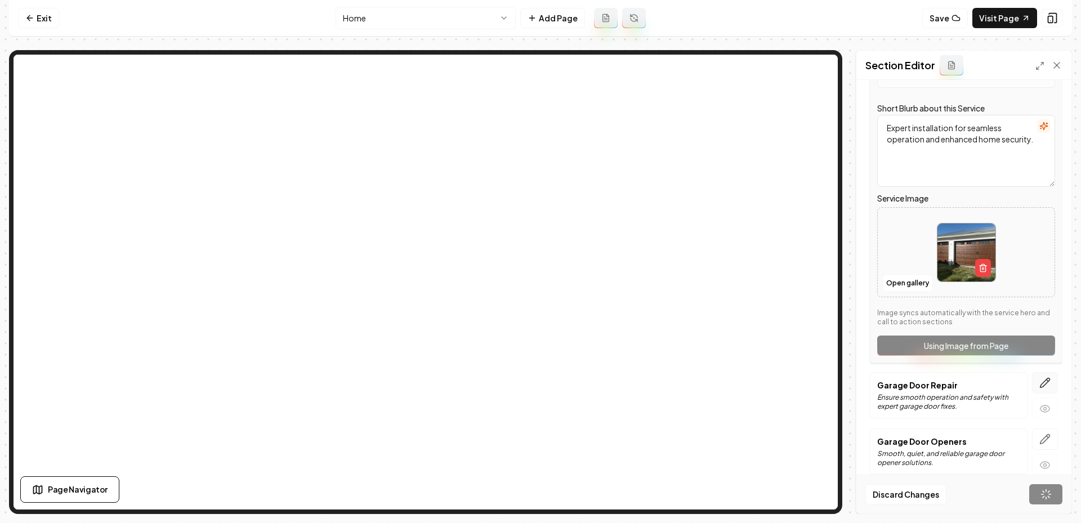
click at [1039, 382] on icon "button" at bounding box center [1044, 382] width 11 height 11
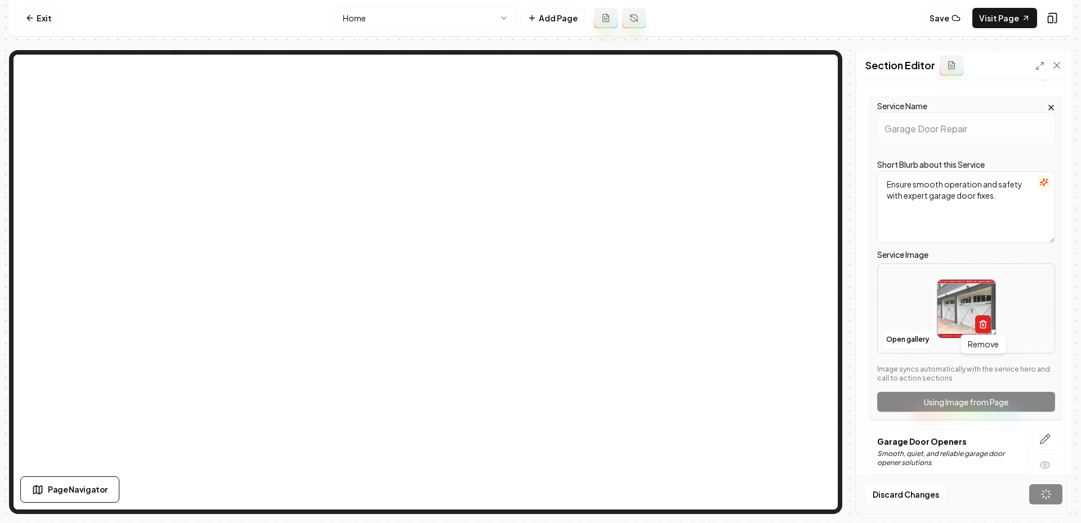
click at [983, 331] on div "Remove Remove" at bounding box center [966, 308] width 59 height 59
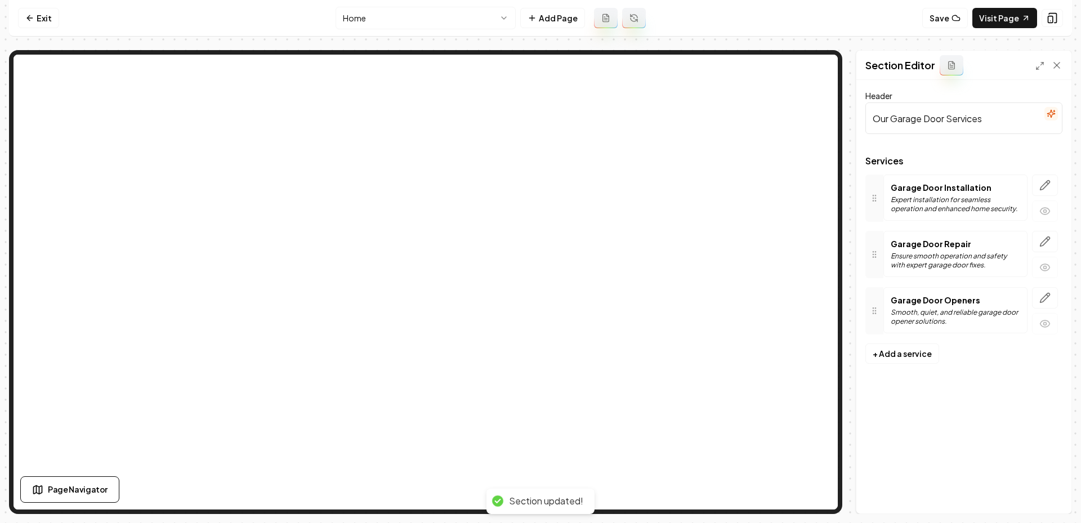
scroll to position [0, 0]
click at [1041, 247] on button "button" at bounding box center [1045, 241] width 26 height 21
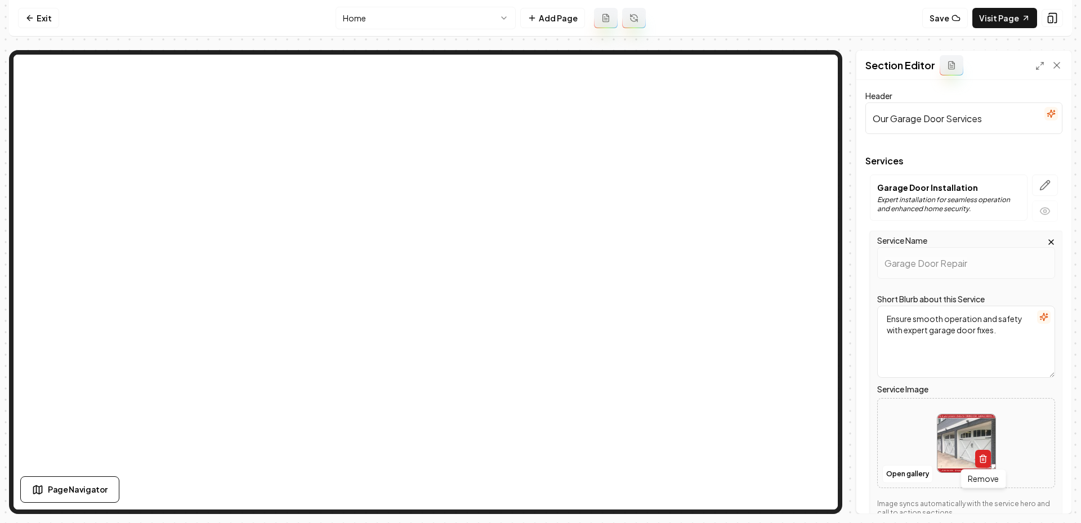
click at [985, 459] on icon "button" at bounding box center [982, 458] width 9 height 9
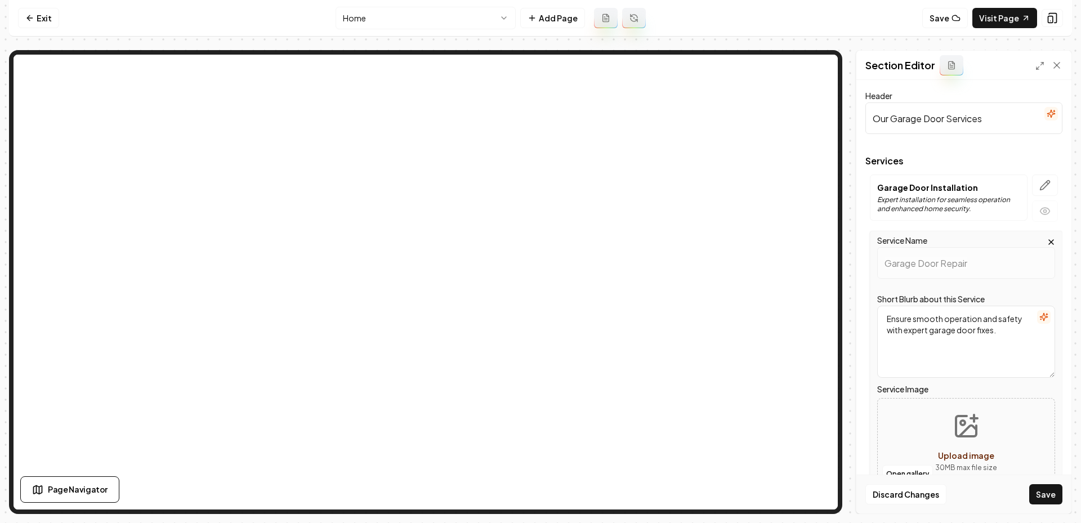
click at [970, 426] on icon "Upload image" at bounding box center [967, 431] width 17 height 11
click at [897, 472] on button "Open gallery" at bounding box center [907, 474] width 51 height 18
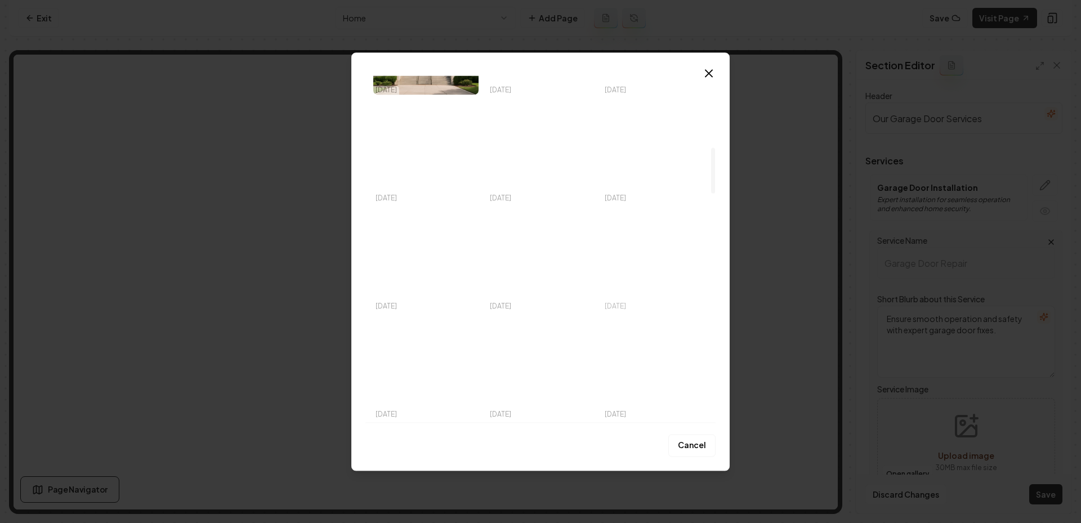
scroll to position [543, 0]
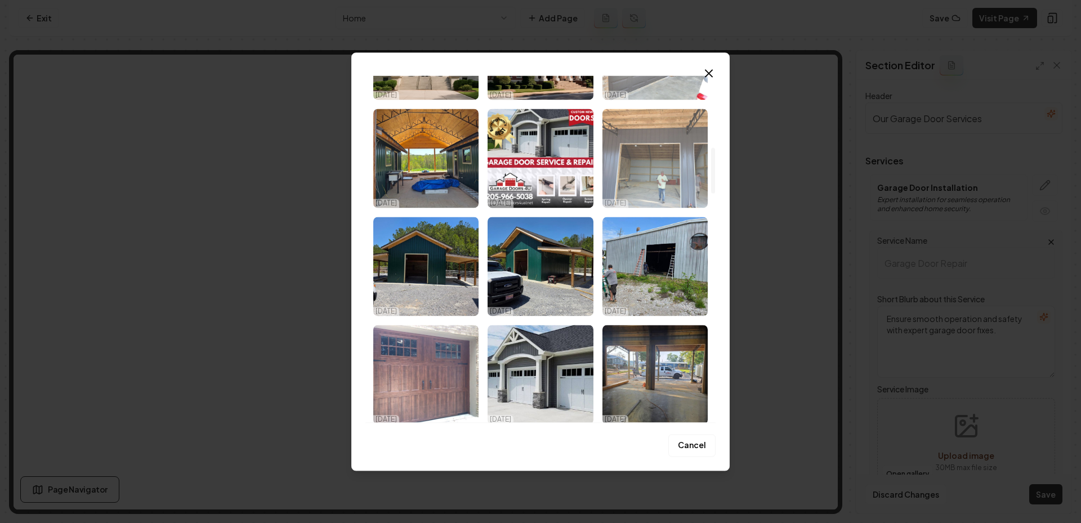
click at [637, 176] on img "Select image image_68eec2745c7cd75eb865fa95.jpeg" at bounding box center [654, 158] width 105 height 99
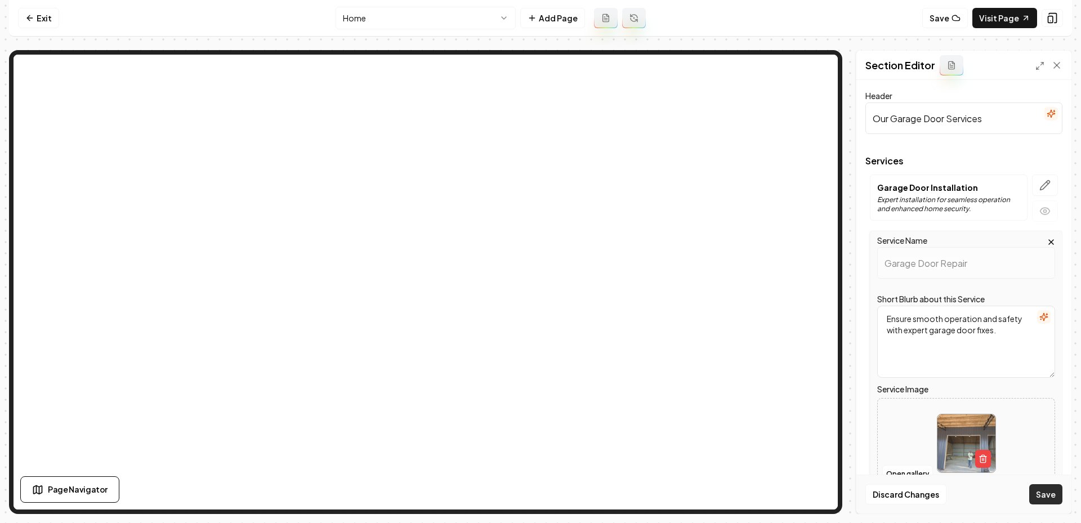
click at [1055, 502] on button "Save" at bounding box center [1045, 494] width 33 height 20
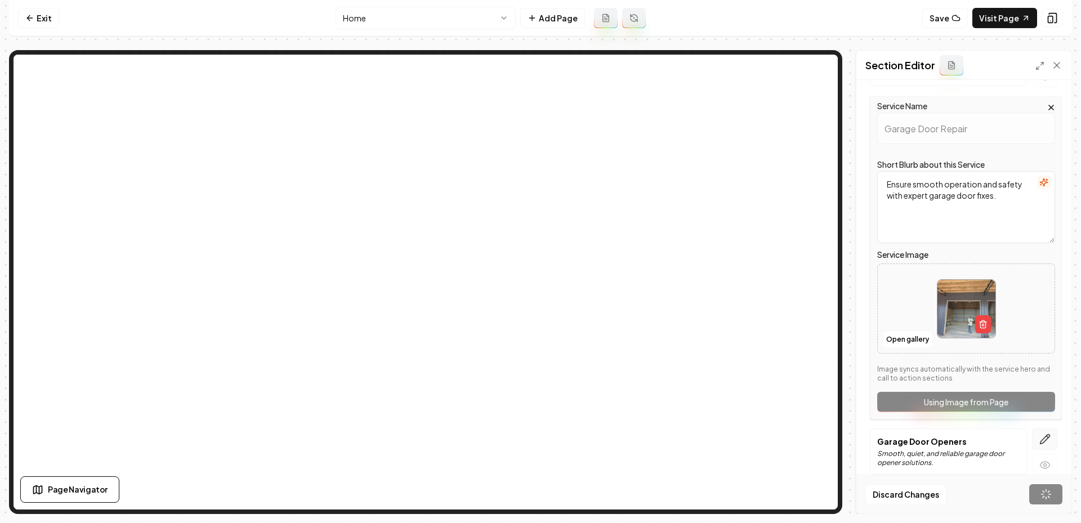
click at [1044, 444] on button "button" at bounding box center [1045, 438] width 26 height 21
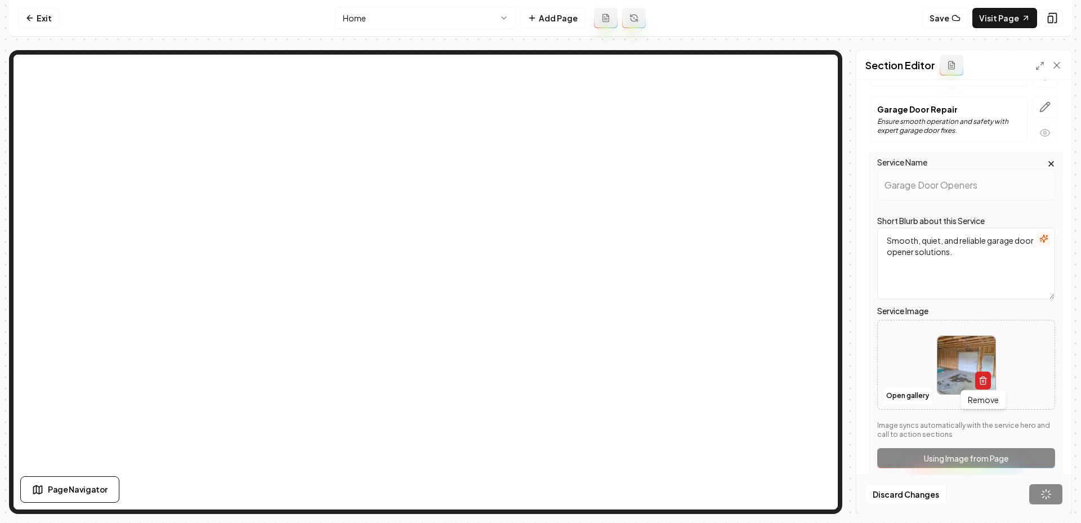
click at [986, 378] on icon "button" at bounding box center [982, 380] width 9 height 9
click at [902, 395] on button "Open gallery" at bounding box center [907, 396] width 51 height 18
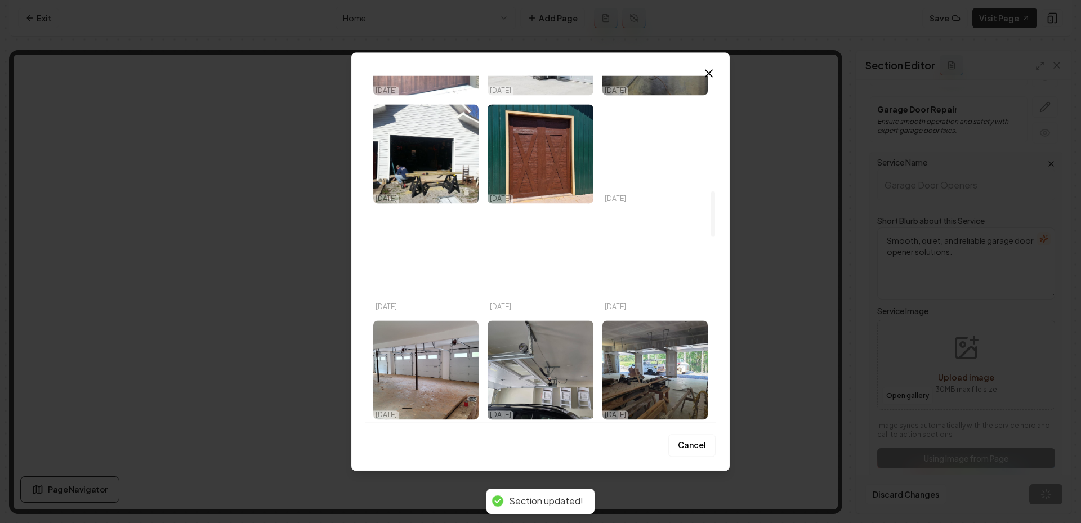
scroll to position [0, 0]
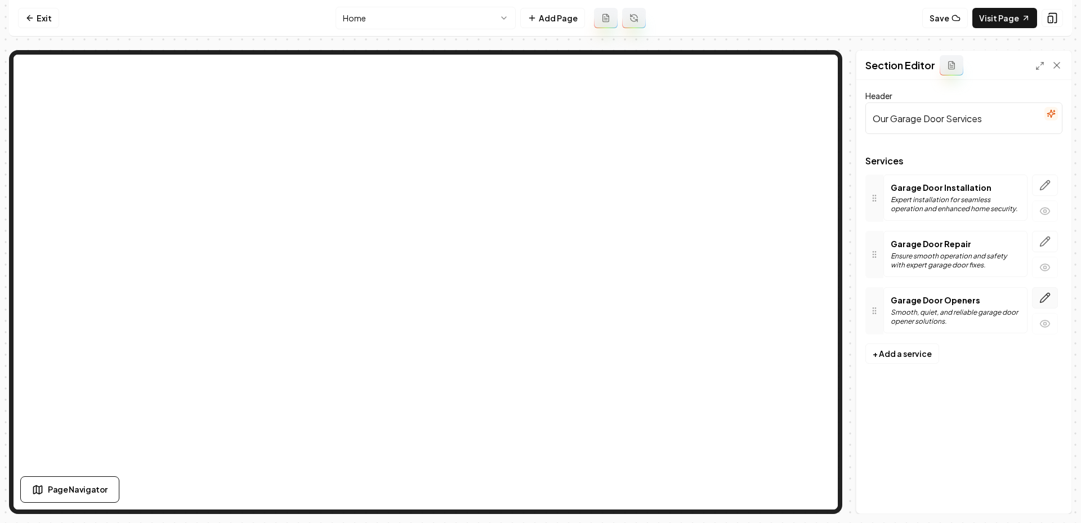
click at [1044, 297] on icon "button" at bounding box center [1044, 297] width 11 height 11
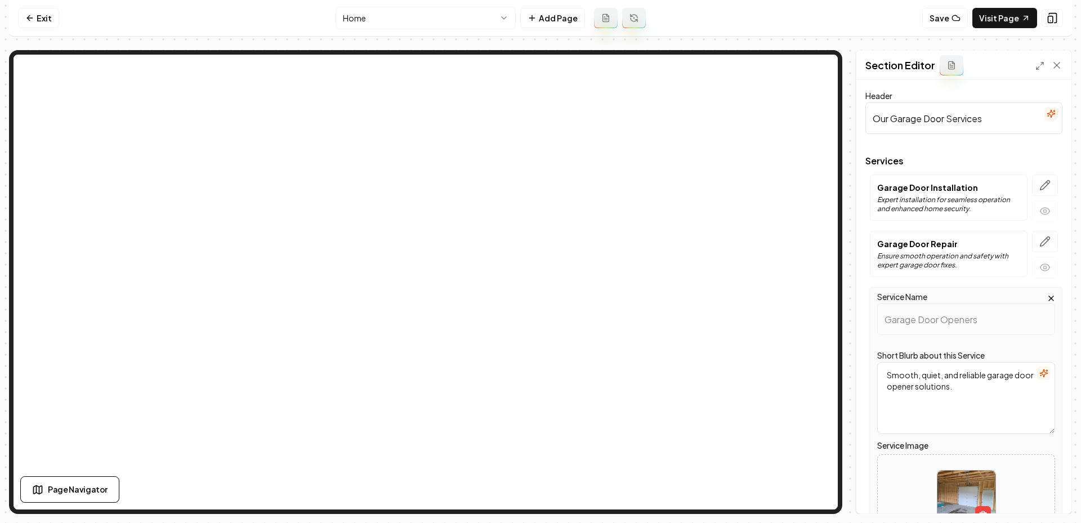
scroll to position [146, 0]
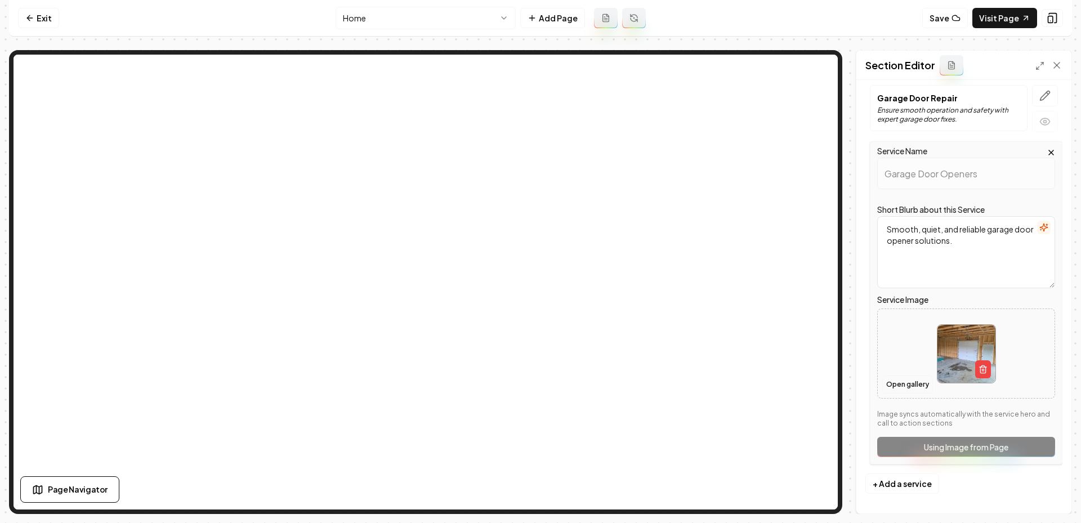
click at [900, 383] on button "Open gallery" at bounding box center [907, 384] width 51 height 18
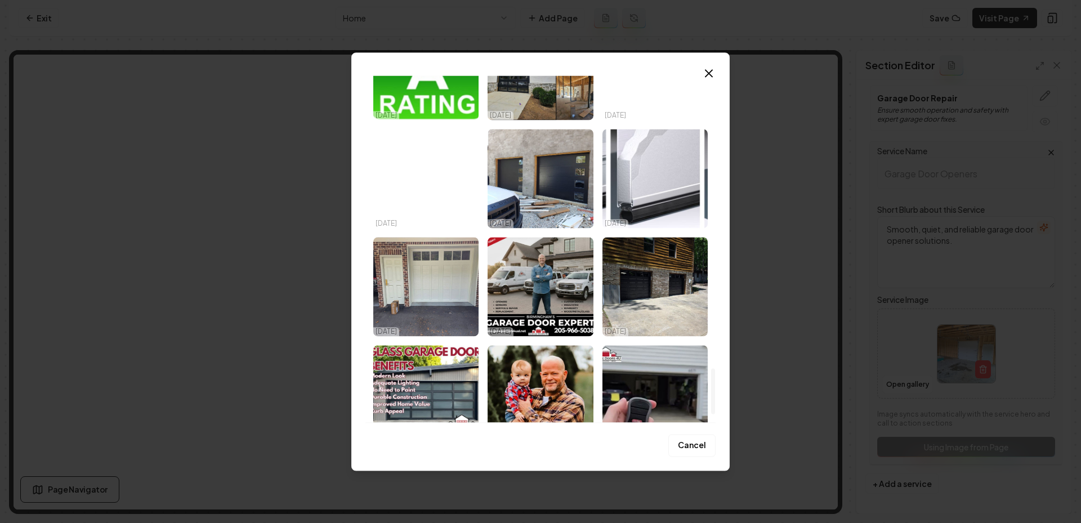
scroll to position [2278, 0]
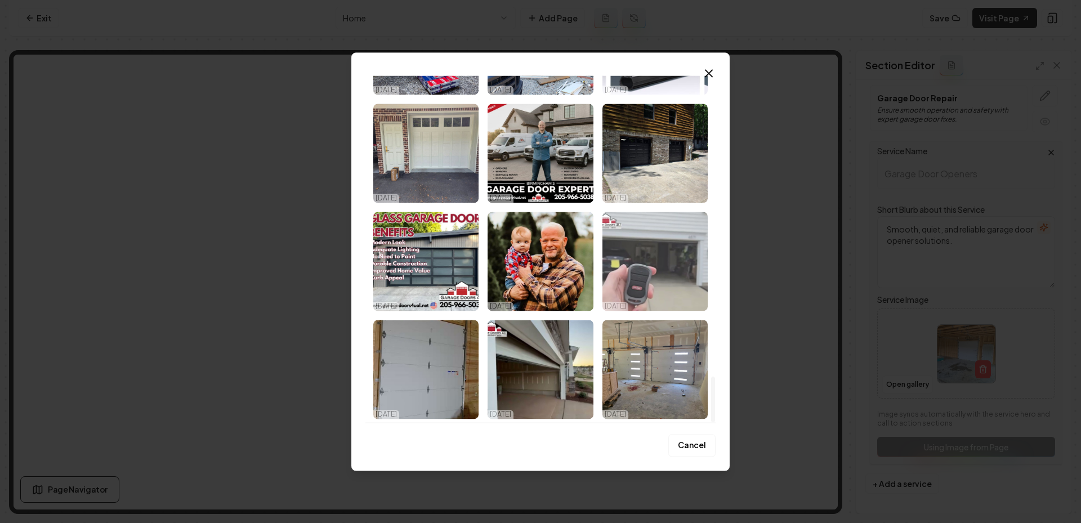
click at [648, 278] on img "Select image image_68eec2725c7cd75eb865ee35.jpeg" at bounding box center [654, 261] width 105 height 99
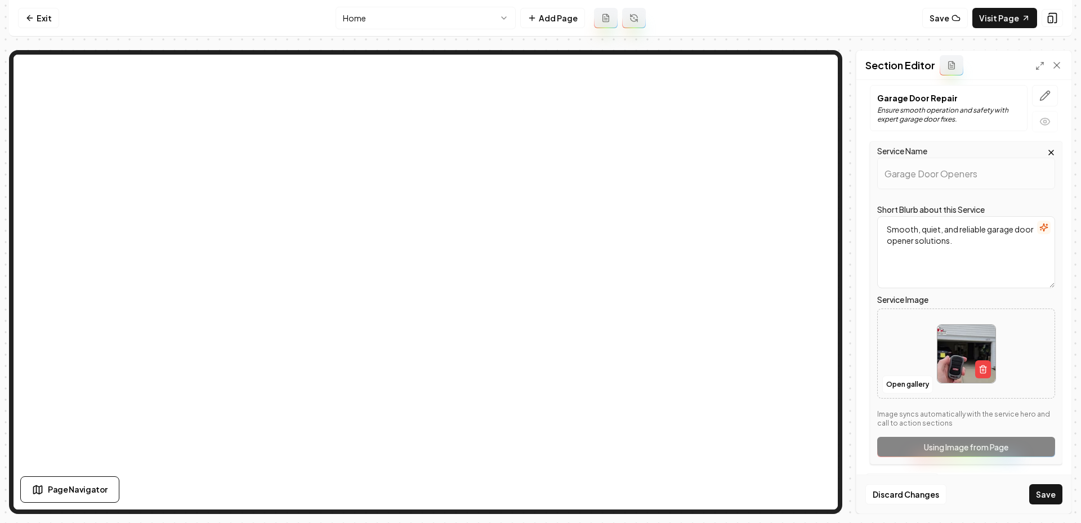
click at [1047, 482] on div "Discard Changes Save" at bounding box center [963, 494] width 215 height 39
click at [1047, 493] on button "Save" at bounding box center [1045, 494] width 33 height 20
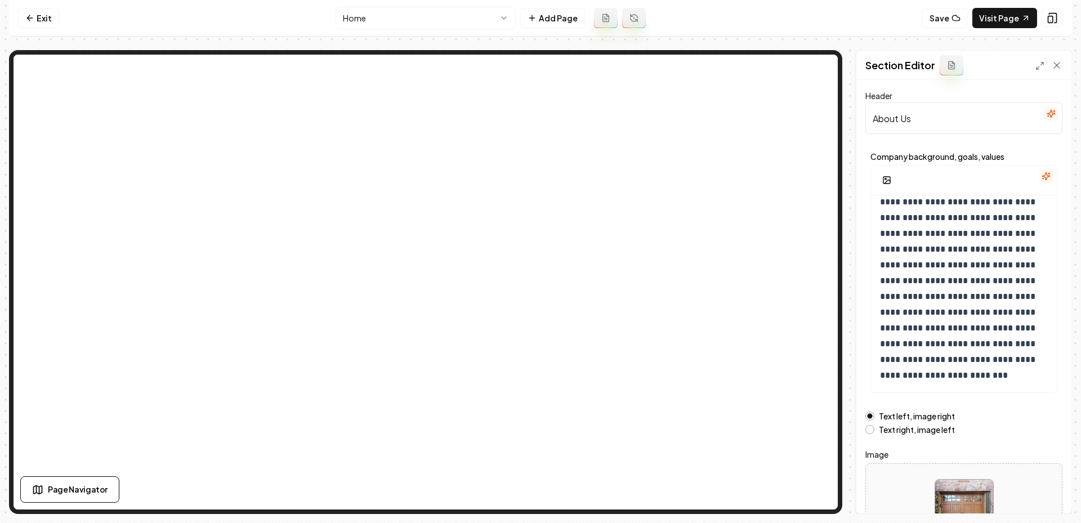
scroll to position [83, 0]
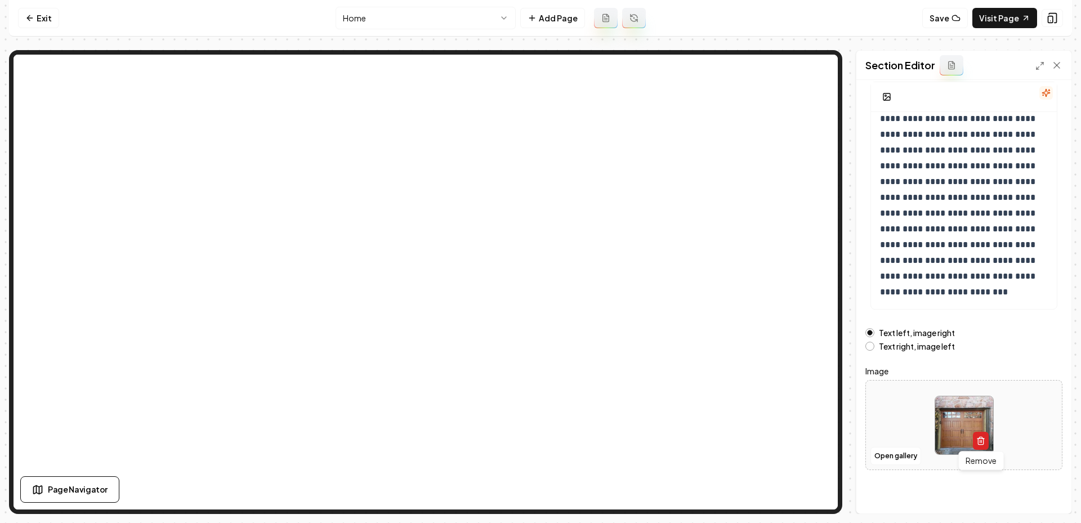
click at [978, 442] on icon "button" at bounding box center [980, 440] width 9 height 9
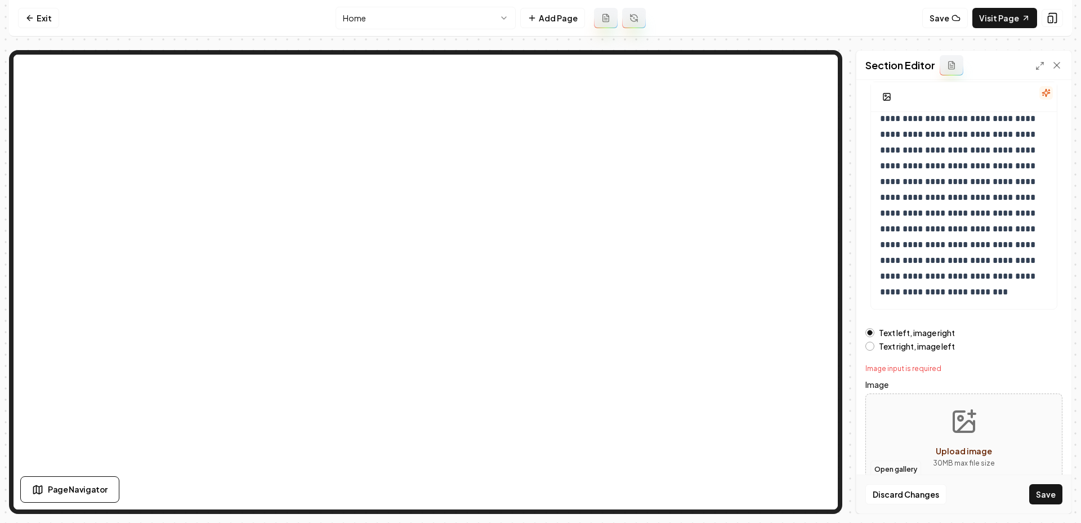
click at [880, 467] on button "Open gallery" at bounding box center [895, 469] width 51 height 18
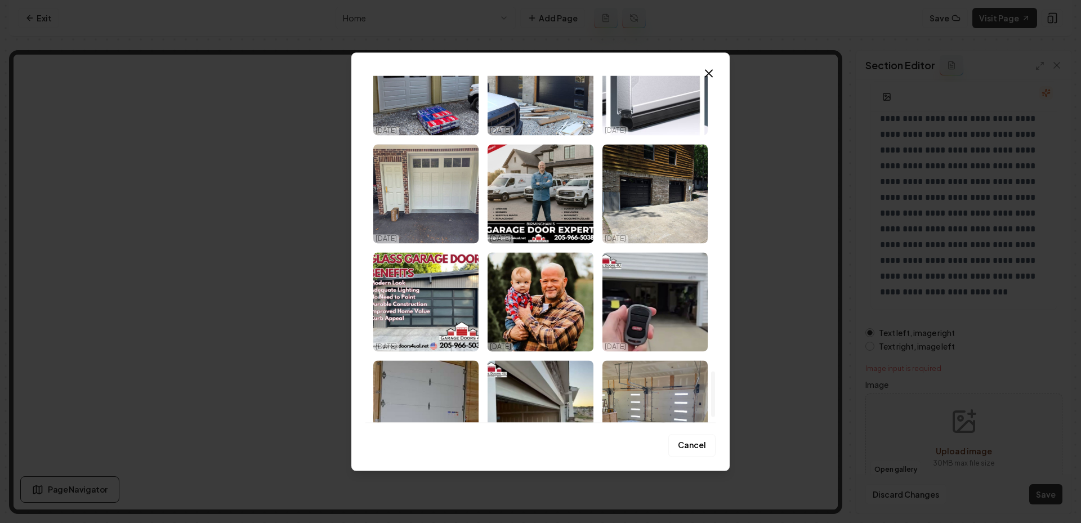
scroll to position [2238, 0]
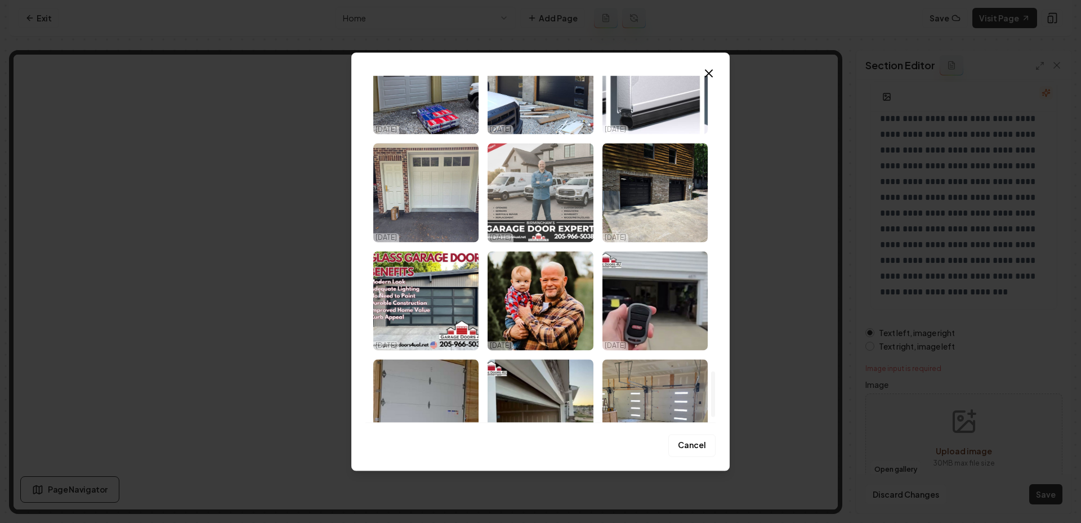
click at [552, 167] on img "Select image image_68eec2725c7cd75eb865f35d.jpeg" at bounding box center [539, 192] width 105 height 99
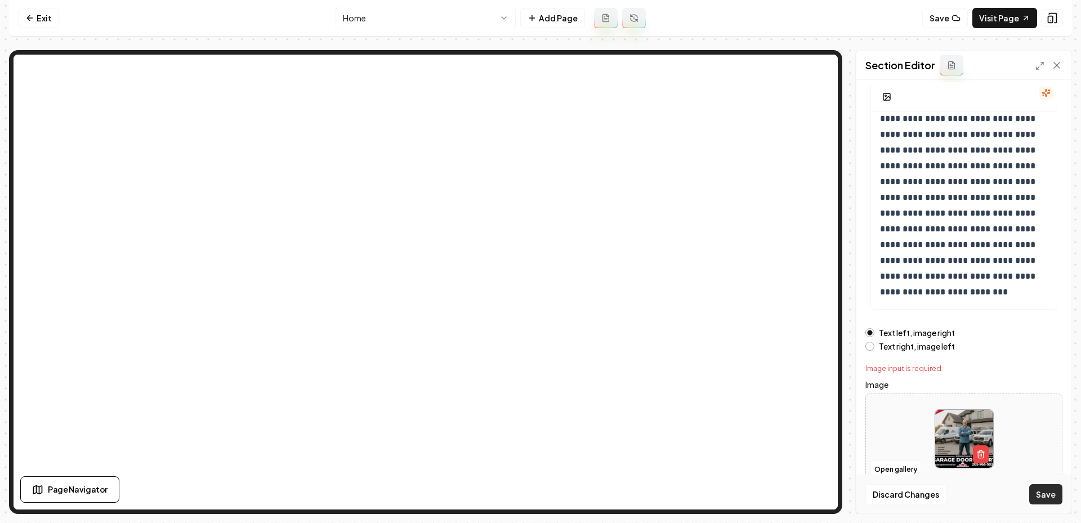
click at [1037, 486] on button "Save" at bounding box center [1045, 494] width 33 height 20
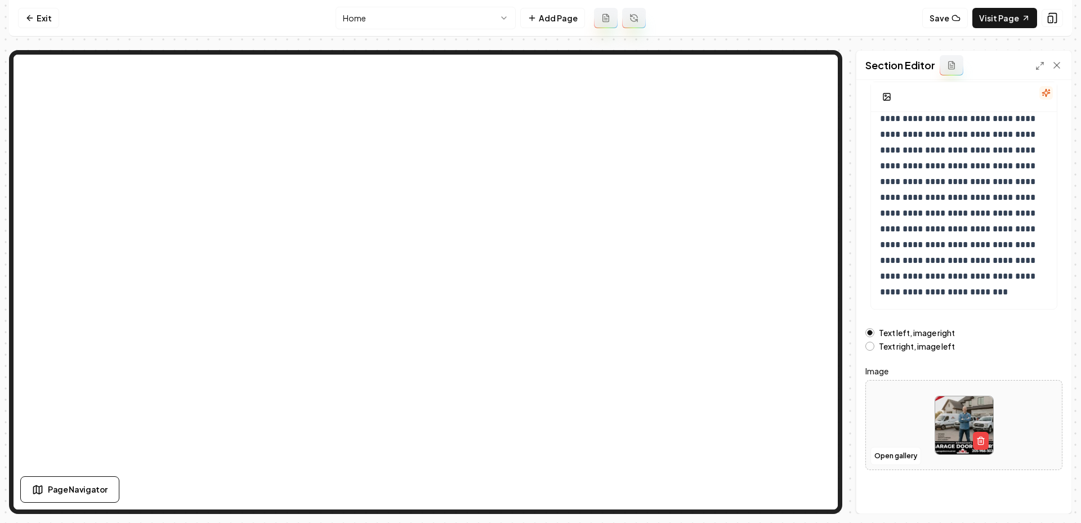
scroll to position [0, 0]
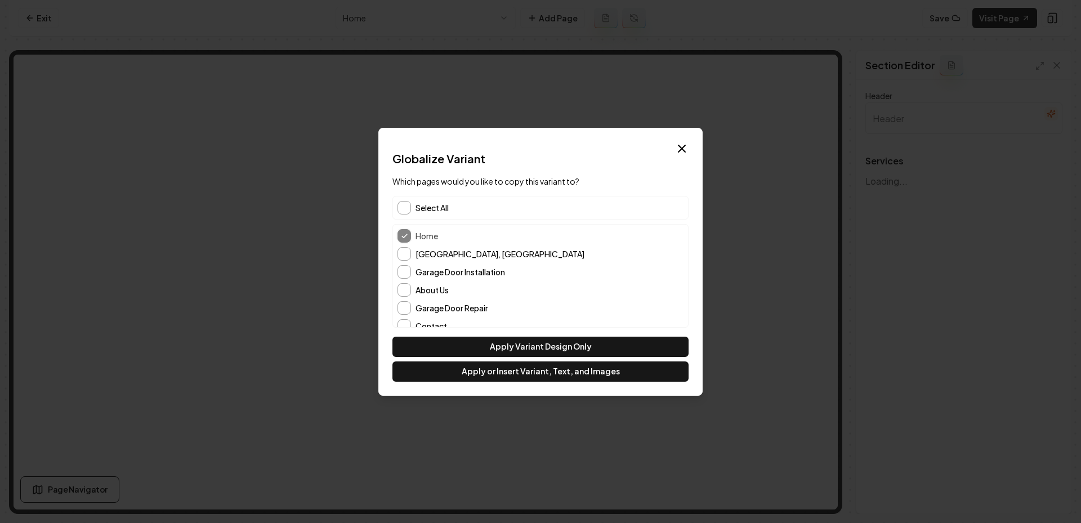
type input "Our Garage Door Services"
click at [405, 289] on button "About Us" at bounding box center [404, 290] width 14 height 14
click at [405, 319] on button "Contact" at bounding box center [404, 326] width 14 height 14
click at [513, 384] on div "Dialog Globalize Variant Which pages would you like to copy this variant to? Se…" at bounding box center [540, 262] width 324 height 268
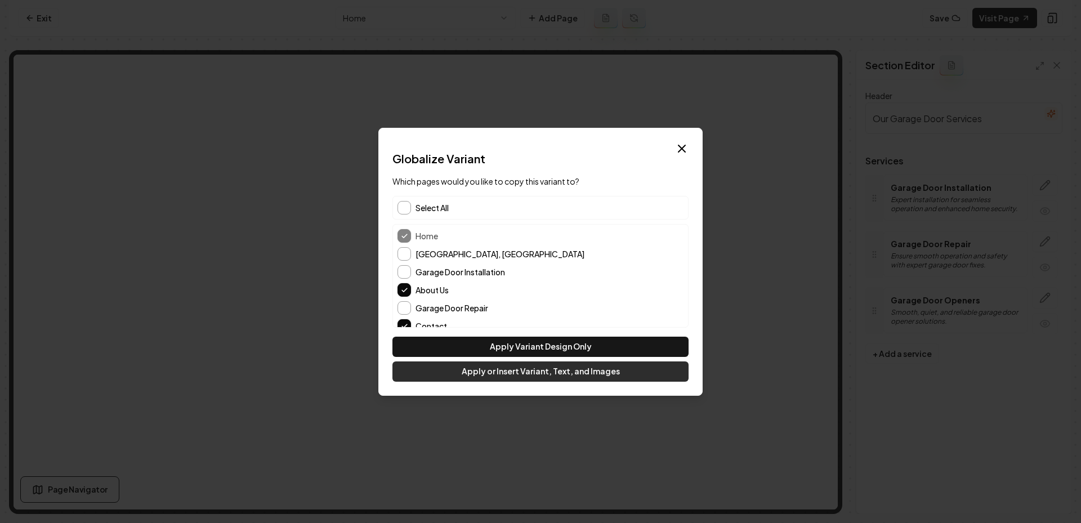
click at [499, 366] on button "Apply or Insert Variant, Text, and Images" at bounding box center [540, 371] width 296 height 20
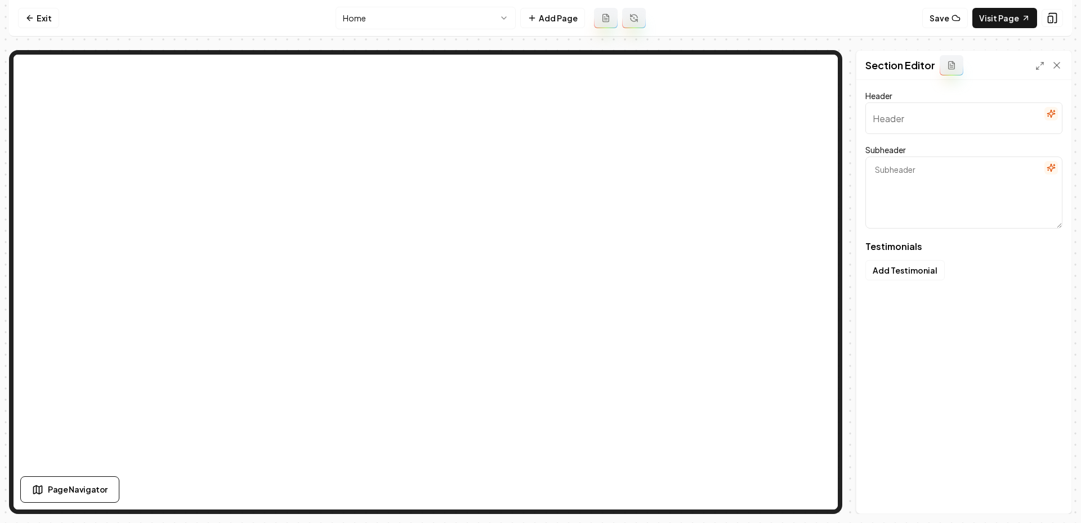
type input "Why Locals Trust Us"
type textarea "Find out why the community counts on us for reliable garage services"
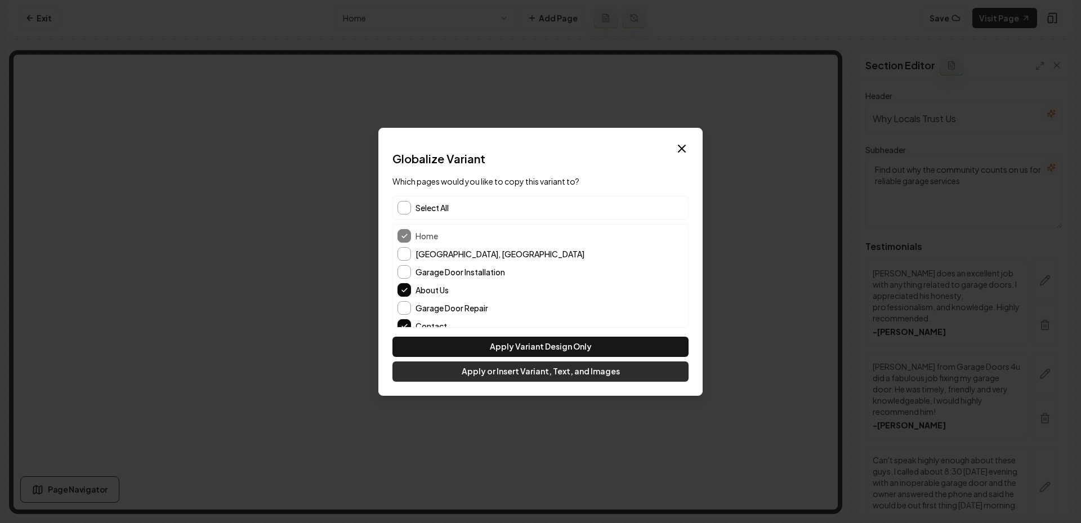
click at [478, 380] on button "Apply or Insert Variant, Text, and Images" at bounding box center [540, 371] width 296 height 20
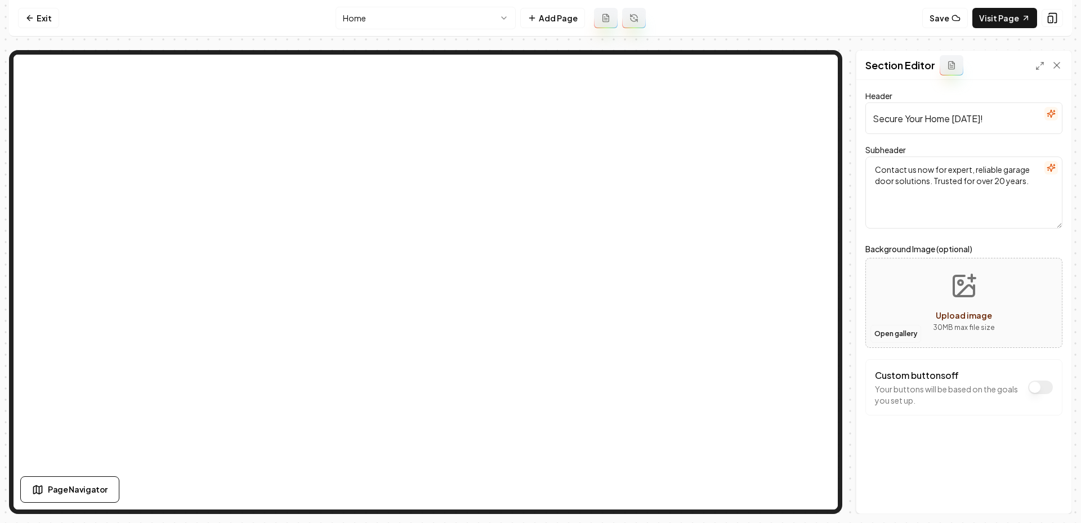
click at [899, 330] on button "Open gallery" at bounding box center [895, 334] width 51 height 18
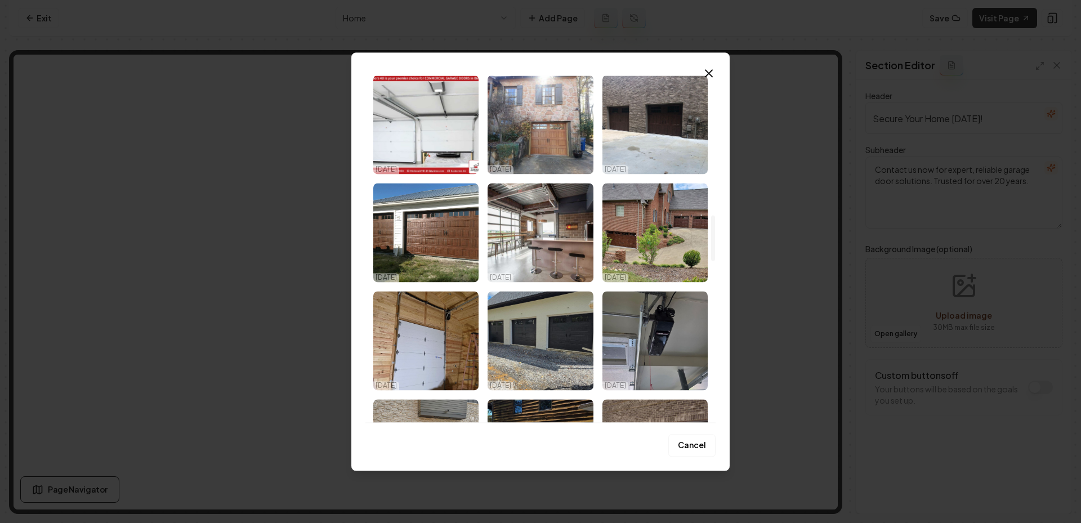
scroll to position [850, 0]
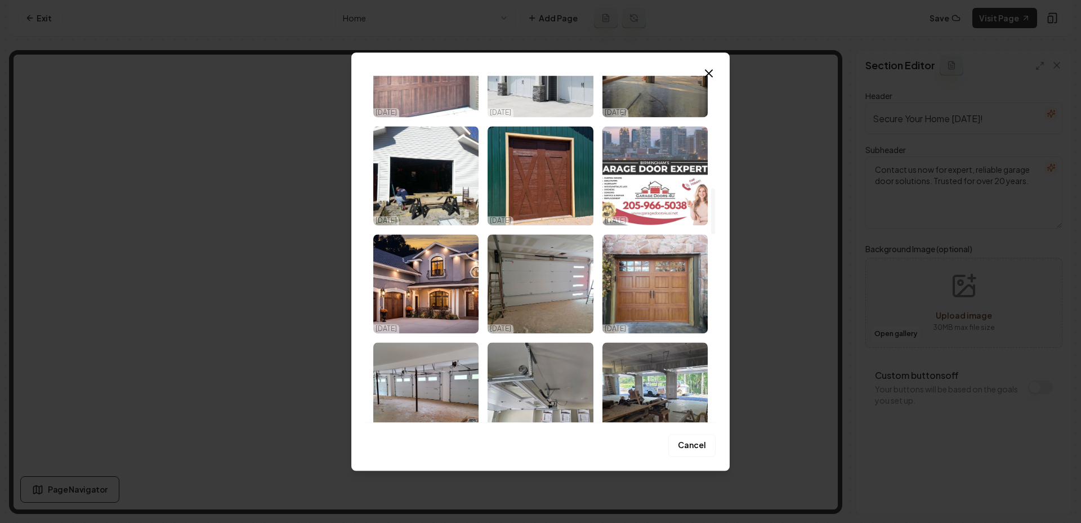
click at [676, 181] on img "Select image image_68eec2745c7cd75eb865fa75.jpeg" at bounding box center [654, 175] width 105 height 99
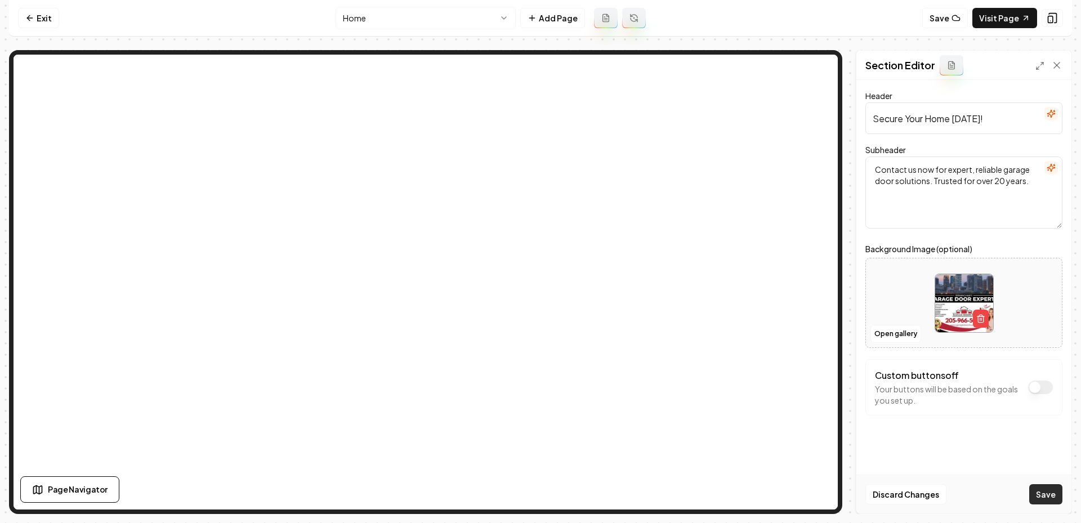
click at [1046, 491] on button "Save" at bounding box center [1045, 494] width 33 height 20
click at [981, 318] on icon "button" at bounding box center [980, 318] width 9 height 9
click at [889, 334] on button "Open gallery" at bounding box center [895, 334] width 51 height 18
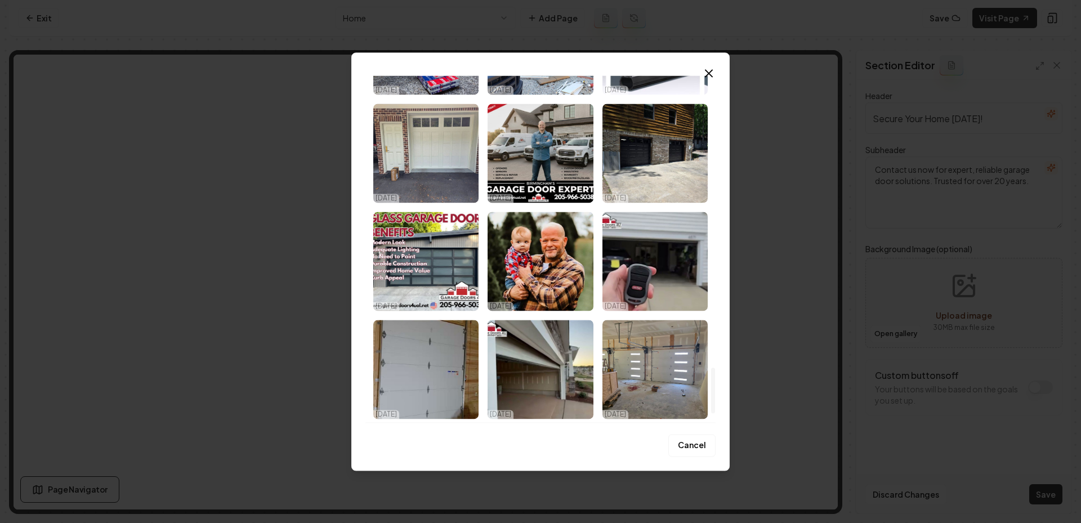
scroll to position [1914, 0]
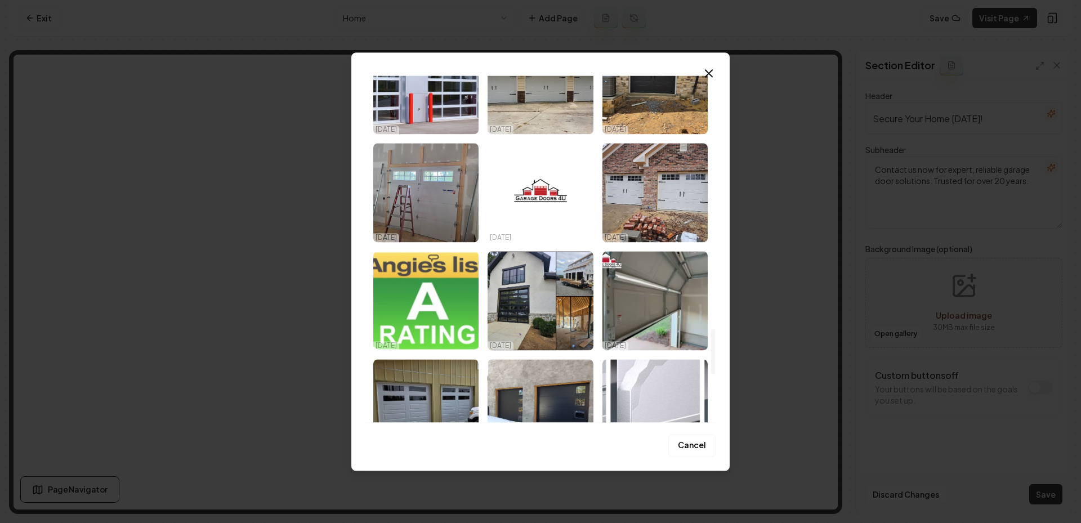
click at [436, 293] on img "Select image image_68eec2735c7cd75eb865f541.jpeg" at bounding box center [425, 300] width 105 height 99
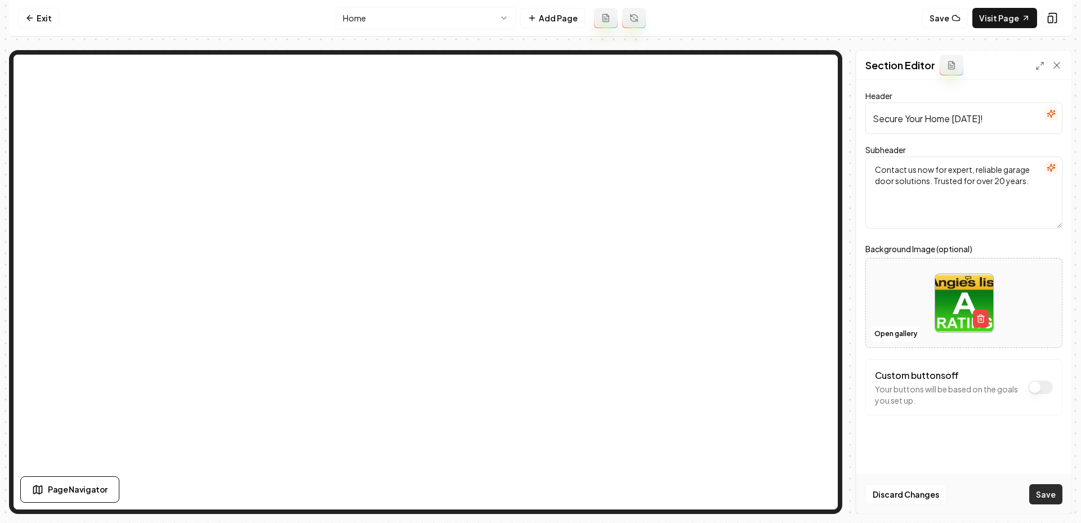
click at [1052, 493] on button "Save" at bounding box center [1045, 494] width 33 height 20
click at [982, 322] on icon "button" at bounding box center [980, 318] width 9 height 9
click at [930, 311] on button "Upload image 30 MB max file size" at bounding box center [964, 302] width 80 height 79
click at [887, 338] on button "Open gallery" at bounding box center [895, 334] width 51 height 18
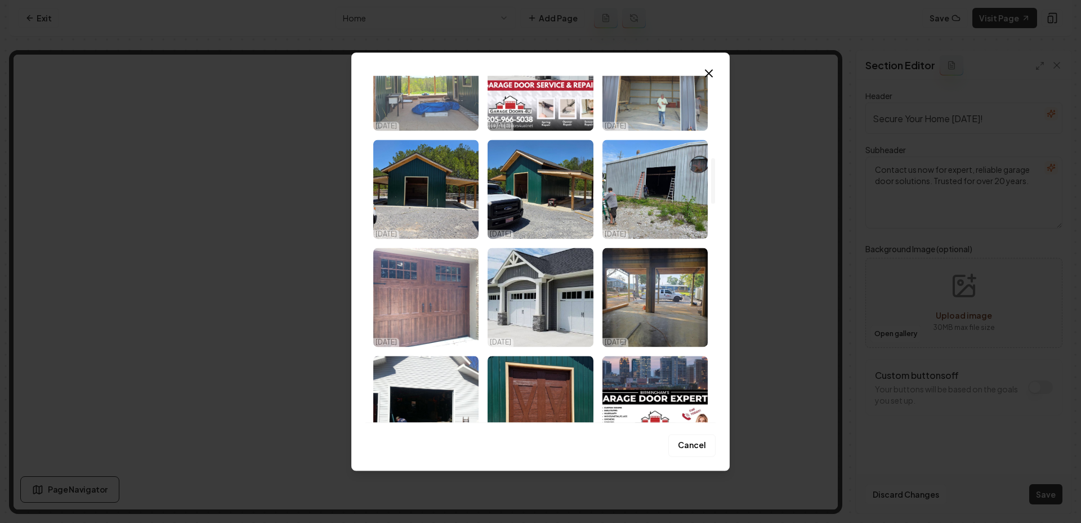
scroll to position [622, 0]
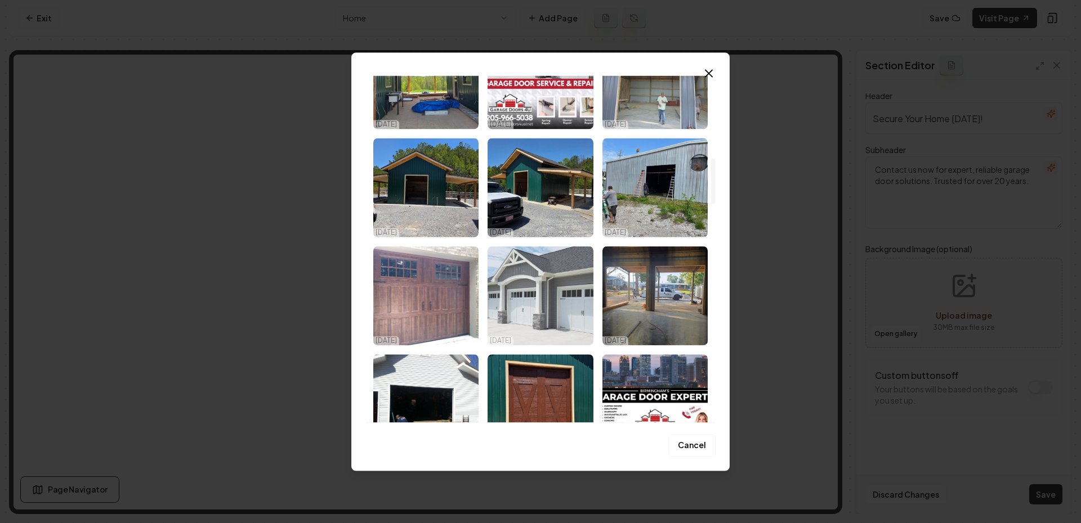
click at [537, 302] on img "Select image image_68eec2745c7cd75eb865fa81.jpeg" at bounding box center [539, 295] width 105 height 99
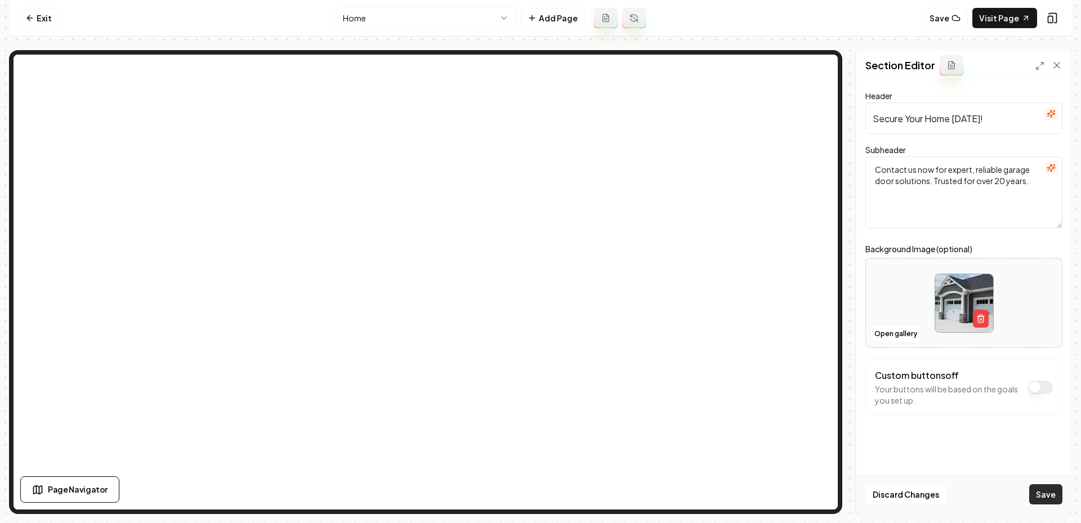
click at [1046, 489] on button "Save" at bounding box center [1045, 494] width 33 height 20
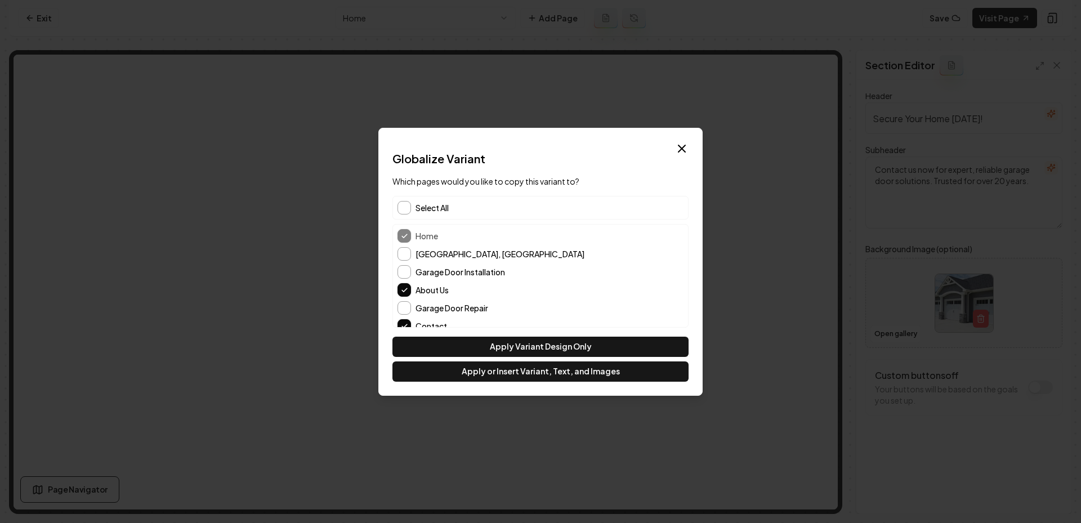
click at [459, 205] on div "Select All" at bounding box center [540, 208] width 296 height 24
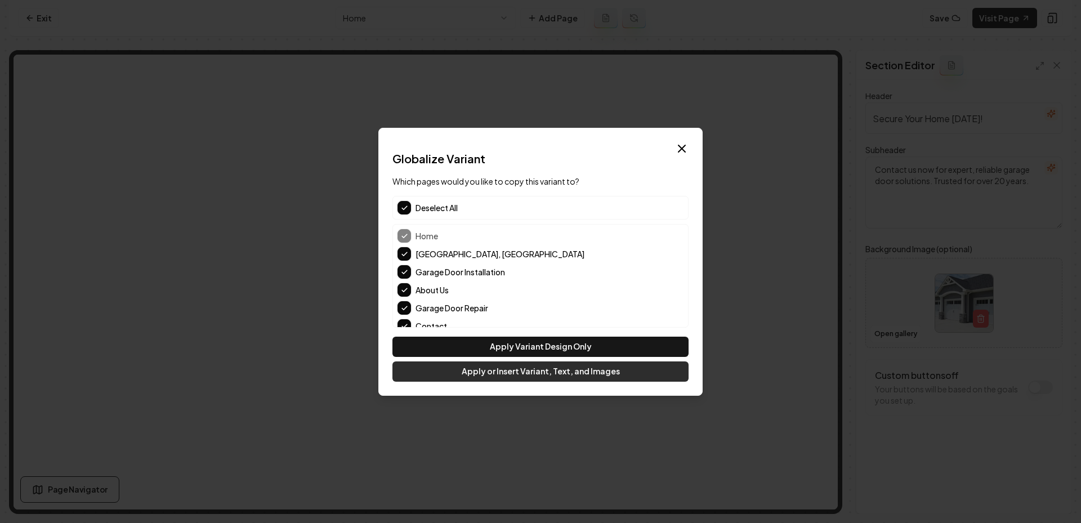
click at [563, 376] on button "Apply or Insert Variant, Text, and Images" at bounding box center [540, 371] width 296 height 20
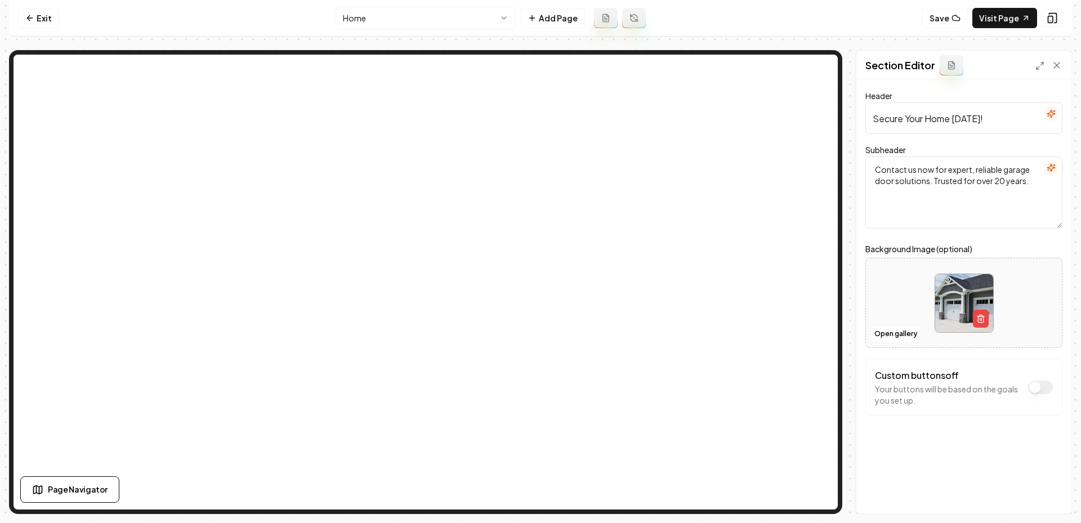
click at [449, 8] on html "Computer Required This feature is only available on a computer. Please switch t…" at bounding box center [540, 261] width 1081 height 523
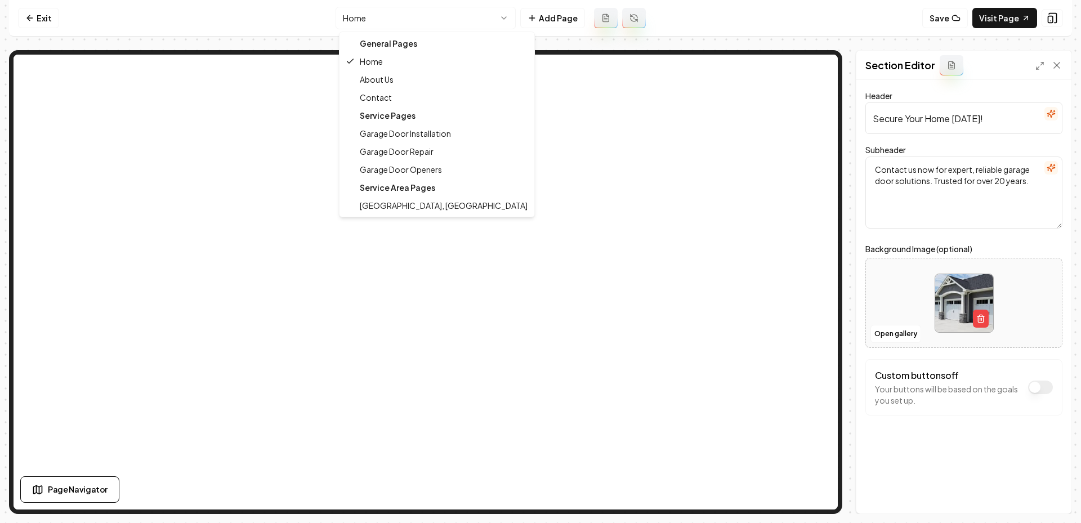
drag, startPoint x: 404, startPoint y: 96, endPoint x: 390, endPoint y: 70, distance: 29.5
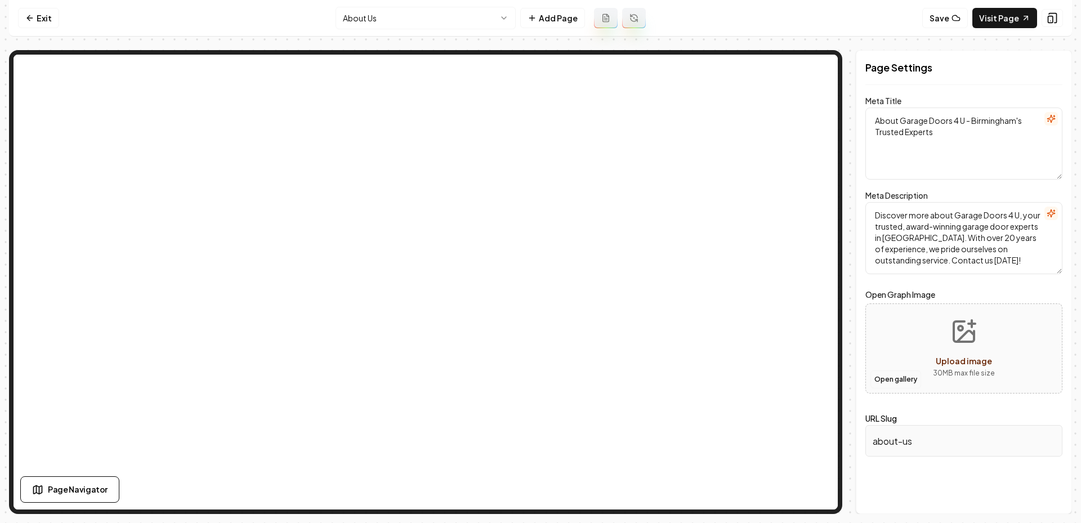
click at [894, 383] on button "Open gallery" at bounding box center [895, 379] width 51 height 18
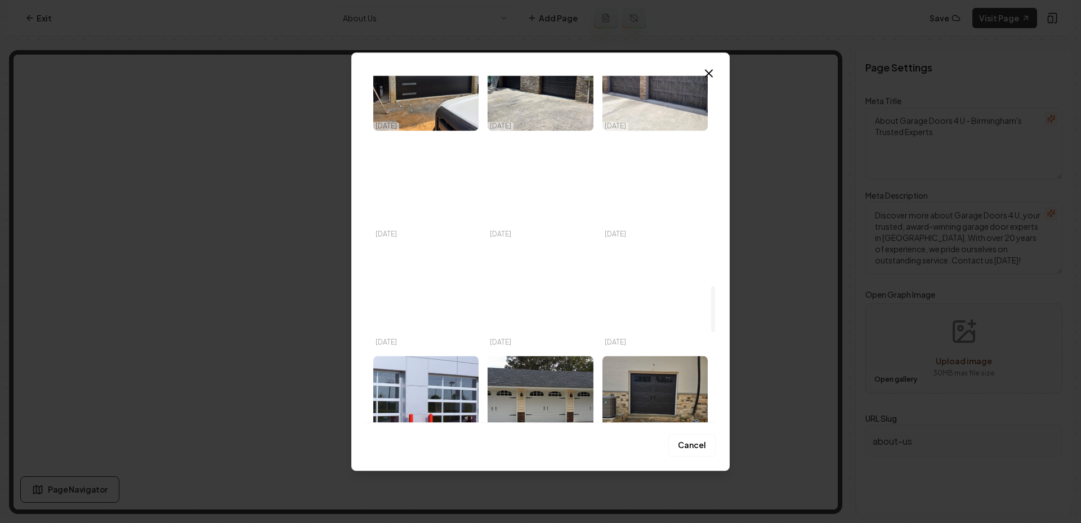
scroll to position [1597, 0]
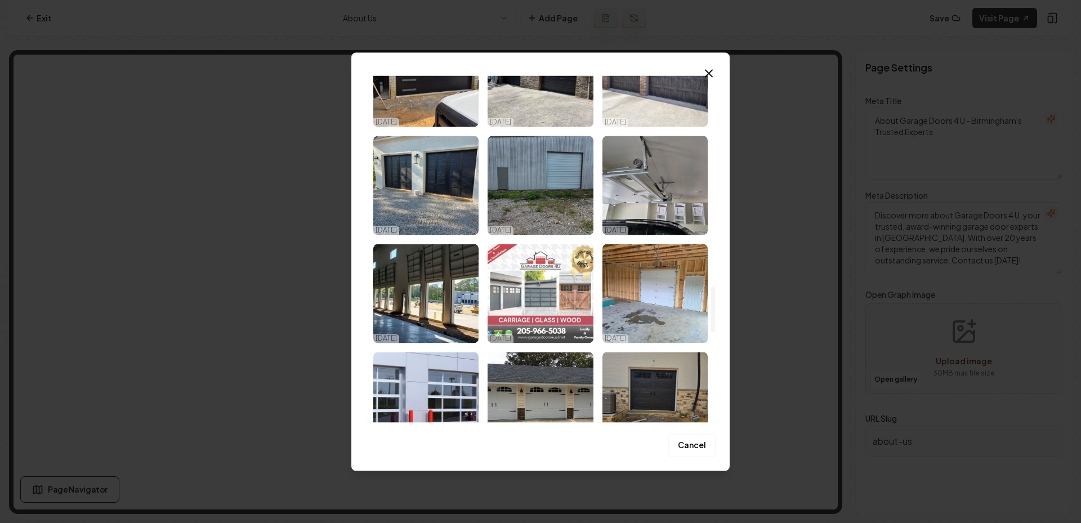
click at [572, 303] on img "Select image image_68eec2725c7cd75eb865f376.jpeg" at bounding box center [539, 293] width 105 height 99
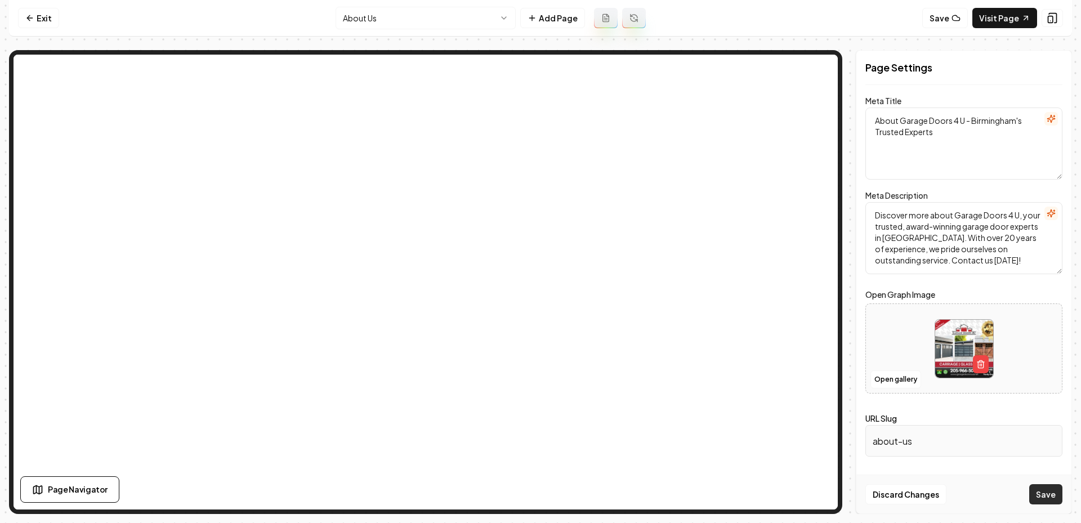
click at [1040, 499] on button "Save" at bounding box center [1045, 494] width 33 height 20
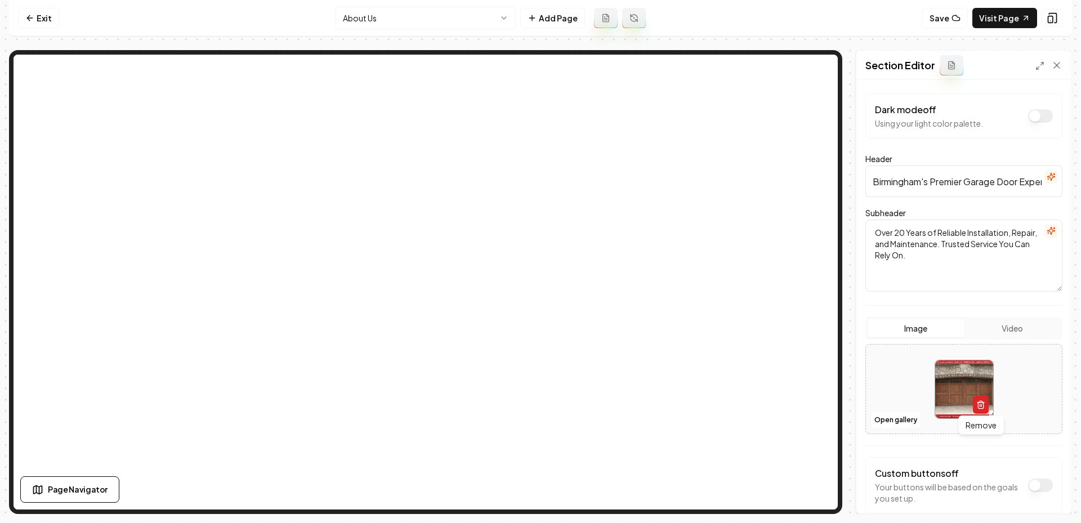
click at [982, 402] on icon "button" at bounding box center [980, 404] width 9 height 9
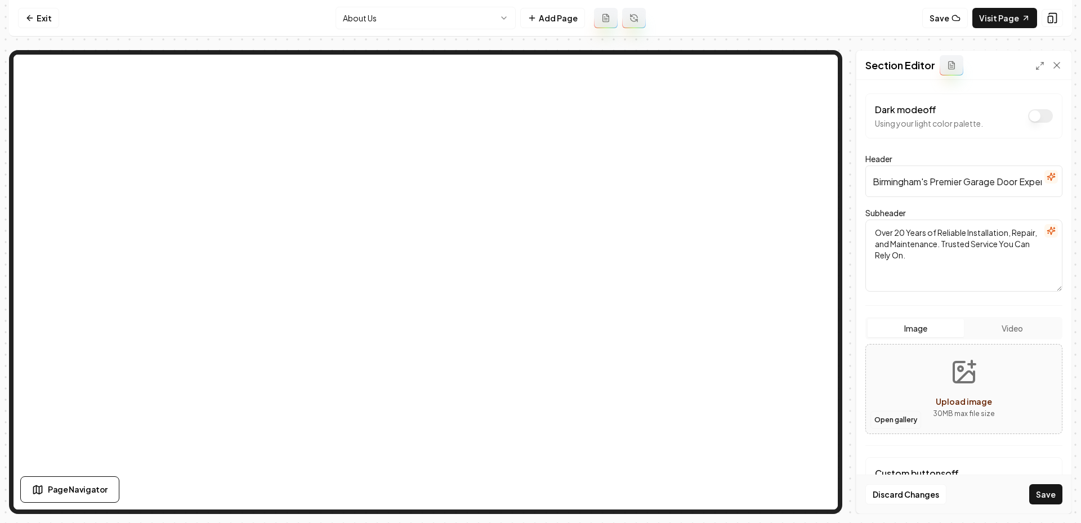
click at [898, 418] on button "Open gallery" at bounding box center [895, 420] width 51 height 18
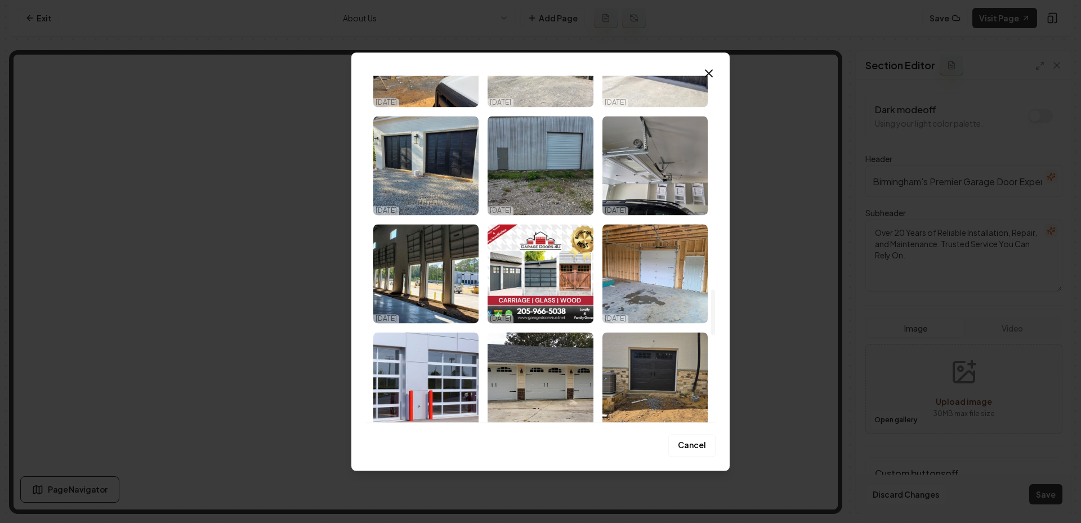
scroll to position [1617, 0]
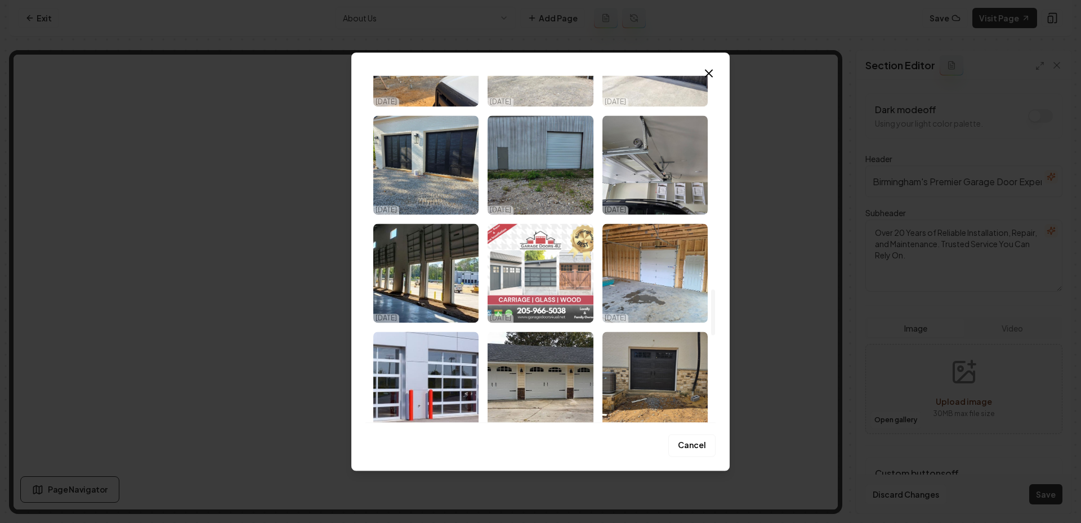
click at [552, 283] on img "Select image image_68eec2725c7cd75eb865f376.jpeg" at bounding box center [539, 272] width 105 height 99
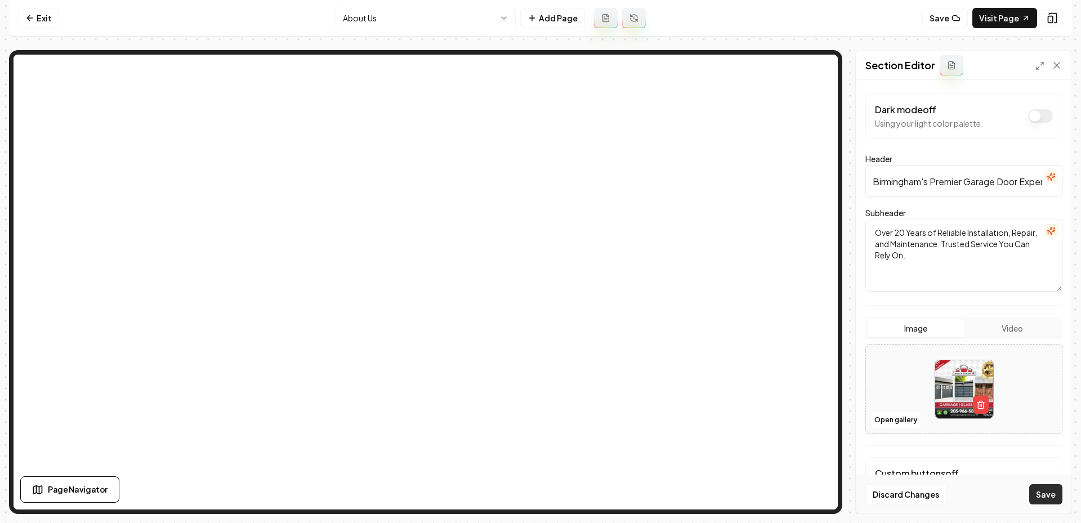
click at [1045, 495] on button "Save" at bounding box center [1045, 494] width 33 height 20
click at [1009, 12] on link "Visit Page" at bounding box center [1004, 18] width 65 height 20
